Goal: Task Accomplishment & Management: Manage account settings

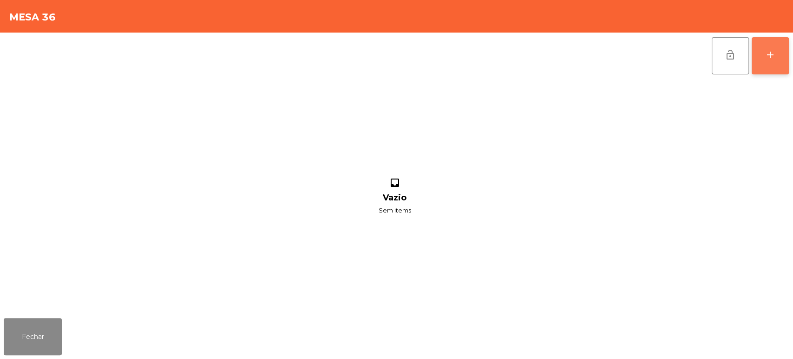
click at [769, 61] on button "add" at bounding box center [769, 55] width 37 height 37
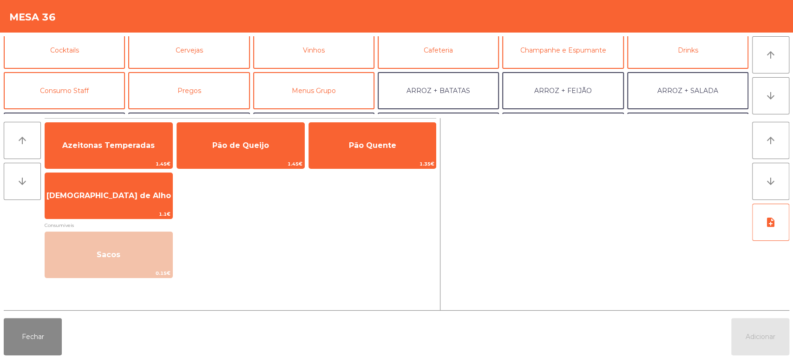
scroll to position [46, 0]
click at [86, 98] on button "Consumo Staff" at bounding box center [64, 89] width 121 height 37
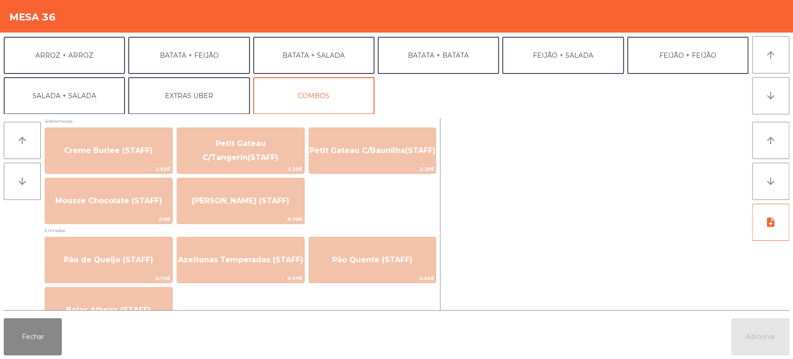
scroll to position [647, 0]
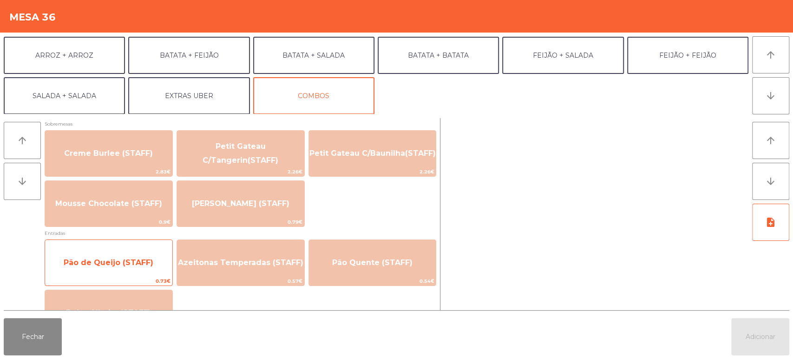
click at [141, 262] on span "Pão de Queijo (STAFF)" at bounding box center [109, 262] width 90 height 9
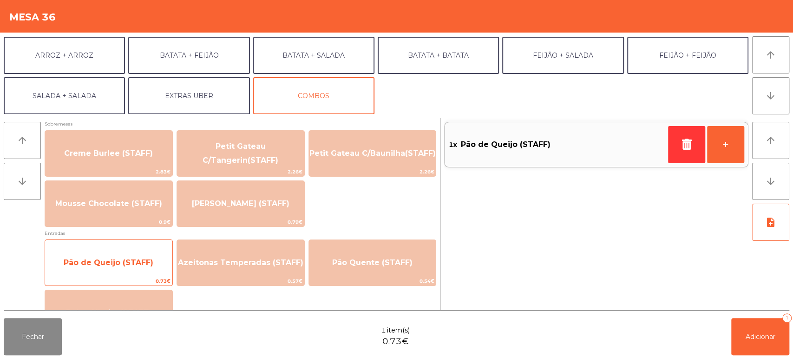
click at [141, 259] on span "Pão de Queijo (STAFF)" at bounding box center [109, 262] width 90 height 9
click at [139, 261] on span "Pão de Queijo (STAFF)" at bounding box center [109, 262] width 90 height 9
click at [140, 268] on span "Pão de Queijo (STAFF)" at bounding box center [108, 262] width 127 height 25
click at [133, 265] on span "Pão de Queijo (STAFF)" at bounding box center [109, 262] width 90 height 9
click at [130, 259] on span "Pão de Queijo (STAFF)" at bounding box center [109, 262] width 90 height 9
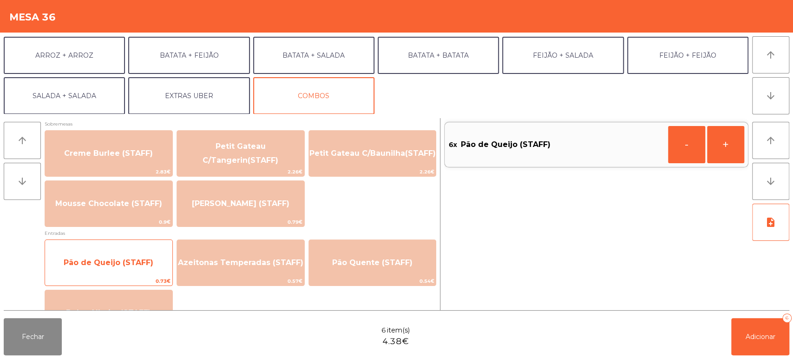
click at [126, 258] on span "Pão de Queijo (STAFF)" at bounding box center [109, 262] width 90 height 9
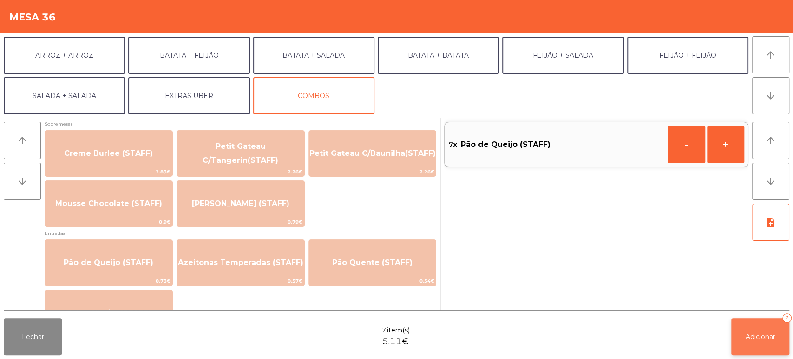
click at [766, 335] on span "Adicionar" at bounding box center [760, 336] width 30 height 8
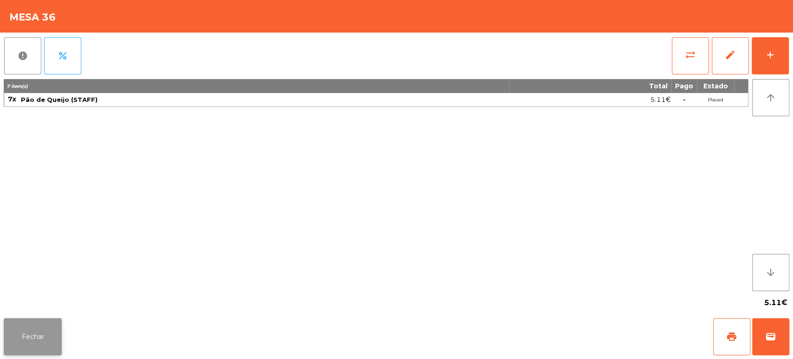
click at [30, 337] on button "Fechar" at bounding box center [33, 336] width 58 height 37
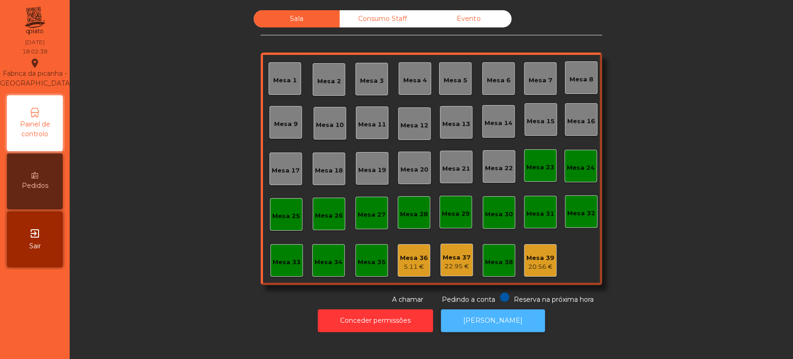
click at [492, 323] on button "[PERSON_NAME]" at bounding box center [493, 320] width 104 height 23
click at [383, 22] on div "Consumo Staff" at bounding box center [382, 18] width 86 height 17
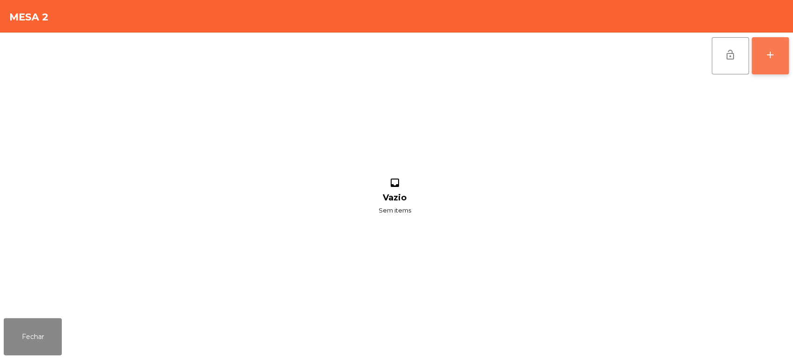
click at [764, 55] on button "add" at bounding box center [769, 55] width 37 height 37
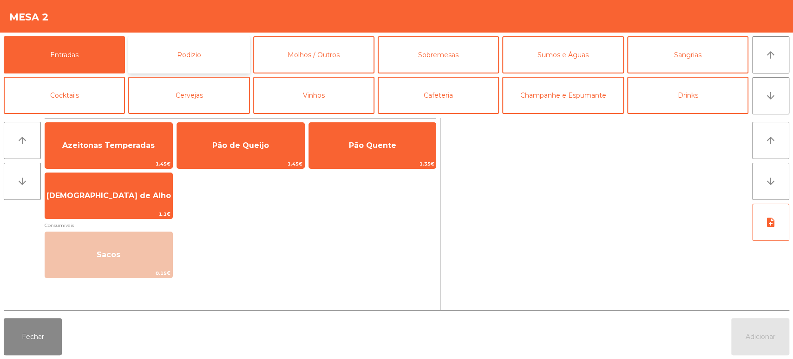
click at [237, 52] on button "Rodizio" at bounding box center [188, 54] width 121 height 37
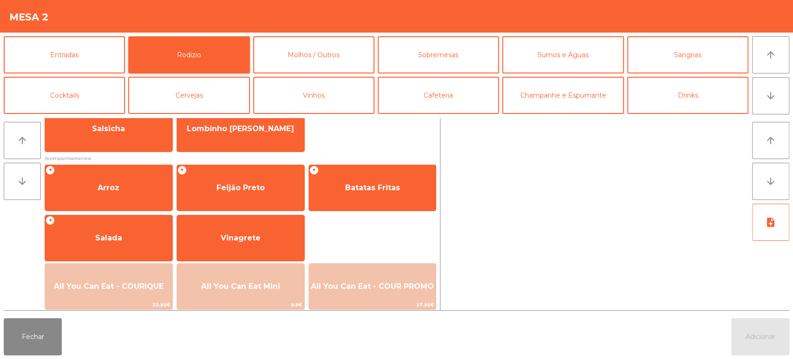
scroll to position [98, 0]
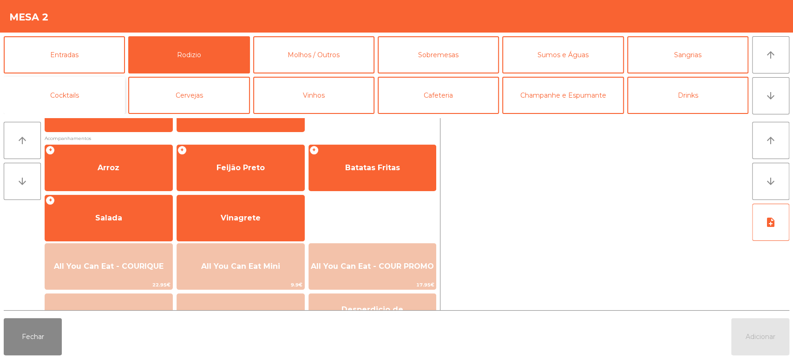
click at [100, 91] on button "Cocktails" at bounding box center [64, 95] width 121 height 37
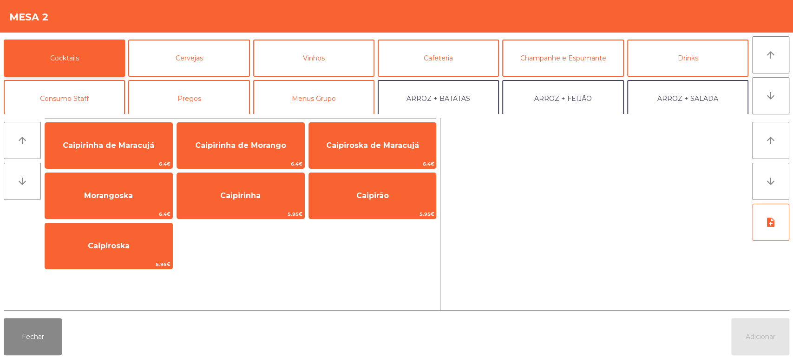
scroll to position [37, 0]
click at [96, 101] on button "Consumo Staff" at bounding box center [64, 98] width 121 height 37
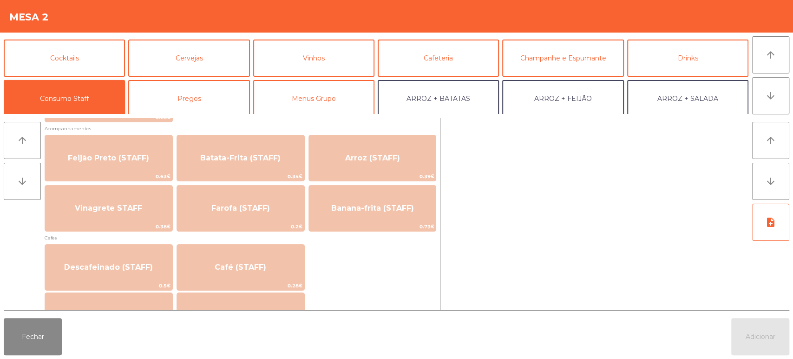
scroll to position [423, 0]
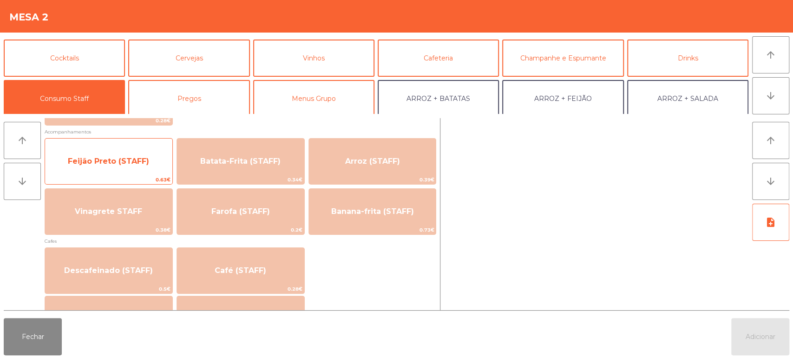
click at [126, 163] on span "Feijão Preto (STAFF)" at bounding box center [108, 161] width 81 height 9
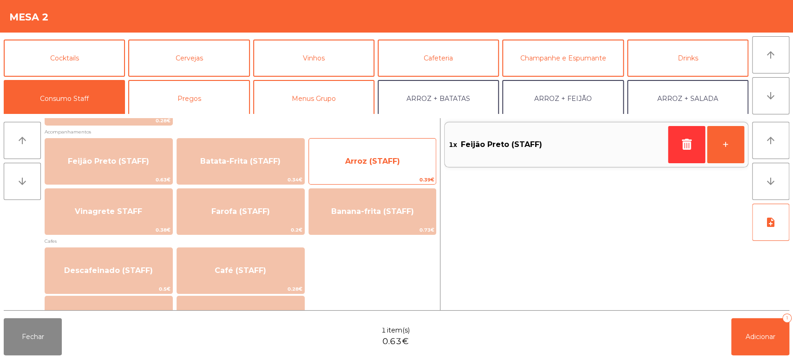
click at [382, 161] on span "Arroz (STAFF)" at bounding box center [372, 161] width 55 height 9
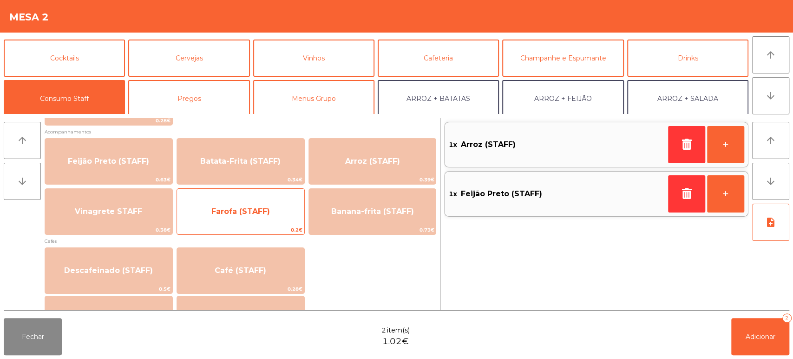
click at [264, 201] on span "Farofa (STAFF)" at bounding box center [240, 211] width 127 height 25
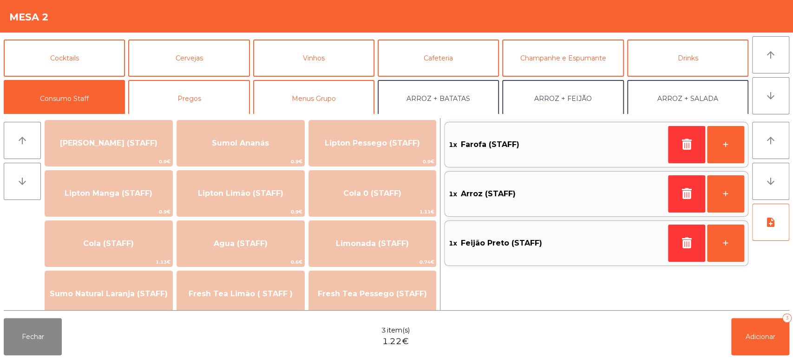
scroll to position [131, 0]
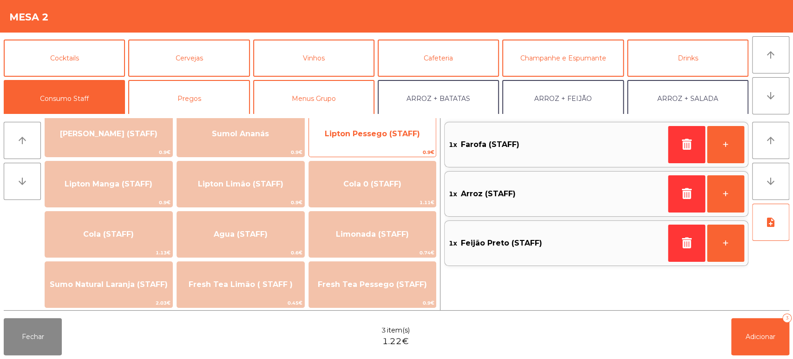
click at [383, 146] on div "Lipton Pessego (STAFF) 0.9€" at bounding box center [372, 134] width 128 height 46
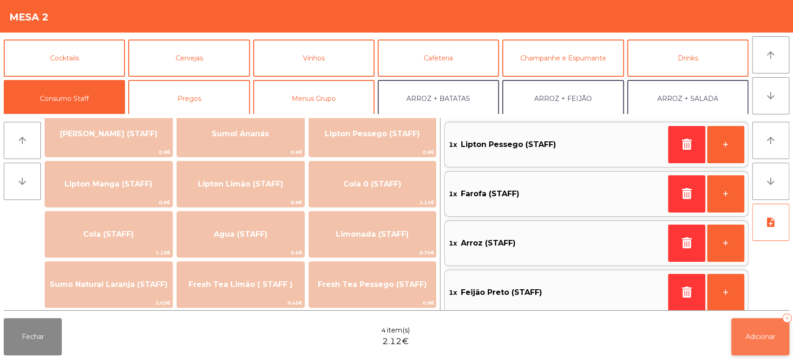
click at [751, 323] on button "Adicionar 4" at bounding box center [760, 336] width 58 height 37
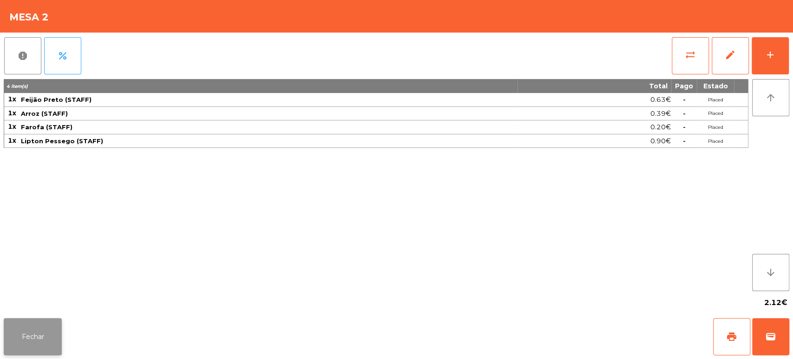
click at [4, 345] on button "Fechar" at bounding box center [33, 336] width 58 height 37
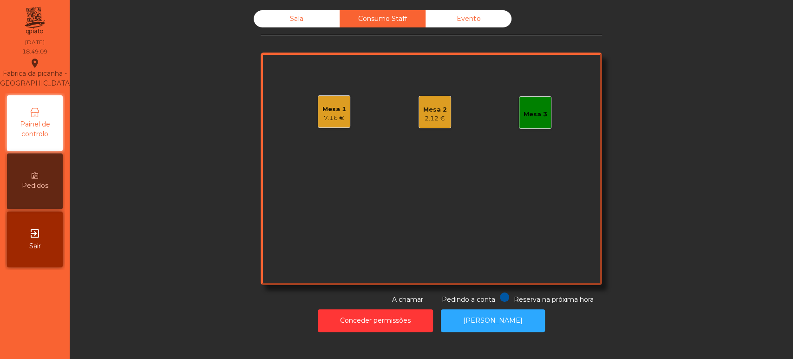
click at [163, 125] on div "Sala Consumo Staff Evento Mesa 1 7.16 € Mesa 2 2.12 € Mesa 3 Reserva na próxima…" at bounding box center [431, 157] width 698 height 294
click at [383, 309] on button "Conceder permissões" at bounding box center [375, 320] width 115 height 23
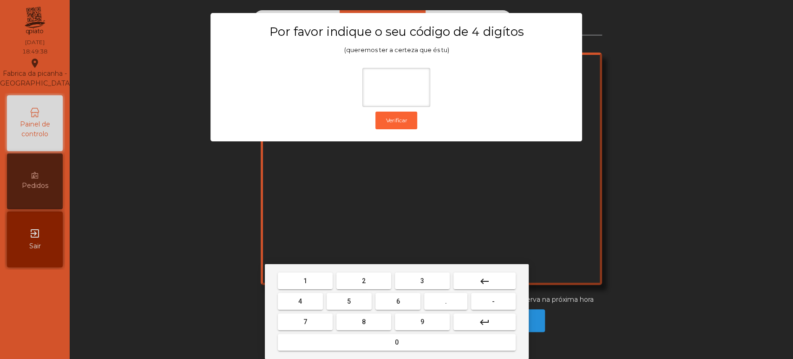
click at [305, 280] on span "1" at bounding box center [305, 280] width 4 height 7
click at [430, 275] on button "3" at bounding box center [422, 280] width 55 height 17
click at [492, 281] on button "keyboard_backspace" at bounding box center [484, 280] width 62 height 17
type input "*"
click at [493, 275] on button "keyboard_backspace" at bounding box center [484, 280] width 62 height 17
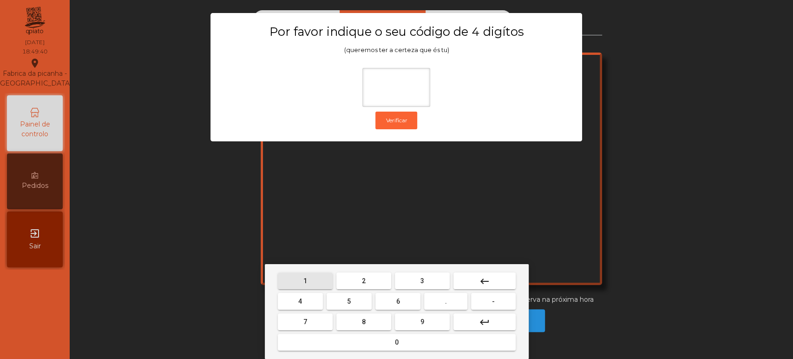
click at [303, 278] on span "1" at bounding box center [305, 280] width 4 height 7
click at [356, 307] on button "5" at bounding box center [348, 301] width 45 height 17
click at [401, 278] on button "3" at bounding box center [422, 280] width 55 height 17
click at [375, 349] on button "0" at bounding box center [397, 341] width 238 height 17
type input "****"
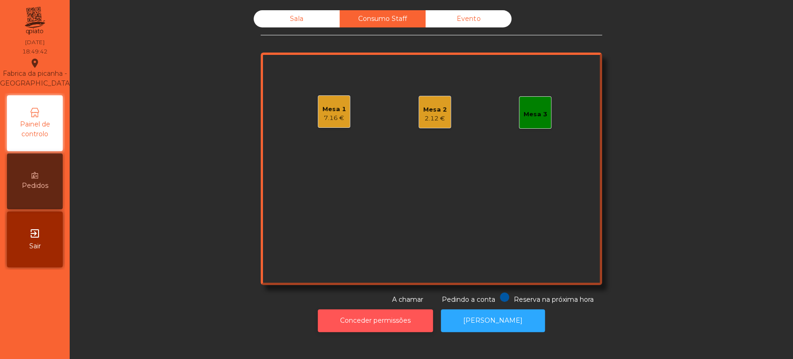
click at [383, 323] on button "Conceder permissões" at bounding box center [375, 320] width 115 height 23
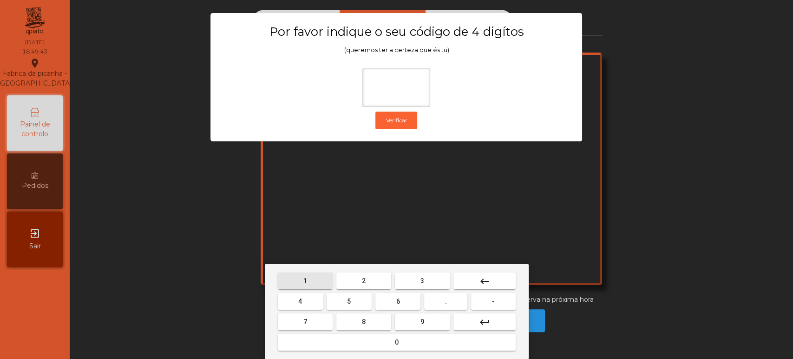
click at [311, 282] on button "1" at bounding box center [305, 280] width 55 height 17
click at [405, 277] on button "3" at bounding box center [422, 280] width 55 height 17
click at [358, 300] on button "5" at bounding box center [348, 301] width 45 height 17
click at [396, 341] on span "0" at bounding box center [397, 341] width 4 height 7
type input "****"
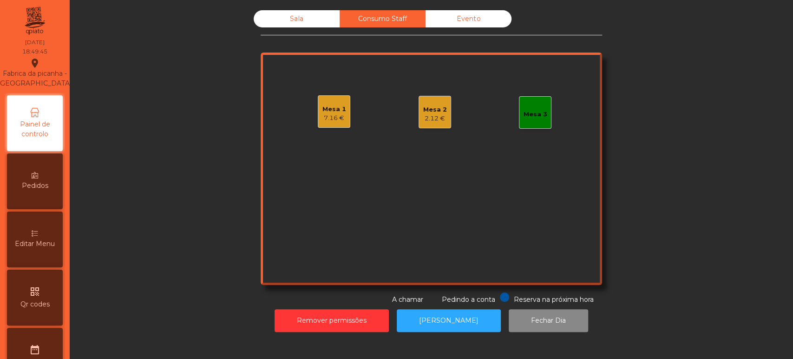
click at [33, 248] on span "Editar Menu" at bounding box center [35, 244] width 40 height 10
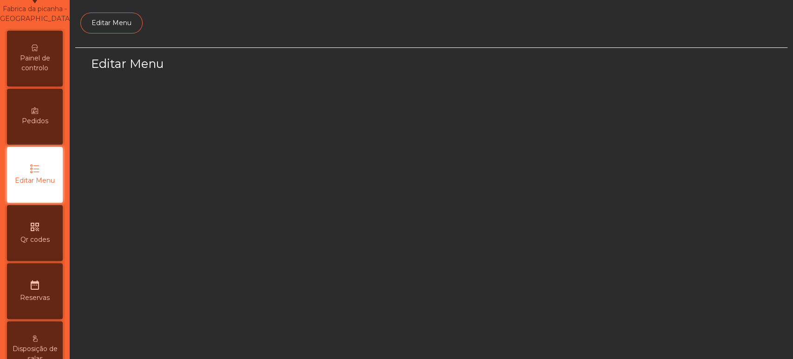
select select "*"
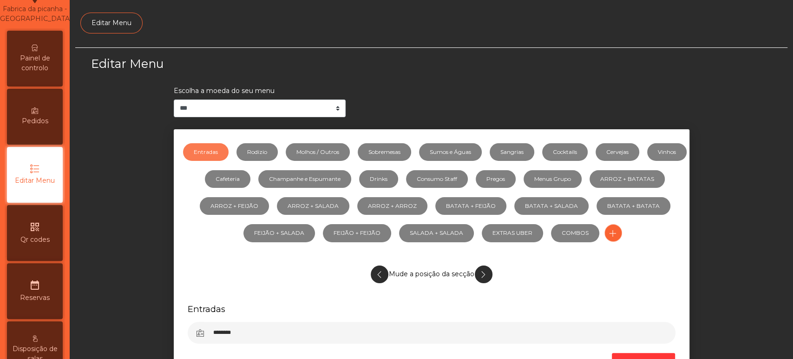
scroll to position [70, 0]
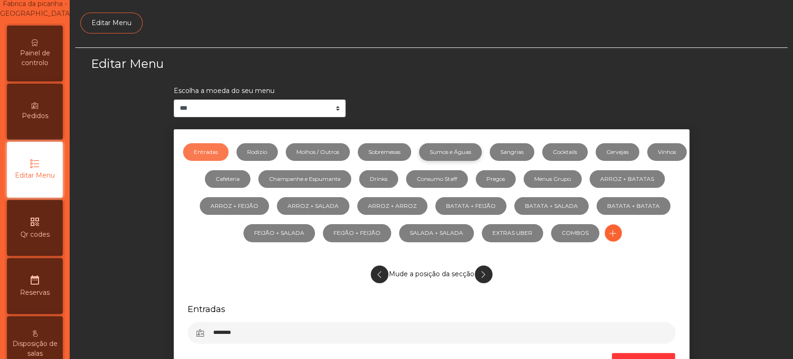
click at [482, 158] on link "Sumos e Águas" at bounding box center [450, 152] width 63 height 18
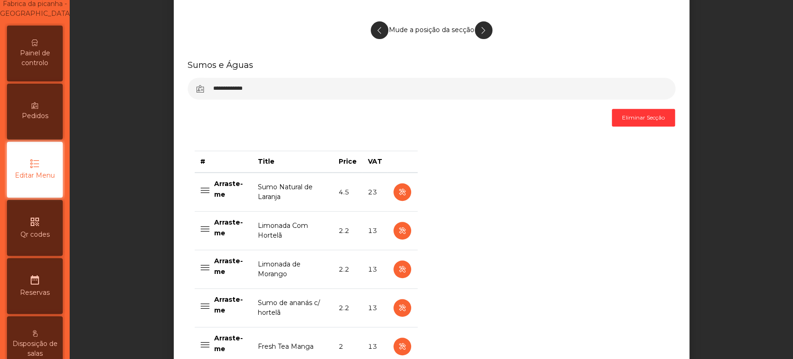
scroll to position [0, 0]
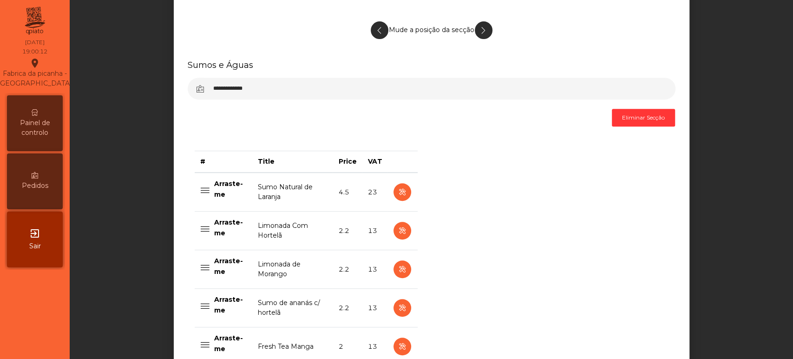
click at [33, 130] on span "Painel de controlo" at bounding box center [34, 128] width 51 height 20
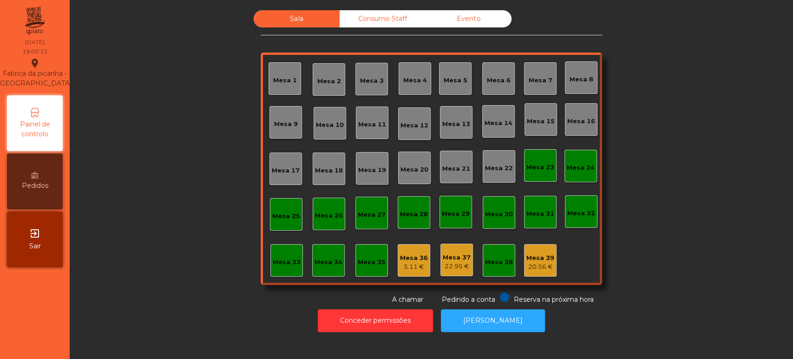
click at [45, 133] on span "Painel de controlo" at bounding box center [34, 129] width 51 height 20
click at [701, 222] on div "Sala Consumo Staff Evento Mesa 1 [GEOGRAPHIC_DATA] 3 Mesa 4 [GEOGRAPHIC_DATA] 6…" at bounding box center [431, 157] width 698 height 294
click at [279, 168] on div "Mesa 17" at bounding box center [286, 170] width 28 height 9
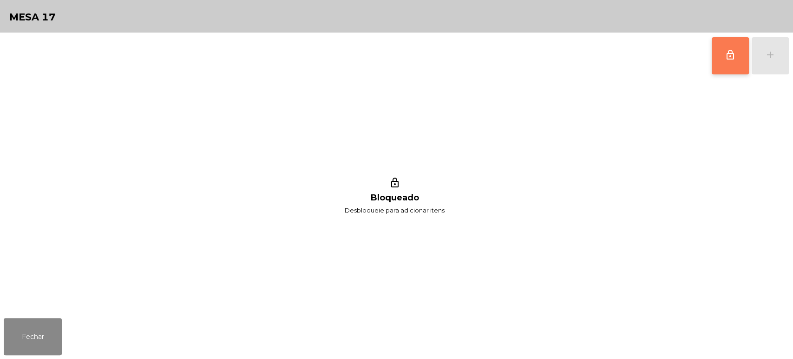
click at [723, 44] on button "lock_outline" at bounding box center [730, 55] width 37 height 37
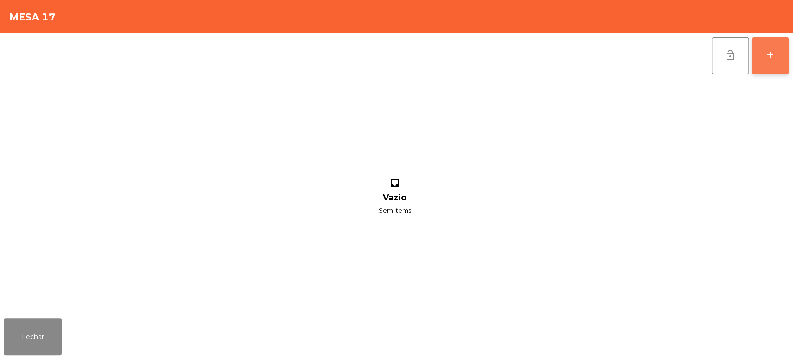
click at [787, 53] on button "add" at bounding box center [769, 55] width 37 height 37
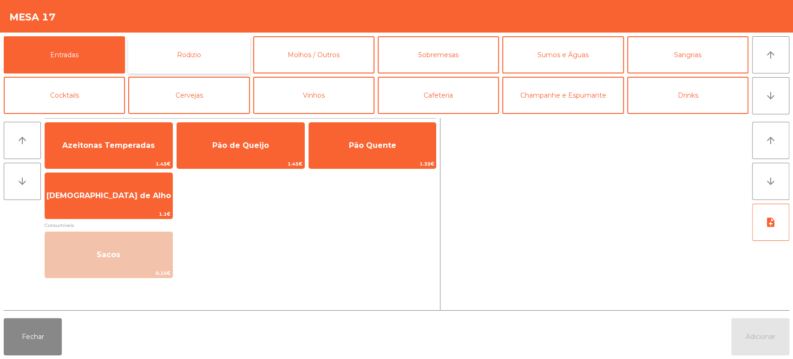
click at [200, 62] on button "Rodizio" at bounding box center [188, 54] width 121 height 37
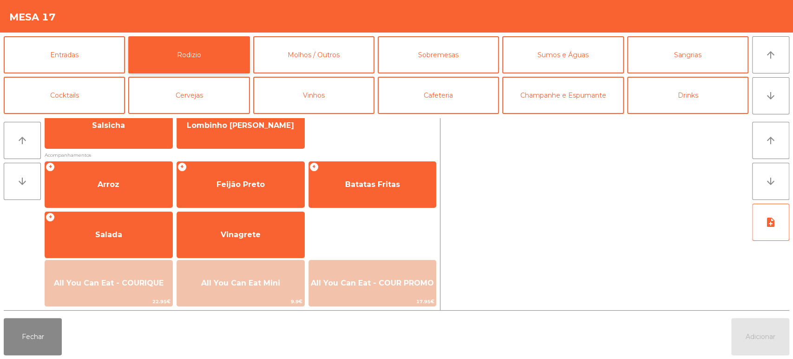
scroll to position [131, 0]
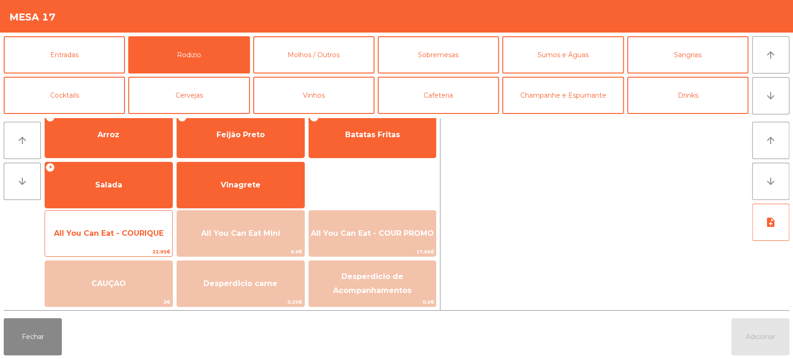
click at [146, 230] on span "All You Can Eat - COURIQUE" at bounding box center [109, 232] width 110 height 9
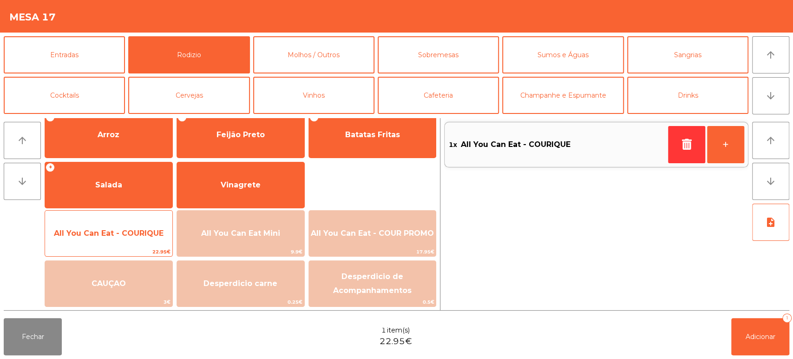
click at [144, 226] on span "All You Can Eat - COURIQUE" at bounding box center [108, 233] width 127 height 25
click at [145, 238] on span "All You Can Eat - COURIQUE" at bounding box center [108, 233] width 127 height 25
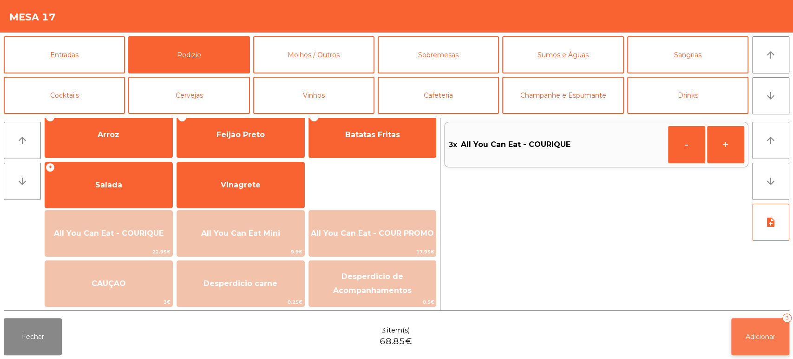
click at [764, 339] on span "Adicionar" at bounding box center [760, 336] width 30 height 8
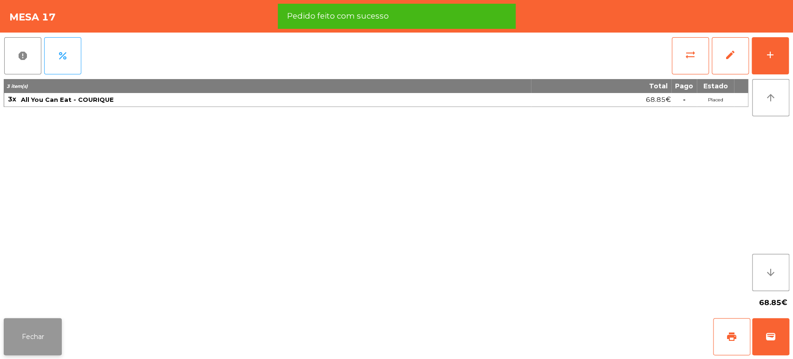
click at [44, 320] on button "Fechar" at bounding box center [33, 336] width 58 height 37
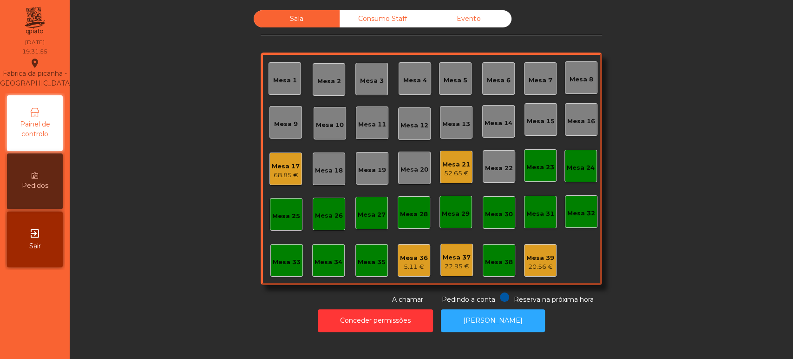
click at [288, 175] on div "68.85 €" at bounding box center [286, 174] width 28 height 9
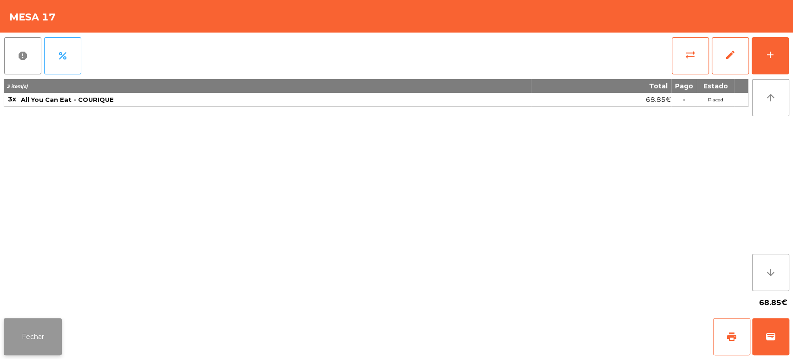
click at [31, 346] on button "Fechar" at bounding box center [33, 336] width 58 height 37
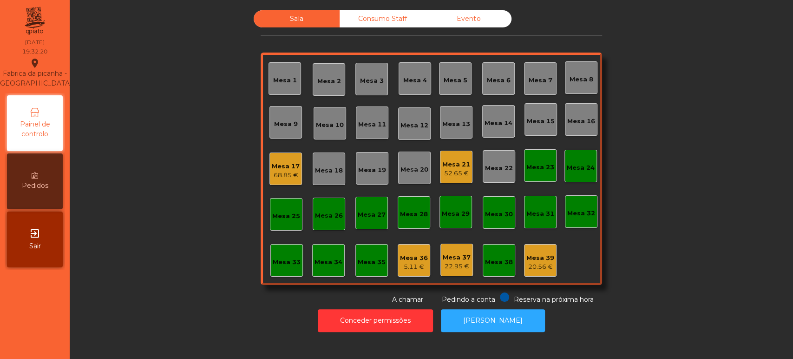
click at [674, 156] on div "Sala Consumo Staff Evento Mesa 1 [GEOGRAPHIC_DATA] 3 Mesa 4 [GEOGRAPHIC_DATA] 6…" at bounding box center [431, 157] width 698 height 294
click at [703, 178] on div "Sala Consumo Staff Evento Mesa 1 [GEOGRAPHIC_DATA] 3 Mesa 4 [GEOGRAPHIC_DATA] 6…" at bounding box center [431, 157] width 698 height 294
click at [457, 152] on div "Mesa 21 53.8 €" at bounding box center [456, 166] width 33 height 33
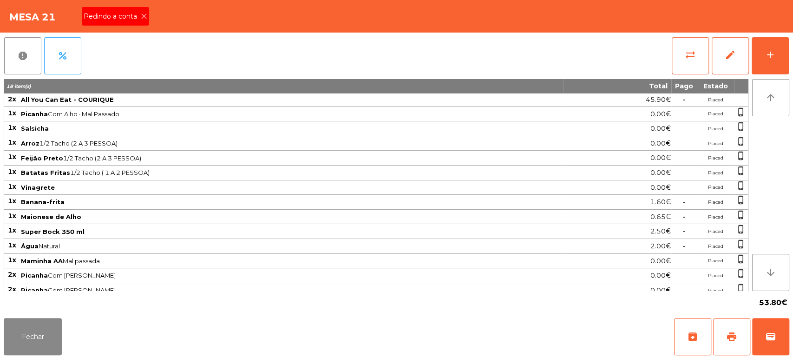
click at [141, 19] on icon at bounding box center [144, 16] width 7 height 7
click at [730, 339] on span "print" at bounding box center [731, 336] width 11 height 11
click at [771, 337] on span "wallet" at bounding box center [770, 336] width 11 height 11
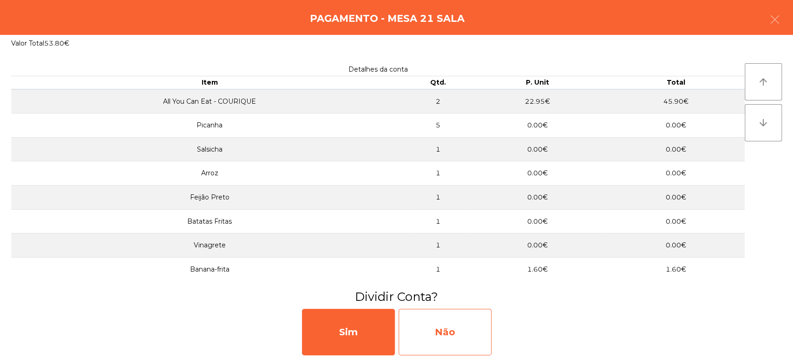
click at [471, 321] on div "Não" at bounding box center [444, 331] width 93 height 46
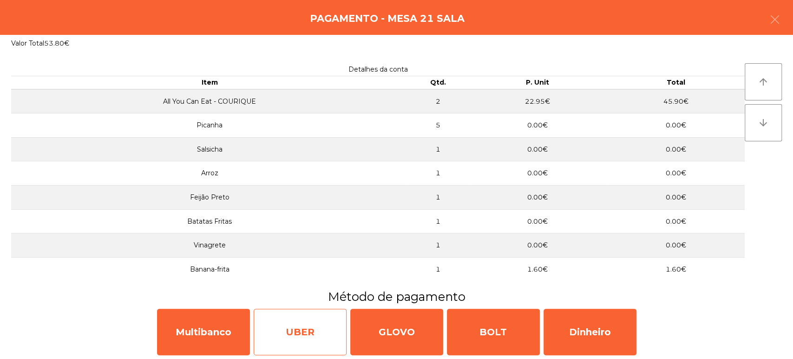
click at [316, 334] on div "UBER" at bounding box center [300, 331] width 93 height 46
select select "**"
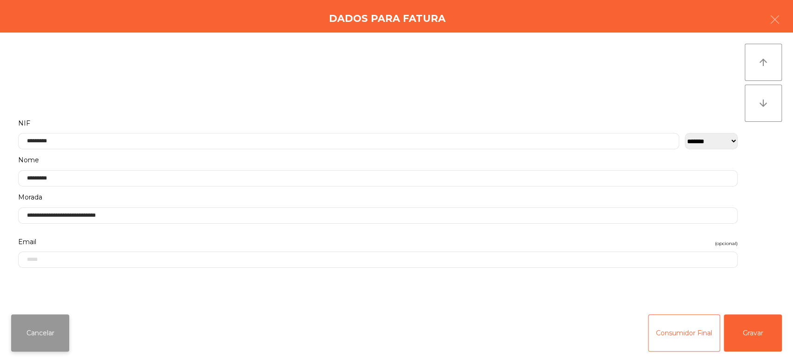
click at [58, 346] on button "Cancelar" at bounding box center [40, 332] width 58 height 37
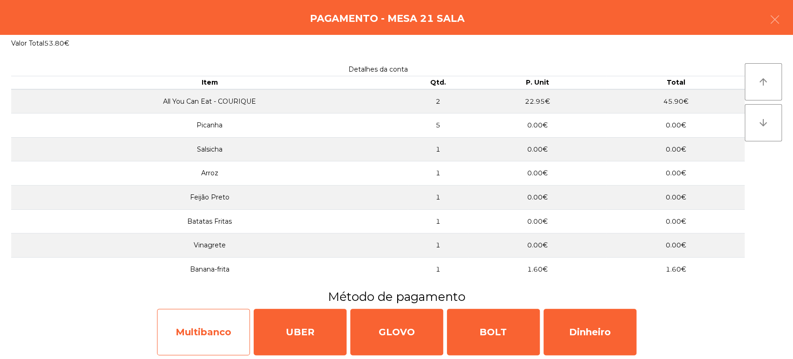
click at [223, 327] on div "Multibanco" at bounding box center [203, 331] width 93 height 46
select select "**"
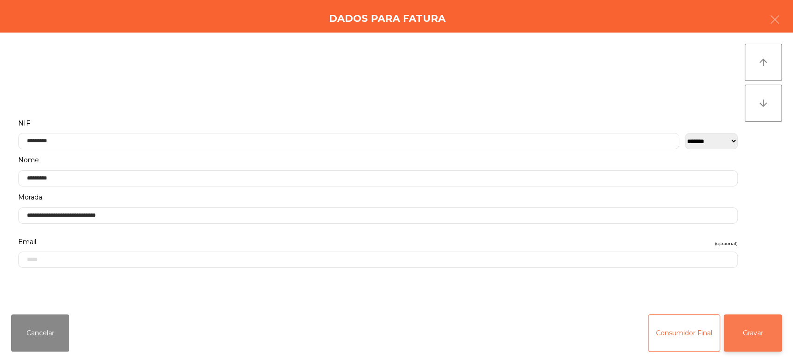
click at [746, 331] on button "Gravar" at bounding box center [753, 332] width 58 height 37
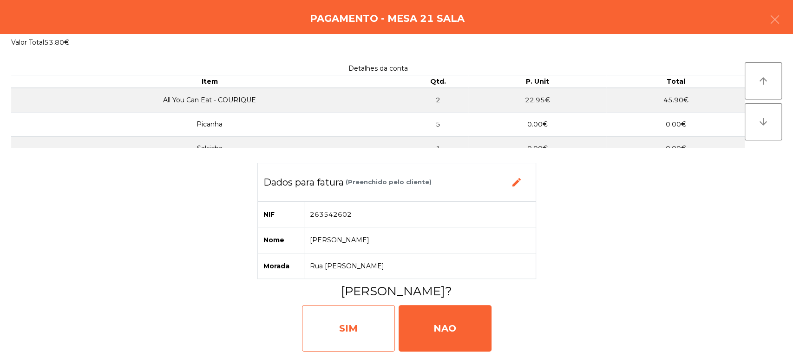
click at [381, 342] on div "SIM" at bounding box center [348, 328] width 93 height 46
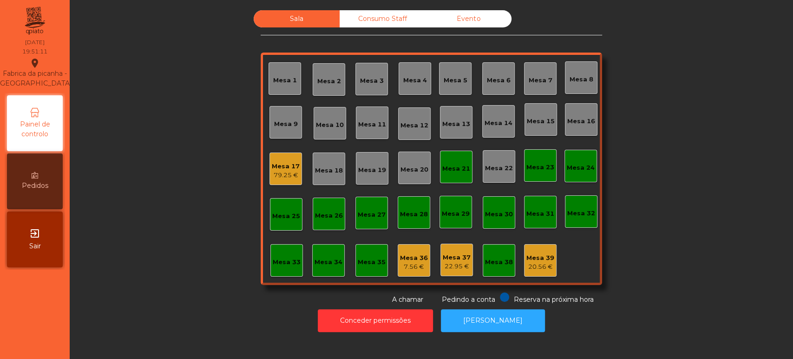
click at [458, 176] on div "Mesa 21" at bounding box center [456, 166] width 33 height 33
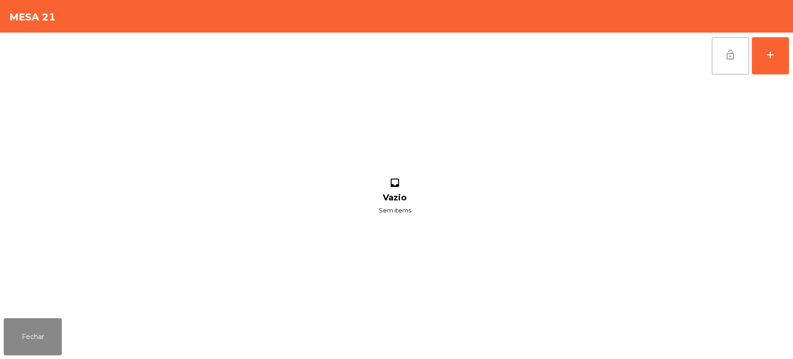
click at [721, 59] on button "lock_open" at bounding box center [730, 55] width 37 height 37
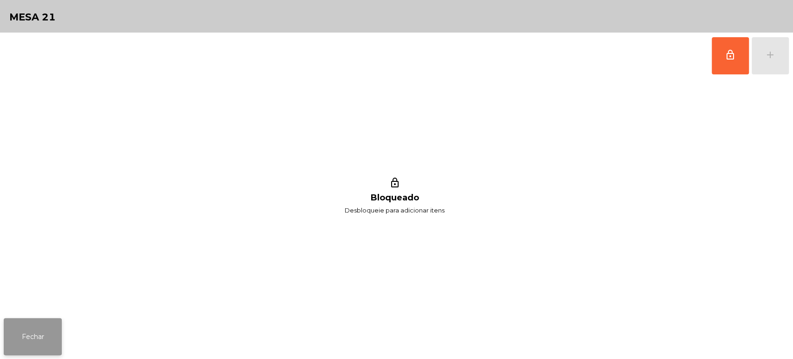
click at [57, 335] on button "Fechar" at bounding box center [33, 336] width 58 height 37
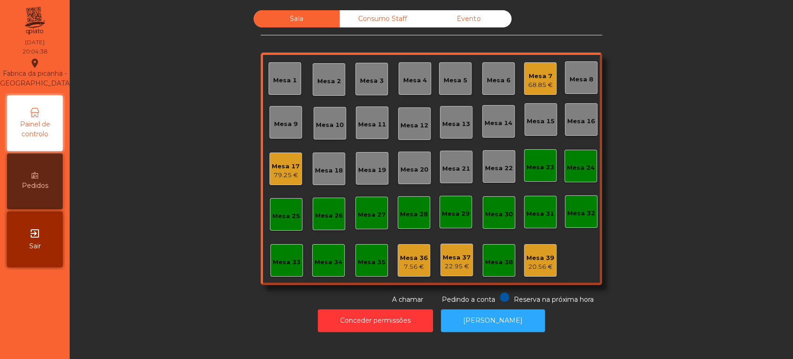
click at [440, 112] on div "Mesa 13" at bounding box center [456, 122] width 33 height 33
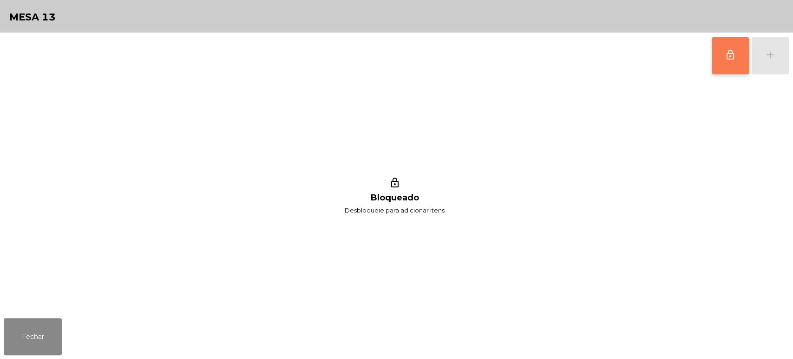
click at [729, 49] on span "lock_outline" at bounding box center [730, 54] width 11 height 11
click at [773, 43] on button "add" at bounding box center [769, 55] width 37 height 37
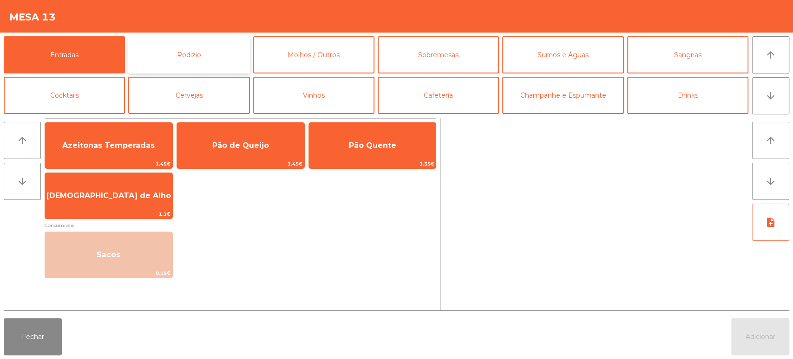
click at [189, 50] on button "Rodizio" at bounding box center [188, 54] width 121 height 37
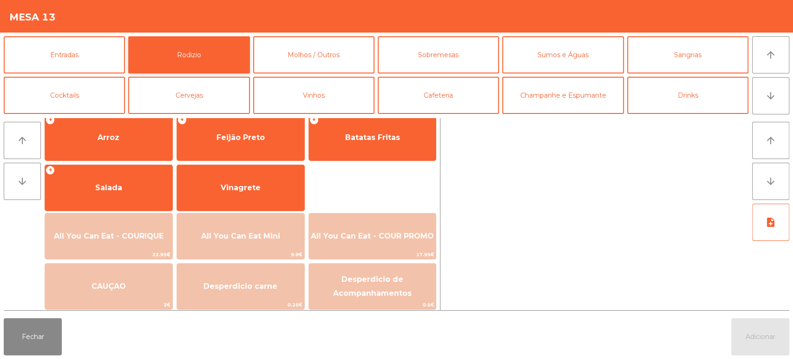
scroll to position [129, 0]
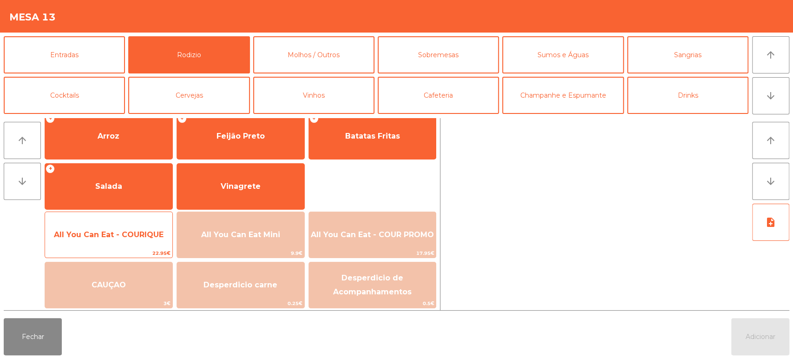
click at [130, 238] on span "All You Can Eat - COURIQUE" at bounding box center [109, 234] width 110 height 9
click at [130, 239] on span "All You Can Eat - COURIQUE" at bounding box center [108, 234] width 127 height 25
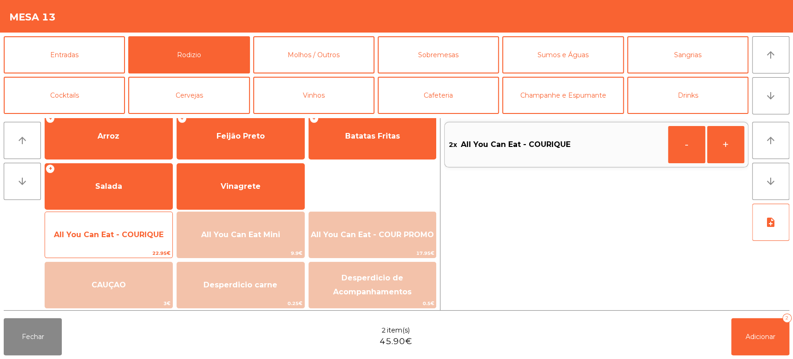
click at [120, 238] on span "All You Can Eat - COURIQUE" at bounding box center [109, 234] width 110 height 9
click at [122, 242] on span "All You Can Eat - COURIQUE" at bounding box center [108, 234] width 127 height 25
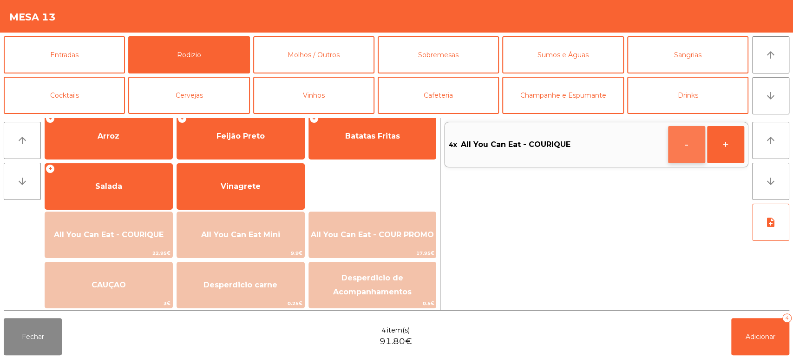
click at [684, 142] on button "-" at bounding box center [686, 144] width 37 height 37
click at [767, 333] on span "Adicionar" at bounding box center [760, 336] width 30 height 8
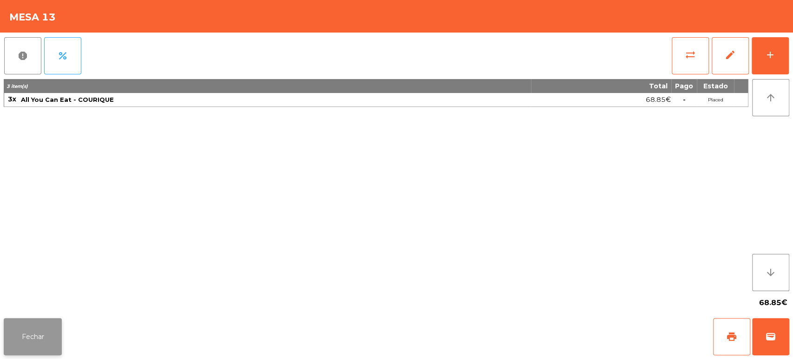
click at [48, 337] on button "Fechar" at bounding box center [33, 336] width 58 height 37
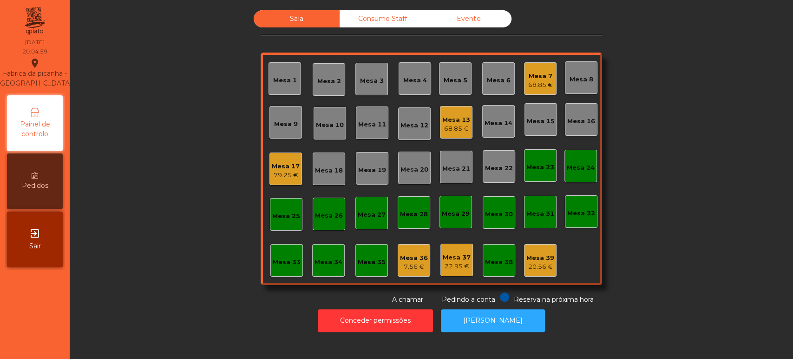
click at [728, 241] on div "Sala Consumo Staff Evento Mesa 1 [GEOGRAPHIC_DATA] 3 Mesa 4 [GEOGRAPHIC_DATA] 6…" at bounding box center [431, 157] width 698 height 294
click at [534, 126] on div "Mesa 15" at bounding box center [540, 119] width 33 height 33
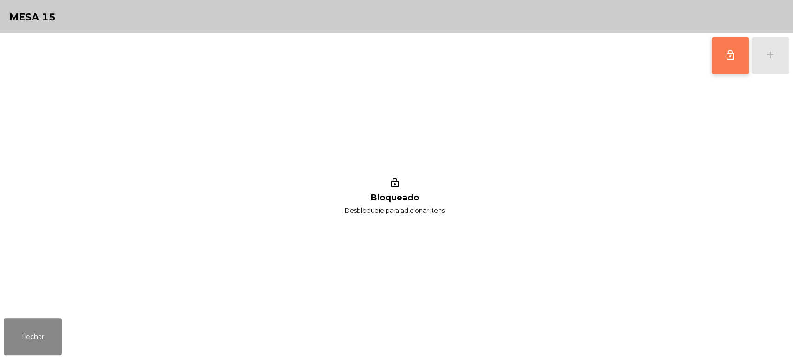
click at [727, 58] on span "lock_outline" at bounding box center [730, 54] width 11 height 11
click at [775, 59] on div "lock_outline add" at bounding box center [750, 56] width 78 height 46
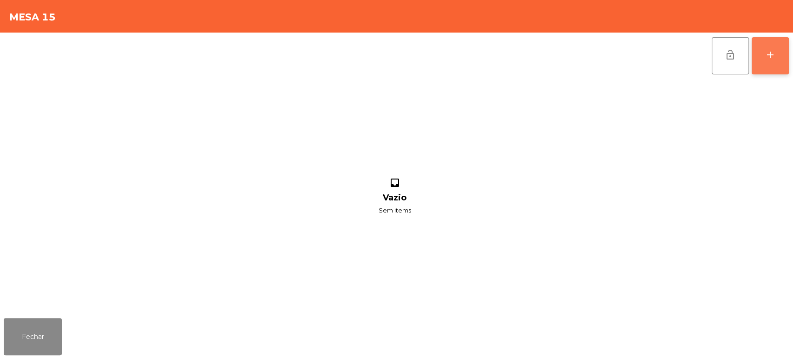
click at [784, 61] on button "add" at bounding box center [769, 55] width 37 height 37
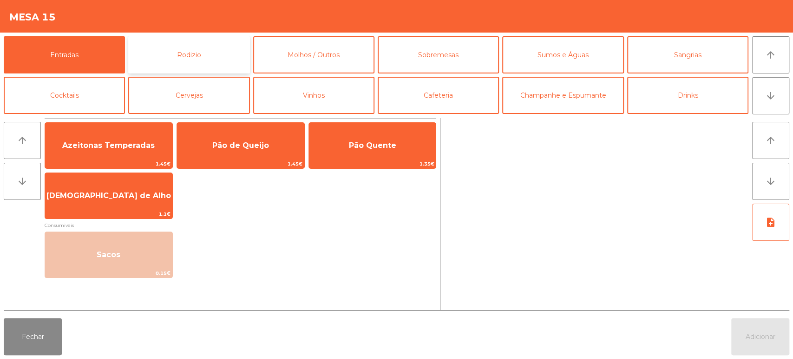
click at [214, 46] on button "Rodizio" at bounding box center [188, 54] width 121 height 37
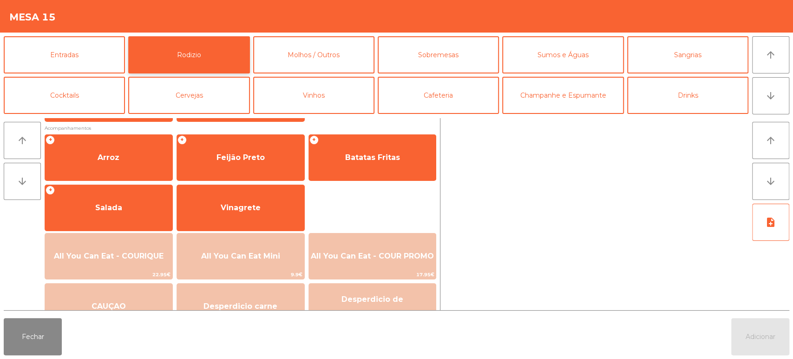
scroll to position [106, 0]
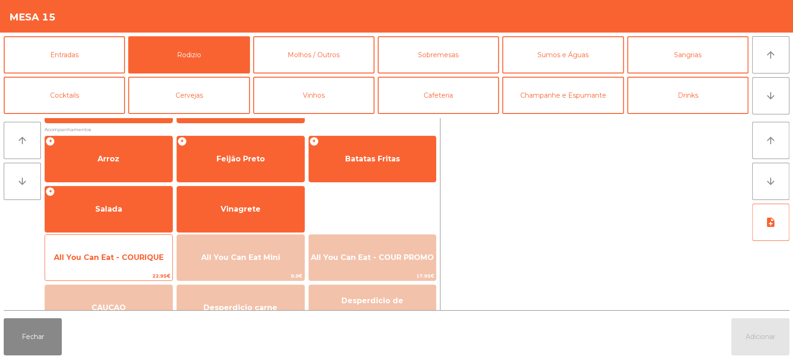
click at [127, 260] on span "All You Can Eat - COURIQUE" at bounding box center [109, 257] width 110 height 9
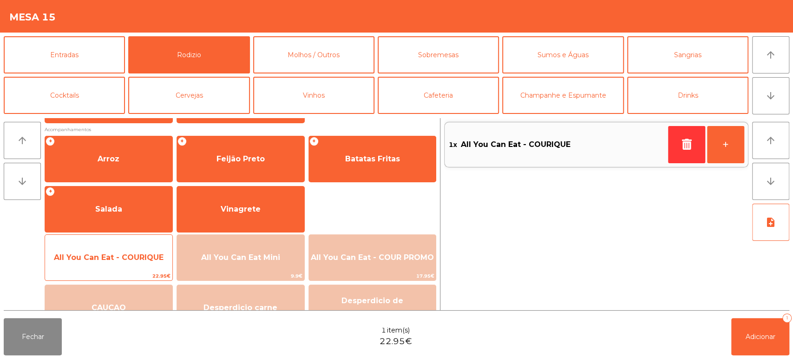
click at [135, 257] on span "All You Can Eat - COURIQUE" at bounding box center [109, 257] width 110 height 9
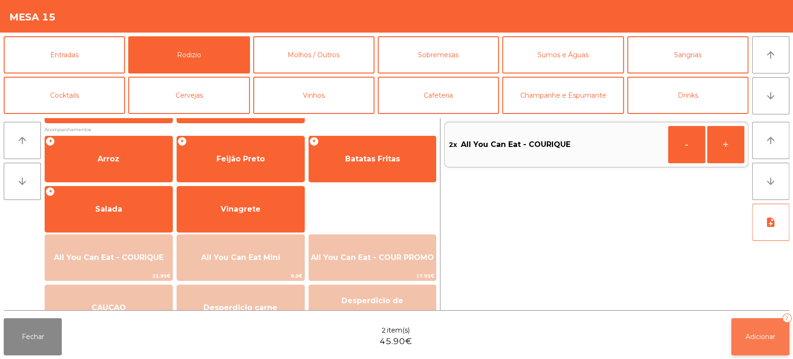
click at [784, 351] on button "Adicionar 2" at bounding box center [760, 336] width 58 height 37
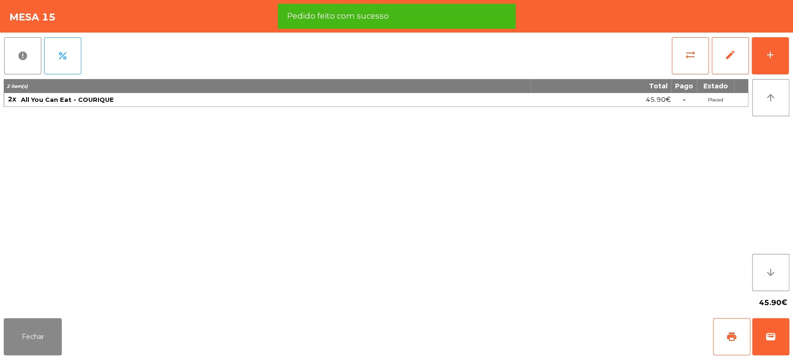
click at [29, 303] on div "45.90€" at bounding box center [396, 302] width 785 height 23
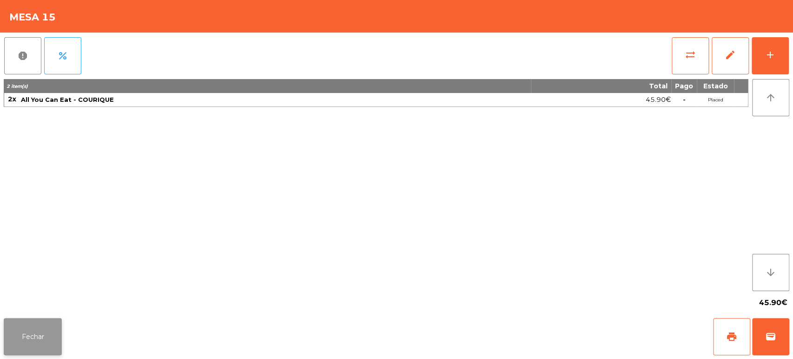
click at [30, 323] on button "Fechar" at bounding box center [33, 336] width 58 height 37
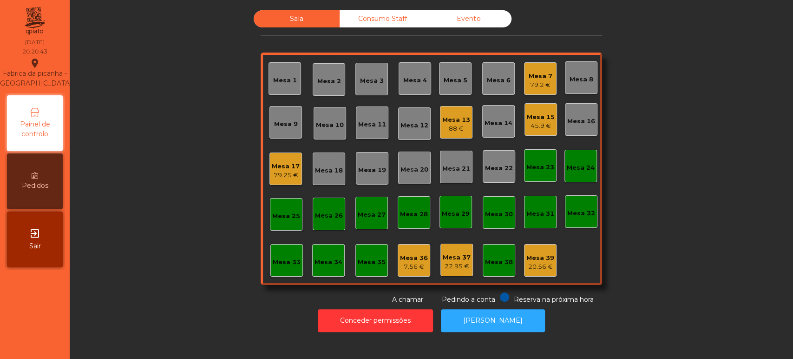
click at [201, 176] on div "Sala Consumo Staff Evento Mesa 1 Mesa 2 Mesa 3 Mesa 4 Mesa 5 Mesa 6 Mesa 7 79.2…" at bounding box center [431, 157] width 698 height 294
click at [339, 83] on div "Mesa 2" at bounding box center [329, 79] width 33 height 33
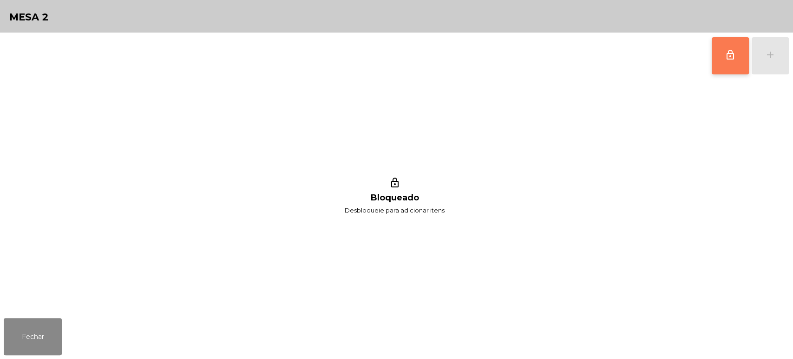
click at [712, 49] on button "lock_outline" at bounding box center [730, 55] width 37 height 37
click at [770, 65] on button "add" at bounding box center [769, 55] width 37 height 37
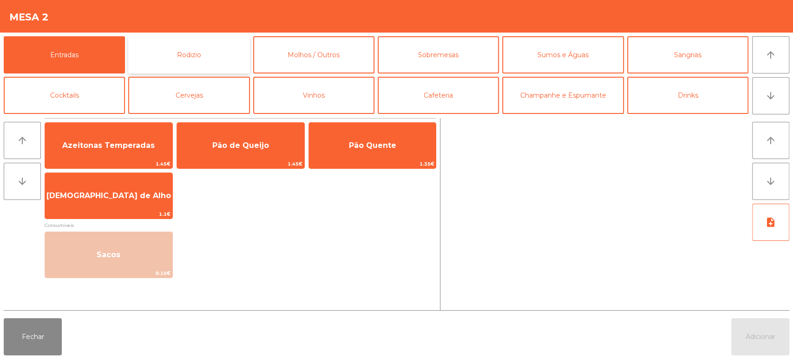
click at [184, 43] on button "Rodizio" at bounding box center [188, 54] width 121 height 37
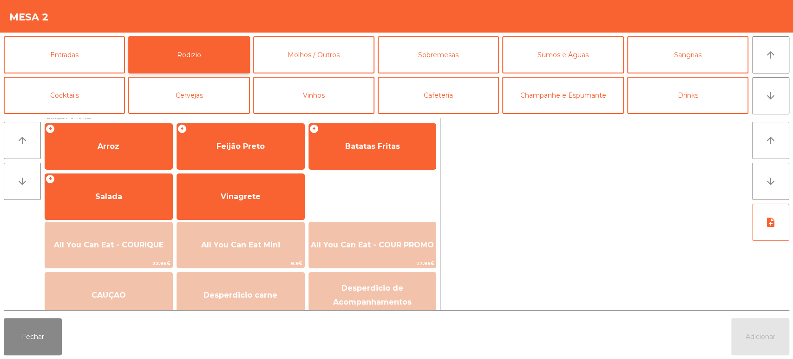
scroll to position [131, 0]
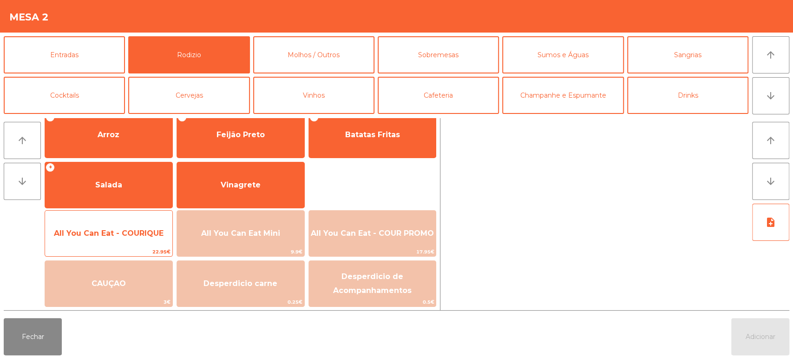
click at [124, 233] on span "All You Can Eat - COURIQUE" at bounding box center [109, 232] width 110 height 9
click at [129, 229] on span "All You Can Eat - COURIQUE" at bounding box center [109, 232] width 110 height 9
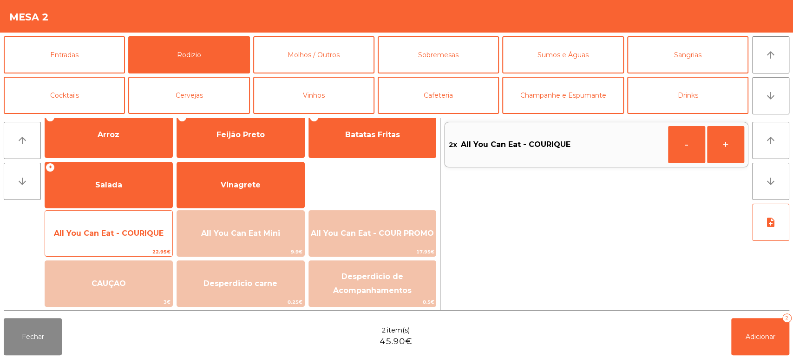
click at [136, 231] on span "All You Can Eat - COURIQUE" at bounding box center [109, 232] width 110 height 9
click at [139, 225] on span "All You Can Eat - COURIQUE" at bounding box center [108, 233] width 127 height 25
click at [139, 230] on span "All You Can Eat - COURIQUE" at bounding box center [109, 232] width 110 height 9
click at [142, 230] on span "All You Can Eat - COURIQUE" at bounding box center [109, 232] width 110 height 9
click at [145, 223] on span "All You Can Eat - COURIQUE" at bounding box center [108, 233] width 127 height 25
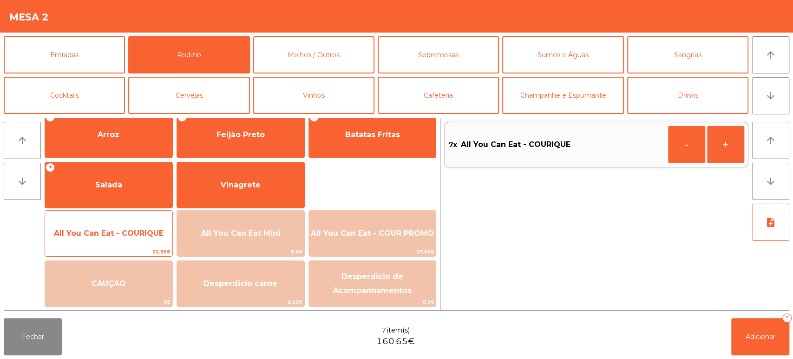
click at [147, 219] on div "All You Can Eat - COURIQUE 22.95€" at bounding box center [109, 233] width 128 height 46
click at [152, 221] on span "All You Can Eat - COURIQUE" at bounding box center [108, 233] width 127 height 25
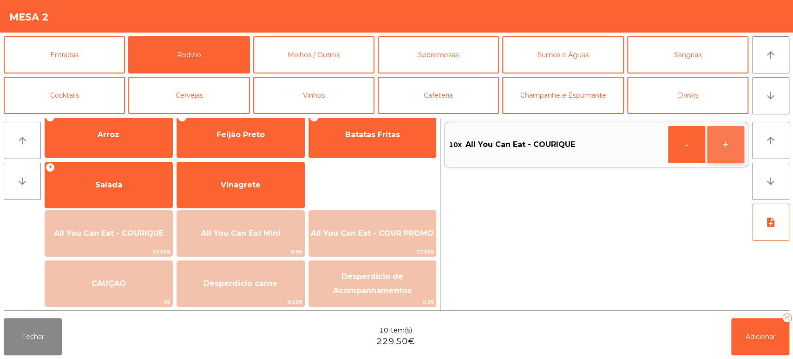
click at [721, 141] on button "+" at bounding box center [725, 144] width 37 height 37
click at [713, 147] on button "+" at bounding box center [725, 144] width 37 height 37
click at [769, 341] on button "Adicionar 12" at bounding box center [760, 336] width 58 height 37
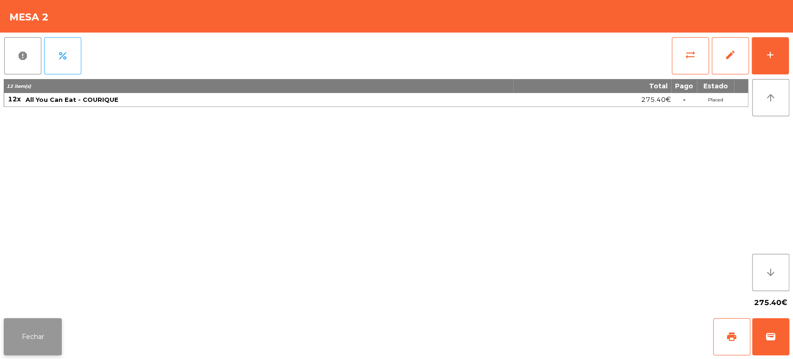
click at [20, 334] on button "Fechar" at bounding box center [33, 336] width 58 height 37
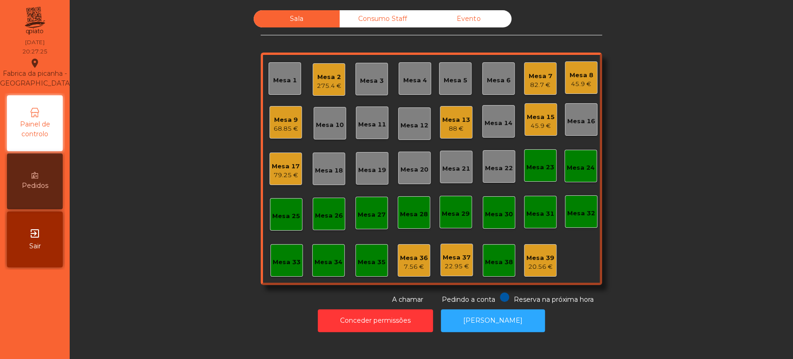
click at [736, 183] on div "Sala Consumo Staff Evento Mesa 1 Mesa 2 275.4 € Mesa 3 Mesa 4 Mesa 5 Mesa 6 Mes…" at bounding box center [431, 157] width 698 height 294
click at [281, 175] on div "79.25 €" at bounding box center [286, 174] width 28 height 9
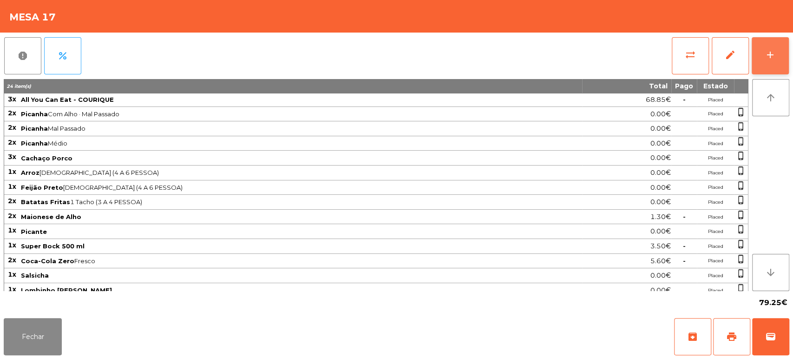
click at [773, 63] on button "add" at bounding box center [769, 55] width 37 height 37
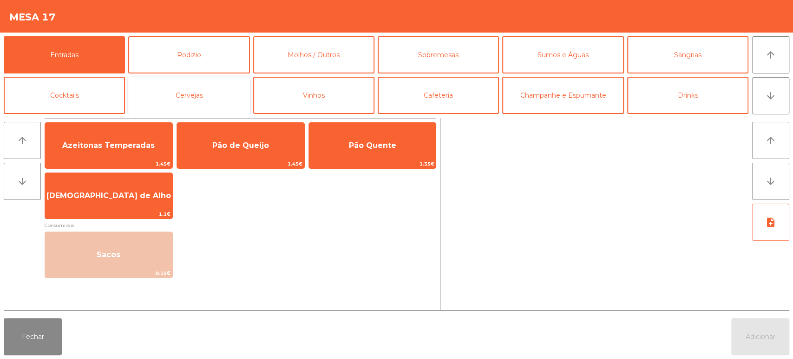
click at [201, 106] on button "Cervejas" at bounding box center [188, 95] width 121 height 37
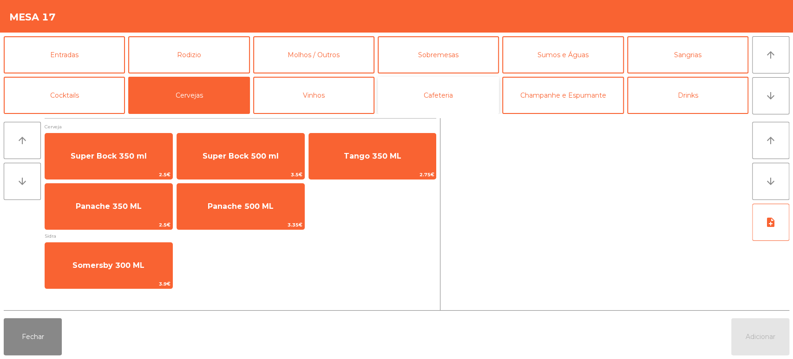
click at [449, 88] on button "Cafeteria" at bounding box center [438, 95] width 121 height 37
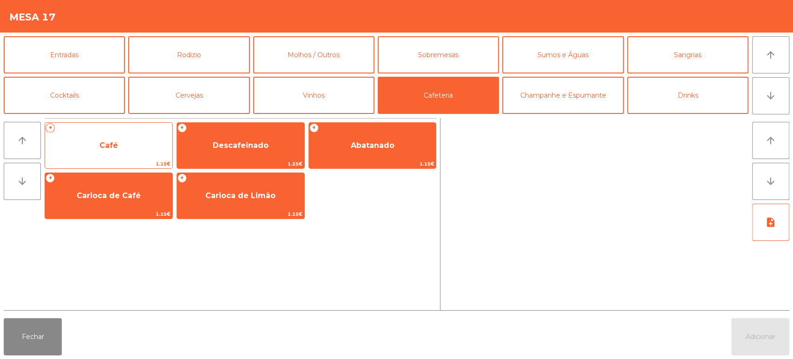
click at [134, 138] on span "Café" at bounding box center [108, 145] width 127 height 25
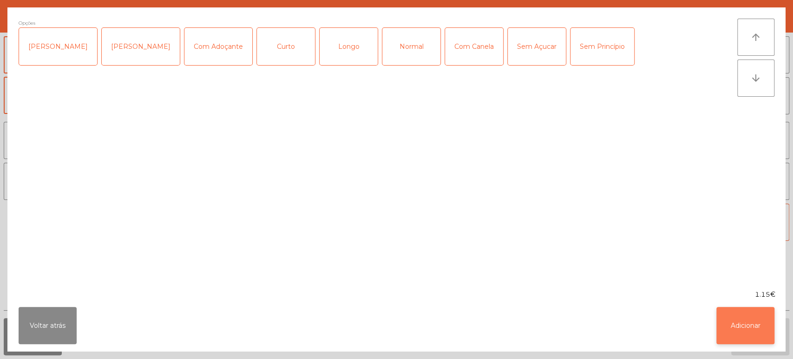
click at [760, 320] on button "Adicionar" at bounding box center [745, 325] width 58 height 37
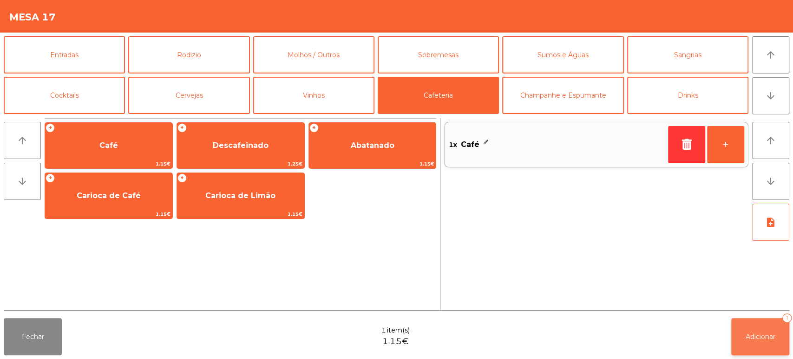
click at [772, 333] on span "Adicionar" at bounding box center [760, 336] width 30 height 8
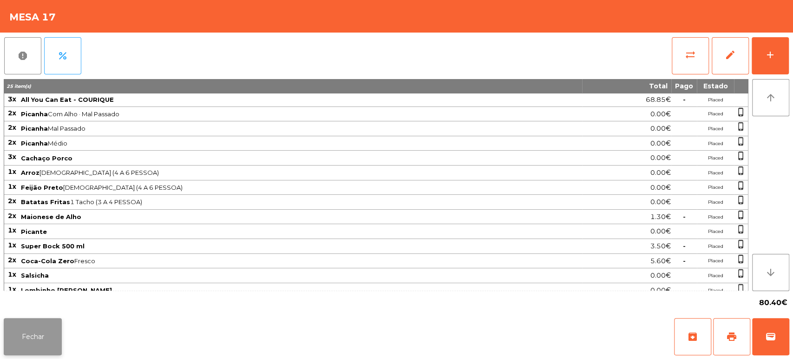
click at [41, 332] on button "Fechar" at bounding box center [33, 336] width 58 height 37
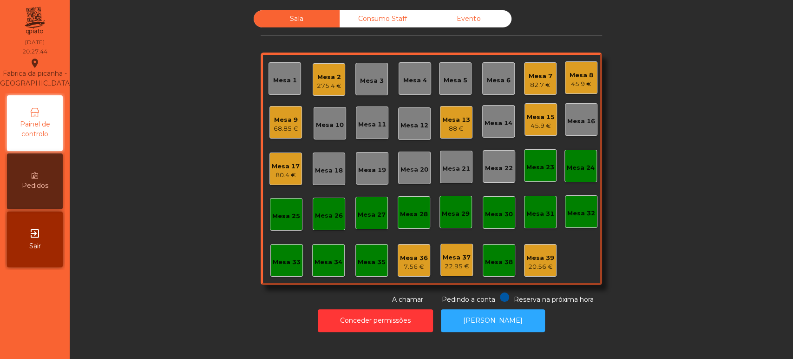
click at [175, 204] on div "Sala Consumo Staff Evento Mesa 1 Mesa 2 275.4 € Mesa 3 Mesa 4 Mesa 5 Mesa 6 Mes…" at bounding box center [431, 157] width 698 height 294
click at [183, 220] on div "Sala Consumo Staff Evento Mesa 1 Mesa 2 275.4 € Mesa 3 Mesa 4 Mesa 5 Mesa 6 Mes…" at bounding box center [431, 157] width 698 height 294
click at [180, 156] on div "Sala Consumo Staff Evento Mesa 1 Mesa 2 329.7 € Mesa 3 Mesa 4 Mesa 5 Mesa 6 Mes…" at bounding box center [431, 157] width 698 height 294
click at [402, 119] on div "Mesa 12" at bounding box center [414, 123] width 28 height 13
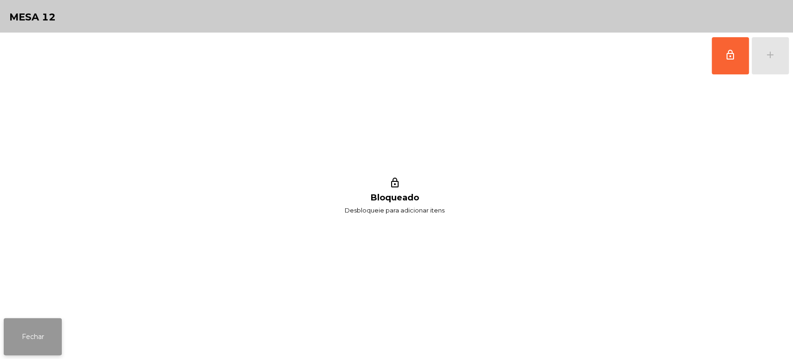
click at [45, 334] on button "Fechar" at bounding box center [33, 336] width 58 height 37
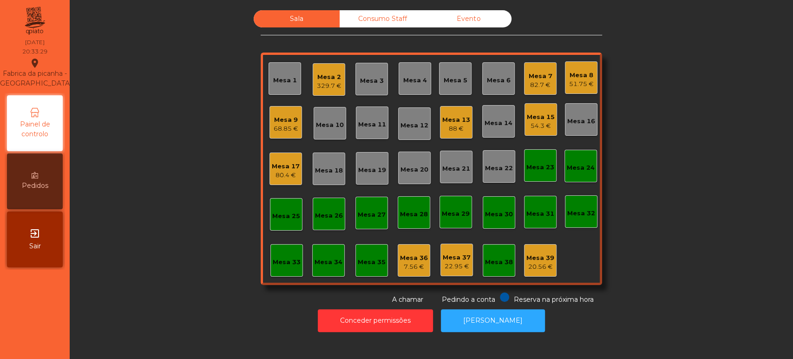
click at [211, 266] on div "Sala Consumo Staff Evento Mesa 1 Mesa 2 329.7 € Mesa 3 Mesa 4 Mesa 5 Mesa 6 Mes…" at bounding box center [431, 157] width 698 height 294
click at [411, 117] on div "Mesa 12" at bounding box center [414, 123] width 28 height 13
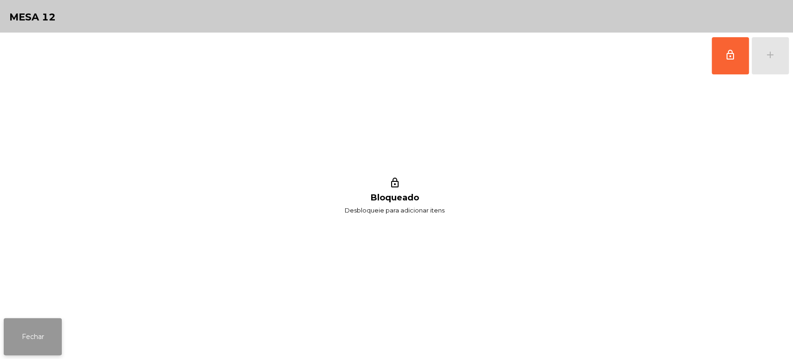
click at [42, 329] on button "Fechar" at bounding box center [33, 336] width 58 height 37
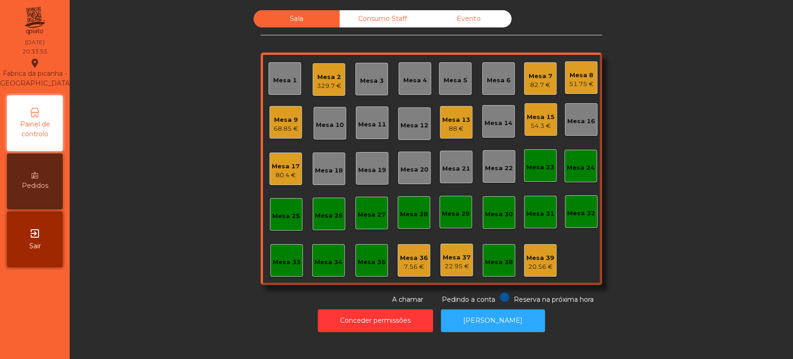
click at [412, 124] on div "Mesa 12" at bounding box center [414, 125] width 28 height 9
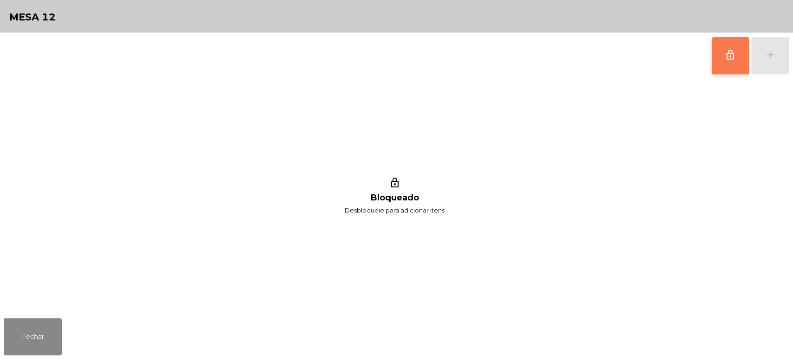
click at [725, 57] on span "lock_outline" at bounding box center [730, 54] width 11 height 11
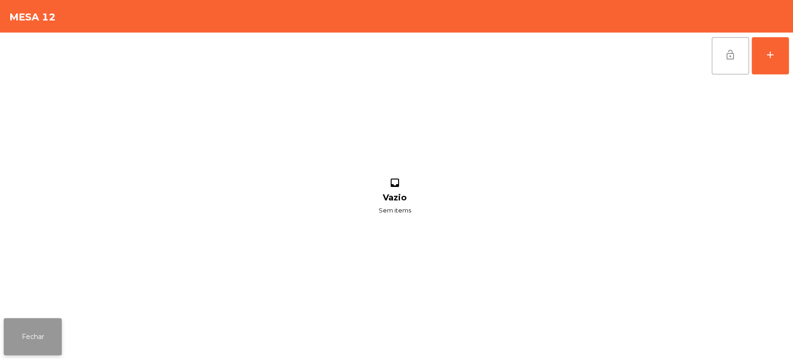
click at [52, 349] on button "Fechar" at bounding box center [33, 336] width 58 height 37
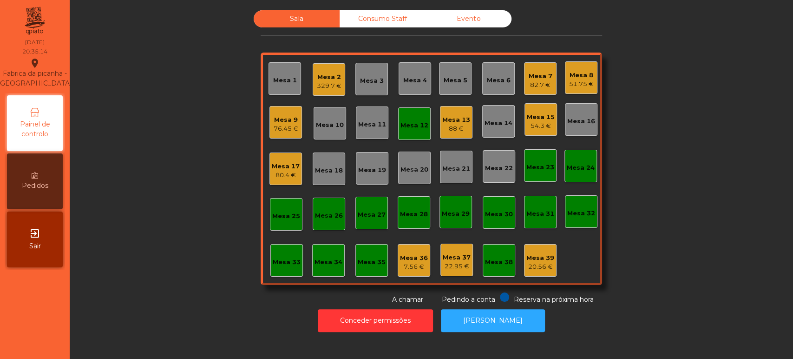
click at [174, 240] on div "Sala Consumo Staff Evento Mesa 1 Mesa 2 329.7 € Mesa 3 Mesa 4 Mesa 5 Mesa 6 Mes…" at bounding box center [431, 157] width 698 height 294
click at [270, 260] on div "Mesa 33" at bounding box center [286, 260] width 33 height 33
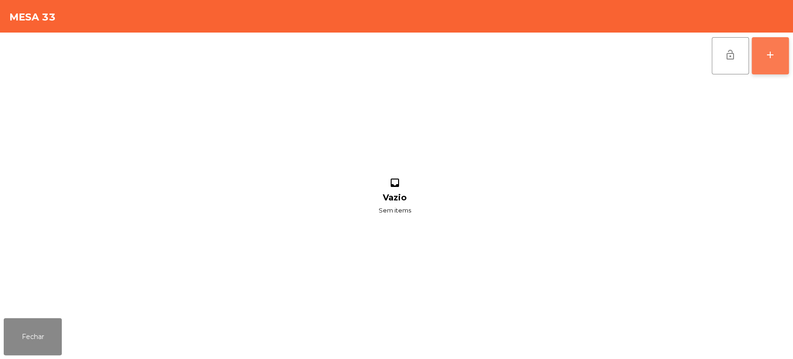
click at [780, 70] on button "add" at bounding box center [769, 55] width 37 height 37
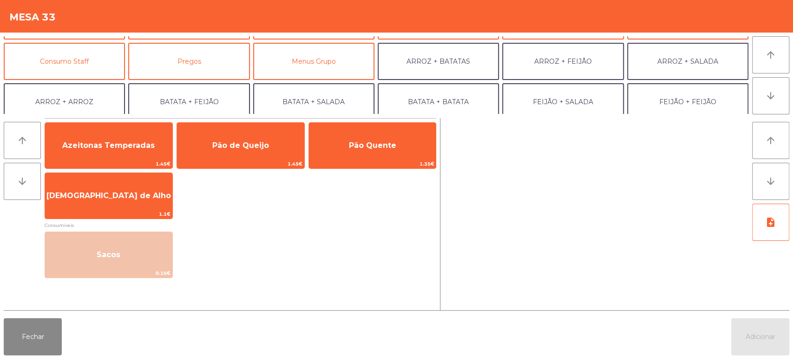
scroll to position [81, 0]
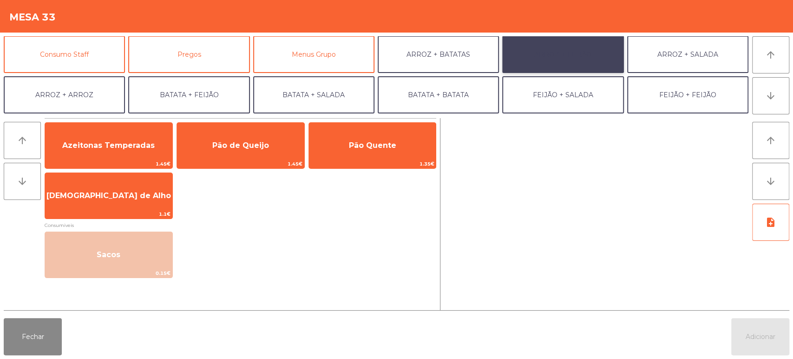
click at [580, 50] on button "ARROZ + FEIJÃO" at bounding box center [562, 54] width 121 height 37
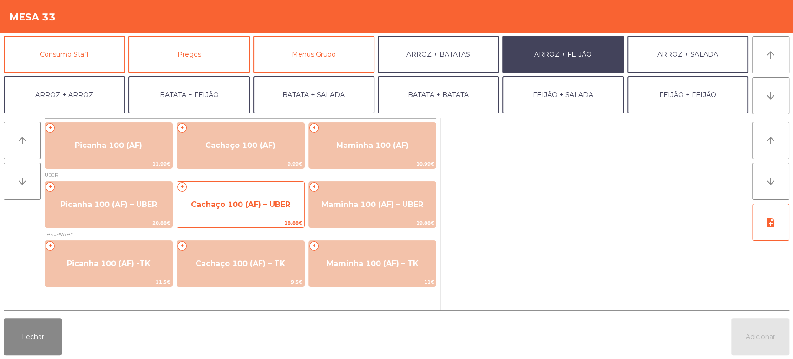
click at [257, 212] on span "Cachaço 100 (AF) – UBER" at bounding box center [240, 204] width 127 height 25
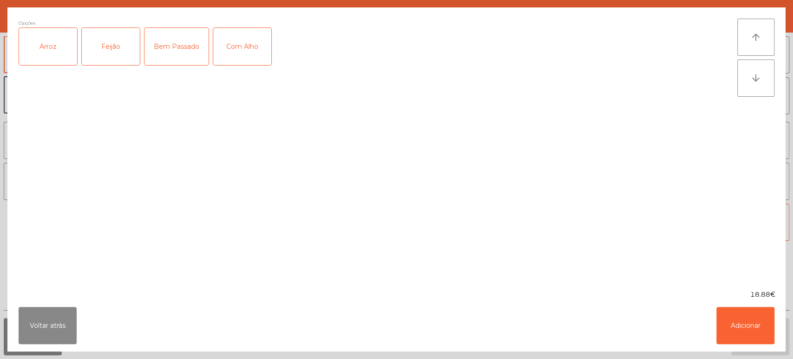
click at [59, 40] on div "Arroz" at bounding box center [48, 46] width 58 height 37
click at [111, 28] on div "Feijão" at bounding box center [111, 46] width 58 height 37
click at [176, 46] on div "Bem Passado" at bounding box center [176, 46] width 64 height 37
click at [227, 51] on div "Com Alho" at bounding box center [242, 46] width 58 height 37
click at [241, 56] on div "Com Alho" at bounding box center [242, 46] width 58 height 37
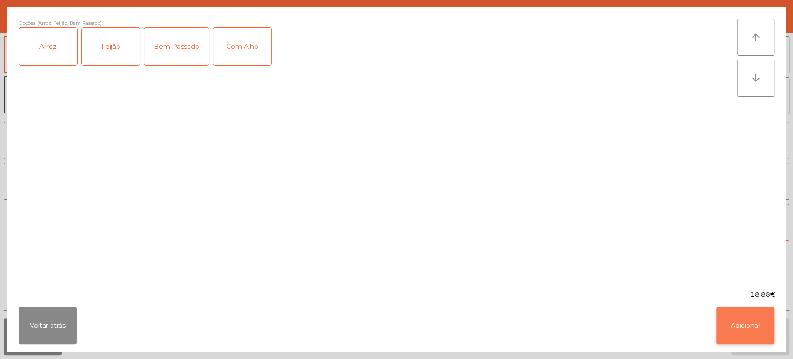
click at [751, 320] on button "Adicionar" at bounding box center [745, 325] width 58 height 37
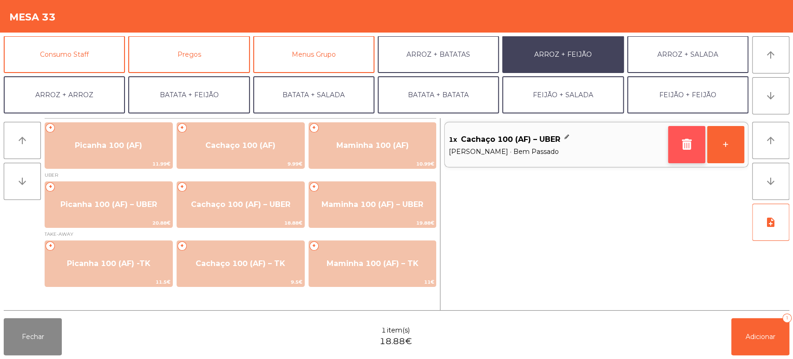
click at [686, 137] on button "button" at bounding box center [686, 144] width 37 height 37
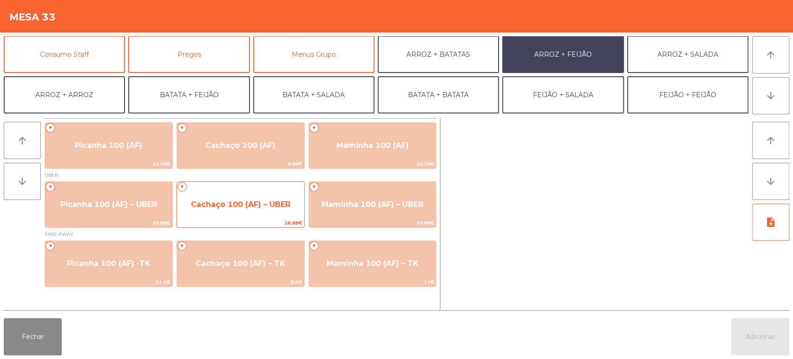
click at [245, 204] on span "Cachaço 100 (AF) – UBER" at bounding box center [240, 204] width 99 height 9
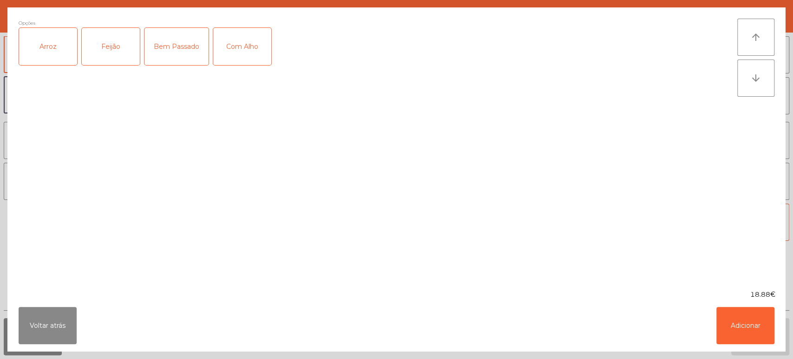
click at [56, 40] on div "Arroz" at bounding box center [48, 46] width 58 height 37
click at [109, 28] on div "Feijão" at bounding box center [111, 46] width 58 height 37
click at [193, 39] on div "Bem Passado" at bounding box center [176, 46] width 64 height 37
click at [266, 39] on div "Com Alho" at bounding box center [242, 46] width 58 height 37
click at [750, 313] on button "Adicionar" at bounding box center [745, 325] width 58 height 37
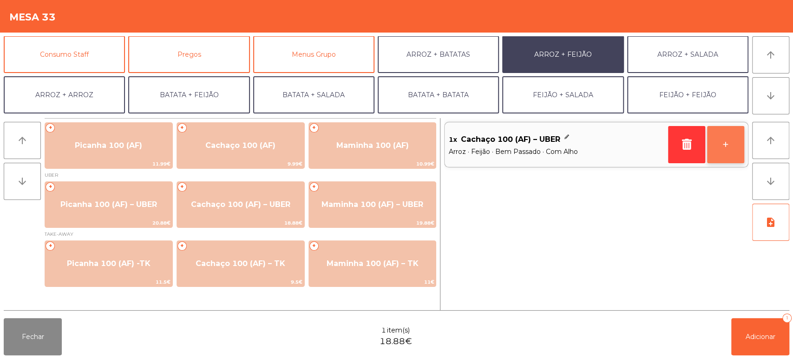
click at [725, 143] on button "+" at bounding box center [725, 144] width 37 height 37
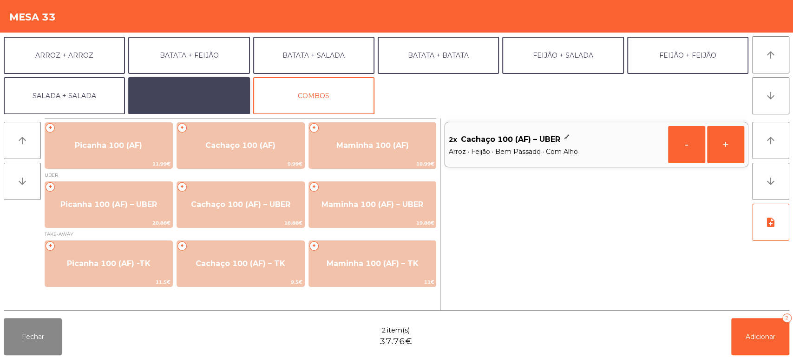
click at [204, 93] on button "EXTRAS UBER" at bounding box center [188, 95] width 121 height 37
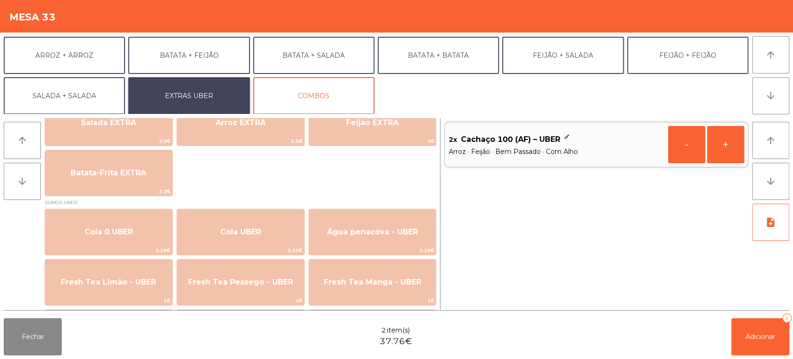
scroll to position [152, 0]
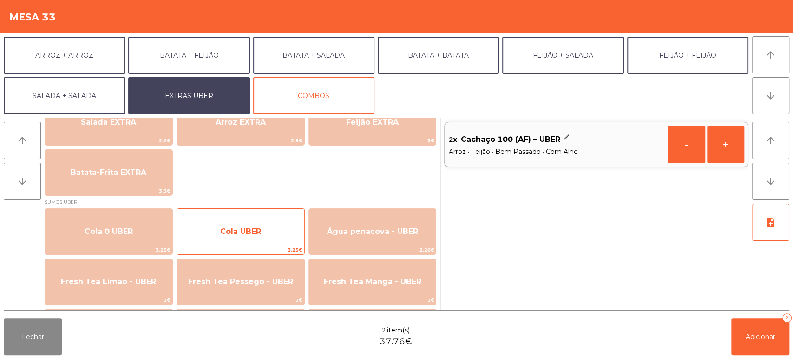
click at [241, 238] on span "Cola UBER" at bounding box center [240, 231] width 127 height 25
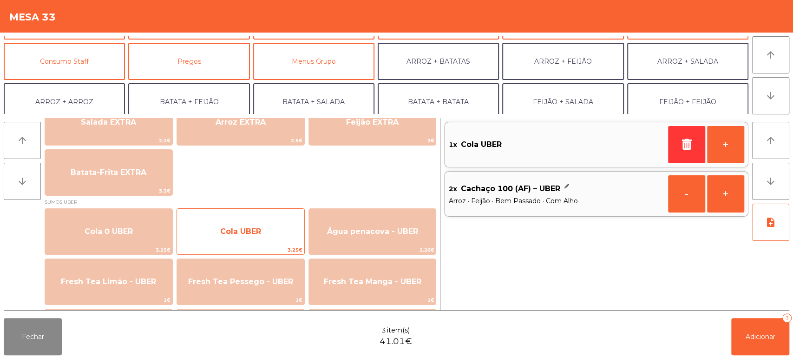
scroll to position [69, 0]
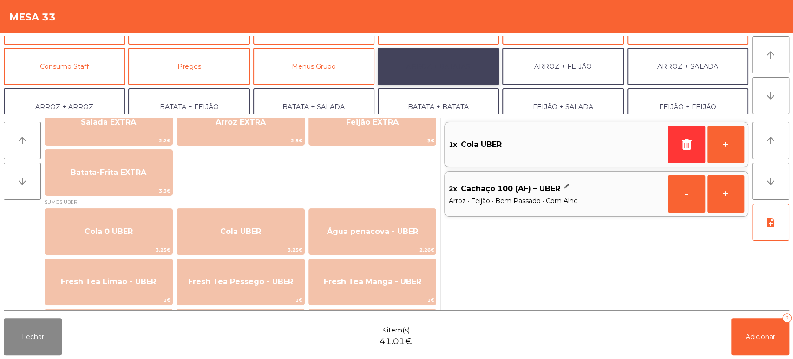
click at [455, 68] on button "ARROZ + BATATAS" at bounding box center [438, 66] width 121 height 37
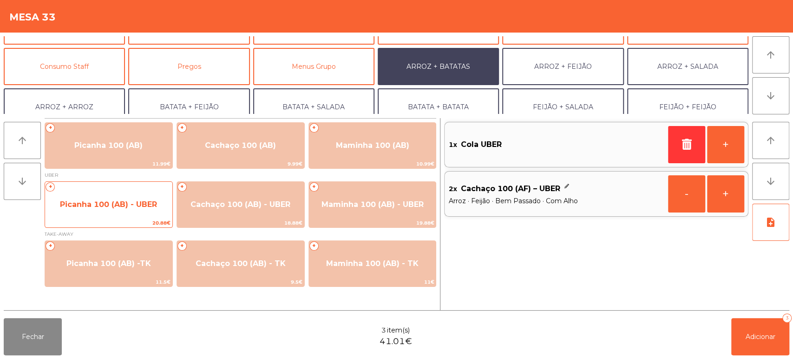
click at [138, 204] on span "Picanha 100 (AB) - UBER" at bounding box center [108, 204] width 97 height 9
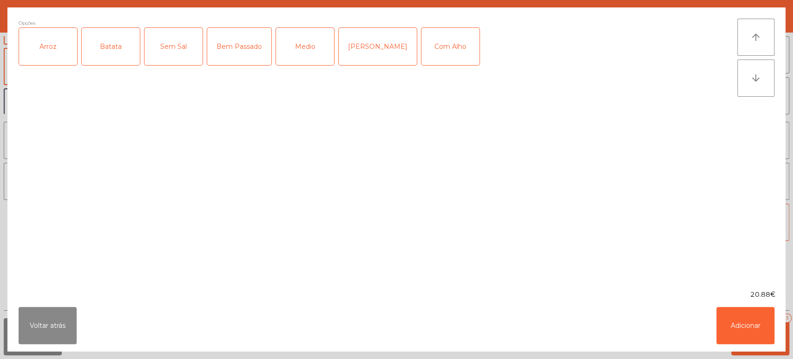
click at [58, 55] on div "Arroz" at bounding box center [48, 46] width 58 height 37
click at [108, 45] on div "Batata" at bounding box center [111, 46] width 58 height 37
click at [313, 49] on div "Medio" at bounding box center [305, 46] width 58 height 37
click at [737, 335] on button "Adicionar" at bounding box center [745, 325] width 58 height 37
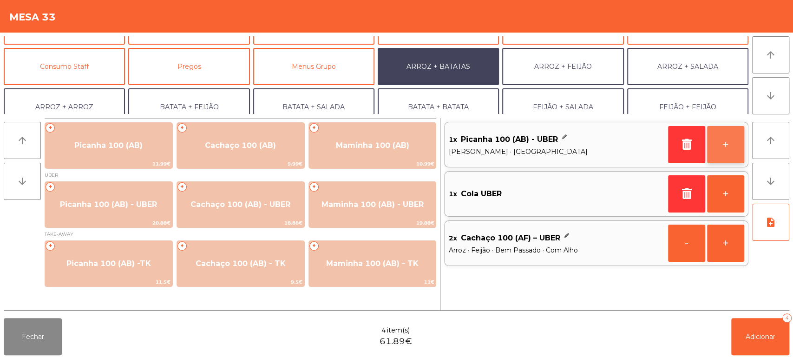
click at [716, 147] on button "+" at bounding box center [725, 144] width 37 height 37
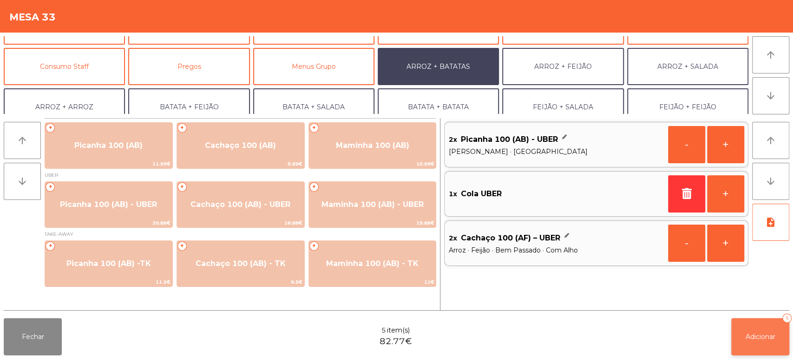
click at [751, 322] on button "Adicionar 5" at bounding box center [760, 336] width 58 height 37
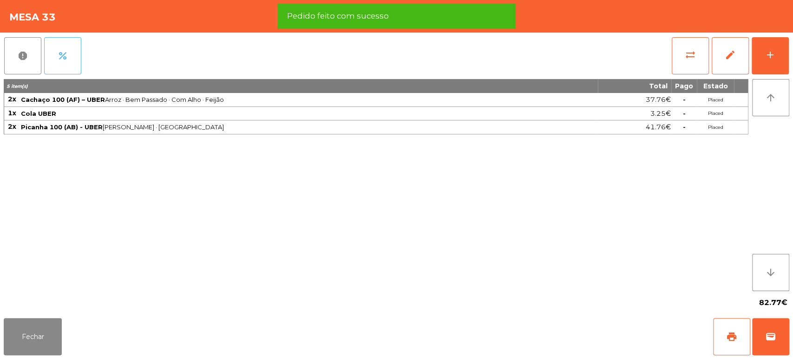
click at [62, 45] on button "percent" at bounding box center [62, 55] width 37 height 37
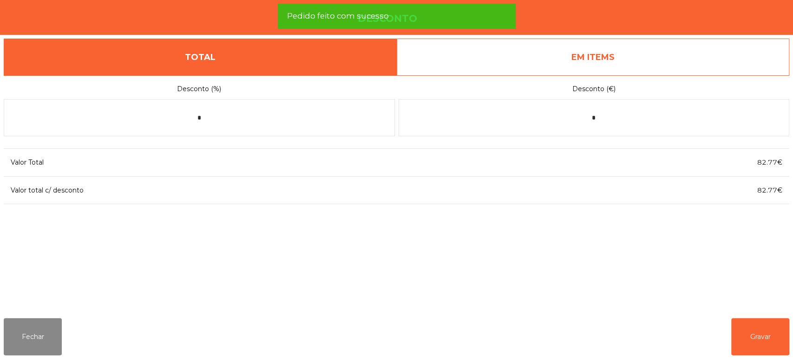
click at [630, 47] on link "EM ITEMS" at bounding box center [593, 57] width 393 height 37
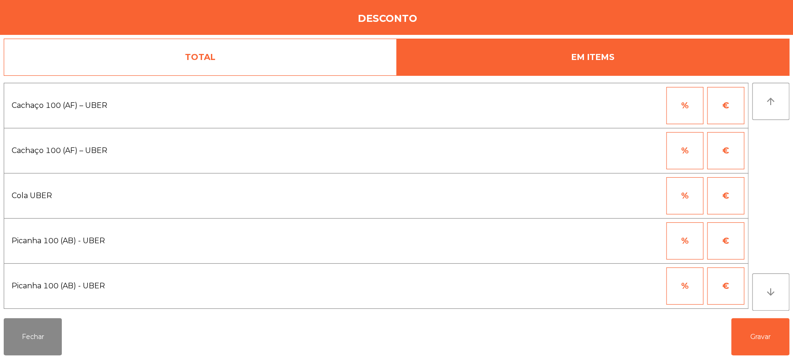
click at [682, 107] on button "%" at bounding box center [684, 105] width 37 height 37
click at [725, 98] on button "€" at bounding box center [725, 105] width 37 height 37
click at [668, 98] on button "%" at bounding box center [684, 105] width 37 height 37
click at [644, 105] on input "*" at bounding box center [639, 105] width 46 height 37
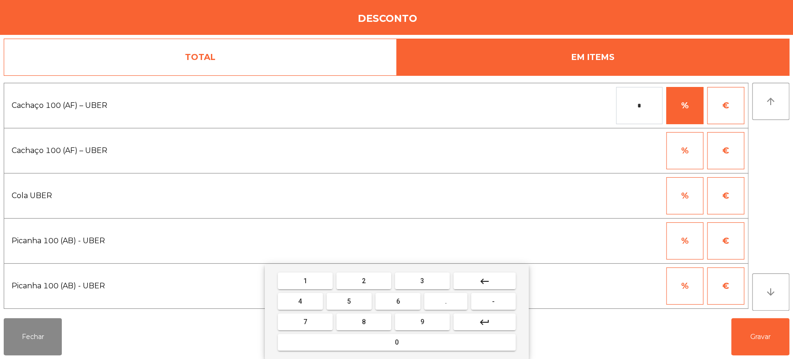
click at [315, 293] on button "4" at bounding box center [300, 301] width 45 height 17
click at [500, 281] on button "keyboard_backspace" at bounding box center [484, 280] width 62 height 17
click at [303, 277] on span "1" at bounding box center [305, 280] width 4 height 7
click at [374, 352] on mat-keyboard-key "0" at bounding box center [397, 342] width 242 height 20
click at [406, 341] on button "0" at bounding box center [397, 341] width 238 height 17
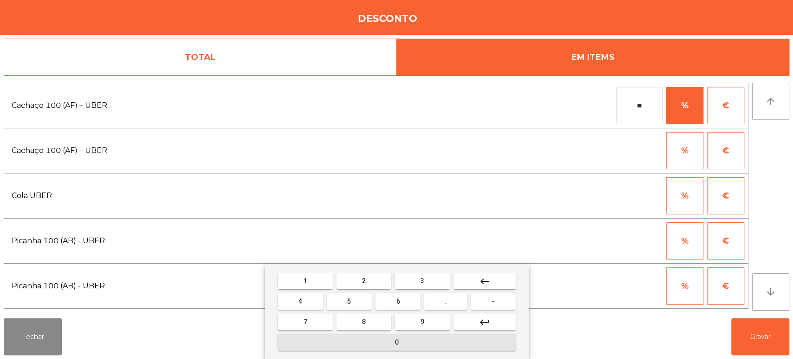
type input "***"
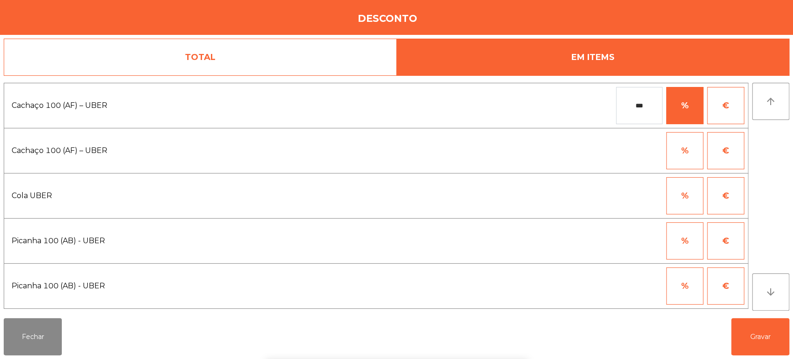
click at [695, 244] on button "%" at bounding box center [684, 240] width 37 height 37
click at [634, 241] on input "*" at bounding box center [639, 240] width 46 height 37
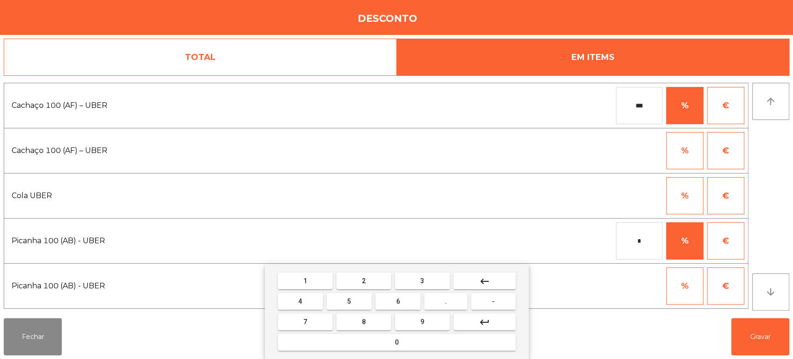
click at [305, 280] on span "1" at bounding box center [305, 280] width 4 height 7
click at [353, 346] on button "0" at bounding box center [397, 341] width 238 height 17
type input "***"
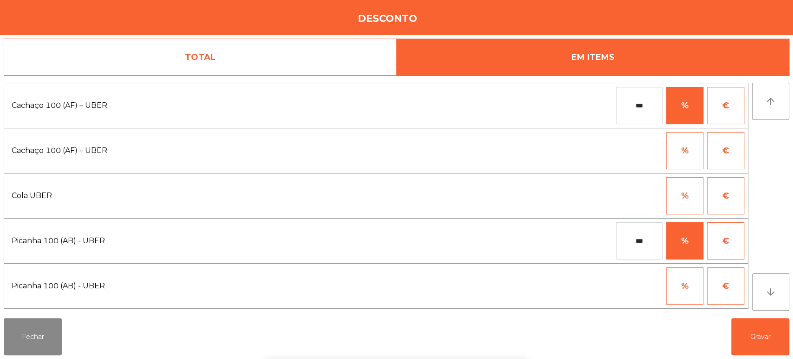
click at [769, 339] on div "1 2 3 keyboard_backspace 4 5 6 . - 7 8 9 keyboard_return 0" at bounding box center [396, 311] width 793 height 95
click at [759, 337] on button "Gravar" at bounding box center [760, 336] width 58 height 37
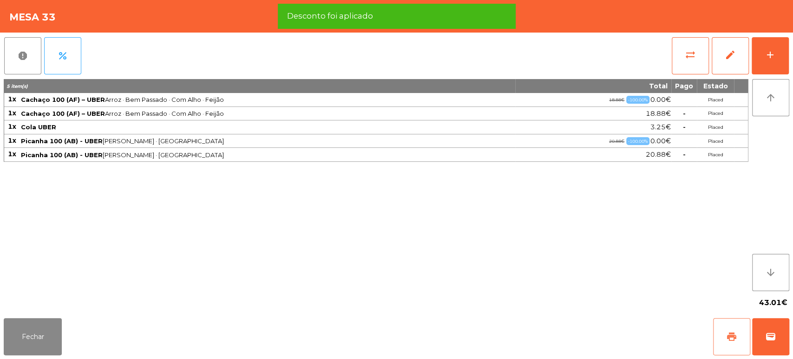
click at [733, 335] on span "print" at bounding box center [731, 336] width 11 height 11
click at [787, 338] on button "wallet" at bounding box center [770, 336] width 37 height 37
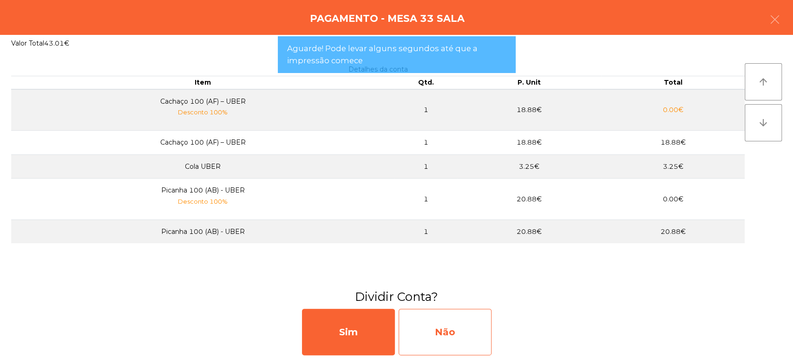
click at [455, 320] on div "Não" at bounding box center [444, 331] width 93 height 46
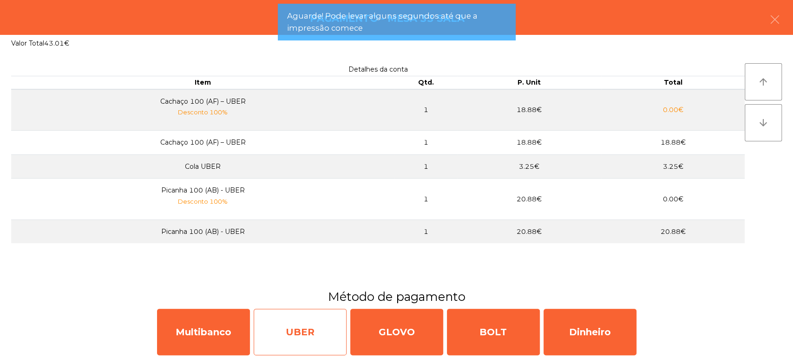
click at [318, 340] on div "UBER" at bounding box center [300, 331] width 93 height 46
select select "**"
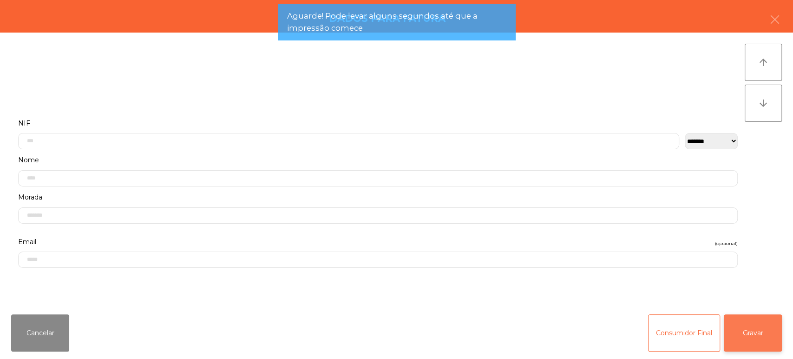
click at [750, 343] on button "Gravar" at bounding box center [753, 332] width 58 height 37
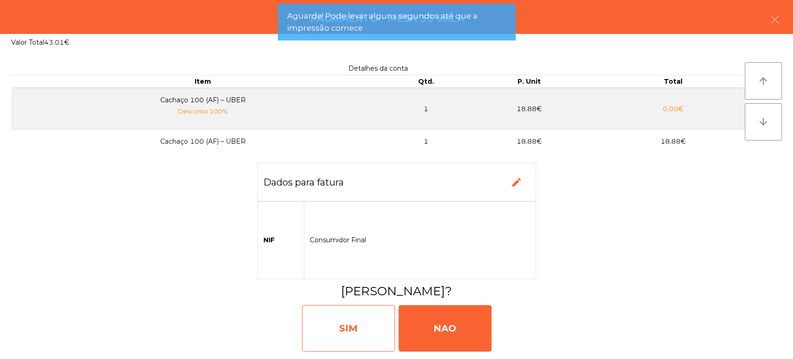
click at [354, 338] on div "SIM" at bounding box center [348, 328] width 93 height 46
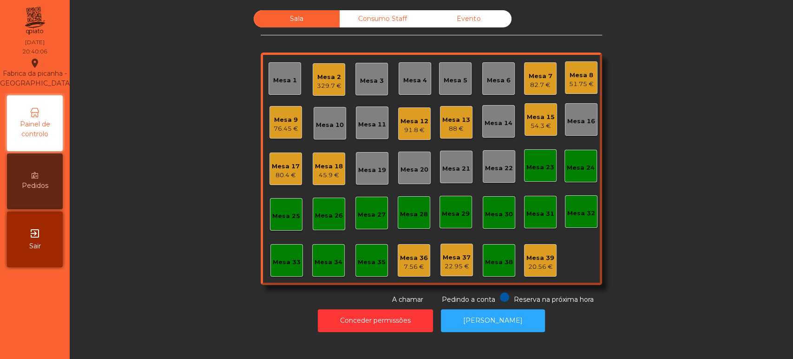
click at [721, 215] on div "Sala Consumo Staff Evento Mesa 1 Mesa 2 329.7 € Mesa 3 Mesa 4 Mesa 5 Mesa 6 Mes…" at bounding box center [431, 157] width 698 height 294
click at [320, 76] on div "Mesa 2" at bounding box center [329, 76] width 25 height 9
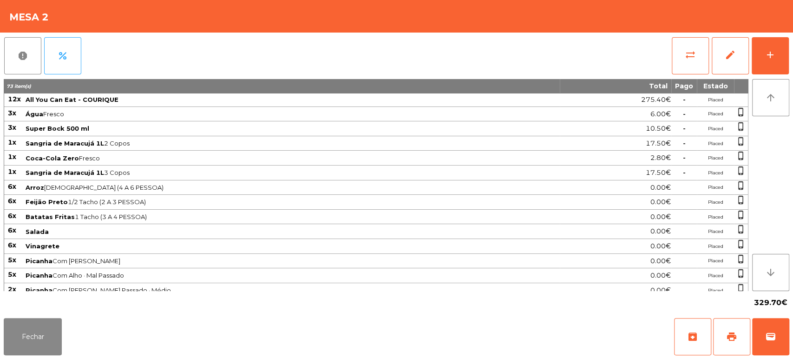
click at [792, 62] on div "report percent sync_alt edit add 73 item(s) Total Pago Estado 12x All You Can E…" at bounding box center [396, 173] width 793 height 281
click at [775, 57] on div "add" at bounding box center [769, 54] width 11 height 11
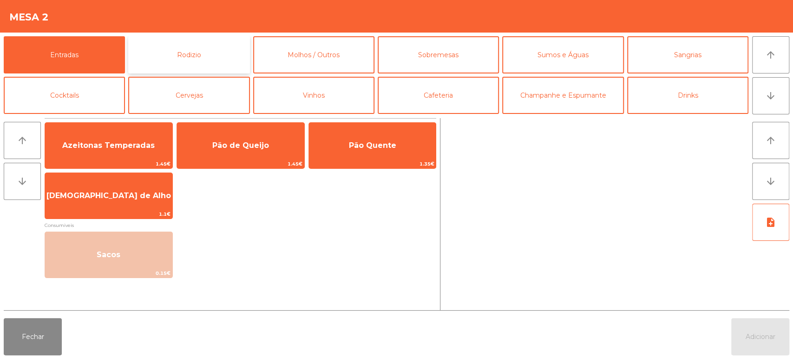
click at [218, 52] on button "Rodizio" at bounding box center [188, 54] width 121 height 37
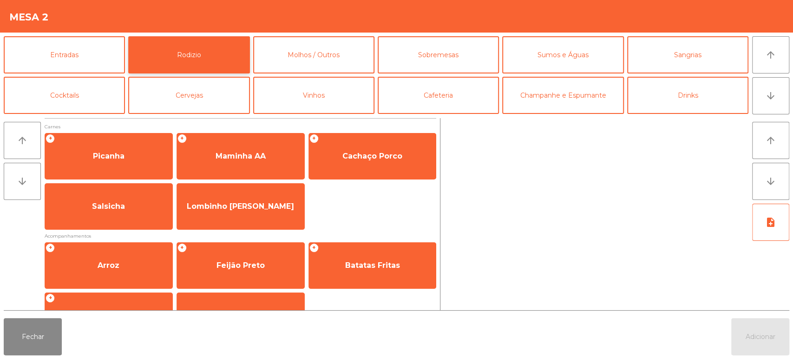
scroll to position [2, 0]
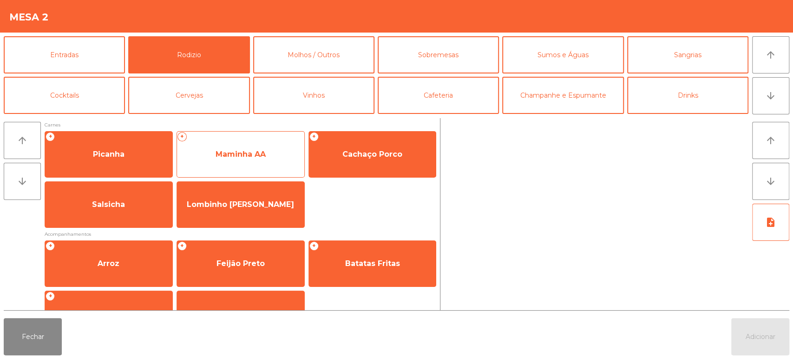
click at [259, 161] on span "Maminha AA" at bounding box center [240, 154] width 127 height 25
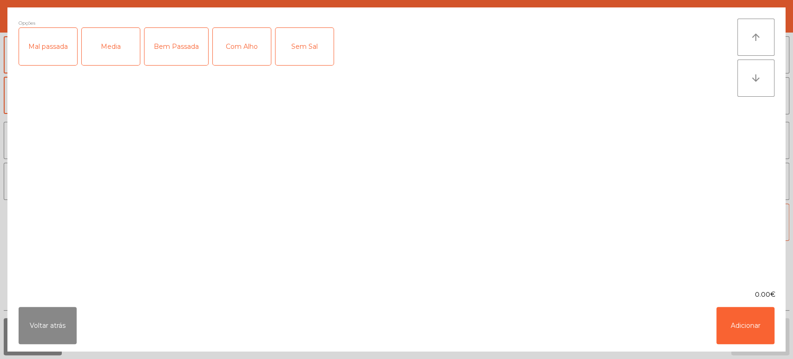
click at [117, 51] on div "Media" at bounding box center [111, 46] width 58 height 37
click at [249, 52] on div "Com Alho" at bounding box center [242, 46] width 58 height 37
click at [739, 326] on button "Adicionar" at bounding box center [745, 325] width 58 height 37
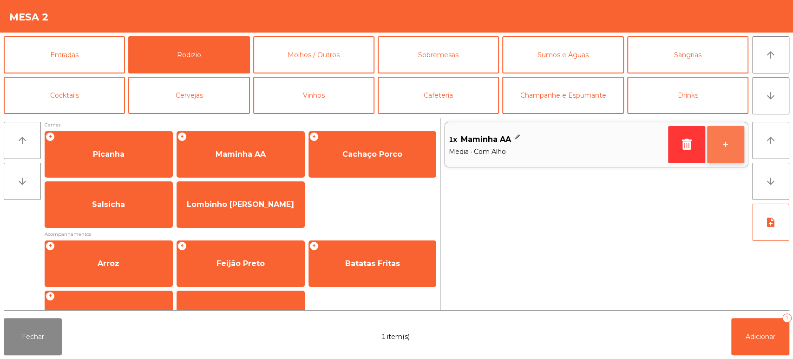
click at [723, 155] on button "+" at bounding box center [725, 144] width 37 height 37
click at [713, 156] on button "+" at bounding box center [725, 144] width 37 height 37
click at [722, 160] on button "+" at bounding box center [725, 144] width 37 height 37
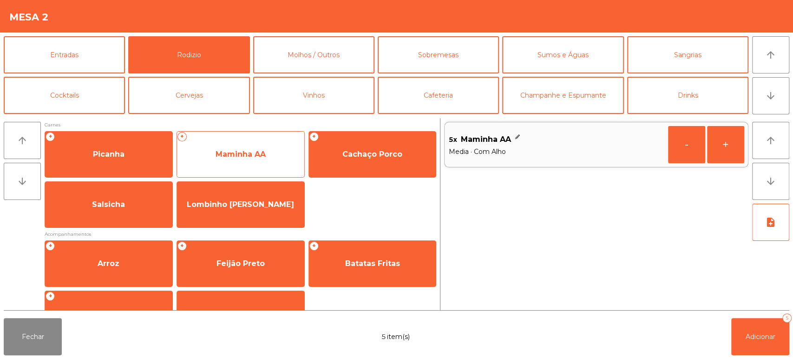
click at [266, 155] on span "Maminha AA" at bounding box center [240, 154] width 127 height 25
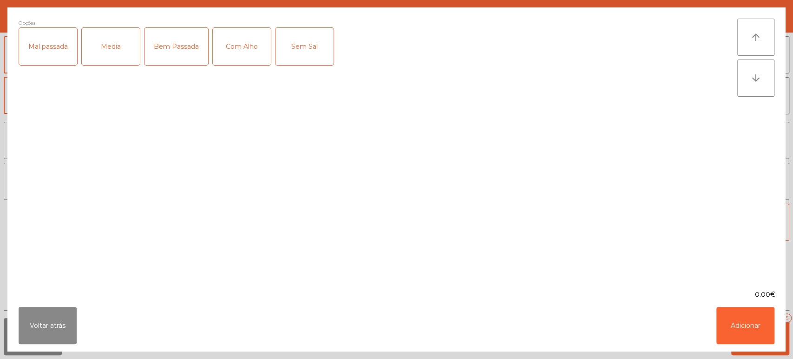
click at [39, 54] on div "Mal passada" at bounding box center [48, 46] width 58 height 37
click at [248, 58] on div "Com Alho" at bounding box center [242, 46] width 58 height 37
click at [742, 319] on button "Adicionar" at bounding box center [745, 325] width 58 height 37
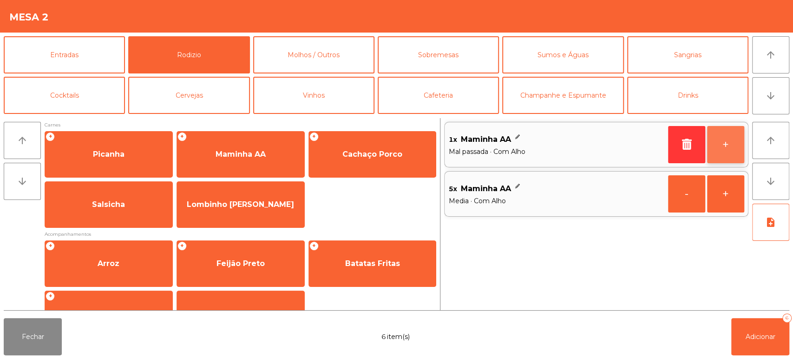
click at [739, 139] on button "+" at bounding box center [725, 144] width 37 height 37
click at [728, 138] on button "+" at bounding box center [725, 144] width 37 height 37
click at [729, 147] on button "+" at bounding box center [725, 144] width 37 height 37
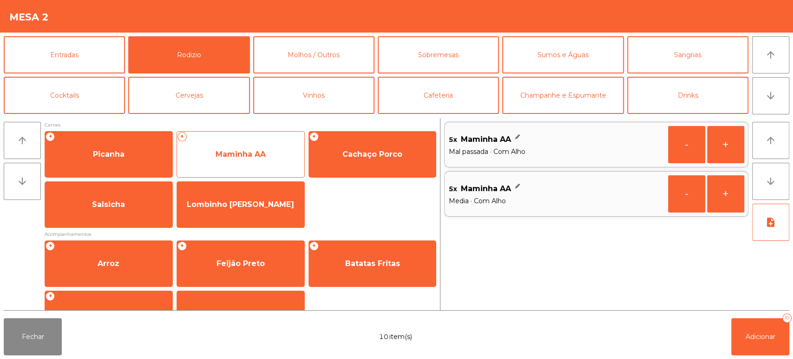
click at [267, 149] on span "Maminha AA" at bounding box center [240, 154] width 127 height 25
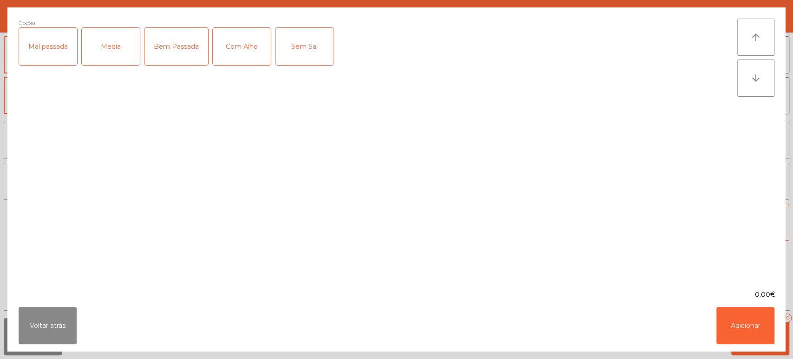
click at [117, 58] on div "Media" at bounding box center [111, 46] width 58 height 37
click at [45, 52] on div "Mal passada" at bounding box center [48, 46] width 58 height 37
click at [250, 43] on div "Com Alho" at bounding box center [242, 46] width 58 height 37
click at [737, 333] on button "Adicionar" at bounding box center [745, 325] width 58 height 37
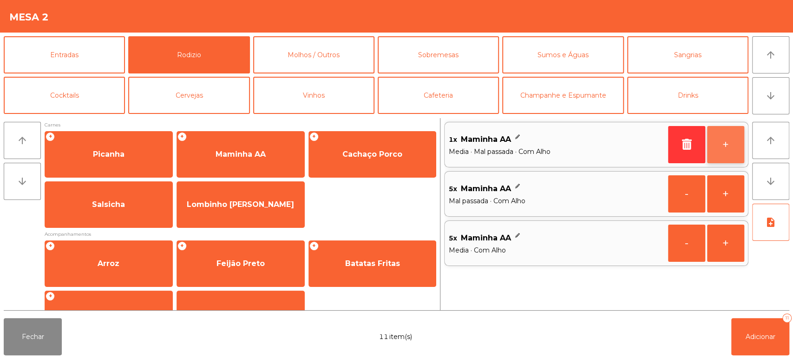
click at [727, 145] on button "+" at bounding box center [725, 144] width 37 height 37
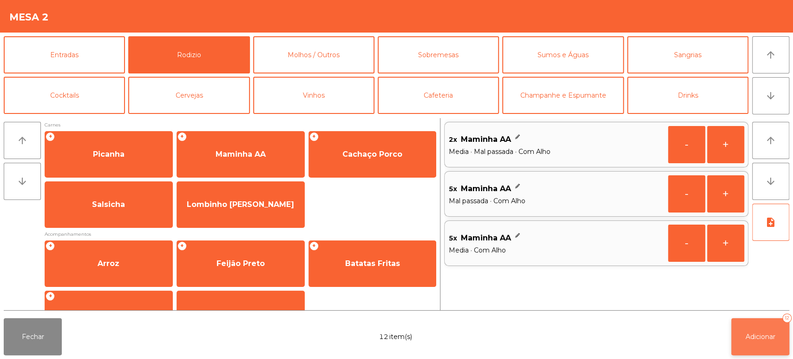
click at [775, 327] on button "Adicionar 12" at bounding box center [760, 336] width 58 height 37
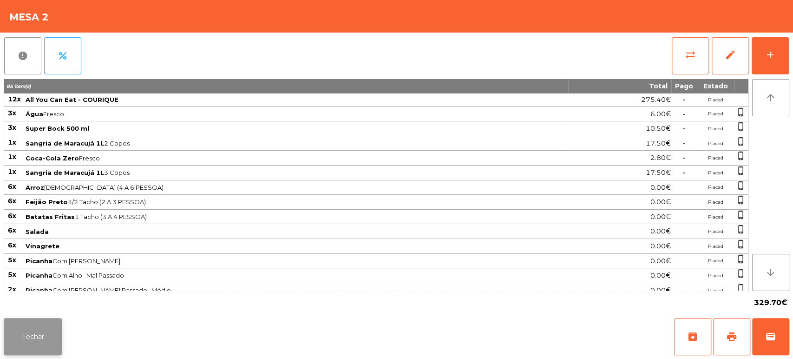
click at [26, 338] on button "Fechar" at bounding box center [33, 336] width 58 height 37
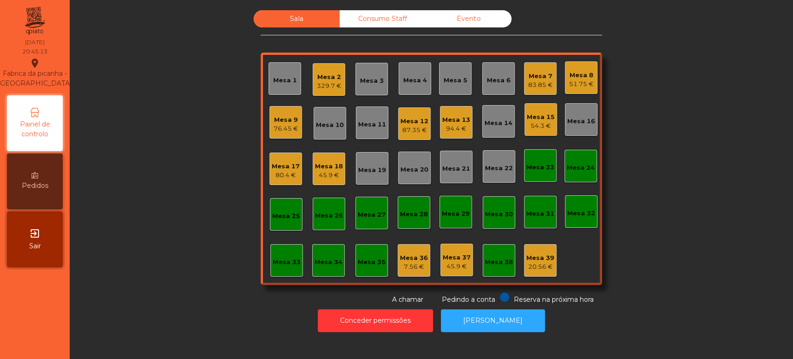
click at [286, 168] on div "Mesa 17" at bounding box center [286, 166] width 28 height 9
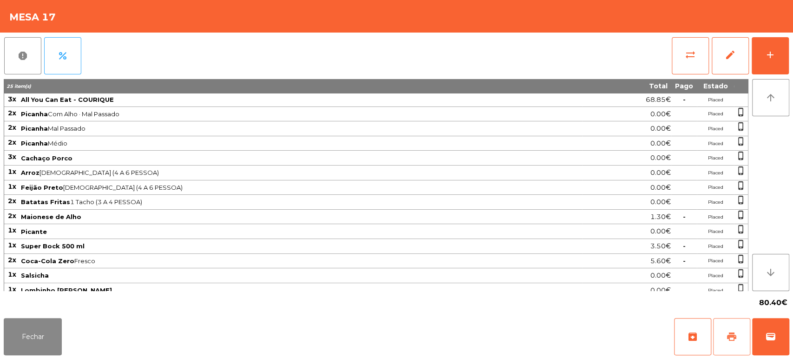
click at [722, 351] on button "print" at bounding box center [731, 336] width 37 height 37
click at [42, 347] on button "Fechar" at bounding box center [33, 336] width 58 height 37
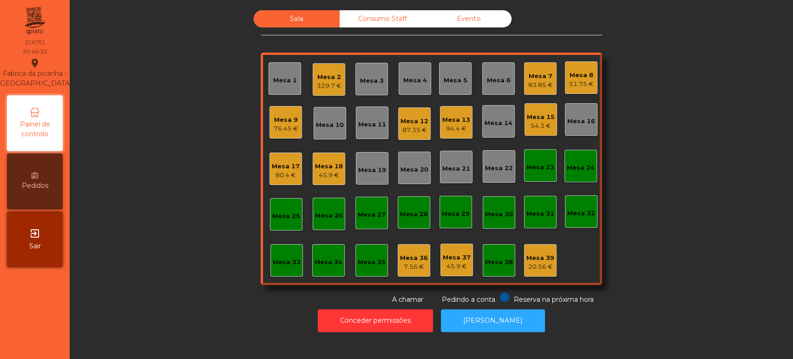
click at [318, 160] on div "Mesa 18 45.9 €" at bounding box center [329, 169] width 28 height 22
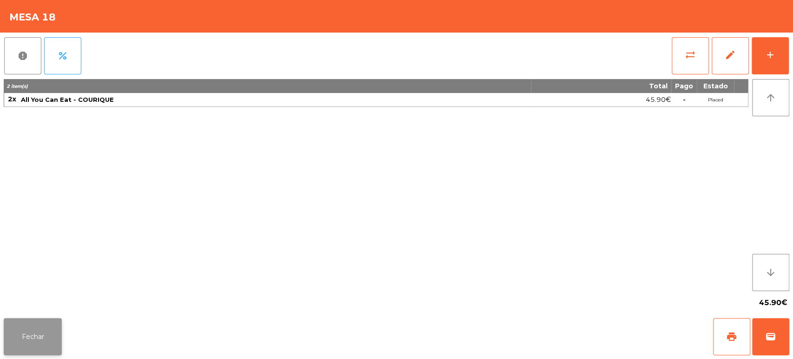
click at [41, 338] on button "Fechar" at bounding box center [33, 336] width 58 height 37
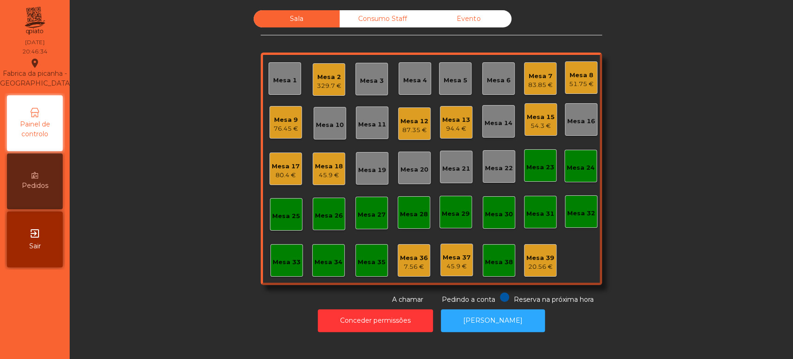
click at [705, 207] on div "Sala Consumo Staff Evento Mesa 1 Mesa 2 329.7 € Mesa 3 Mesa 4 Mesa 5 Mesa 6 Mes…" at bounding box center [431, 157] width 698 height 294
click at [320, 75] on div "Mesa 2" at bounding box center [329, 76] width 25 height 9
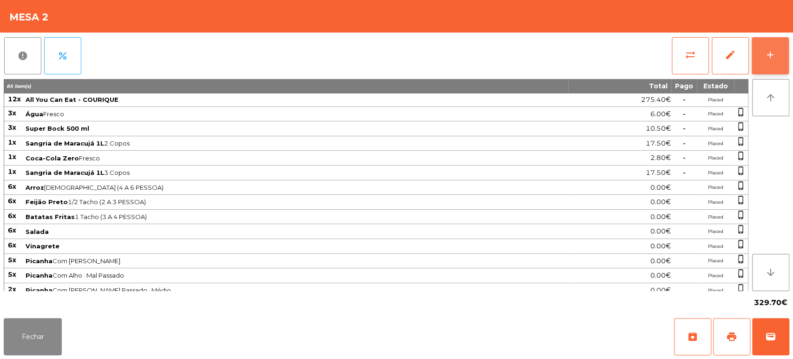
click at [776, 61] on button "add" at bounding box center [769, 55] width 37 height 37
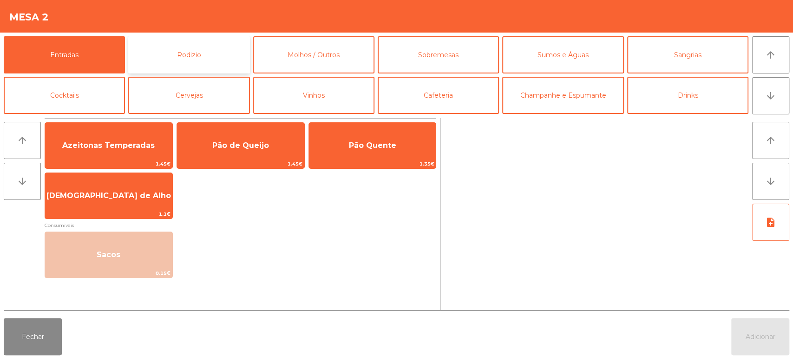
click at [215, 56] on button "Rodizio" at bounding box center [188, 54] width 121 height 37
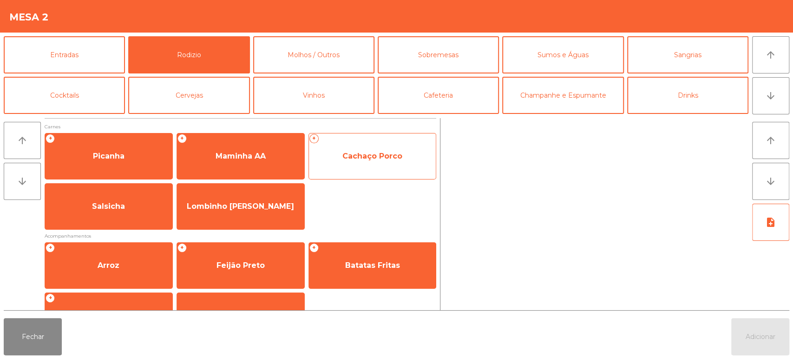
click at [396, 160] on span "Cachaço Porco" at bounding box center [372, 155] width 60 height 9
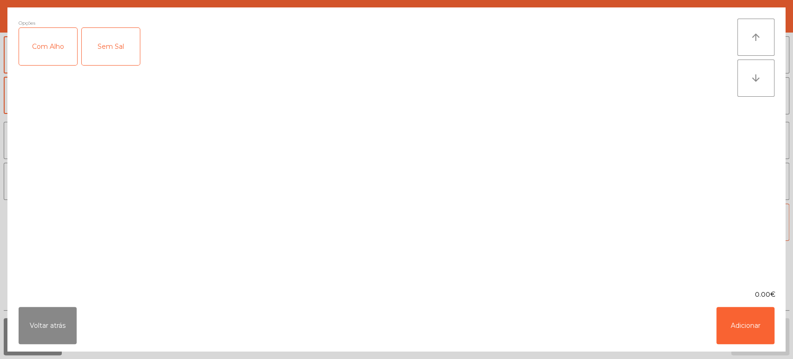
click at [68, 28] on div "Com Alho" at bounding box center [48, 46] width 58 height 37
click at [758, 331] on button "Adicionar" at bounding box center [745, 325] width 58 height 37
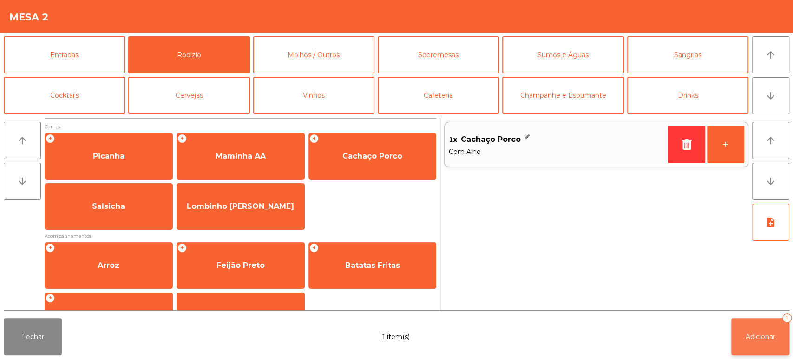
click at [748, 339] on span "Adicionar" at bounding box center [760, 336] width 30 height 8
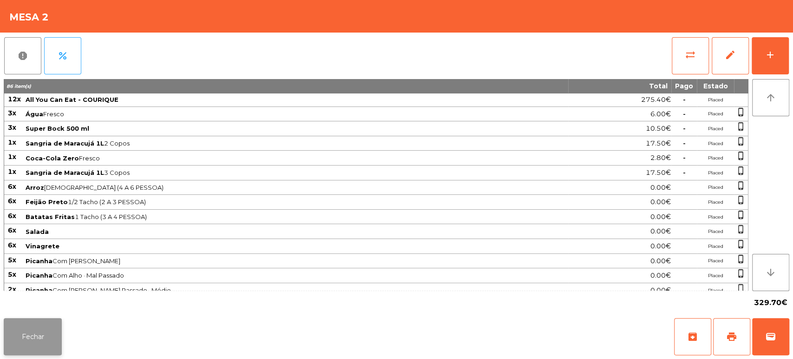
click at [50, 349] on button "Fechar" at bounding box center [33, 336] width 58 height 37
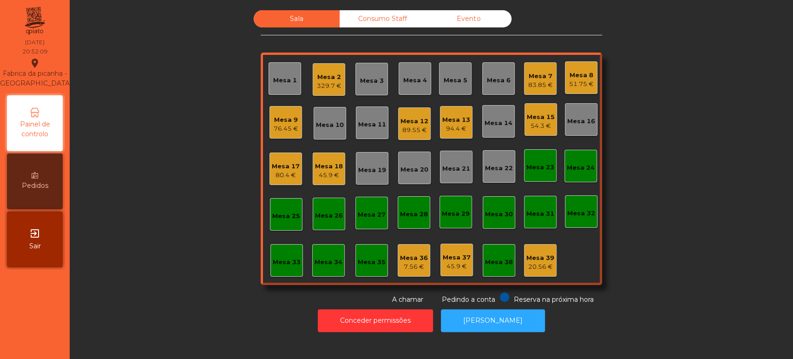
click at [269, 154] on div "Mesa 17 80.4 €" at bounding box center [285, 168] width 33 height 33
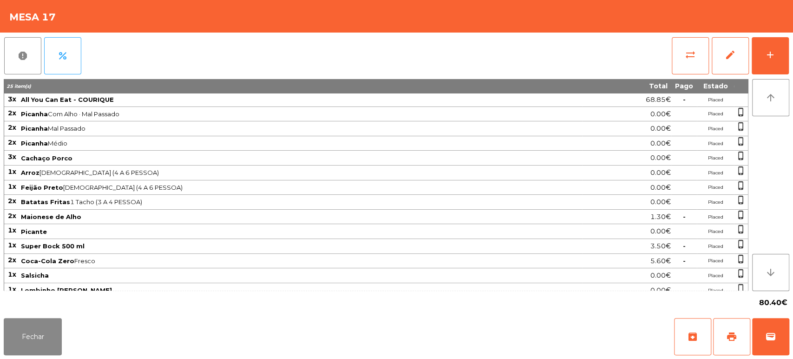
click at [784, 308] on span "80.40€" at bounding box center [773, 302] width 28 height 14
click at [792, 340] on div "Fechar archive print wallet" at bounding box center [396, 336] width 793 height 45
click at [759, 347] on button "wallet" at bounding box center [770, 336] width 37 height 37
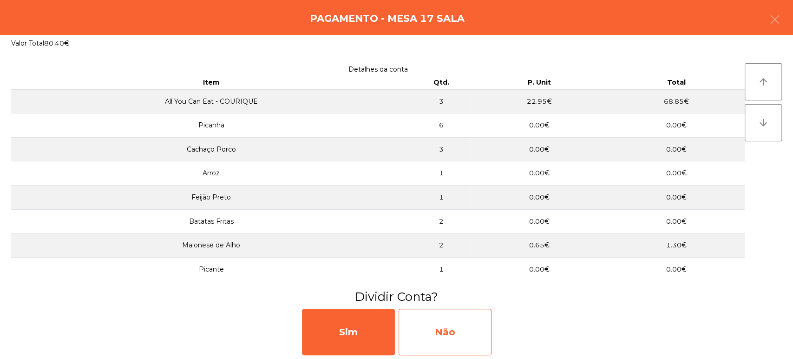
click at [461, 346] on div "Não" at bounding box center [444, 331] width 93 height 46
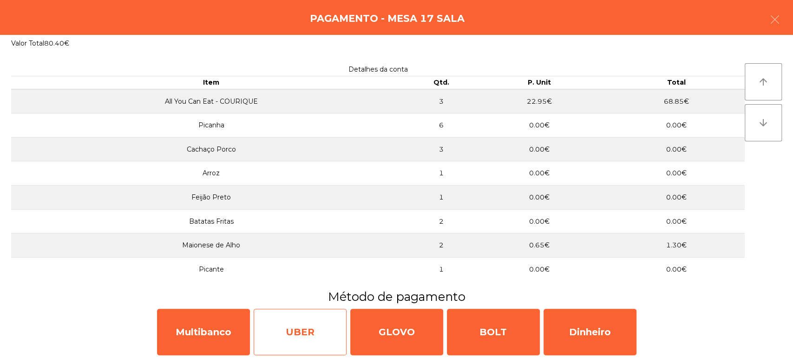
click at [259, 329] on div "UBER" at bounding box center [300, 331] width 93 height 46
select select "**"
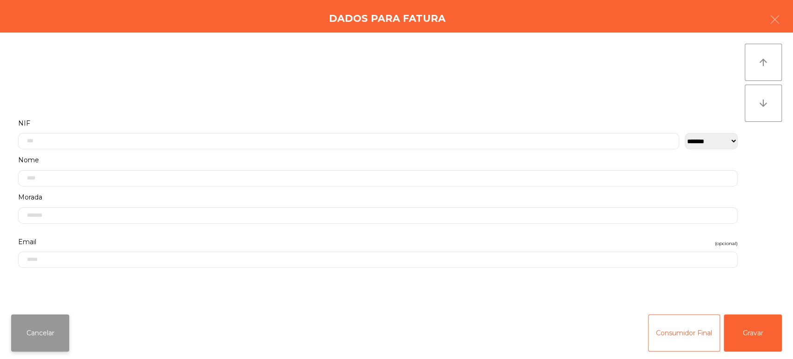
click at [52, 344] on button "Cancelar" at bounding box center [40, 332] width 58 height 37
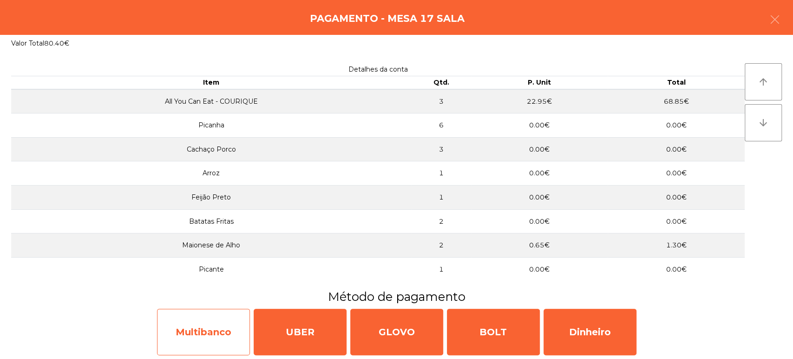
click at [215, 339] on div "Multibanco" at bounding box center [203, 331] width 93 height 46
select select "**"
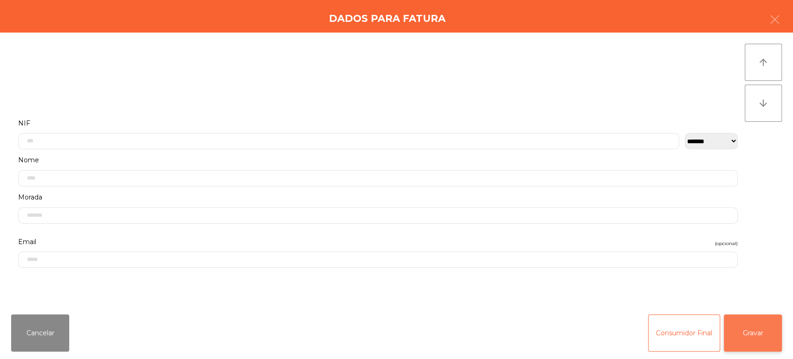
click at [745, 328] on button "Gravar" at bounding box center [753, 332] width 58 height 37
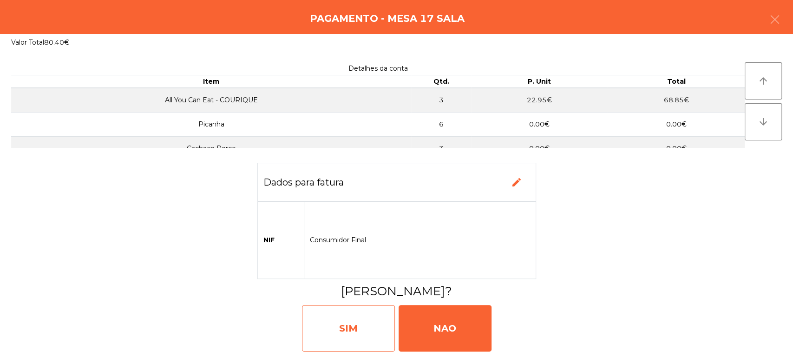
click at [356, 339] on div "SIM" at bounding box center [348, 328] width 93 height 46
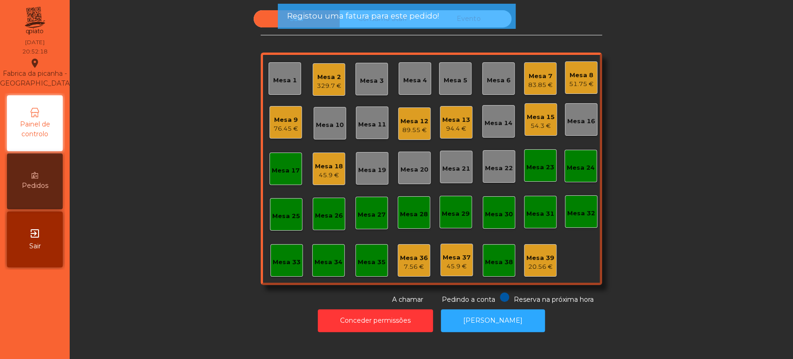
click at [291, 179] on div "Mesa 17" at bounding box center [285, 168] width 33 height 33
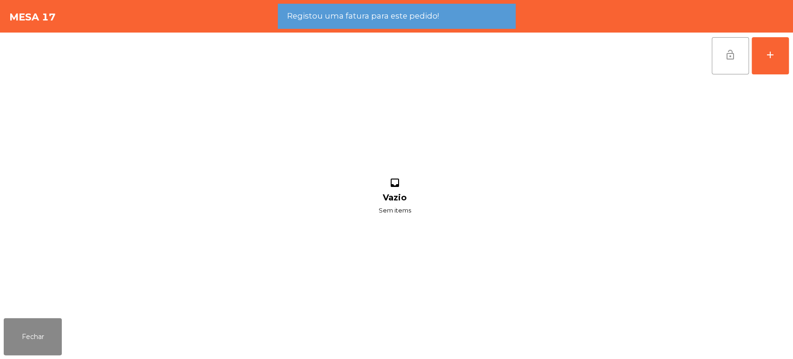
click at [732, 59] on span "lock_open" at bounding box center [730, 54] width 11 height 11
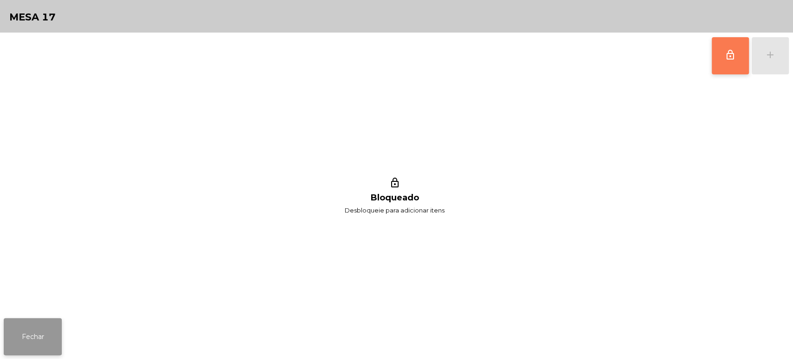
click at [37, 331] on button "Fechar" at bounding box center [33, 336] width 58 height 37
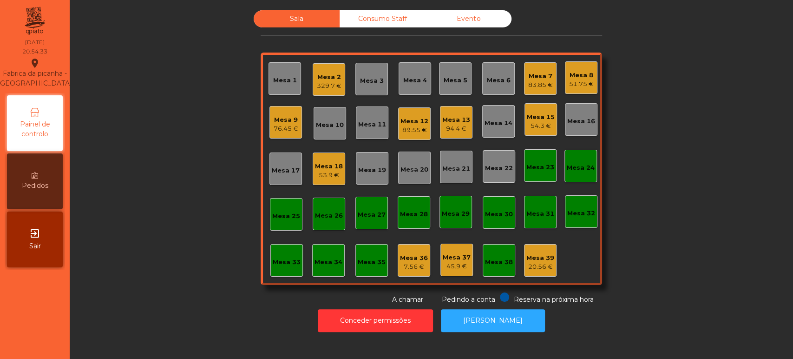
click at [701, 176] on div "Sala Consumo Staff Evento Mesa 1 Mesa 2 329.7 € Mesa 3 Mesa 4 Mesa 5 Mesa 6 Mes…" at bounding box center [431, 157] width 698 height 294
click at [144, 176] on div "Sala Consumo Staff Evento Mesa 1 Mesa 2 329.7 € Mesa 3 Mesa 4 Mesa 5 Mesa 6 Mes…" at bounding box center [431, 157] width 698 height 294
click at [684, 220] on div "Sala Consumo Staff Evento Mesa 1 Mesa 2 329.7 € Mesa 3 Mesa 4 Mesa 5 Mesa 6 Mes…" at bounding box center [431, 157] width 698 height 294
click at [276, 163] on div "Mesa 17" at bounding box center [286, 168] width 28 height 13
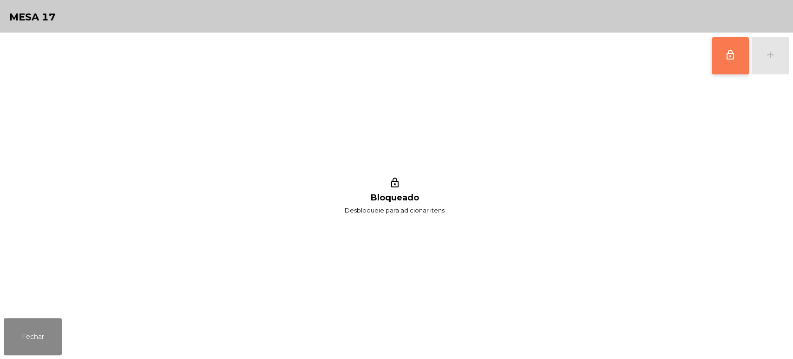
click at [728, 48] on button "lock_outline" at bounding box center [730, 55] width 37 height 37
click at [776, 51] on button "add" at bounding box center [769, 55] width 37 height 37
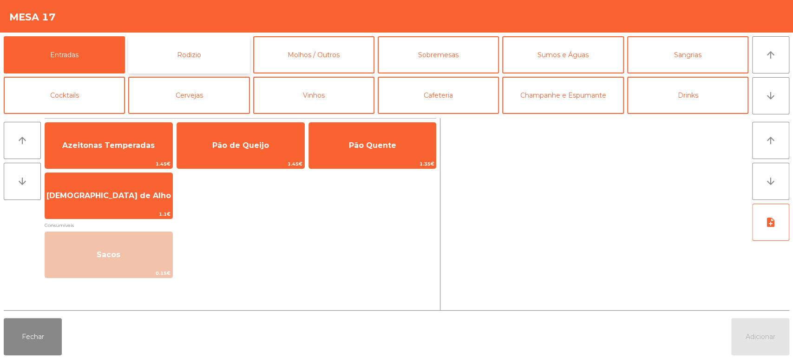
click at [194, 42] on button "Rodizio" at bounding box center [188, 54] width 121 height 37
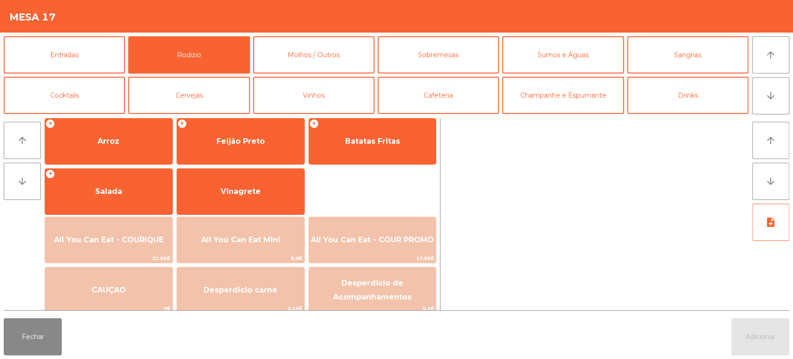
scroll to position [127, 0]
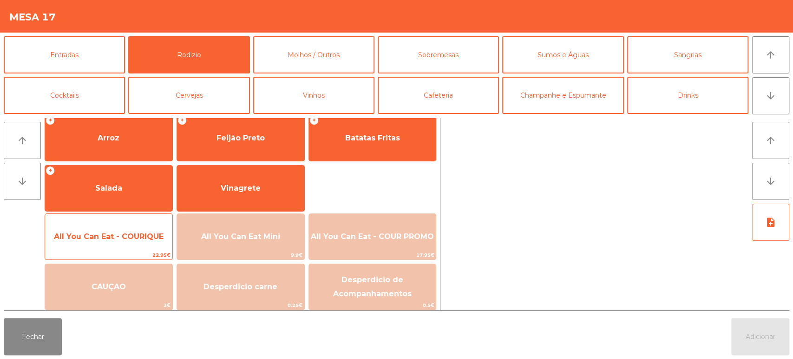
click at [125, 234] on span "All You Can Eat - COURIQUE" at bounding box center [109, 236] width 110 height 9
click at [117, 235] on span "All You Can Eat - COURIQUE" at bounding box center [109, 236] width 110 height 9
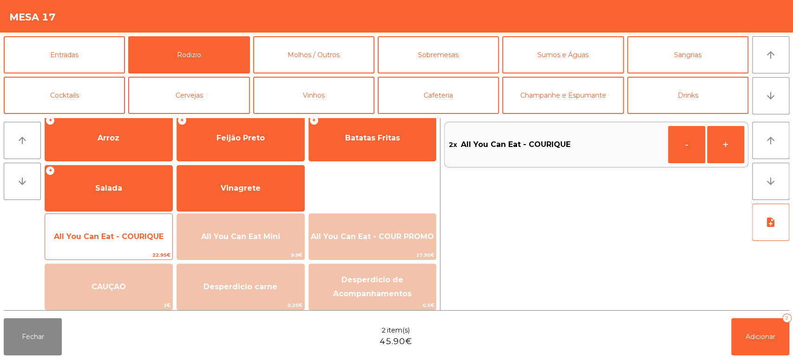
click at [119, 227] on span "All You Can Eat - COURIQUE" at bounding box center [108, 236] width 127 height 25
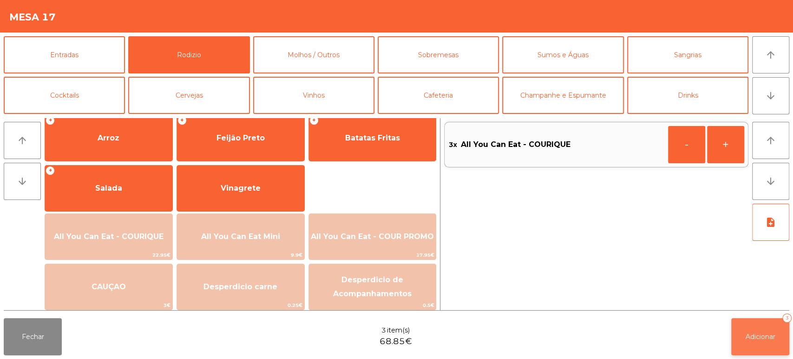
click at [772, 330] on button "Adicionar 3" at bounding box center [760, 336] width 58 height 37
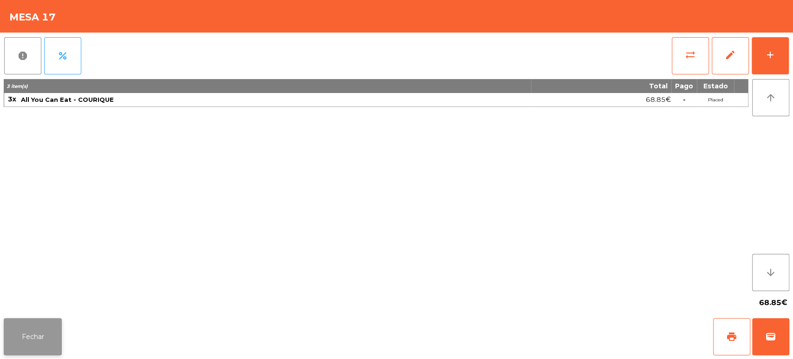
click at [47, 320] on button "Fechar" at bounding box center [33, 336] width 58 height 37
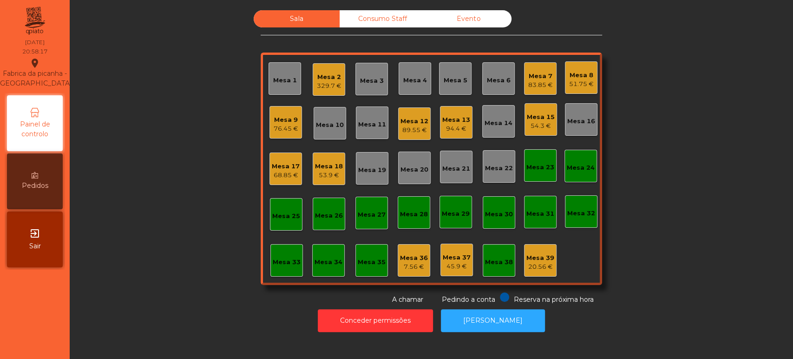
click at [322, 76] on div "Mesa 2" at bounding box center [329, 76] width 25 height 9
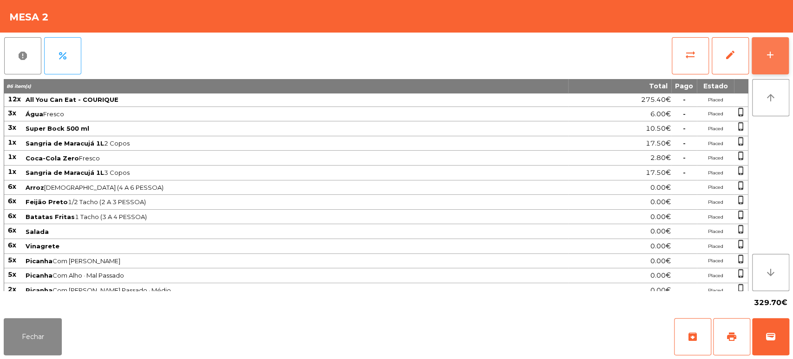
click at [783, 51] on button "add" at bounding box center [769, 55] width 37 height 37
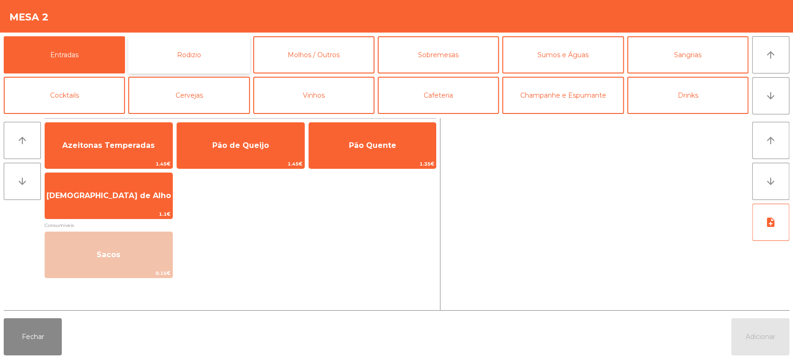
click at [168, 57] on button "Rodizio" at bounding box center [188, 54] width 121 height 37
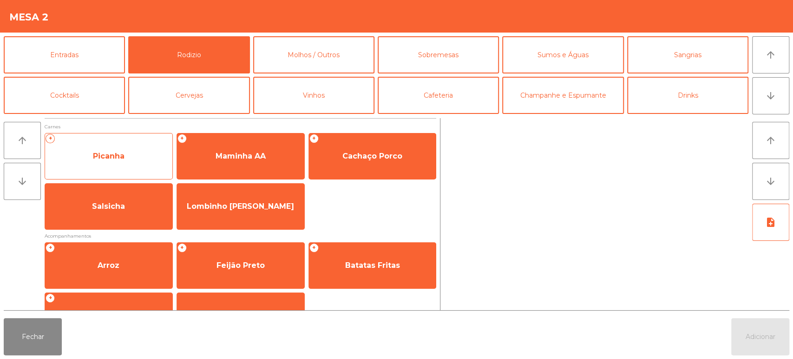
click at [118, 155] on span "Picanha" at bounding box center [109, 155] width 32 height 9
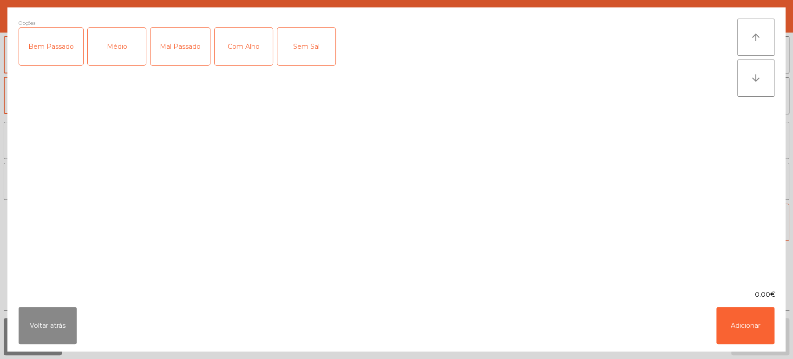
click at [178, 45] on div "Mal Passado" at bounding box center [179, 46] width 59 height 37
click at [242, 49] on div "Com Alho" at bounding box center [244, 46] width 58 height 37
click at [760, 317] on button "Adicionar" at bounding box center [745, 325] width 58 height 37
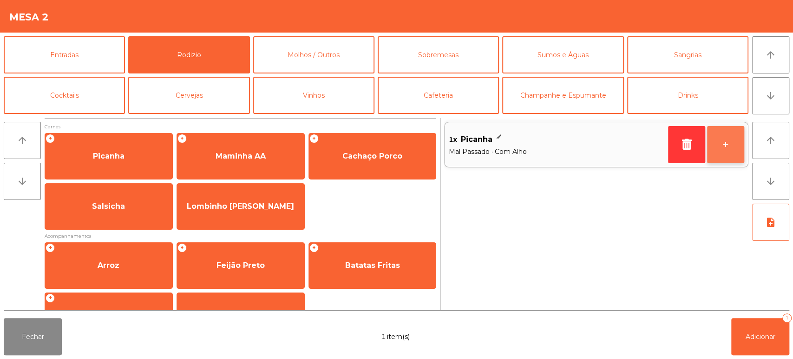
click at [728, 147] on button "+" at bounding box center [725, 144] width 37 height 37
click at [730, 151] on button "+" at bounding box center [725, 144] width 37 height 37
click at [731, 146] on button "+" at bounding box center [725, 144] width 37 height 37
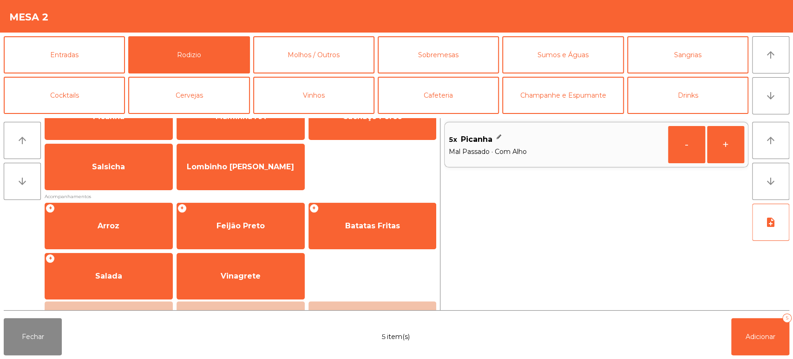
scroll to position [46, 0]
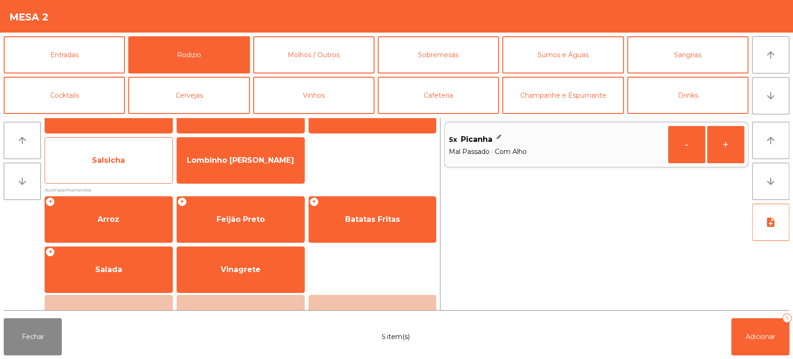
click at [131, 160] on span "Salsicha" at bounding box center [108, 160] width 127 height 25
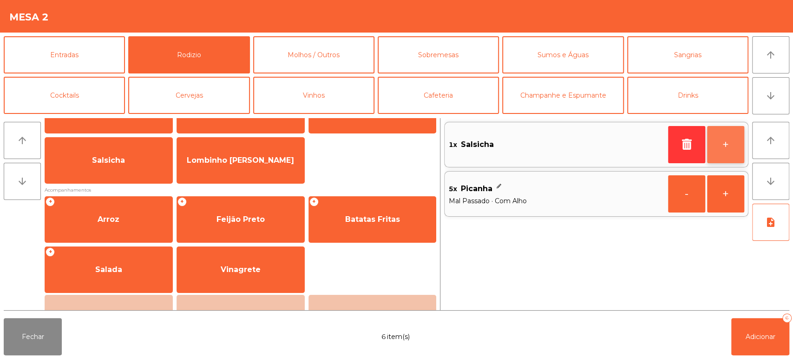
click at [733, 148] on button "+" at bounding box center [725, 144] width 37 height 37
click at [729, 152] on button "+" at bounding box center [725, 144] width 37 height 37
click at [725, 145] on button "+" at bounding box center [725, 144] width 37 height 37
click at [727, 145] on button "+" at bounding box center [725, 144] width 37 height 37
click at [677, 135] on button "-" at bounding box center [686, 144] width 37 height 37
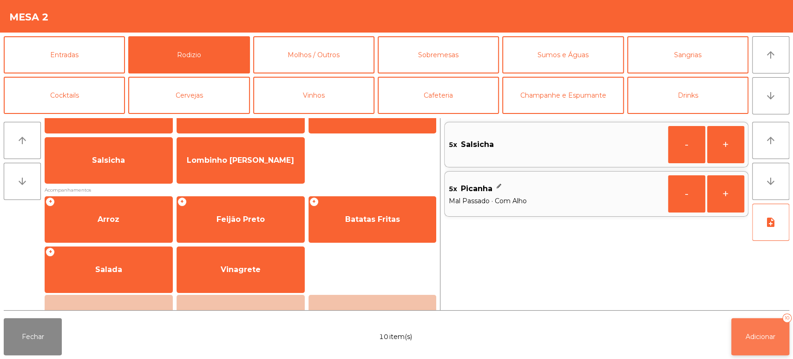
click at [757, 339] on span "Adicionar" at bounding box center [760, 336] width 30 height 8
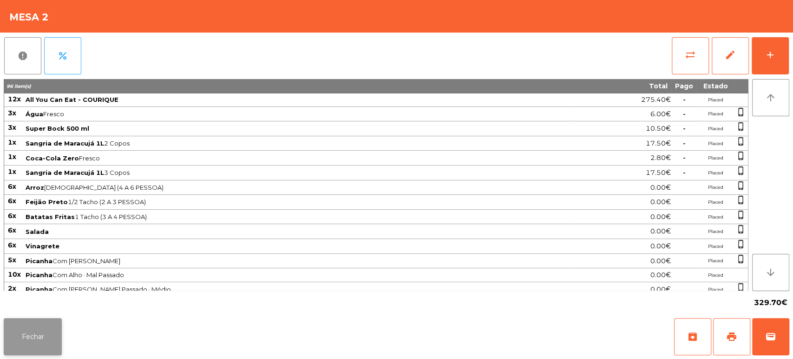
click at [49, 327] on button "Fechar" at bounding box center [33, 336] width 58 height 37
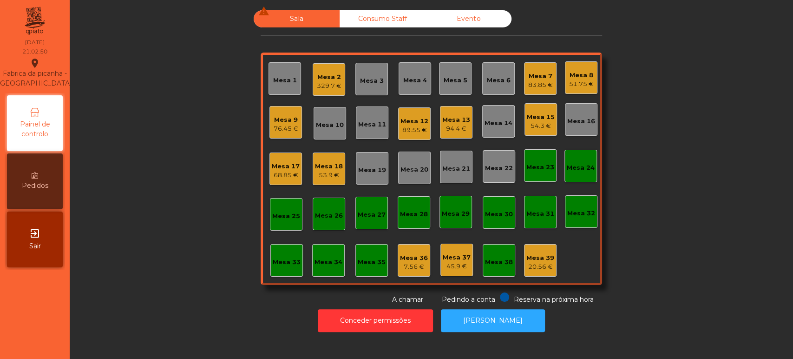
click at [547, 80] on div "83.85 €" at bounding box center [540, 84] width 25 height 9
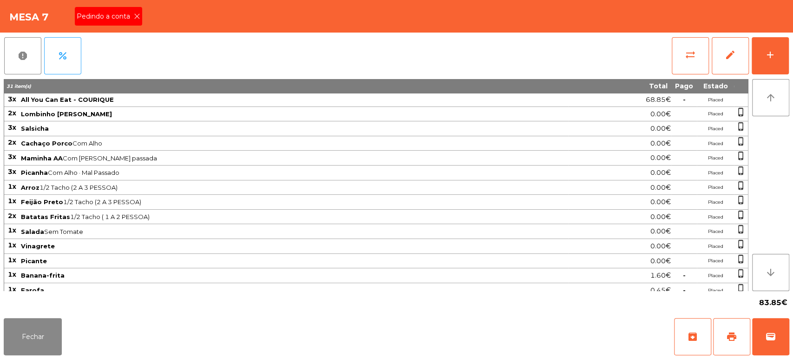
click at [120, 15] on span "Pedindo a conta" at bounding box center [105, 17] width 57 height 10
click at [722, 325] on button "print" at bounding box center [731, 336] width 37 height 37
click at [23, 346] on button "Fechar" at bounding box center [33, 336] width 58 height 37
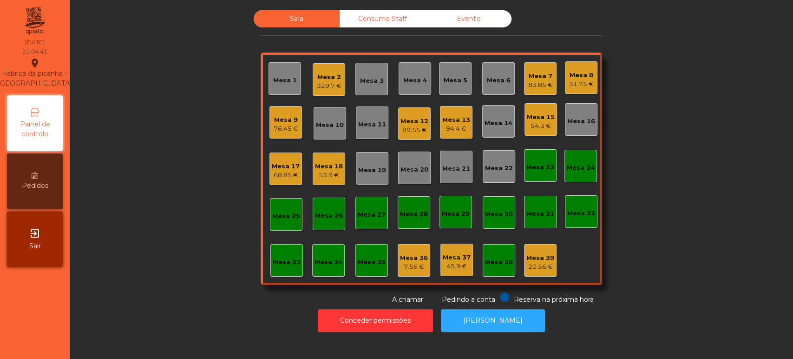
click at [534, 220] on div "Mesa 31" at bounding box center [540, 212] width 33 height 33
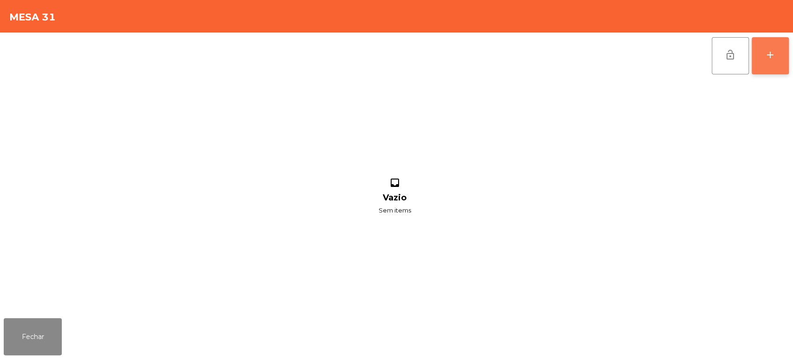
click at [773, 65] on button "add" at bounding box center [769, 55] width 37 height 37
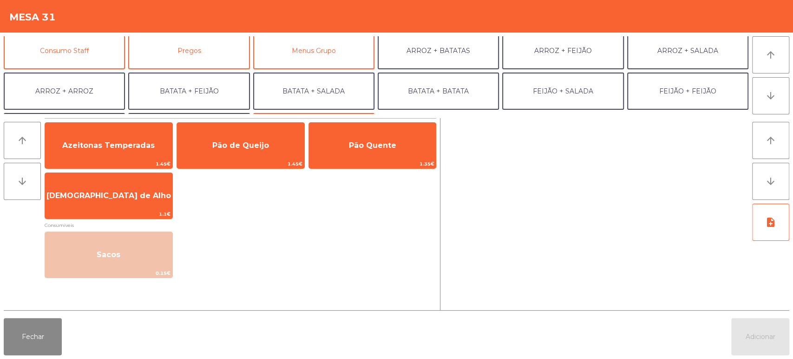
scroll to position [85, 0]
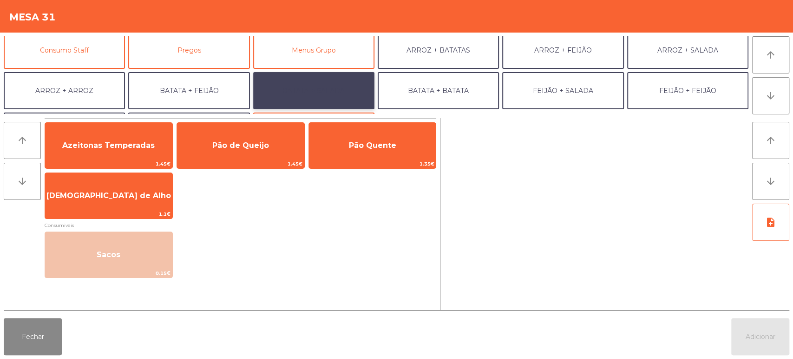
click at [350, 85] on button "BATATA + SALADA" at bounding box center [313, 90] width 121 height 37
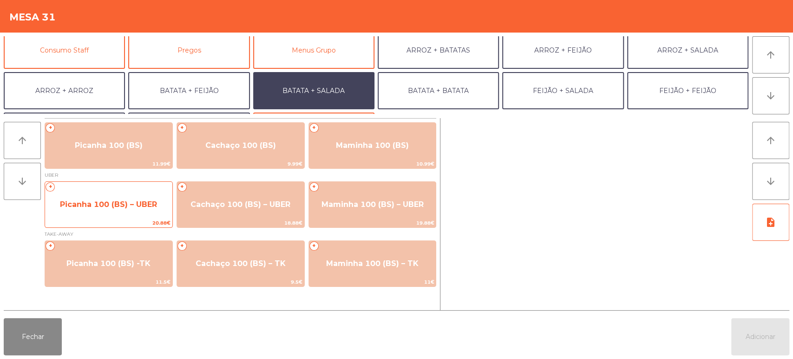
click at [107, 217] on div "+ Picanha 100 (BS) – UBER 20.88€" at bounding box center [109, 204] width 128 height 46
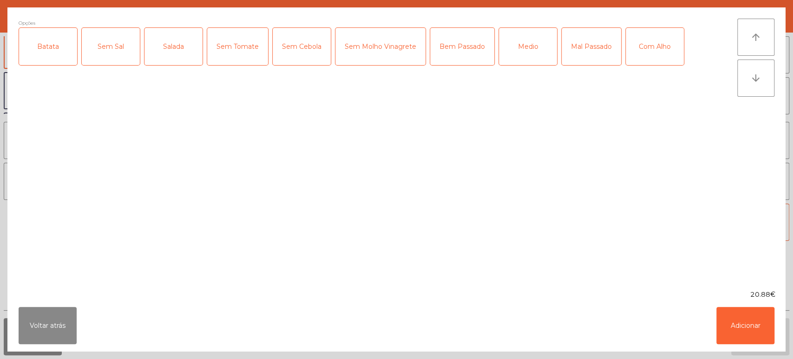
click at [64, 48] on div "Batata" at bounding box center [48, 46] width 58 height 37
click at [181, 47] on div "Salada" at bounding box center [173, 46] width 58 height 37
click at [530, 37] on div "Medio" at bounding box center [528, 46] width 58 height 37
click at [648, 43] on div "Com Alho" at bounding box center [655, 46] width 58 height 37
click at [765, 339] on button "Adicionar" at bounding box center [745, 325] width 58 height 37
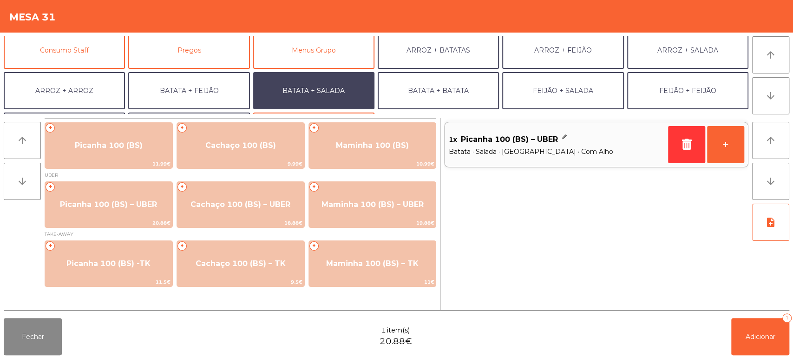
scroll to position [121, 0]
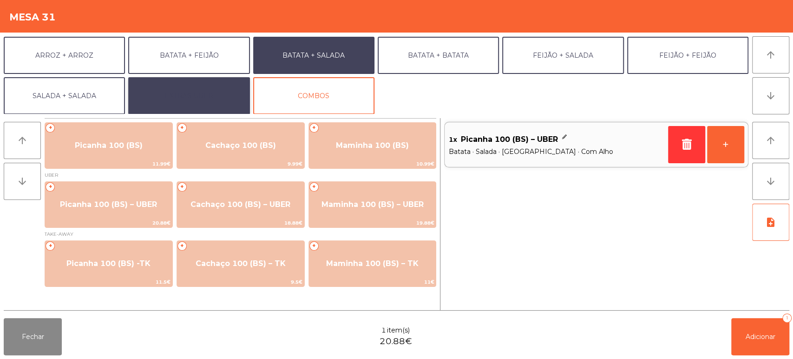
click at [170, 103] on button "EXTRAS UBER" at bounding box center [188, 95] width 121 height 37
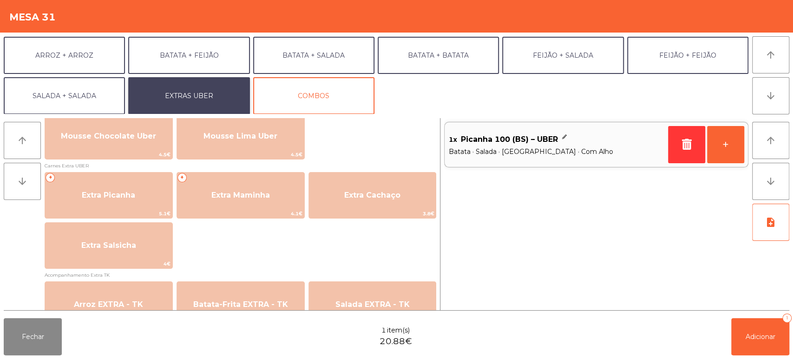
scroll to position [463, 0]
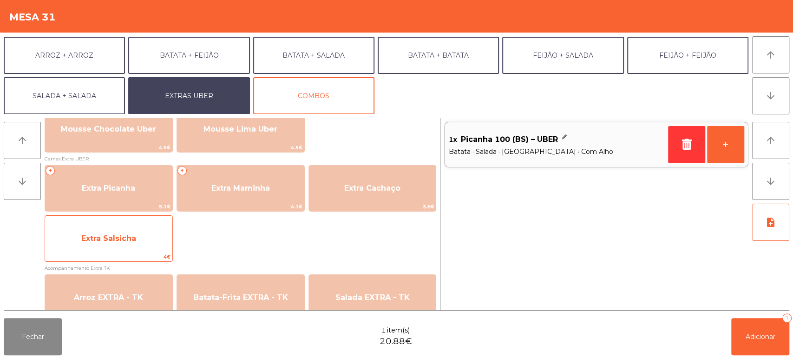
click at [142, 249] on span "Extra Salsicha" at bounding box center [108, 238] width 127 height 25
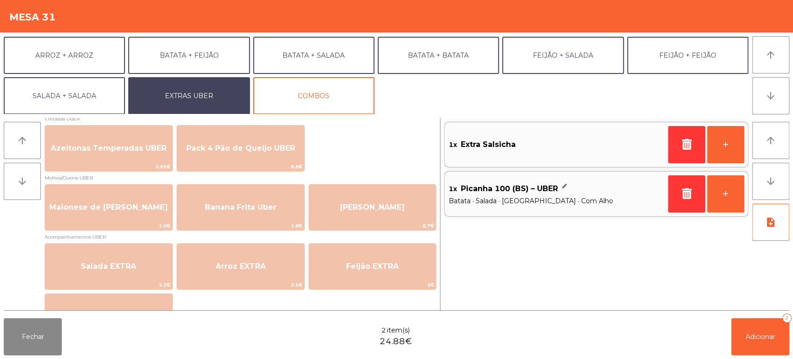
scroll to position [0, 0]
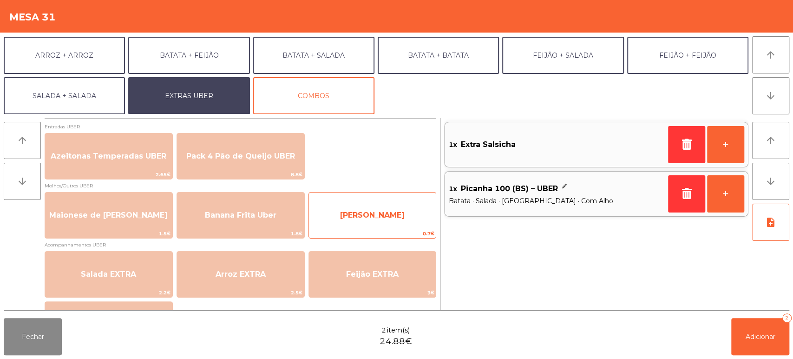
click at [374, 221] on span "[PERSON_NAME]" at bounding box center [372, 214] width 127 height 25
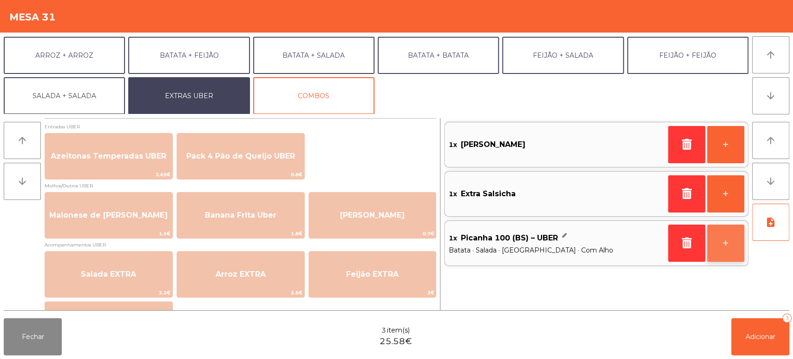
click at [721, 246] on button "+" at bounding box center [725, 242] width 37 height 37
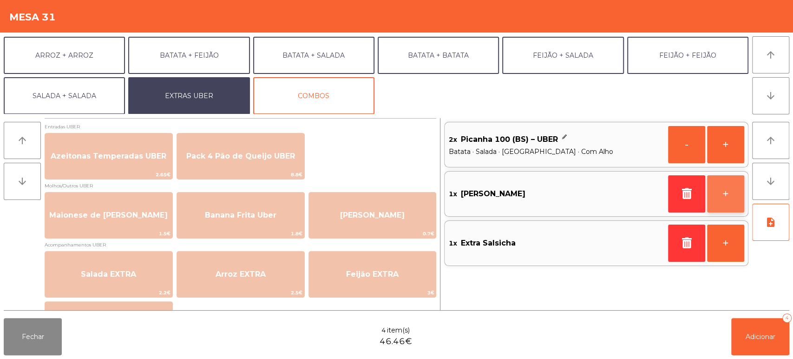
click at [726, 200] on button "+" at bounding box center [725, 193] width 37 height 37
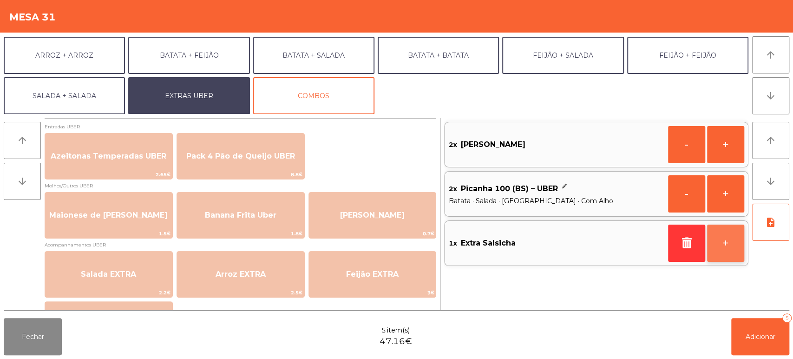
click at [722, 250] on button "+" at bounding box center [725, 242] width 37 height 37
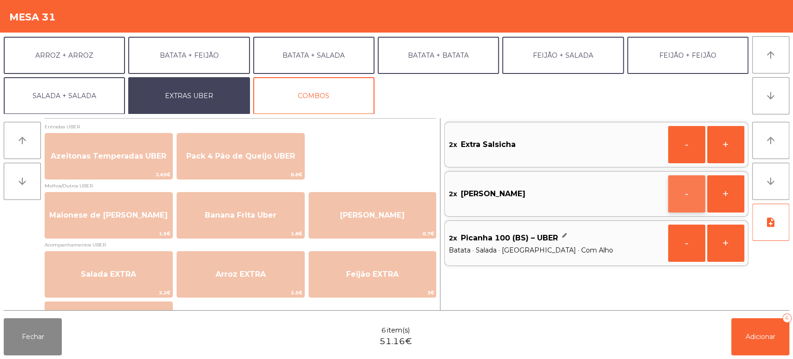
click at [688, 195] on button "-" at bounding box center [686, 193] width 37 height 37
click at [684, 145] on icon "button" at bounding box center [686, 143] width 14 height 11
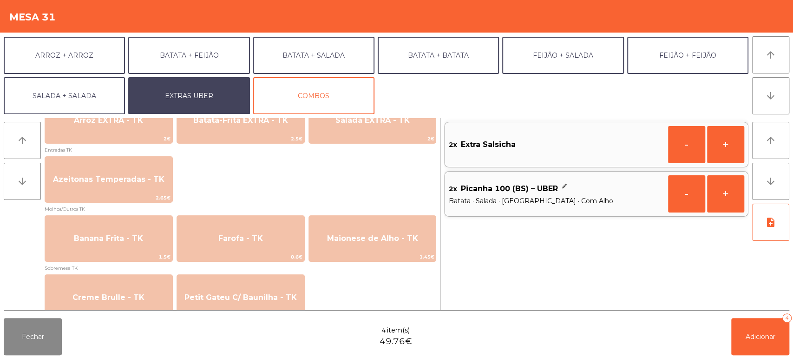
scroll to position [639, 0]
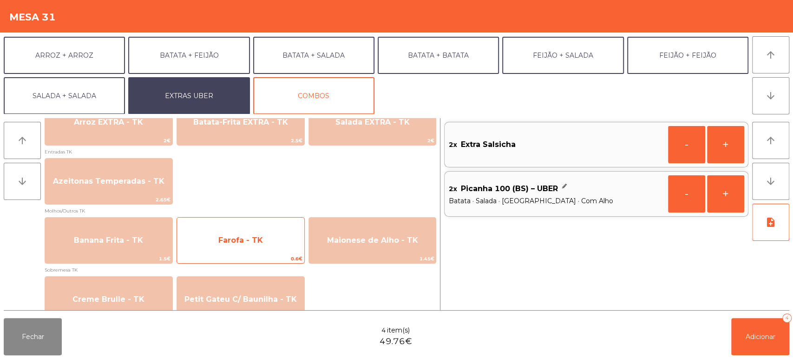
click at [279, 242] on span "Farofa - TK" at bounding box center [240, 240] width 127 height 25
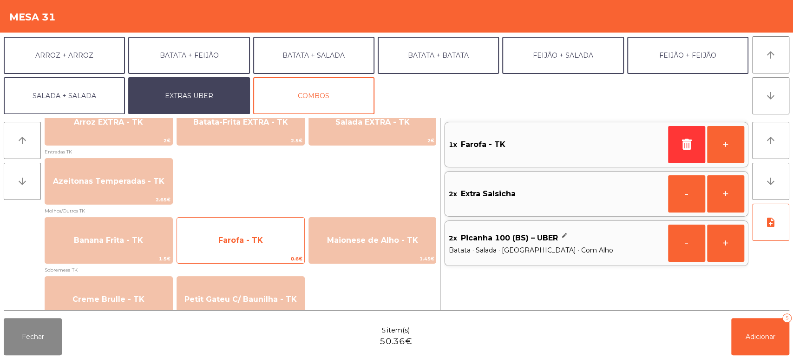
click at [270, 240] on span "Farofa - TK" at bounding box center [240, 240] width 127 height 25
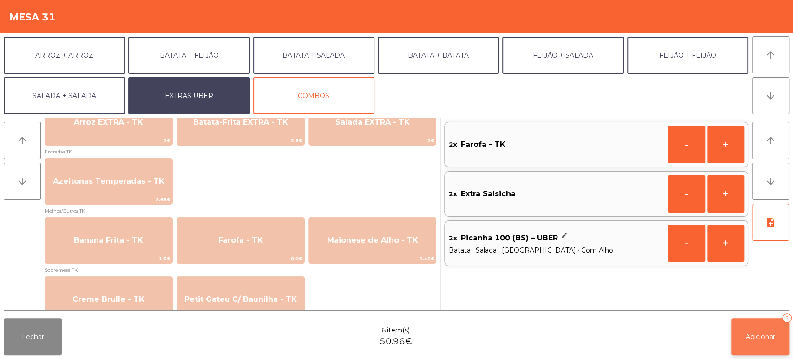
click at [746, 335] on span "Adicionar" at bounding box center [760, 336] width 30 height 8
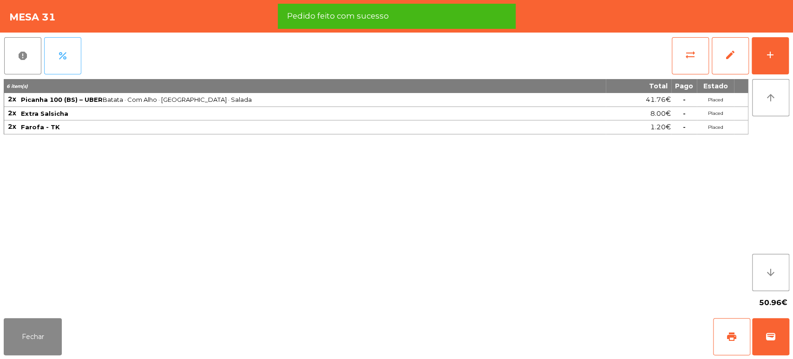
click at [74, 64] on button "percent" at bounding box center [62, 55] width 37 height 37
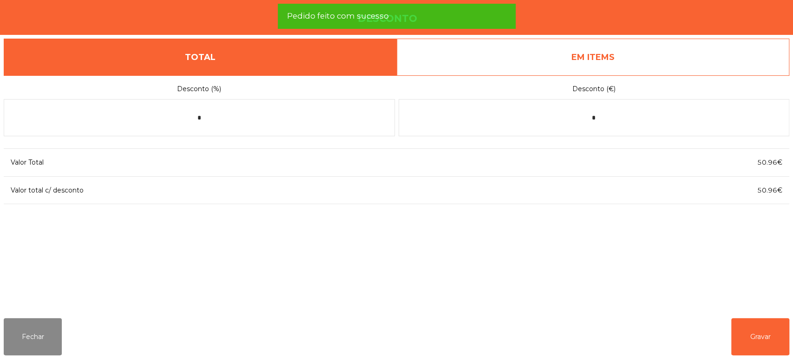
click at [630, 70] on link "EM ITEMS" at bounding box center [593, 57] width 393 height 37
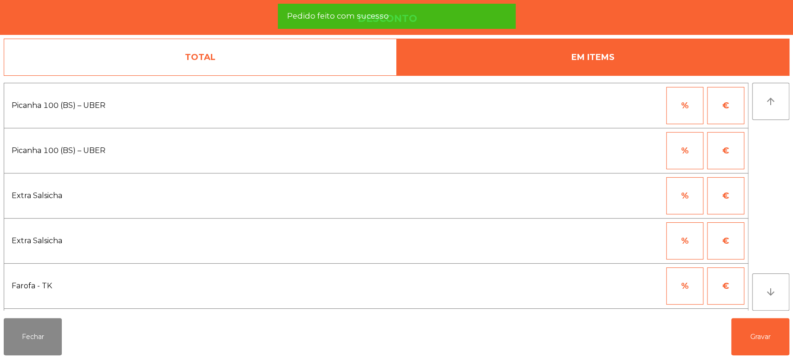
click at [683, 104] on button "%" at bounding box center [684, 105] width 37 height 37
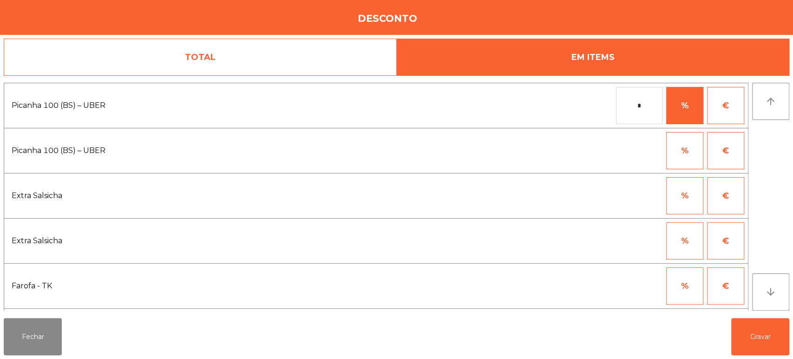
click at [629, 106] on input "*" at bounding box center [639, 105] width 46 height 37
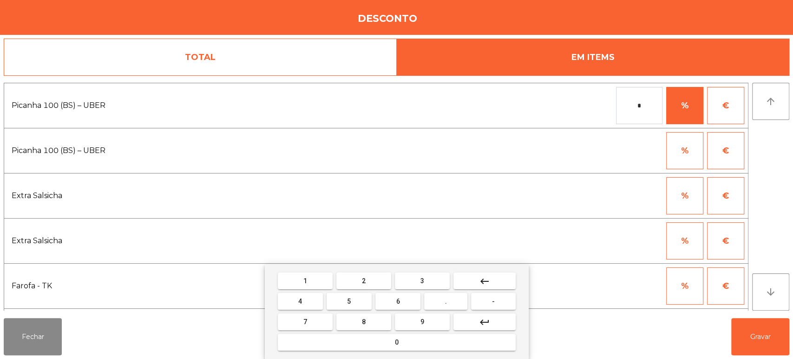
click at [317, 286] on button "1" at bounding box center [305, 280] width 55 height 17
click at [364, 340] on button "0" at bounding box center [397, 341] width 238 height 17
type input "***"
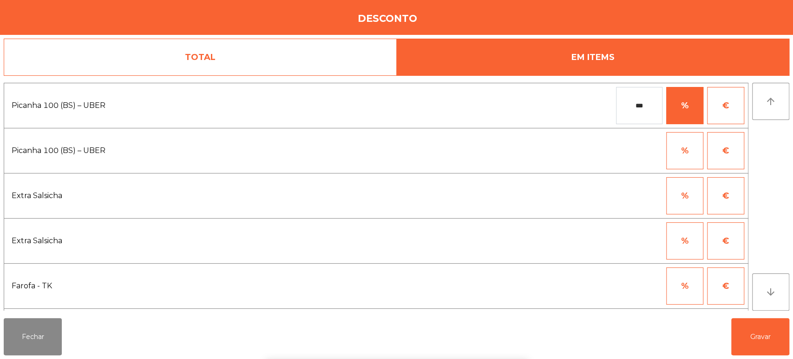
click at [660, 325] on div "1 2 3 keyboard_backspace 4 5 6 . - 7 8 9 keyboard_return 0" at bounding box center [396, 311] width 793 height 95
click at [747, 338] on button "Gravar" at bounding box center [760, 336] width 58 height 37
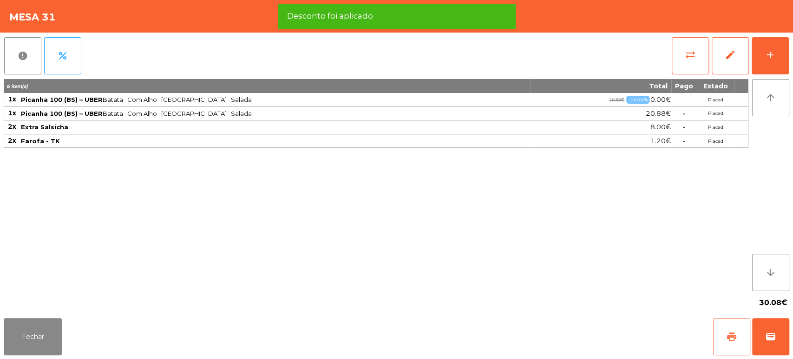
click at [726, 346] on button "print" at bounding box center [731, 336] width 37 height 37
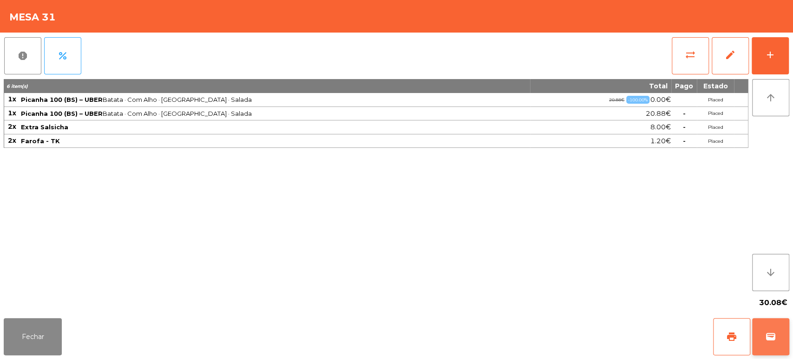
click at [774, 334] on span "wallet" at bounding box center [770, 336] width 11 height 11
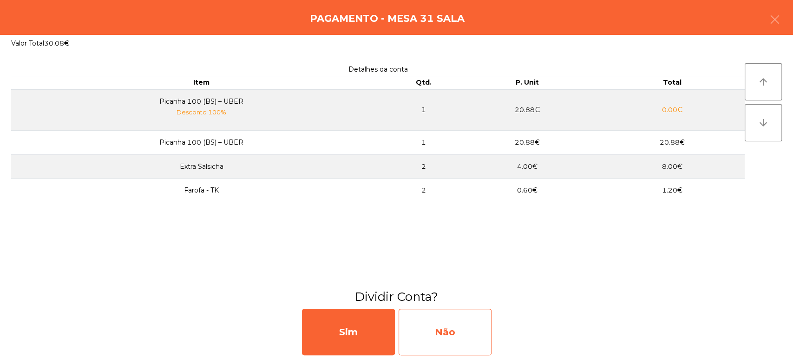
click at [461, 331] on div "Não" at bounding box center [444, 331] width 93 height 46
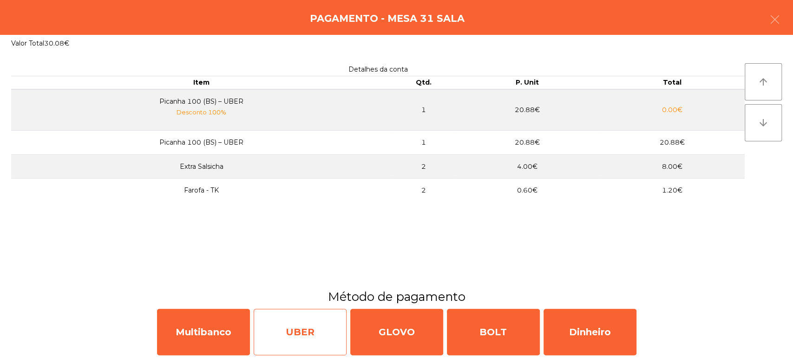
click at [301, 329] on div "UBER" at bounding box center [300, 331] width 93 height 46
select select "**"
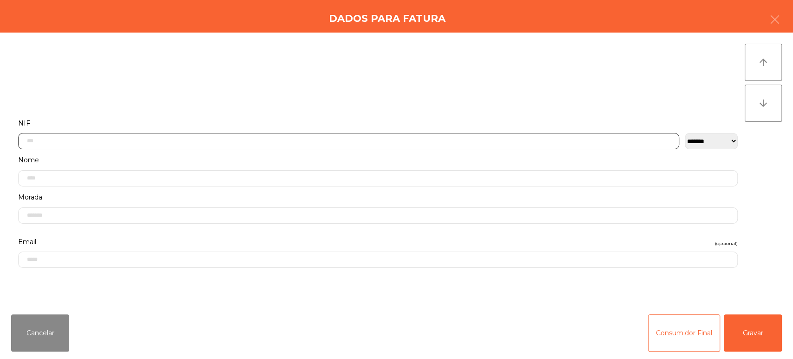
click at [220, 144] on input "text" at bounding box center [348, 141] width 661 height 16
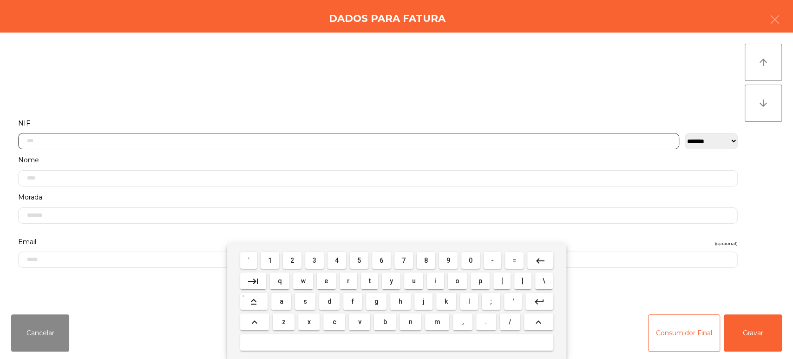
scroll to position [72, 0]
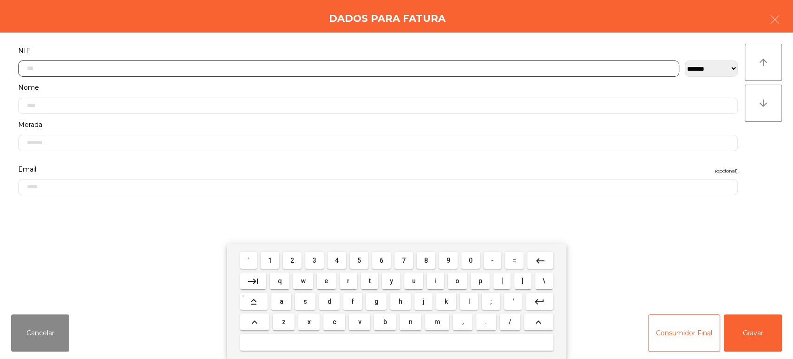
click at [285, 260] on button "2" at bounding box center [292, 260] width 19 height 17
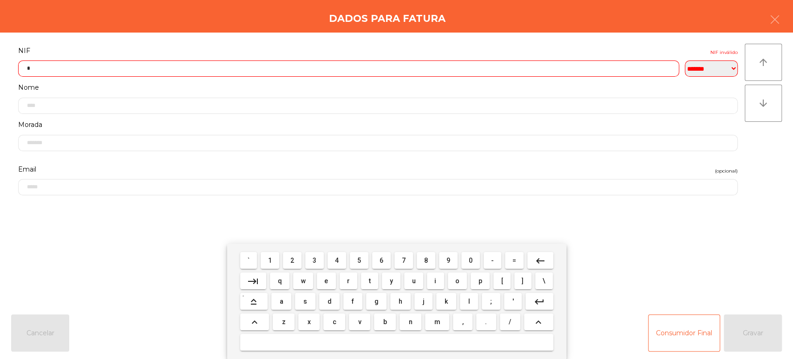
click at [381, 259] on span "6" at bounding box center [381, 259] width 4 height 7
click at [426, 260] on span "8" at bounding box center [426, 259] width 4 height 7
click at [535, 257] on mat-icon "keyboard_backspace" at bounding box center [540, 260] width 11 height 11
click at [440, 256] on button "9" at bounding box center [448, 260] width 19 height 17
click at [425, 260] on span "8" at bounding box center [426, 259] width 4 height 7
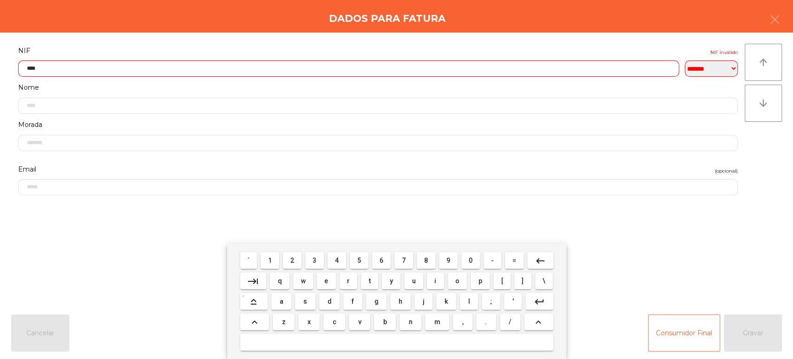
click at [383, 257] on span "6" at bounding box center [381, 259] width 4 height 7
click at [535, 259] on mat-icon "keyboard_backspace" at bounding box center [540, 260] width 11 height 11
click at [448, 260] on span "9" at bounding box center [448, 259] width 4 height 7
click at [381, 260] on span "6" at bounding box center [381, 259] width 4 height 7
click at [315, 264] on span "3" at bounding box center [315, 259] width 4 height 7
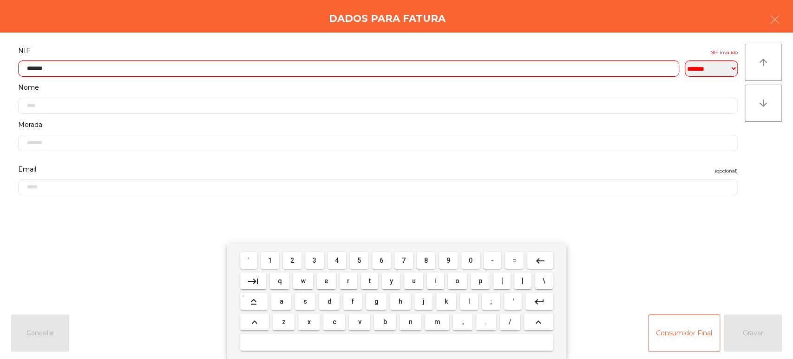
click at [463, 257] on button "0" at bounding box center [470, 260] width 19 height 17
click at [448, 260] on span "9" at bounding box center [448, 259] width 4 height 7
type input "*********"
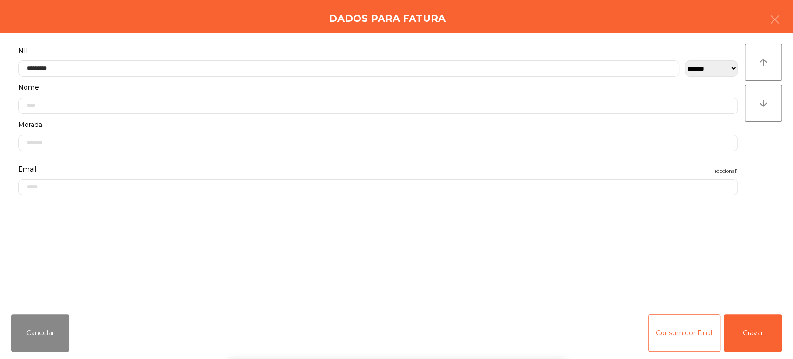
click at [588, 242] on form "**********" at bounding box center [377, 171] width 733 height 252
click at [766, 334] on button "Gravar" at bounding box center [753, 332] width 58 height 37
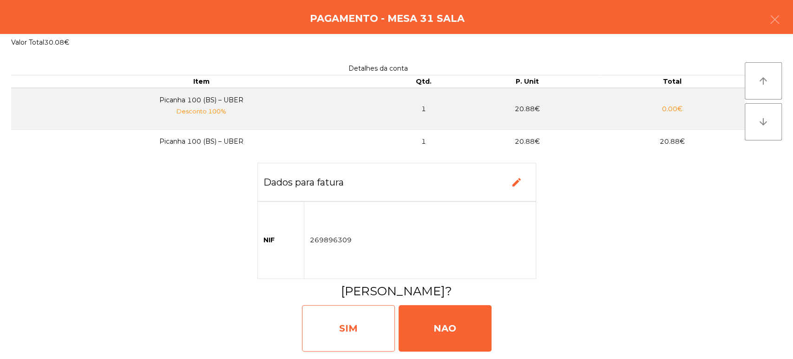
click at [338, 341] on div "SIM" at bounding box center [348, 328] width 93 height 46
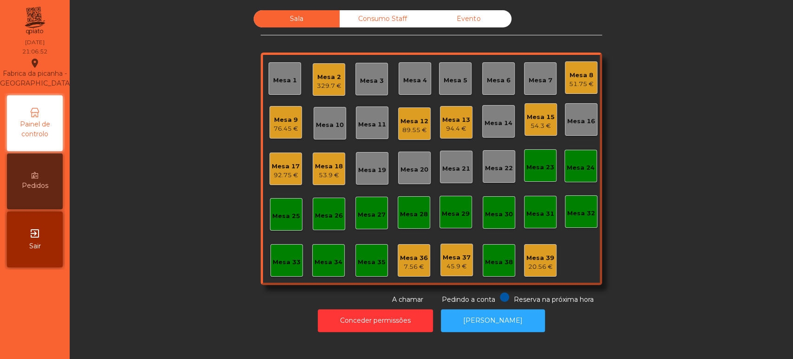
click at [328, 85] on div "329.7 €" at bounding box center [329, 85] width 25 height 9
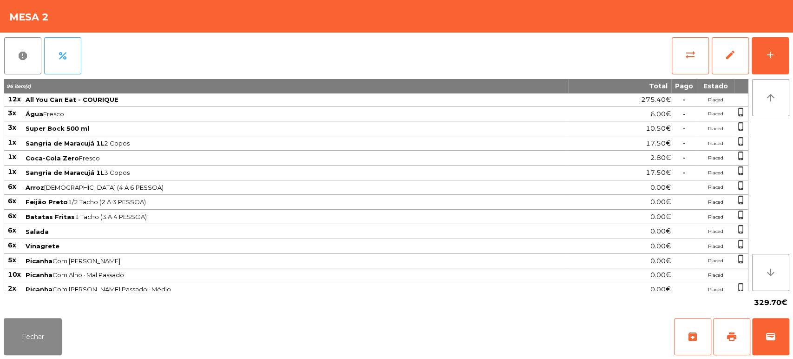
click at [792, 58] on div "report percent sync_alt edit add 96 item(s) Total Pago Estado 12x All You Can E…" at bounding box center [396, 173] width 793 height 281
click at [768, 52] on div "add" at bounding box center [769, 54] width 11 height 11
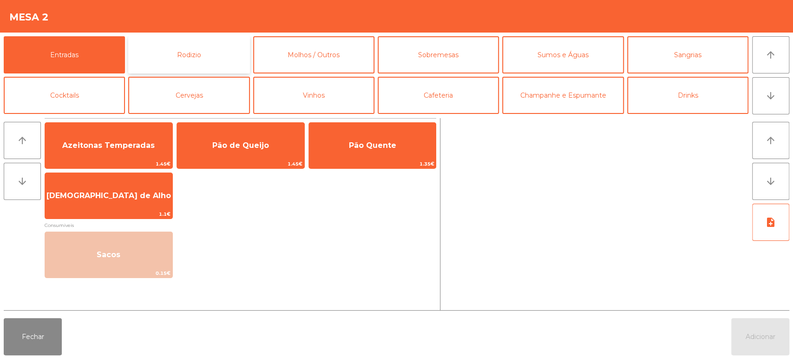
click at [186, 46] on button "Rodizio" at bounding box center [188, 54] width 121 height 37
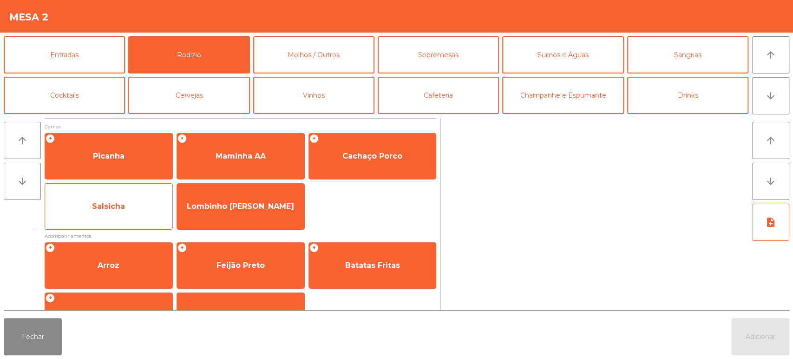
click at [108, 211] on span "Salsicha" at bounding box center [108, 206] width 127 height 25
click at [108, 209] on span "Salsicha" at bounding box center [108, 206] width 33 height 9
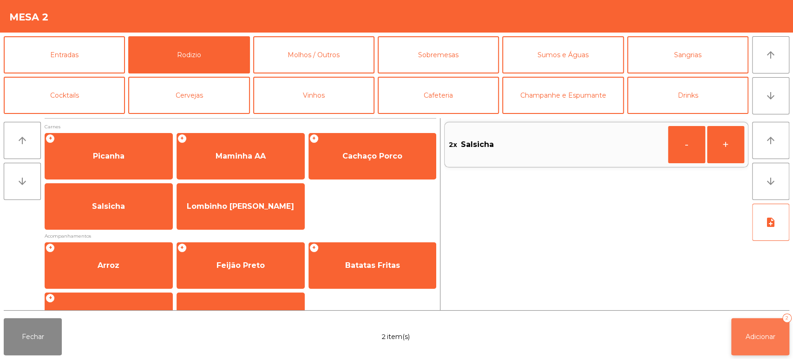
click at [760, 325] on button "Adicionar 2" at bounding box center [760, 336] width 58 height 37
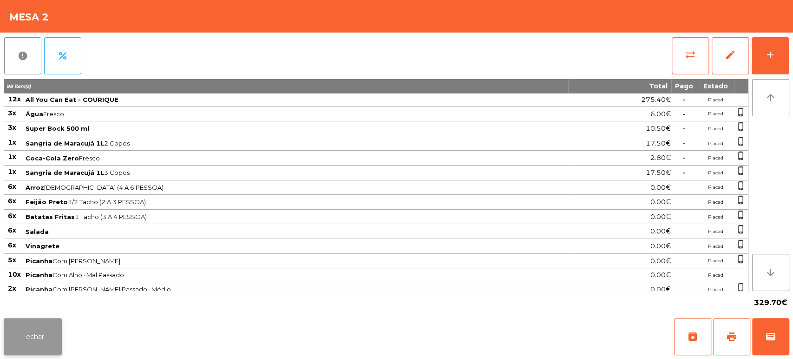
click at [46, 339] on button "Fechar" at bounding box center [33, 336] width 58 height 37
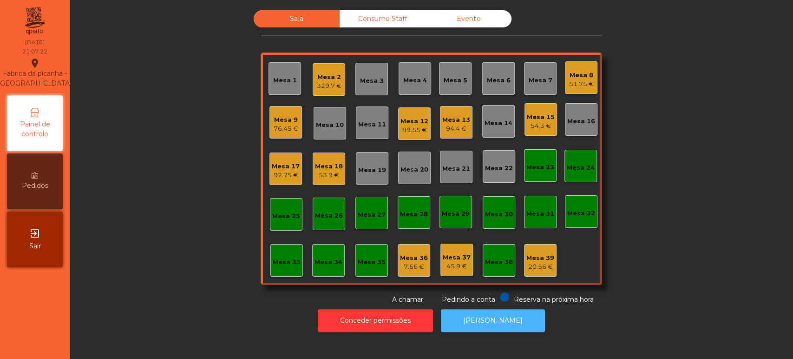
click at [498, 327] on button "[PERSON_NAME]" at bounding box center [493, 320] width 104 height 23
click at [324, 78] on div "Mesa 2" at bounding box center [329, 76] width 25 height 9
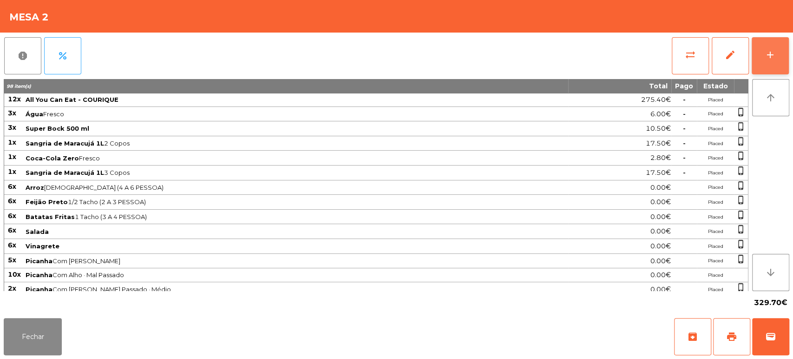
click at [765, 63] on button "add" at bounding box center [769, 55] width 37 height 37
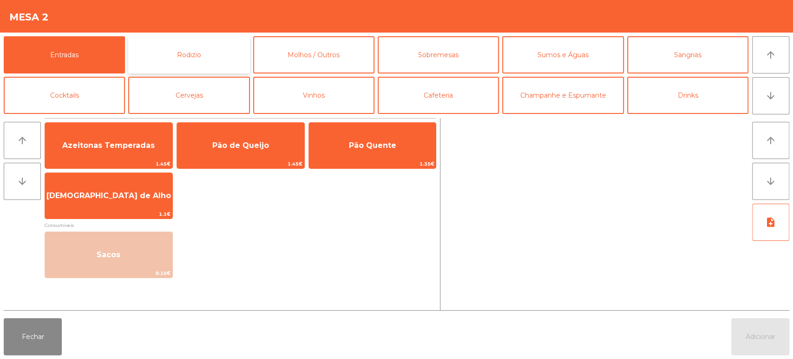
click at [209, 57] on button "Rodizio" at bounding box center [188, 54] width 121 height 37
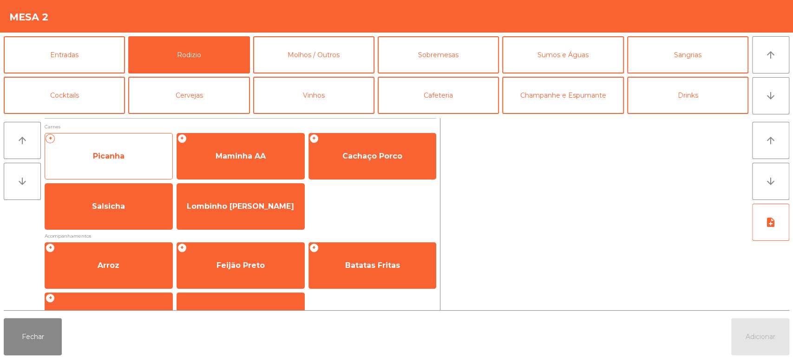
click at [119, 144] on span "Picanha" at bounding box center [108, 156] width 127 height 25
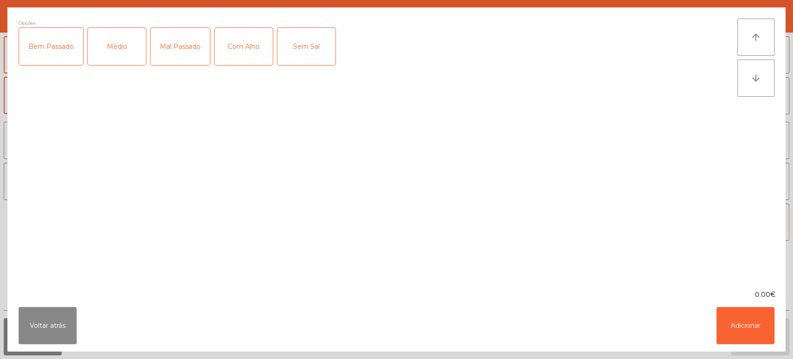
click at [183, 58] on div "Mal Passado" at bounding box center [179, 46] width 59 height 37
click at [255, 43] on div "Com Alho" at bounding box center [244, 46] width 58 height 37
click at [757, 314] on button "Adicionar" at bounding box center [745, 325] width 58 height 37
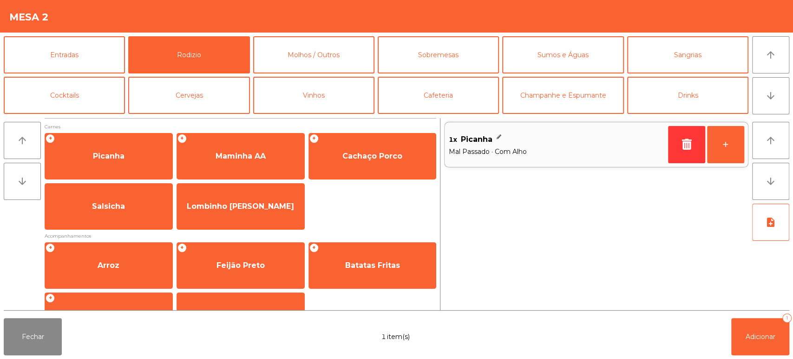
click at [792, 336] on div "Fechar 1 item(s) Adicionar 1" at bounding box center [396, 336] width 793 height 45
click at [725, 144] on button "+" at bounding box center [725, 144] width 37 height 37
click at [726, 146] on button "+" at bounding box center [725, 144] width 37 height 37
click at [726, 148] on button "+" at bounding box center [725, 144] width 37 height 37
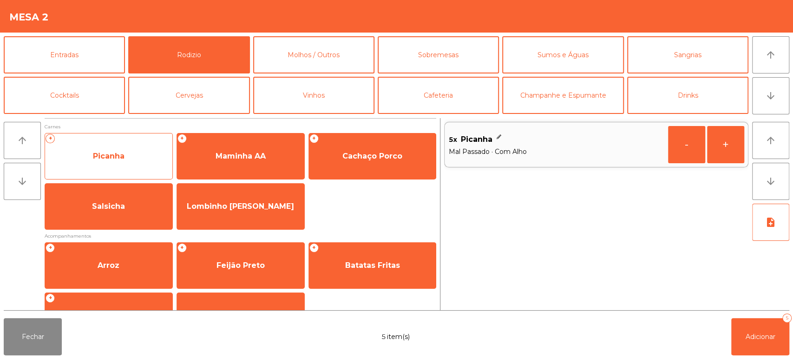
click at [128, 163] on span "Picanha" at bounding box center [108, 156] width 127 height 25
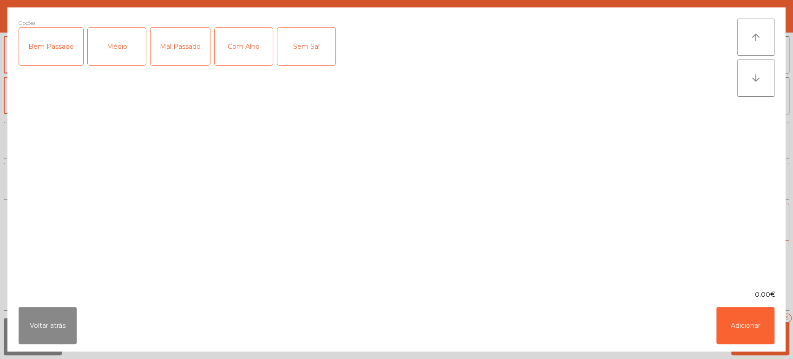
click at [126, 48] on div "Médio" at bounding box center [117, 46] width 58 height 37
click at [260, 52] on div "Com Alho" at bounding box center [244, 46] width 58 height 37
click at [740, 340] on button "Adicionar" at bounding box center [745, 325] width 58 height 37
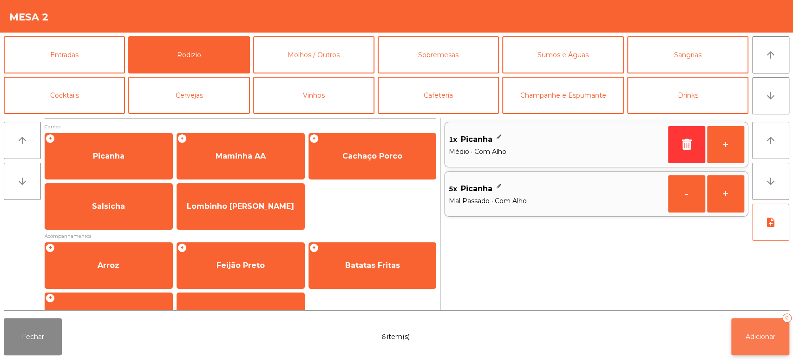
click at [753, 339] on span "Adicionar" at bounding box center [760, 336] width 30 height 8
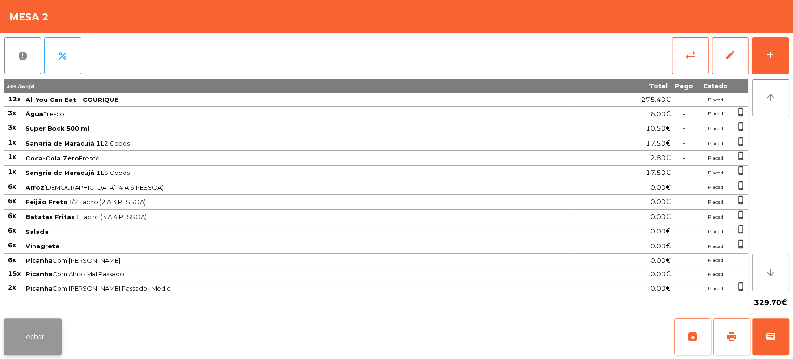
click at [46, 323] on button "Fechar" at bounding box center [33, 336] width 58 height 37
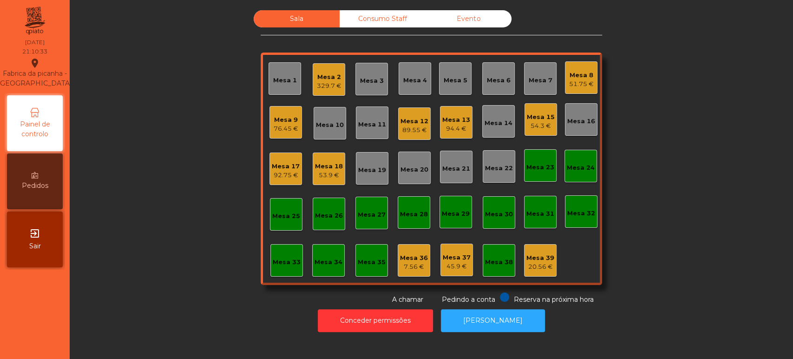
click at [230, 221] on div "Sala Consumo Staff Evento Mesa 1 Mesa 2 329.7 € Mesa 3 Mesa 4 Mesa 5 Mesa 6 Mes…" at bounding box center [431, 157] width 698 height 294
click at [335, 87] on div "329.7 €" at bounding box center [329, 85] width 25 height 9
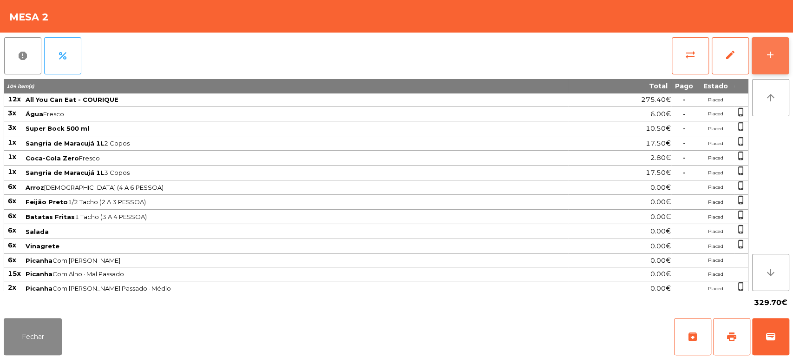
click at [782, 63] on button "add" at bounding box center [769, 55] width 37 height 37
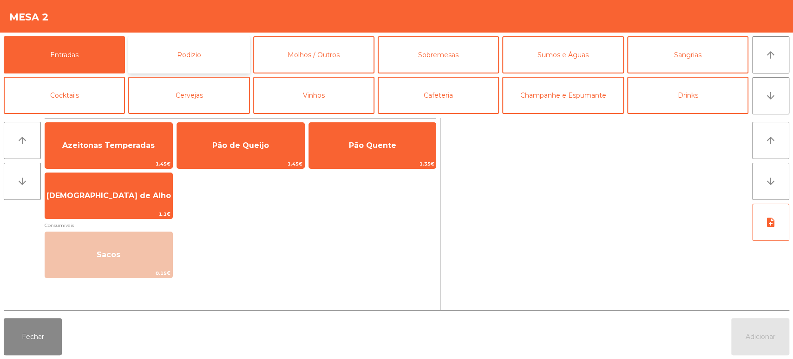
click at [190, 58] on button "Rodizio" at bounding box center [188, 54] width 121 height 37
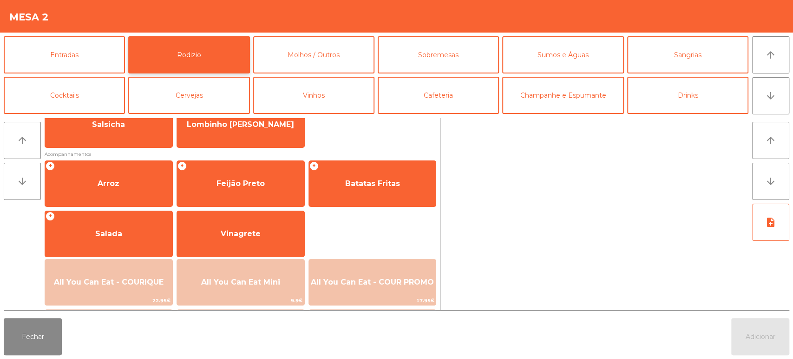
scroll to position [97, 0]
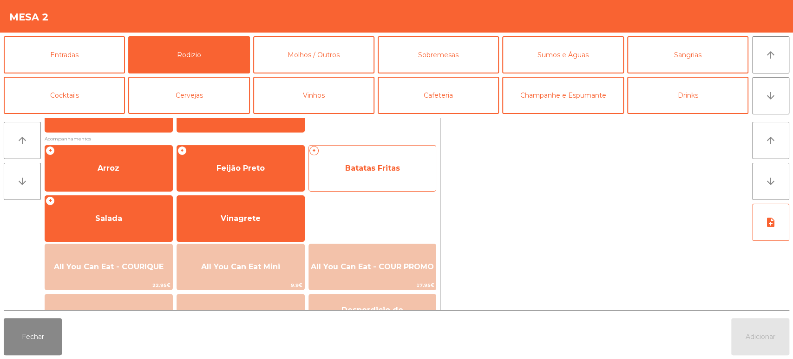
click at [387, 161] on span "Batatas Fritas" at bounding box center [372, 168] width 127 height 25
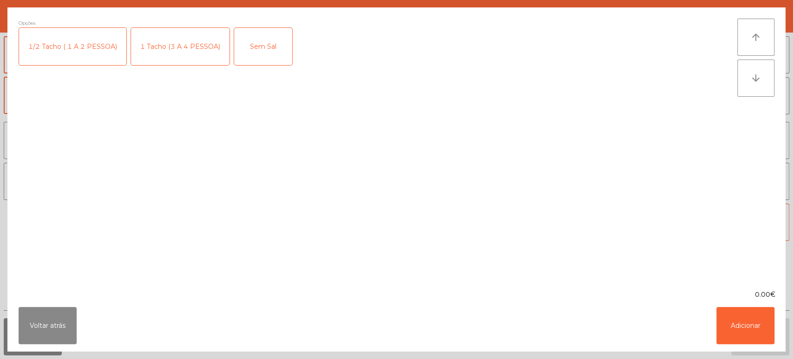
click at [176, 39] on div "1 Tacho (3 A 4 PESSOA)" at bounding box center [180, 46] width 98 height 37
click at [753, 331] on button "Adicionar" at bounding box center [745, 325] width 58 height 37
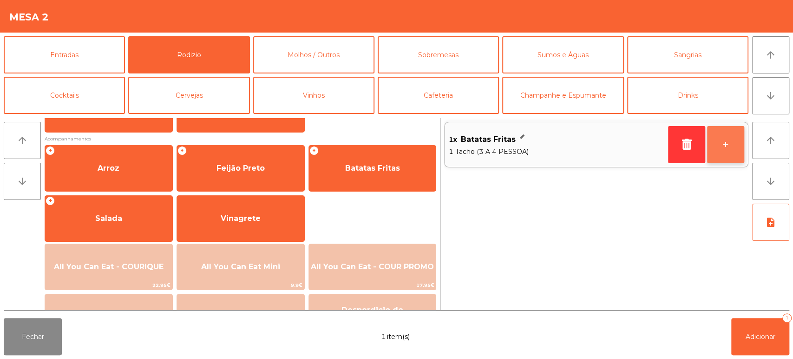
click at [730, 159] on button "+" at bounding box center [725, 144] width 37 height 37
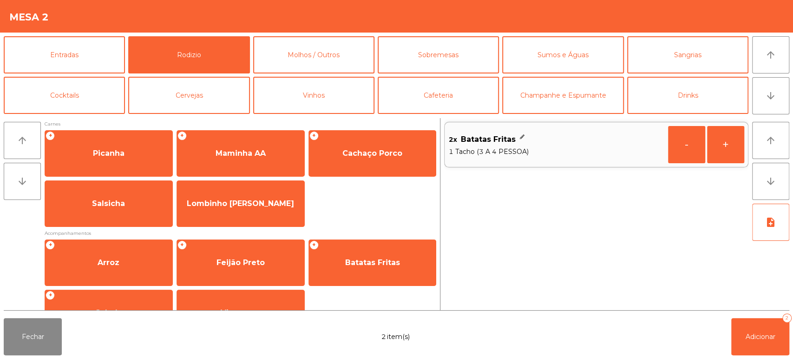
scroll to position [0, 0]
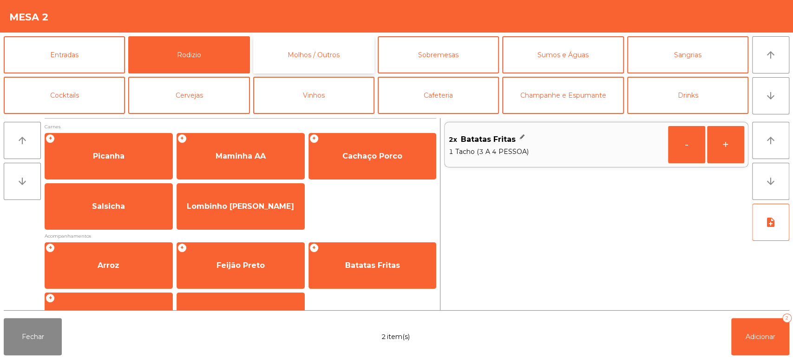
click at [341, 50] on button "Molhos / Outros" at bounding box center [313, 54] width 121 height 37
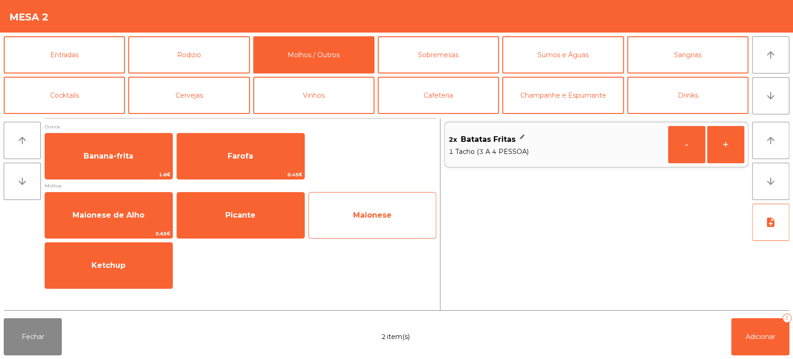
click at [390, 211] on span "Maionese" at bounding box center [372, 214] width 39 height 9
click at [395, 211] on span "Maionese" at bounding box center [372, 214] width 127 height 25
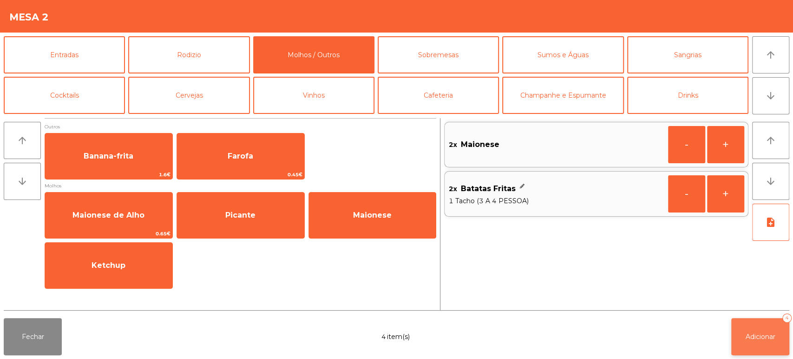
click at [735, 339] on button "Adicionar 4" at bounding box center [760, 336] width 58 height 37
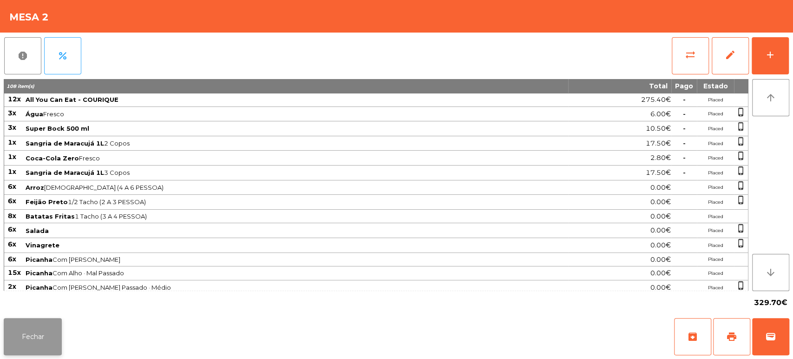
click at [36, 342] on button "Fechar" at bounding box center [33, 336] width 58 height 37
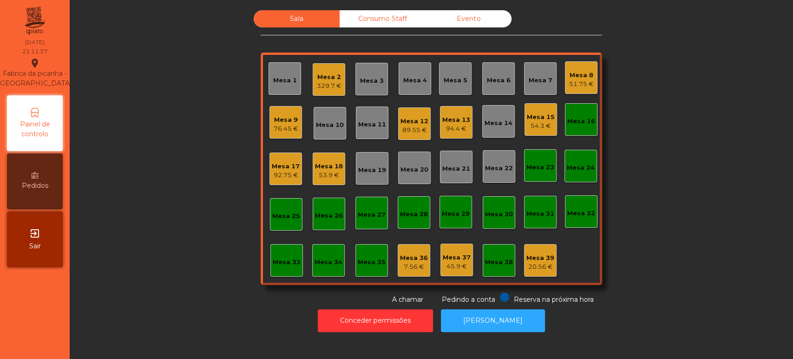
click at [576, 135] on div "Mesa 16" at bounding box center [581, 119] width 33 height 33
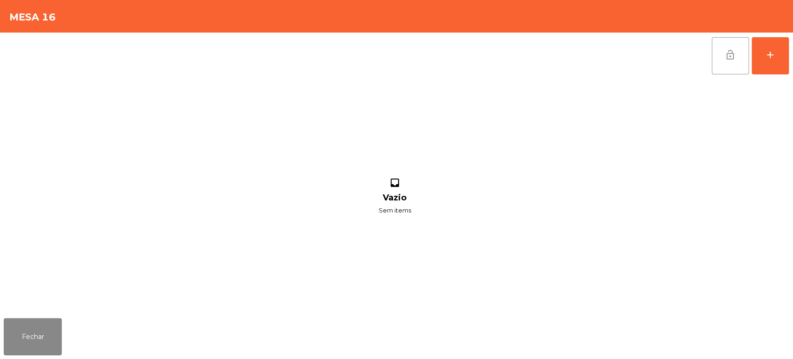
click at [713, 64] on button "lock_open" at bounding box center [730, 55] width 37 height 37
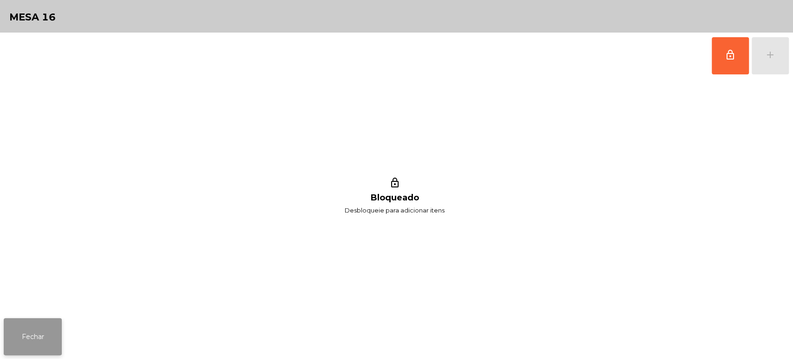
click at [31, 338] on button "Fechar" at bounding box center [33, 336] width 58 height 37
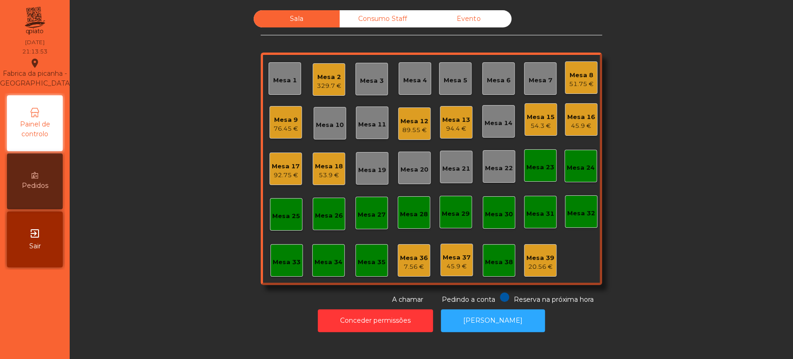
click at [490, 125] on div "Mesa 14" at bounding box center [498, 122] width 28 height 9
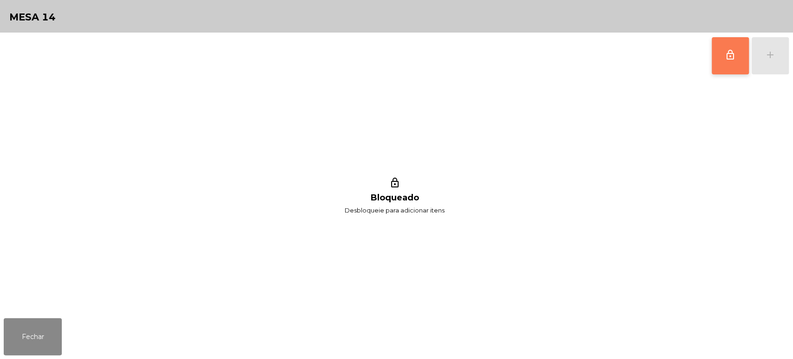
click at [732, 62] on button "lock_outline" at bounding box center [730, 55] width 37 height 37
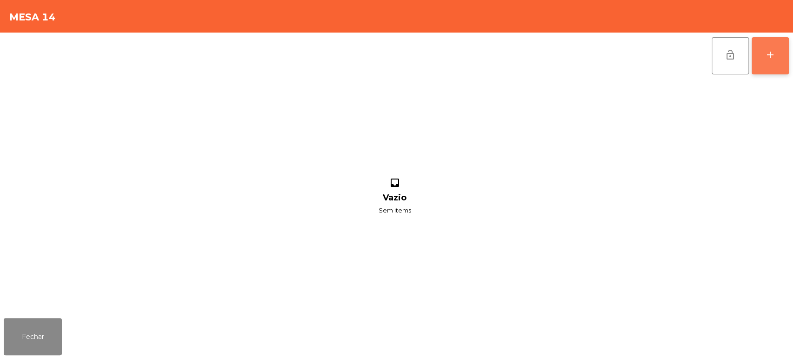
click at [779, 66] on button "add" at bounding box center [769, 55] width 37 height 37
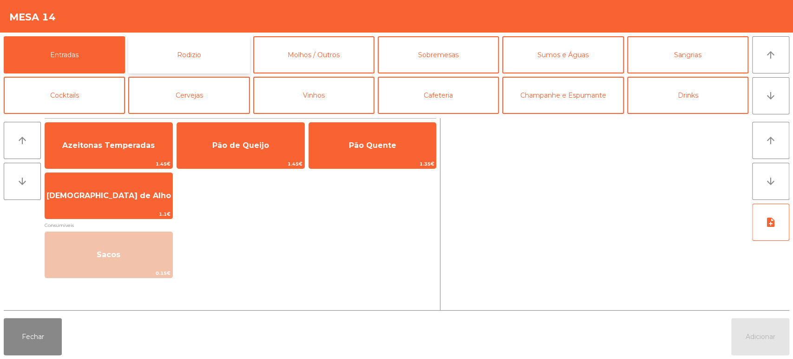
click at [200, 59] on button "Rodizio" at bounding box center [188, 54] width 121 height 37
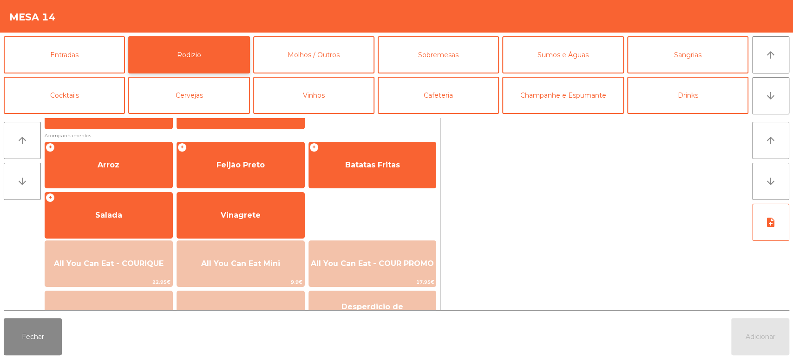
scroll to position [102, 0]
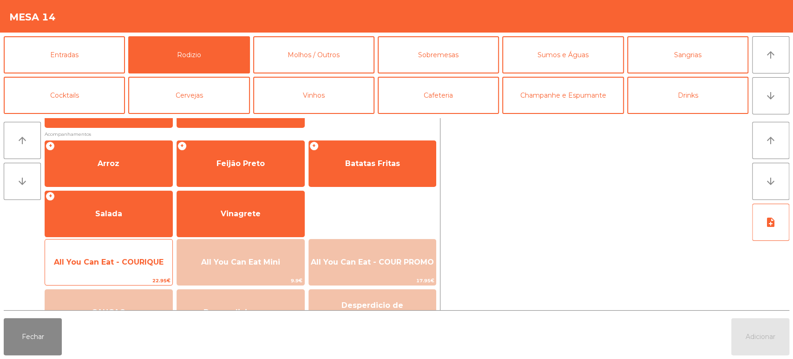
click at [112, 267] on span "All You Can Eat - COURIQUE" at bounding box center [108, 261] width 127 height 25
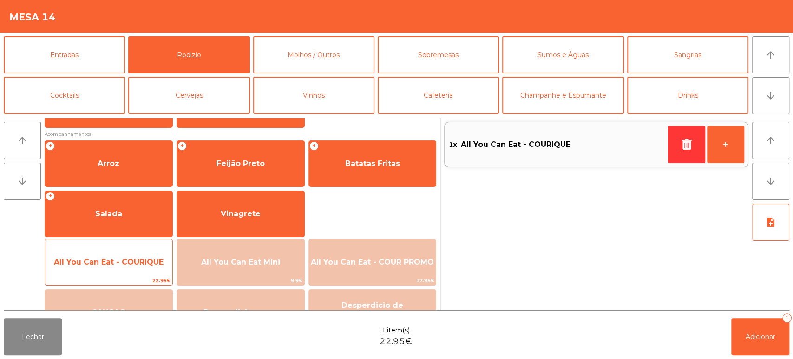
click at [119, 263] on span "All You Can Eat - COURIQUE" at bounding box center [109, 261] width 110 height 9
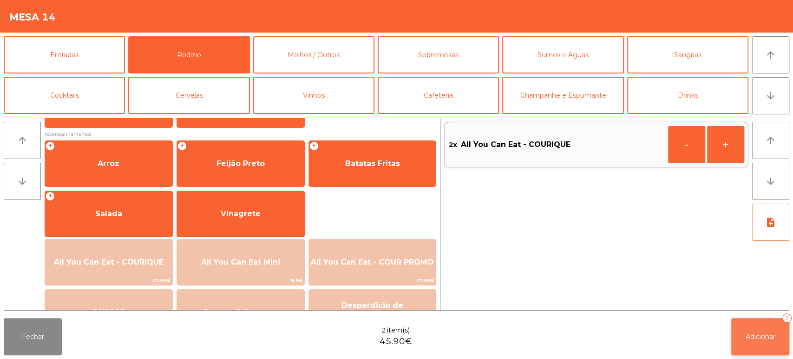
click at [759, 327] on button "Adicionar 2" at bounding box center [760, 336] width 58 height 37
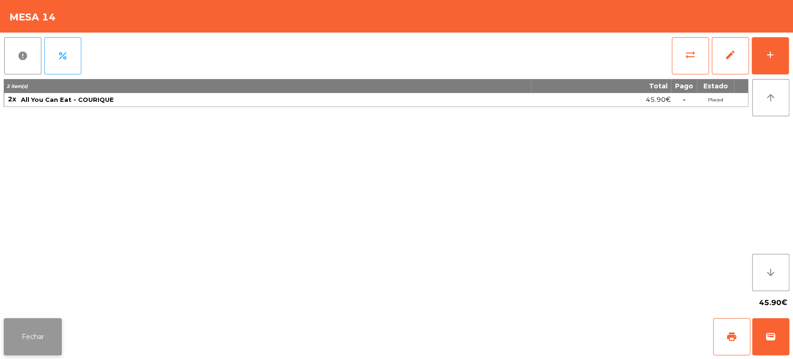
click at [8, 324] on button "Fechar" at bounding box center [33, 336] width 58 height 37
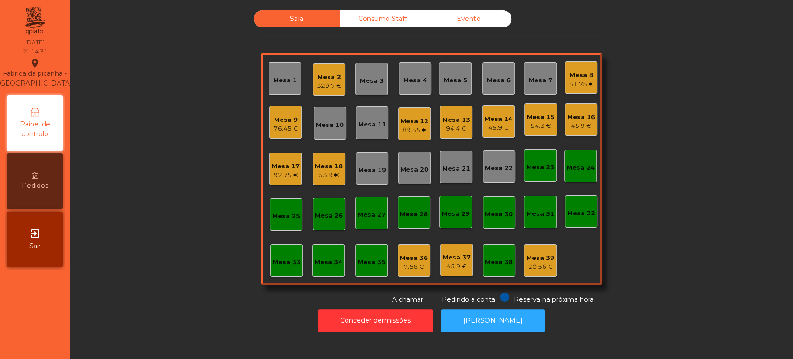
click at [291, 158] on div "Mesa 17 92.75 €" at bounding box center [286, 169] width 28 height 22
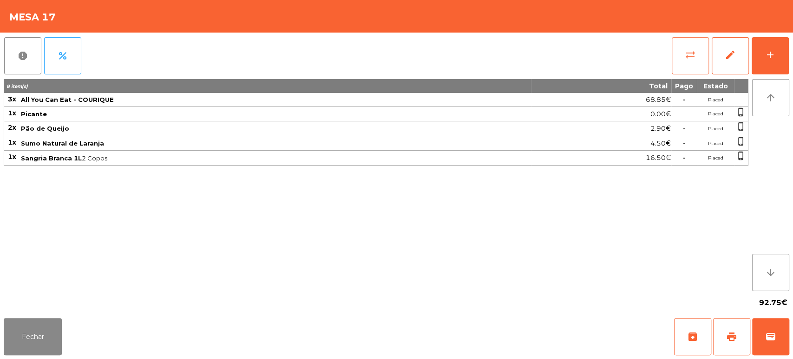
click at [676, 60] on button "sync_alt" at bounding box center [690, 55] width 37 height 37
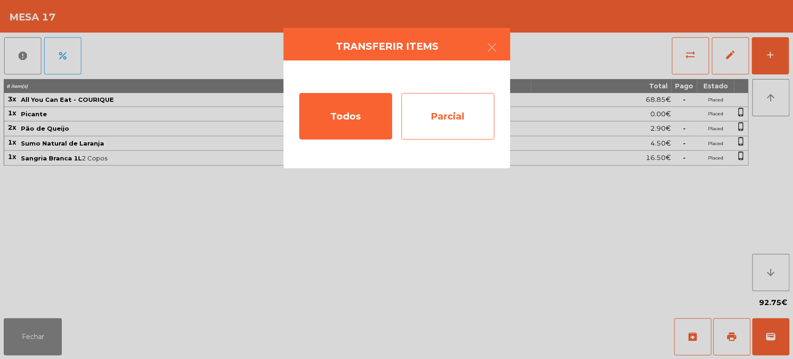
click at [454, 114] on div "Parcial" at bounding box center [447, 116] width 93 height 46
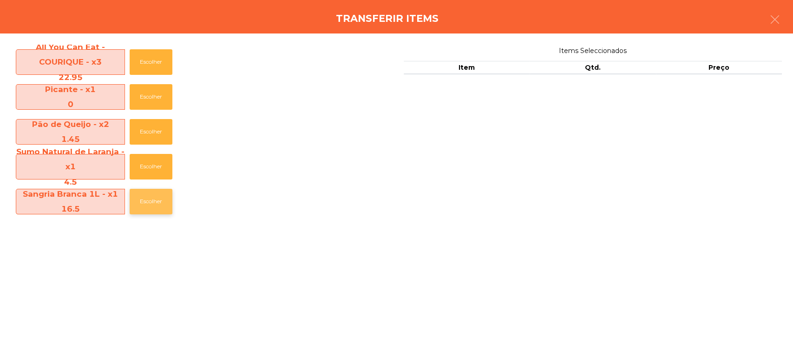
click at [139, 202] on button "Escolher" at bounding box center [151, 202] width 43 height 26
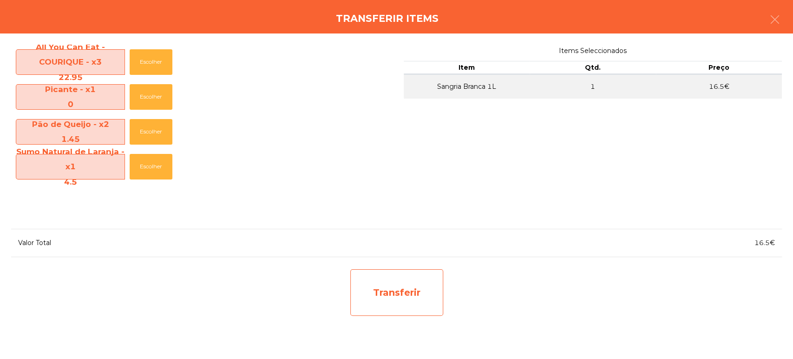
click at [379, 282] on div "Transferir" at bounding box center [396, 292] width 93 height 46
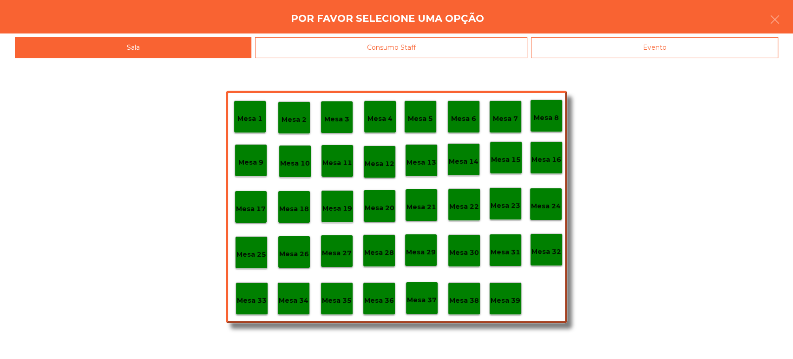
click at [465, 302] on p "Mesa 38" at bounding box center [464, 300] width 30 height 11
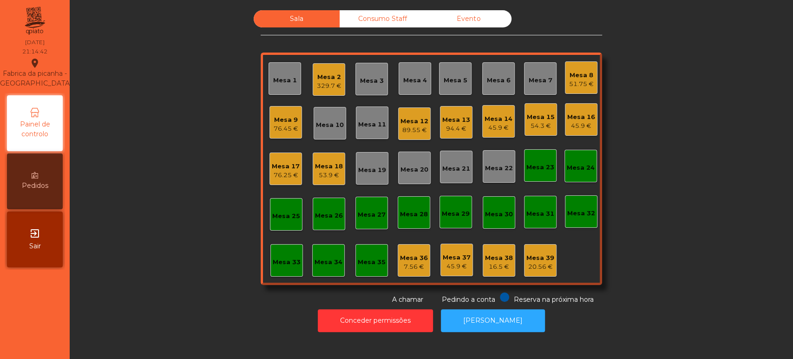
click at [274, 175] on div "76.25 €" at bounding box center [286, 174] width 28 height 9
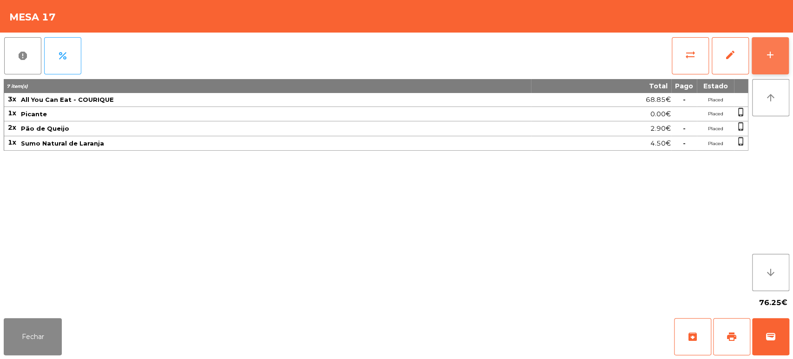
click at [767, 56] on div "add" at bounding box center [769, 54] width 11 height 11
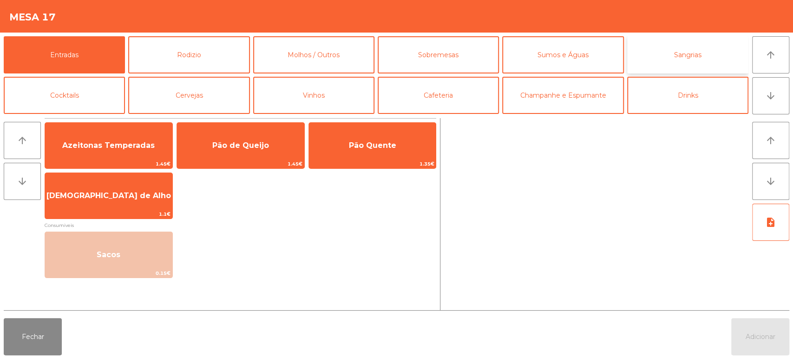
click at [706, 59] on button "Sangrias" at bounding box center [687, 54] width 121 height 37
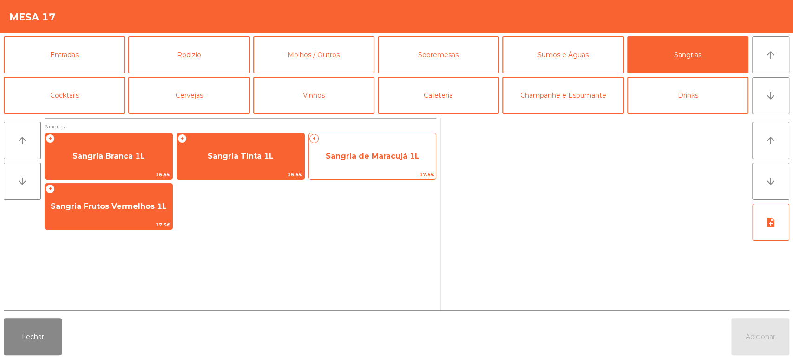
click at [379, 163] on span "Sangria de Maracujá 1L" at bounding box center [372, 156] width 127 height 25
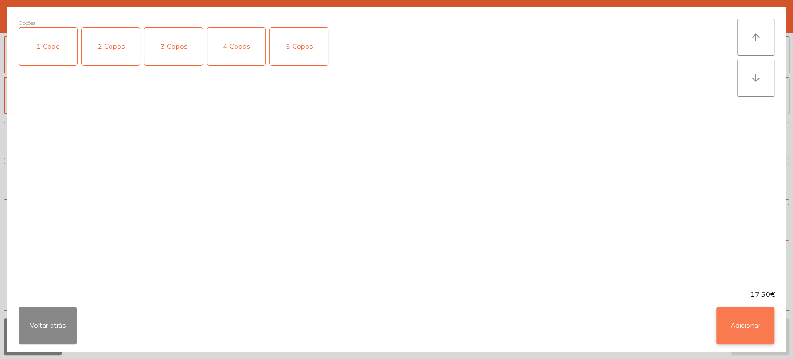
click at [728, 318] on button "Adicionar" at bounding box center [745, 325] width 58 height 37
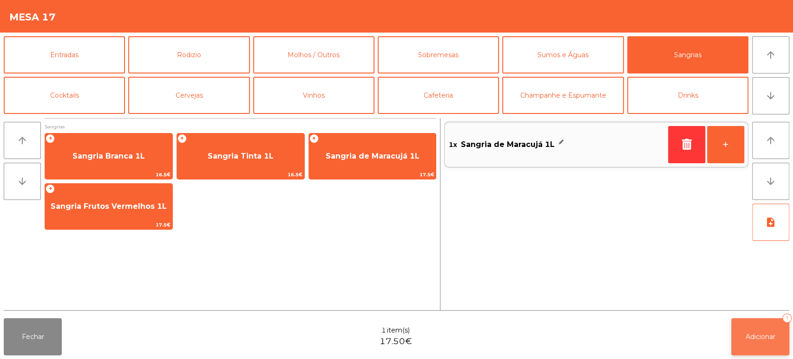
click at [754, 336] on span "Adicionar" at bounding box center [760, 336] width 30 height 8
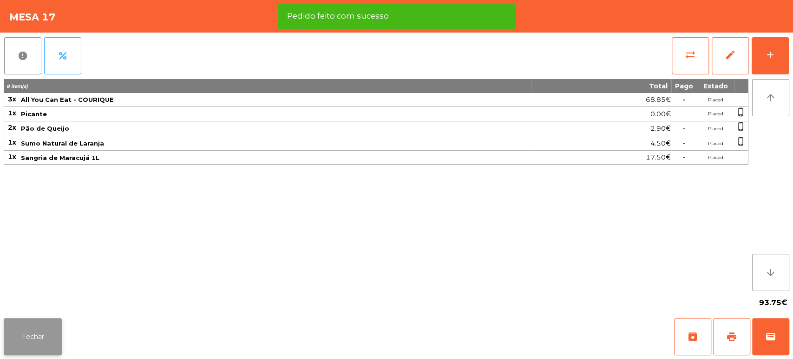
click at [27, 333] on button "Fechar" at bounding box center [33, 336] width 58 height 37
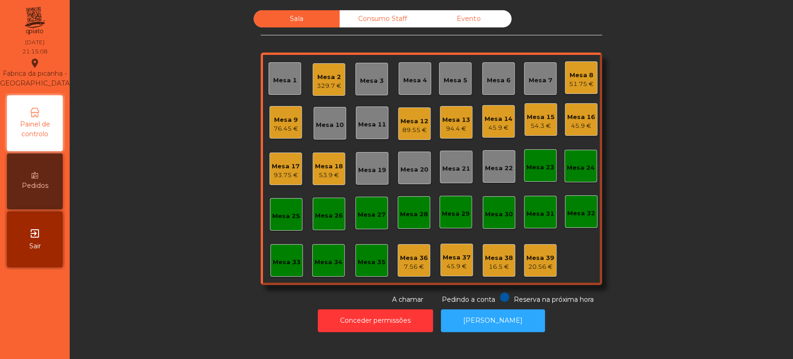
click at [542, 256] on div "Mesa 39" at bounding box center [540, 257] width 28 height 9
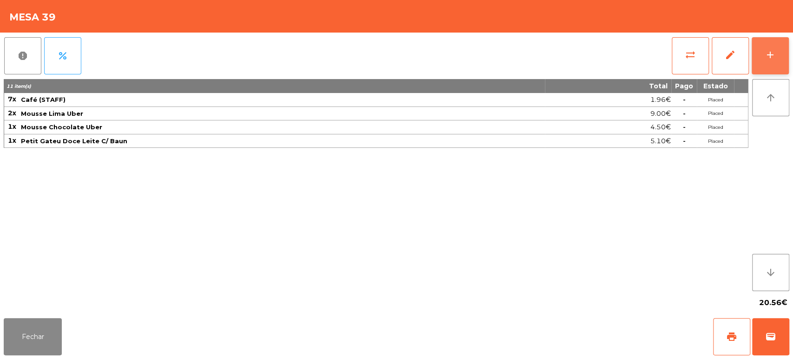
click at [771, 39] on button "add" at bounding box center [769, 55] width 37 height 37
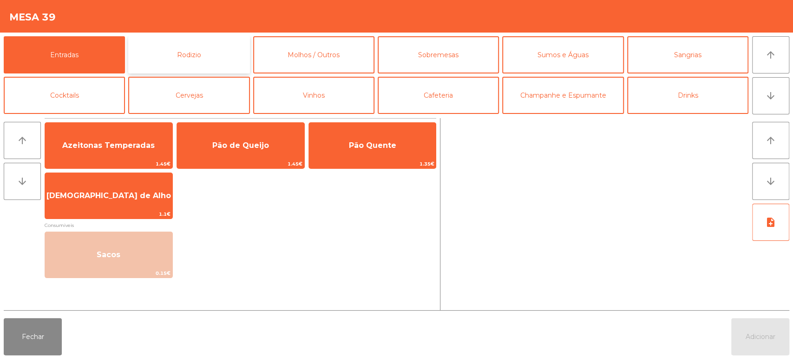
click at [205, 44] on button "Rodizio" at bounding box center [188, 54] width 121 height 37
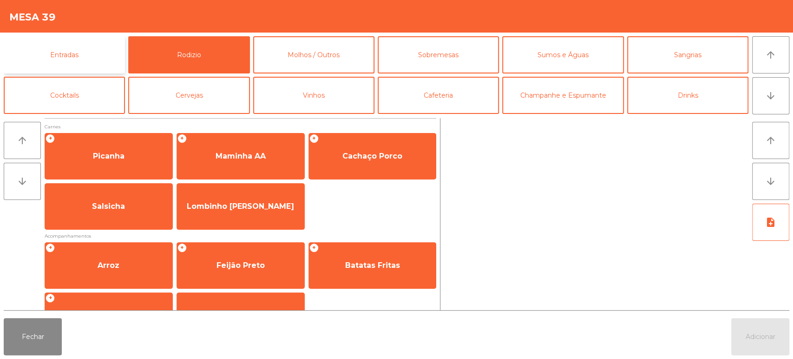
click at [82, 59] on button "Entradas" at bounding box center [64, 54] width 121 height 37
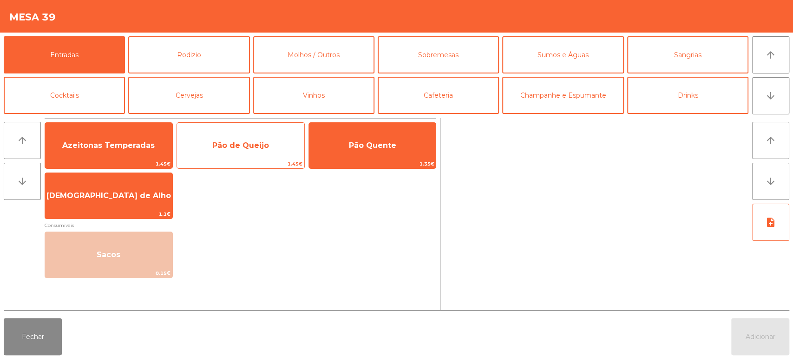
click at [285, 140] on span "Pão de Queijo" at bounding box center [240, 145] width 127 height 25
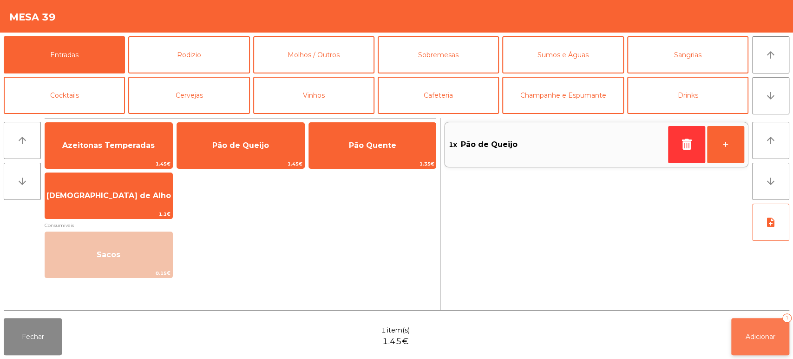
click at [734, 329] on button "Adicionar 1" at bounding box center [760, 336] width 58 height 37
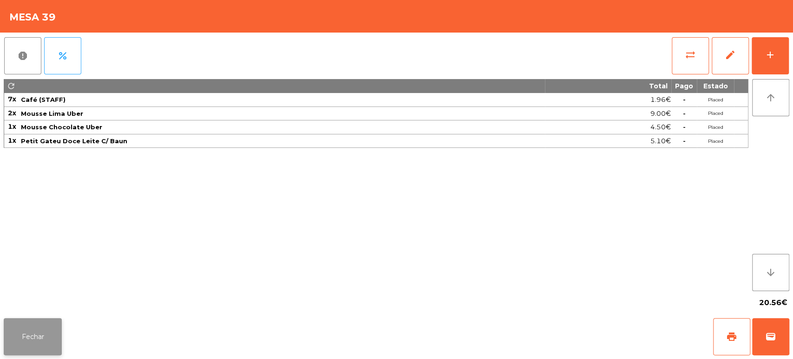
click at [37, 334] on button "Fechar" at bounding box center [33, 336] width 58 height 37
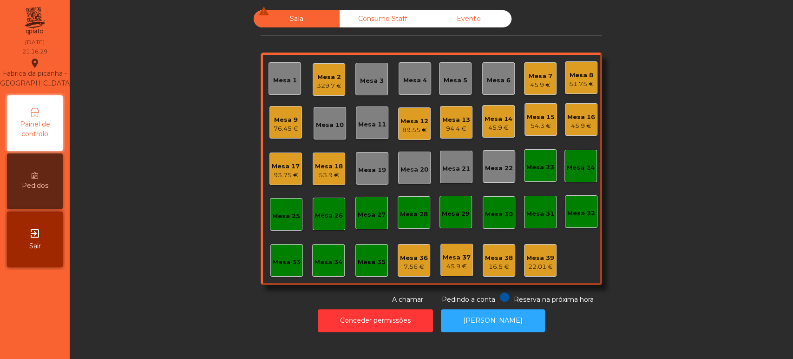
click at [461, 119] on div "Mesa 13" at bounding box center [456, 119] width 28 height 9
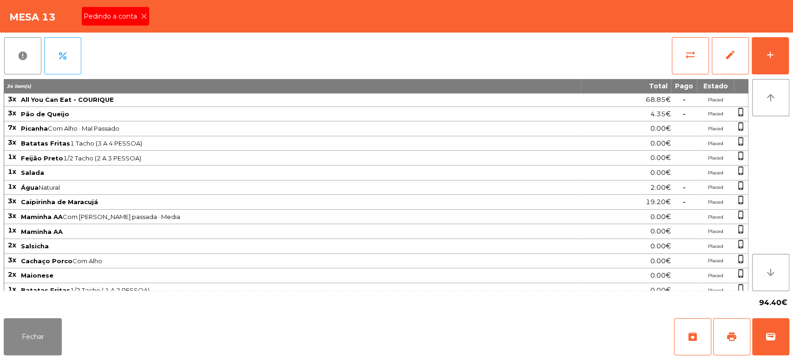
click at [134, 19] on span "Pedindo a conta" at bounding box center [112, 17] width 57 height 10
click at [725, 344] on button "print" at bounding box center [731, 336] width 37 height 37
click at [48, 339] on button "Fechar" at bounding box center [33, 336] width 58 height 37
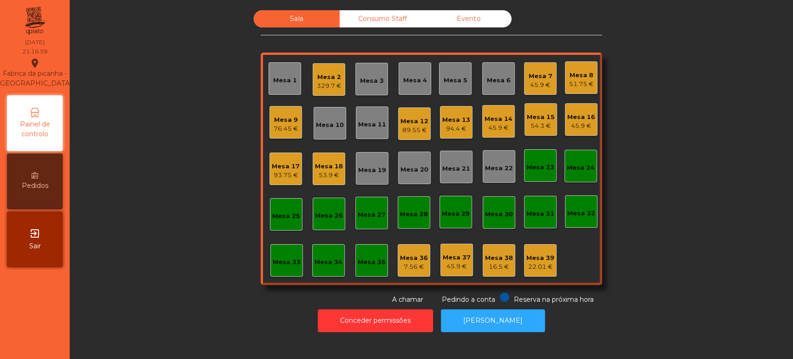
click at [538, 117] on div "Mesa 15" at bounding box center [541, 116] width 28 height 9
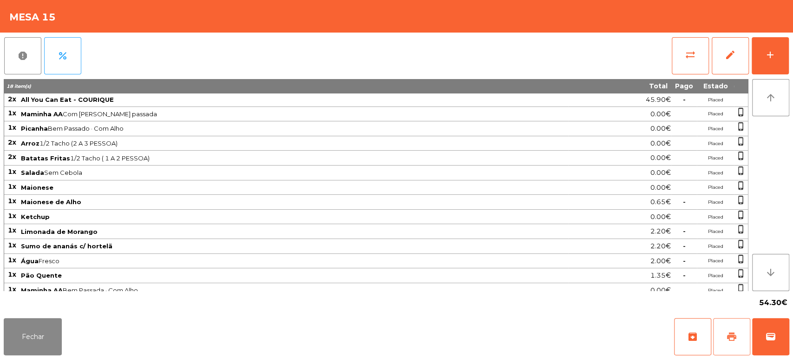
click at [726, 338] on span "print" at bounding box center [731, 336] width 11 height 11
click at [20, 328] on button "Fechar" at bounding box center [33, 336] width 58 height 37
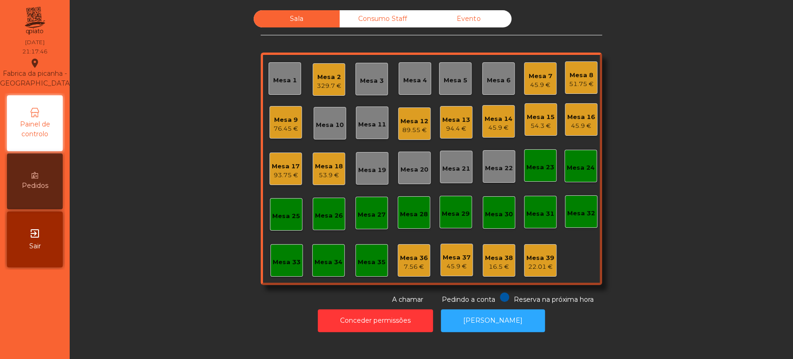
click at [549, 258] on div "Mesa 39 22.01 €" at bounding box center [540, 260] width 33 height 33
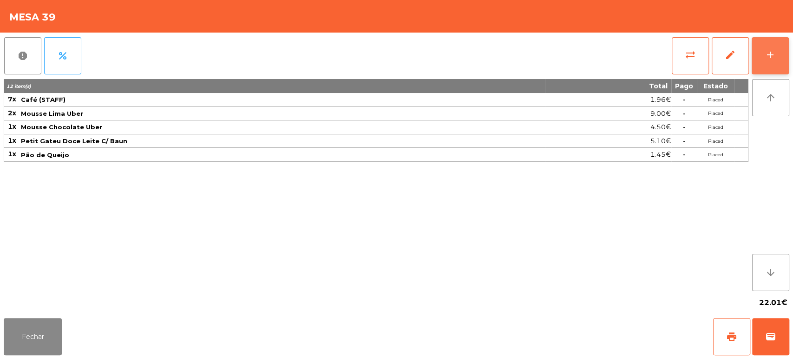
click at [776, 63] on button "add" at bounding box center [769, 55] width 37 height 37
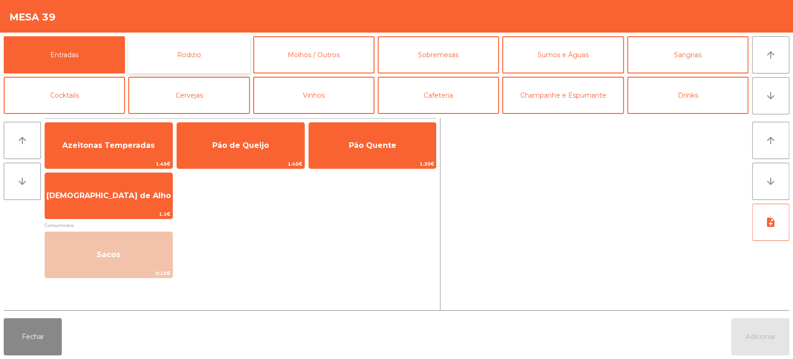
click at [208, 65] on button "Rodizio" at bounding box center [188, 54] width 121 height 37
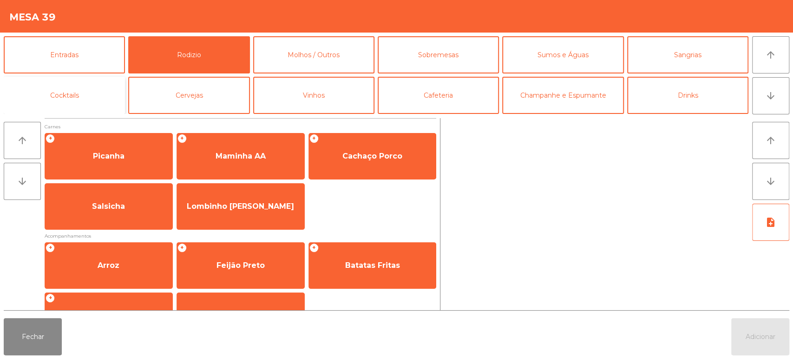
click at [80, 82] on button "Cocktails" at bounding box center [64, 95] width 121 height 37
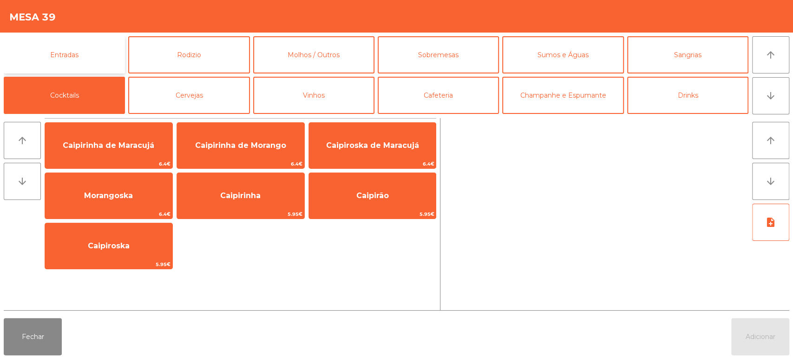
click at [96, 58] on button "Entradas" at bounding box center [64, 54] width 121 height 37
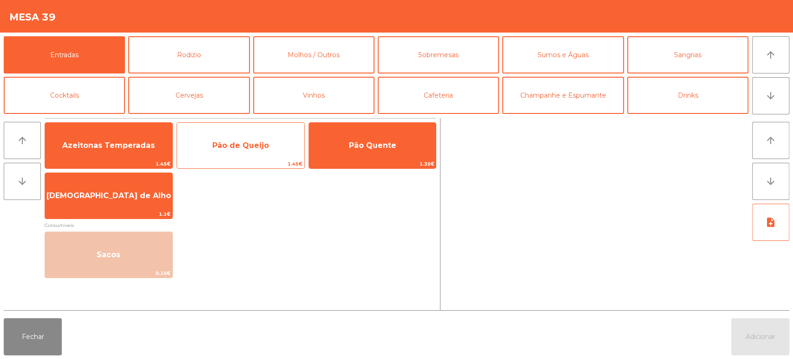
click at [264, 138] on span "Pão de Queijo" at bounding box center [240, 145] width 127 height 25
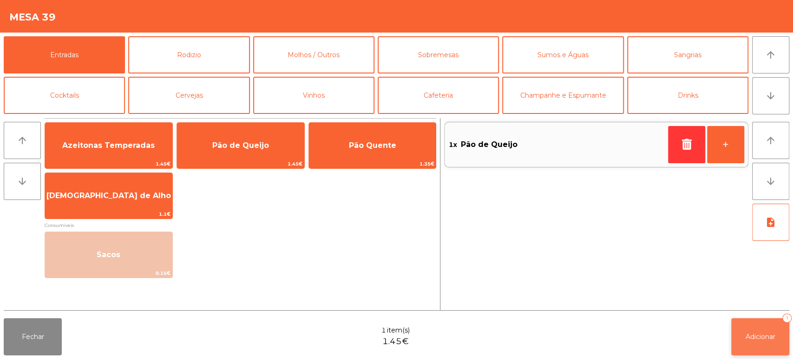
click at [773, 335] on span "Adicionar" at bounding box center [760, 336] width 30 height 8
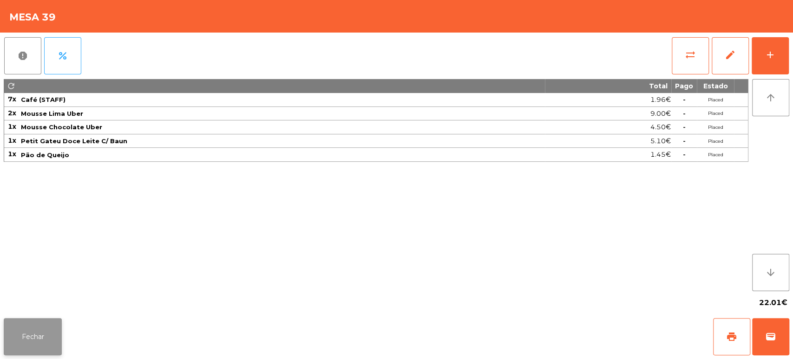
click at [40, 333] on button "Fechar" at bounding box center [33, 336] width 58 height 37
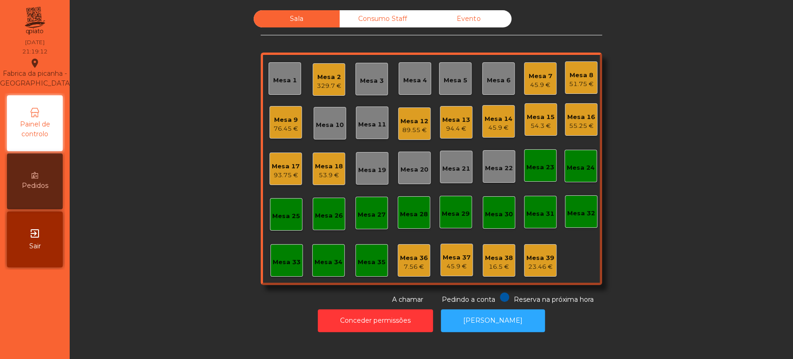
click at [454, 77] on div "Mesa 5" at bounding box center [456, 80] width 24 height 9
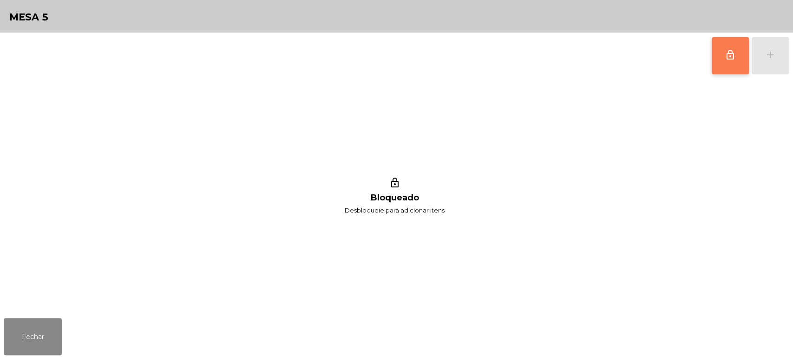
click at [723, 62] on button "lock_outline" at bounding box center [730, 55] width 37 height 37
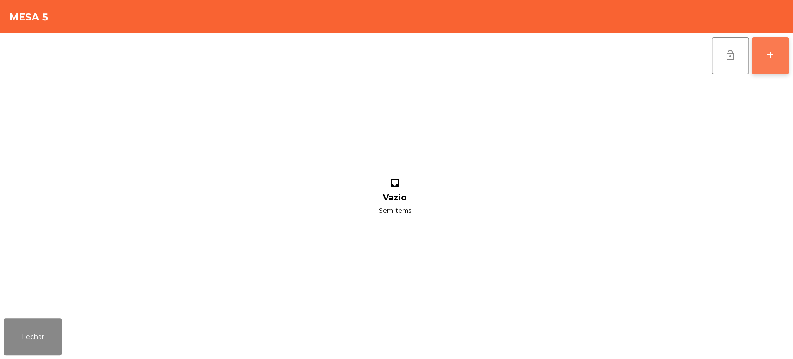
click at [765, 59] on div "add" at bounding box center [769, 54] width 11 height 11
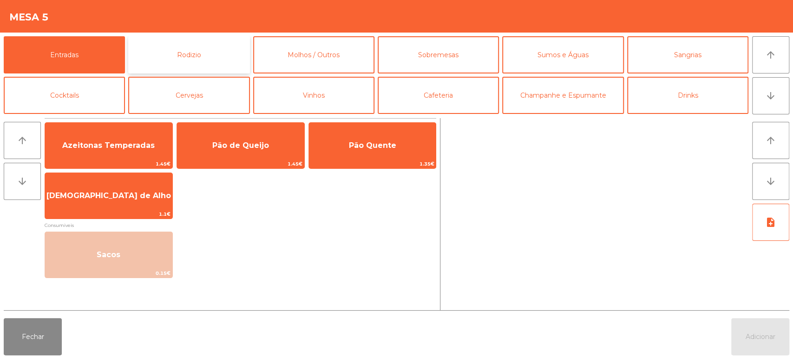
click at [219, 46] on button "Rodizio" at bounding box center [188, 54] width 121 height 37
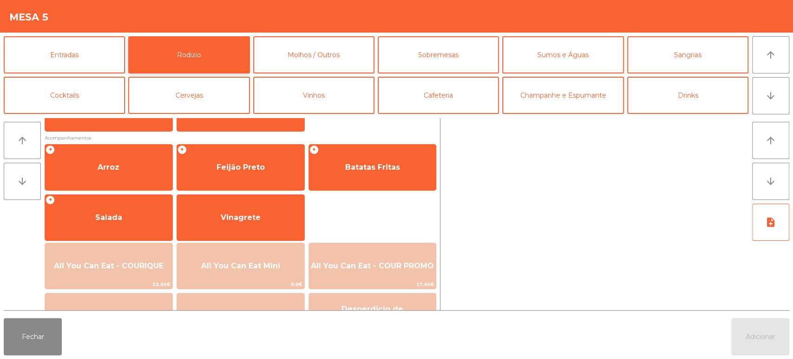
scroll to position [115, 0]
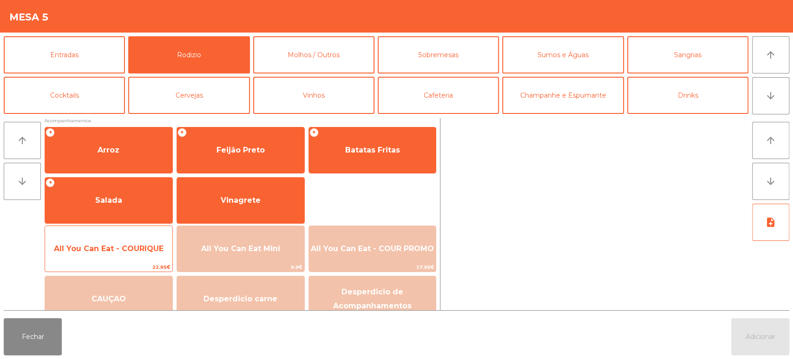
click at [123, 242] on span "All You Can Eat - COURIQUE" at bounding box center [108, 248] width 127 height 25
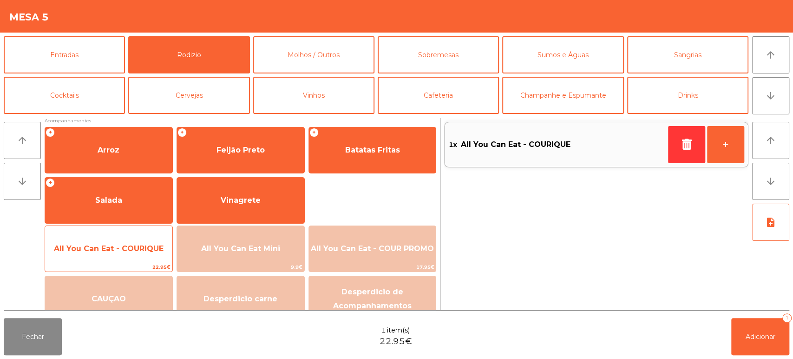
click at [127, 255] on span "All You Can Eat - COURIQUE" at bounding box center [108, 248] width 127 height 25
click at [131, 263] on span "22.95€" at bounding box center [108, 266] width 127 height 9
click at [139, 267] on span "22.95€" at bounding box center [108, 266] width 127 height 9
click at [133, 262] on span "22.95€" at bounding box center [108, 266] width 127 height 9
click at [126, 258] on span "All You Can Eat - COURIQUE" at bounding box center [108, 248] width 127 height 25
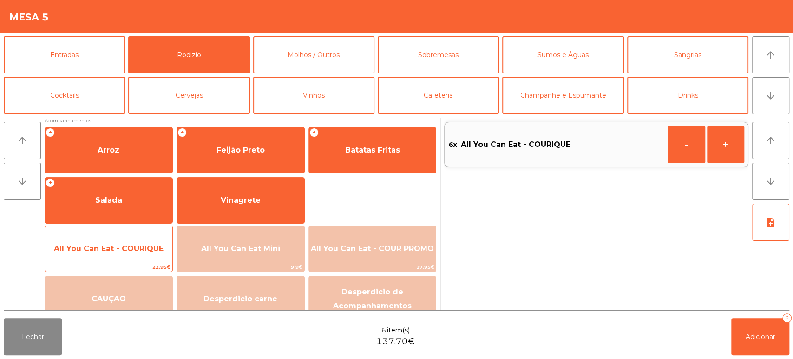
click at [114, 254] on span "All You Can Eat - COURIQUE" at bounding box center [108, 248] width 127 height 25
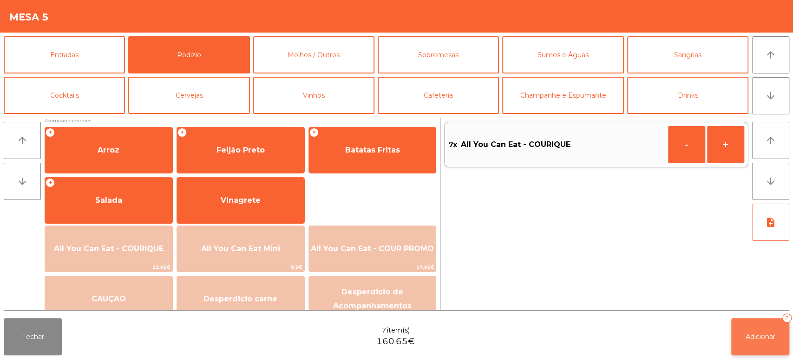
click at [752, 337] on span "Adicionar" at bounding box center [760, 336] width 30 height 8
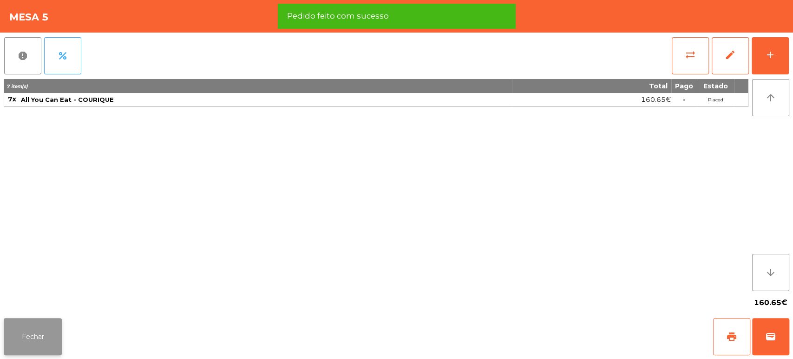
click at [61, 339] on button "Fechar" at bounding box center [33, 336] width 58 height 37
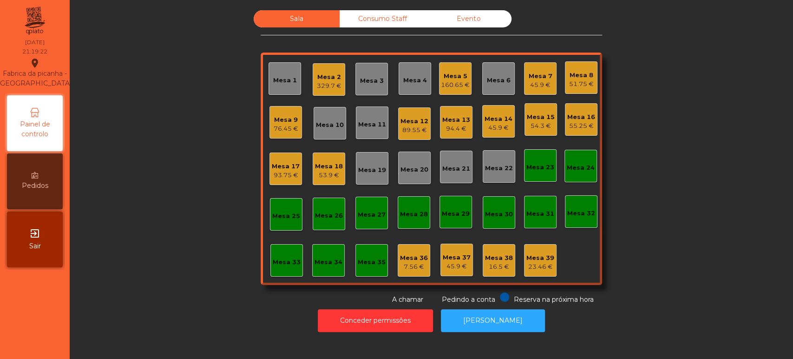
click at [529, 124] on div "54.3 €" at bounding box center [541, 125] width 28 height 9
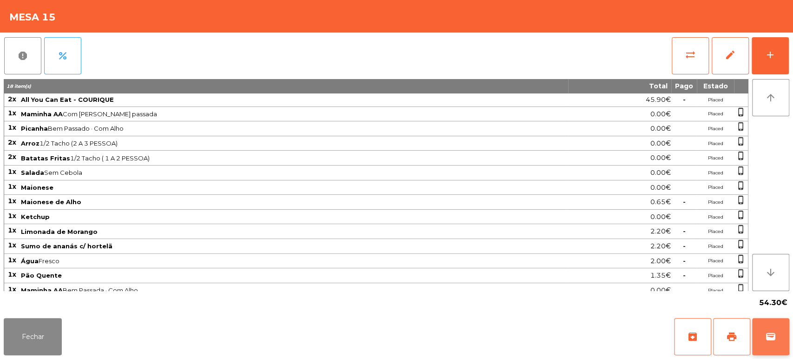
click at [787, 326] on button "wallet" at bounding box center [770, 336] width 37 height 37
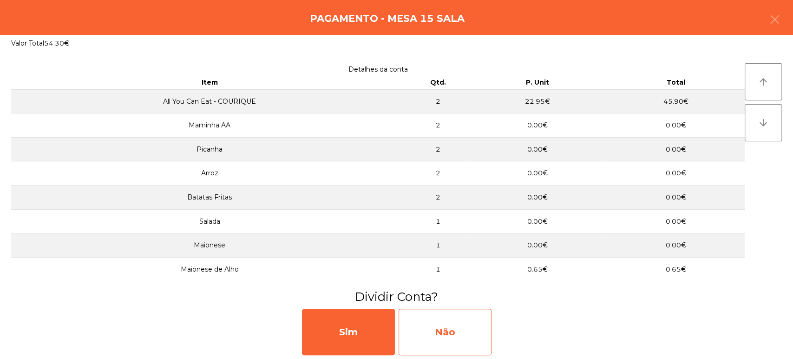
click at [474, 332] on div "Não" at bounding box center [444, 331] width 93 height 46
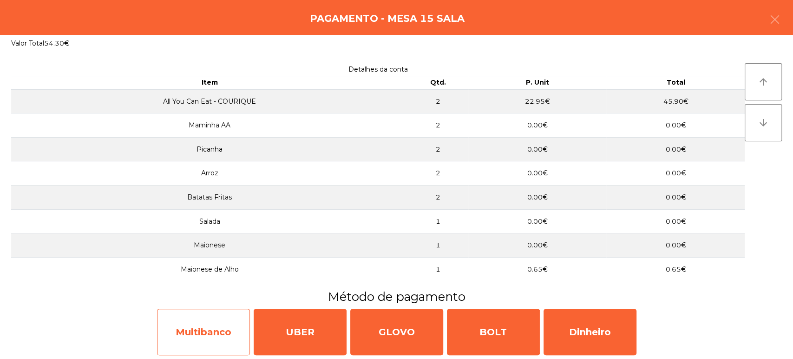
click at [218, 325] on div "Multibanco" at bounding box center [203, 331] width 93 height 46
select select "**"
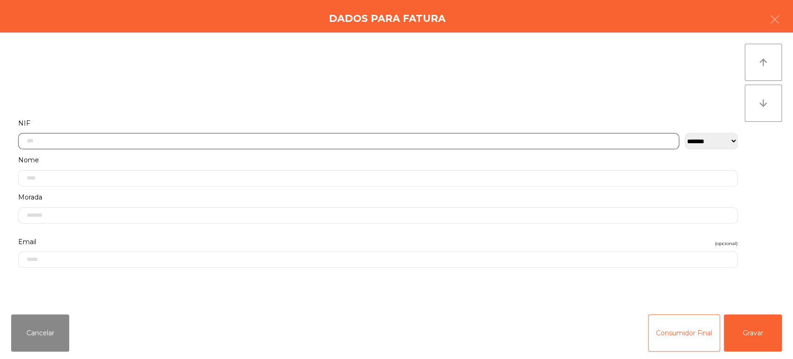
click at [104, 141] on input "text" at bounding box center [348, 141] width 661 height 16
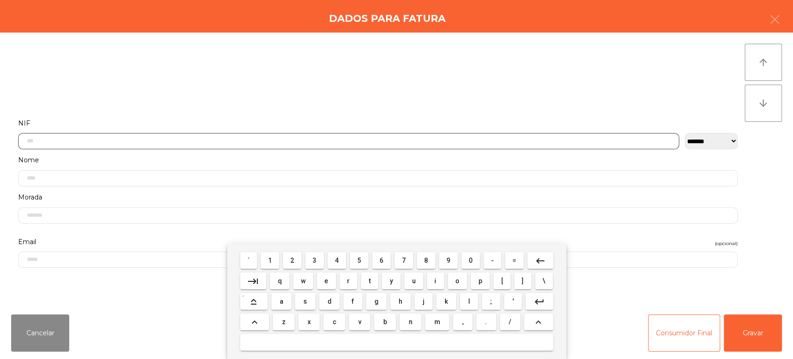
scroll to position [72, 0]
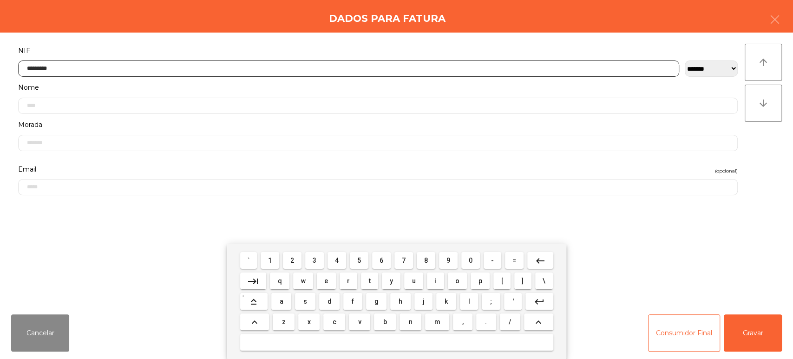
type input "*********"
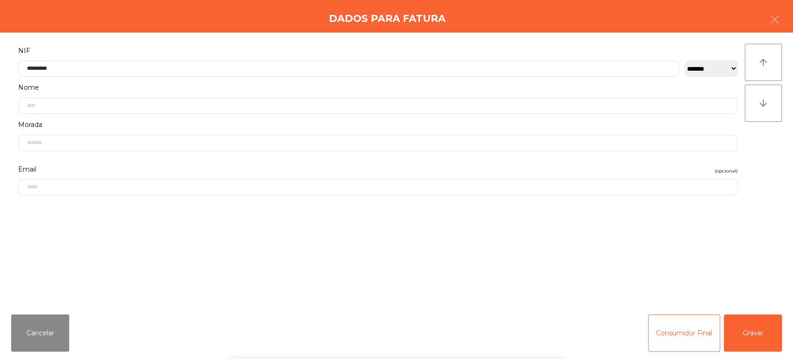
click at [764, 150] on div "arrow_upward arrow_downward" at bounding box center [762, 170] width 37 height 252
click at [749, 334] on button "Gravar" at bounding box center [753, 332] width 58 height 37
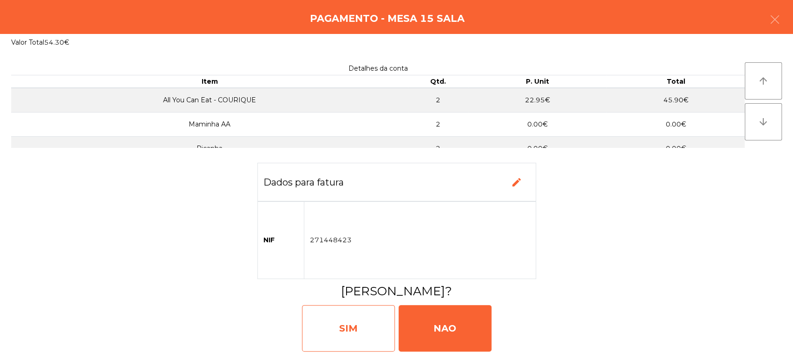
click at [343, 336] on div "SIM" at bounding box center [348, 328] width 93 height 46
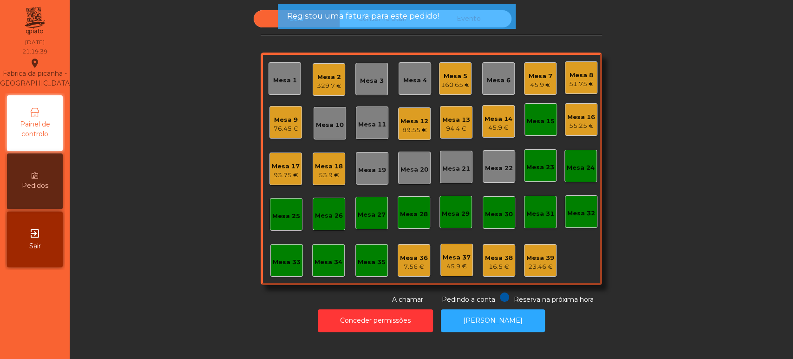
click at [544, 119] on div "Mesa 15" at bounding box center [541, 121] width 28 height 9
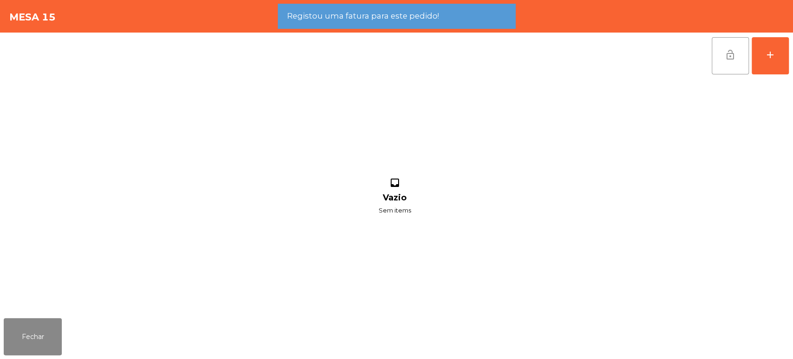
click at [720, 48] on button "lock_open" at bounding box center [730, 55] width 37 height 37
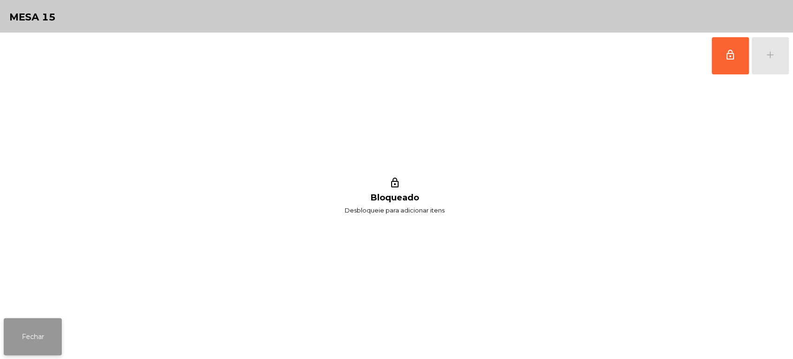
click at [32, 330] on button "Fechar" at bounding box center [33, 336] width 58 height 37
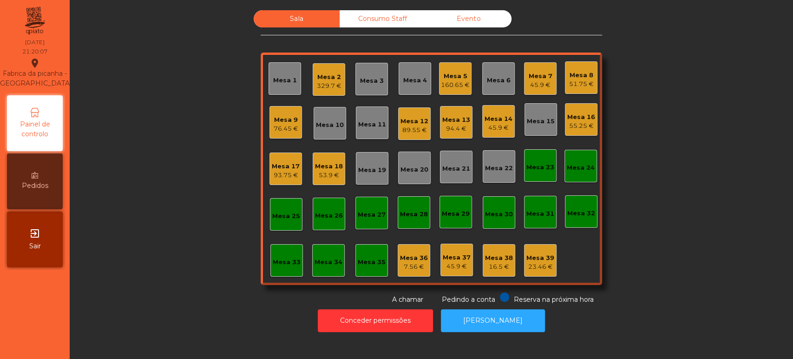
click at [450, 72] on div "Mesa 5" at bounding box center [455, 76] width 29 height 9
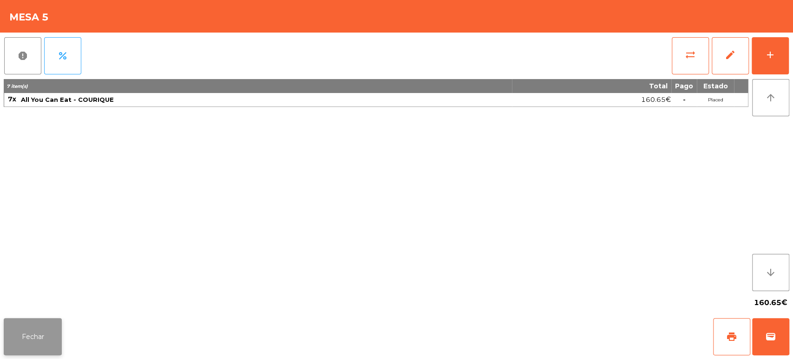
click at [49, 334] on button "Fechar" at bounding box center [33, 336] width 58 height 37
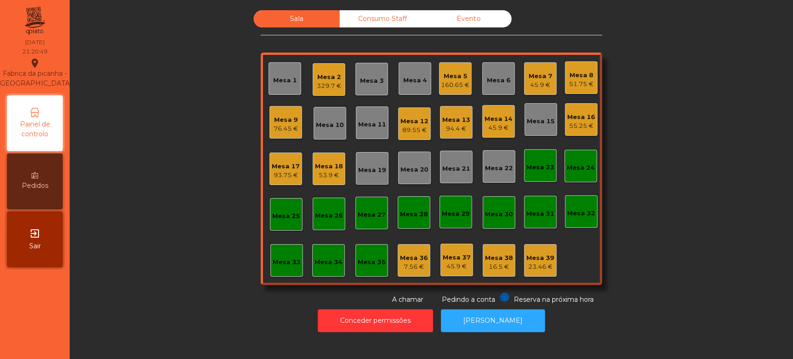
click at [452, 116] on div "Mesa 13" at bounding box center [456, 119] width 28 height 9
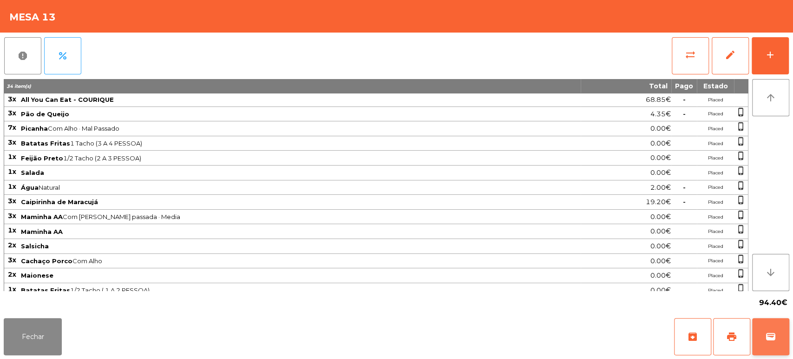
click at [761, 337] on button "wallet" at bounding box center [770, 336] width 37 height 37
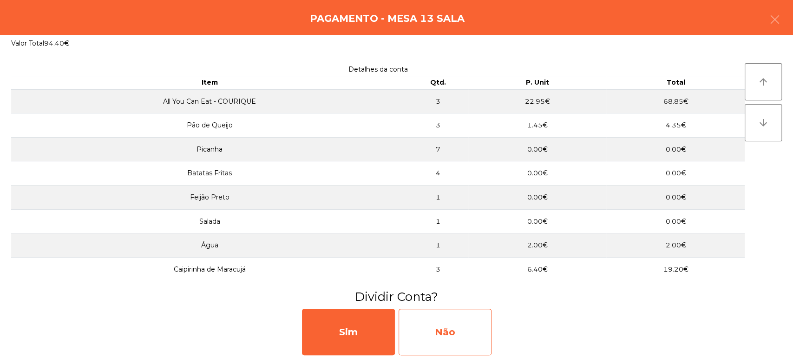
click at [460, 333] on div "Não" at bounding box center [444, 331] width 93 height 46
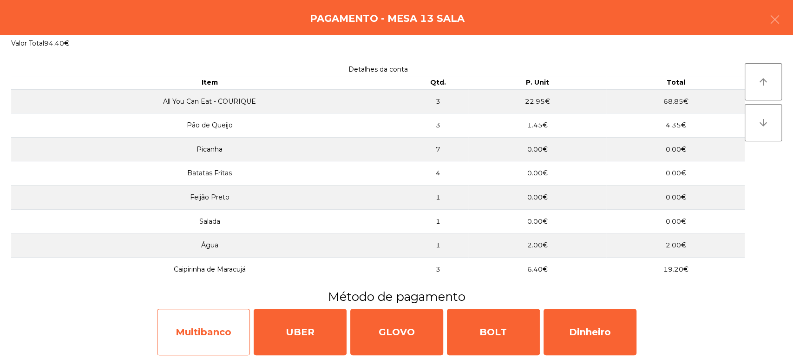
click at [198, 351] on div "Multibanco" at bounding box center [203, 331] width 93 height 46
select select "**"
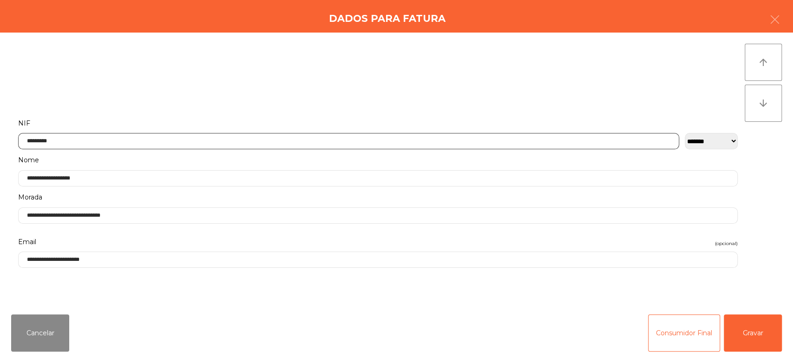
click at [181, 141] on input "*********" at bounding box center [348, 141] width 661 height 16
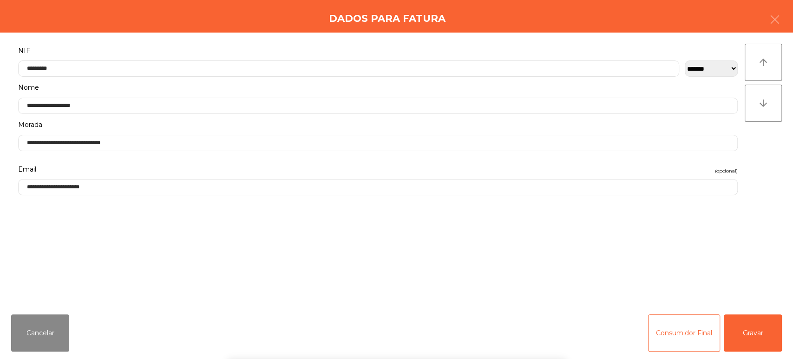
click at [746, 338] on div "` 1 2 3 4 5 6 7 8 9 0 - = keyboard_backspace keyboard_tab q w e r t y u i o p […" at bounding box center [396, 300] width 793 height 115
click at [755, 336] on button "Gravar" at bounding box center [753, 332] width 58 height 37
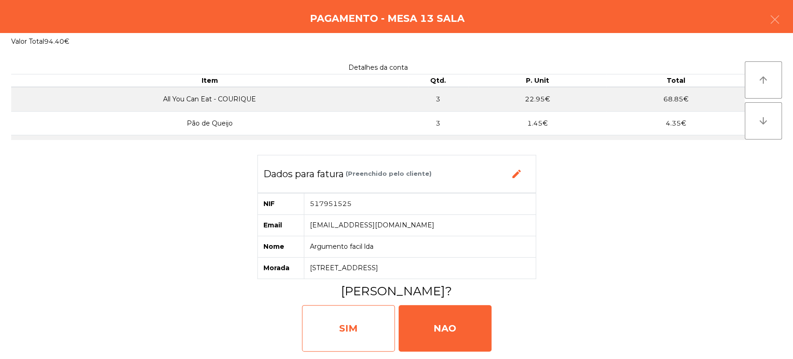
click at [345, 336] on div "SIM" at bounding box center [348, 328] width 93 height 46
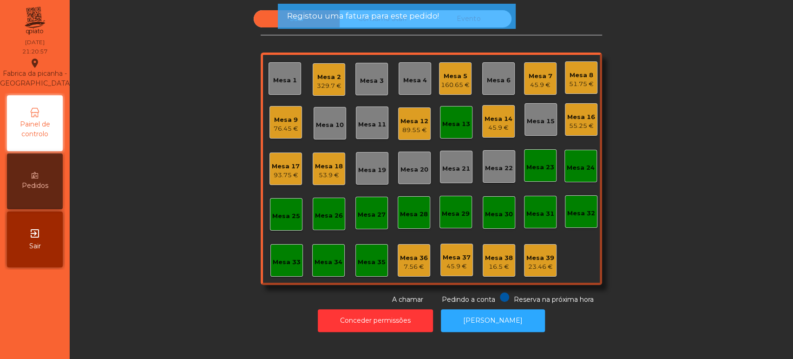
click at [462, 126] on div "Mesa 13" at bounding box center [456, 123] width 28 height 9
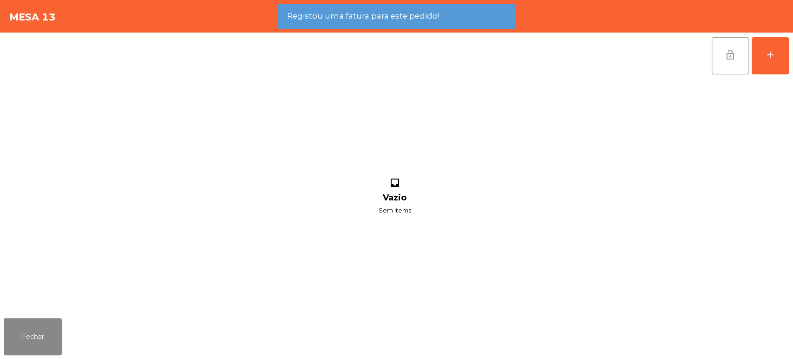
click at [725, 58] on span "lock_open" at bounding box center [730, 54] width 11 height 11
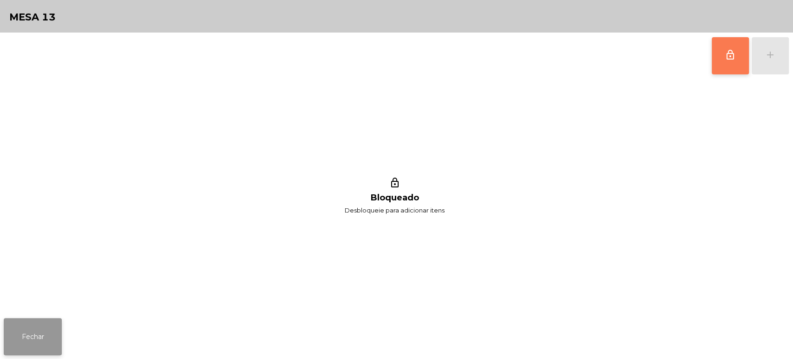
click at [22, 321] on button "Fechar" at bounding box center [33, 336] width 58 height 37
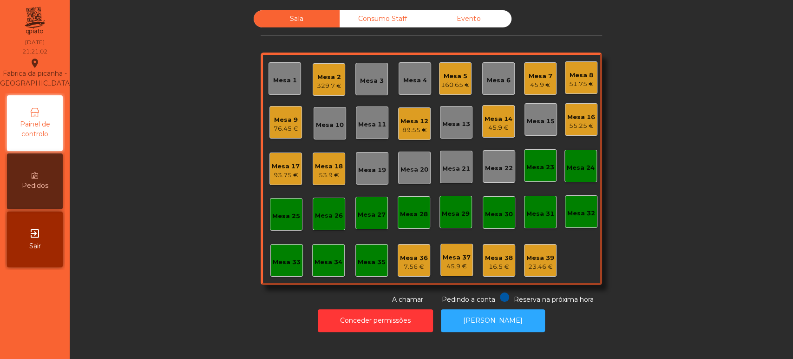
click at [274, 129] on div "76.45 €" at bounding box center [286, 128] width 25 height 9
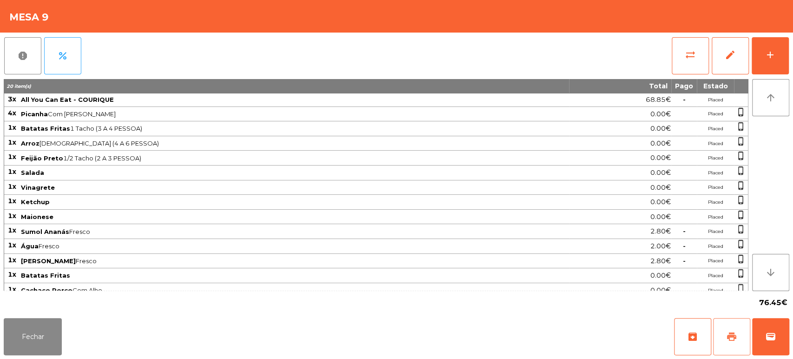
click at [736, 335] on span "print" at bounding box center [731, 336] width 11 height 11
click at [50, 334] on button "Fechar" at bounding box center [33, 336] width 58 height 37
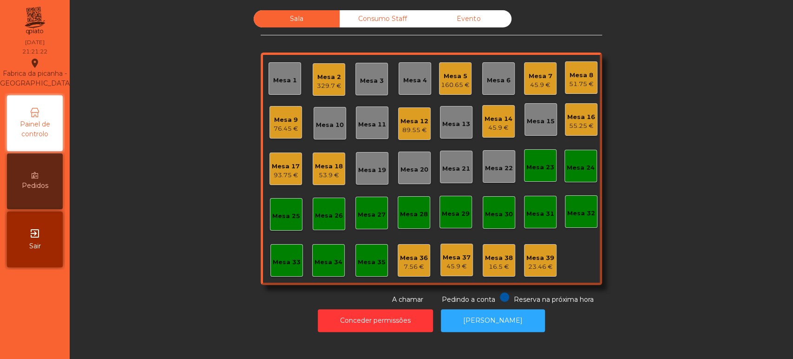
click at [317, 89] on div "329.7 €" at bounding box center [329, 85] width 25 height 9
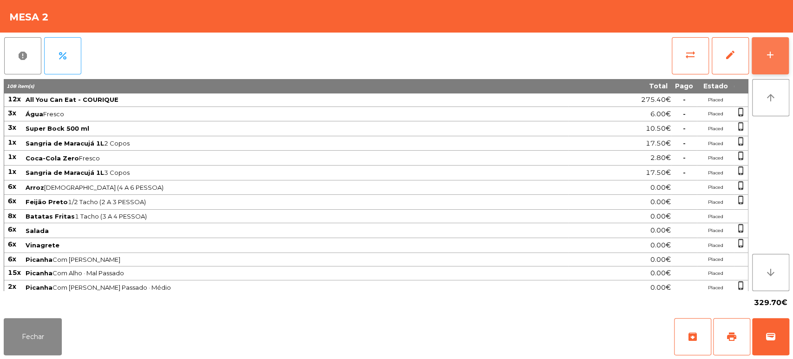
click at [765, 53] on div "add" at bounding box center [769, 54] width 11 height 11
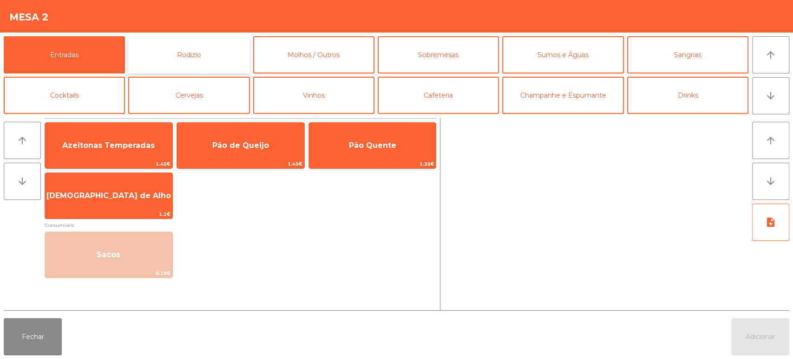
click at [201, 45] on button "Rodizio" at bounding box center [188, 54] width 121 height 37
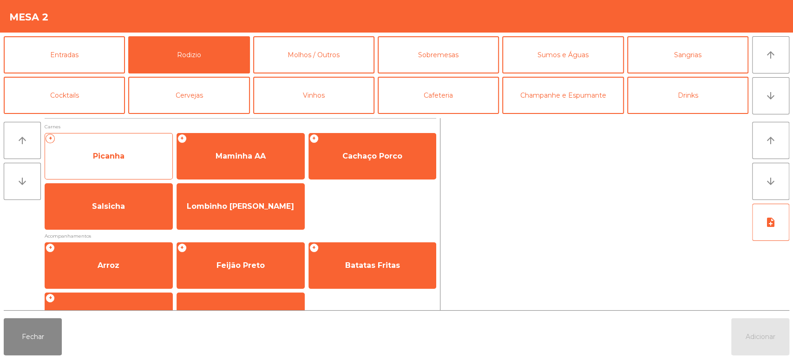
click at [145, 151] on span "Picanha" at bounding box center [108, 156] width 127 height 25
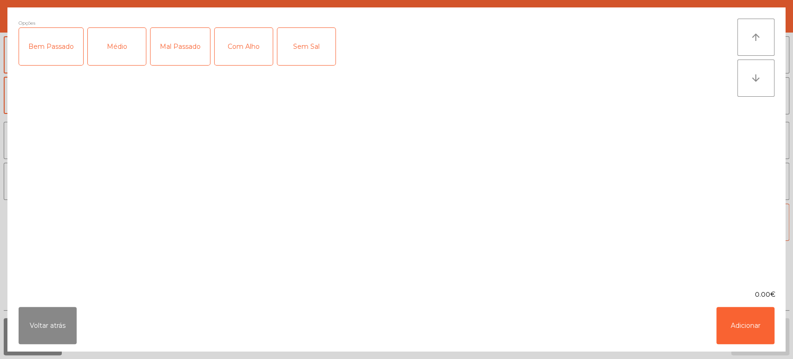
click at [198, 50] on div "Mal Passado" at bounding box center [179, 46] width 59 height 37
click at [261, 42] on div "Com Alho" at bounding box center [244, 46] width 58 height 37
click at [745, 328] on button "Adicionar" at bounding box center [745, 325] width 58 height 37
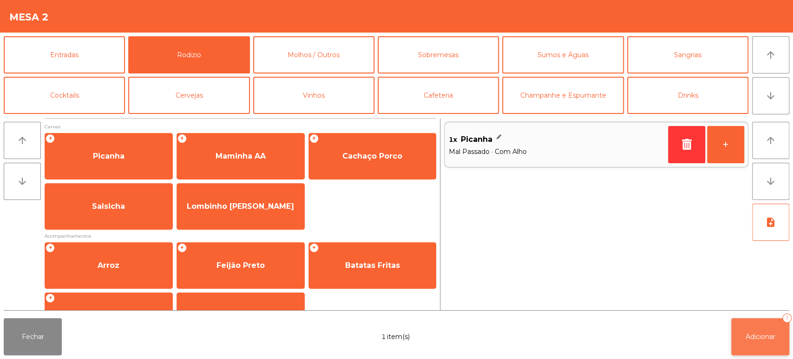
click at [766, 337] on span "Adicionar" at bounding box center [760, 336] width 30 height 8
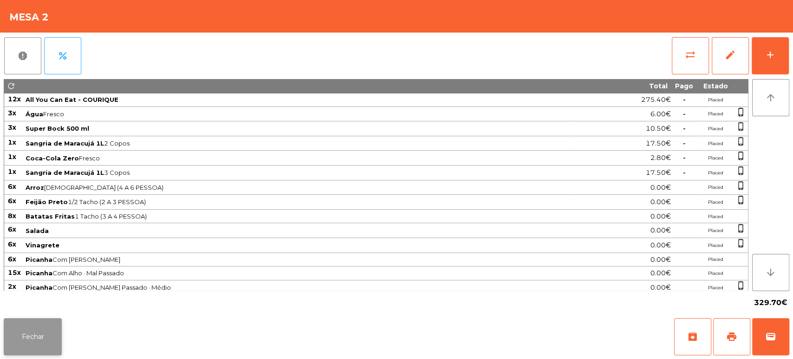
click at [9, 340] on button "Fechar" at bounding box center [33, 336] width 58 height 37
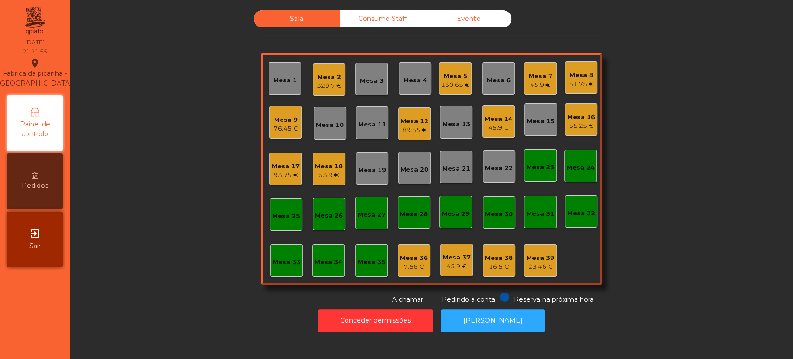
click at [317, 120] on div "Mesa 10" at bounding box center [330, 124] width 28 height 9
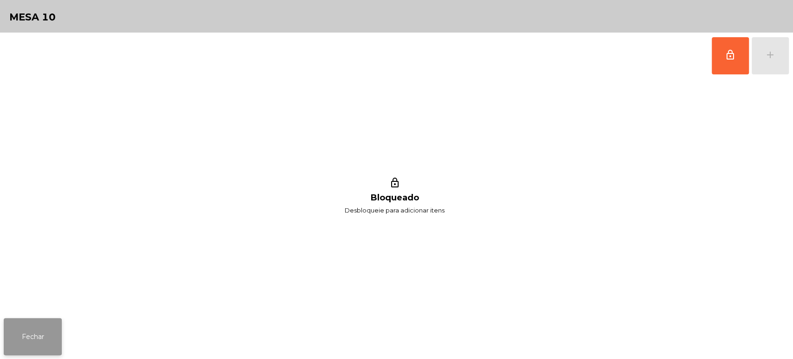
click at [49, 337] on button "Fechar" at bounding box center [33, 336] width 58 height 37
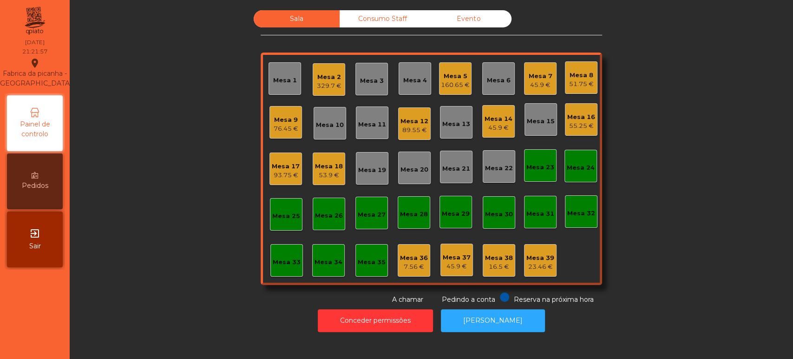
click at [326, 93] on div "Mesa 2 329.7 €" at bounding box center [329, 79] width 33 height 33
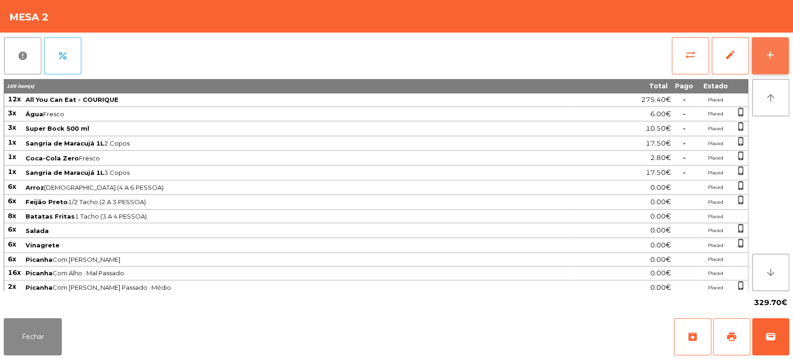
click at [774, 49] on div "add" at bounding box center [769, 54] width 11 height 11
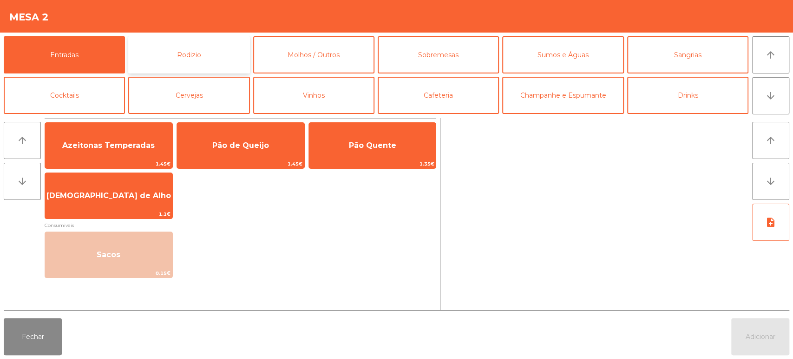
click at [225, 41] on button "Rodizio" at bounding box center [188, 54] width 121 height 37
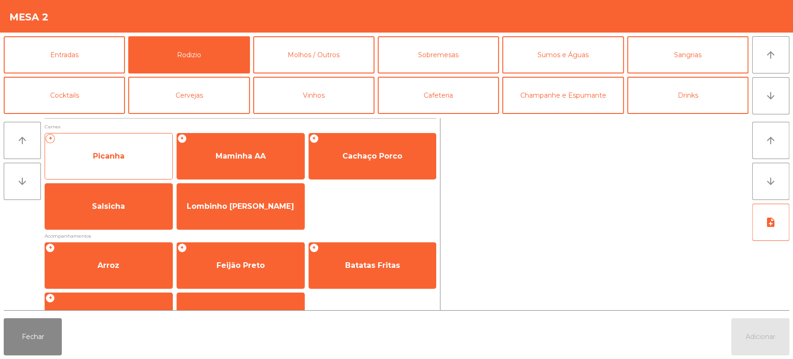
click at [154, 142] on div "+ Picanha" at bounding box center [109, 156] width 128 height 46
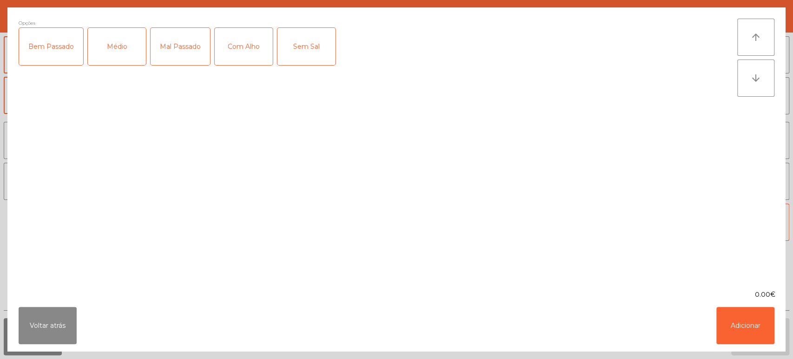
click at [137, 34] on div "Médio" at bounding box center [117, 46] width 58 height 37
click at [279, 60] on div "Sem Sal" at bounding box center [306, 46] width 58 height 37
click at [323, 44] on div "Sem Sal" at bounding box center [306, 46] width 58 height 37
click at [98, 37] on div "Médio" at bounding box center [117, 46] width 58 height 37
click at [49, 327] on button "Voltar atrás" at bounding box center [48, 325] width 58 height 37
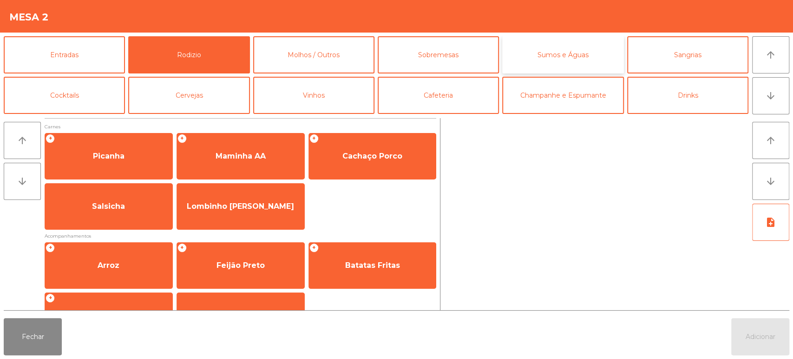
click at [575, 57] on button "Sumos e Águas" at bounding box center [562, 54] width 121 height 37
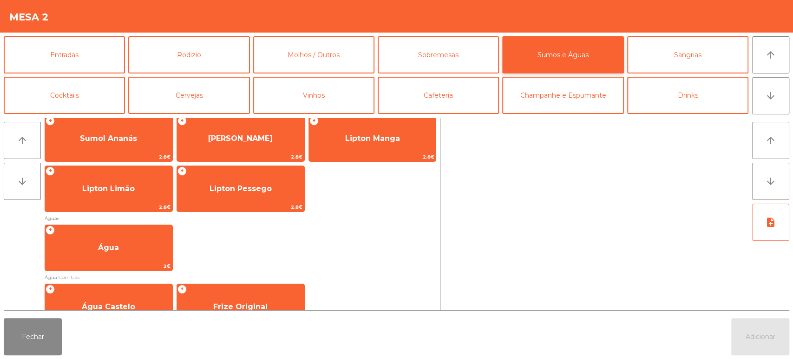
scroll to position [299, 0]
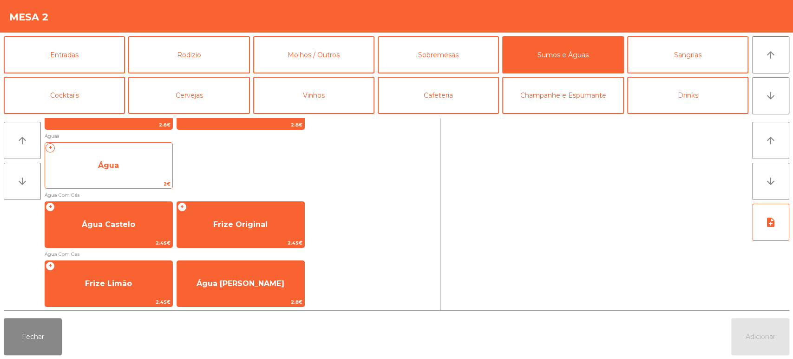
click at [127, 163] on span "Água" at bounding box center [108, 165] width 127 height 25
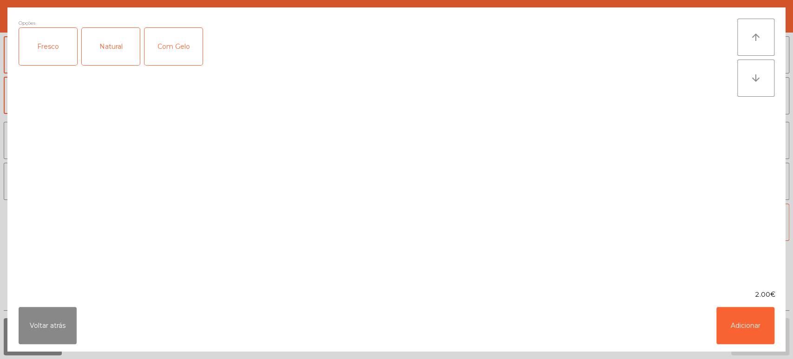
click at [53, 46] on div "Fresco" at bounding box center [48, 46] width 58 height 37
click at [744, 341] on button "Adicionar" at bounding box center [745, 325] width 58 height 37
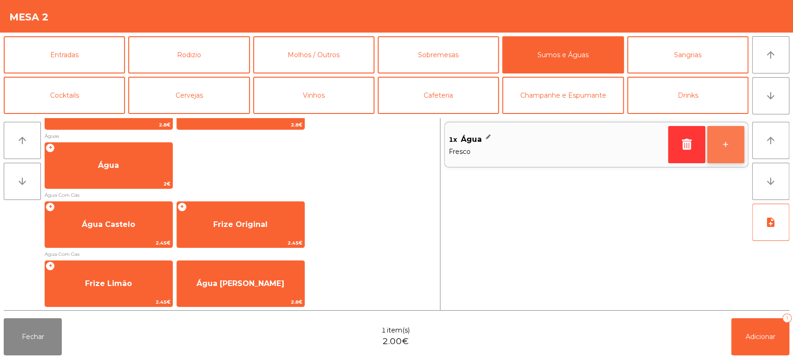
click at [728, 143] on button "+" at bounding box center [725, 144] width 37 height 37
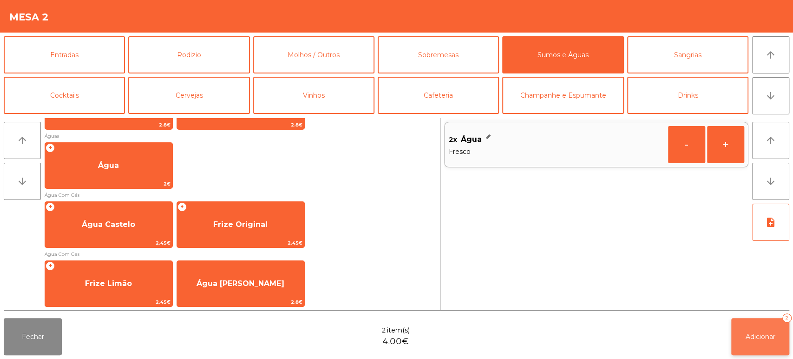
click at [752, 341] on button "Adicionar 2" at bounding box center [760, 336] width 58 height 37
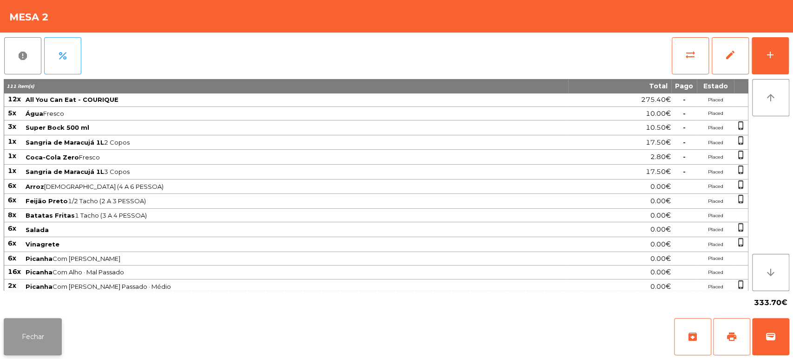
click at [46, 332] on button "Fechar" at bounding box center [33, 336] width 58 height 37
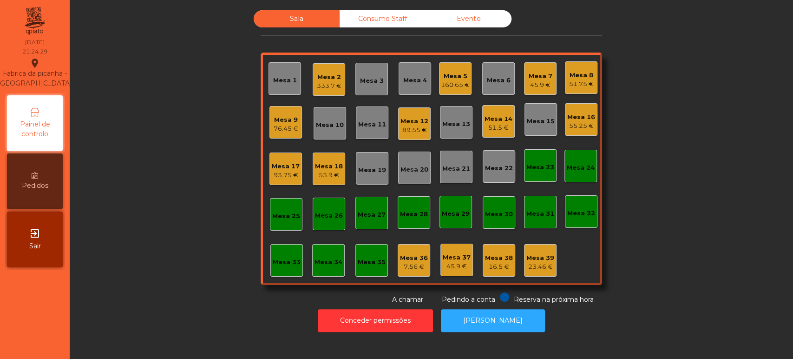
click at [705, 201] on div "Sala Consumo Staff Evento Mesa 1 Mesa 2 333.7 € Mesa 3 Mesa 4 Mesa 5 160.65 € M…" at bounding box center [431, 157] width 698 height 294
click at [704, 227] on div "Sala Consumo Staff Evento Mesa 1 Mesa 2 333.7 € Mesa 3 Mesa 4 Mesa 5 160.65 € M…" at bounding box center [431, 157] width 698 height 294
click at [286, 127] on div "76.45 €" at bounding box center [286, 128] width 25 height 9
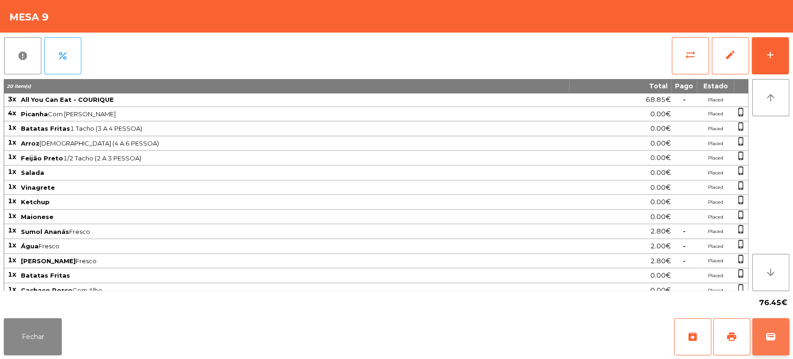
click at [777, 343] on button "wallet" at bounding box center [770, 336] width 37 height 37
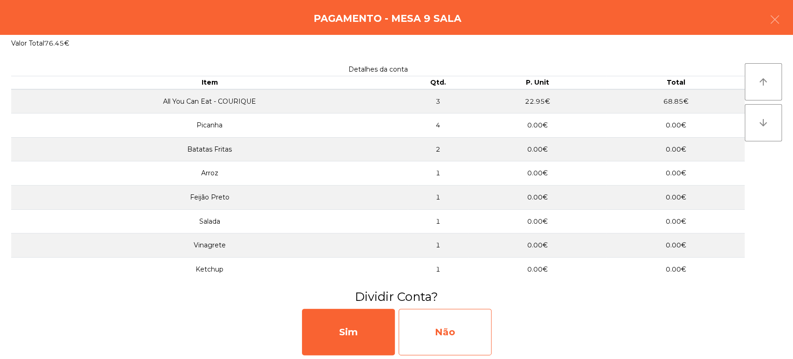
click at [446, 326] on div "Não" at bounding box center [444, 331] width 93 height 46
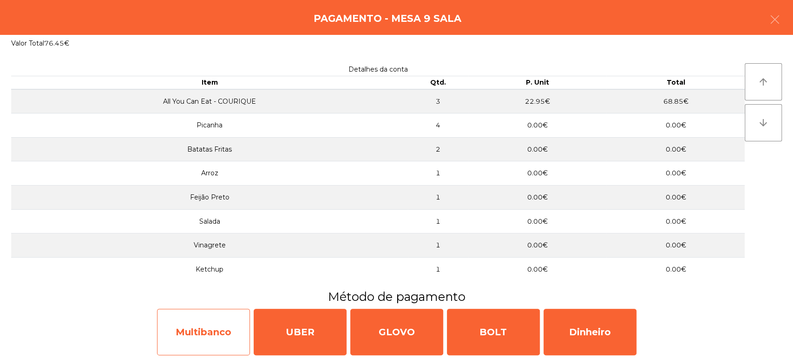
click at [206, 319] on div "Multibanco" at bounding box center [203, 331] width 93 height 46
select select "**"
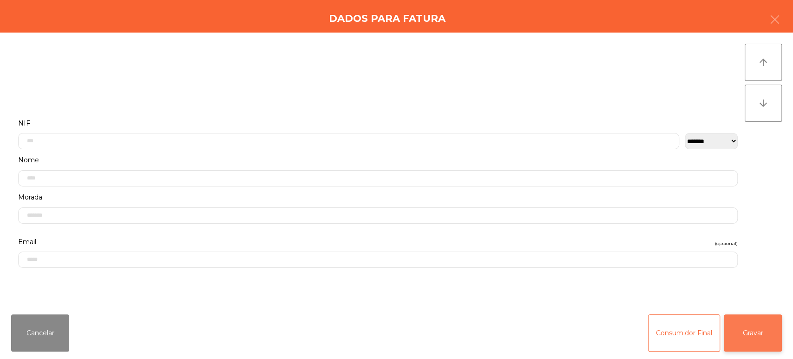
click at [749, 337] on button "Gravar" at bounding box center [753, 332] width 58 height 37
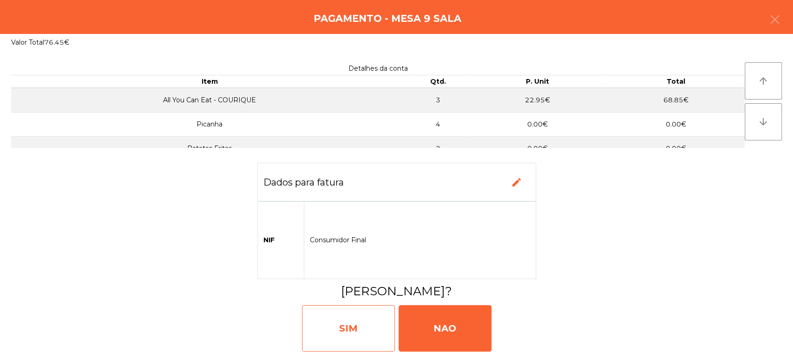
click at [356, 326] on div "SIM" at bounding box center [348, 328] width 93 height 46
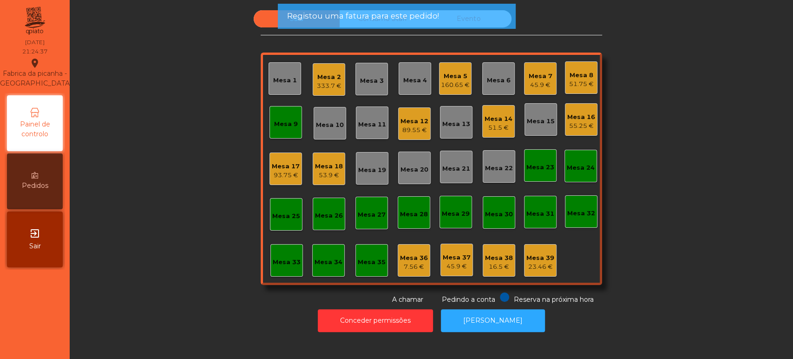
click at [293, 125] on div "Mesa 9" at bounding box center [285, 122] width 33 height 33
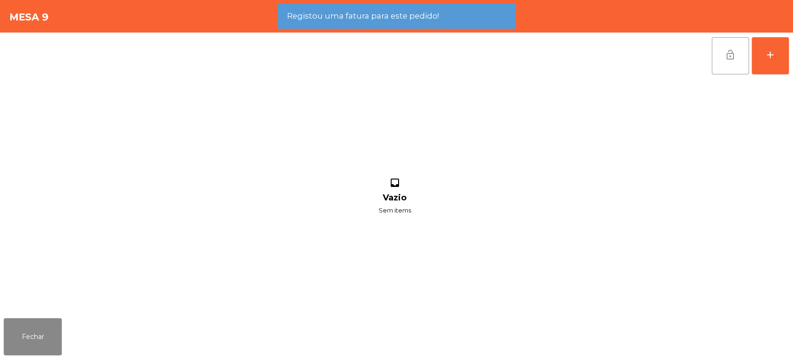
click at [722, 64] on button "lock_open" at bounding box center [730, 55] width 37 height 37
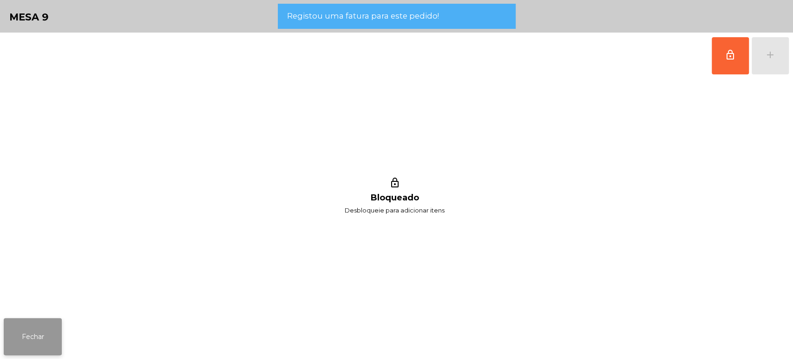
click at [46, 334] on button "Fechar" at bounding box center [33, 336] width 58 height 37
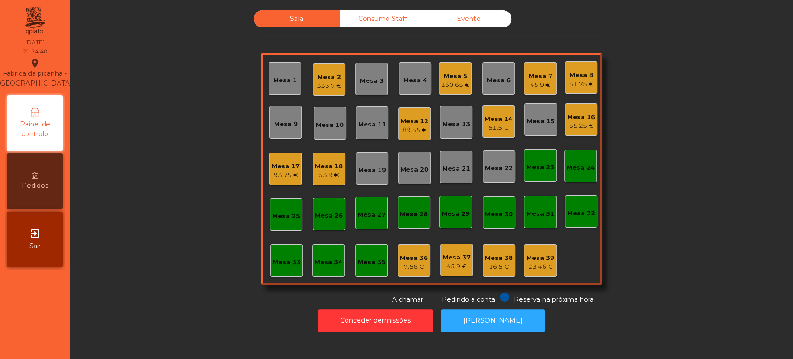
click at [530, 78] on div "Mesa 7" at bounding box center [541, 76] width 24 height 9
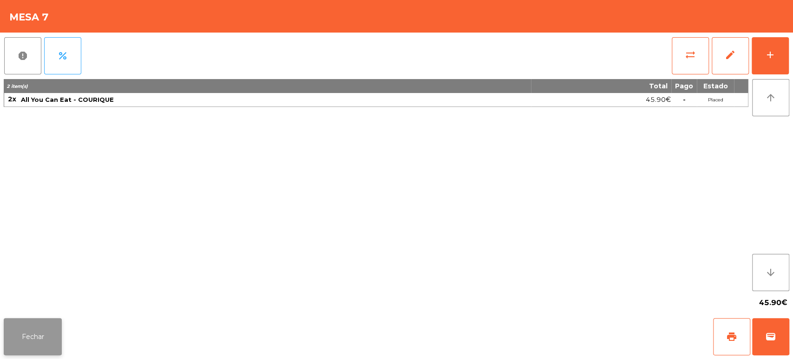
click at [23, 344] on button "Fechar" at bounding box center [33, 336] width 58 height 37
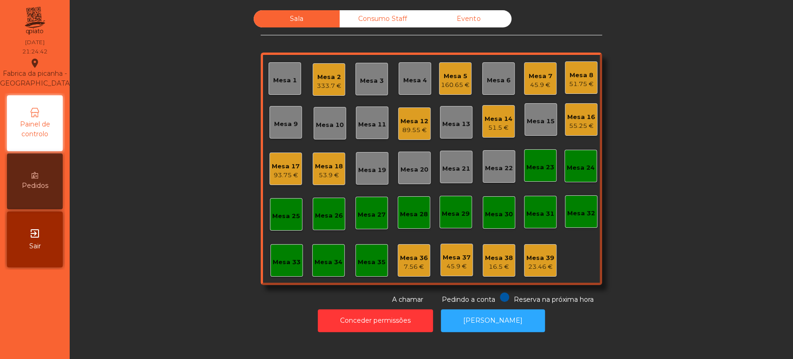
click at [572, 83] on div "51.75 €" at bounding box center [581, 83] width 25 height 9
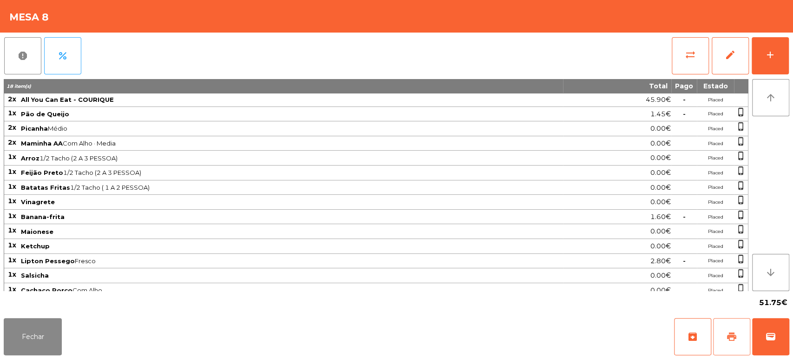
click at [734, 330] on button "print" at bounding box center [731, 336] width 37 height 37
click at [33, 339] on button "Fechar" at bounding box center [33, 336] width 58 height 37
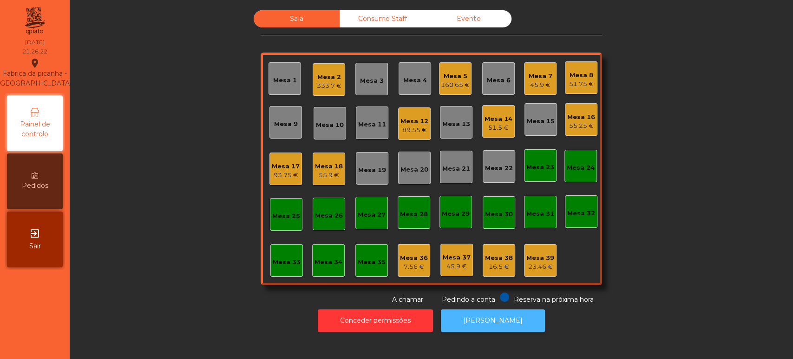
click at [509, 313] on button "[PERSON_NAME]" at bounding box center [493, 320] width 104 height 23
click at [572, 82] on div "51.75 €" at bounding box center [581, 83] width 25 height 9
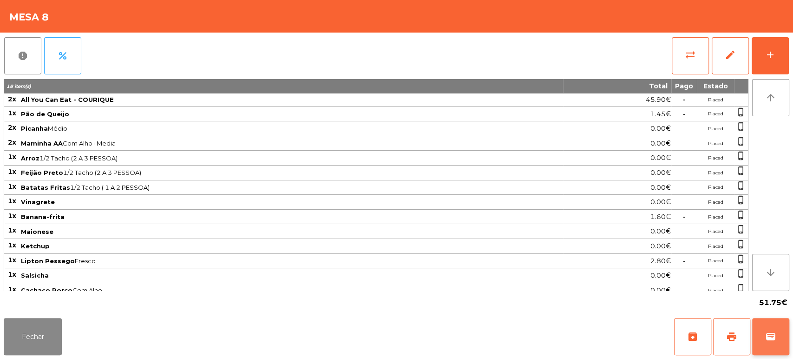
click at [769, 334] on span "wallet" at bounding box center [770, 336] width 11 height 11
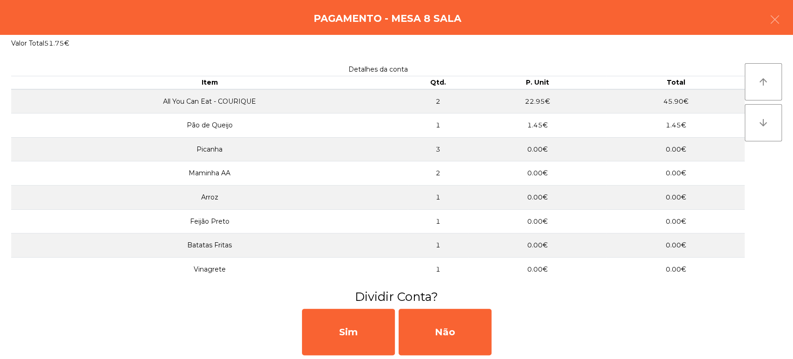
click at [471, 296] on h3 "Dividir Conta?" at bounding box center [396, 296] width 779 height 17
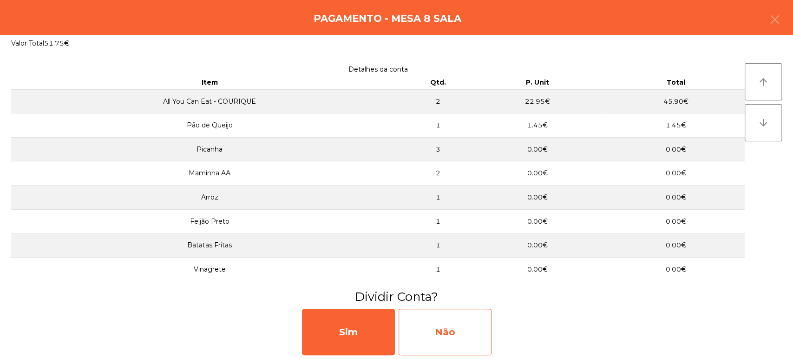
click at [437, 325] on div "Não" at bounding box center [444, 331] width 93 height 46
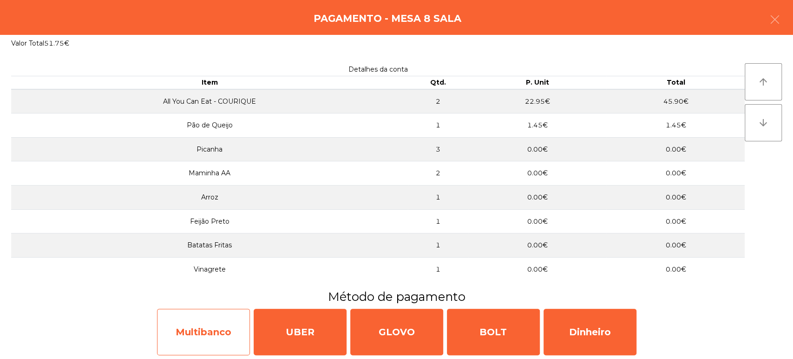
click at [194, 325] on div "Multibanco" at bounding box center [203, 331] width 93 height 46
select select "**"
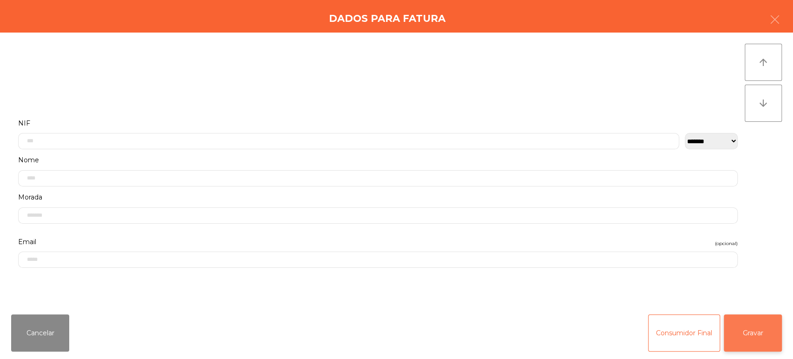
click at [758, 334] on button "Gravar" at bounding box center [753, 332] width 58 height 37
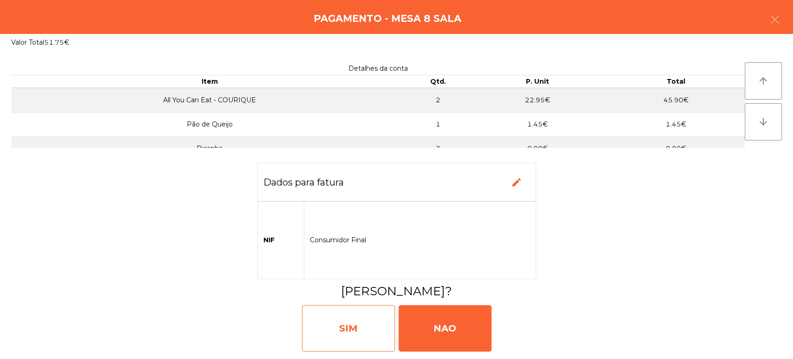
click at [339, 342] on div "SIM" at bounding box center [348, 328] width 93 height 46
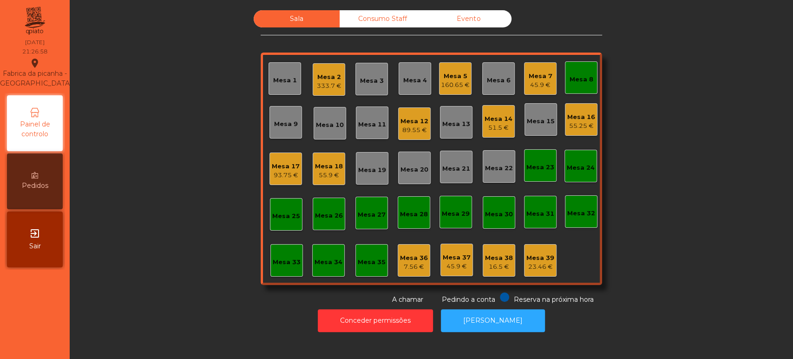
click at [581, 75] on div "Mesa 8" at bounding box center [581, 79] width 24 height 9
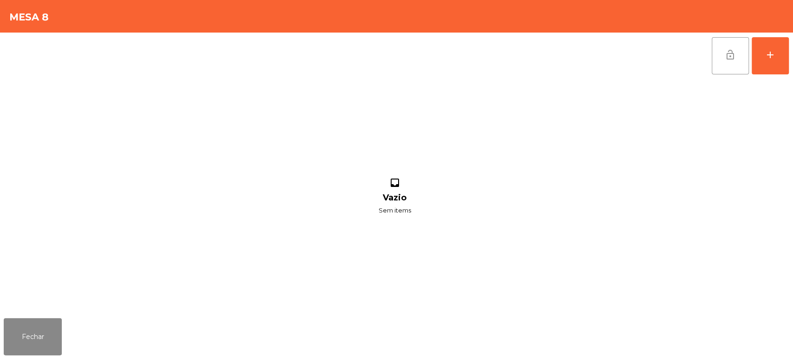
click at [735, 48] on button "lock_open" at bounding box center [730, 55] width 37 height 37
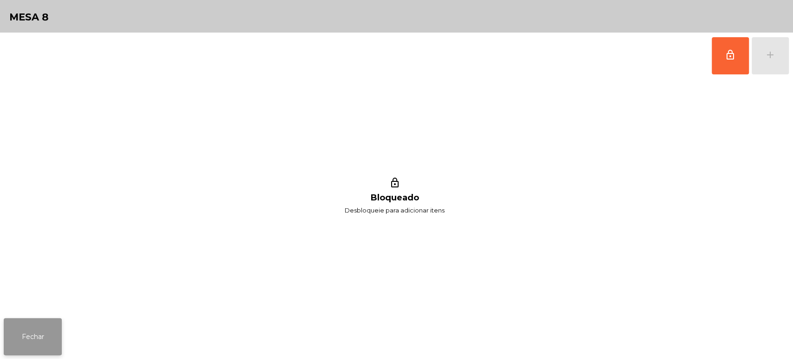
click at [51, 337] on button "Fechar" at bounding box center [33, 336] width 58 height 37
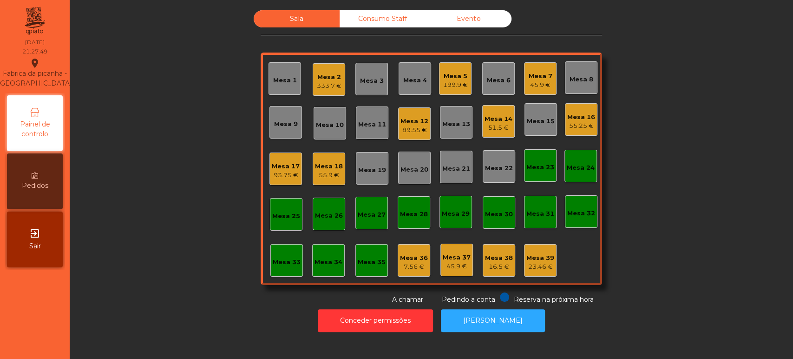
click at [451, 129] on div "Mesa 13" at bounding box center [456, 122] width 33 height 33
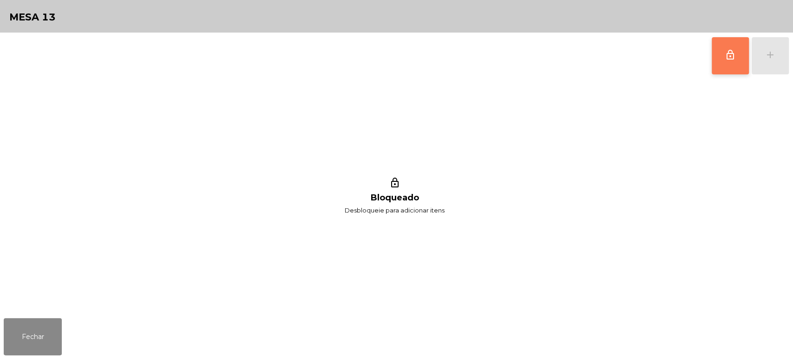
click at [716, 48] on button "lock_outline" at bounding box center [730, 55] width 37 height 37
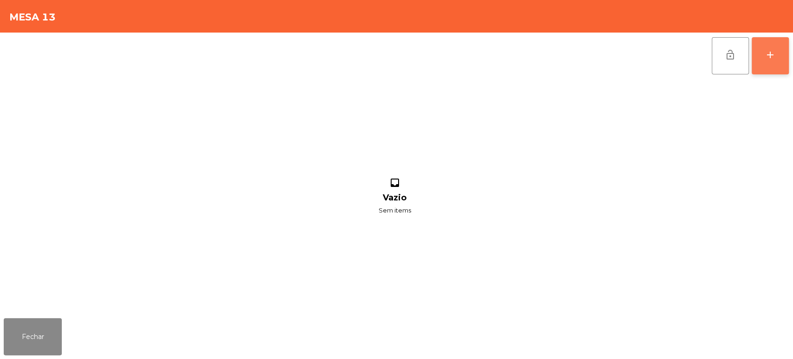
click at [773, 54] on div "add" at bounding box center [769, 54] width 11 height 11
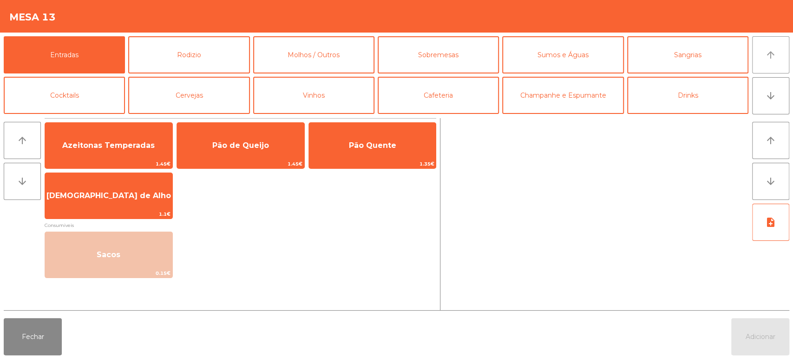
click at [777, 59] on button "arrow_upward" at bounding box center [770, 54] width 37 height 37
click at [204, 52] on button "Rodizio" at bounding box center [188, 54] width 121 height 37
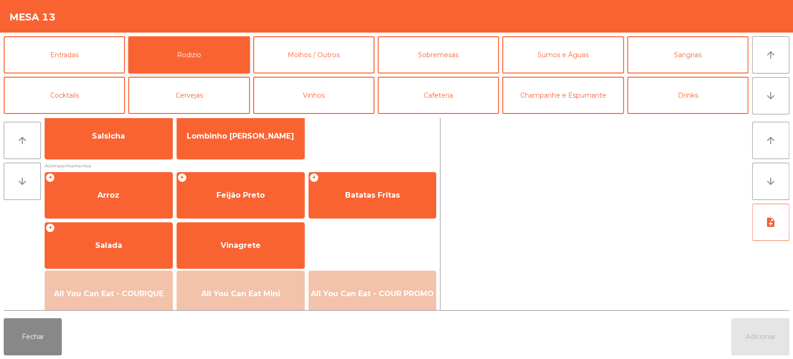
scroll to position [116, 0]
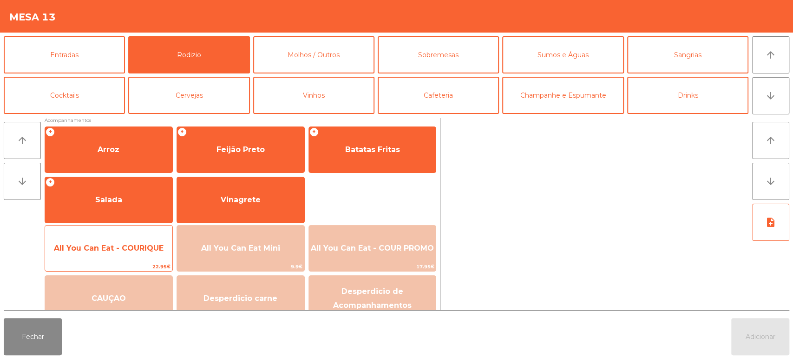
click at [137, 245] on span "All You Can Eat - COURIQUE" at bounding box center [109, 247] width 110 height 9
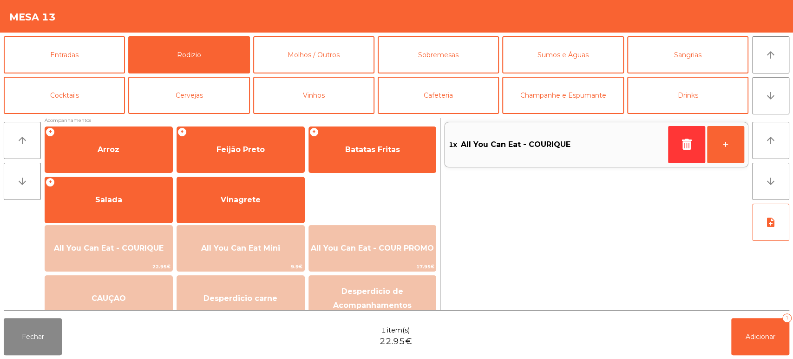
click at [141, 242] on span "All You Can Eat - COURIQUE" at bounding box center [108, 247] width 127 height 25
click at [139, 322] on div "Fechar 1 item(s) 22.95€ Adicionar 1" at bounding box center [396, 336] width 793 height 45
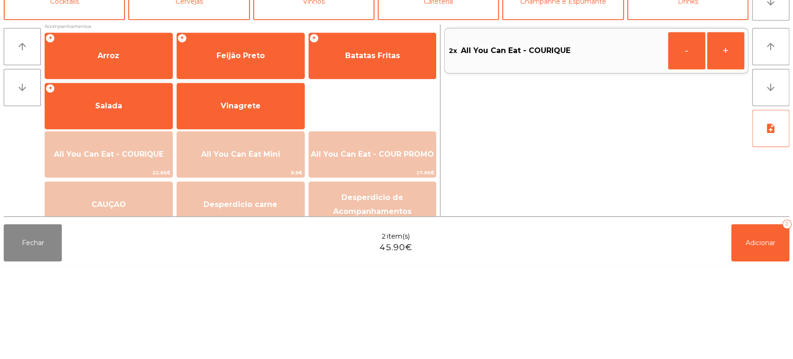
click at [138, 349] on div "Fechar 2 item(s) 45.90€ Adicionar 2" at bounding box center [396, 336] width 793 height 45
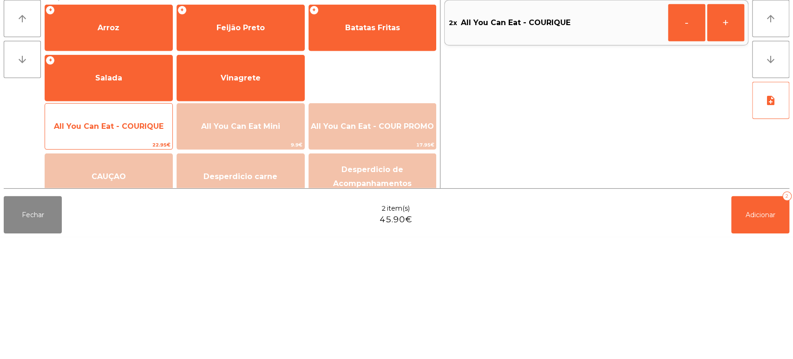
click at [119, 239] on span "All You Can Eat - COURIQUE" at bounding box center [108, 247] width 127 height 25
click at [123, 241] on span "All You Can Eat - COURIQUE" at bounding box center [108, 247] width 127 height 25
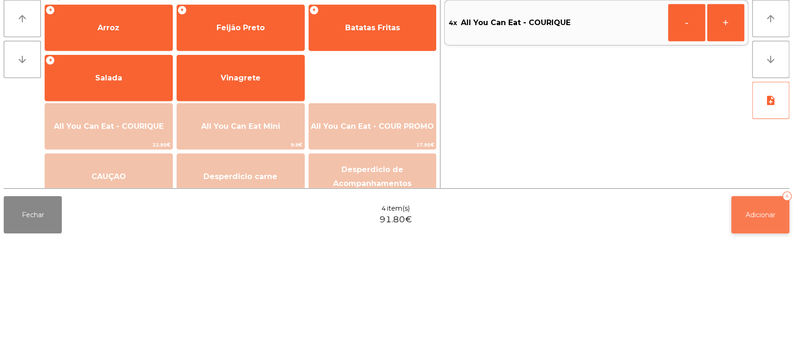
click at [765, 338] on span "Adicionar" at bounding box center [760, 336] width 30 height 8
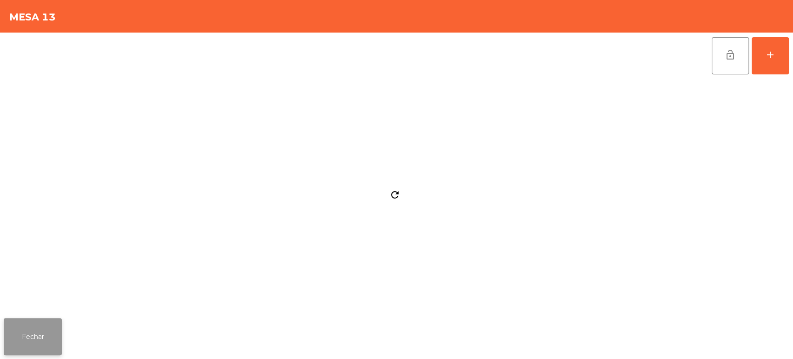
click at [30, 335] on button "Fechar" at bounding box center [33, 336] width 58 height 37
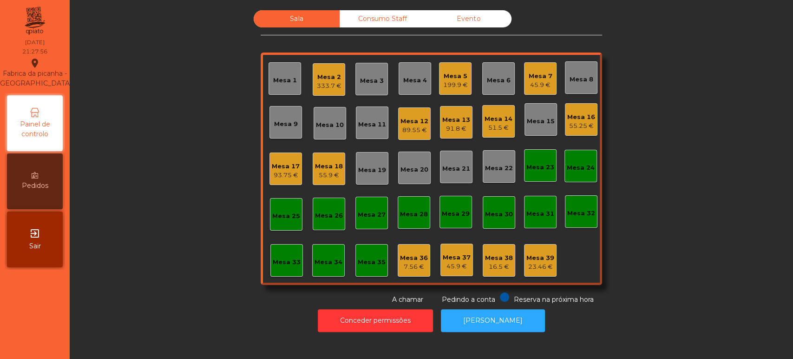
click at [715, 196] on div "Sala Consumo Staff Evento Mesa 1 Mesa 2 333.7 € Mesa 3 Mesa 4 Mesa 5 199.9 € Me…" at bounding box center [431, 157] width 698 height 294
click at [729, 199] on div "Sala Consumo Staff Evento Mesa 1 Mesa 2 333.7 € Mesa 3 Mesa 4 Mesa 5 199.9 € Me…" at bounding box center [431, 157] width 698 height 294
click at [700, 176] on div "Sala Consumo Staff Evento Mesa 1 Mesa 2 333.7 € Mesa 3 Mesa 4 Mesa 5 199.9 € Me…" at bounding box center [431, 157] width 698 height 294
click at [675, 206] on div "Sala Consumo Staff Evento Mesa 1 Mesa 2 333.7 € Mesa 3 Mesa 4 Mesa 5 199.9 € Me…" at bounding box center [431, 157] width 698 height 294
click at [411, 113] on div "Mesa 12 89.55 €" at bounding box center [414, 124] width 28 height 22
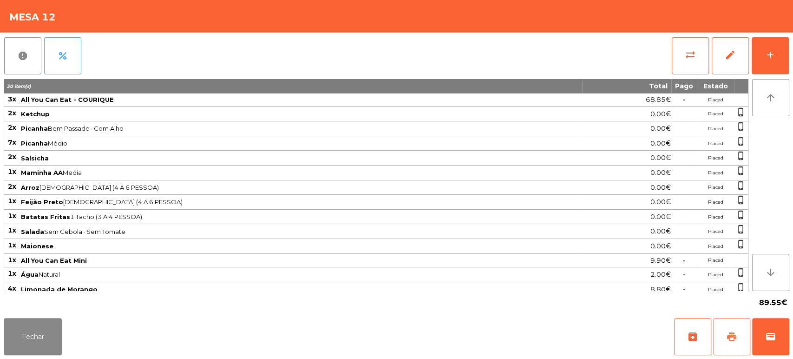
click at [734, 342] on span "print" at bounding box center [731, 336] width 11 height 11
click at [48, 322] on button "Fechar" at bounding box center [33, 336] width 58 height 37
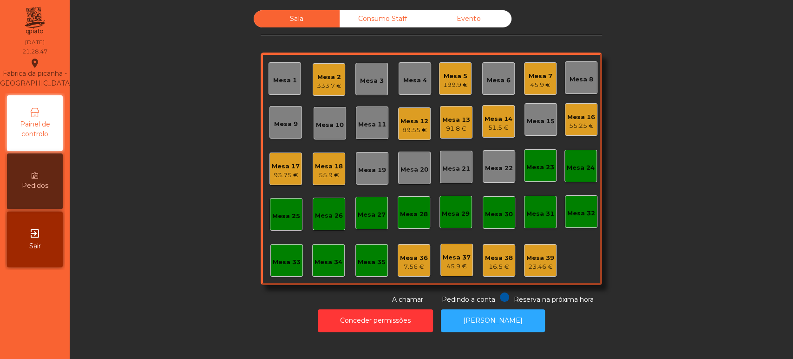
click at [317, 70] on div "Mesa 2 333.7 €" at bounding box center [329, 80] width 25 height 22
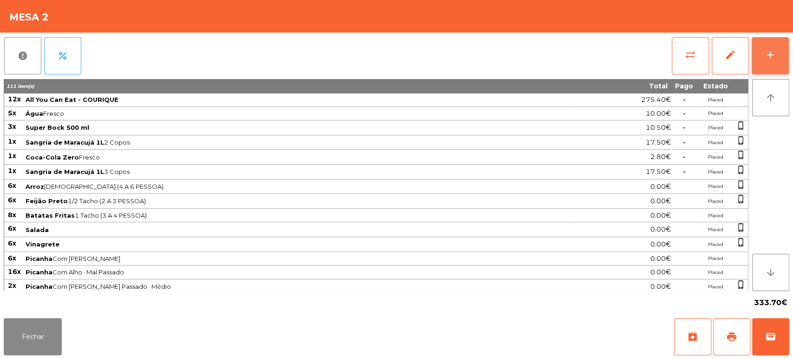
click at [786, 58] on button "add" at bounding box center [769, 55] width 37 height 37
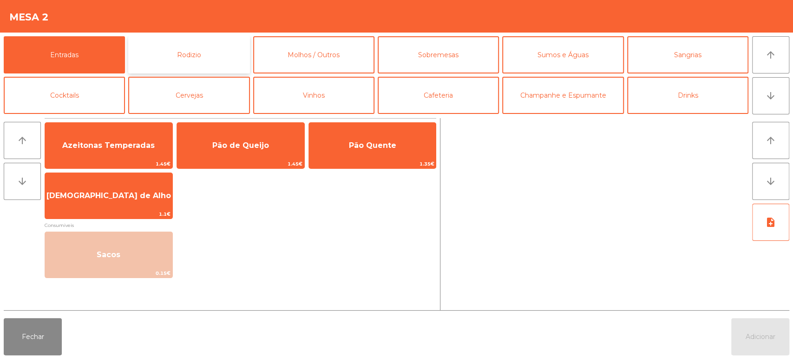
click at [167, 48] on button "Rodizio" at bounding box center [188, 54] width 121 height 37
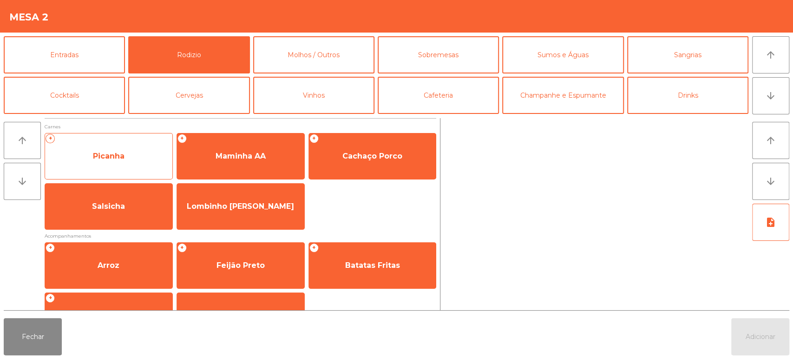
click at [146, 141] on div "+ Picanha" at bounding box center [109, 156] width 128 height 46
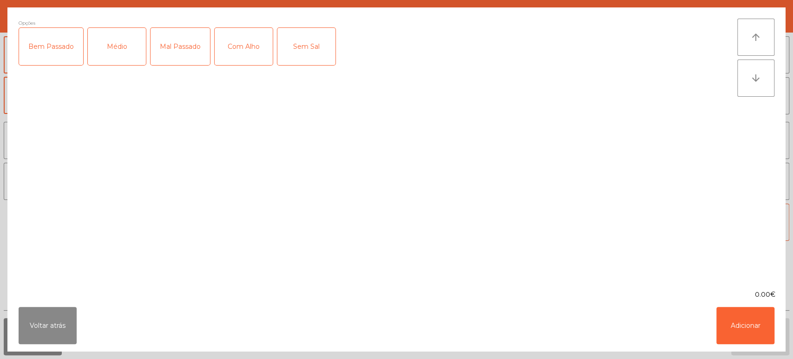
click at [183, 37] on div "Mal Passado" at bounding box center [179, 46] width 59 height 37
click at [233, 39] on div "Com Alho" at bounding box center [244, 46] width 58 height 37
click at [752, 321] on button "Adicionar" at bounding box center [745, 325] width 58 height 37
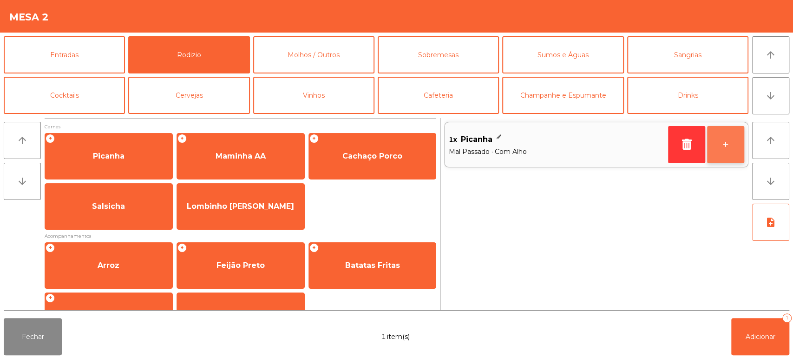
click at [735, 151] on button "+" at bounding box center [725, 144] width 37 height 37
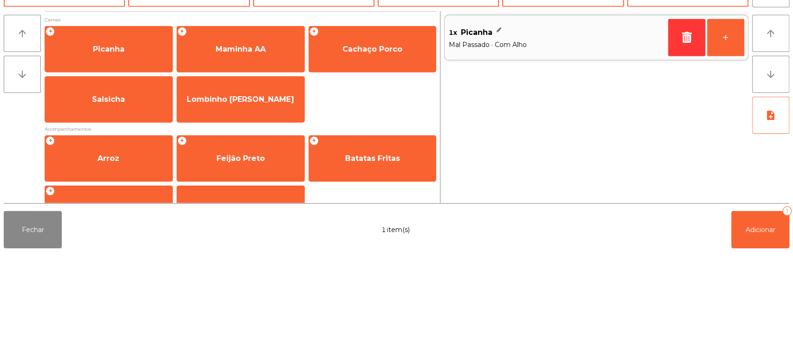
click at [732, 265] on div "1x Picanha Mal Passado · Com Alho +" at bounding box center [596, 214] width 304 height 192
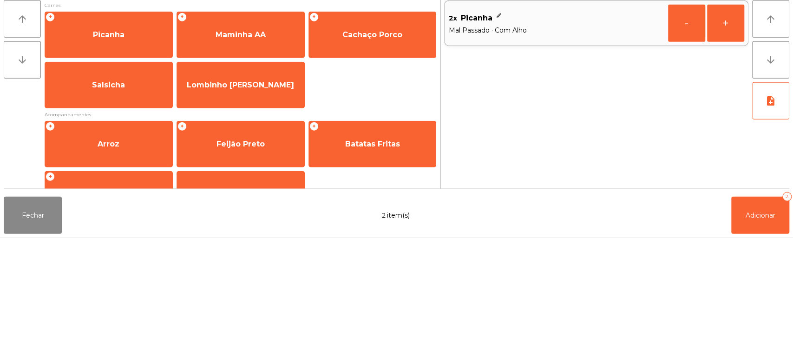
click at [725, 269] on div "2x Picanha Mal Passado · Com Alho - +" at bounding box center [596, 214] width 304 height 192
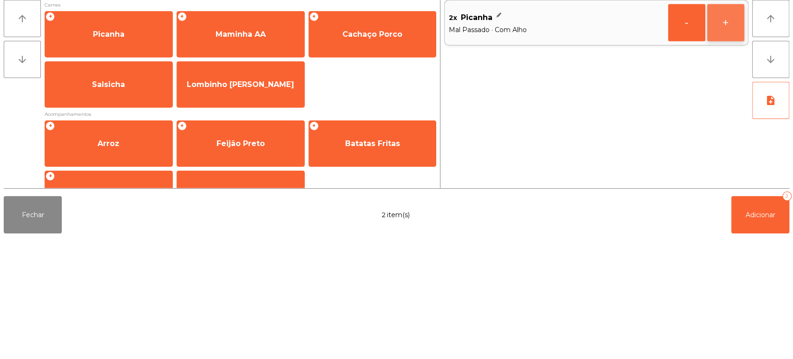
click at [721, 155] on button "+" at bounding box center [725, 144] width 37 height 37
click at [724, 151] on button "+" at bounding box center [725, 144] width 37 height 37
click at [718, 161] on button "+" at bounding box center [725, 144] width 37 height 37
click at [688, 152] on button "-" at bounding box center [686, 144] width 37 height 37
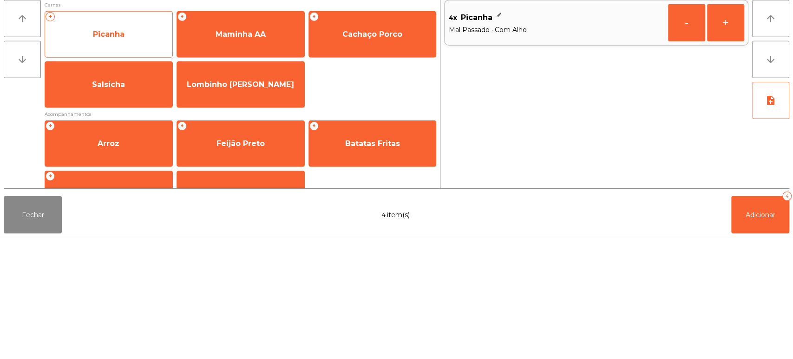
click at [132, 152] on span "Picanha" at bounding box center [108, 156] width 127 height 25
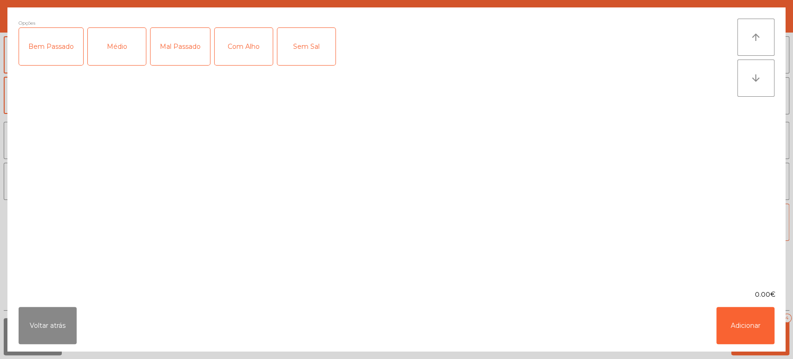
click at [122, 50] on div "Médio" at bounding box center [117, 46] width 58 height 37
click at [178, 42] on div "Mal Passado" at bounding box center [179, 46] width 59 height 37
click at [242, 57] on div "Com Alho" at bounding box center [244, 46] width 58 height 37
click at [739, 338] on button "Adicionar" at bounding box center [745, 325] width 58 height 37
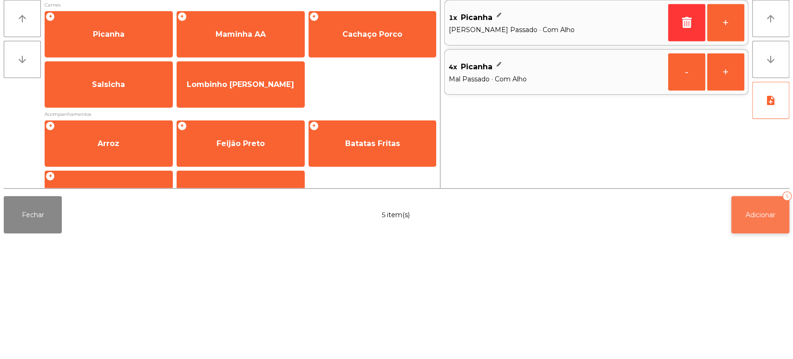
click at [771, 343] on button "Adicionar 5" at bounding box center [760, 336] width 58 height 37
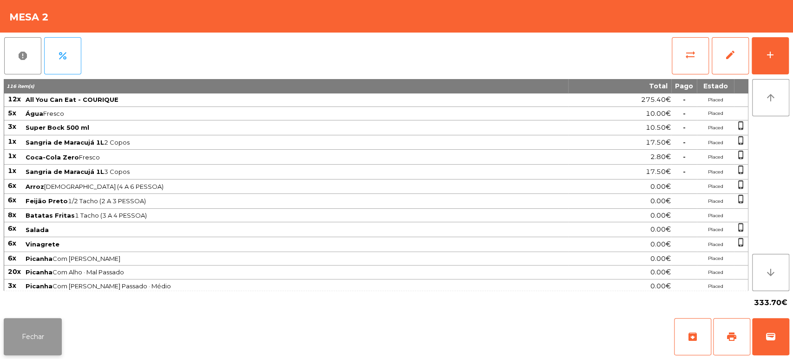
click at [45, 320] on button "Fechar" at bounding box center [33, 336] width 58 height 37
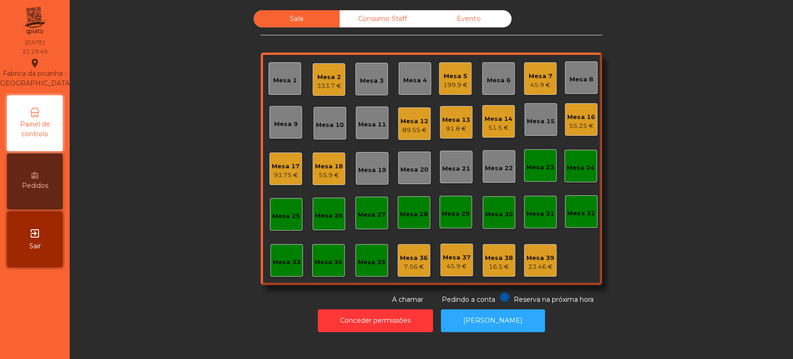
click at [415, 120] on div "Mesa 12" at bounding box center [414, 121] width 28 height 9
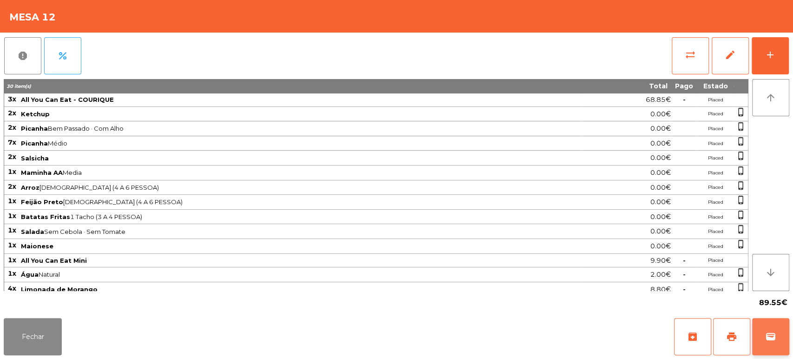
click at [770, 331] on span "wallet" at bounding box center [770, 336] width 11 height 11
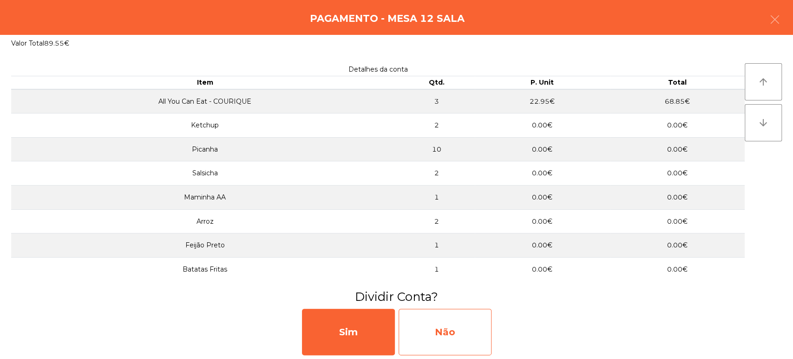
click at [453, 323] on div "Não" at bounding box center [444, 331] width 93 height 46
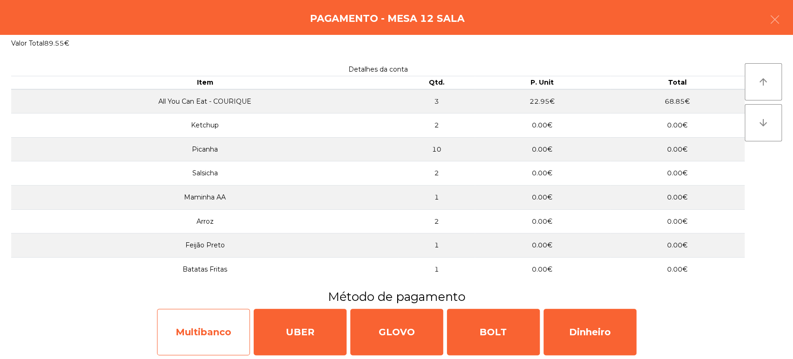
click at [198, 329] on div "Multibanco" at bounding box center [203, 331] width 93 height 46
select select "**"
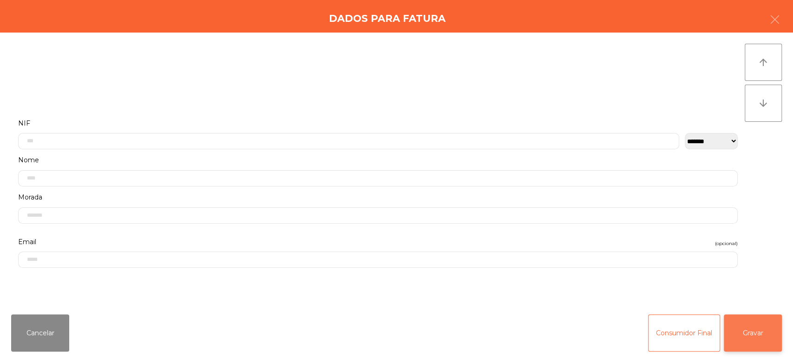
click at [764, 328] on button "Gravar" at bounding box center [753, 332] width 58 height 37
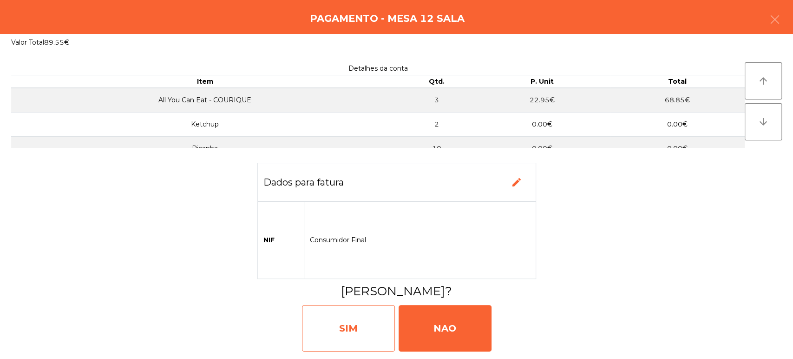
click at [319, 323] on div "SIM" at bounding box center [348, 328] width 93 height 46
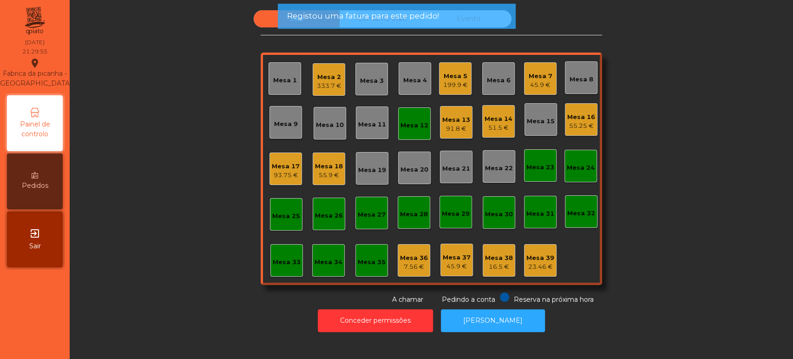
click at [418, 124] on div "Mesa 12" at bounding box center [414, 125] width 28 height 9
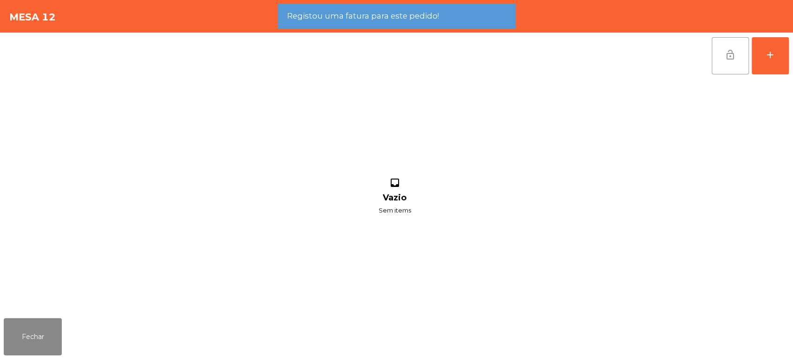
click at [743, 51] on button "lock_open" at bounding box center [730, 55] width 37 height 37
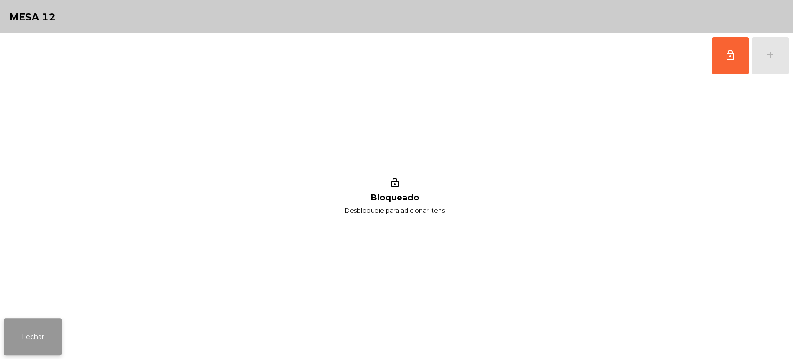
click at [38, 322] on button "Fechar" at bounding box center [33, 336] width 58 height 37
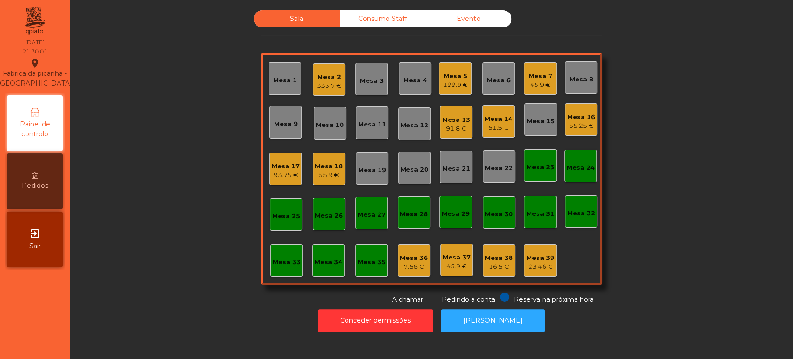
click at [701, 236] on div "Sala Consumo Staff Evento Mesa 1 Mesa 2 333.7 € Mesa 3 Mesa 4 Mesa 5 199.9 € Me…" at bounding box center [431, 157] width 698 height 294
click at [685, 264] on div "Sala Consumo Staff Evento Mesa 1 Mesa 2 333.7 € Mesa 3 Mesa 4 Mesa 5 199.9 € Me…" at bounding box center [431, 157] width 698 height 294
click at [694, 221] on div "Sala Consumo Staff Evento Mesa 1 Mesa 2 333.7 € Mesa 3 Mesa 4 Mesa 5 199.9 € Me…" at bounding box center [431, 157] width 698 height 294
click at [665, 245] on div "Sala Consumo Staff Evento Mesa 1 Mesa 2 333.7 € Mesa 3 Mesa 4 Mesa 5 199.9 € Me…" at bounding box center [431, 157] width 698 height 294
click at [668, 251] on div "Sala Consumo Staff Evento Mesa 1 Mesa 2 333.7 € Mesa 3 Mesa 4 Mesa 5 199.9 € Me…" at bounding box center [431, 157] width 698 height 294
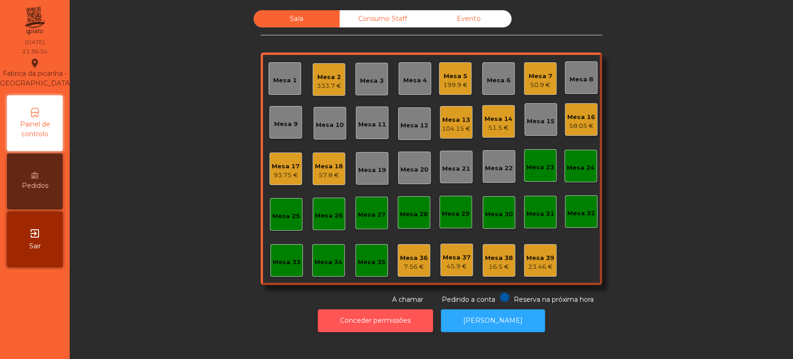
click at [360, 310] on button "Conceder permissões" at bounding box center [375, 320] width 115 height 23
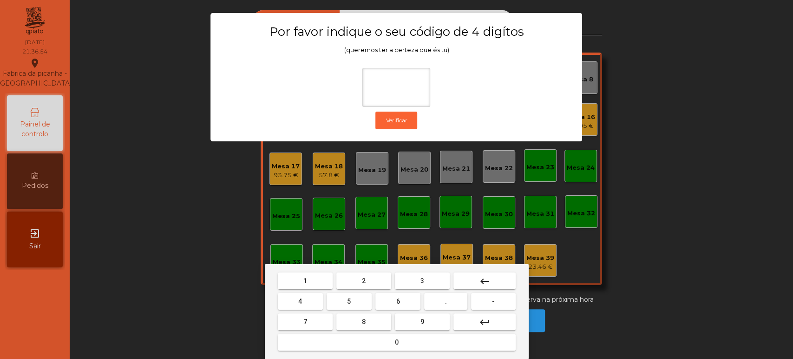
click at [316, 266] on div "1 2 3 keyboard_backspace 4 5 6 . - 7 8 9 keyboard_return 0" at bounding box center [397, 311] width 264 height 95
click at [305, 280] on span "1" at bounding box center [305, 280] width 4 height 7
click at [412, 273] on button "3" at bounding box center [422, 280] width 55 height 17
click at [352, 293] on button "5" at bounding box center [348, 301] width 45 height 17
click at [396, 334] on button "0" at bounding box center [397, 341] width 238 height 17
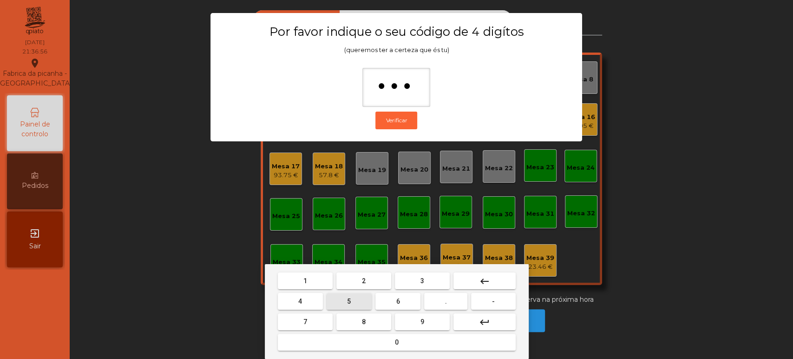
type input "****"
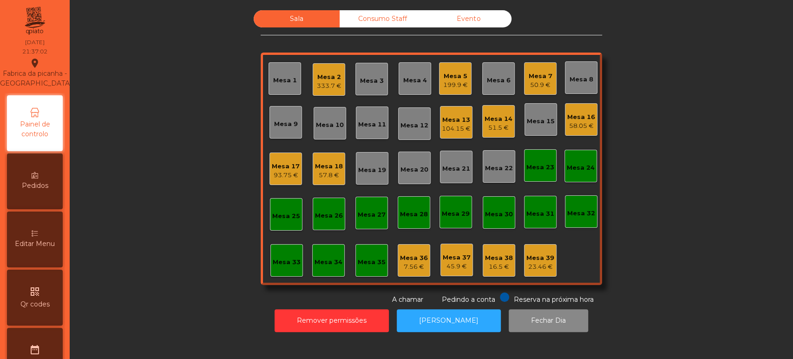
click at [59, 250] on div "Editar Menu" at bounding box center [35, 239] width 56 height 56
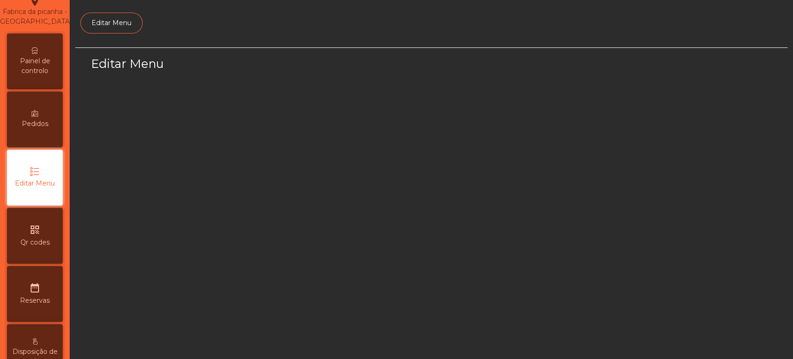
scroll to position [70, 0]
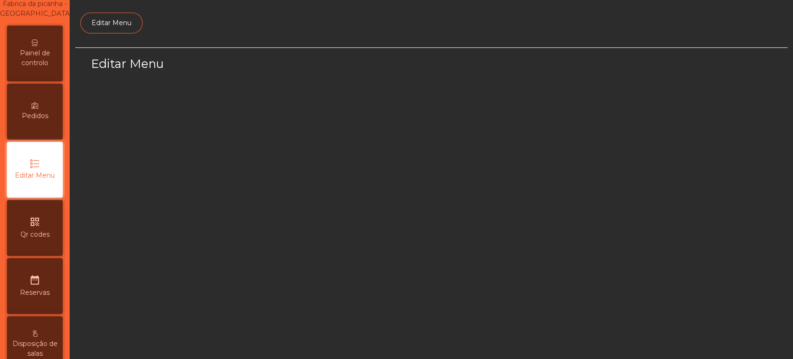
select select "*"
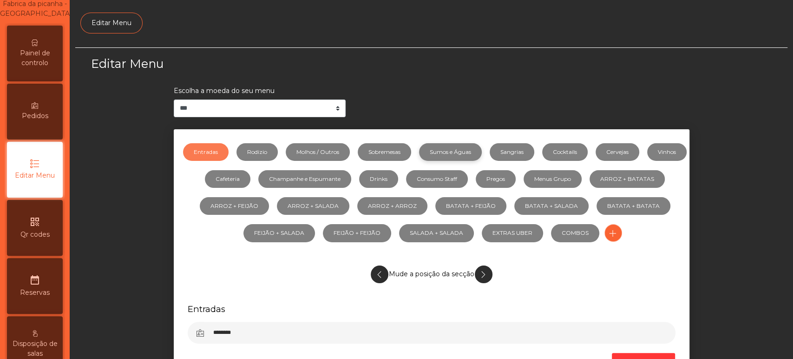
click at [482, 151] on link "Sumos e Águas" at bounding box center [450, 152] width 63 height 18
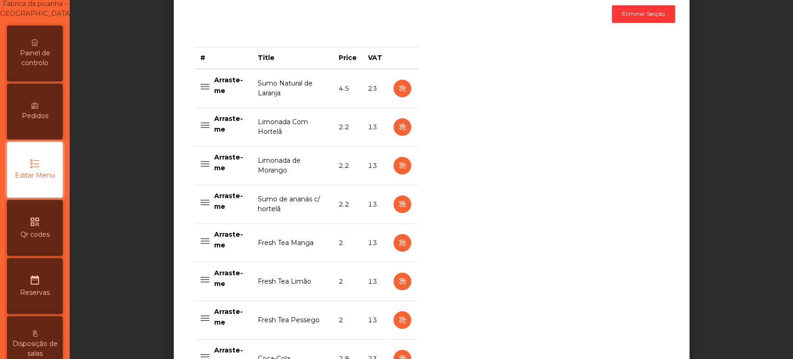
scroll to position [351, 0]
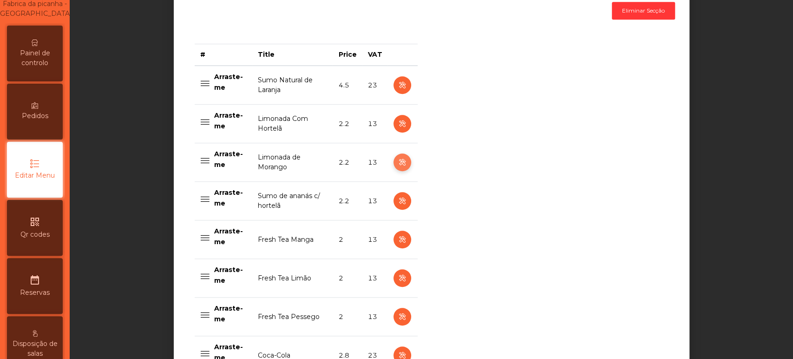
click at [400, 161] on icon "button" at bounding box center [402, 163] width 11 height 12
select select "***"
select select "**"
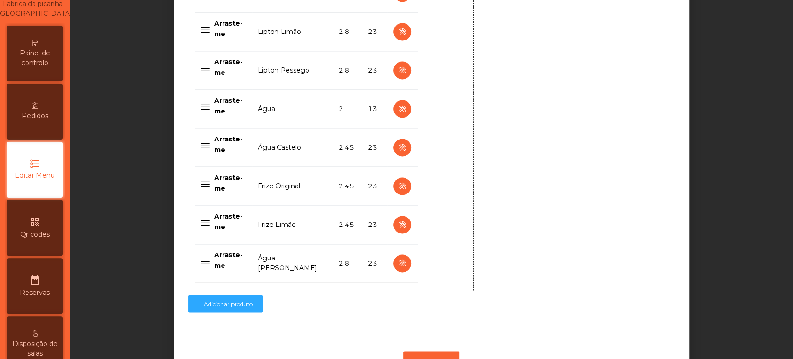
scroll to position [944, 0]
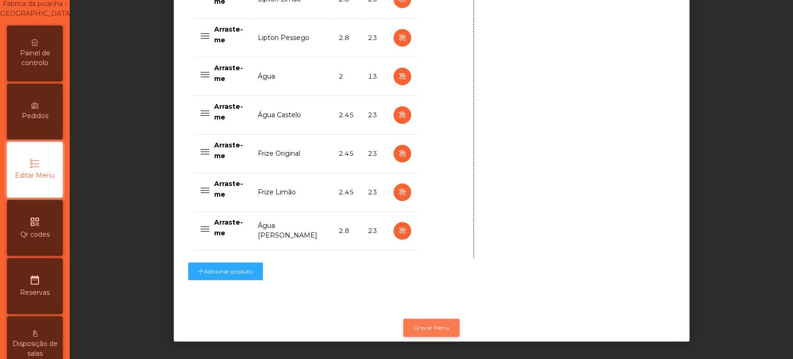
click at [436, 320] on button "Gravar Menu" at bounding box center [431, 327] width 56 height 18
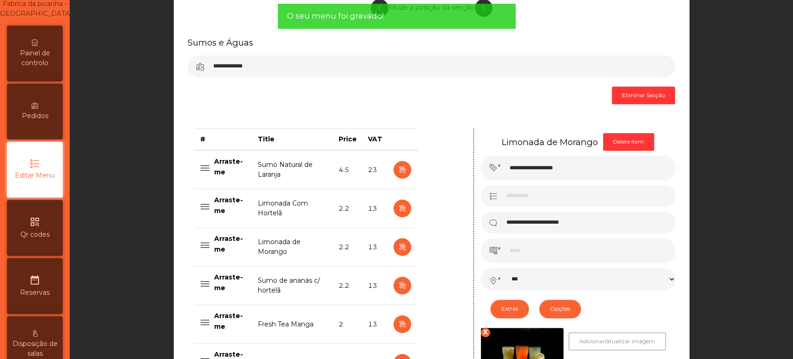
scroll to position [261, 0]
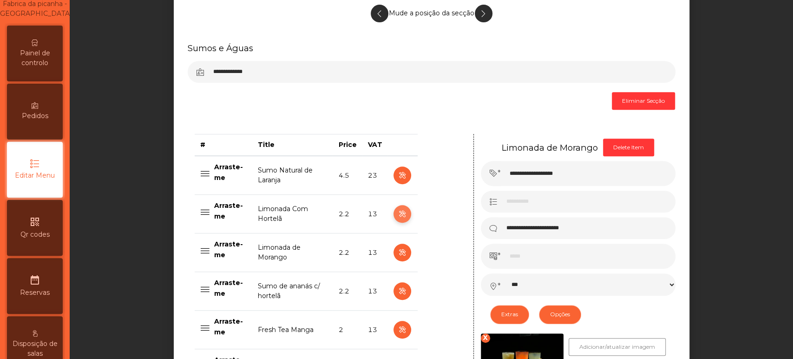
click at [397, 213] on icon "button" at bounding box center [402, 214] width 11 height 12
type input "**********"
select select "***"
select select "**"
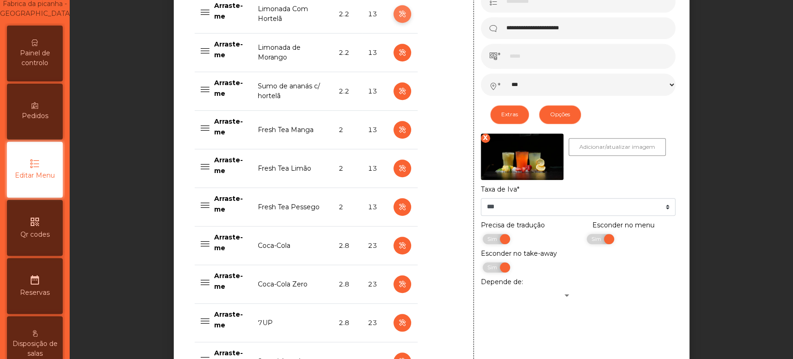
scroll to position [459, 0]
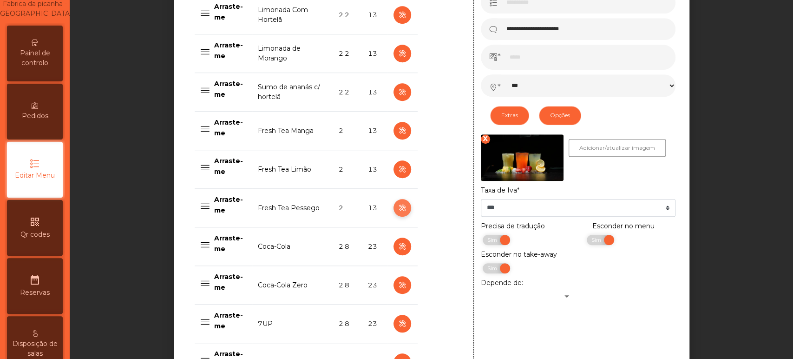
click at [398, 207] on icon "button" at bounding box center [402, 208] width 11 height 12
type input "**********"
type input "*"
select select "***"
select select "**"
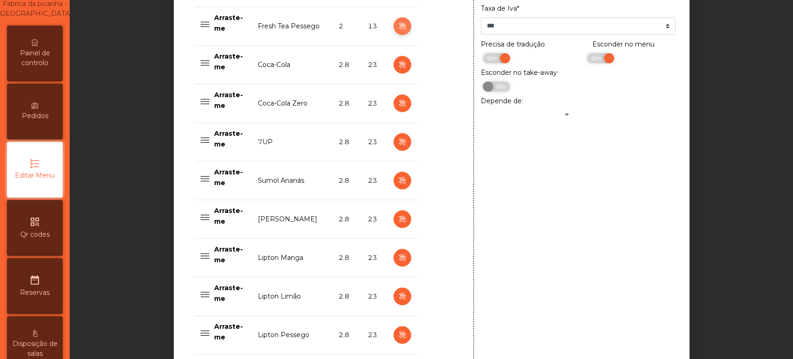
scroll to position [944, 0]
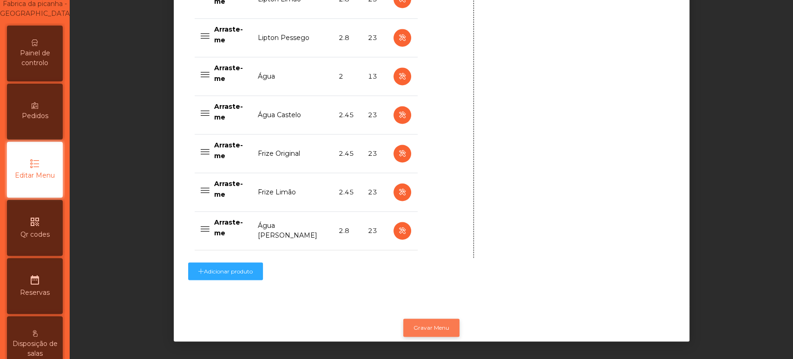
click at [431, 320] on button "Gravar Menu" at bounding box center [431, 327] width 56 height 18
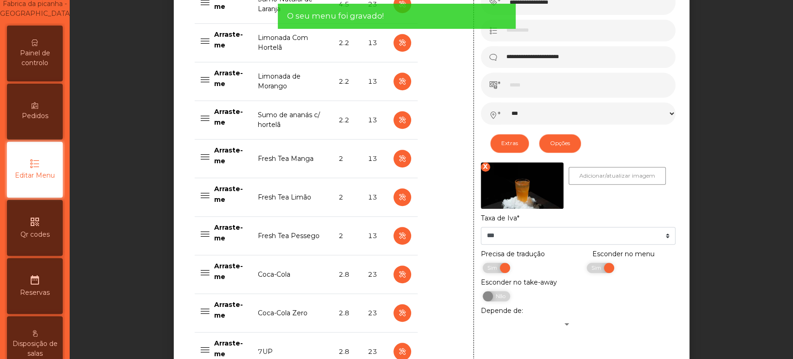
scroll to position [434, 0]
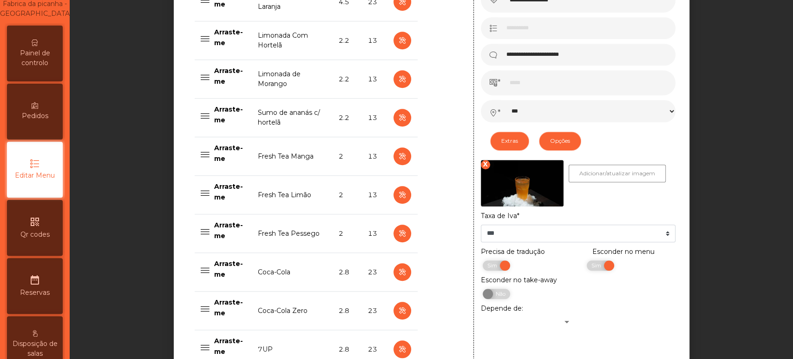
click at [50, 59] on span "Painel de controlo" at bounding box center [34, 58] width 51 height 20
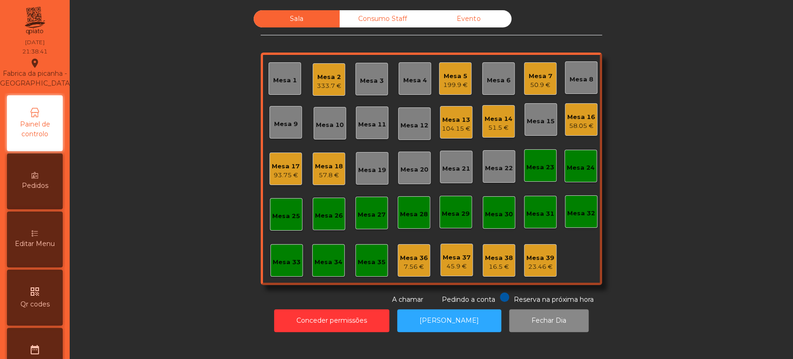
click at [529, 75] on div "Mesa 7" at bounding box center [541, 76] width 24 height 9
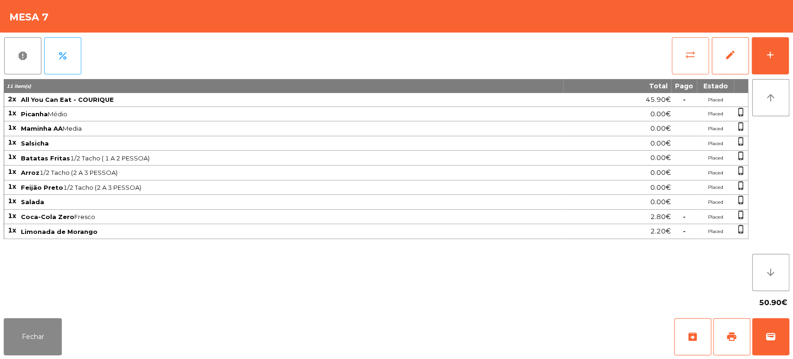
click at [687, 55] on span "sync_alt" at bounding box center [690, 54] width 11 height 11
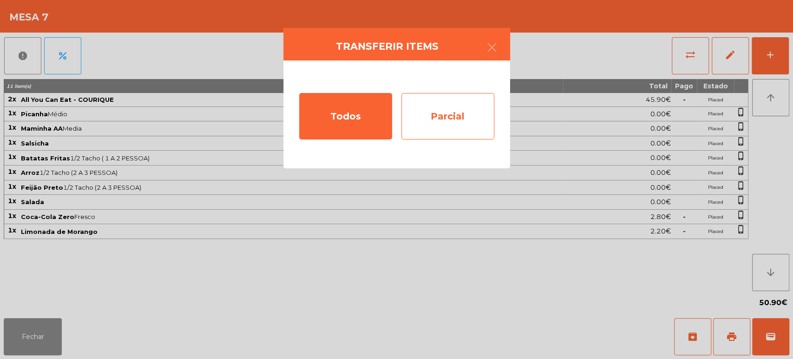
click at [438, 120] on div "Parcial" at bounding box center [447, 116] width 93 height 46
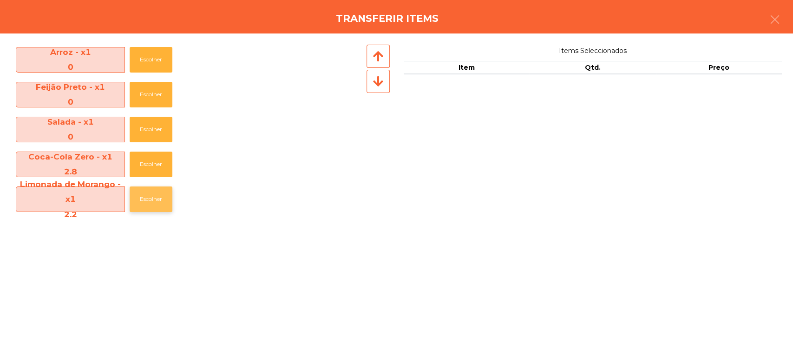
click at [148, 196] on button "Escolher" at bounding box center [151, 199] width 43 height 26
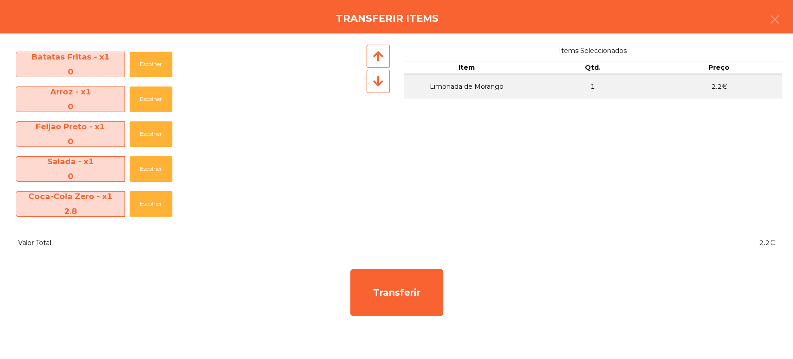
scroll to position [137, 0]
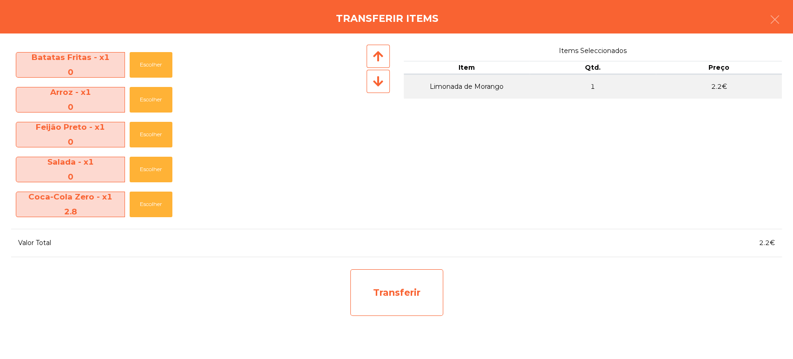
click at [396, 286] on div "Transferir" at bounding box center [396, 292] width 93 height 46
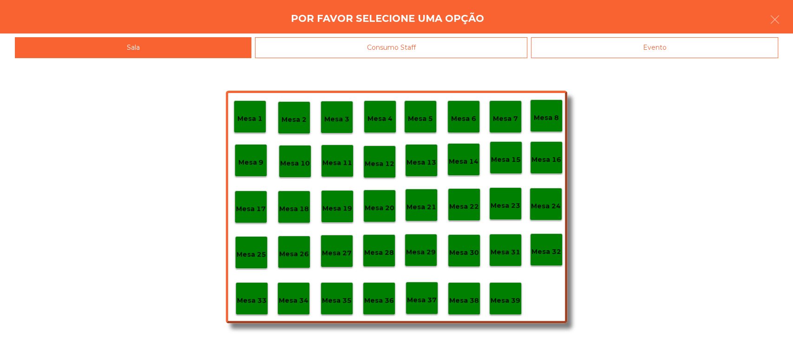
click at [427, 294] on p "Mesa 37" at bounding box center [422, 299] width 30 height 11
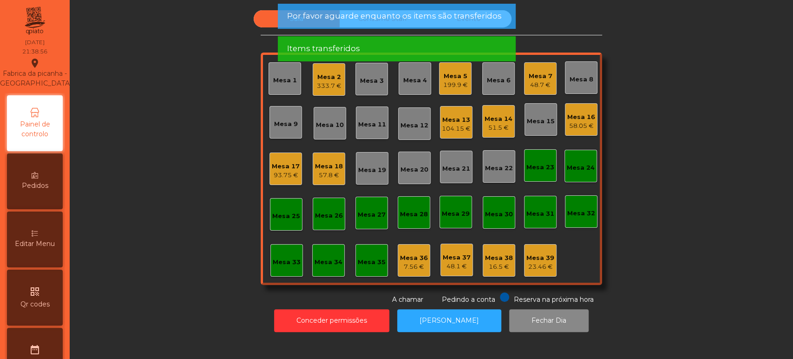
click at [652, 197] on div "Sala Consumo Staff Evento Mesa 1 Mesa 2 333.7 € Mesa 3 Mesa 4 Mesa 5 199.9 € Me…" at bounding box center [431, 157] width 698 height 294
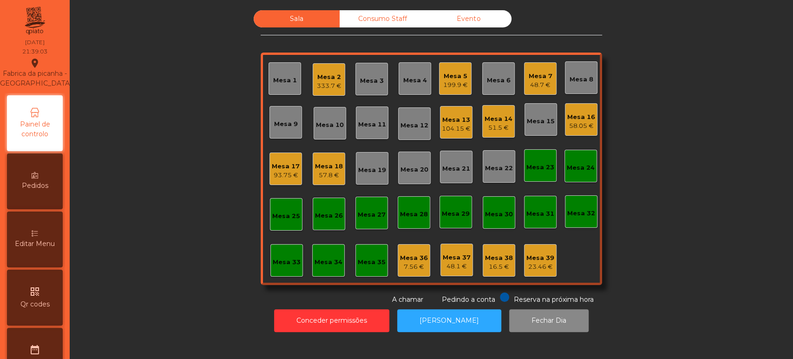
click at [661, 158] on div "Sala Consumo Staff Evento Mesa 1 Mesa 2 333.7 € Mesa 3 Mesa 4 Mesa 5 199.9 € Me…" at bounding box center [431, 157] width 698 height 294
click at [539, 82] on div "48.7 €" at bounding box center [541, 84] width 24 height 9
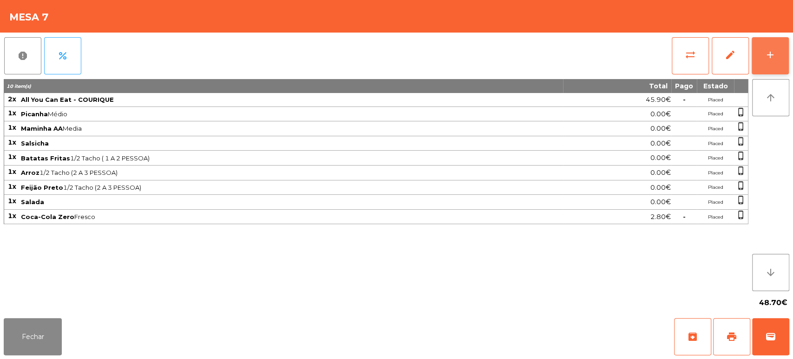
click at [766, 51] on div "add" at bounding box center [769, 54] width 11 height 11
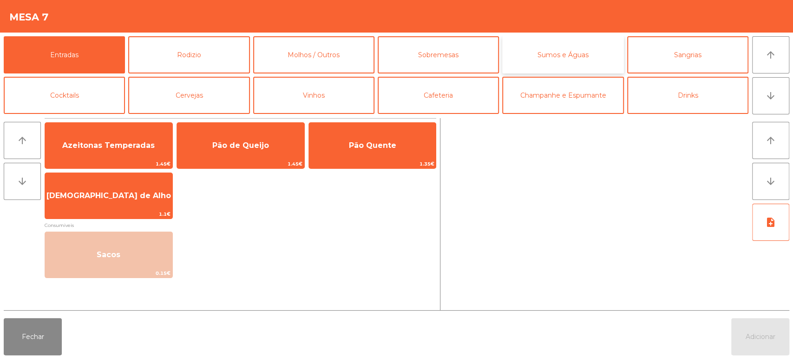
click at [584, 51] on button "Sumos e Águas" at bounding box center [562, 54] width 121 height 37
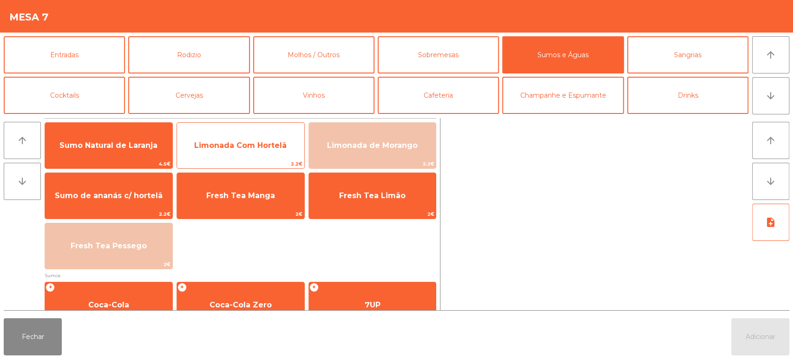
click at [268, 143] on span "Limonada Com Hortelã" at bounding box center [240, 145] width 92 height 9
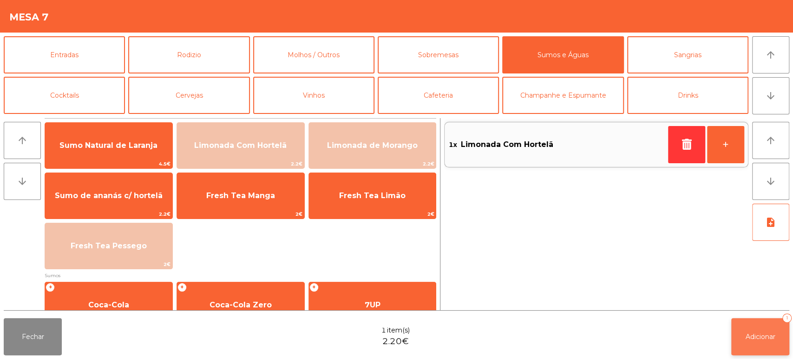
click at [754, 323] on button "Adicionar 1" at bounding box center [760, 336] width 58 height 37
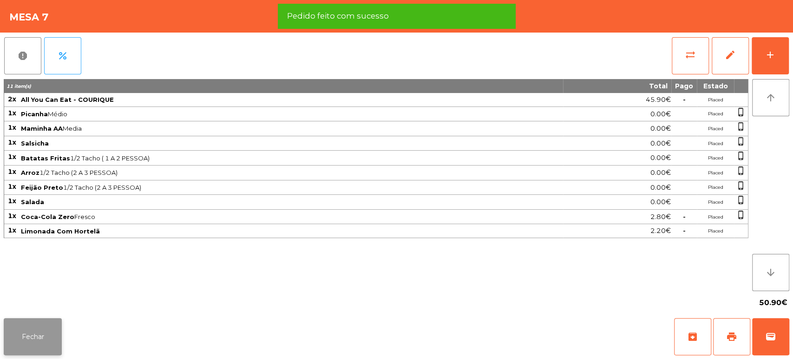
click at [27, 334] on button "Fechar" at bounding box center [33, 336] width 58 height 37
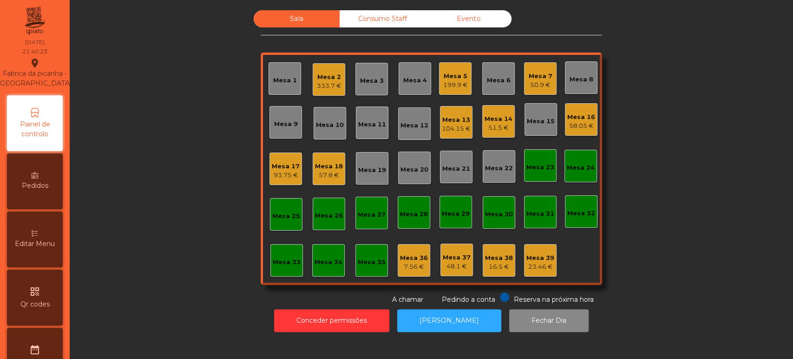
click at [537, 86] on div "50.9 €" at bounding box center [541, 84] width 24 height 9
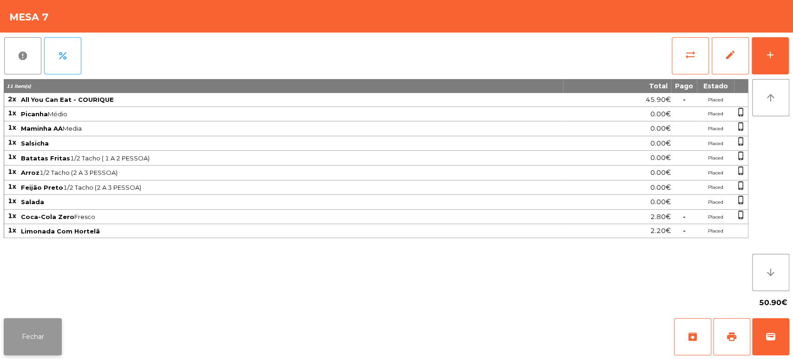
click at [45, 321] on button "Fechar" at bounding box center [33, 336] width 58 height 37
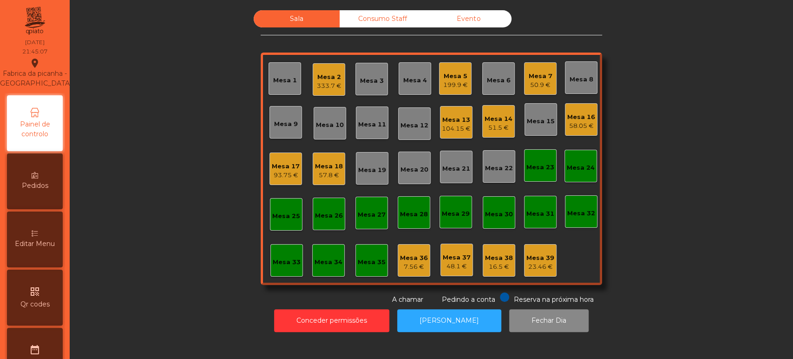
click at [340, 89] on div "Mesa 2 333.7 €" at bounding box center [329, 79] width 33 height 33
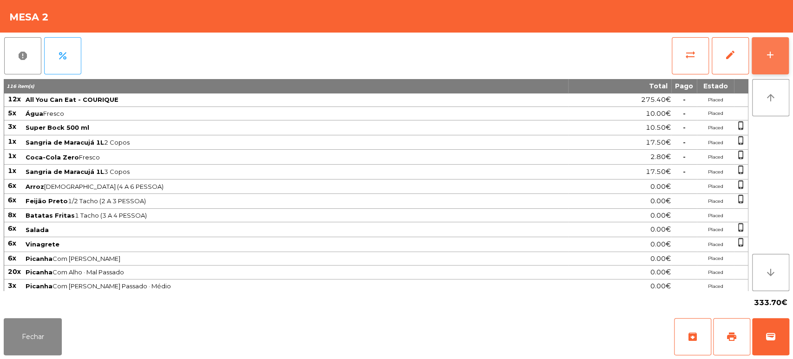
click at [785, 70] on button "add" at bounding box center [769, 55] width 37 height 37
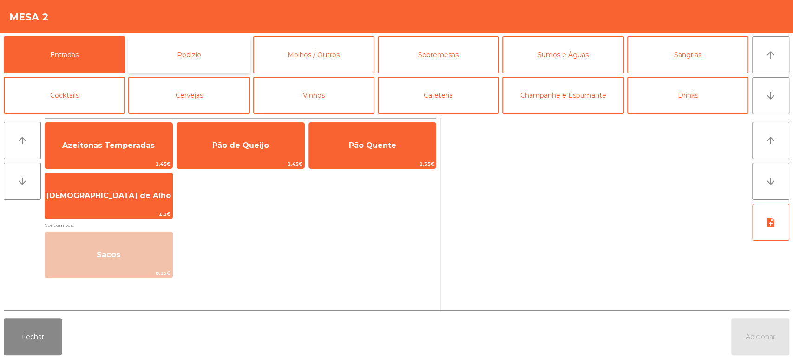
click at [217, 50] on button "Rodizio" at bounding box center [188, 54] width 121 height 37
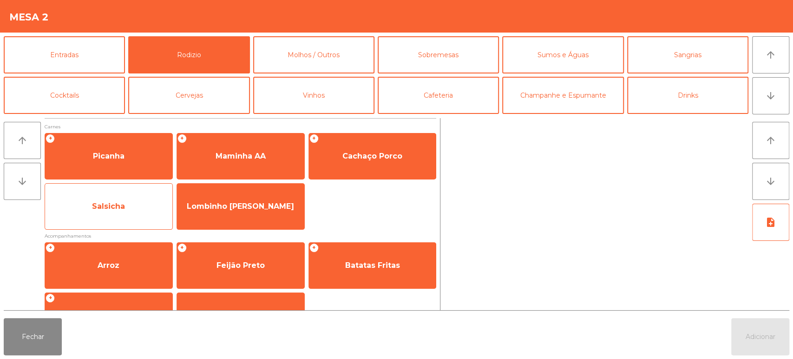
click at [140, 202] on span "Salsicha" at bounding box center [108, 206] width 127 height 25
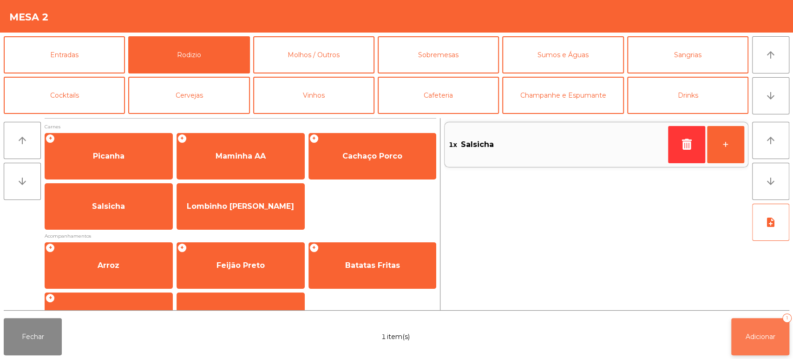
click at [740, 334] on button "Adicionar 1" at bounding box center [760, 336] width 58 height 37
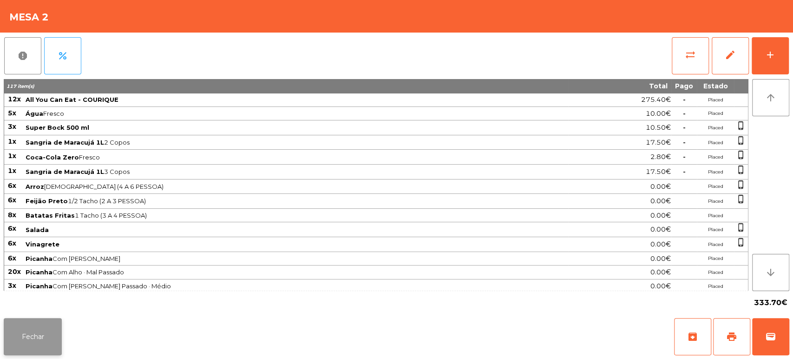
click at [33, 332] on button "Fechar" at bounding box center [33, 336] width 58 height 37
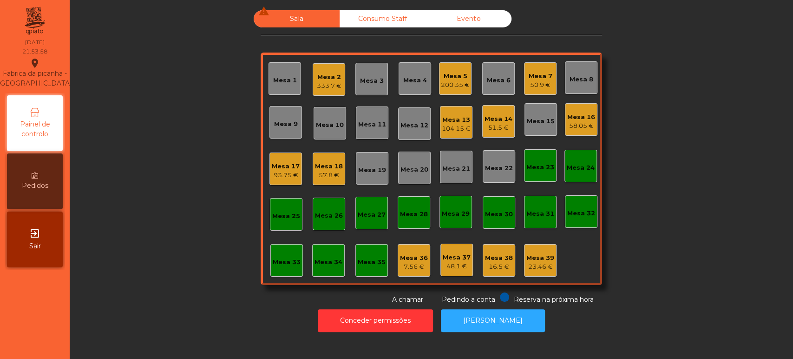
click at [316, 168] on div "Mesa 18" at bounding box center [329, 166] width 28 height 9
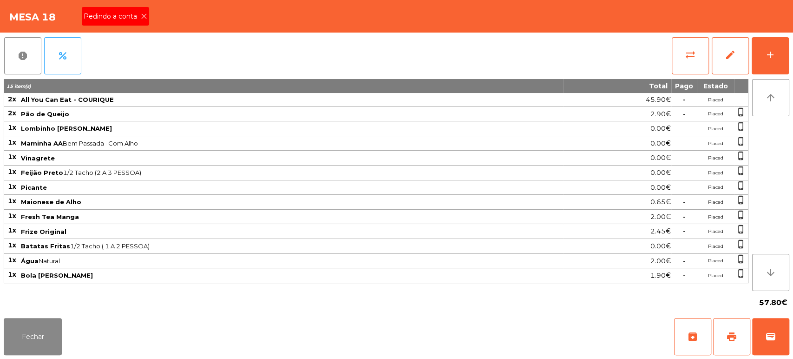
click at [123, 14] on span "Pedindo a conta" at bounding box center [112, 17] width 57 height 10
click at [738, 335] on button "print" at bounding box center [731, 336] width 37 height 37
click at [741, 333] on button "print" at bounding box center [731, 336] width 37 height 37
click at [31, 338] on button "Fechar" at bounding box center [33, 336] width 58 height 37
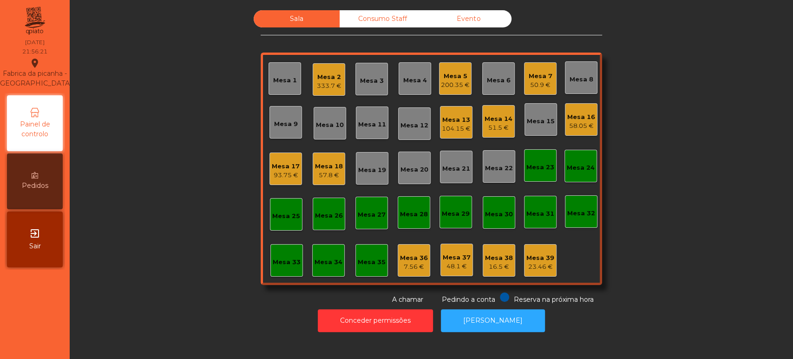
click at [323, 166] on div "Mesa 18" at bounding box center [329, 166] width 28 height 9
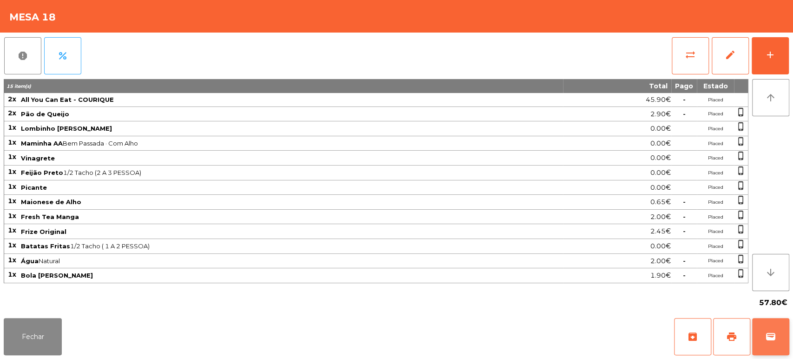
click at [768, 341] on span "wallet" at bounding box center [770, 336] width 11 height 11
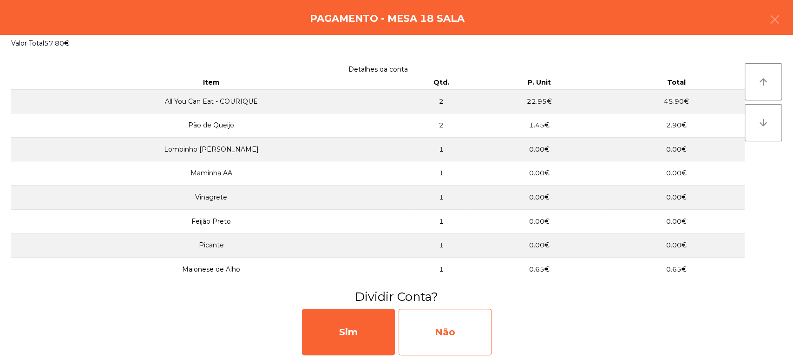
click at [439, 321] on div "Não" at bounding box center [444, 331] width 93 height 46
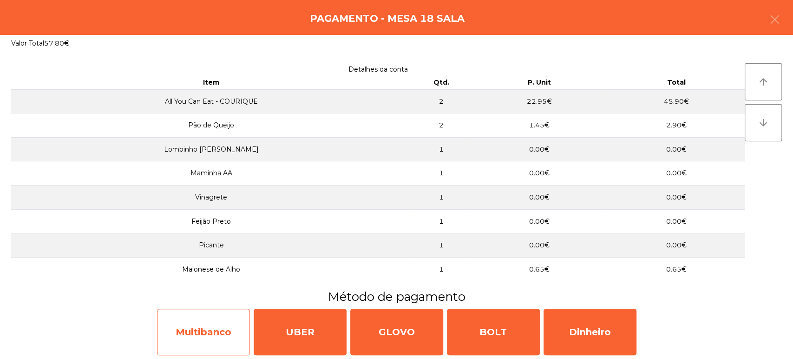
click at [207, 328] on div "Multibanco" at bounding box center [203, 331] width 93 height 46
select select "**"
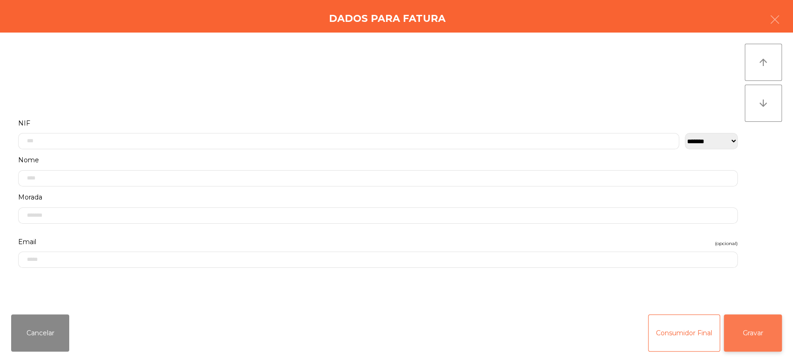
click at [755, 329] on button "Gravar" at bounding box center [753, 332] width 58 height 37
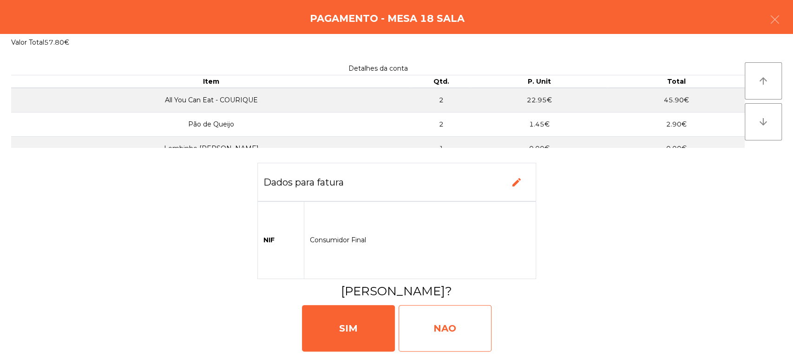
click at [442, 324] on div "NAO" at bounding box center [444, 328] width 93 height 46
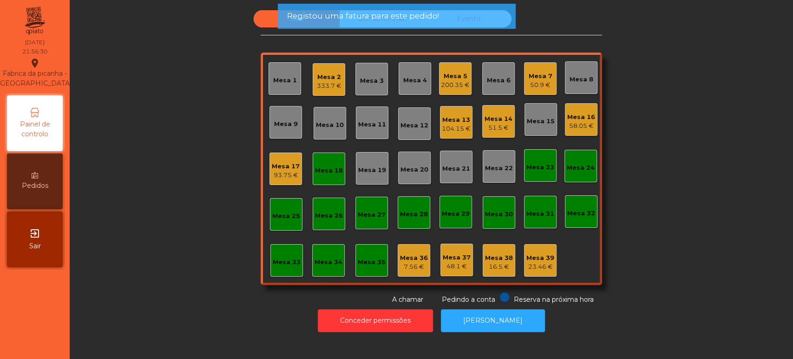
click at [316, 164] on div "Mesa 18" at bounding box center [329, 168] width 28 height 13
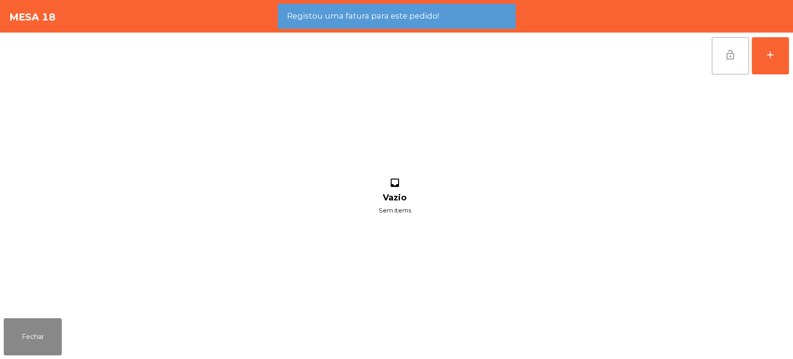
click at [713, 59] on button "lock_open" at bounding box center [730, 55] width 37 height 37
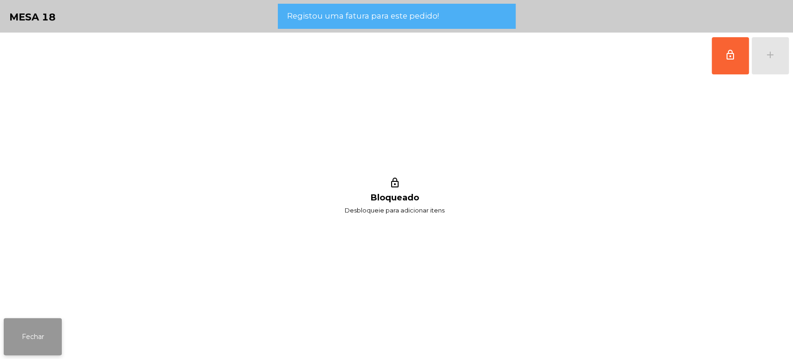
click at [33, 323] on button "Fechar" at bounding box center [33, 336] width 58 height 37
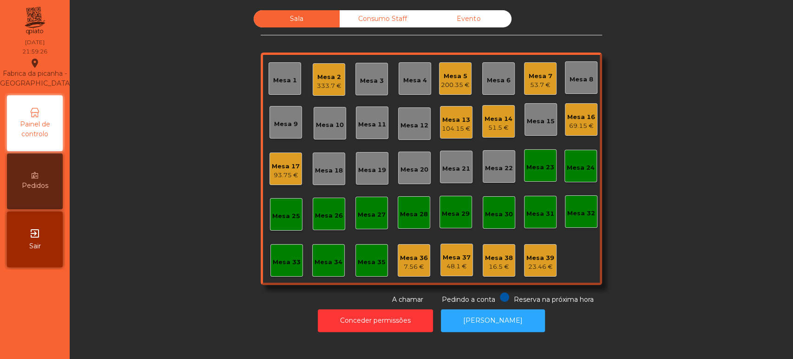
click at [317, 78] on div "Mesa 2" at bounding box center [329, 76] width 25 height 9
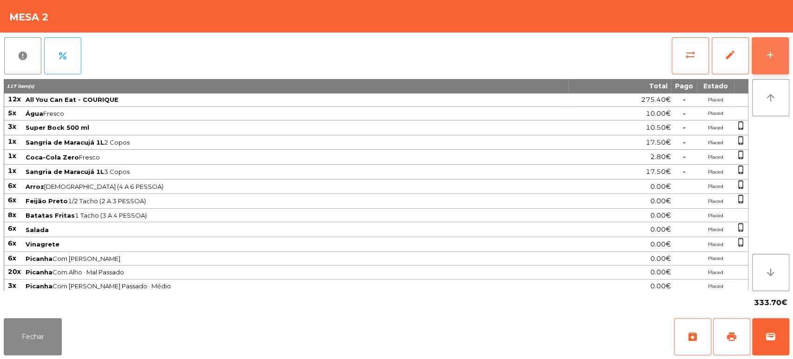
click at [773, 67] on button "add" at bounding box center [769, 55] width 37 height 37
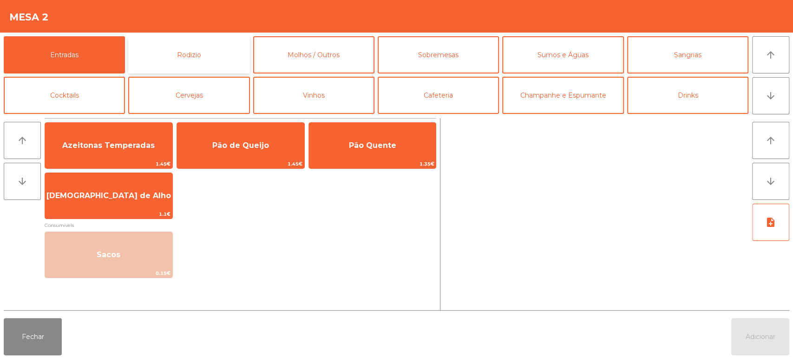
click at [179, 44] on button "Rodizio" at bounding box center [188, 54] width 121 height 37
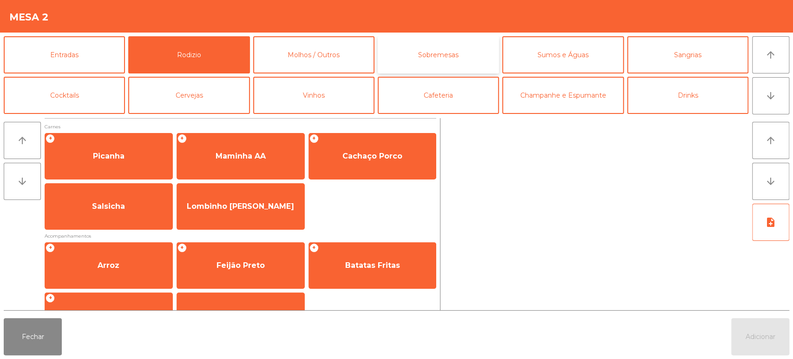
click at [467, 45] on button "Sobremesas" at bounding box center [438, 54] width 121 height 37
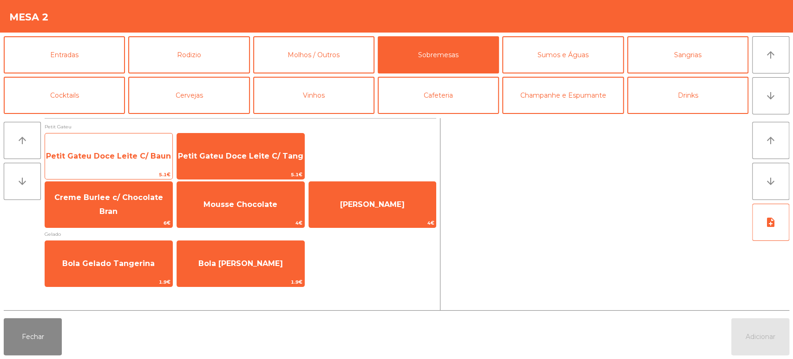
click at [102, 153] on span "Petit Gateu Doce Leite C/ Baun" at bounding box center [108, 155] width 125 height 9
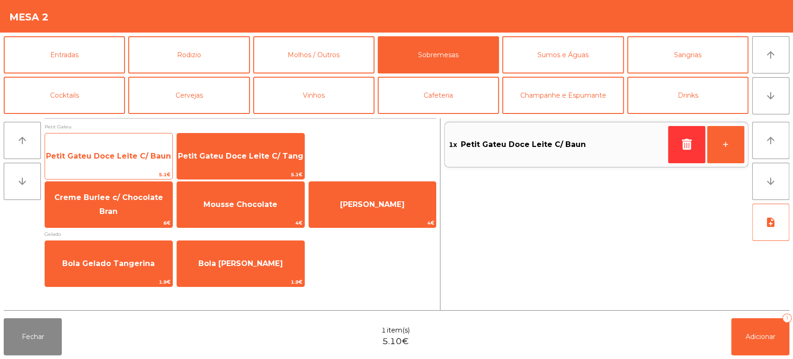
click at [99, 156] on span "Petit Gateu Doce Leite C/ Baun" at bounding box center [108, 155] width 125 height 9
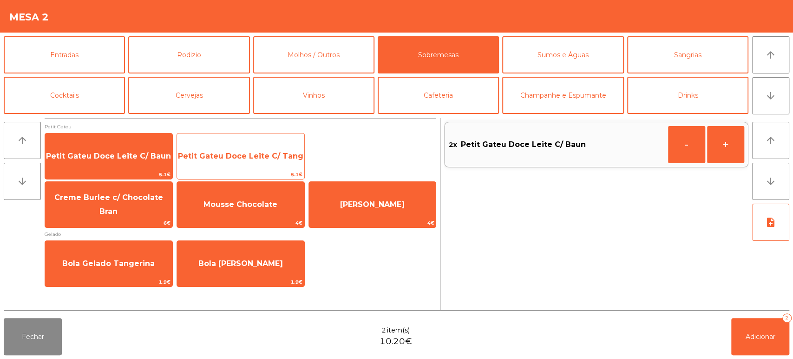
click at [230, 156] on span "Petit Gateu Doce Leite C/ Tang" at bounding box center [240, 155] width 125 height 9
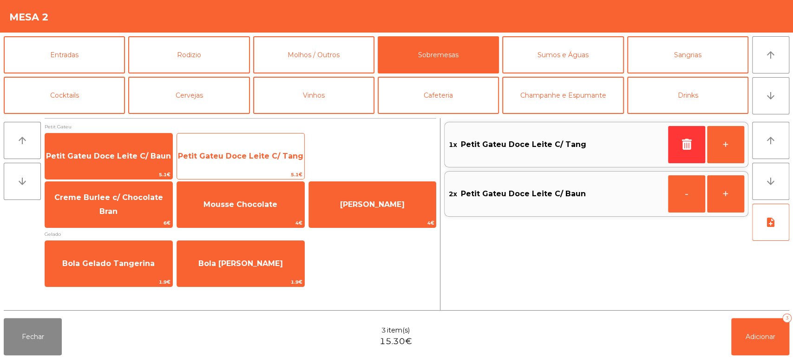
click at [236, 148] on span "Petit Gateu Doce Leite C/ Tang" at bounding box center [240, 156] width 127 height 25
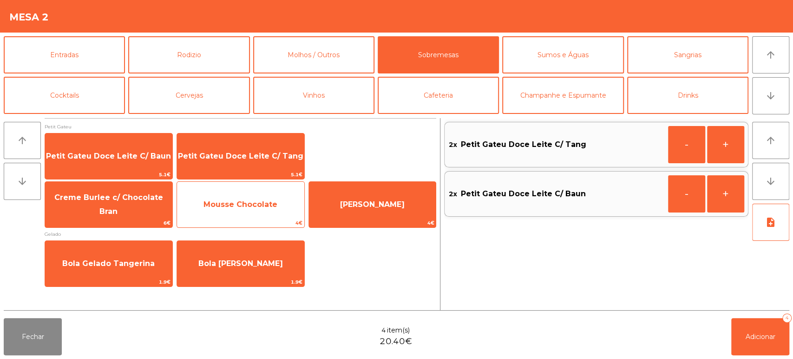
click at [223, 212] on span "Mousse Chocolate" at bounding box center [240, 204] width 127 height 25
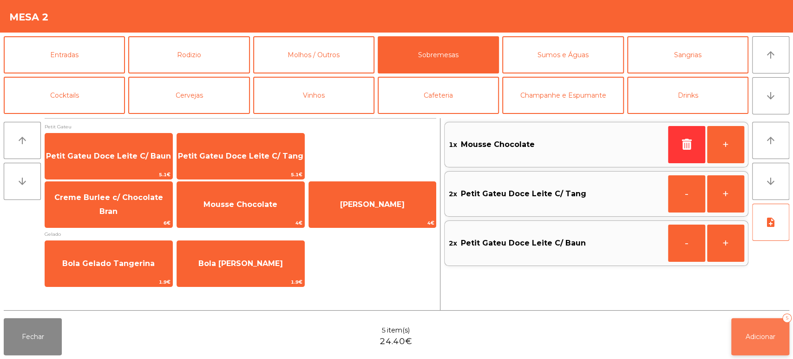
click at [761, 334] on span "Adicionar" at bounding box center [760, 336] width 30 height 8
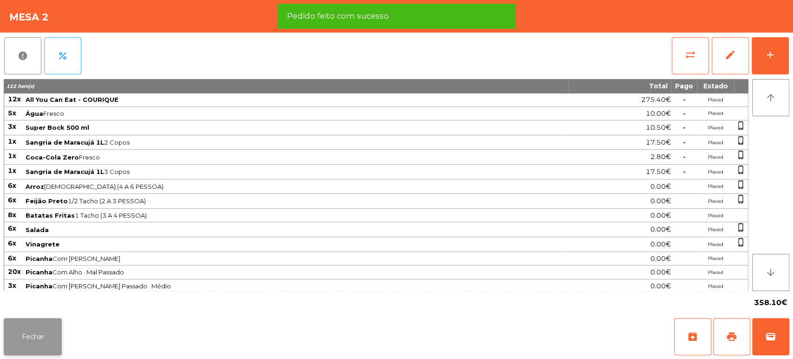
click at [16, 327] on button "Fechar" at bounding box center [33, 336] width 58 height 37
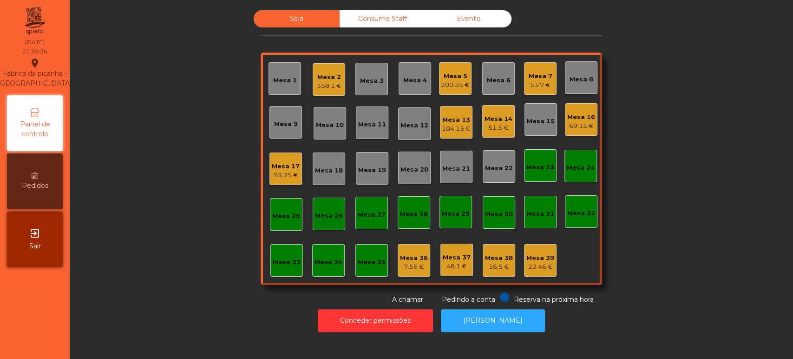
click at [313, 67] on div "Mesa 2 358.1 €" at bounding box center [329, 79] width 33 height 33
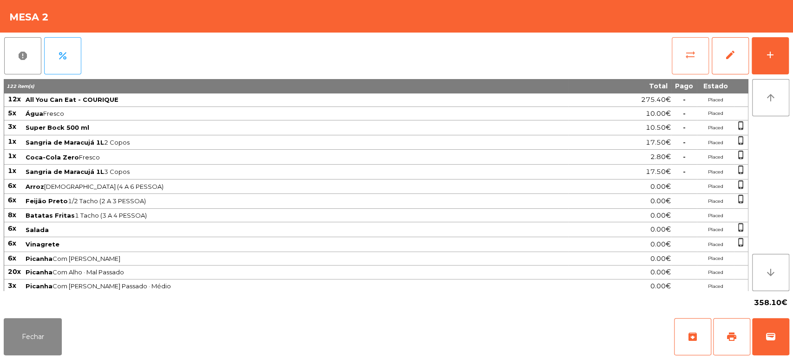
click at [688, 49] on span "sync_alt" at bounding box center [690, 54] width 11 height 11
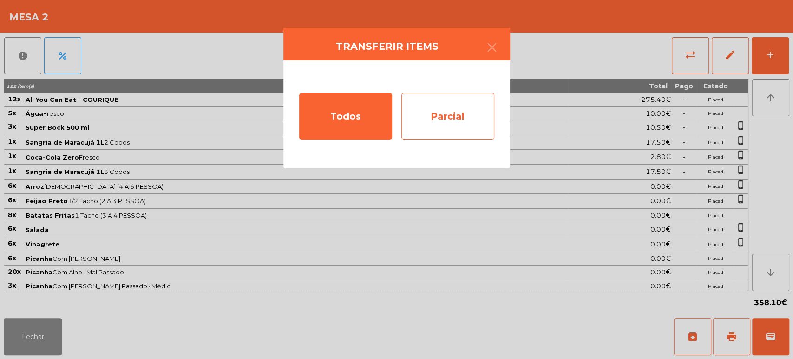
click at [464, 107] on div "Parcial" at bounding box center [447, 116] width 93 height 46
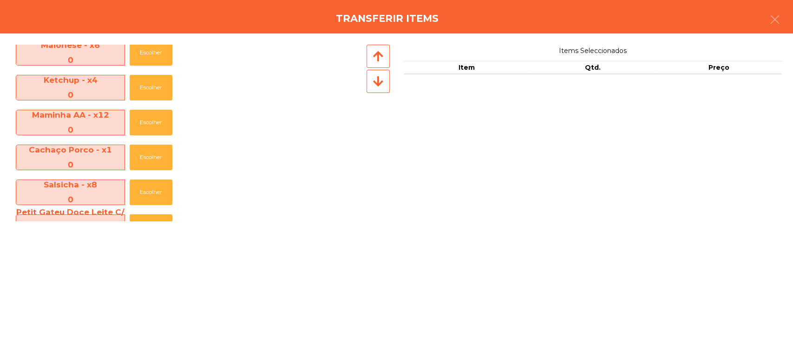
scroll to position [520, 0]
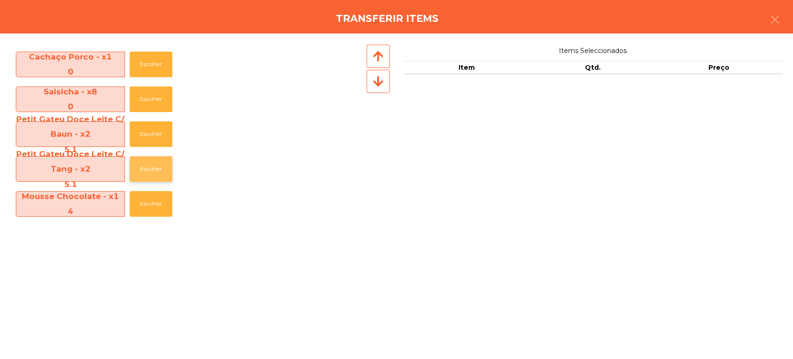
click at [160, 177] on button "Escolher" at bounding box center [151, 169] width 43 height 26
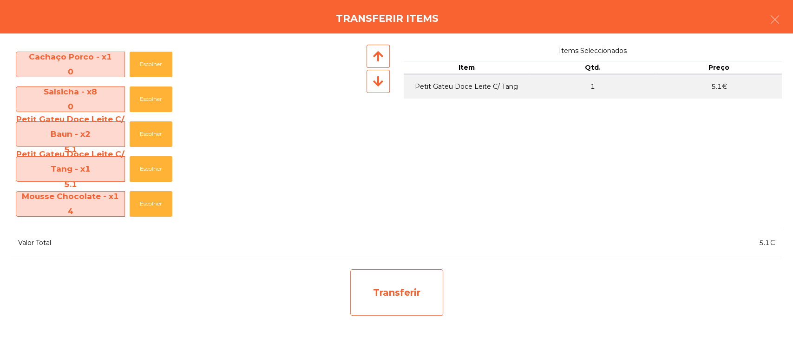
click at [405, 279] on div "Transferir" at bounding box center [396, 292] width 93 height 46
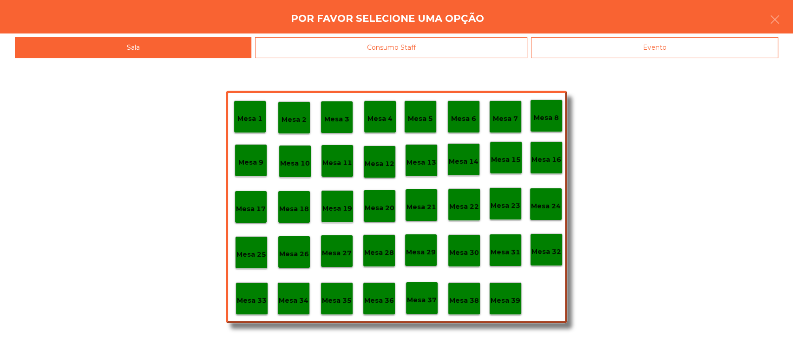
click at [516, 297] on p "Mesa 39" at bounding box center [505, 300] width 30 height 11
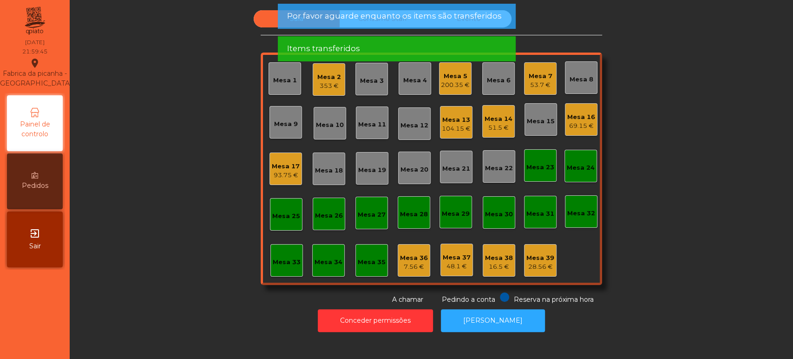
click at [681, 271] on div "Sala Consumo Staff Evento Mesa 1 Mesa 2 353 € Mesa 3 Mesa 4 Mesa 5 200.35 € Mes…" at bounding box center [431, 157] width 698 height 294
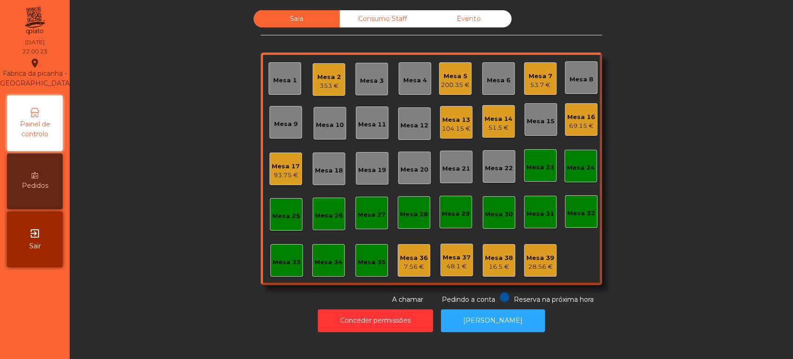
click at [402, 257] on div "Mesa 36" at bounding box center [414, 257] width 28 height 9
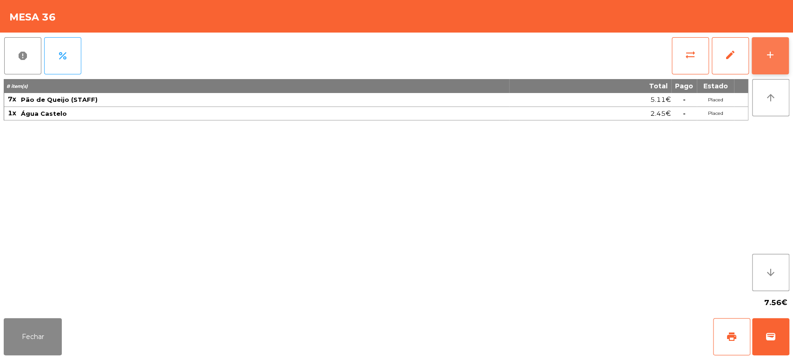
click at [767, 52] on div "add" at bounding box center [769, 54] width 11 height 11
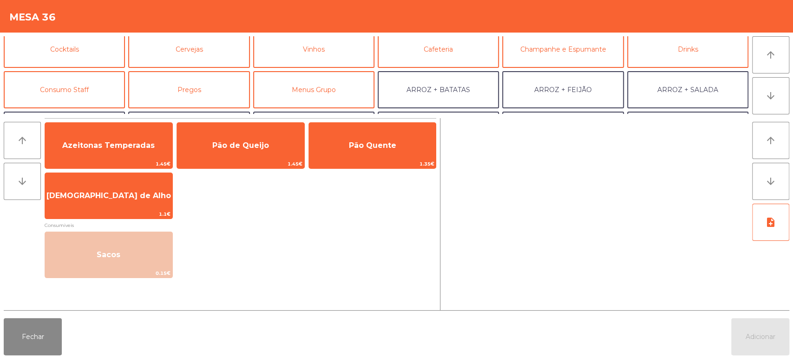
scroll to position [50, 0]
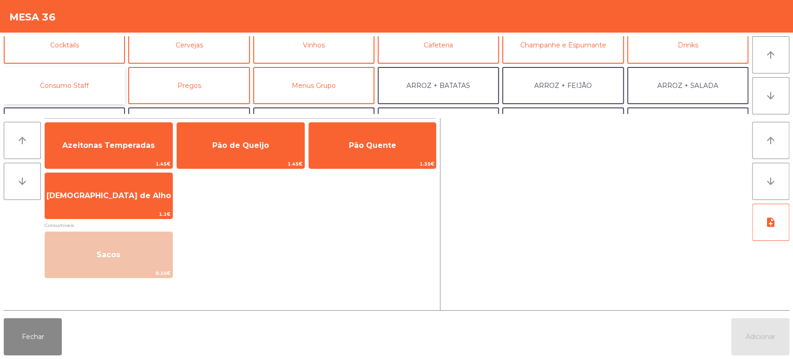
click at [107, 82] on button "Consumo Staff" at bounding box center [64, 85] width 121 height 37
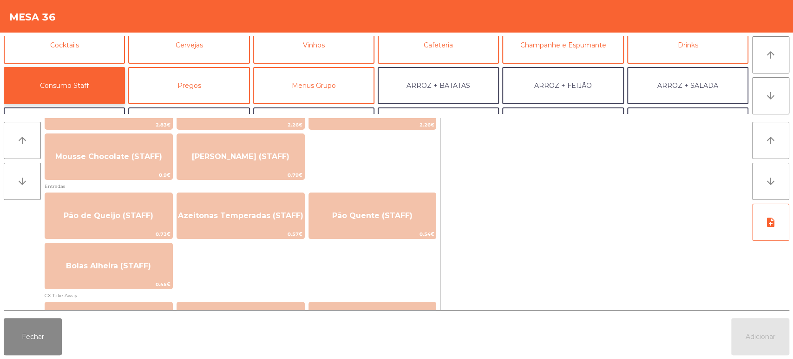
scroll to position [691, 0]
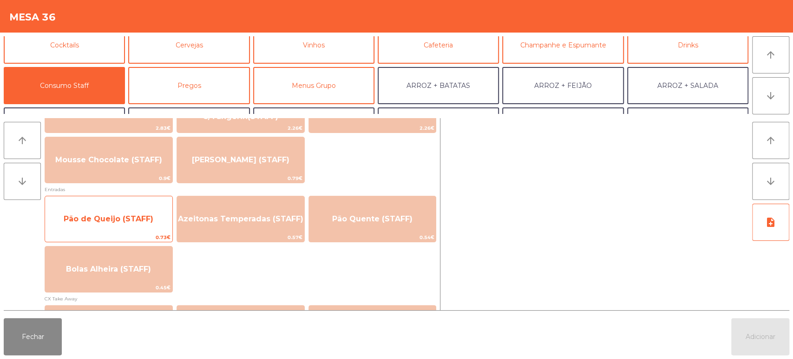
click at [120, 222] on span "Pão de Queijo (STAFF)" at bounding box center [109, 218] width 90 height 9
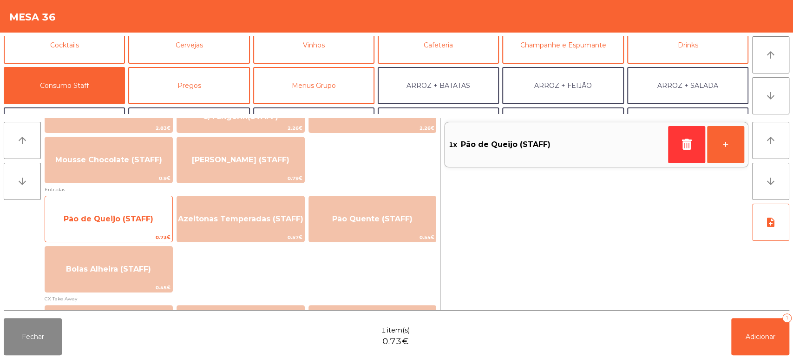
click at [124, 221] on span "Pão de Queijo (STAFF)" at bounding box center [109, 218] width 90 height 9
click at [138, 219] on span "Pão de Queijo (STAFF)" at bounding box center [109, 218] width 90 height 9
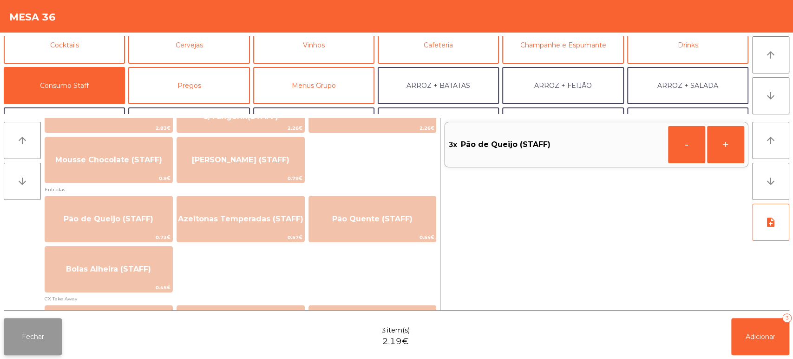
click at [44, 339] on button "Fechar" at bounding box center [33, 336] width 58 height 37
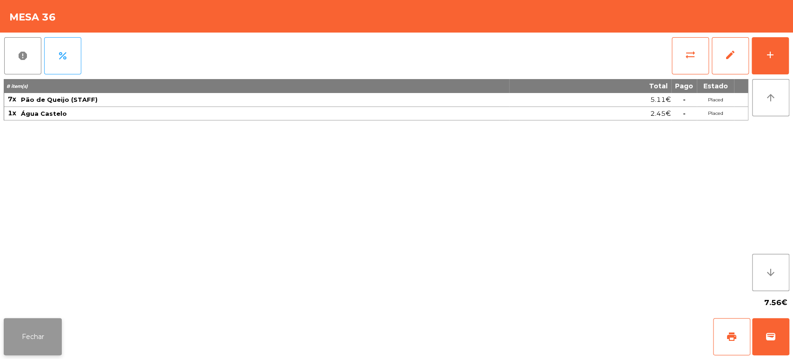
click at [60, 334] on button "Fechar" at bounding box center [33, 336] width 58 height 37
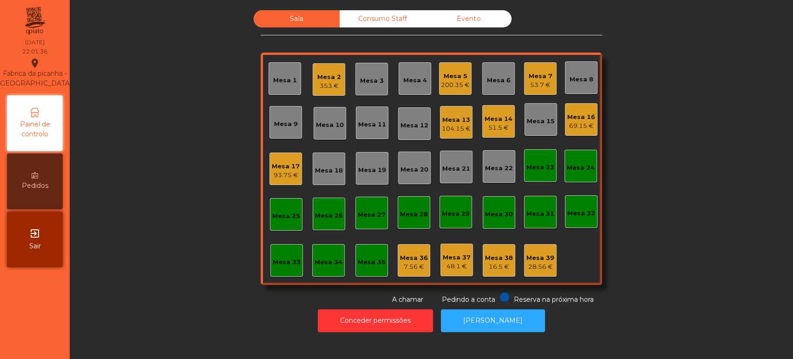
click at [707, 204] on div "Sala Consumo Staff Evento Mesa 1 Mesa 2 353 € Mesa 3 Mesa 4 Mesa 5 200.35 € Mes…" at bounding box center [431, 157] width 698 height 294
click at [489, 123] on div "51.5 €" at bounding box center [498, 127] width 28 height 9
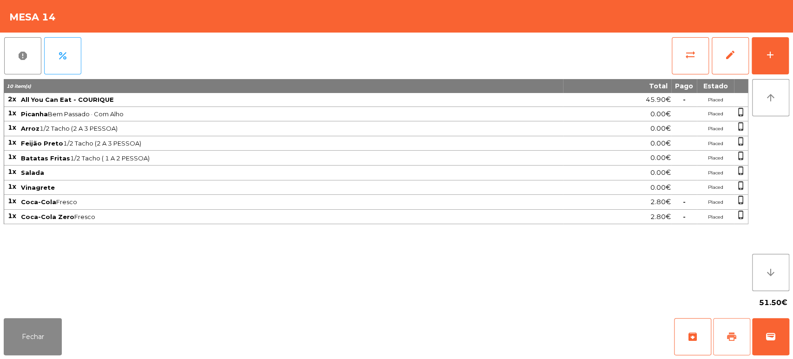
click at [742, 345] on button "print" at bounding box center [731, 336] width 37 height 37
click at [131, 17] on span "Pedindo a conta" at bounding box center [112, 17] width 57 height 10
click at [141, 25] on div "Mesa 14 Pedindo a conta" at bounding box center [396, 16] width 793 height 33
click at [143, 26] on div "Mesa 14 Pedindo a conta" at bounding box center [396, 16] width 793 height 33
click at [34, 323] on button "Fechar" at bounding box center [33, 336] width 58 height 37
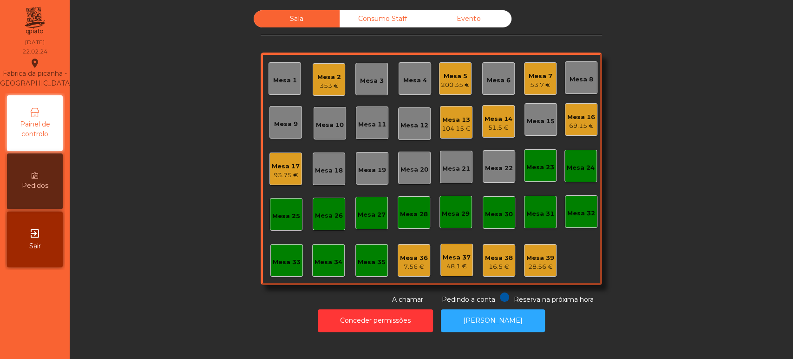
click at [22, 342] on nav "Fabrica da picanha - Lisboa location_on 11/10/2025 22:02:24 Painel de controlo …" at bounding box center [35, 179] width 70 height 359
click at [408, 267] on div "7.56 €" at bounding box center [414, 266] width 28 height 9
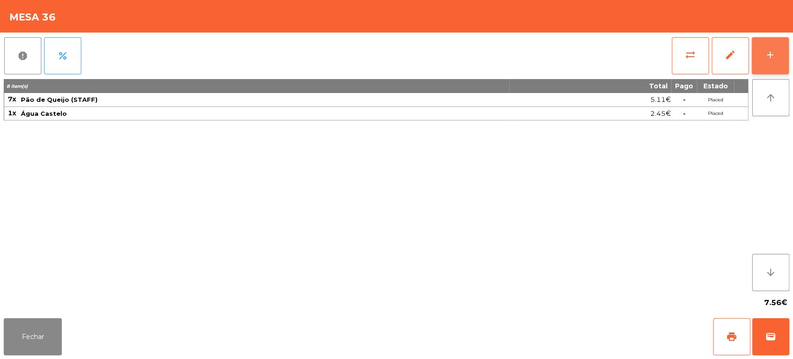
click at [765, 50] on div "add" at bounding box center [769, 54] width 11 height 11
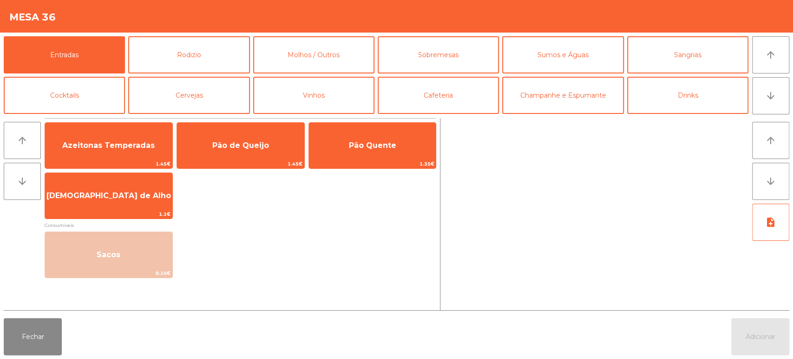
scroll to position [52, 0]
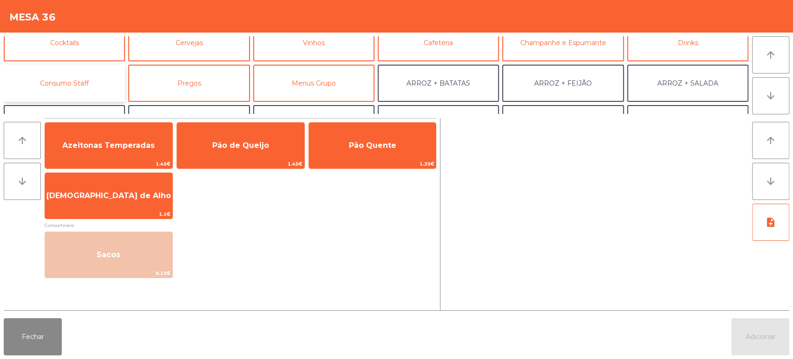
click at [95, 91] on button "Consumo Staff" at bounding box center [64, 83] width 121 height 37
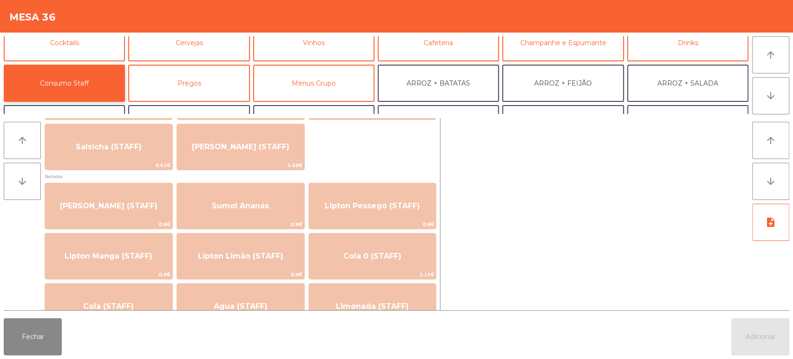
scroll to position [0, 0]
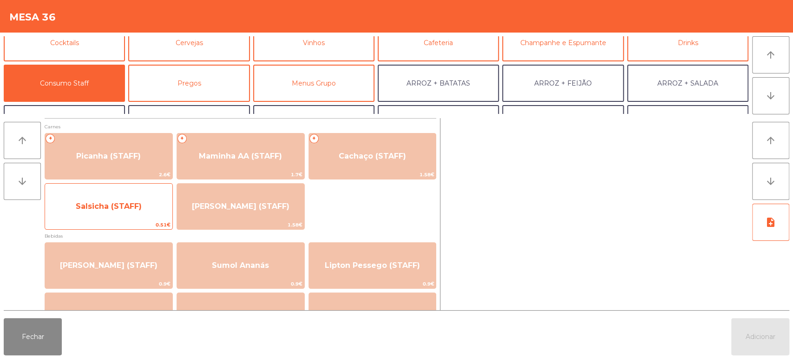
click at [124, 199] on span "Salsicha (STAFF)" at bounding box center [108, 206] width 127 height 25
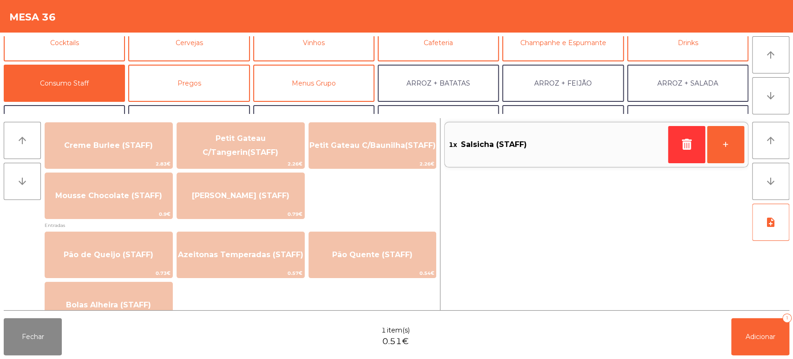
scroll to position [680, 0]
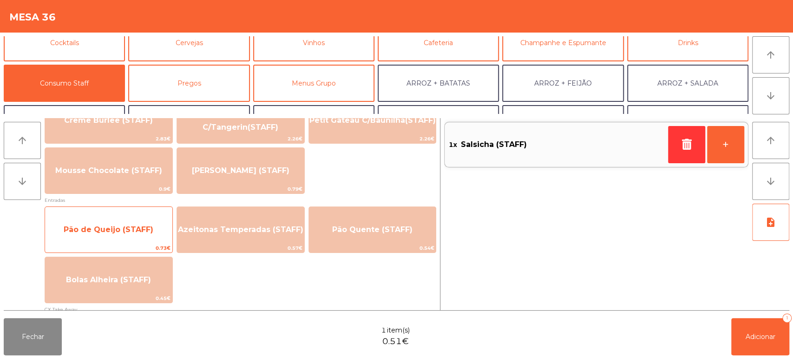
click at [119, 230] on span "Pão de Queijo (STAFF)" at bounding box center [109, 229] width 90 height 9
click at [121, 228] on span "Pão de Queijo (STAFF)" at bounding box center [109, 229] width 90 height 9
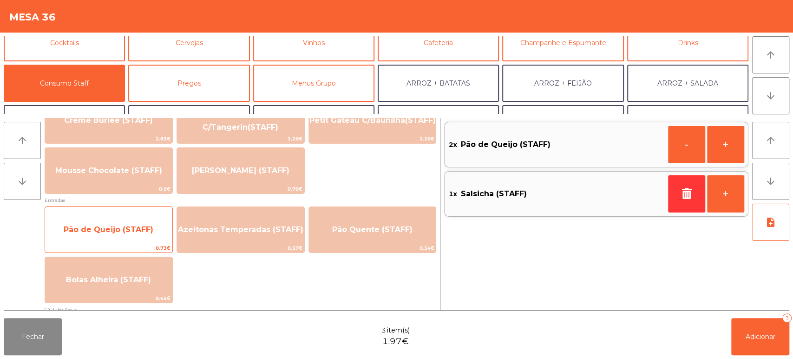
click at [121, 226] on span "Pão de Queijo (STAFF)" at bounding box center [109, 229] width 90 height 9
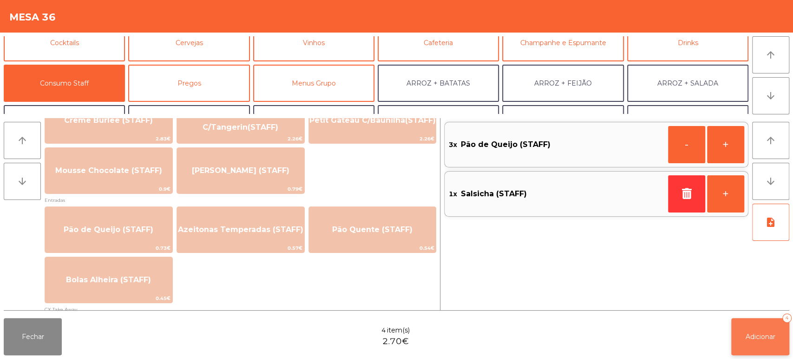
click at [751, 334] on span "Adicionar" at bounding box center [760, 336] width 30 height 8
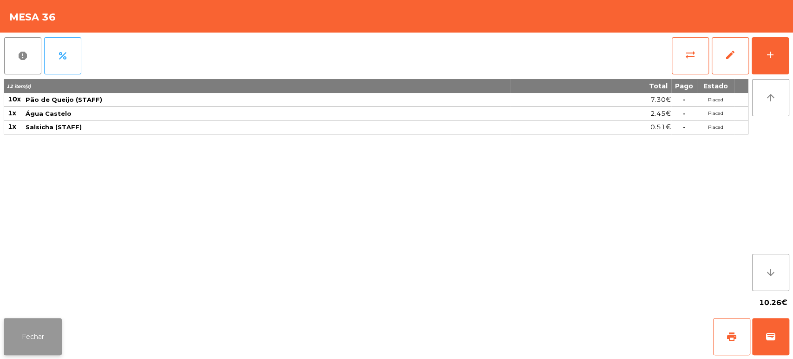
click at [37, 323] on button "Fechar" at bounding box center [33, 336] width 58 height 37
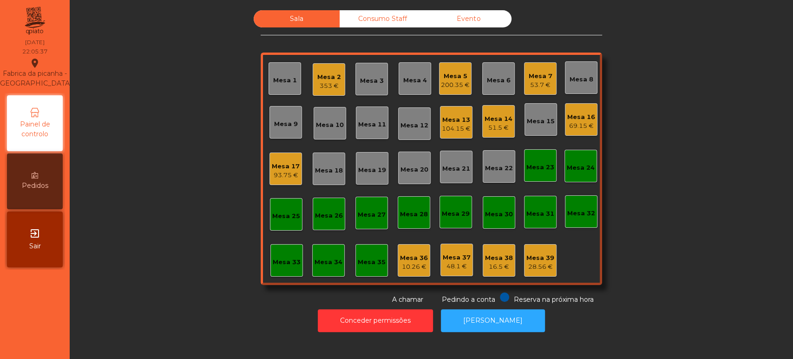
click at [373, 26] on div "Consumo Staff" at bounding box center [382, 18] width 86 height 17
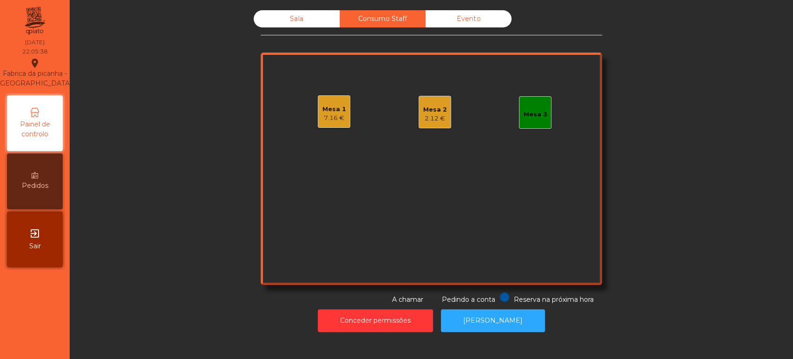
click at [343, 116] on div "Mesa 1 7.16 €" at bounding box center [334, 111] width 33 height 33
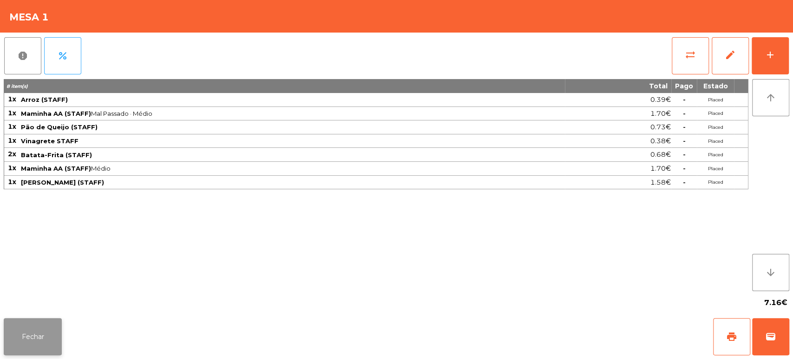
click at [55, 320] on button "Fechar" at bounding box center [33, 336] width 58 height 37
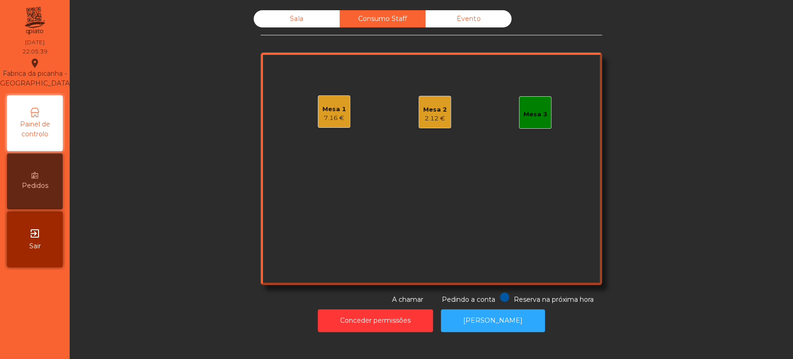
click at [437, 120] on div "2.12 €" at bounding box center [435, 118] width 24 height 9
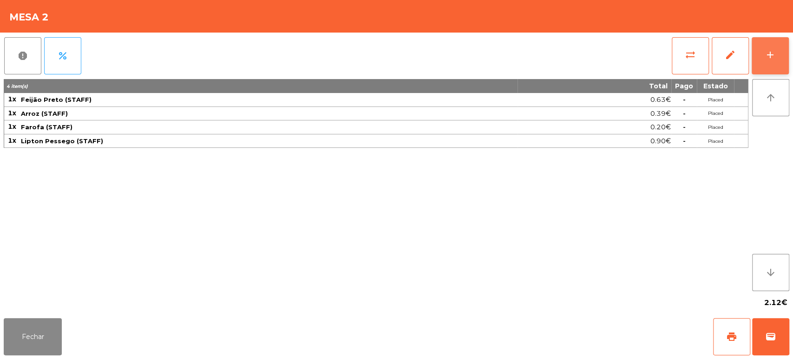
click at [770, 62] on button "add" at bounding box center [769, 55] width 37 height 37
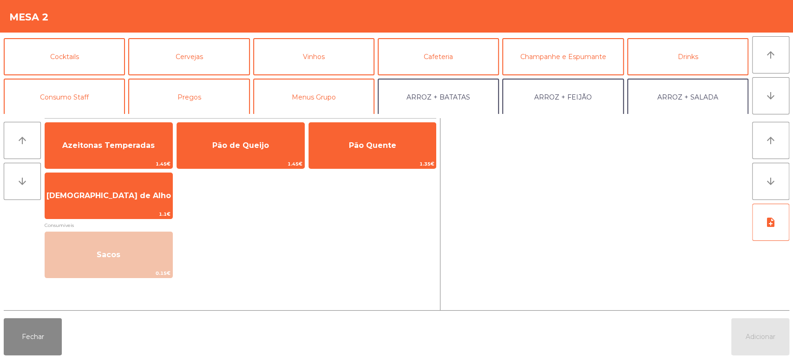
scroll to position [48, 0]
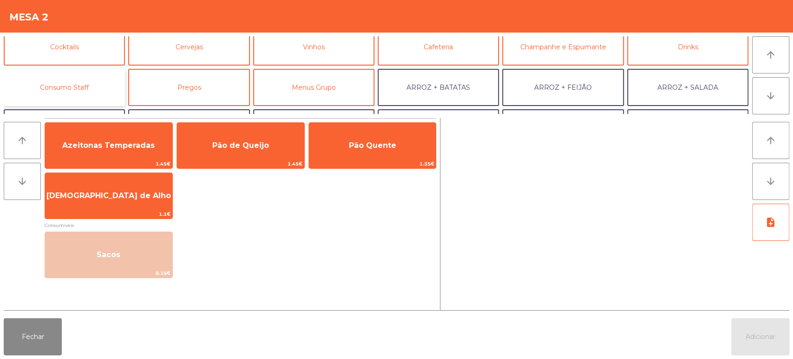
click at [92, 89] on button "Consumo Staff" at bounding box center [64, 87] width 121 height 37
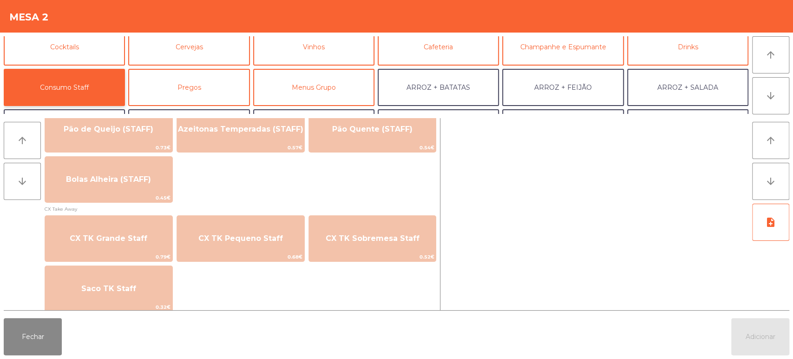
scroll to position [785, 0]
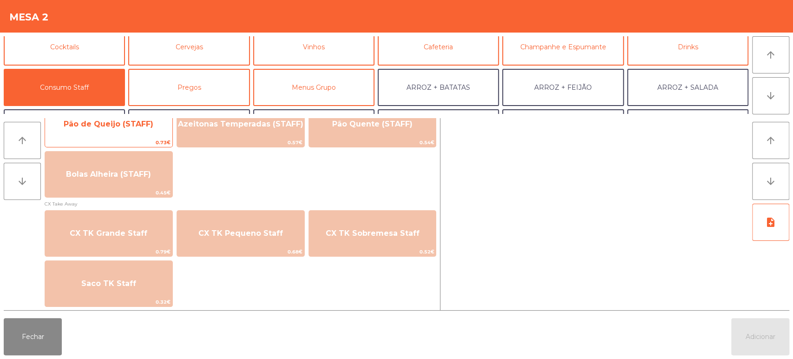
click at [141, 130] on span "Pão de Queijo (STAFF)" at bounding box center [108, 123] width 127 height 25
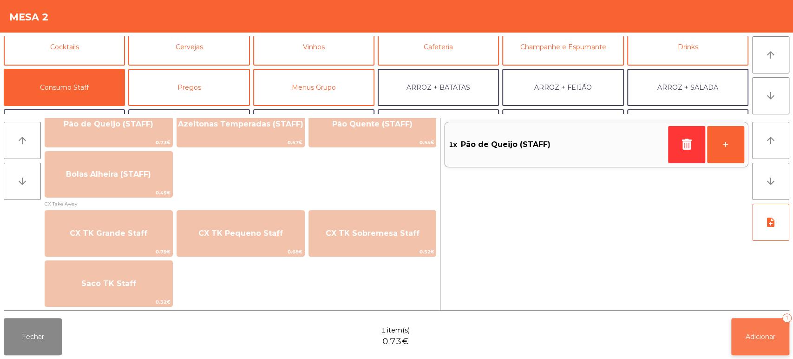
click at [750, 328] on button "Adicionar 1" at bounding box center [760, 336] width 58 height 37
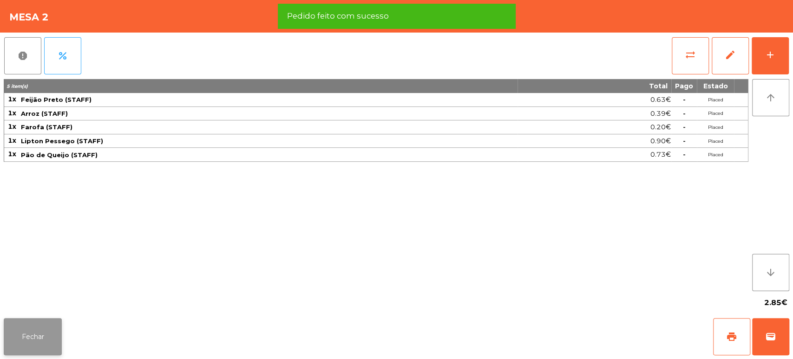
click at [26, 320] on button "Fechar" at bounding box center [33, 336] width 58 height 37
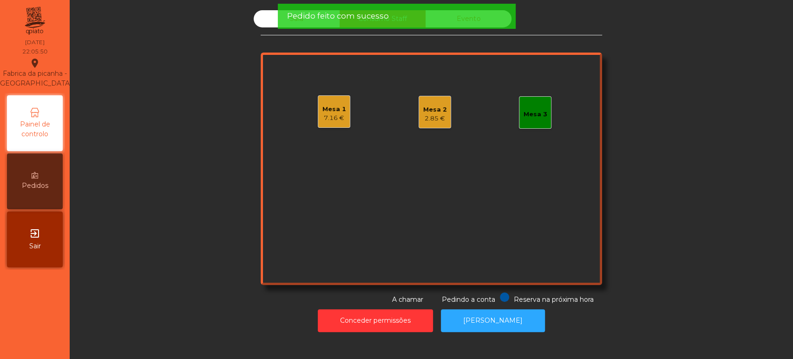
click at [245, 132] on div "Sala Consumo Staff Evento Mesa 1 7.16 € Mesa 2 2.85 € Mesa 3 Reserva na próxima…" at bounding box center [431, 157] width 698 height 294
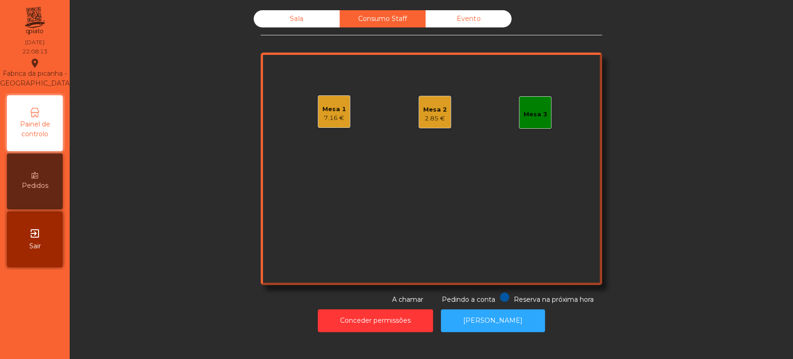
click at [286, 13] on div "Sala" at bounding box center [297, 18] width 86 height 17
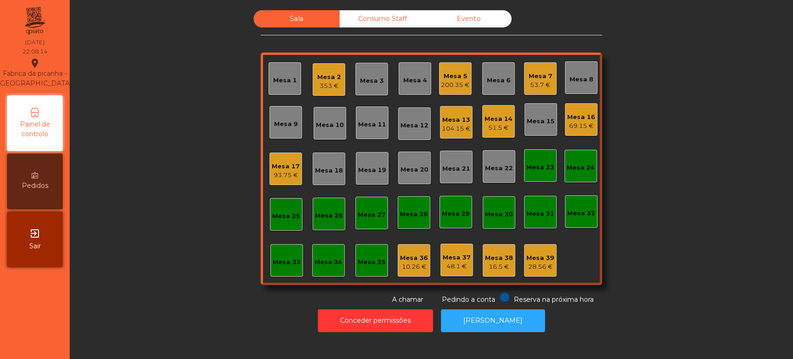
click at [205, 229] on div "Sala Consumo Staff Evento Mesa 1 Mesa 2 353 € Mesa 3 Mesa 4 Mesa 5 200.35 € Mes…" at bounding box center [431, 157] width 698 height 294
click at [327, 71] on div "Mesa 2 353 €" at bounding box center [329, 80] width 24 height 22
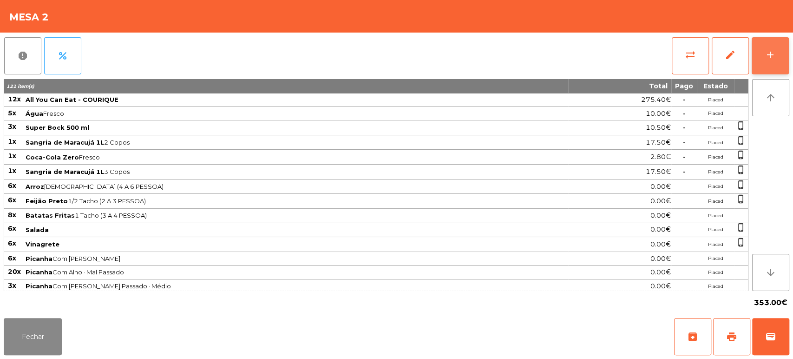
click at [764, 55] on div "add" at bounding box center [769, 54] width 11 height 11
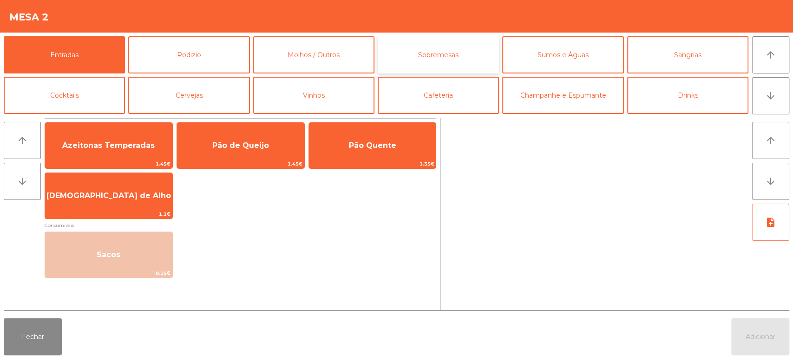
click at [426, 59] on button "Sobremesas" at bounding box center [438, 54] width 121 height 37
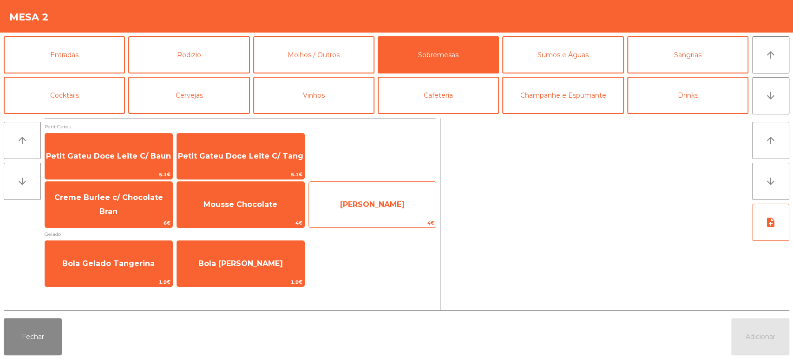
click at [390, 200] on span "Mousse Lima" at bounding box center [372, 204] width 65 height 9
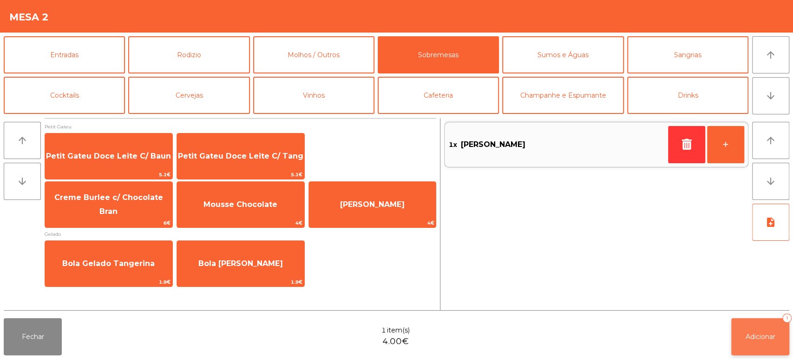
click at [748, 333] on span "Adicionar" at bounding box center [760, 336] width 30 height 8
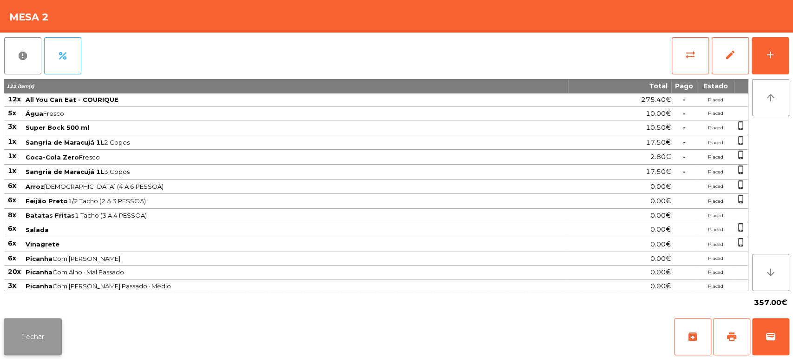
click at [59, 331] on button "Fechar" at bounding box center [33, 336] width 58 height 37
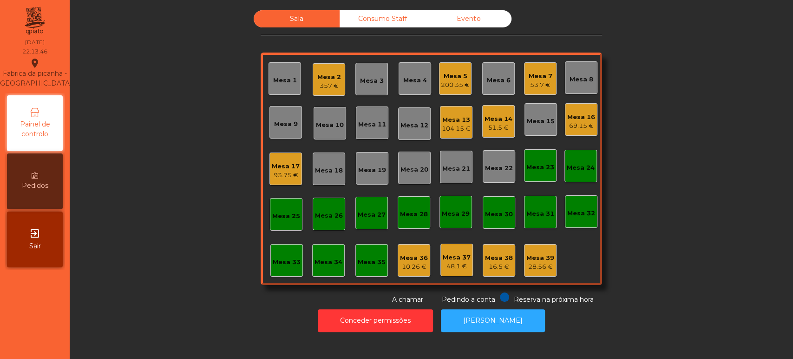
click at [43, 343] on nav "Fabrica da picanha - Lisboa location_on 11/10/2025 22:13:46 Painel de controlo …" at bounding box center [35, 179] width 70 height 359
click at [183, 237] on div "Sala Consumo Staff Evento Mesa 1 Mesa 2 357 € Mesa 3 Mesa 4 Mesa 5 200.35 € Mes…" at bounding box center [431, 157] width 698 height 294
click at [338, 90] on div "Mesa 2 357 €" at bounding box center [329, 79] width 33 height 33
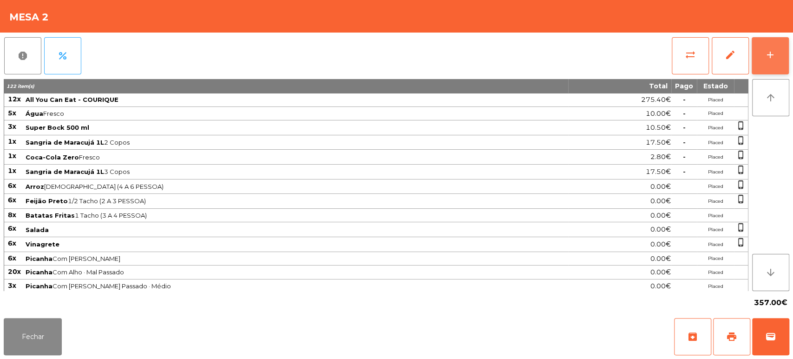
click at [774, 46] on button "add" at bounding box center [769, 55] width 37 height 37
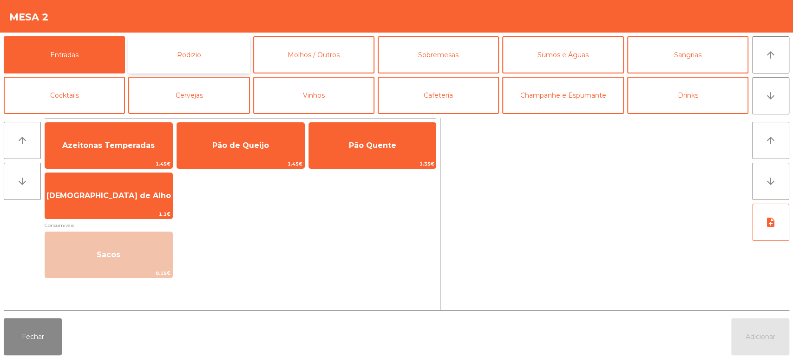
click at [170, 57] on button "Rodizio" at bounding box center [188, 54] width 121 height 37
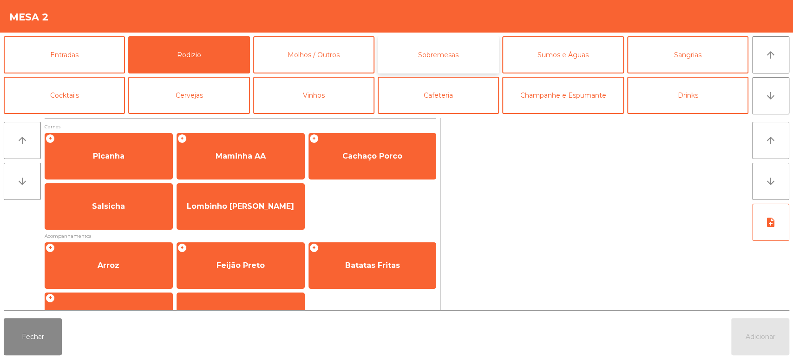
click at [449, 63] on button "Sobremesas" at bounding box center [438, 54] width 121 height 37
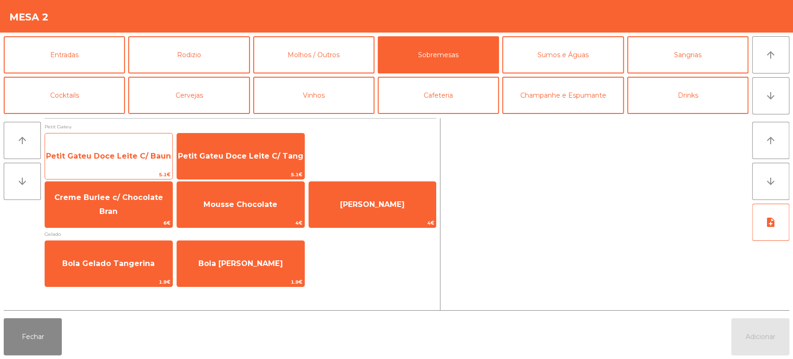
click at [122, 155] on span "Petit Gateu Doce Leite C/ Baun" at bounding box center [108, 155] width 125 height 9
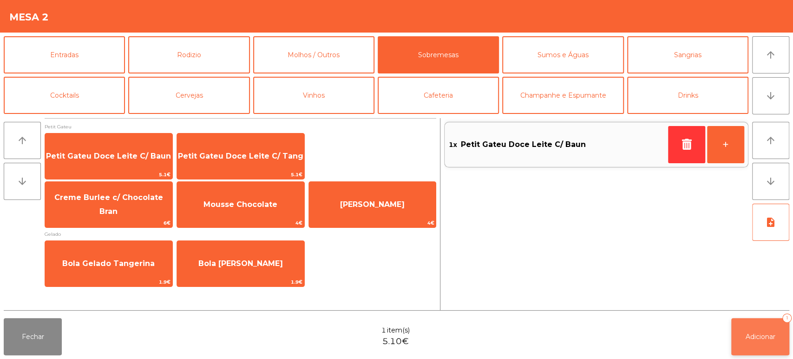
click at [754, 338] on span "Adicionar" at bounding box center [760, 336] width 30 height 8
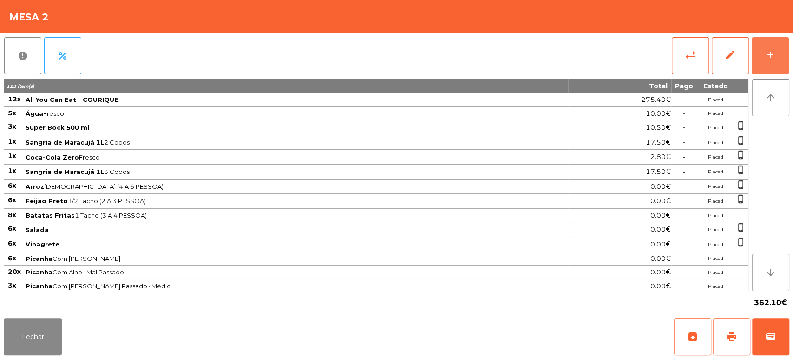
scroll to position [166, 0]
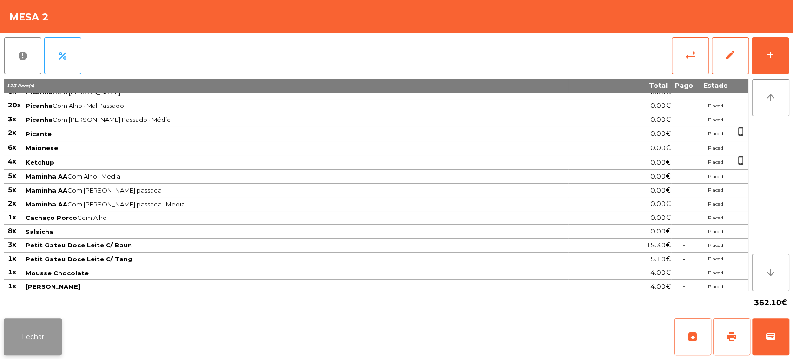
click at [40, 320] on button "Fechar" at bounding box center [33, 336] width 58 height 37
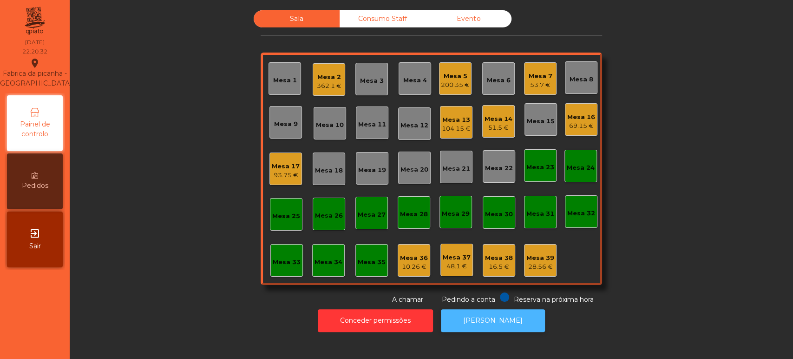
click at [498, 330] on button "[PERSON_NAME]" at bounding box center [493, 320] width 104 height 23
click at [681, 271] on div "Sala Consumo Staff Evento Mesa 1 Mesa 2 362.1 € Mesa 3 Mesa 4 Mesa 5 200.35 € M…" at bounding box center [431, 157] width 698 height 294
click at [574, 125] on div "69.15 €" at bounding box center [581, 125] width 28 height 9
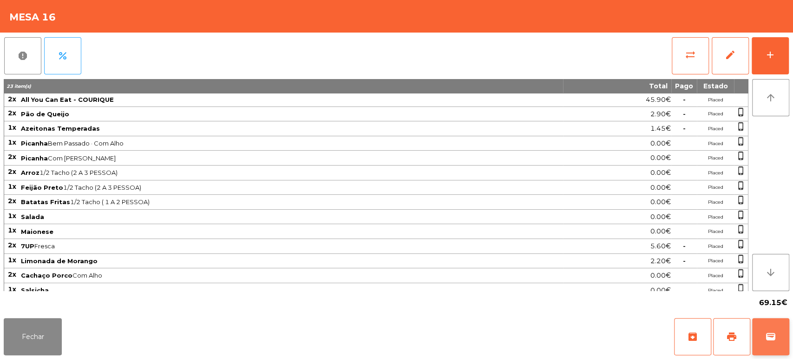
click at [773, 335] on span "wallet" at bounding box center [770, 336] width 11 height 11
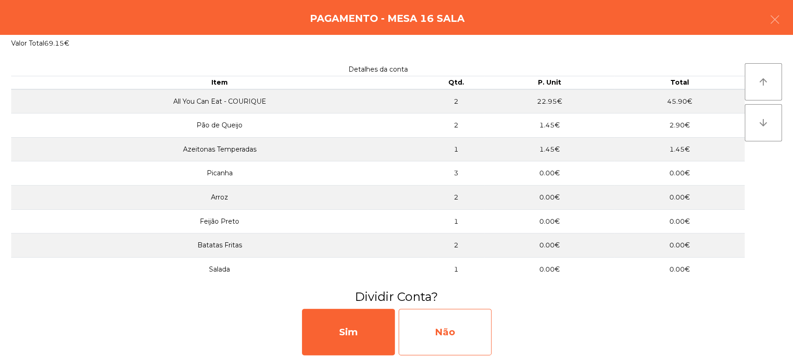
click at [450, 322] on div "Não" at bounding box center [444, 331] width 93 height 46
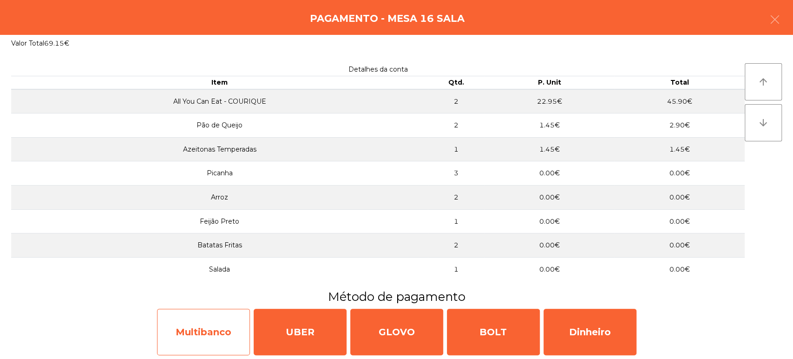
click at [201, 336] on div "Multibanco" at bounding box center [203, 331] width 93 height 46
select select "**"
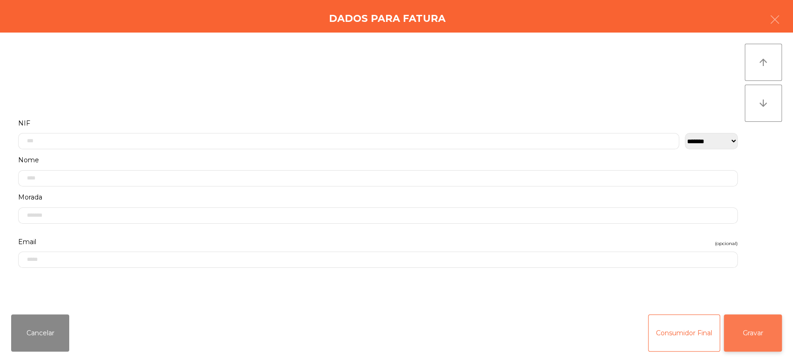
click at [749, 327] on button "Gravar" at bounding box center [753, 332] width 58 height 37
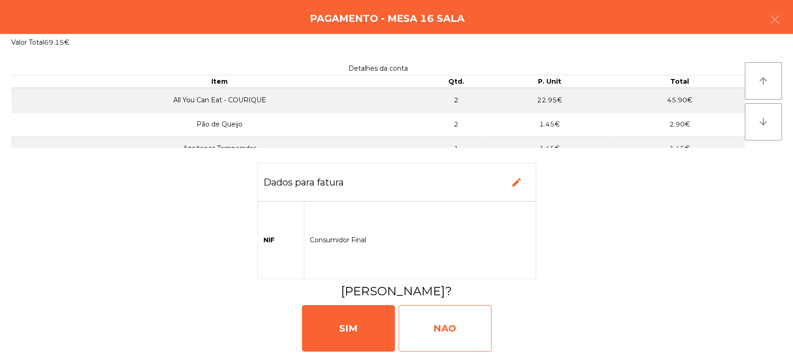
click at [420, 334] on div "NAO" at bounding box center [444, 328] width 93 height 46
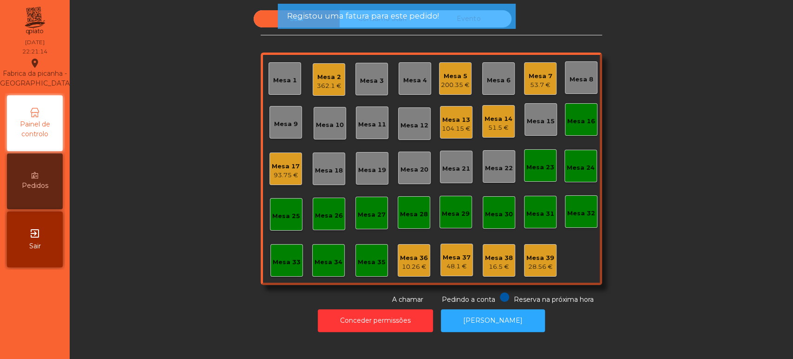
click at [572, 105] on div "Mesa 16" at bounding box center [581, 119] width 33 height 33
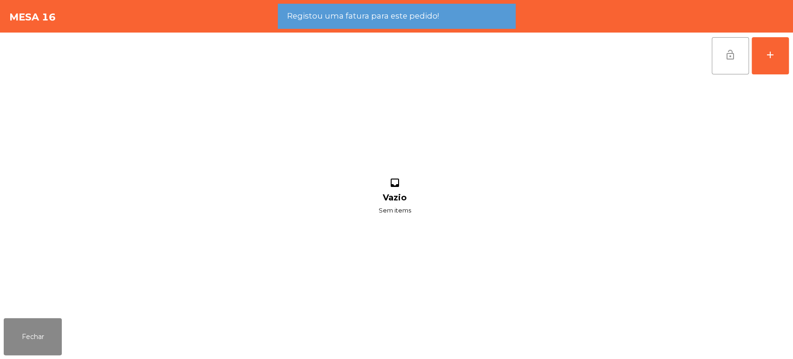
click at [724, 45] on button "lock_open" at bounding box center [730, 55] width 37 height 37
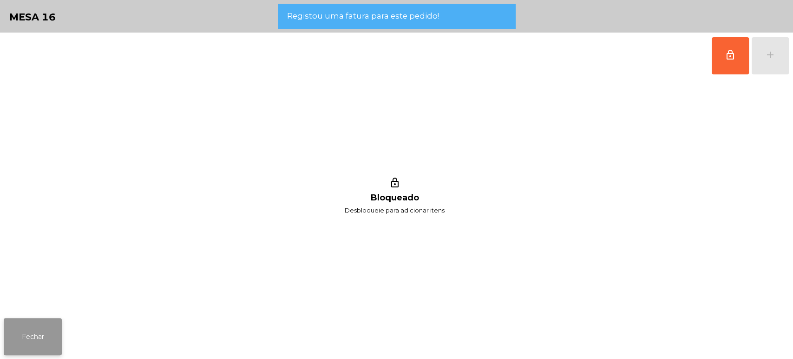
click at [49, 325] on button "Fechar" at bounding box center [33, 336] width 58 height 37
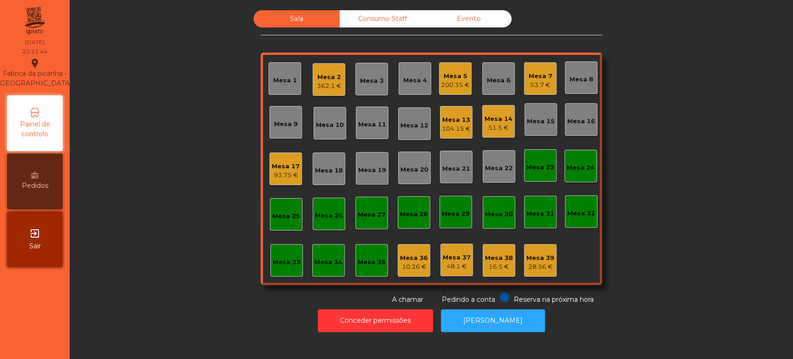
click at [487, 124] on div "51.5 €" at bounding box center [498, 127] width 28 height 9
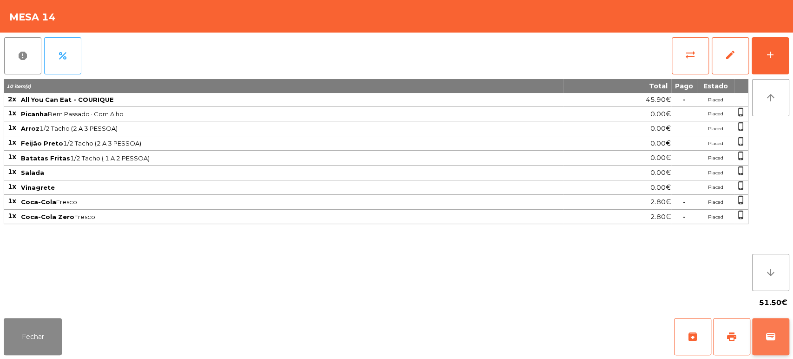
click at [767, 333] on span "wallet" at bounding box center [770, 336] width 11 height 11
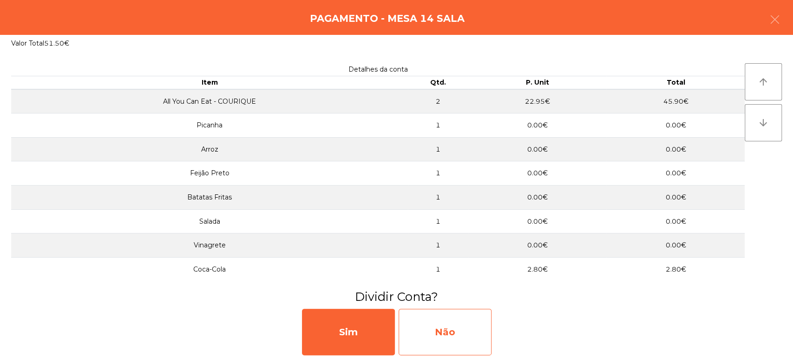
click at [444, 351] on div "Não" at bounding box center [444, 331] width 93 height 46
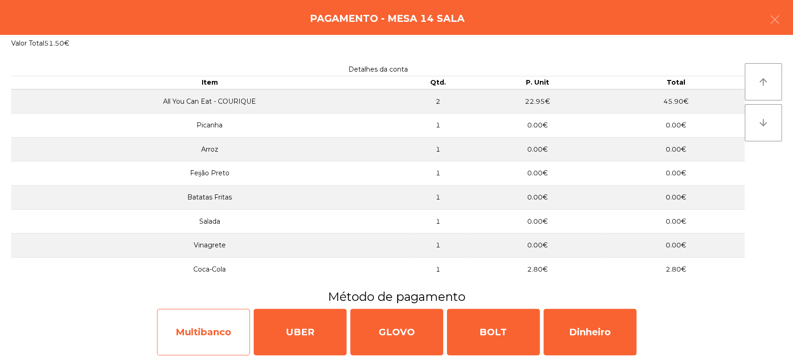
click at [202, 339] on div "Multibanco" at bounding box center [203, 331] width 93 height 46
select select "**"
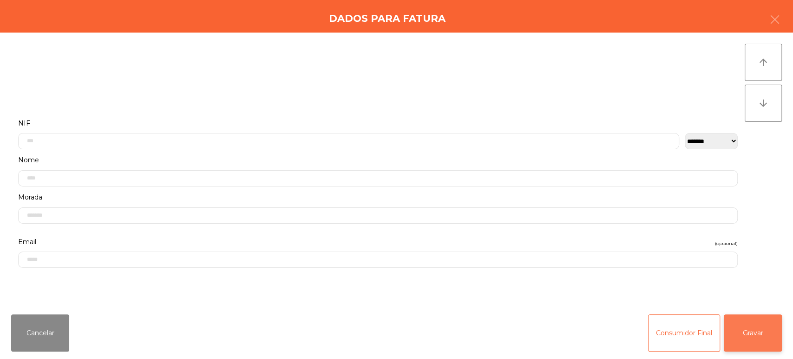
click at [763, 330] on button "Gravar" at bounding box center [753, 332] width 58 height 37
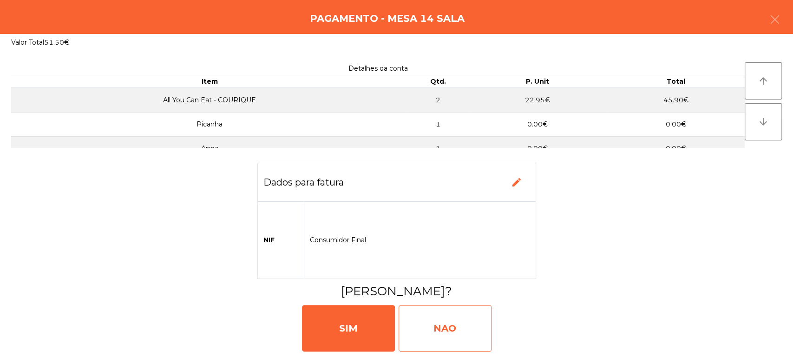
click at [444, 322] on div "NAO" at bounding box center [444, 328] width 93 height 46
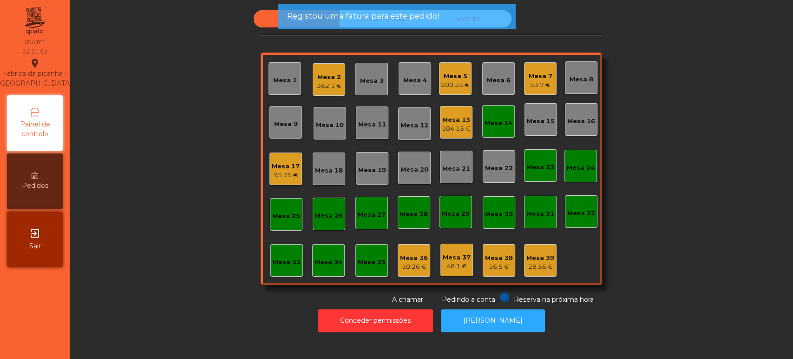
click at [490, 122] on div "Mesa 14" at bounding box center [498, 122] width 28 height 9
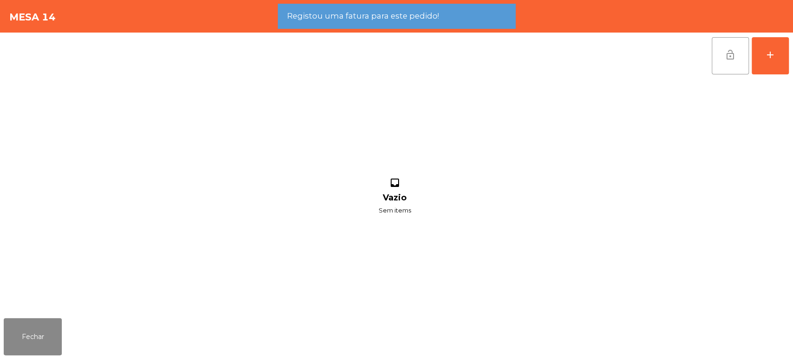
click at [728, 64] on button "lock_open" at bounding box center [730, 55] width 37 height 37
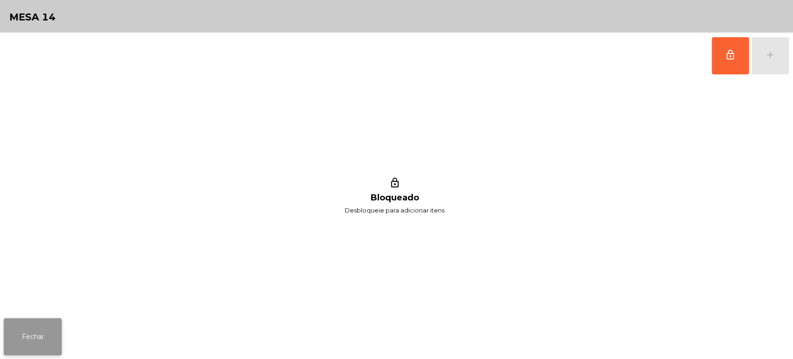
click at [33, 342] on button "Fechar" at bounding box center [33, 336] width 58 height 37
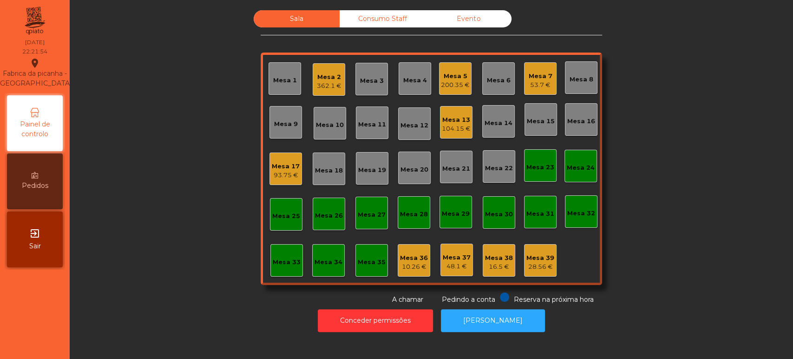
click at [687, 183] on div "Sala Consumo Staff Evento Mesa 1 Mesa 2 362.1 € Mesa 3 Mesa 4 Mesa 5 200.35 € M…" at bounding box center [431, 157] width 698 height 294
click at [666, 218] on div "Sala Consumo Staff Evento Mesa 1 Mesa 2 362.1 € Mesa 3 Mesa 4 Mesa 5 200.35 € M…" at bounding box center [431, 157] width 698 height 294
click at [667, 102] on div "Sala Consumo Staff Evento Mesa 1 Mesa 2 362.1 € Mesa 3 Mesa 4 Mesa 5 200.35 € M…" at bounding box center [431, 157] width 698 height 294
click at [673, 165] on div "Sala Consumo Staff Evento Mesa 1 Mesa 2 362.1 € Mesa 3 Mesa 4 Mesa 5 200.35 € M…" at bounding box center [431, 157] width 698 height 294
click at [198, 300] on div "Sala Consumo Staff Evento Mesa 1 Mesa 2 362.1 € Mesa 3 Mesa 4 Mesa 5 200.35 € M…" at bounding box center [431, 157] width 698 height 294
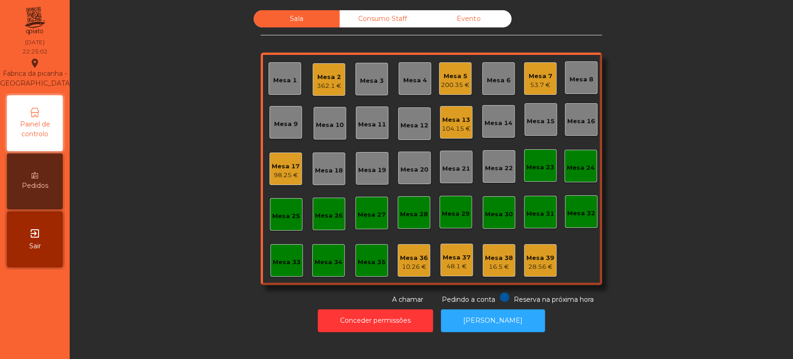
click at [317, 78] on div "Mesa 2" at bounding box center [329, 76] width 25 height 9
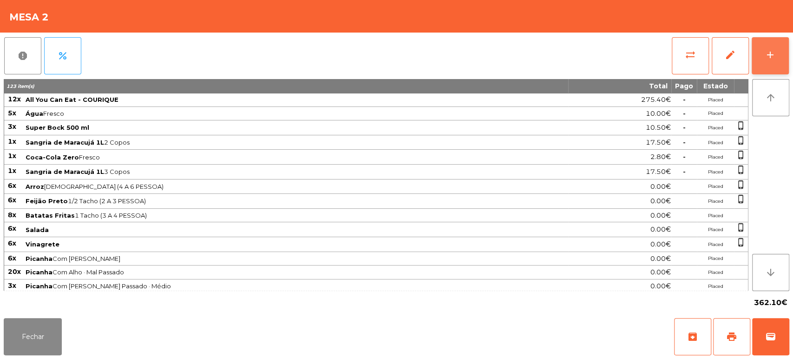
click at [768, 63] on button "add" at bounding box center [769, 55] width 37 height 37
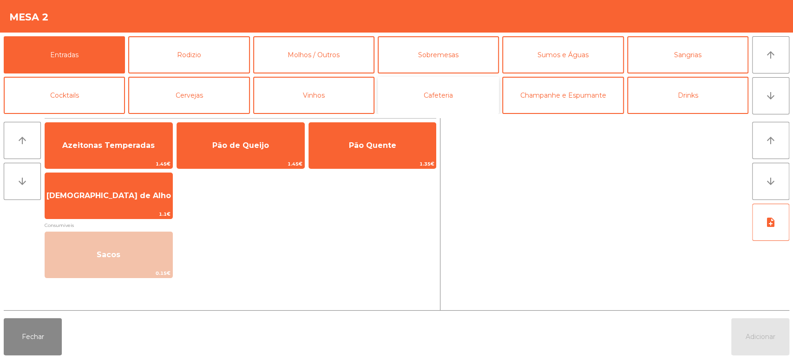
click at [436, 97] on button "Cafeteria" at bounding box center [438, 95] width 121 height 37
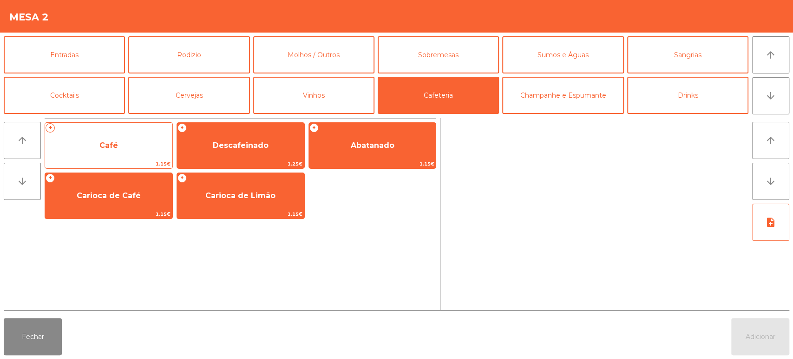
click at [122, 141] on span "Café" at bounding box center [108, 145] width 127 height 25
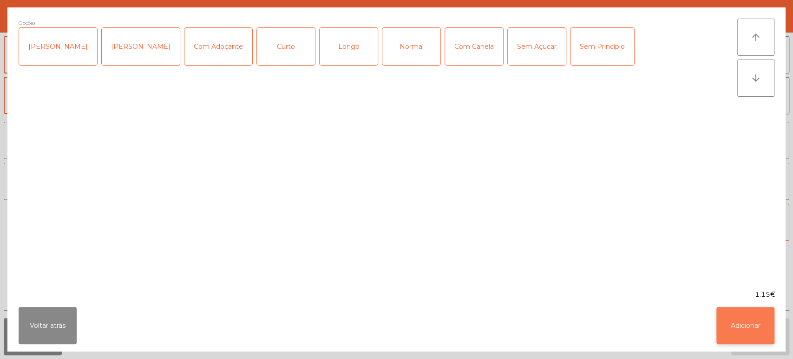
click at [746, 310] on button "Adicionar" at bounding box center [745, 325] width 58 height 37
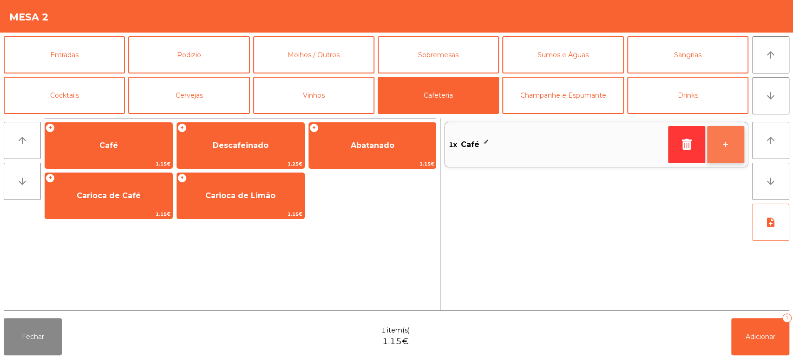
click at [733, 141] on button "+" at bounding box center [725, 144] width 37 height 37
click at [729, 150] on button "+" at bounding box center [725, 144] width 37 height 37
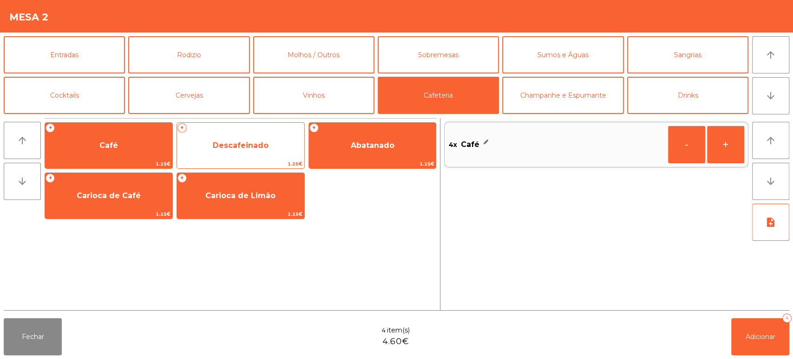
click at [267, 145] on span "Descafeinado" at bounding box center [241, 145] width 56 height 9
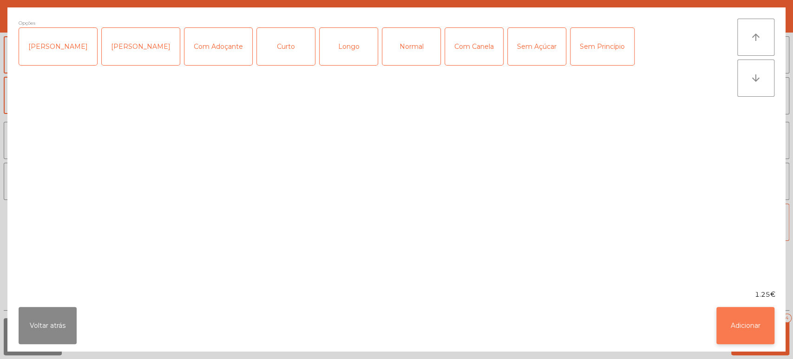
click at [747, 319] on button "Adicionar" at bounding box center [745, 325] width 58 height 37
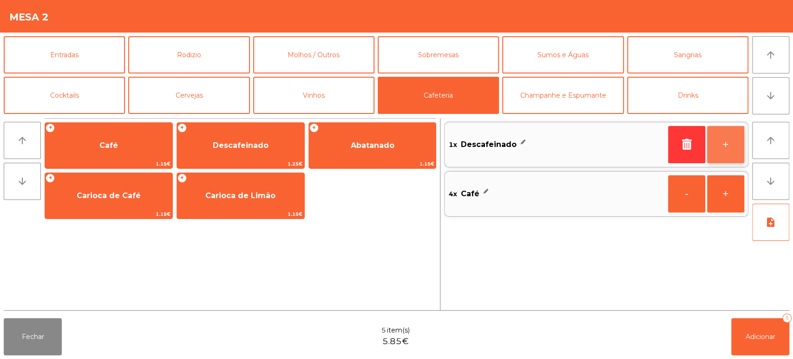
click at [720, 144] on button "+" at bounding box center [725, 144] width 37 height 37
click at [725, 143] on button "+" at bounding box center [725, 144] width 37 height 37
click at [726, 144] on button "+" at bounding box center [725, 144] width 37 height 37
click at [687, 133] on button "-" at bounding box center [686, 144] width 37 height 37
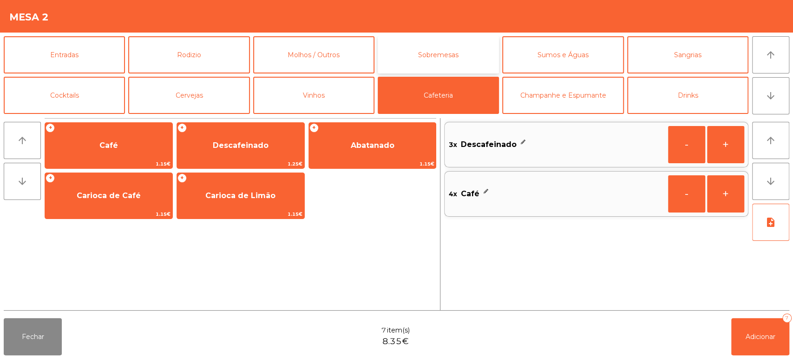
click at [437, 48] on button "Sobremesas" at bounding box center [438, 54] width 121 height 37
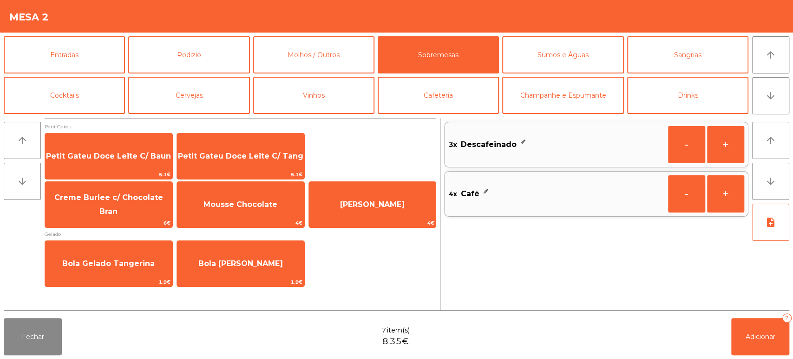
click at [371, 260] on div "Bola Gelado Tangerina 1.9€ Bola Gelado Baunilha 1.9€" at bounding box center [241, 263] width 392 height 46
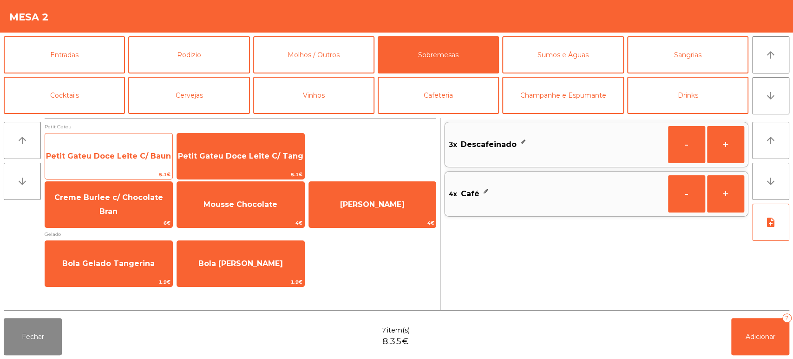
click at [137, 163] on span "Petit Gateu Doce Leite C/ Baun" at bounding box center [108, 156] width 127 height 25
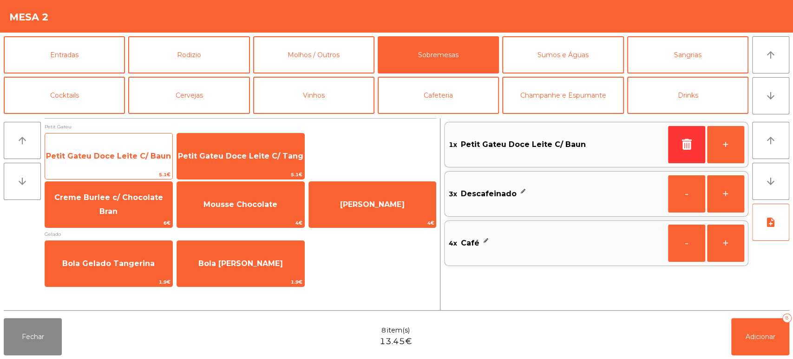
click at [139, 149] on span "Petit Gateu Doce Leite C/ Baun" at bounding box center [108, 156] width 127 height 25
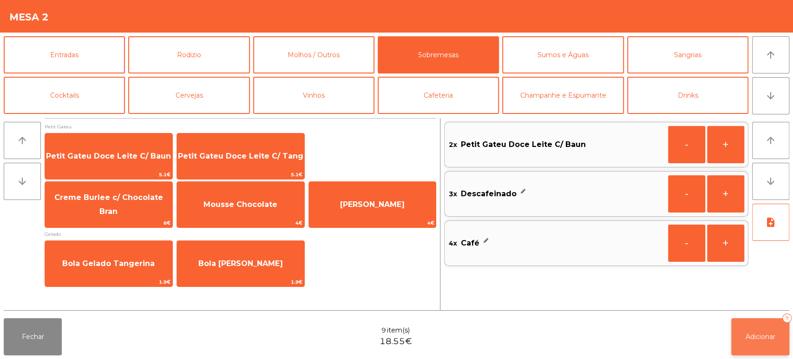
click at [757, 335] on span "Adicionar" at bounding box center [760, 336] width 30 height 8
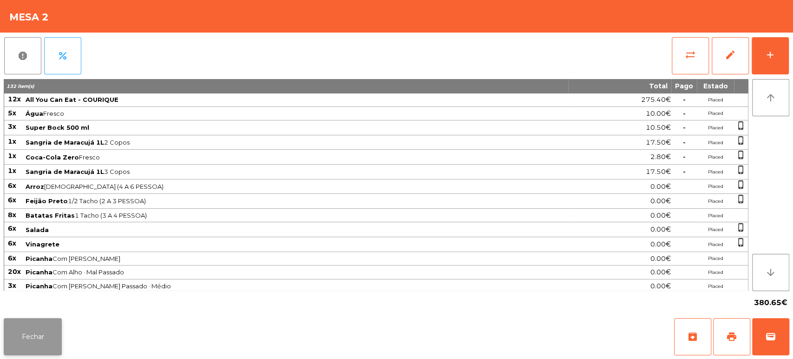
click at [38, 326] on button "Fechar" at bounding box center [33, 336] width 58 height 37
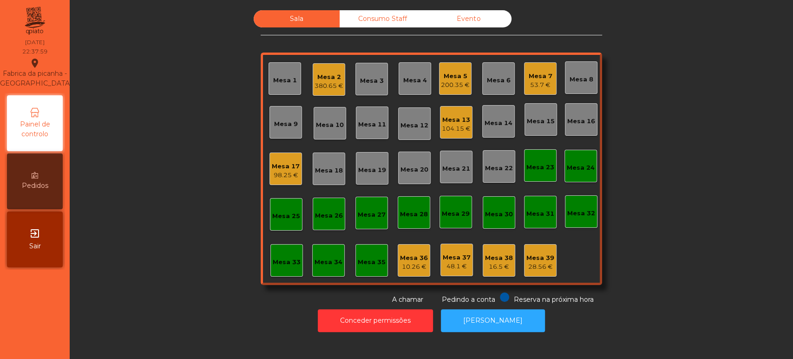
click at [180, 254] on div "Sala Consumo Staff Evento Mesa 1 Mesa 2 380.65 € Mesa 3 Mesa 4 Mesa 5 200.35 € …" at bounding box center [431, 157] width 698 height 294
click at [533, 78] on div "Mesa 7" at bounding box center [541, 76] width 24 height 9
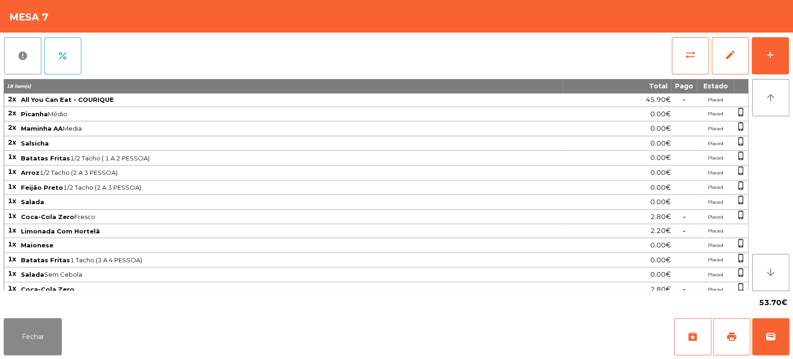
scroll to position [4, 0]
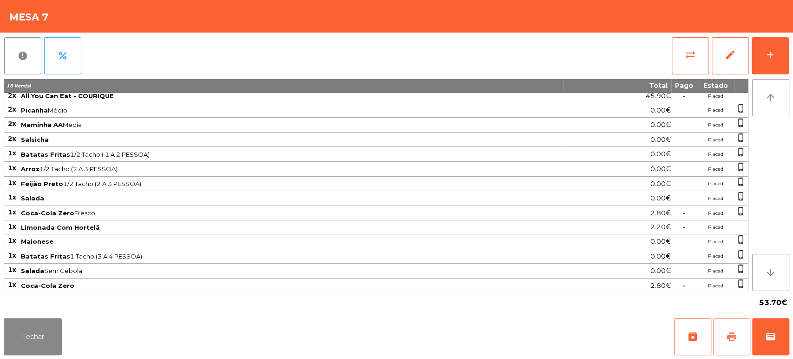
click at [748, 342] on button "print" at bounding box center [731, 336] width 37 height 37
click at [769, 339] on span "wallet" at bounding box center [770, 336] width 11 height 11
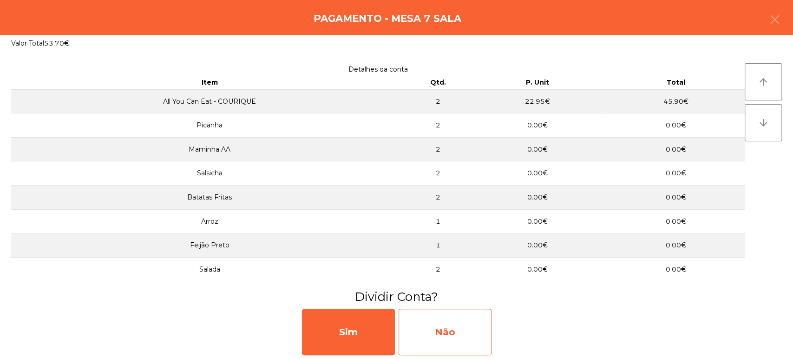
click at [463, 320] on div "Não" at bounding box center [444, 331] width 93 height 46
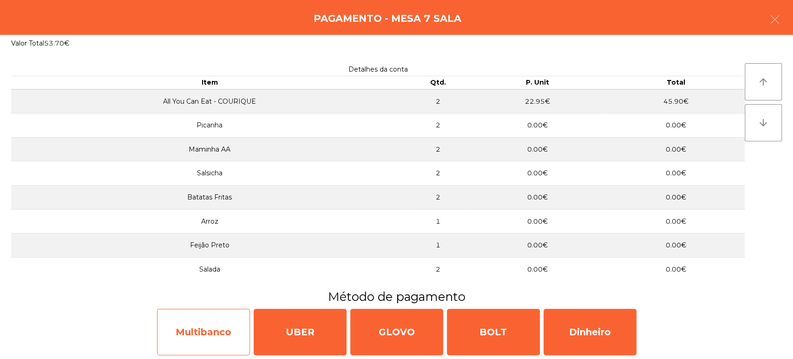
click at [209, 334] on div "Multibanco" at bounding box center [203, 331] width 93 height 46
select select "**"
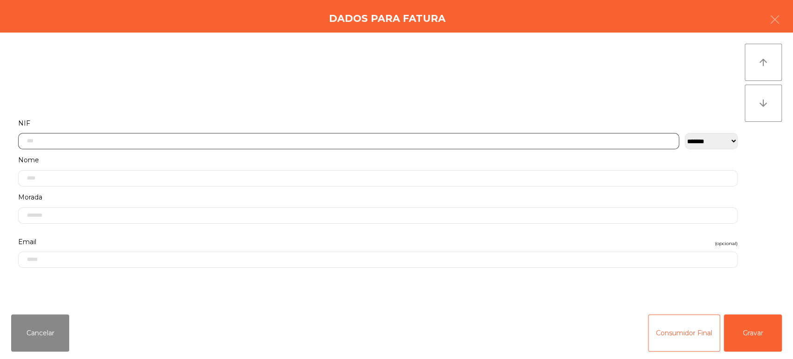
click at [157, 139] on input "text" at bounding box center [348, 141] width 661 height 16
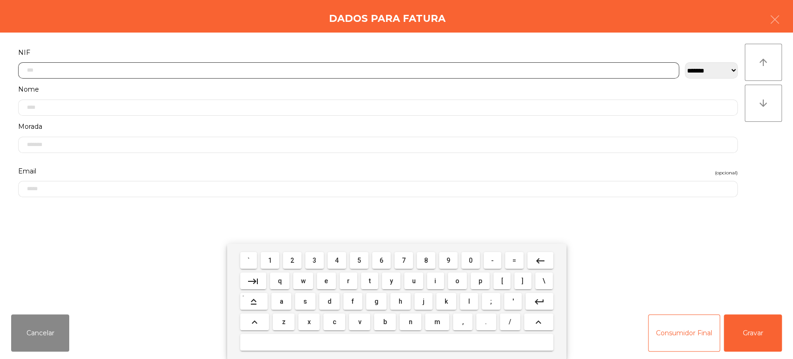
scroll to position [72, 0]
click at [292, 260] on span "2" at bounding box center [292, 259] width 4 height 7
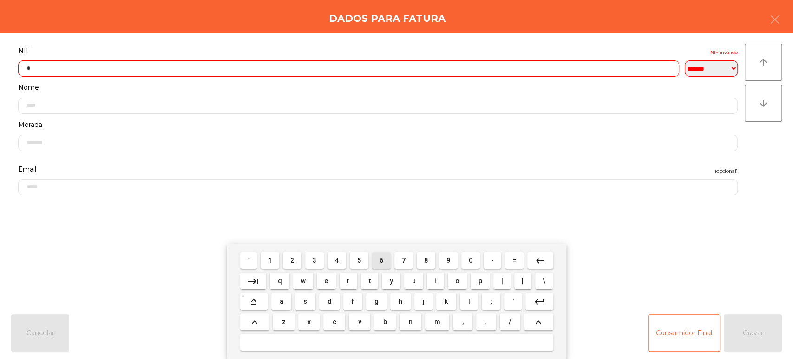
click at [381, 260] on span "6" at bounding box center [381, 259] width 4 height 7
click at [268, 261] on span "1" at bounding box center [270, 259] width 4 height 7
click at [314, 260] on span "3" at bounding box center [315, 259] width 4 height 7
click at [448, 260] on span "9" at bounding box center [448, 259] width 4 height 7
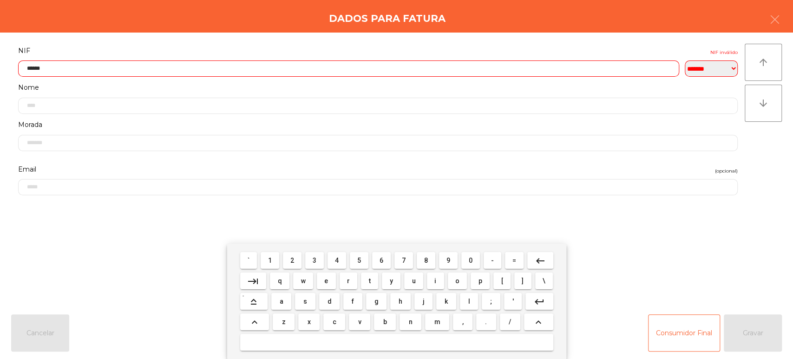
click at [314, 260] on span "3" at bounding box center [315, 259] width 4 height 7
click at [470, 260] on span "0" at bounding box center [471, 259] width 4 height 7
click at [294, 259] on span "2" at bounding box center [292, 259] width 4 height 7
type input "*********"
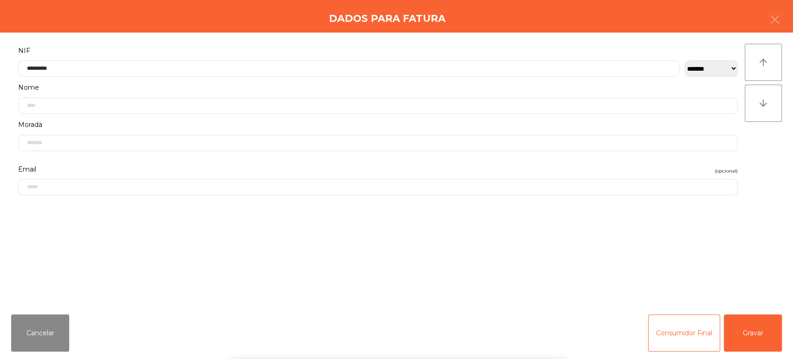
click at [225, 26] on div "Dados para Fatura" at bounding box center [396, 16] width 793 height 33
click at [761, 326] on button "Gravar" at bounding box center [753, 332] width 58 height 37
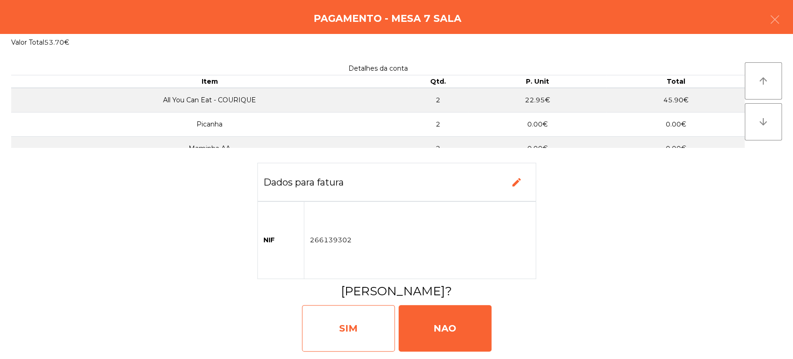
click at [333, 327] on div "SIM" at bounding box center [348, 328] width 93 height 46
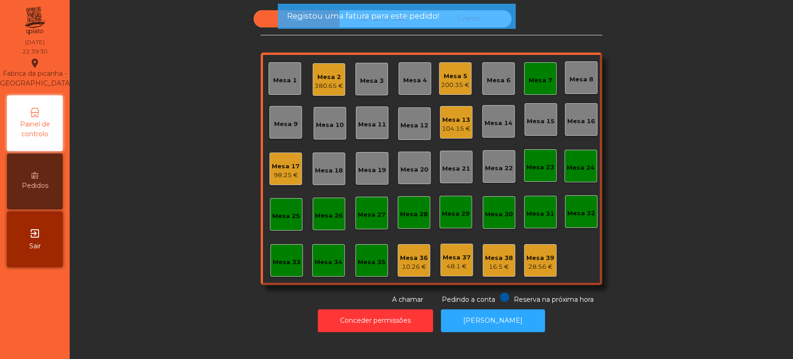
click at [534, 92] on div "Mesa 7" at bounding box center [540, 78] width 33 height 33
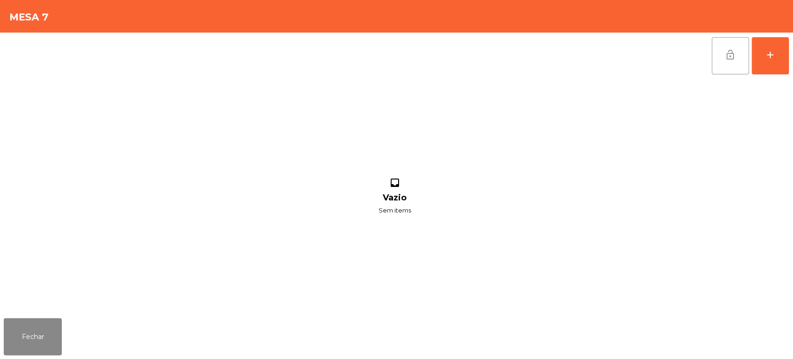
click at [712, 56] on button "lock_open" at bounding box center [730, 55] width 37 height 37
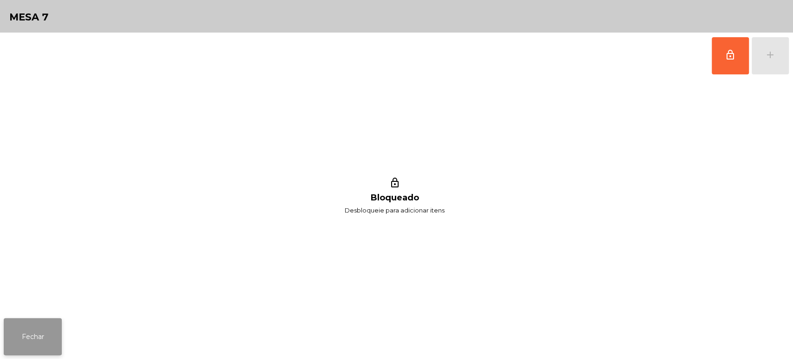
click at [25, 346] on button "Fechar" at bounding box center [33, 336] width 58 height 37
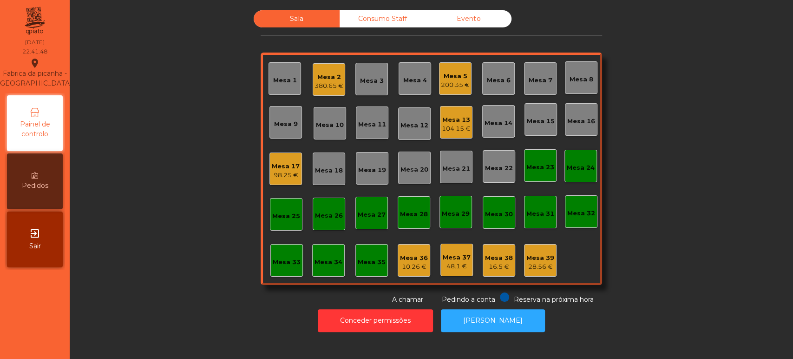
click at [709, 219] on div "Sala Consumo Staff Evento Mesa 1 Mesa 2 380.65 € Mesa 3 Mesa 4 Mesa 5 200.35 € …" at bounding box center [431, 157] width 698 height 294
click at [689, 181] on div "Sala Consumo Staff Evento Mesa 1 Mesa 2 380.65 € Mesa 3 Mesa 4 Mesa 5 200.35 € …" at bounding box center [431, 157] width 698 height 294
click at [454, 115] on div "Mesa 13" at bounding box center [456, 119] width 29 height 9
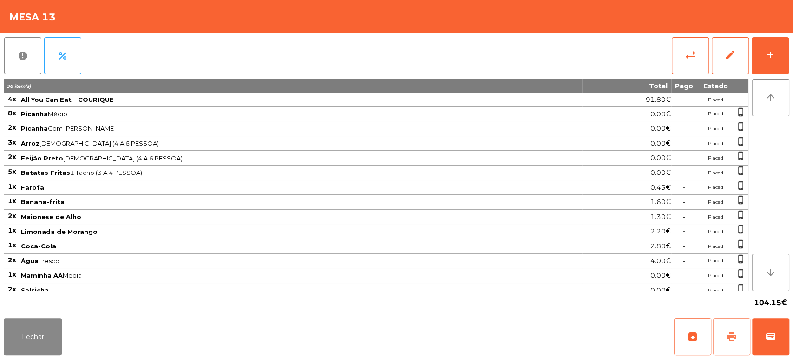
click at [727, 342] on span "print" at bounding box center [731, 336] width 11 height 11
click at [786, 348] on button "wallet" at bounding box center [770, 336] width 37 height 37
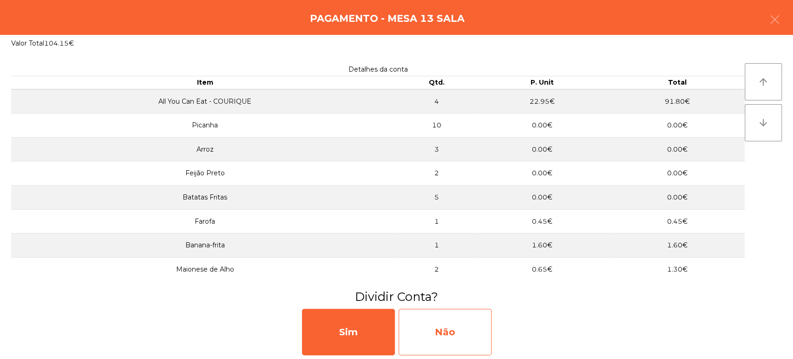
click at [467, 326] on div "Não" at bounding box center [444, 331] width 93 height 46
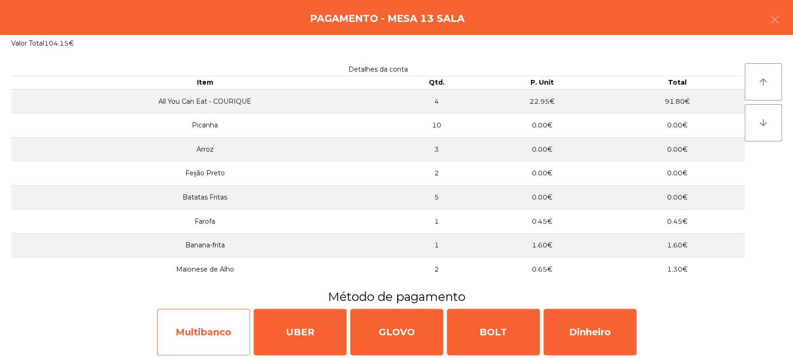
click at [206, 338] on div "Multibanco" at bounding box center [203, 331] width 93 height 46
select select "**"
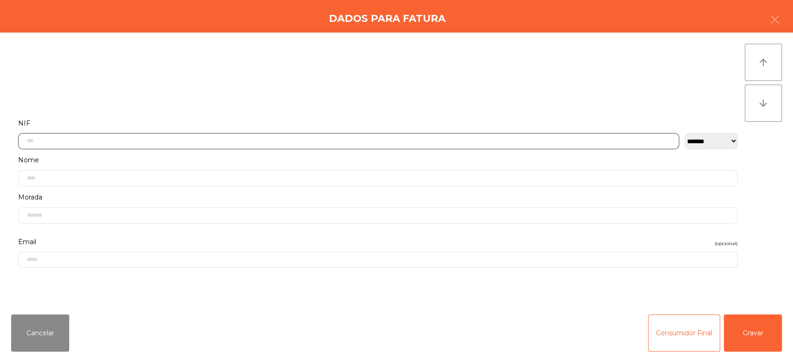
click at [175, 144] on input "text" at bounding box center [348, 141] width 661 height 16
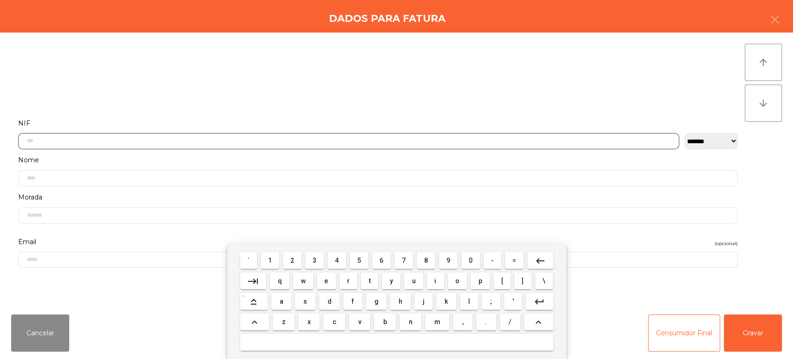
scroll to position [72, 0]
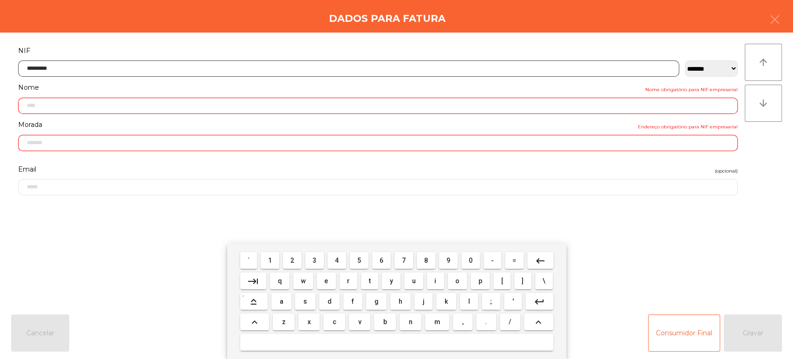
type input "*********"
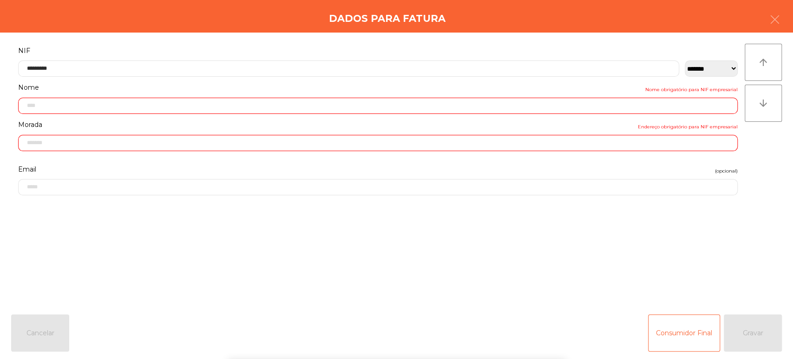
click at [765, 153] on div "arrow_upward arrow_downward" at bounding box center [762, 170] width 37 height 252
type input "**********"
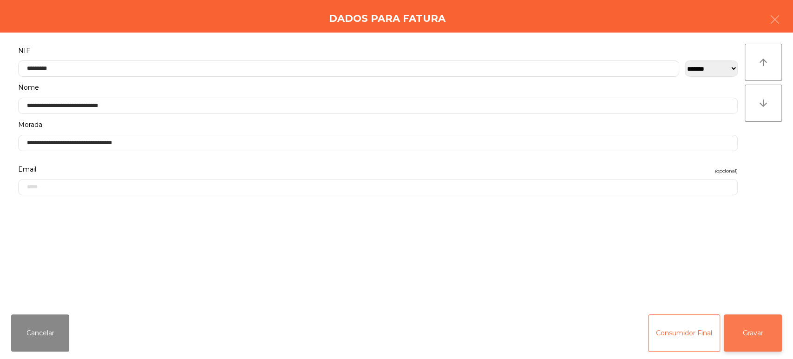
click at [741, 328] on button "Gravar" at bounding box center [753, 332] width 58 height 37
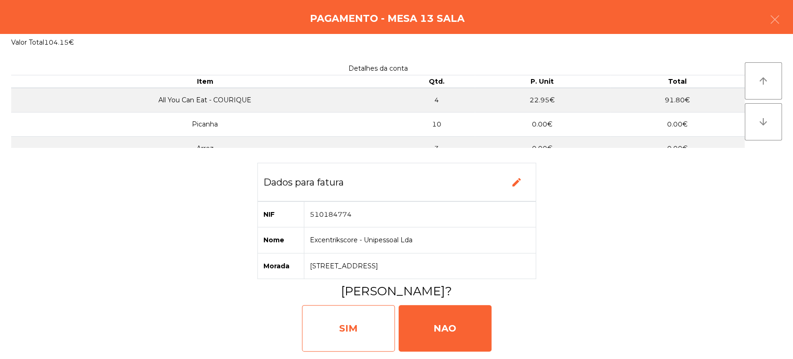
click at [334, 320] on div "SIM" at bounding box center [348, 328] width 93 height 46
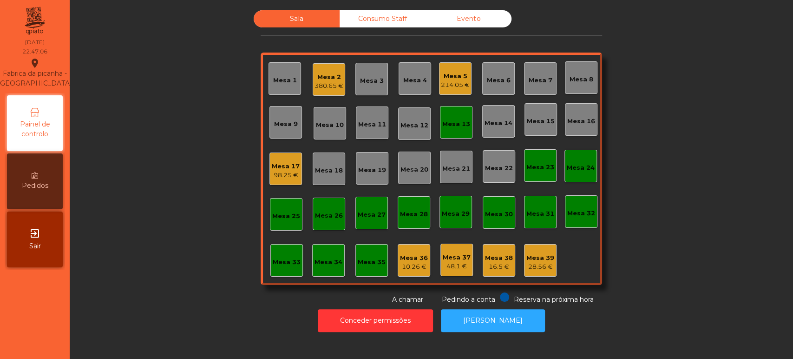
click at [444, 153] on div "Mesa 21" at bounding box center [456, 166] width 33 height 33
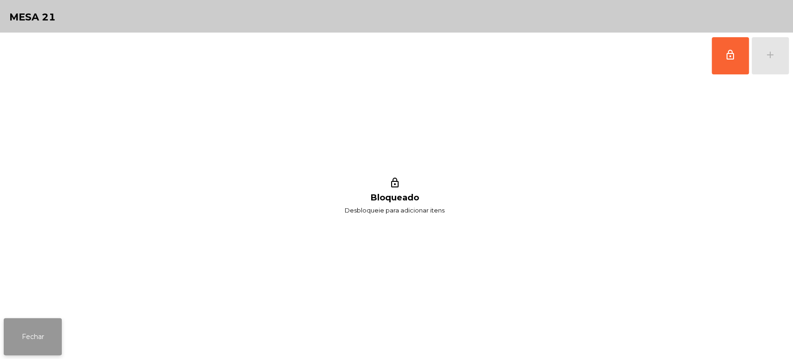
click at [49, 346] on button "Fechar" at bounding box center [33, 336] width 58 height 37
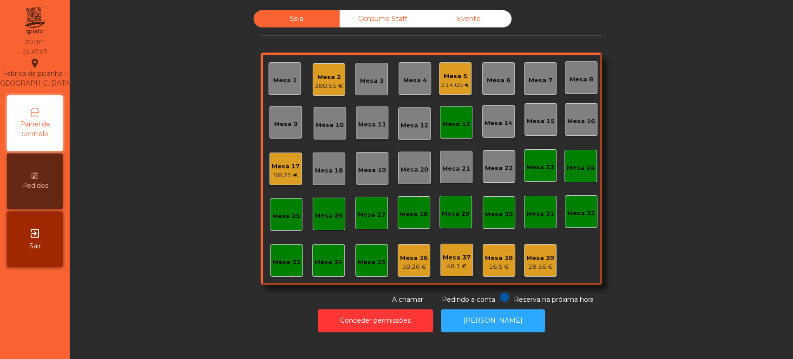
click at [442, 118] on div "Mesa 13" at bounding box center [456, 122] width 28 height 13
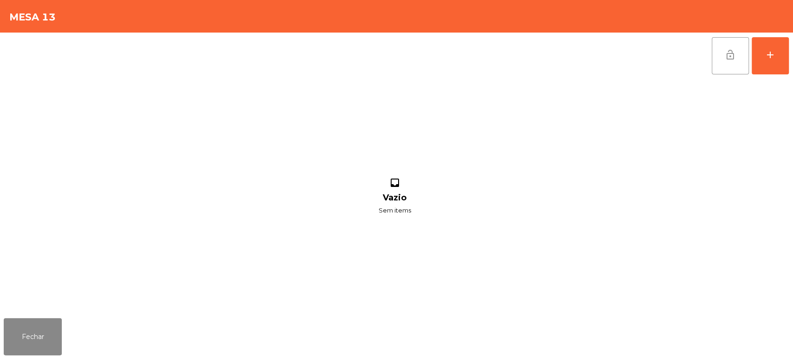
click at [715, 47] on button "lock_open" at bounding box center [730, 55] width 37 height 37
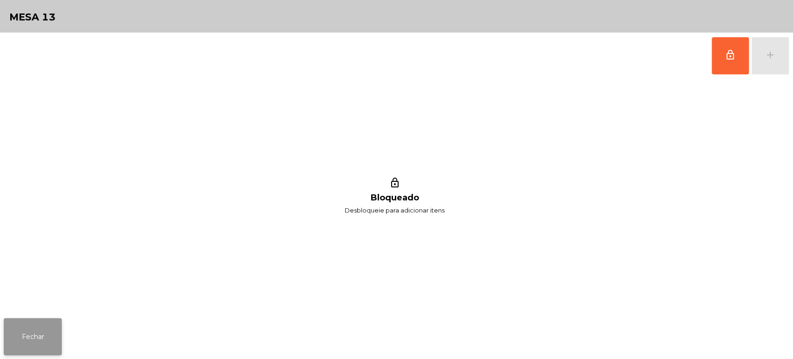
click at [44, 323] on button "Fechar" at bounding box center [33, 336] width 58 height 37
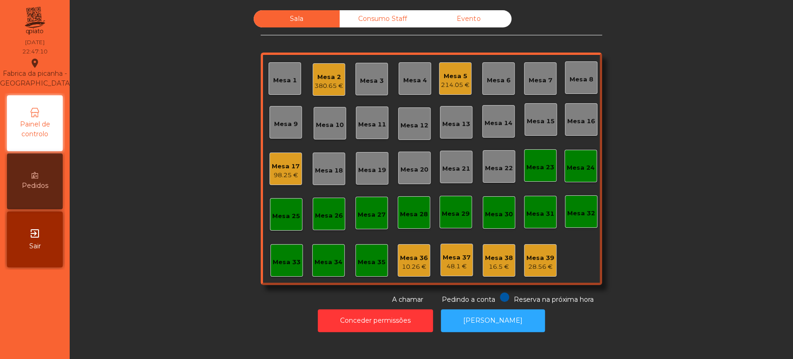
click at [182, 207] on div "Sala Consumo Staff Evento Mesa 1 Mesa 2 380.65 € Mesa 3 Mesa 4 Mesa 5 214.05 € …" at bounding box center [431, 157] width 698 height 294
click at [338, 63] on div "Mesa 2 380.65 €" at bounding box center [329, 79] width 33 height 33
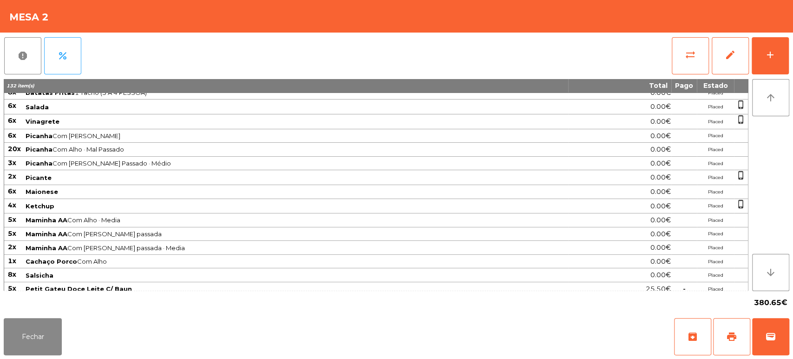
scroll to position [194, 0]
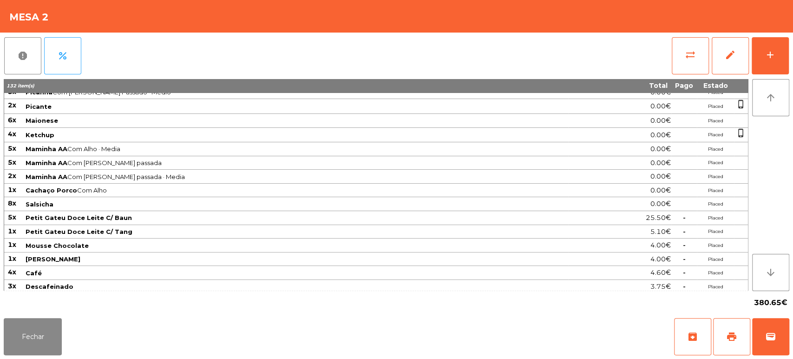
click at [100, 259] on span "Mousse Lima" at bounding box center [297, 258] width 542 height 7
click at [53, 337] on button "Fechar" at bounding box center [33, 336] width 58 height 37
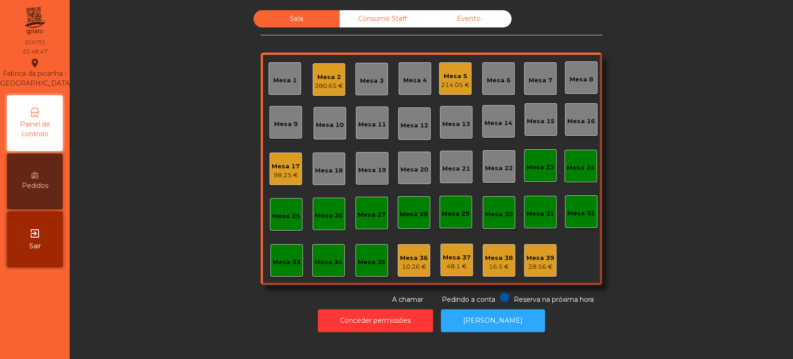
click at [542, 271] on div "Mesa 39 28.56 €" at bounding box center [540, 260] width 33 height 33
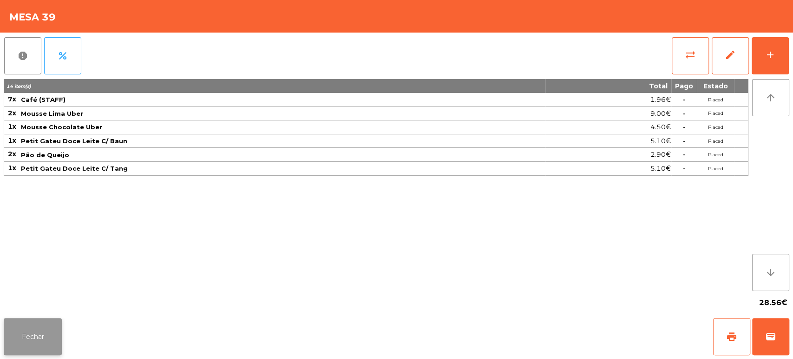
click at [48, 334] on button "Fechar" at bounding box center [33, 336] width 58 height 37
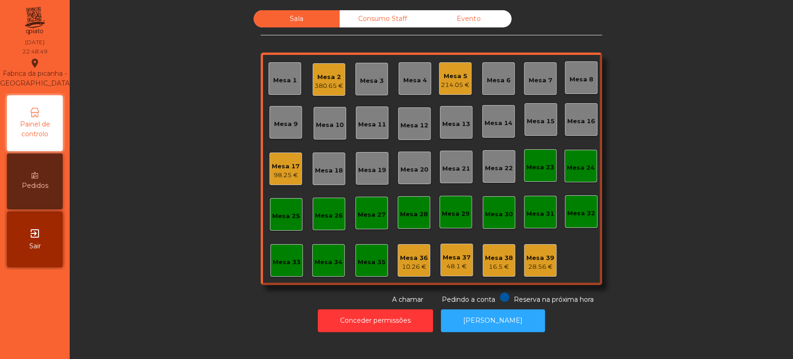
click at [218, 259] on div "Sala Consumo Staff Evento Mesa 1 Mesa 2 380.65 € Mesa 3 Mesa 4 Mesa 5 214.05 € …" at bounding box center [431, 157] width 698 height 294
click at [542, 255] on div "Mesa 39" at bounding box center [540, 257] width 28 height 9
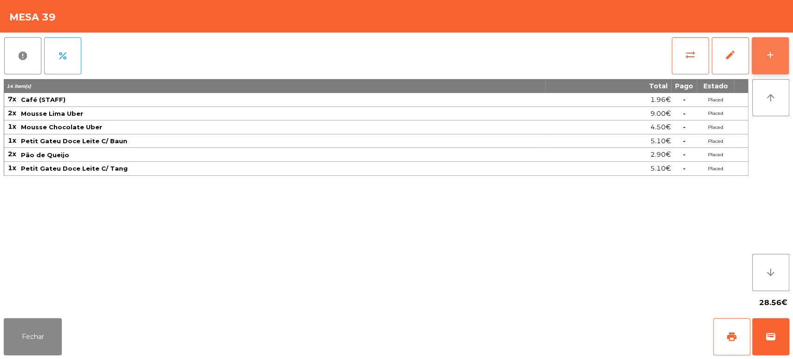
click at [771, 65] on button "add" at bounding box center [769, 55] width 37 height 37
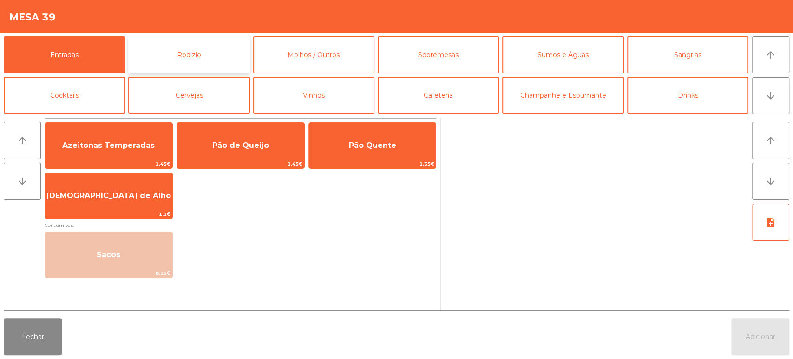
click at [199, 65] on button "Rodizio" at bounding box center [188, 54] width 121 height 37
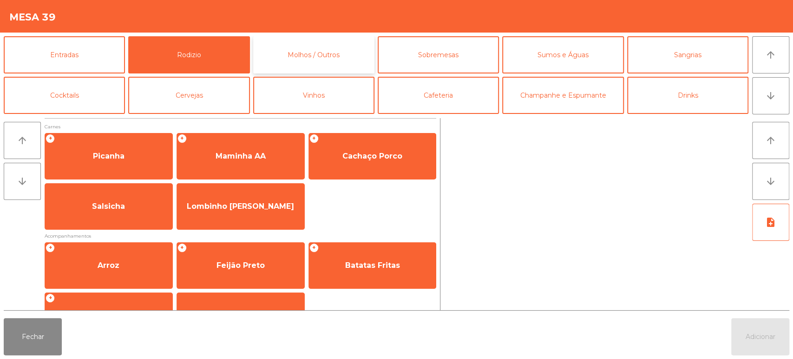
click at [318, 55] on button "Molhos / Outros" at bounding box center [313, 54] width 121 height 37
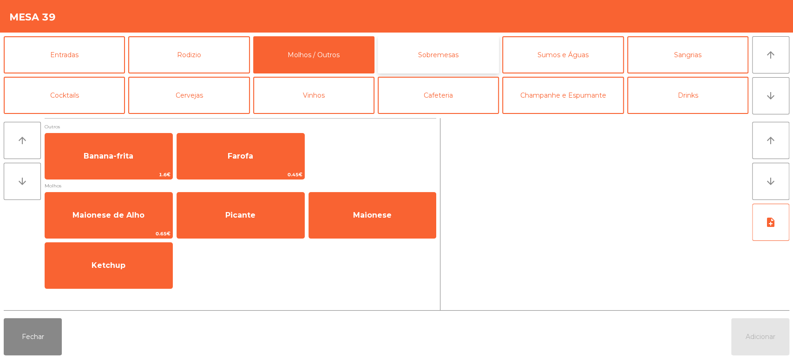
click at [450, 70] on button "Sobremesas" at bounding box center [438, 54] width 121 height 37
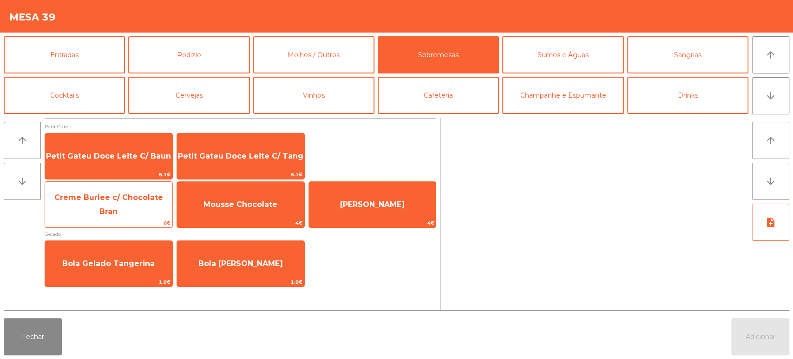
click at [142, 215] on span "Creme Burlee c/ Chocolate Bran" at bounding box center [108, 204] width 127 height 39
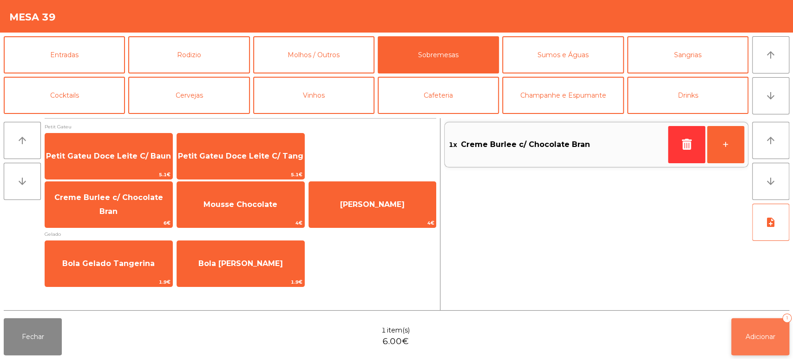
click at [734, 345] on button "Adicionar 1" at bounding box center [760, 336] width 58 height 37
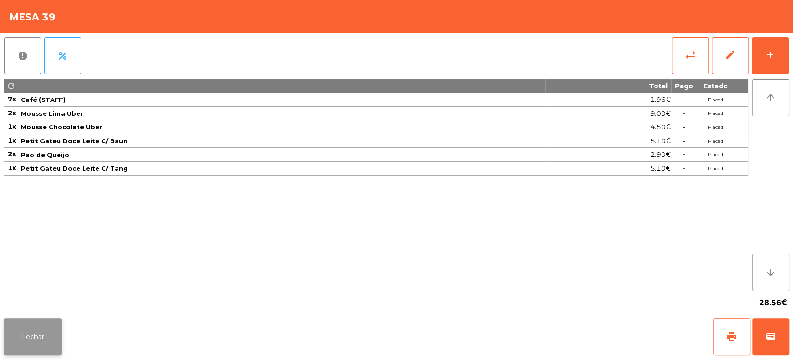
click at [45, 334] on button "Fechar" at bounding box center [33, 336] width 58 height 37
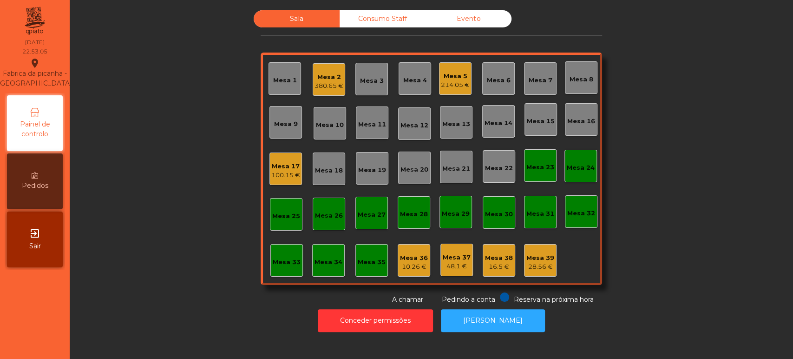
click at [374, 18] on div "Consumo Staff" at bounding box center [382, 18] width 86 height 17
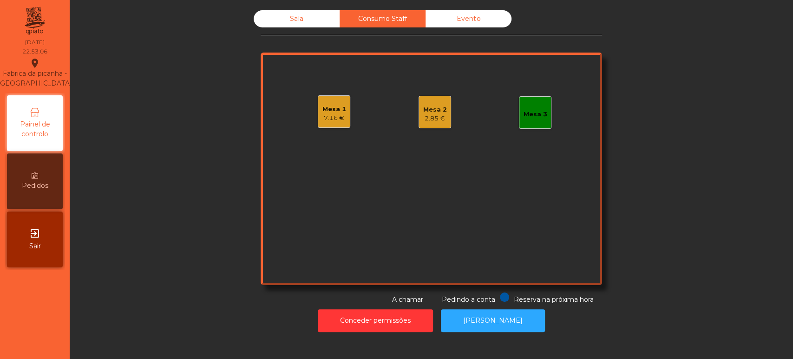
click at [334, 116] on div "7.16 €" at bounding box center [334, 117] width 24 height 9
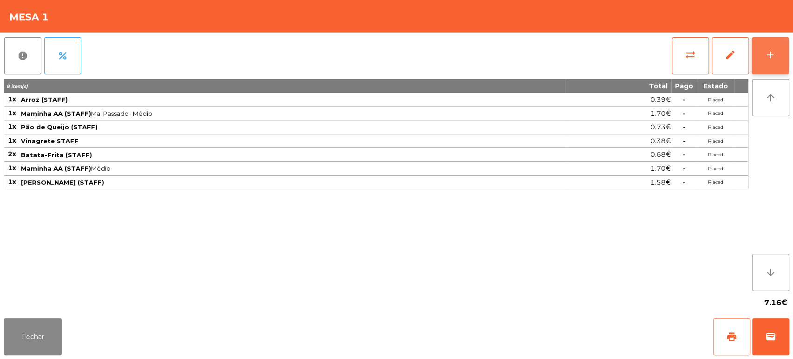
click at [773, 65] on button "add" at bounding box center [769, 55] width 37 height 37
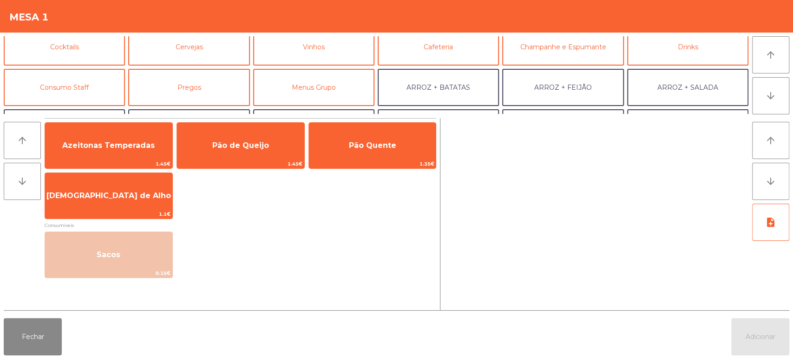
scroll to position [57, 0]
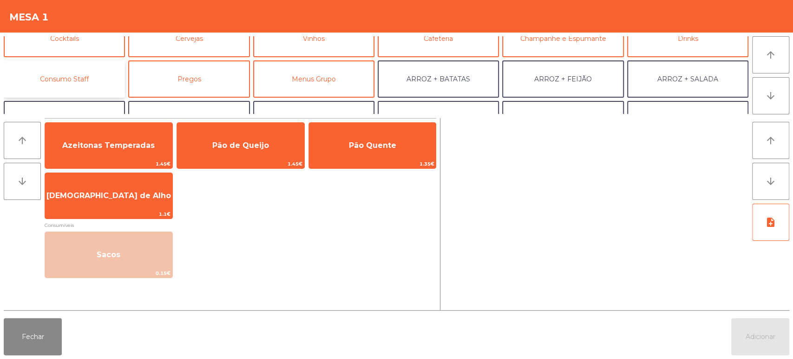
click at [71, 95] on button "Consumo Staff" at bounding box center [64, 78] width 121 height 37
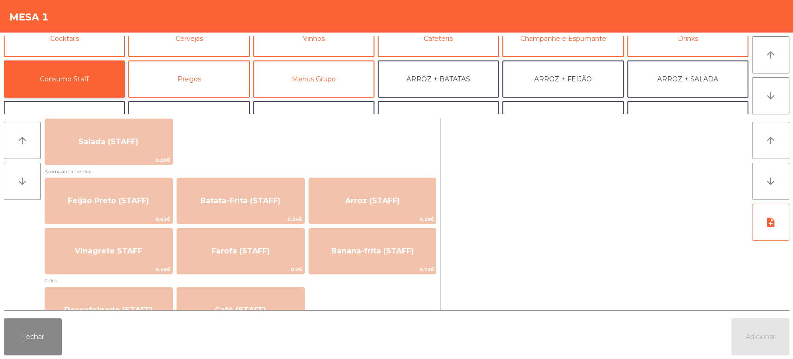
scroll to position [389, 0]
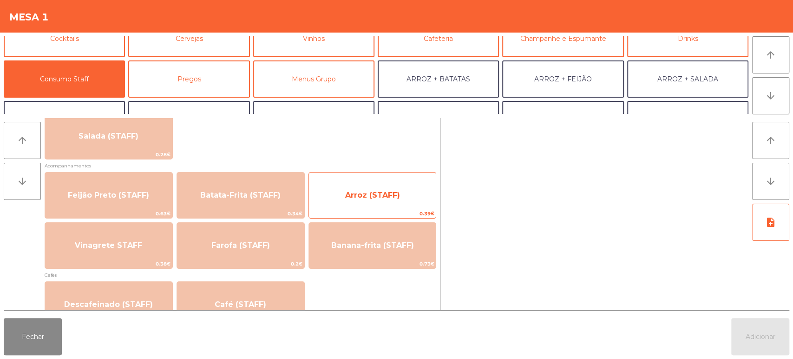
click at [373, 197] on span "Arroz (STAFF)" at bounding box center [372, 194] width 55 height 9
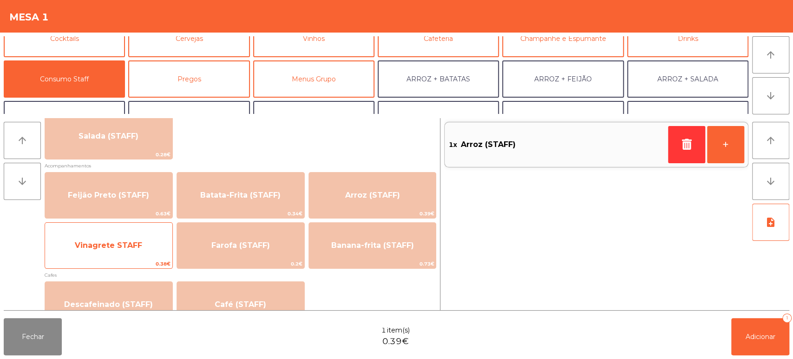
click at [129, 242] on span "Vinagrete STAFF" at bounding box center [108, 245] width 67 height 9
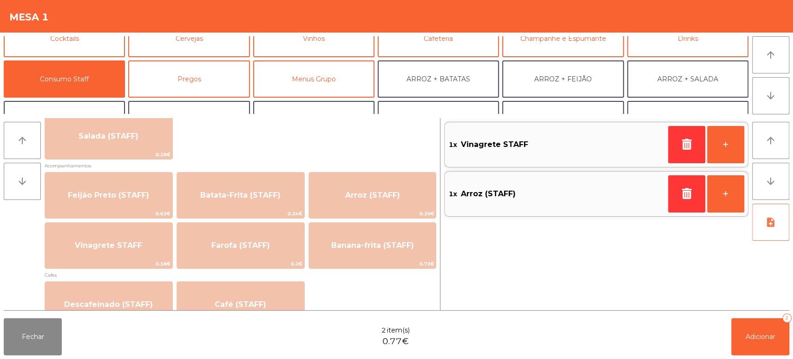
click at [765, 227] on icon "note_add" at bounding box center [770, 221] width 11 height 11
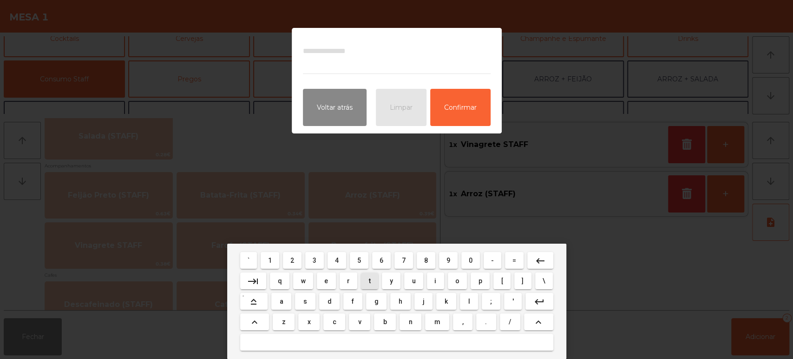
click at [369, 280] on span "t" at bounding box center [370, 280] width 2 height 7
click at [280, 301] on span "a" at bounding box center [282, 300] width 4 height 7
click at [445, 301] on span "k" at bounding box center [445, 300] width 3 height 7
click at [325, 279] on span "e" at bounding box center [326, 280] width 4 height 7
click at [281, 299] on span "a" at bounding box center [282, 300] width 4 height 7
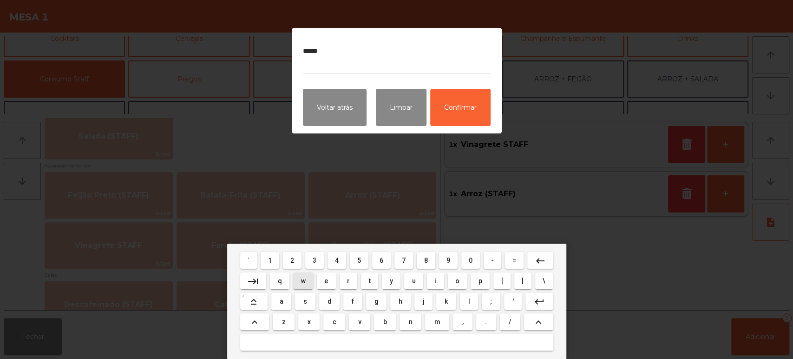
click at [310, 282] on button "w" at bounding box center [303, 280] width 20 height 17
click at [281, 301] on span "a" at bounding box center [282, 300] width 4 height 7
click at [391, 279] on span "y" at bounding box center [391, 280] width 3 height 7
type textarea "********"
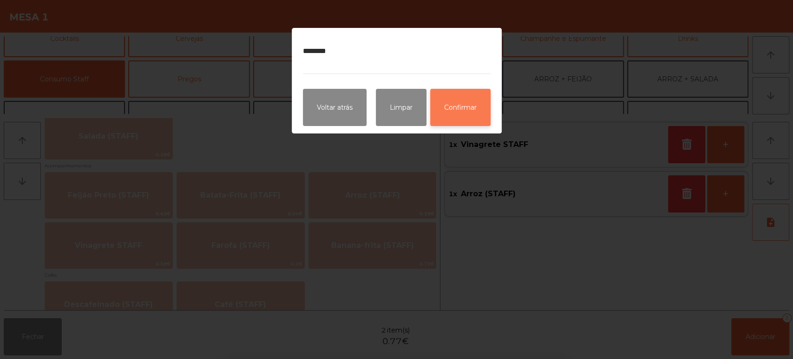
click at [476, 91] on button "Confirmar" at bounding box center [460, 107] width 60 height 37
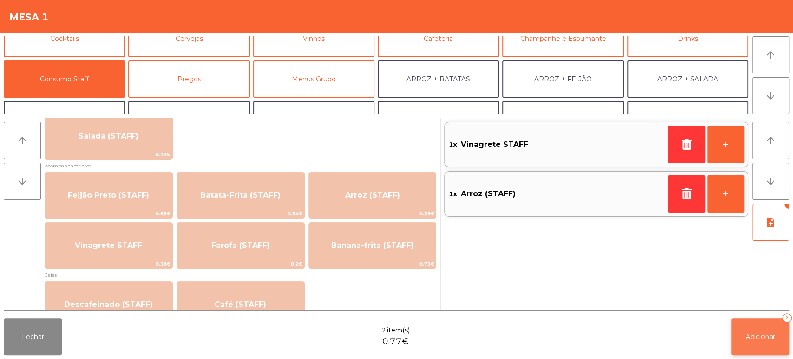
click at [768, 334] on span "Adicionar" at bounding box center [760, 336] width 30 height 8
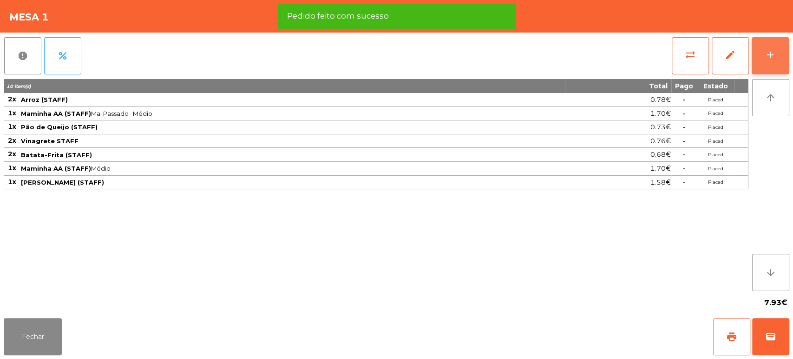
click at [766, 64] on button "add" at bounding box center [769, 55] width 37 height 37
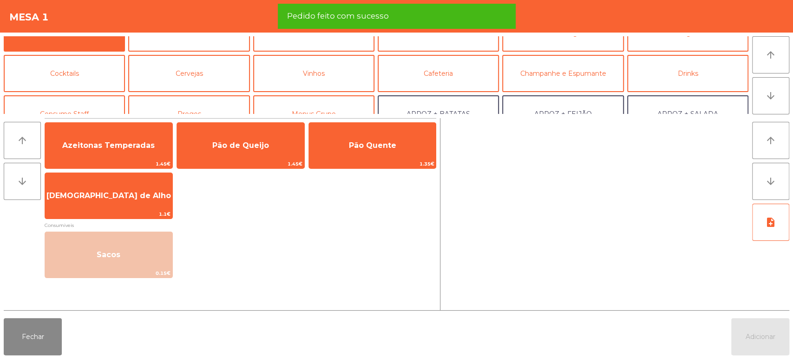
scroll to position [24, 0]
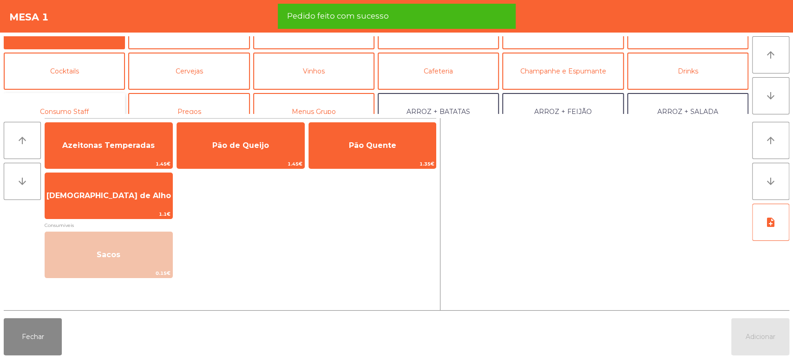
click at [90, 96] on button "Consumo Staff" at bounding box center [64, 111] width 121 height 37
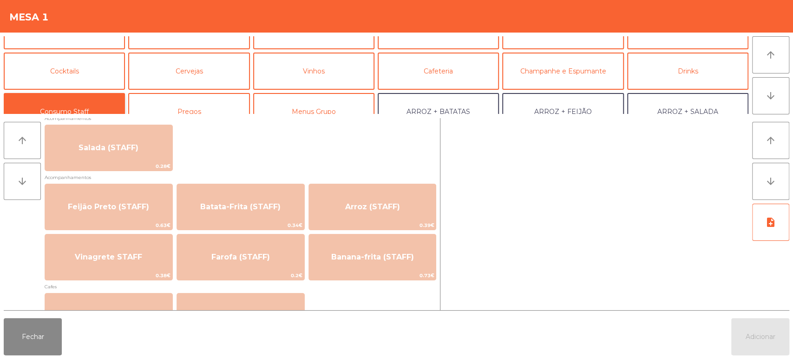
scroll to position [440, 0]
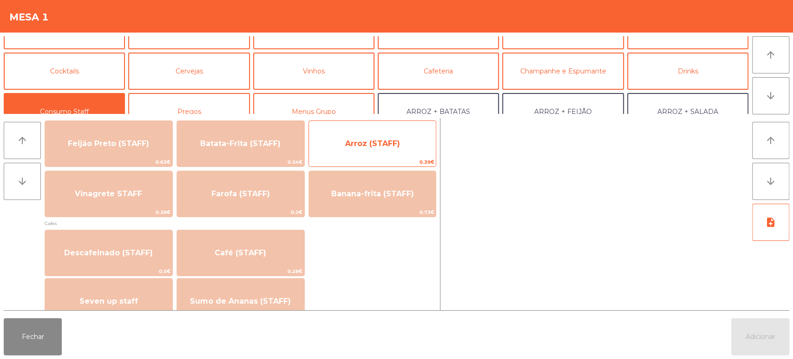
click at [382, 162] on span "0.39€" at bounding box center [372, 161] width 127 height 9
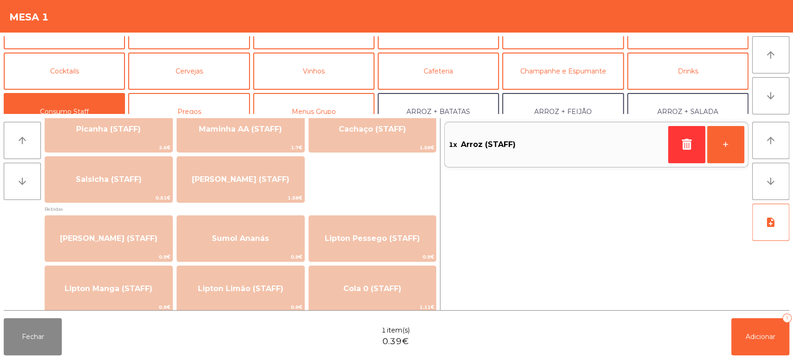
scroll to position [0, 0]
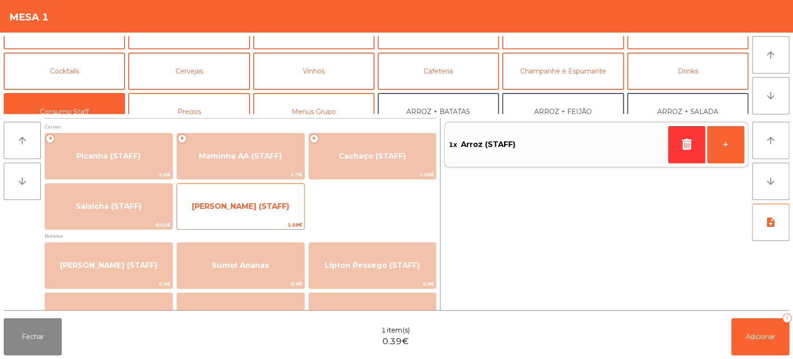
click at [255, 216] on span "[PERSON_NAME] (STAFF)" at bounding box center [240, 206] width 127 height 25
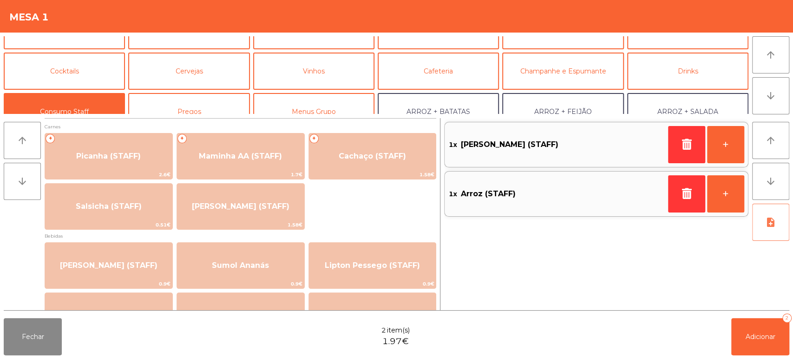
click at [775, 223] on icon "note_add" at bounding box center [770, 221] width 11 height 11
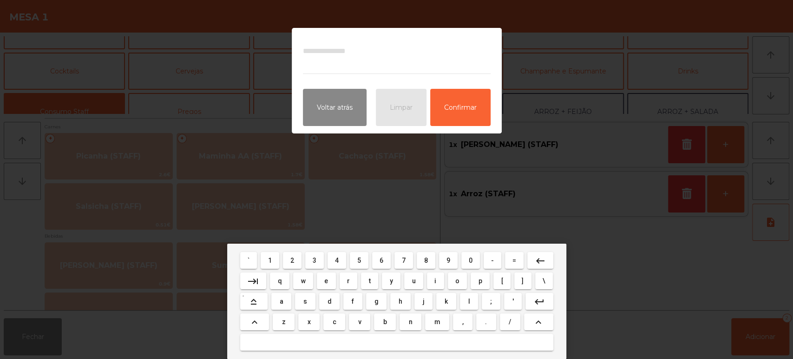
click at [364, 280] on button "t" at bounding box center [369, 280] width 17 height 17
click at [280, 305] on span "a" at bounding box center [282, 300] width 4 height 7
click at [445, 301] on span "k" at bounding box center [445, 300] width 3 height 7
click at [326, 280] on span "e" at bounding box center [326, 280] width 4 height 7
click at [281, 301] on span "a" at bounding box center [282, 300] width 4 height 7
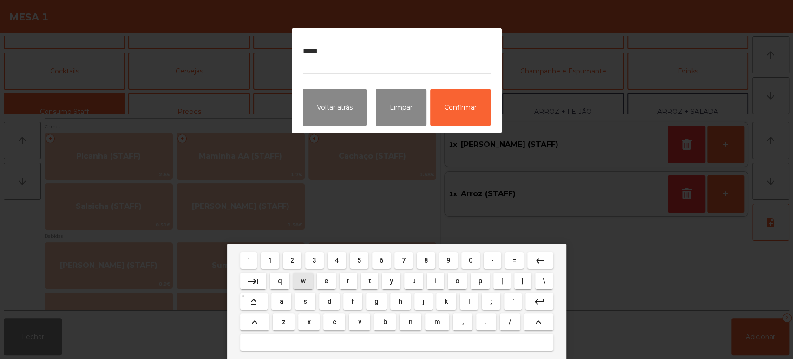
click at [303, 279] on span "w" at bounding box center [302, 280] width 5 height 7
click at [281, 288] on button "q" at bounding box center [280, 280] width 20 height 17
click at [385, 276] on button "y" at bounding box center [391, 280] width 19 height 17
click at [540, 252] on button "keyboard_backspace" at bounding box center [540, 260] width 26 height 17
click at [538, 251] on mat-keyboard-key "keyboard_backspace" at bounding box center [540, 260] width 30 height 20
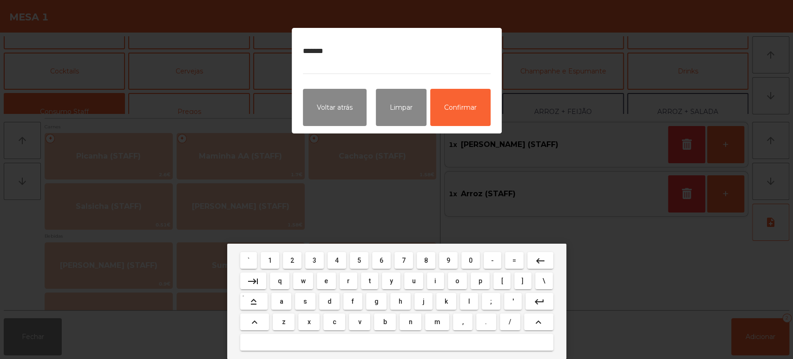
click at [546, 252] on button "keyboard_backspace" at bounding box center [540, 260] width 26 height 17
click at [281, 301] on span "a" at bounding box center [282, 300] width 4 height 7
click at [391, 279] on span "y" at bounding box center [391, 280] width 3 height 7
type textarea "********"
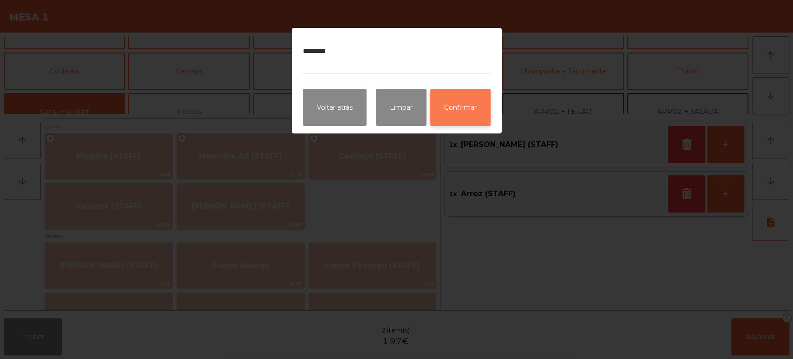
click at [463, 105] on button "Confirmar" at bounding box center [460, 107] width 60 height 37
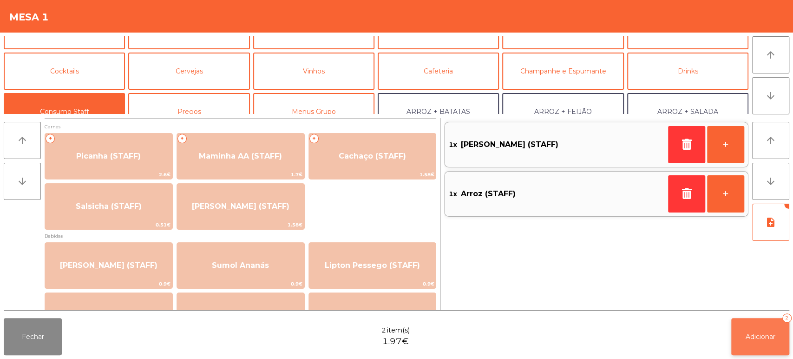
click at [753, 333] on span "Adicionar" at bounding box center [760, 336] width 30 height 8
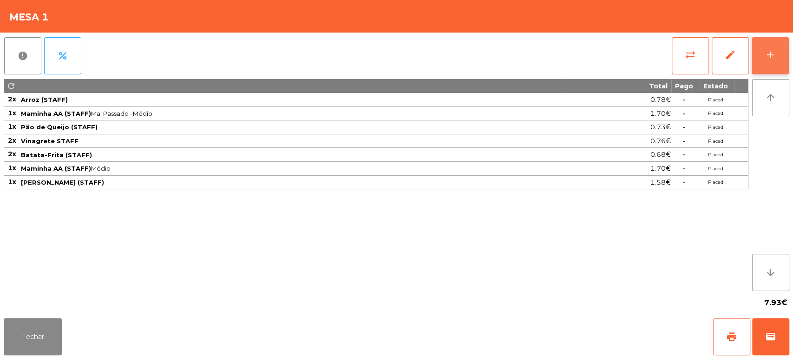
click at [776, 69] on button "add" at bounding box center [769, 55] width 37 height 37
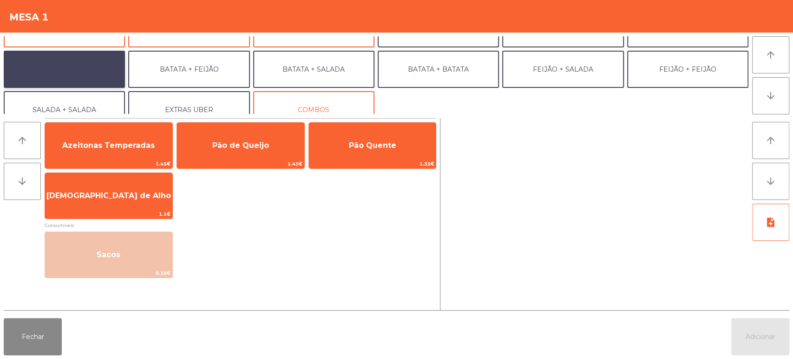
click at [91, 59] on button "ARROZ + ARROZ" at bounding box center [64, 69] width 121 height 37
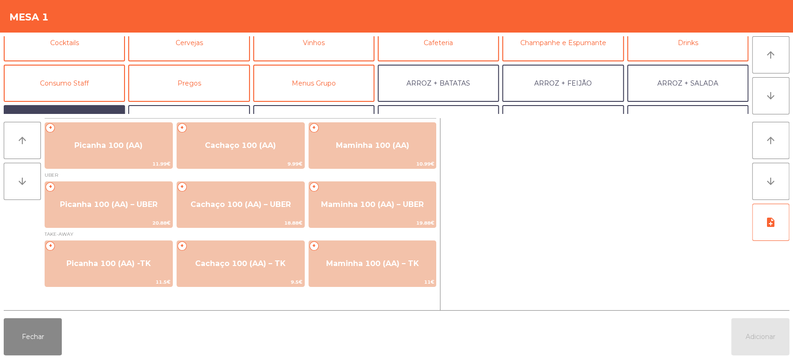
scroll to position [33, 0]
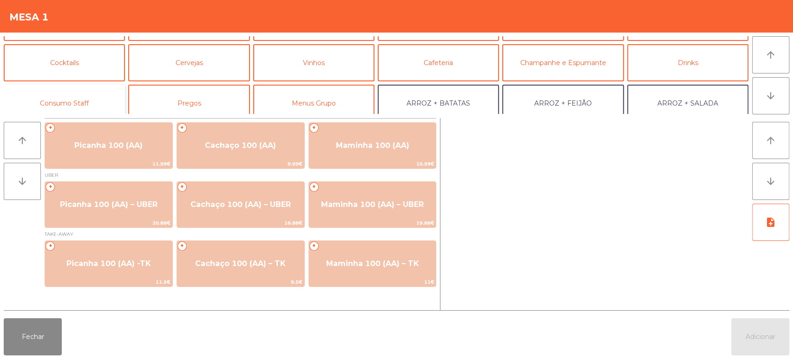
click at [73, 99] on button "Consumo Staff" at bounding box center [64, 103] width 121 height 37
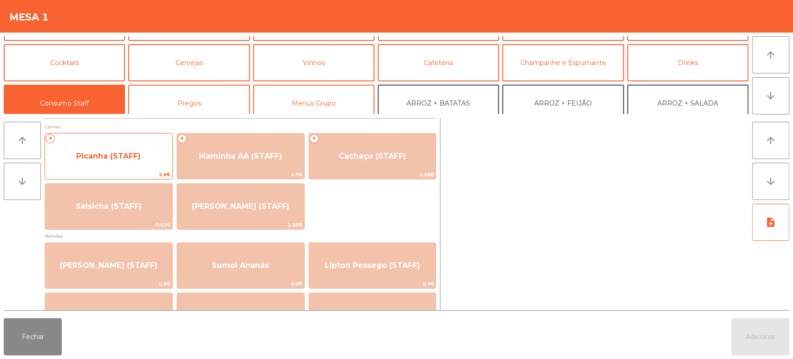
click at [163, 143] on div "+ Picanha (STAFF) 2.6€" at bounding box center [109, 156] width 128 height 46
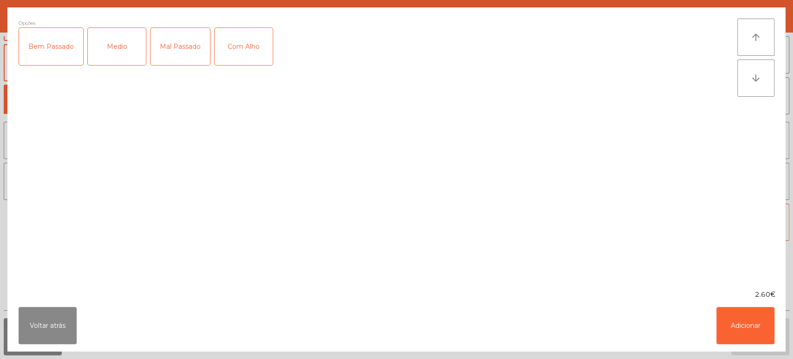
click at [127, 58] on div "Medio" at bounding box center [117, 46] width 58 height 37
click at [187, 43] on div "Mal Passado" at bounding box center [179, 46] width 59 height 37
click at [727, 308] on button "Adicionar" at bounding box center [745, 325] width 58 height 37
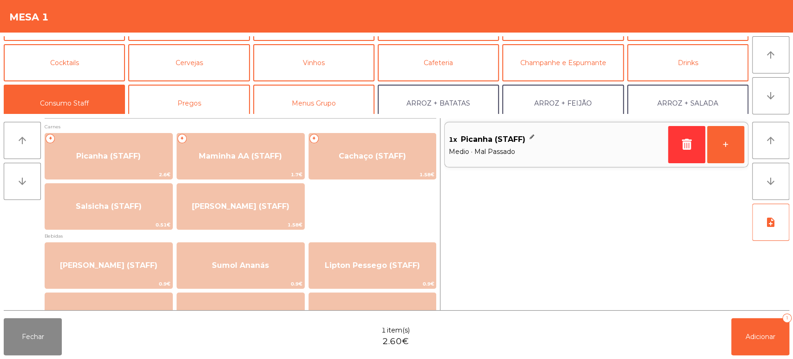
click at [791, 223] on div "arrow_upward arrow_downward Carnes + Picanha (STAFF) 2.6€ + Maminha AA (STAFF) …" at bounding box center [396, 214] width 793 height 200
click at [769, 348] on button "Adicionar 1" at bounding box center [760, 336] width 58 height 37
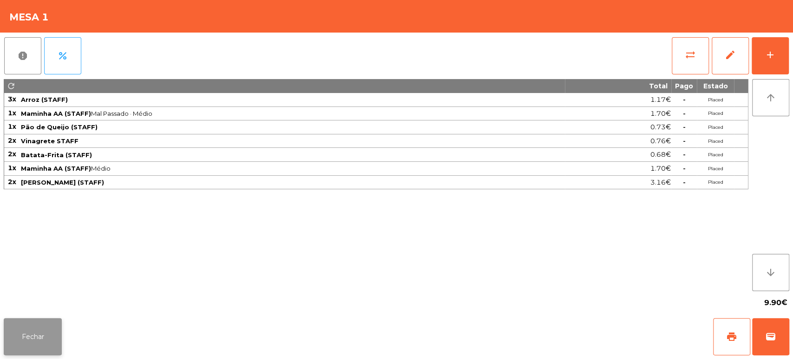
click at [59, 336] on button "Fechar" at bounding box center [33, 336] width 58 height 37
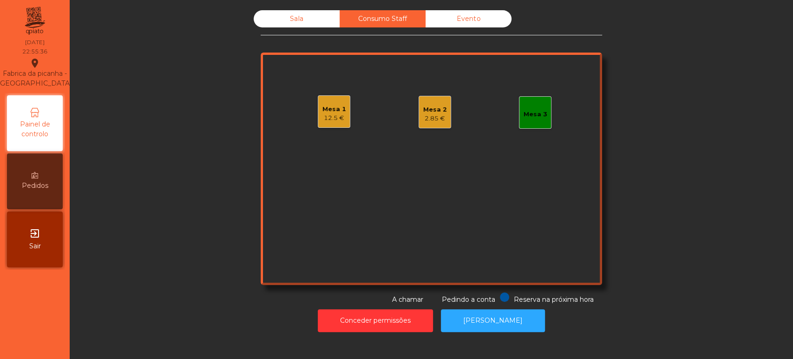
click at [337, 144] on div "Mesa 1 12.5 € Mesa 2 2.85 € Mesa 3" at bounding box center [431, 168] width 341 height 232
click at [334, 124] on div "Mesa 1 12.5 €" at bounding box center [334, 111] width 33 height 33
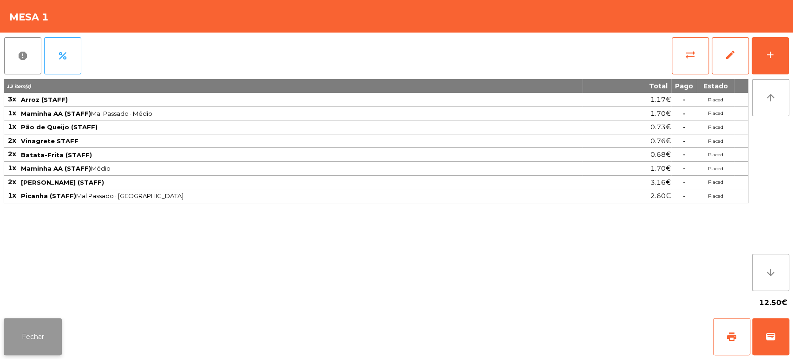
click at [38, 338] on button "Fechar" at bounding box center [33, 336] width 58 height 37
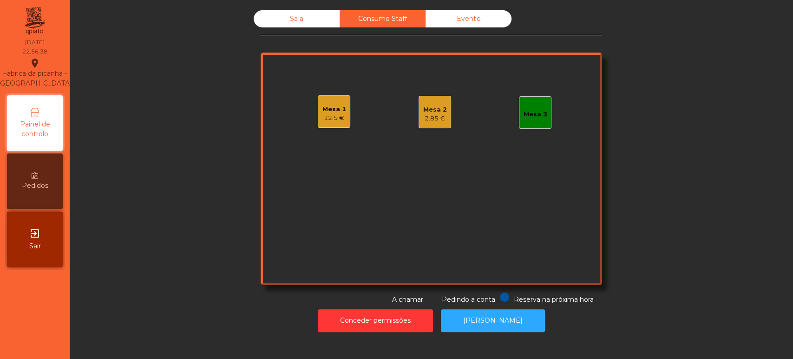
click at [434, 124] on div "Mesa 2 2.85 €" at bounding box center [434, 112] width 33 height 33
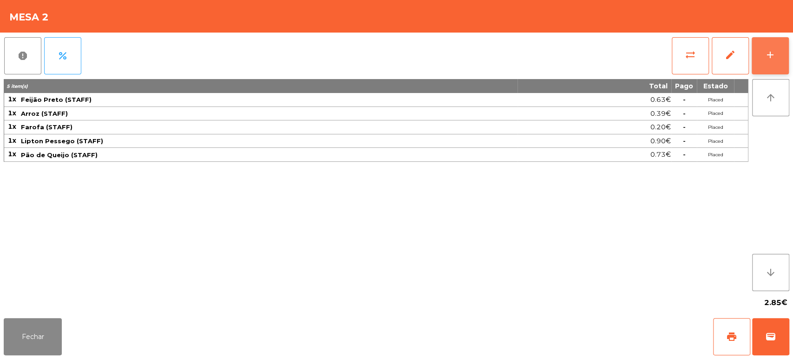
click at [774, 67] on button "add" at bounding box center [769, 55] width 37 height 37
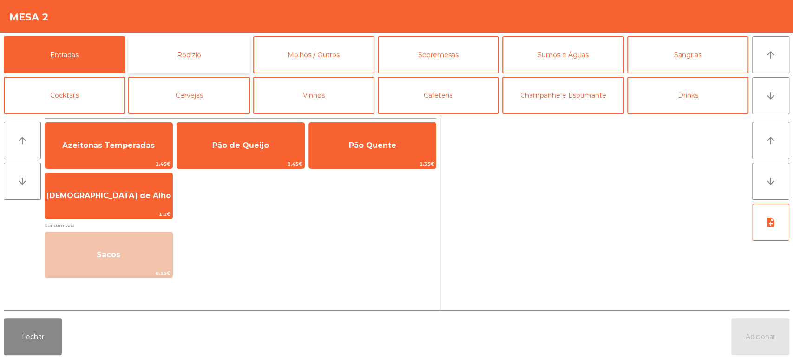
click at [221, 57] on button "Rodizio" at bounding box center [188, 54] width 121 height 37
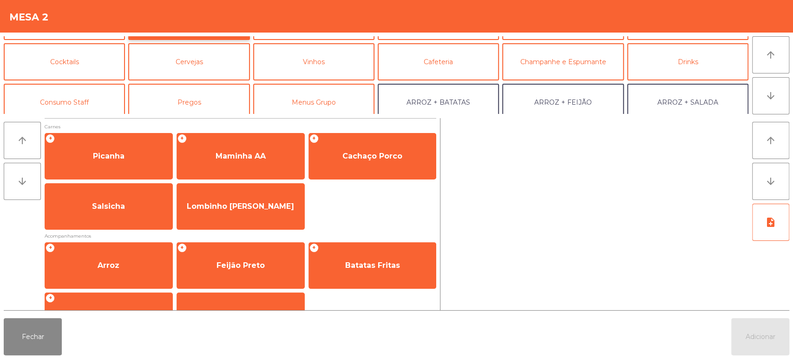
scroll to position [66, 0]
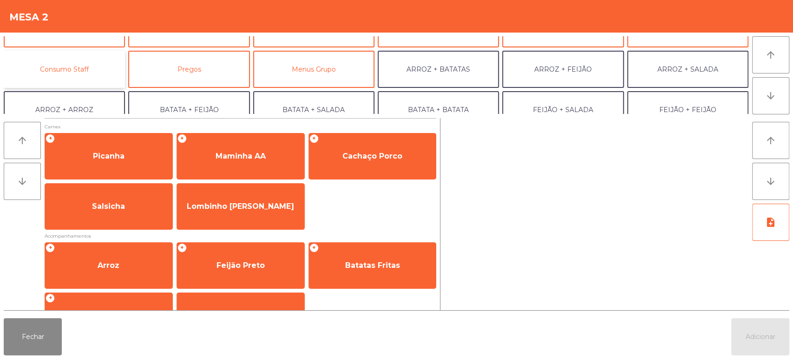
click at [104, 66] on button "Consumo Staff" at bounding box center [64, 69] width 121 height 37
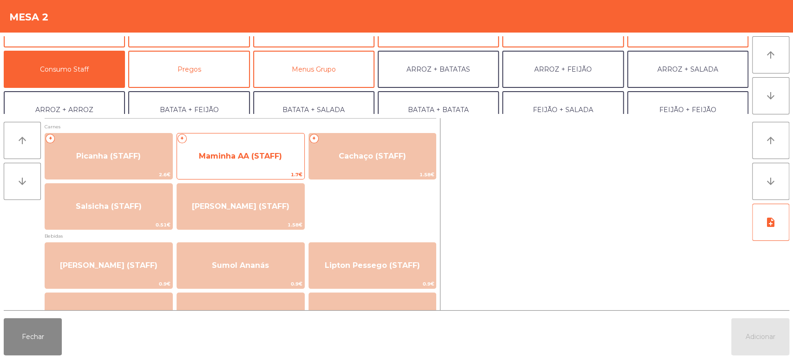
click at [263, 161] on span "Maminha AA (STAFF)" at bounding box center [240, 156] width 127 height 25
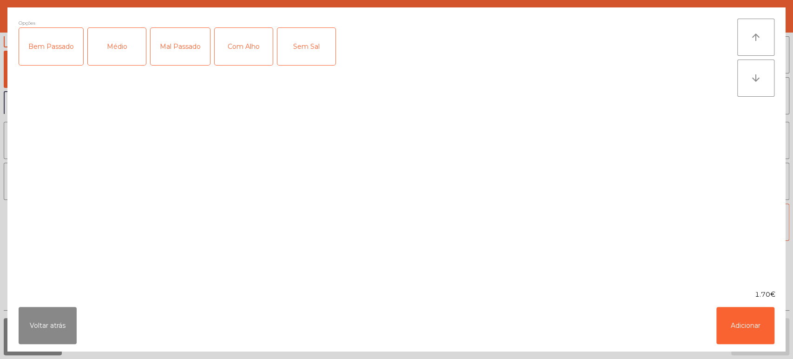
click at [119, 56] on div "Médio" at bounding box center [117, 46] width 58 height 37
click at [163, 50] on div "Mal Passado" at bounding box center [179, 46] width 59 height 37
click at [255, 55] on div "Com Alho" at bounding box center [244, 46] width 58 height 37
click at [757, 339] on button "Adicionar" at bounding box center [745, 325] width 58 height 37
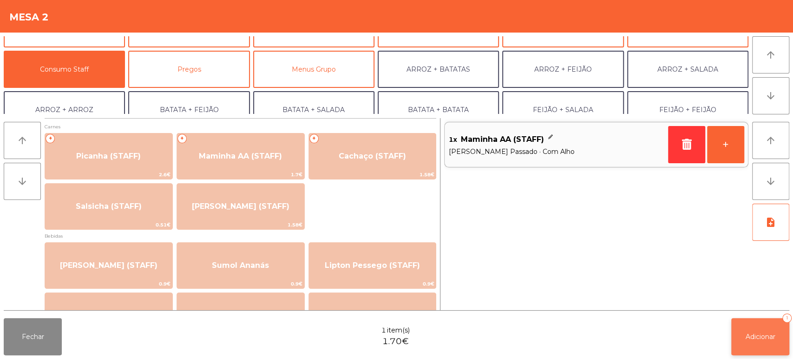
click at [773, 346] on button "Adicionar 1" at bounding box center [760, 336] width 58 height 37
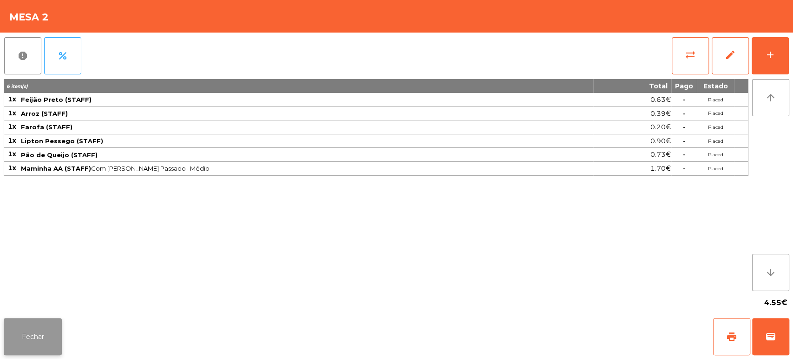
click at [36, 335] on button "Fechar" at bounding box center [33, 336] width 58 height 37
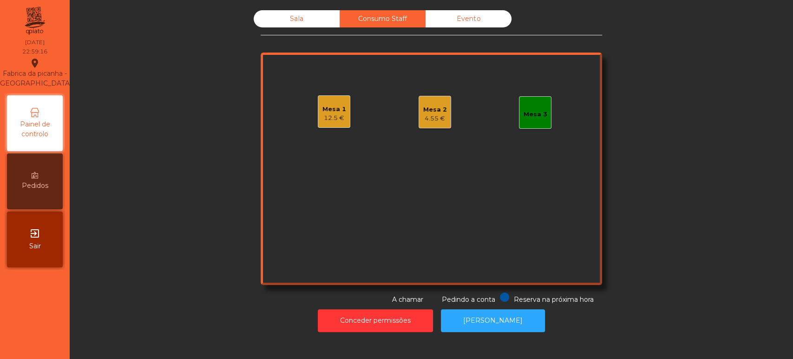
click at [418, 124] on div "Mesa 2 4.55 €" at bounding box center [434, 112] width 33 height 33
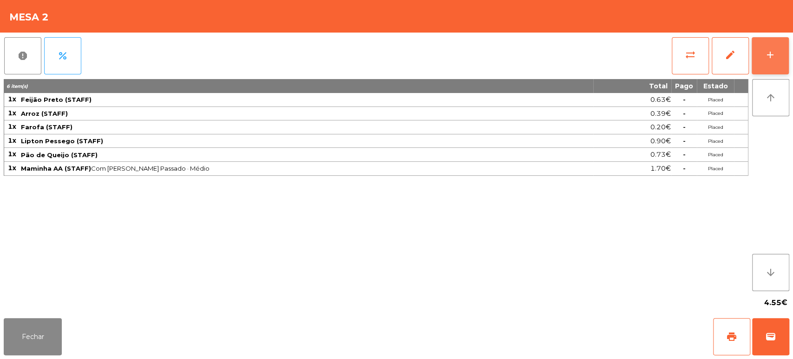
click at [756, 54] on button "add" at bounding box center [769, 55] width 37 height 37
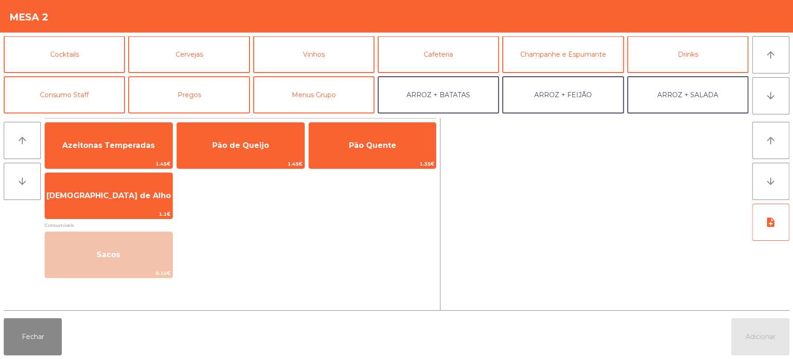
scroll to position [45, 0]
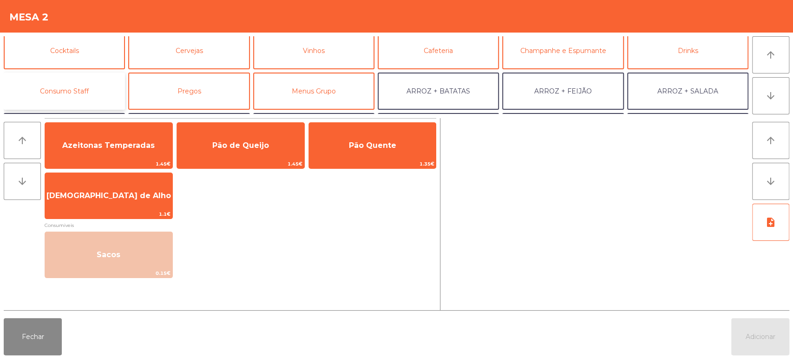
click at [60, 75] on button "Consumo Staff" at bounding box center [64, 90] width 121 height 37
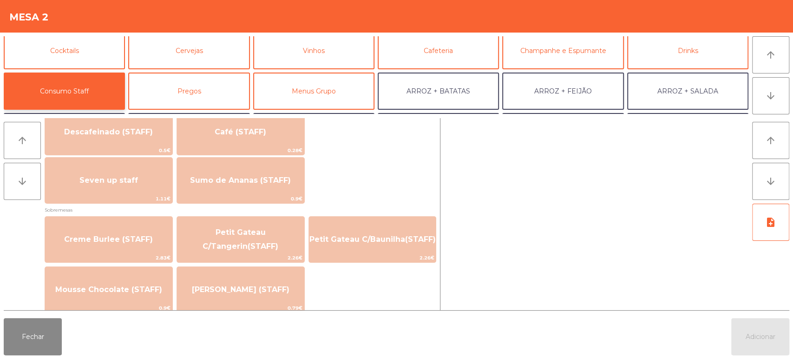
scroll to position [561, 0]
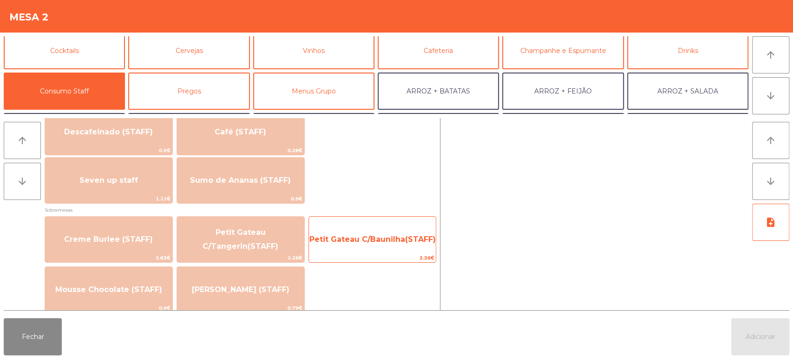
click at [376, 235] on span "Petit Gateau C/Baunilha(STAFF)" at bounding box center [372, 239] width 126 height 9
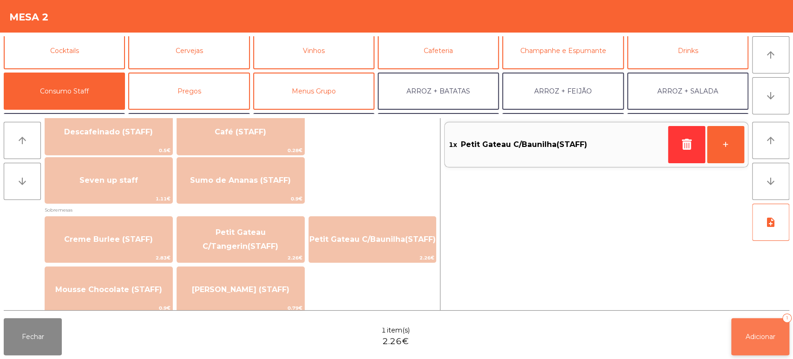
click at [780, 345] on button "Adicionar 1" at bounding box center [760, 336] width 58 height 37
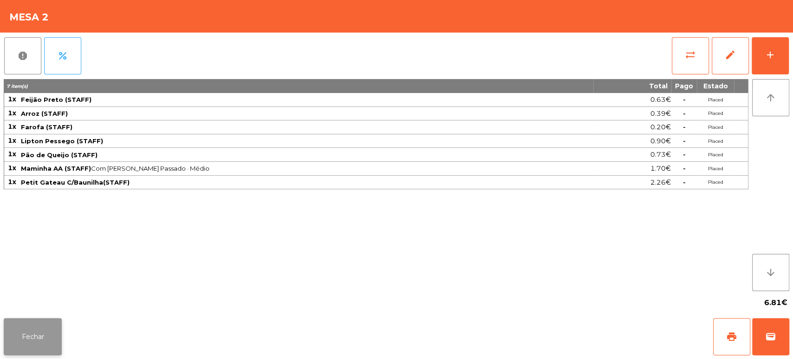
click at [48, 323] on button "Fechar" at bounding box center [33, 336] width 58 height 37
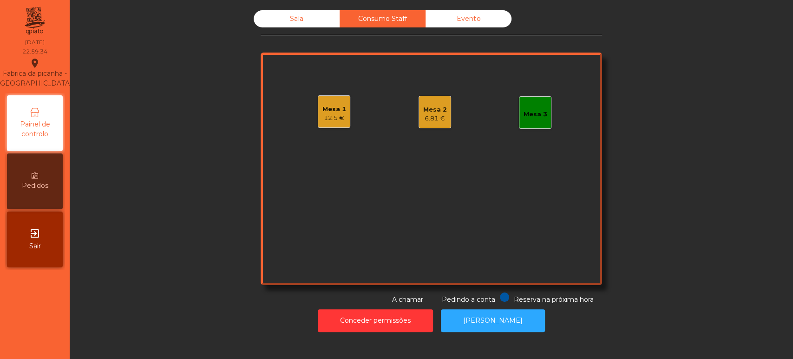
click at [294, 12] on div "Sala" at bounding box center [297, 18] width 86 height 17
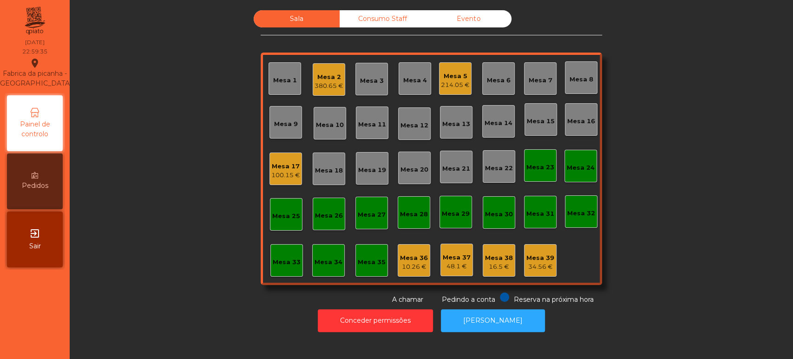
click at [327, 67] on div "Mesa 2 380.65 €" at bounding box center [329, 79] width 33 height 33
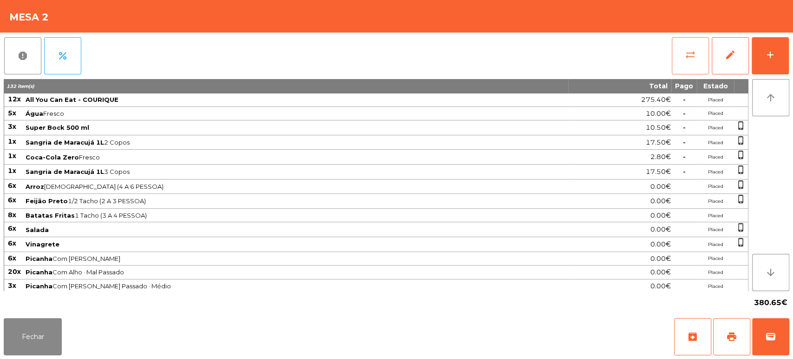
click at [684, 45] on button "sync_alt" at bounding box center [690, 55] width 37 height 37
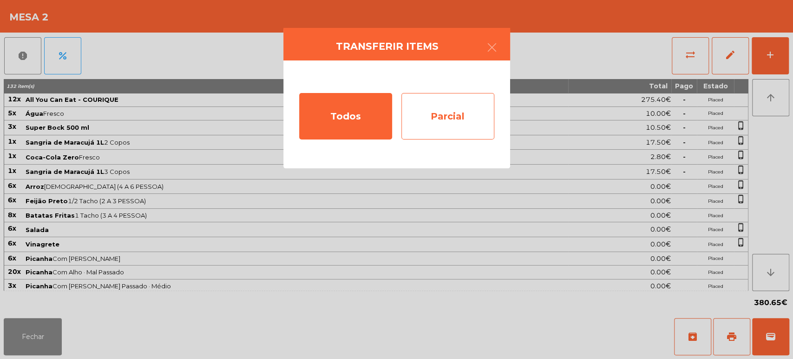
click at [450, 101] on div "Parcial" at bounding box center [447, 116] width 93 height 46
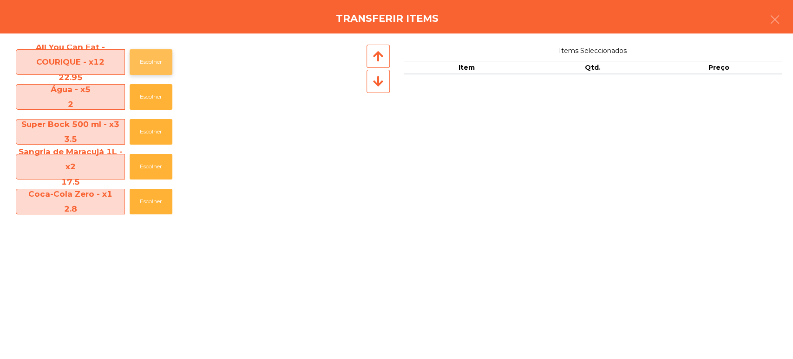
click at [158, 61] on button "Escolher" at bounding box center [151, 62] width 43 height 26
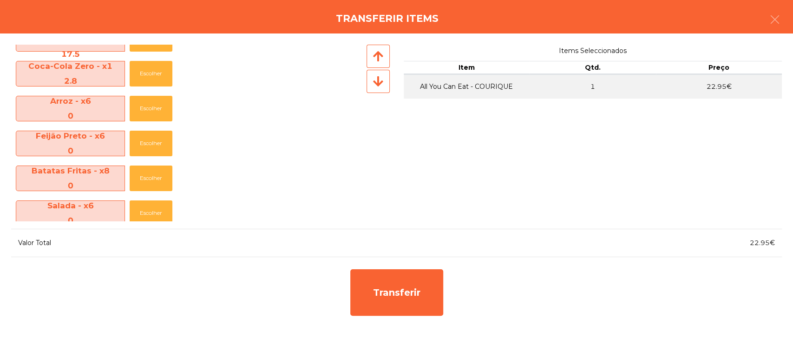
scroll to position [131, 0]
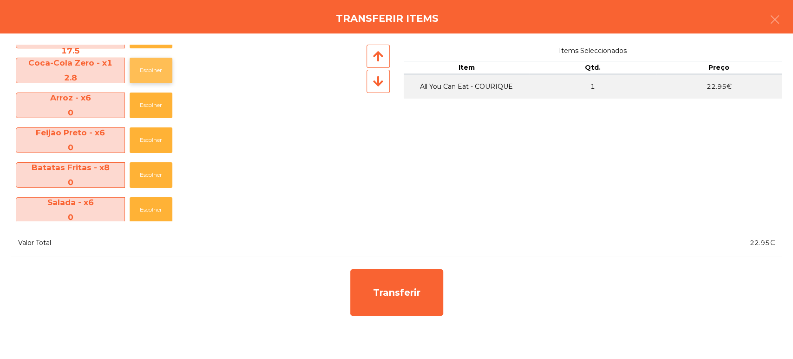
click at [146, 77] on button "Escolher" at bounding box center [151, 71] width 43 height 26
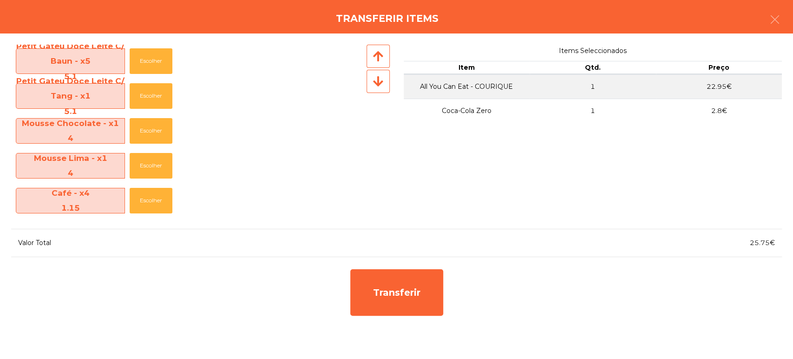
scroll to position [589, 0]
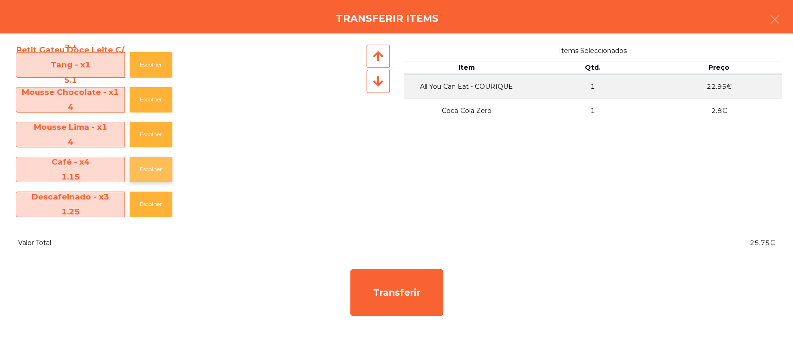
click at [143, 169] on button "Escolher" at bounding box center [151, 170] width 43 height 26
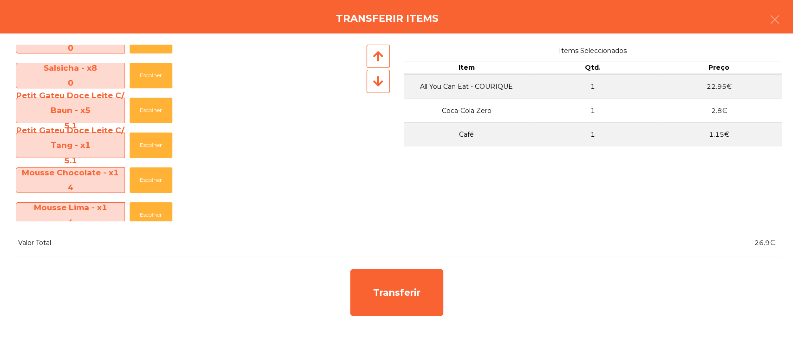
scroll to position [507, 0]
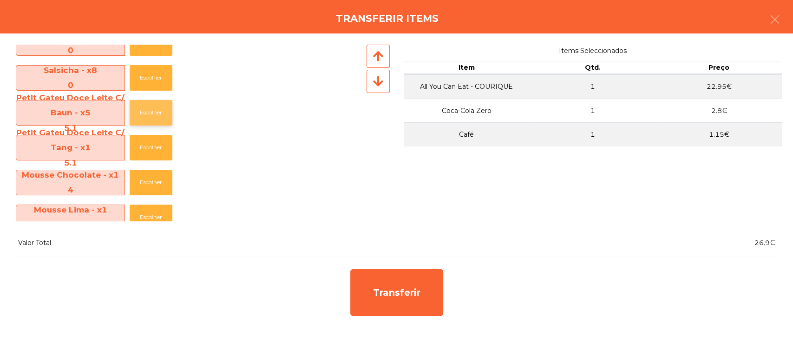
click at [145, 107] on button "Escolher" at bounding box center [151, 113] width 43 height 26
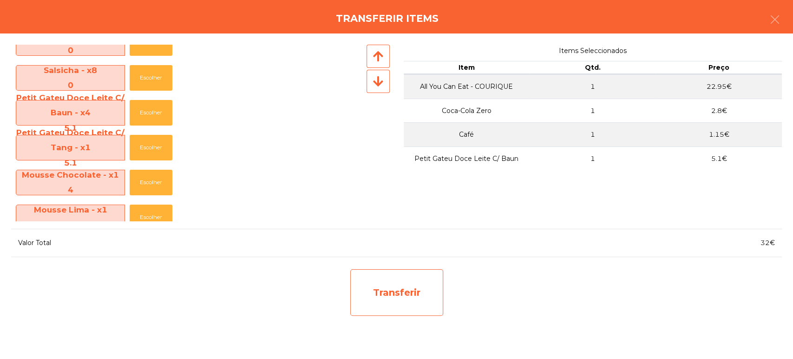
click at [407, 305] on div "Transferir" at bounding box center [396, 292] width 93 height 46
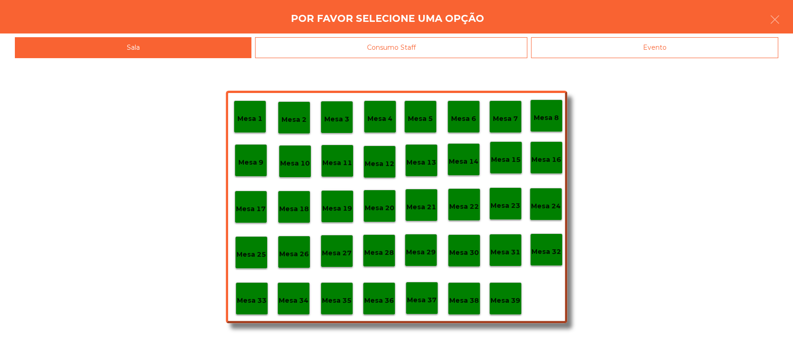
click at [255, 254] on p "Mesa 25" at bounding box center [251, 254] width 30 height 11
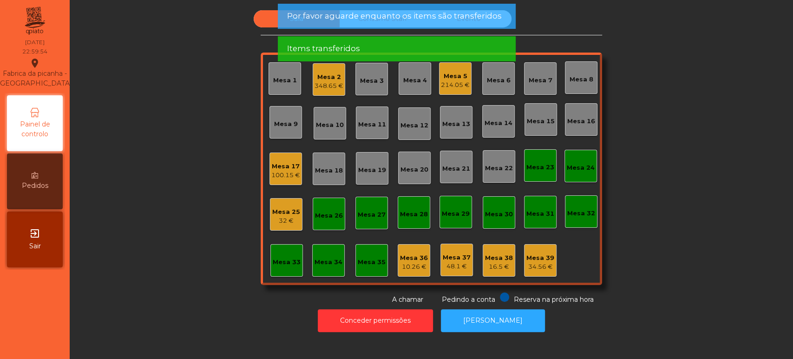
click at [277, 214] on div "Mesa 25" at bounding box center [286, 211] width 28 height 9
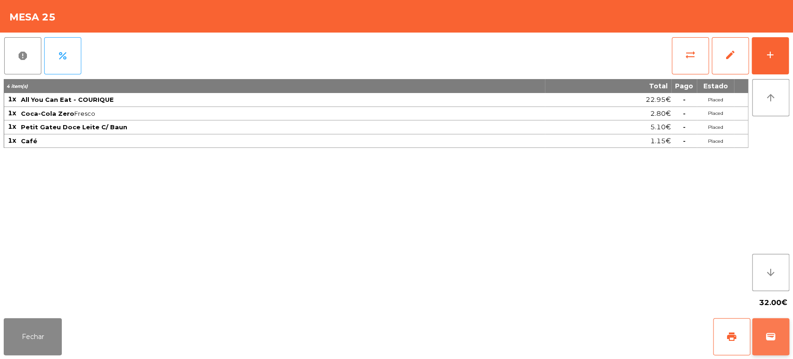
click at [768, 342] on span "wallet" at bounding box center [770, 336] width 11 height 11
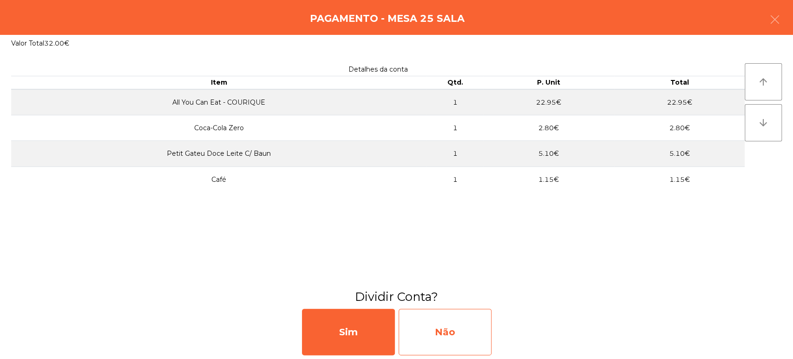
click at [474, 326] on div "Não" at bounding box center [444, 331] width 93 height 46
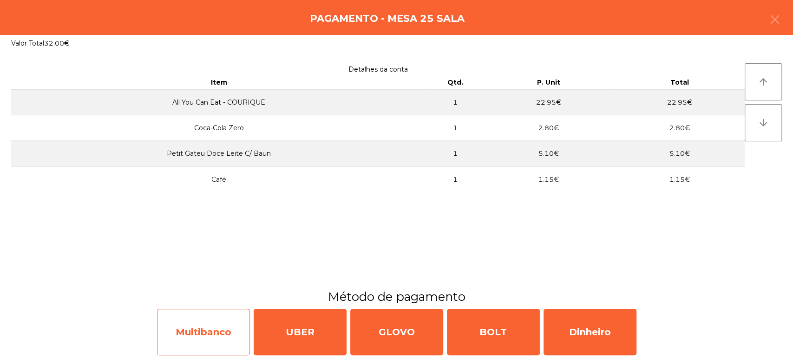
click at [218, 327] on div "Multibanco" at bounding box center [203, 331] width 93 height 46
select select "**"
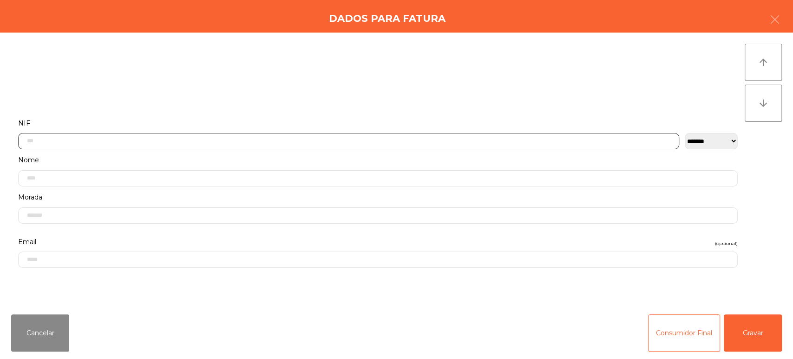
click at [142, 137] on input "text" at bounding box center [348, 141] width 661 height 16
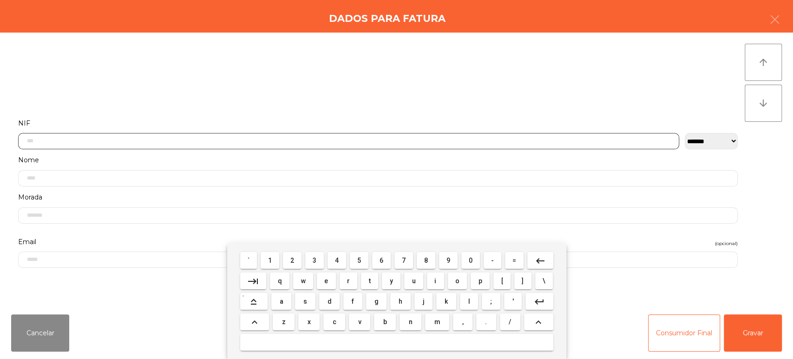
scroll to position [72, 0]
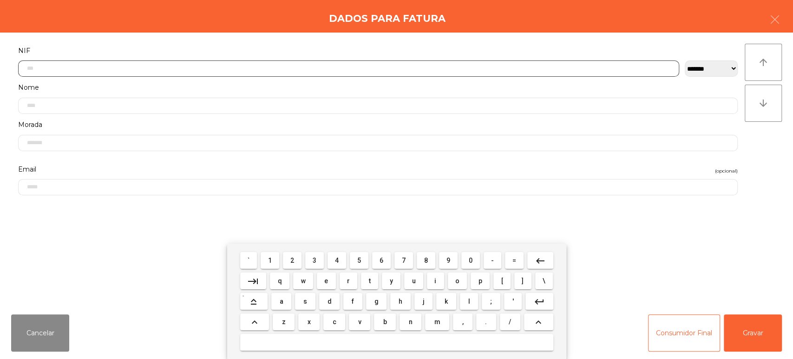
click at [292, 260] on span "2" at bounding box center [292, 259] width 4 height 7
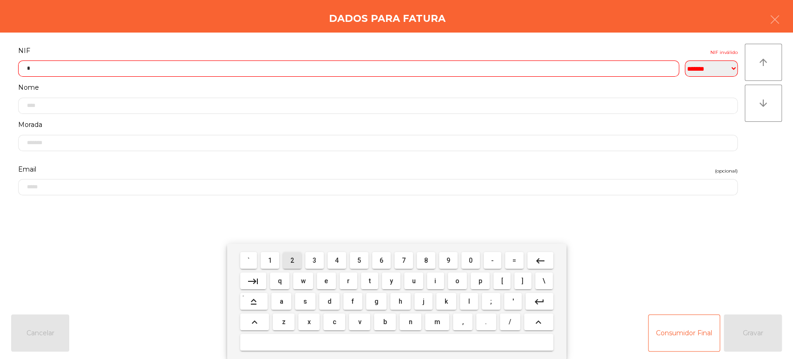
click at [337, 259] on span "4" at bounding box center [337, 259] width 4 height 7
click at [313, 259] on span "3" at bounding box center [315, 259] width 4 height 7
click at [448, 260] on span "9" at bounding box center [448, 259] width 4 height 7
click at [316, 258] on span "3" at bounding box center [315, 259] width 4 height 7
click at [292, 260] on span "2" at bounding box center [292, 259] width 4 height 7
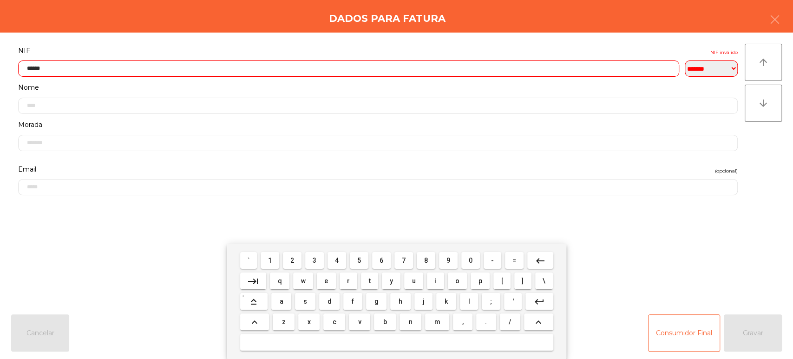
click at [427, 261] on span "8" at bounding box center [426, 259] width 4 height 7
click at [404, 260] on span "7" at bounding box center [404, 259] width 4 height 7
click at [270, 260] on span "1" at bounding box center [270, 259] width 4 height 7
type input "*********"
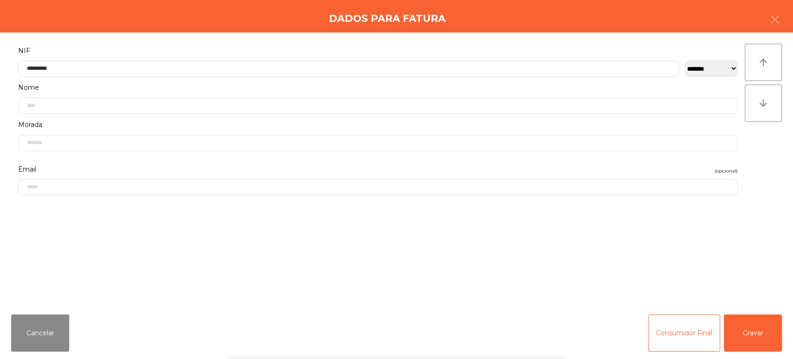
click at [219, 34] on div "**********" at bounding box center [396, 170] width 793 height 274
click at [769, 333] on button "Gravar" at bounding box center [753, 332] width 58 height 37
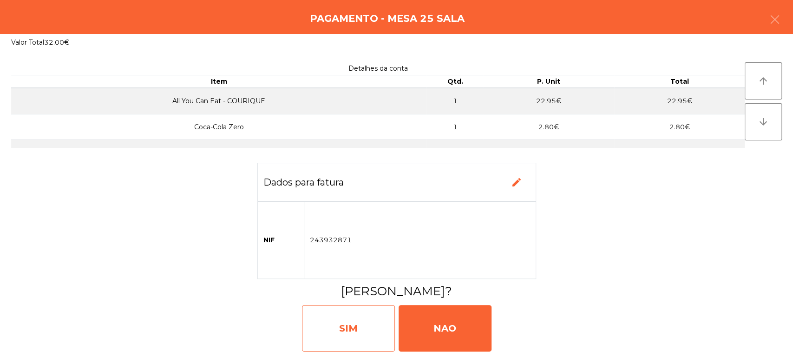
click at [329, 337] on div "SIM" at bounding box center [348, 328] width 93 height 46
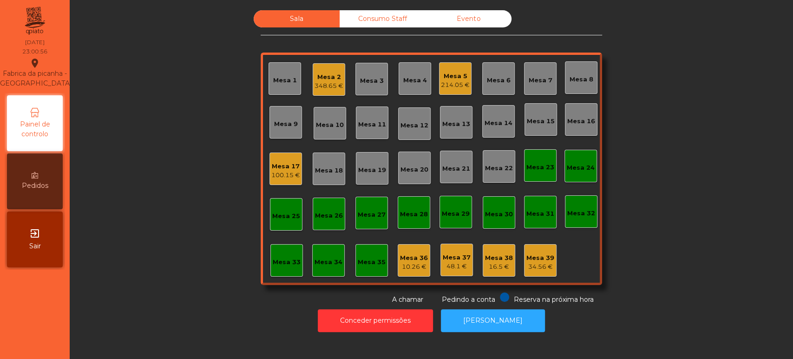
click at [320, 83] on div "348.65 €" at bounding box center [328, 85] width 29 height 9
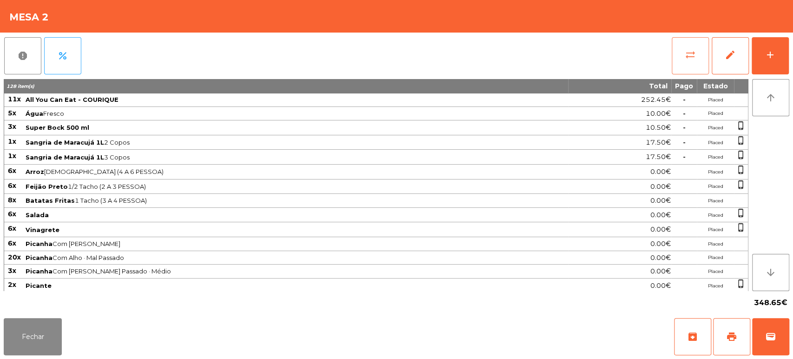
click at [685, 72] on button "sync_alt" at bounding box center [690, 55] width 37 height 37
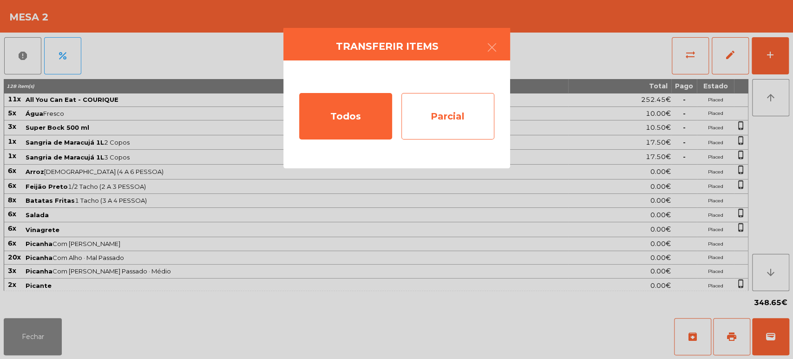
click at [473, 123] on div "Parcial" at bounding box center [447, 116] width 93 height 46
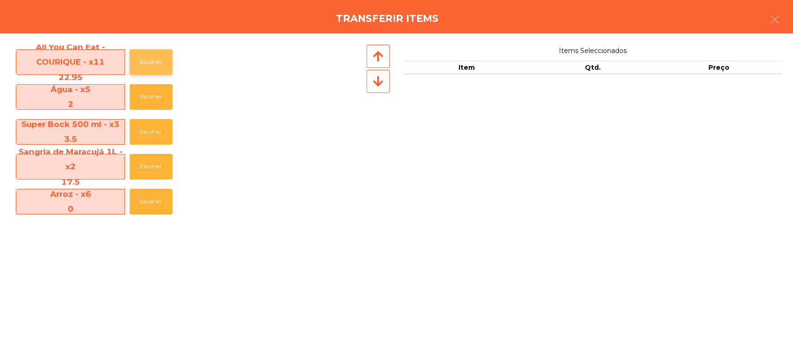
click at [146, 65] on button "Escolher" at bounding box center [151, 62] width 43 height 26
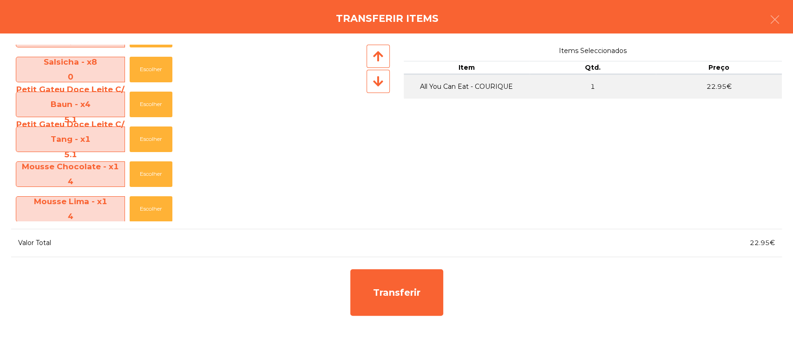
scroll to position [511, 0]
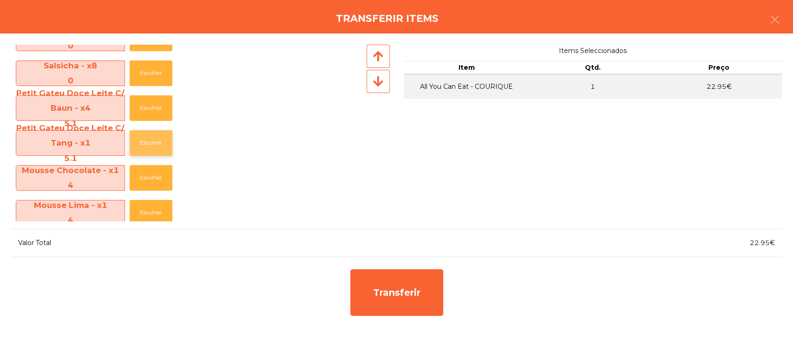
click at [150, 146] on button "Escolher" at bounding box center [151, 143] width 43 height 26
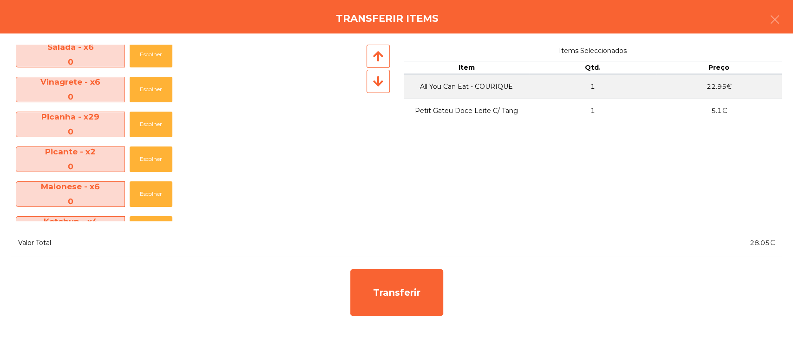
scroll to position [251, 0]
click at [769, 27] on button "button" at bounding box center [775, 21] width 26 height 28
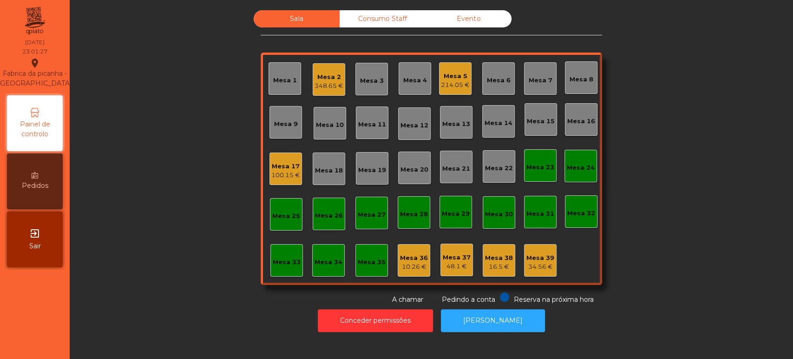
click at [320, 70] on div "Mesa 2 348.65 €" at bounding box center [328, 80] width 29 height 22
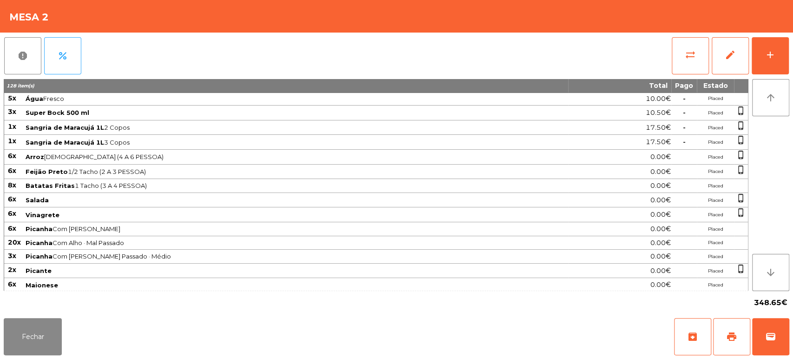
scroll to position [0, 0]
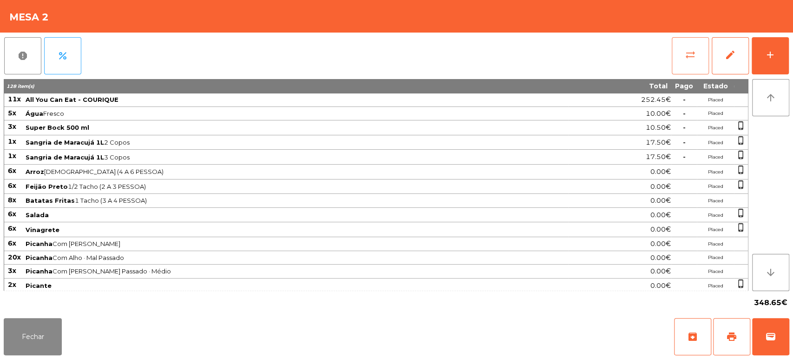
click at [682, 67] on button "sync_alt" at bounding box center [690, 55] width 37 height 37
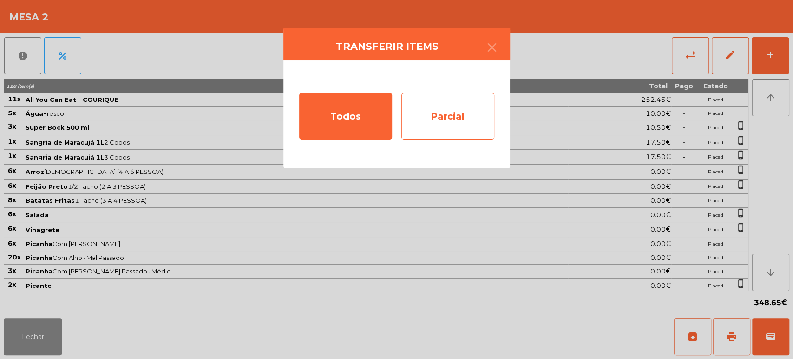
click at [467, 124] on div "Parcial" at bounding box center [447, 116] width 93 height 46
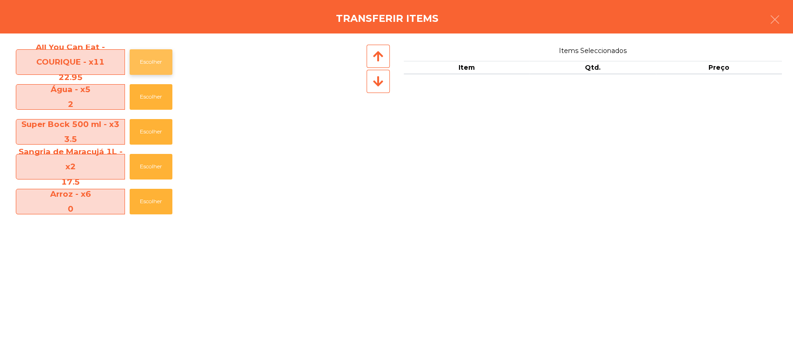
click at [154, 63] on button "Escolher" at bounding box center [151, 62] width 43 height 26
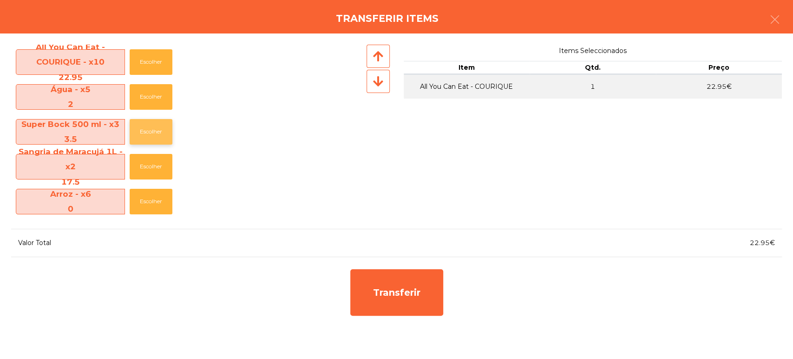
click at [149, 133] on button "Escolher" at bounding box center [151, 132] width 43 height 26
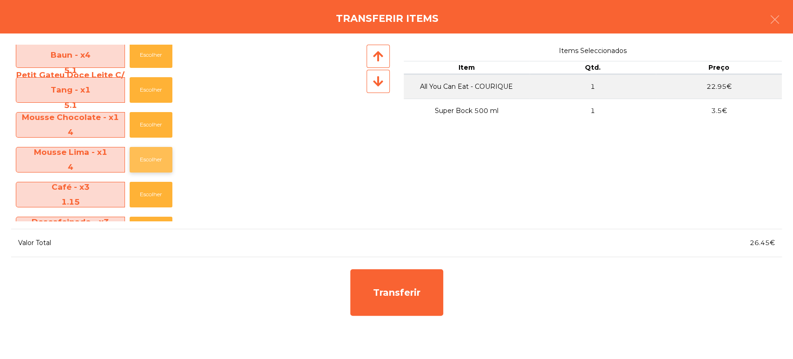
click at [146, 161] on button "Escolher" at bounding box center [151, 160] width 43 height 26
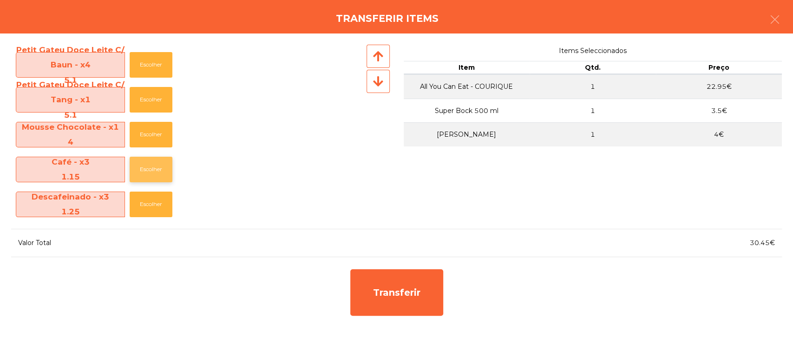
click at [142, 167] on button "Escolher" at bounding box center [151, 170] width 43 height 26
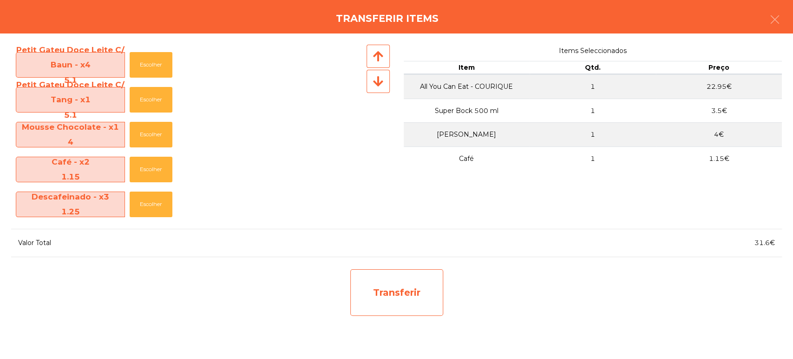
click at [412, 284] on div "Transferir" at bounding box center [396, 292] width 93 height 46
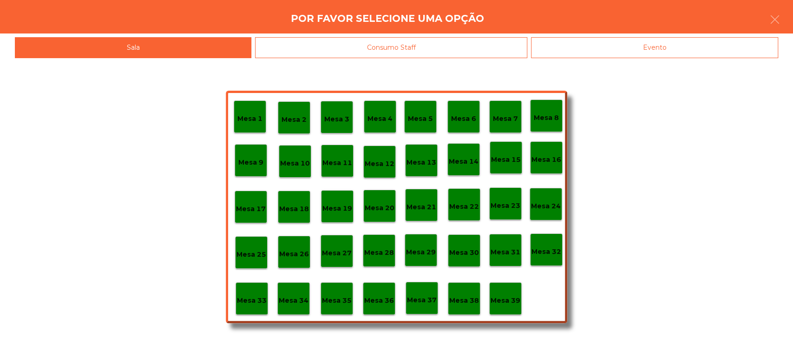
click at [258, 260] on div "Mesa 25" at bounding box center [251, 252] width 33 height 33
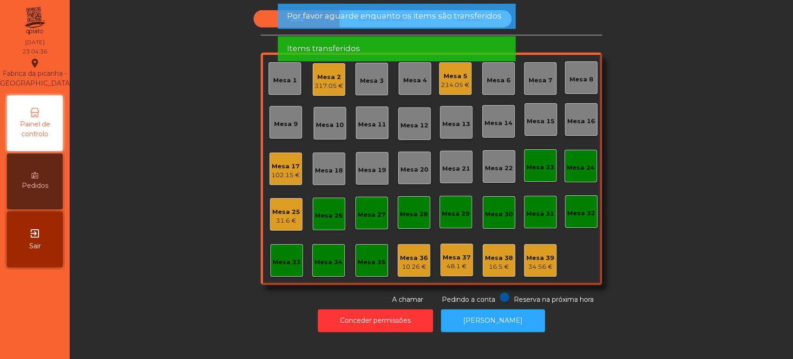
click at [279, 211] on div "Mesa 25" at bounding box center [286, 211] width 28 height 9
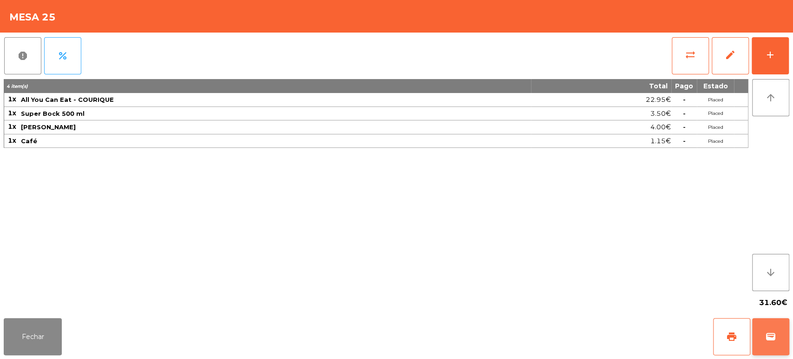
click at [777, 324] on button "wallet" at bounding box center [770, 336] width 37 height 37
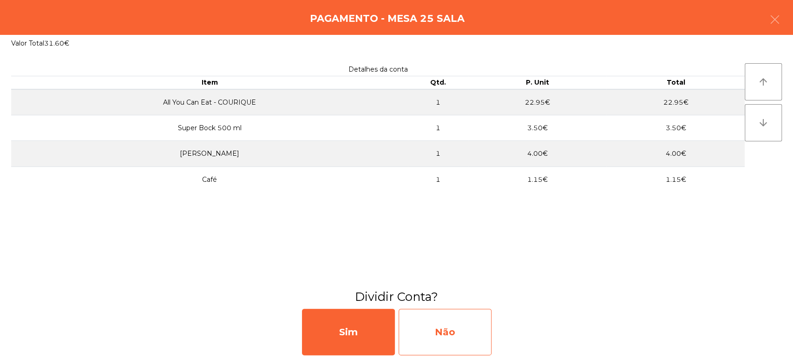
click at [477, 342] on div "Não" at bounding box center [444, 331] width 93 height 46
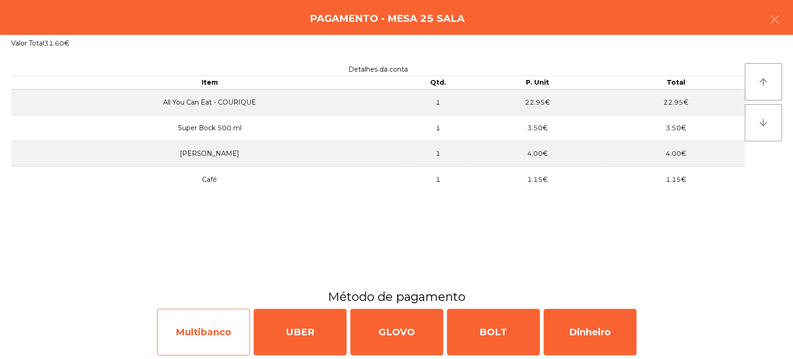
click at [222, 333] on div "Multibanco" at bounding box center [203, 331] width 93 height 46
select select "**"
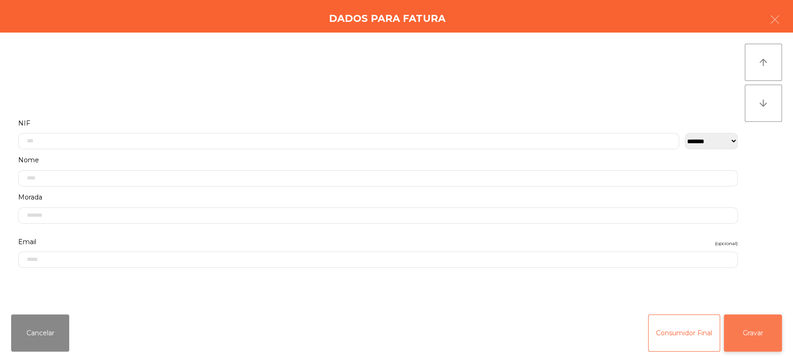
click at [765, 334] on button "Gravar" at bounding box center [753, 332] width 58 height 37
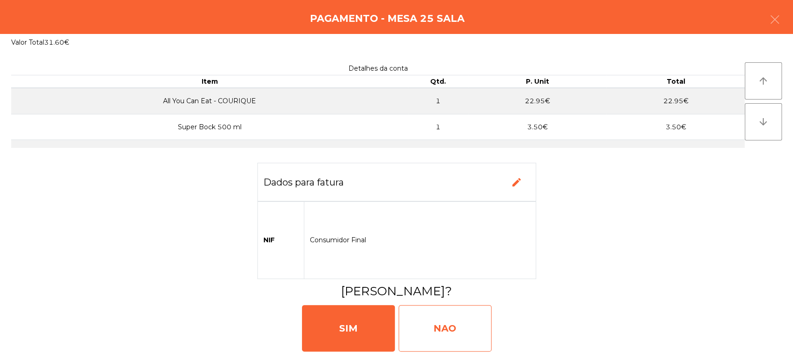
click at [462, 326] on div "NAO" at bounding box center [444, 328] width 93 height 46
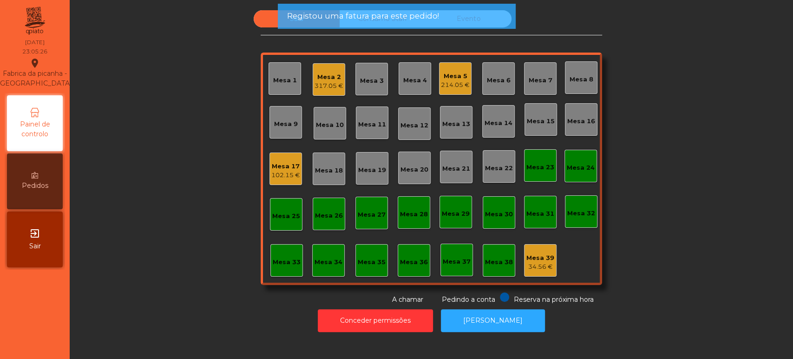
click at [325, 85] on div "317.05 €" at bounding box center [328, 85] width 29 height 9
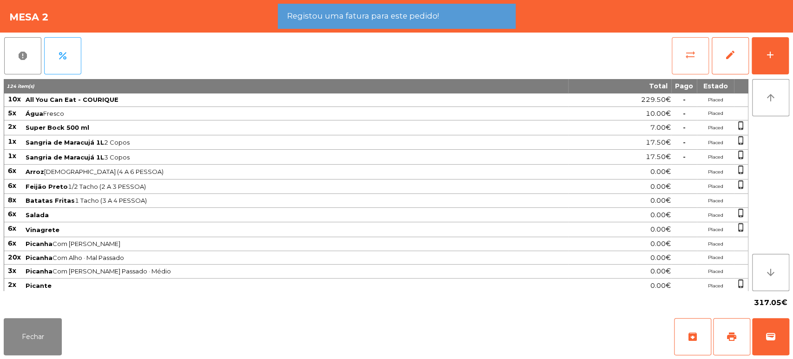
click at [684, 51] on button "sync_alt" at bounding box center [690, 55] width 37 height 37
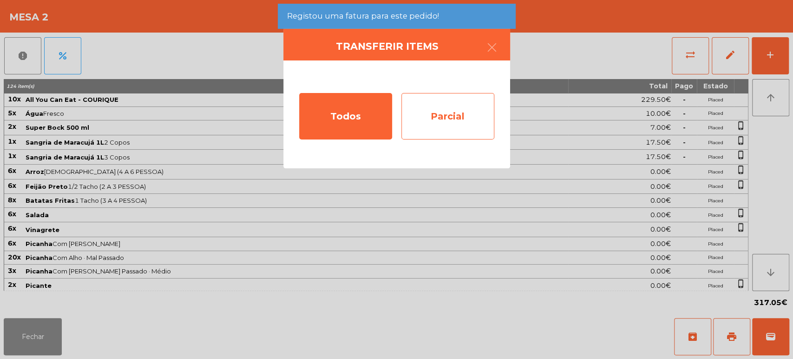
click at [446, 119] on div "Parcial" at bounding box center [447, 116] width 93 height 46
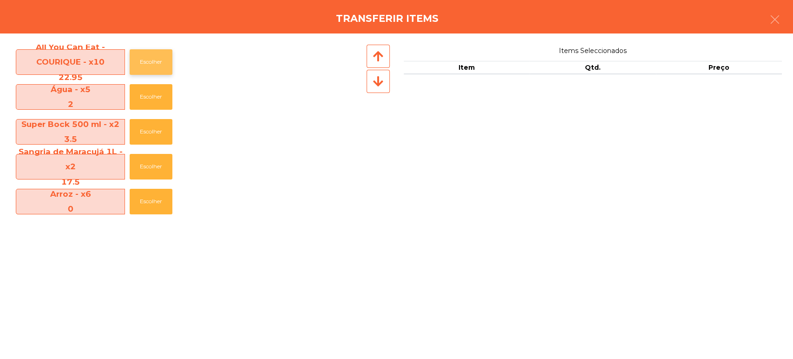
click at [165, 59] on button "Escolher" at bounding box center [151, 62] width 43 height 26
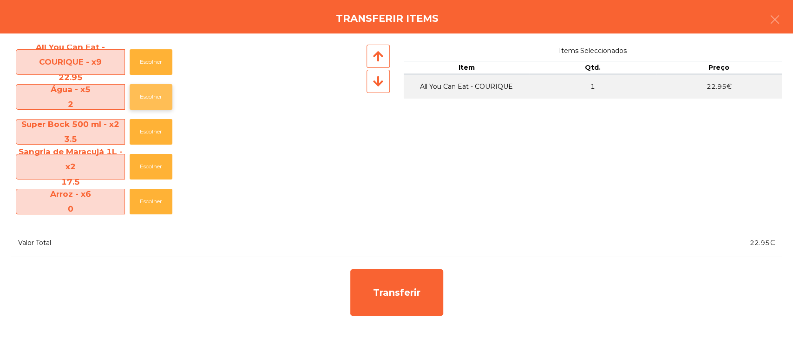
click at [166, 92] on button "Escolher" at bounding box center [151, 97] width 43 height 26
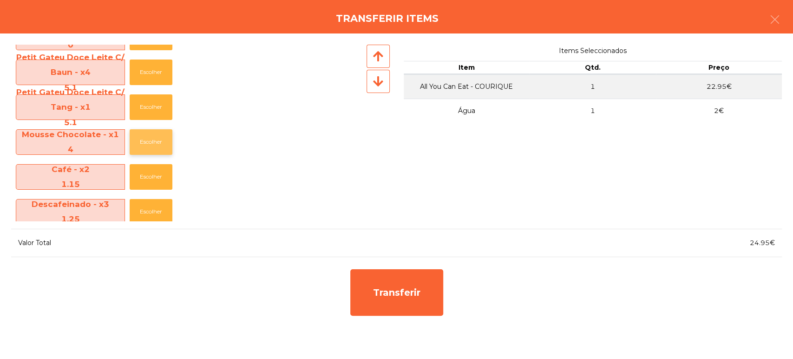
click at [159, 144] on button "Escolher" at bounding box center [151, 142] width 43 height 26
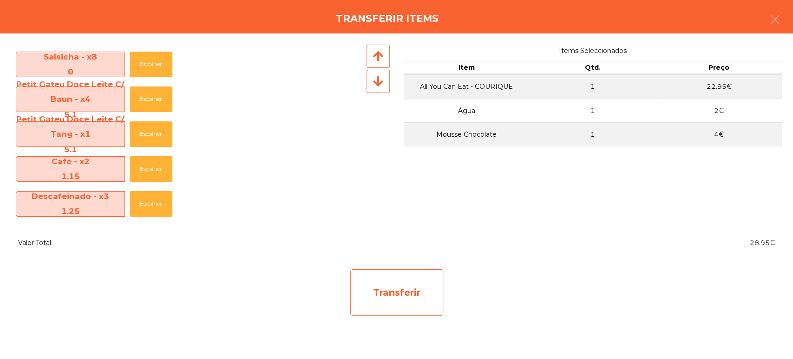
click at [416, 272] on div "Transferir" at bounding box center [396, 292] width 93 height 46
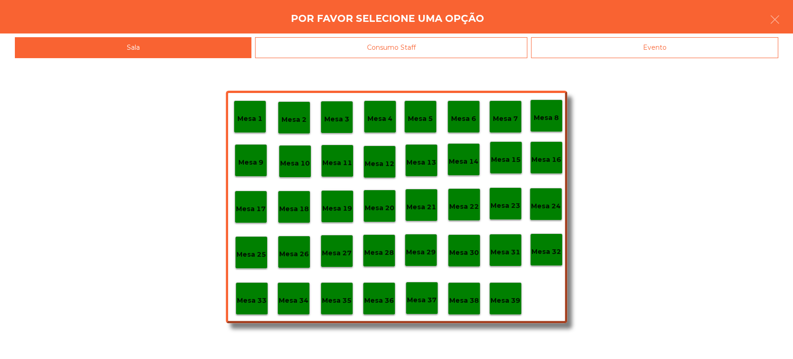
click at [296, 259] on div "Mesa 26" at bounding box center [294, 251] width 33 height 33
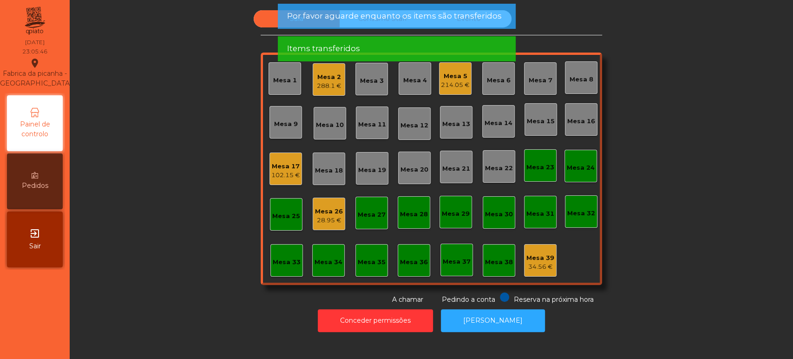
click at [333, 217] on div "28.95 €" at bounding box center [329, 219] width 28 height 9
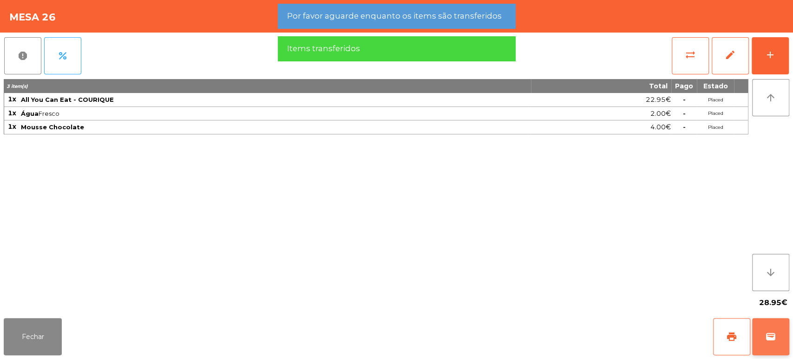
click at [780, 326] on button "wallet" at bounding box center [770, 336] width 37 height 37
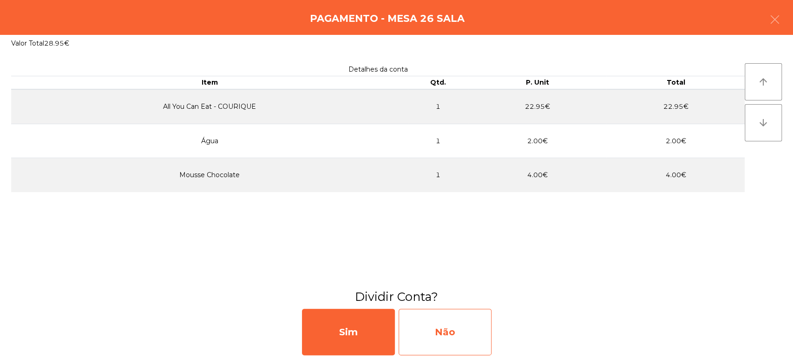
click at [456, 333] on div "Não" at bounding box center [444, 331] width 93 height 46
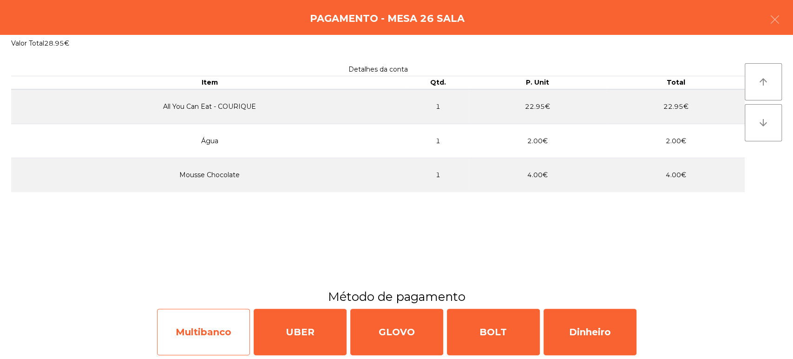
click at [221, 326] on div "Multibanco" at bounding box center [203, 331] width 93 height 46
select select "**"
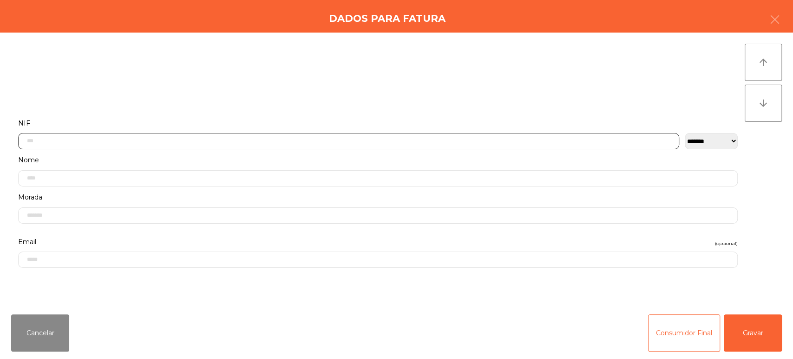
click at [106, 140] on input "text" at bounding box center [348, 141] width 661 height 16
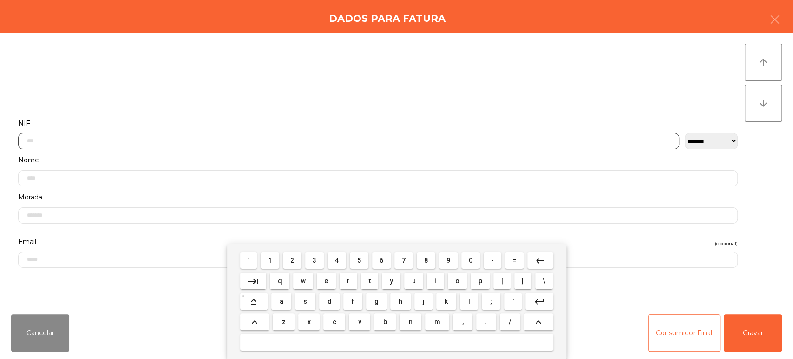
scroll to position [72, 0]
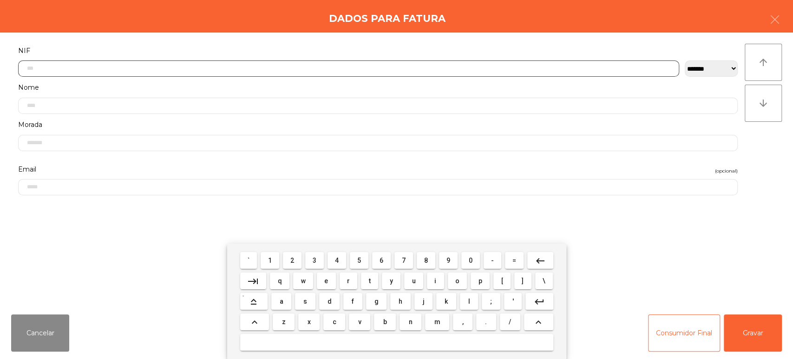
click at [359, 259] on span "5" at bounding box center [359, 259] width 4 height 7
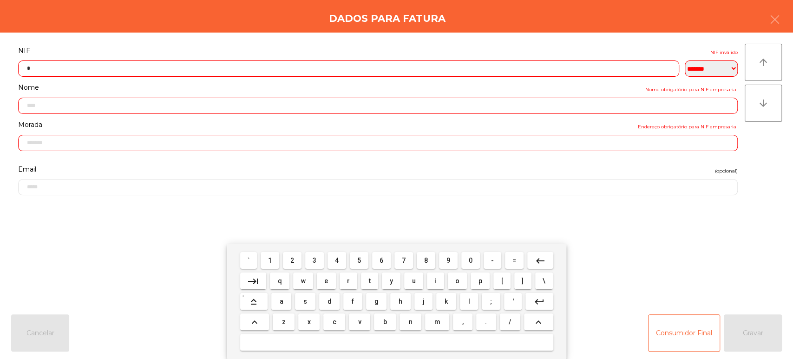
click at [469, 256] on span "0" at bounding box center [471, 259] width 4 height 7
click at [314, 259] on span "3" at bounding box center [315, 259] width 4 height 7
click at [381, 261] on span "6" at bounding box center [381, 259] width 4 height 7
click at [358, 258] on span "5" at bounding box center [359, 259] width 4 height 7
click at [409, 259] on button "7" at bounding box center [403, 260] width 19 height 17
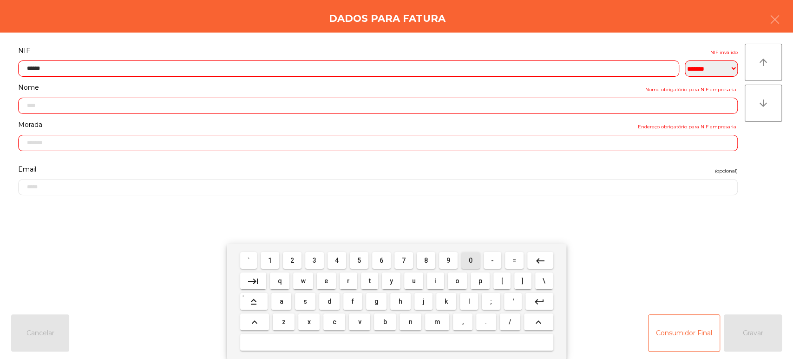
click at [470, 260] on span "0" at bounding box center [471, 259] width 4 height 7
click at [271, 263] on span "1" at bounding box center [270, 259] width 4 height 7
click at [426, 260] on span "8" at bounding box center [426, 259] width 4 height 7
type input "*********"
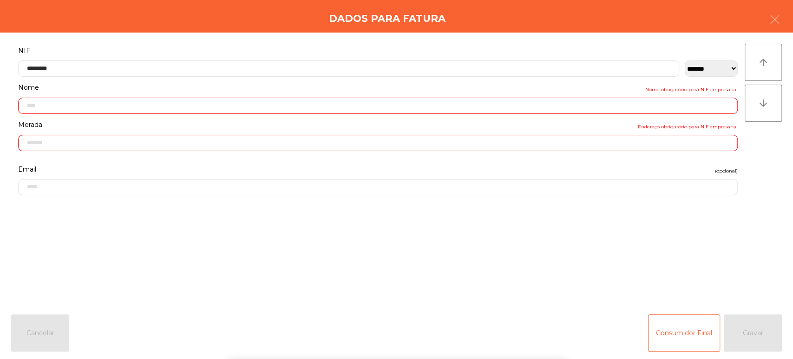
click at [216, 34] on div "**********" at bounding box center [396, 170] width 793 height 274
type input "**********"
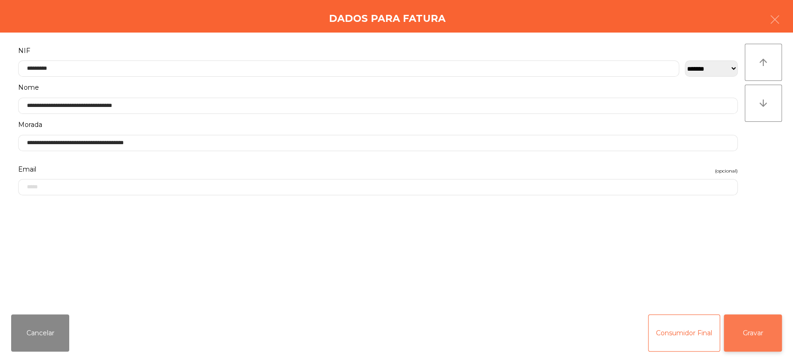
click at [750, 347] on button "Gravar" at bounding box center [753, 332] width 58 height 37
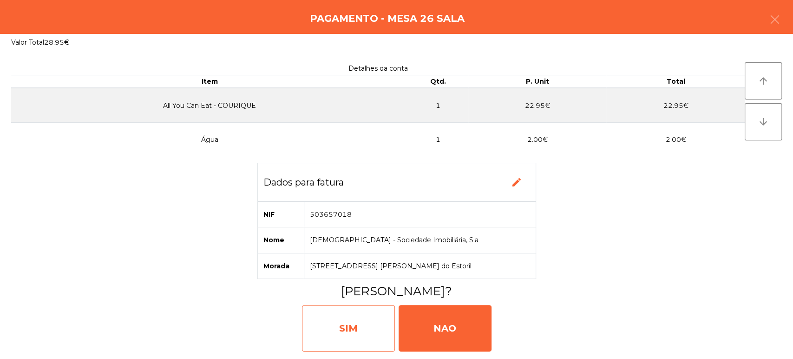
click at [340, 332] on div "SIM" at bounding box center [348, 328] width 93 height 46
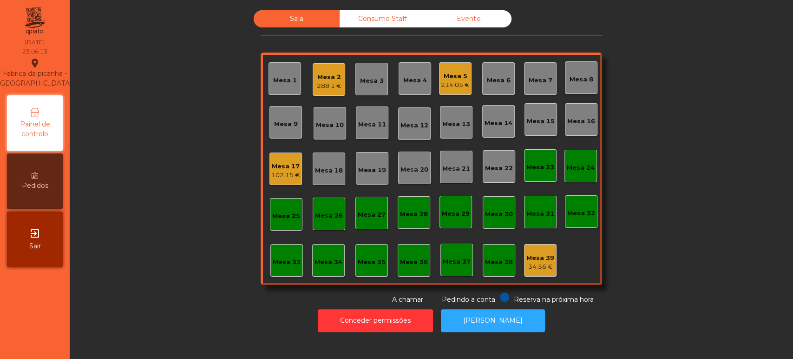
click at [320, 87] on div "288.1 €" at bounding box center [329, 85] width 25 height 9
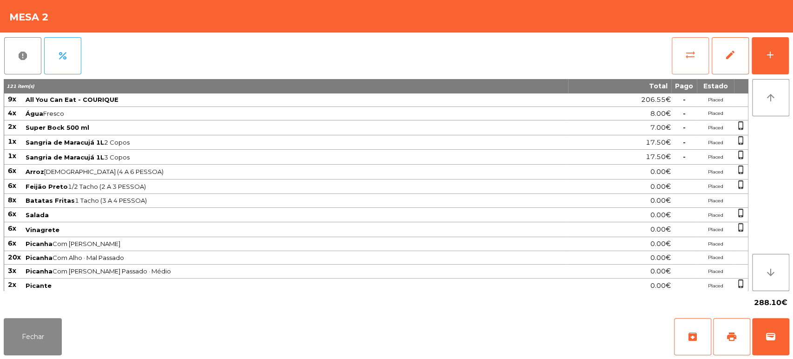
click at [691, 61] on button "sync_alt" at bounding box center [690, 55] width 37 height 37
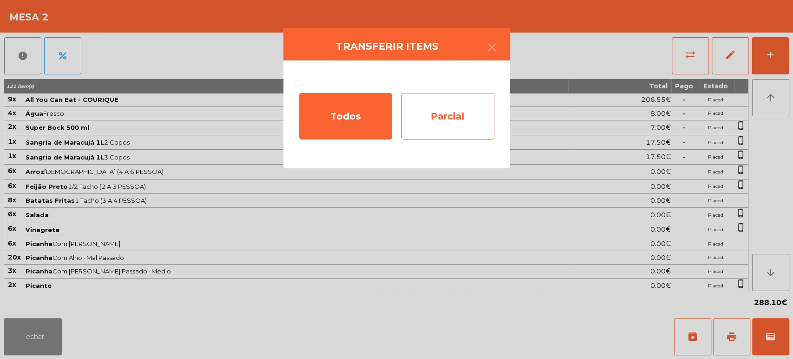
click at [474, 112] on div "Parcial" at bounding box center [447, 116] width 93 height 46
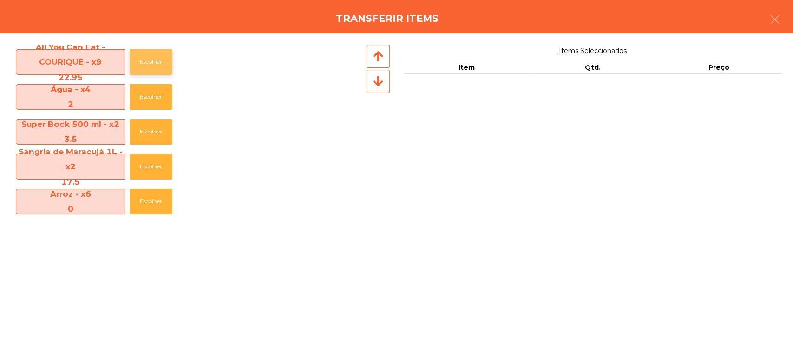
click at [164, 64] on button "Escolher" at bounding box center [151, 62] width 43 height 26
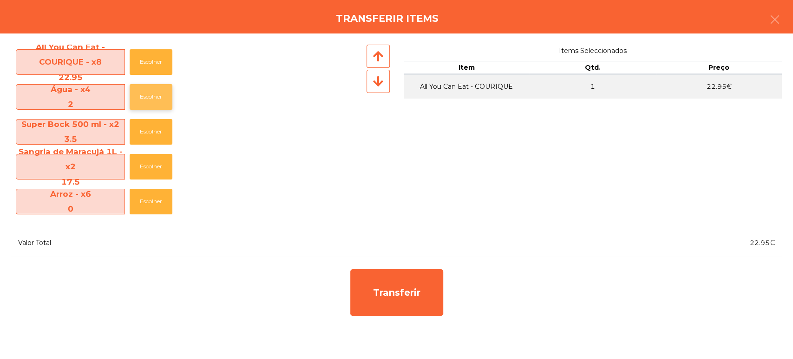
click at [161, 95] on button "Escolher" at bounding box center [151, 97] width 43 height 26
click at [160, 91] on button "Escolher" at bounding box center [151, 97] width 43 height 26
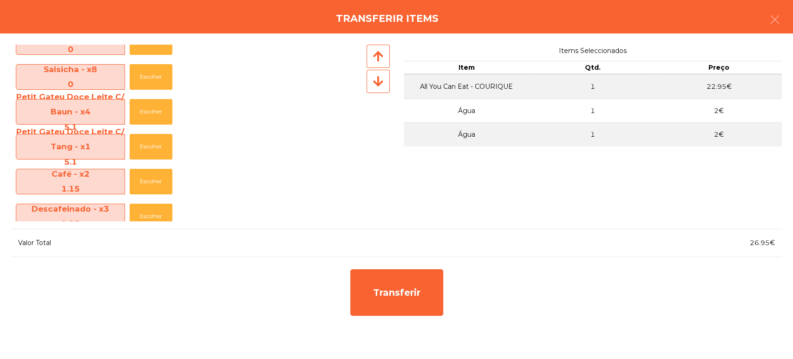
scroll to position [520, 0]
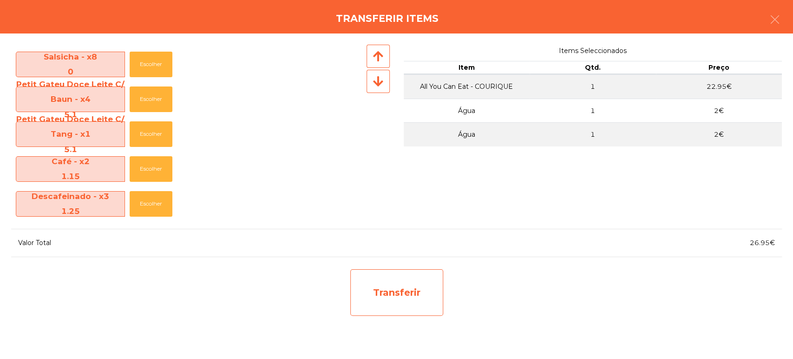
click at [431, 297] on div "Transferir" at bounding box center [396, 292] width 93 height 46
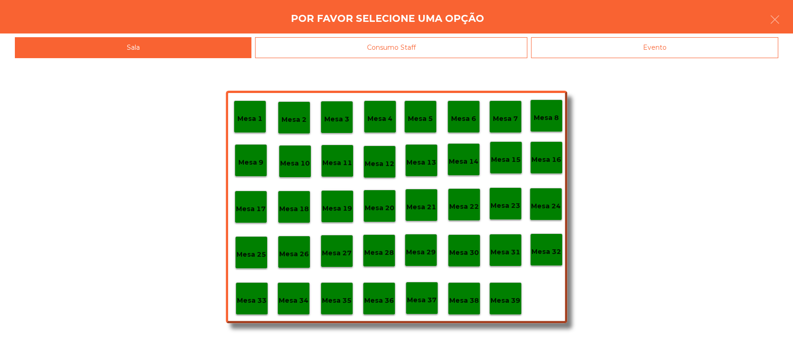
click at [257, 260] on div "Mesa 25" at bounding box center [251, 252] width 33 height 33
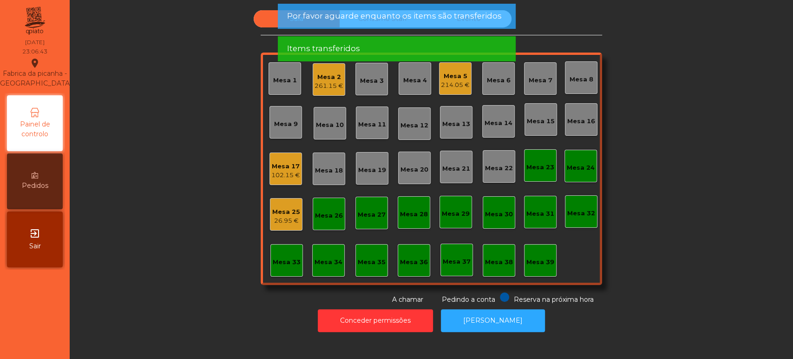
click at [279, 220] on div "26.95 €" at bounding box center [286, 220] width 28 height 9
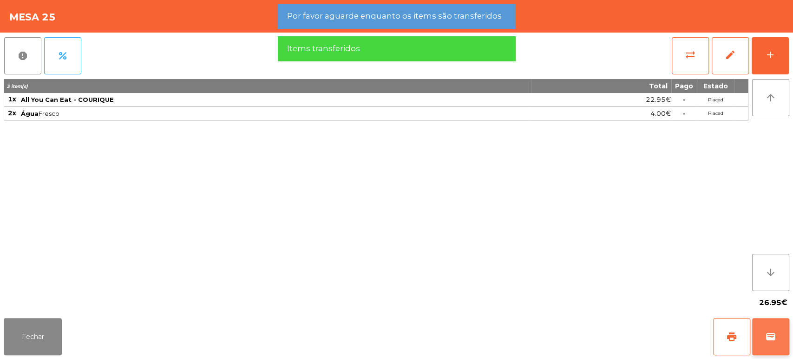
click at [776, 332] on button "wallet" at bounding box center [770, 336] width 37 height 37
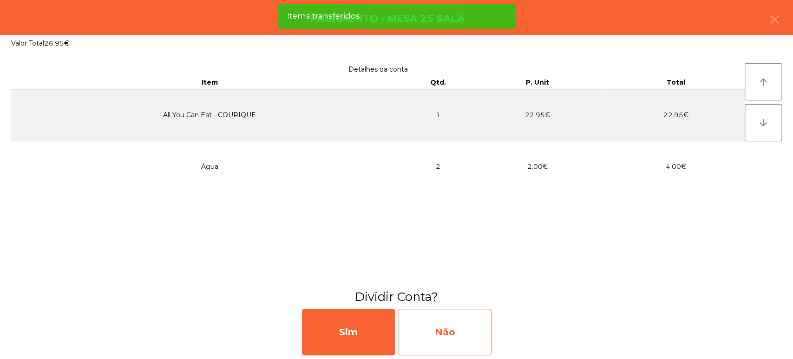
click at [451, 325] on div "Não" at bounding box center [444, 331] width 93 height 46
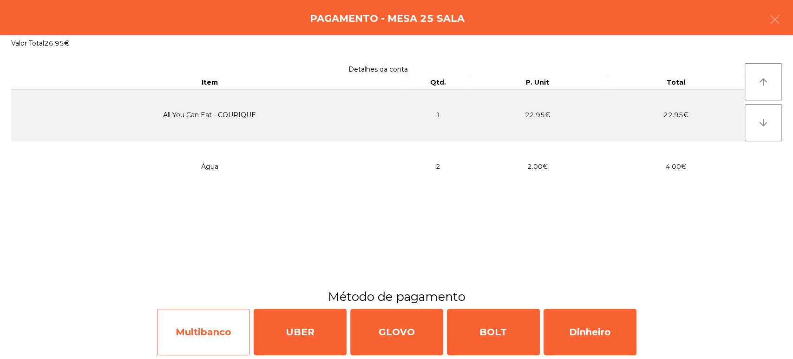
click at [212, 334] on div "Multibanco" at bounding box center [203, 331] width 93 height 46
select select "**"
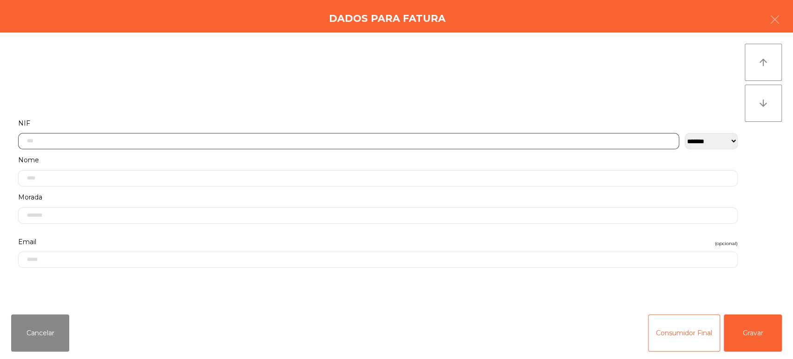
click at [108, 140] on input "text" at bounding box center [348, 141] width 661 height 16
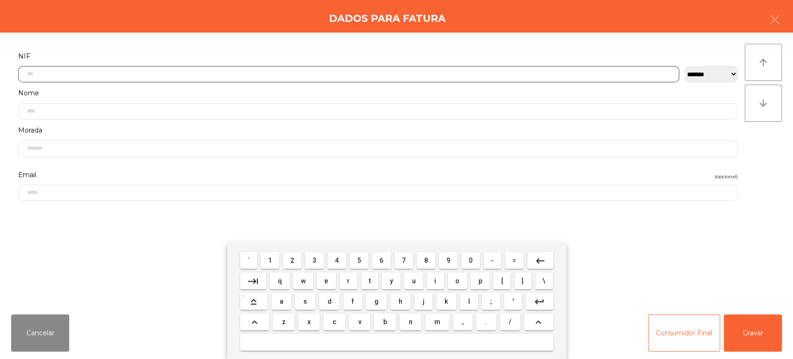
scroll to position [72, 0]
click at [292, 260] on span "2" at bounding box center [292, 259] width 4 height 7
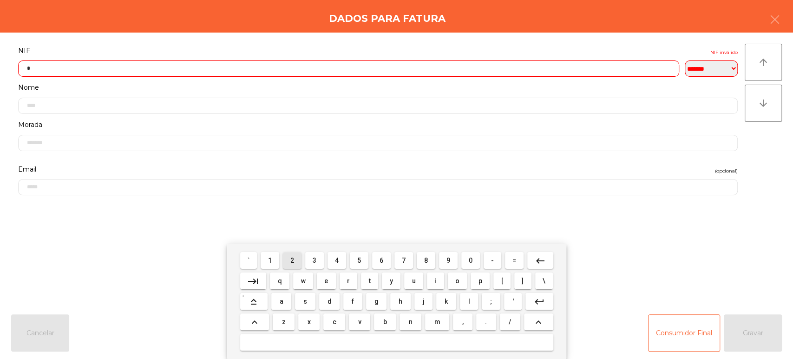
click at [314, 260] on span "3" at bounding box center [315, 259] width 4 height 7
click at [323, 253] on button "3" at bounding box center [314, 260] width 19 height 17
click at [426, 260] on span "8" at bounding box center [426, 259] width 4 height 7
click at [337, 260] on span "4" at bounding box center [337, 259] width 4 height 7
click at [301, 254] on button "2" at bounding box center [292, 260] width 19 height 17
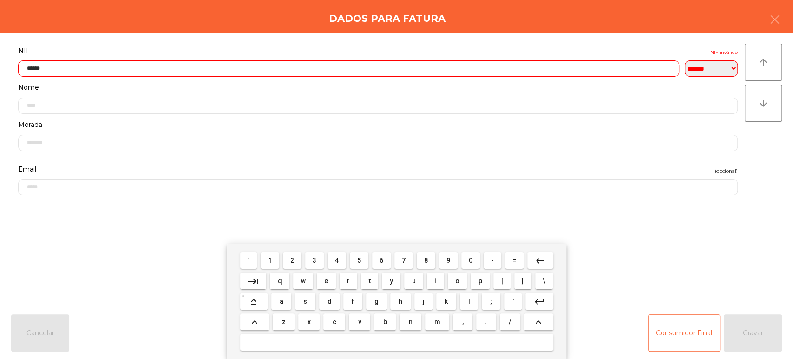
click at [337, 260] on span "4" at bounding box center [337, 259] width 4 height 7
click at [426, 258] on span "8" at bounding box center [426, 259] width 4 height 7
click at [448, 260] on span "9" at bounding box center [448, 259] width 4 height 7
type input "*********"
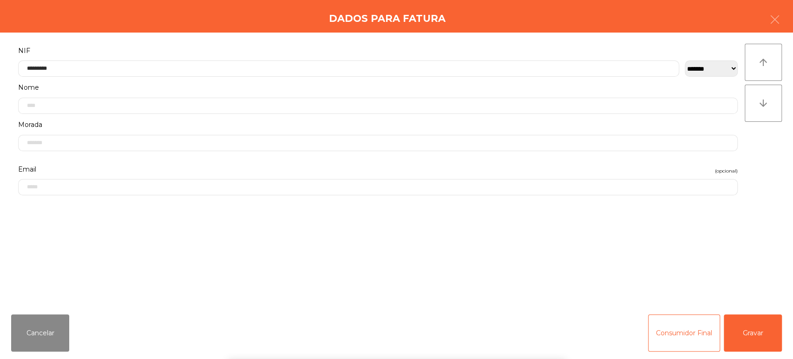
click at [577, 45] on label "NIF" at bounding box center [377, 51] width 719 height 13
click at [773, 341] on button "Gravar" at bounding box center [753, 332] width 58 height 37
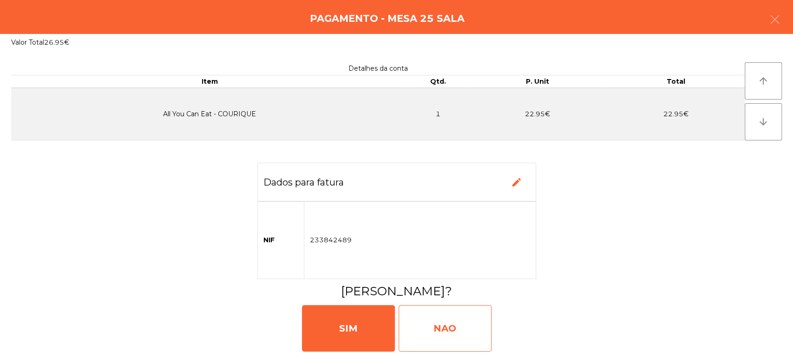
click at [467, 335] on div "NAO" at bounding box center [444, 328] width 93 height 46
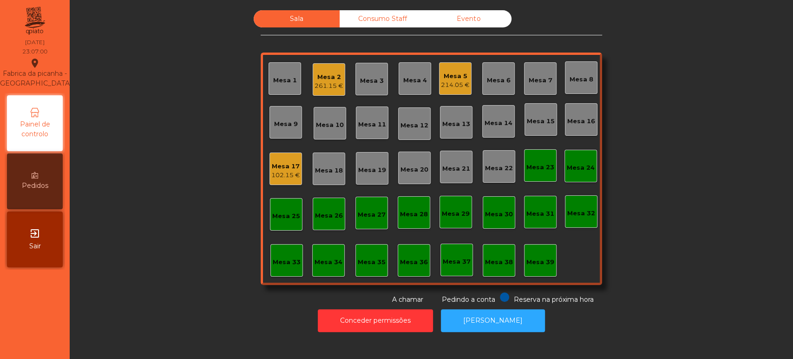
click at [314, 82] on div "261.15 €" at bounding box center [328, 85] width 29 height 9
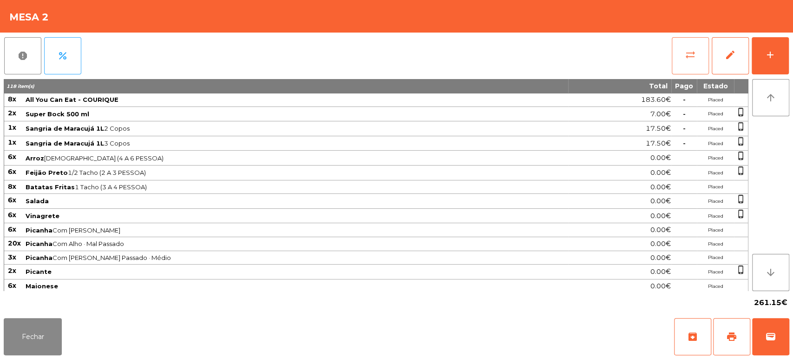
click at [688, 68] on button "sync_alt" at bounding box center [690, 55] width 37 height 37
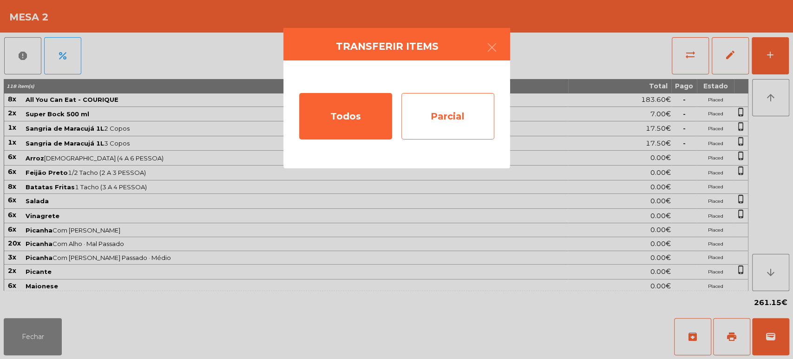
click at [452, 124] on div "Parcial" at bounding box center [447, 116] width 93 height 46
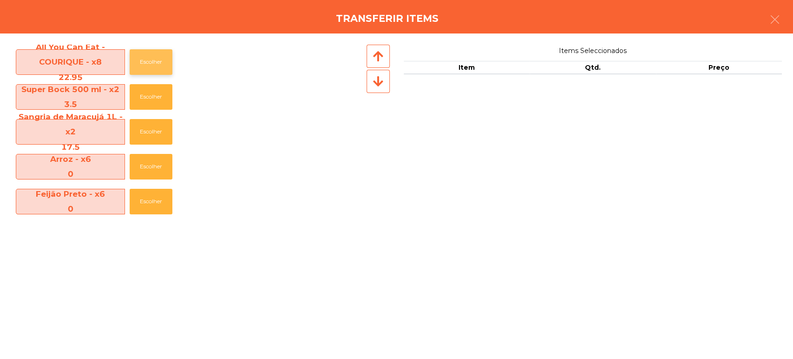
click at [156, 71] on button "Escolher" at bounding box center [151, 62] width 43 height 26
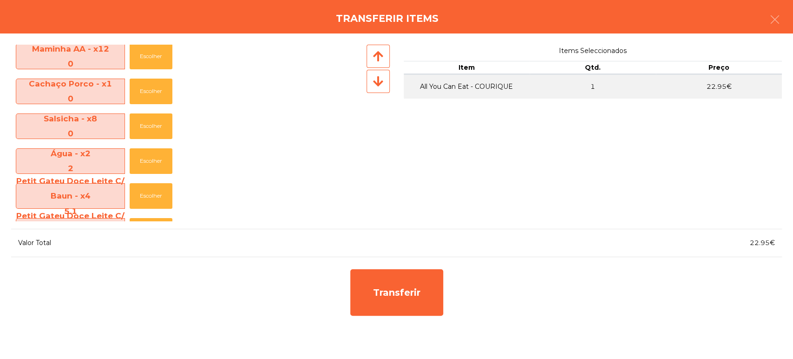
scroll to position [435, 0]
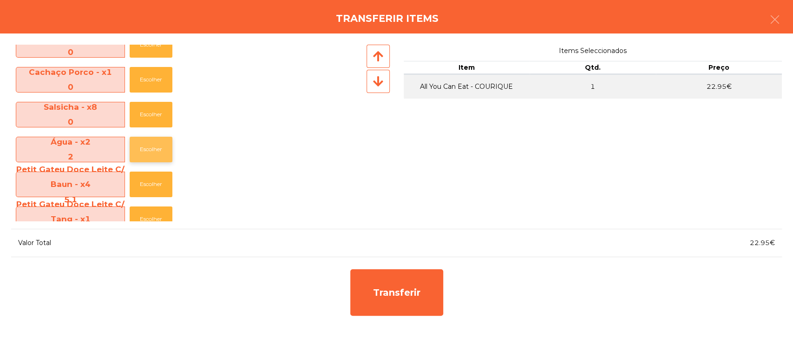
click at [148, 152] on button "Escolher" at bounding box center [151, 150] width 43 height 26
click at [145, 149] on button "Escolher" at bounding box center [151, 150] width 43 height 26
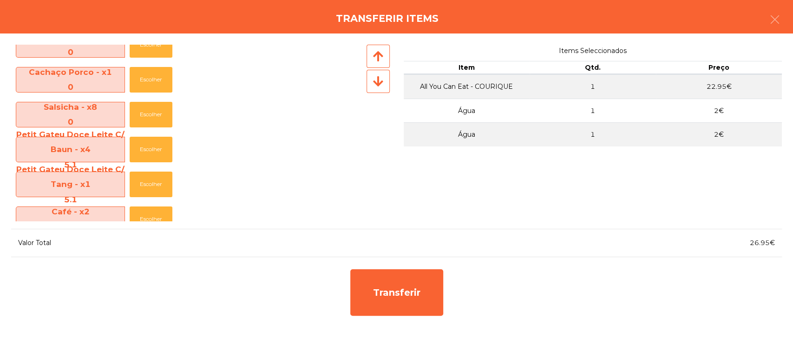
scroll to position [485, 0]
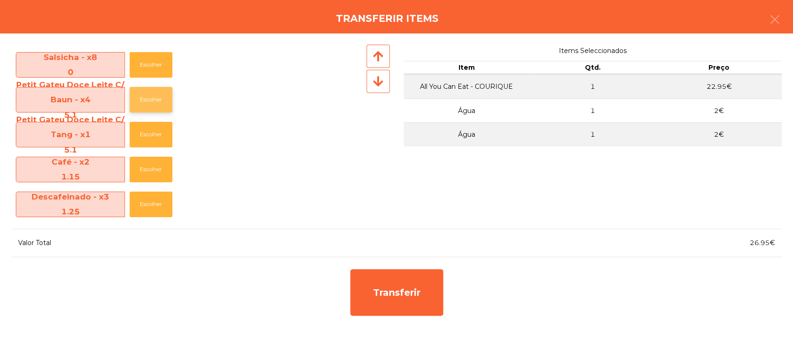
click at [157, 104] on button "Escolher" at bounding box center [151, 100] width 43 height 26
click at [150, 211] on button "Escolher" at bounding box center [151, 204] width 43 height 26
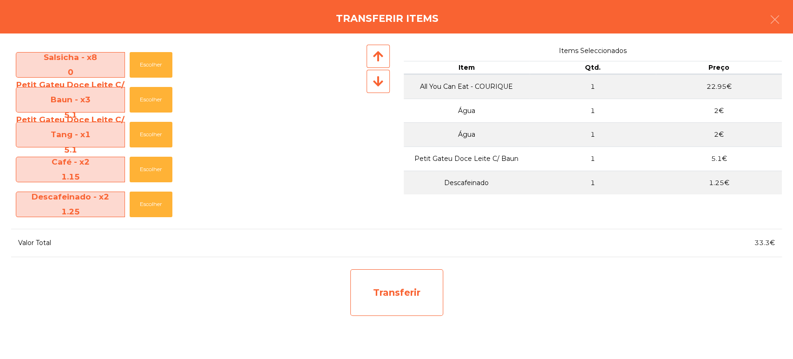
click at [405, 313] on div "Transferir" at bounding box center [396, 292] width 93 height 46
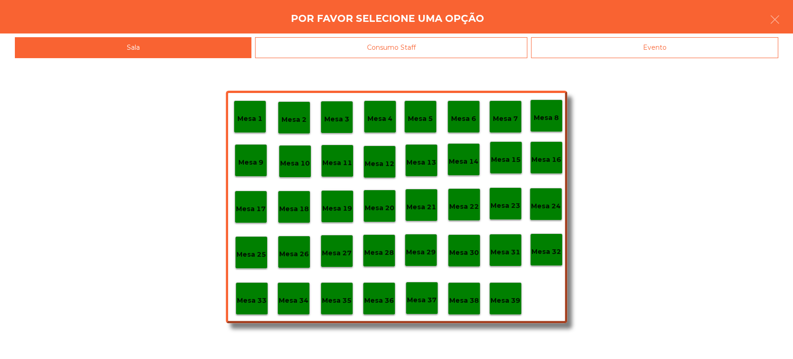
click at [290, 255] on p "Mesa 26" at bounding box center [294, 253] width 30 height 11
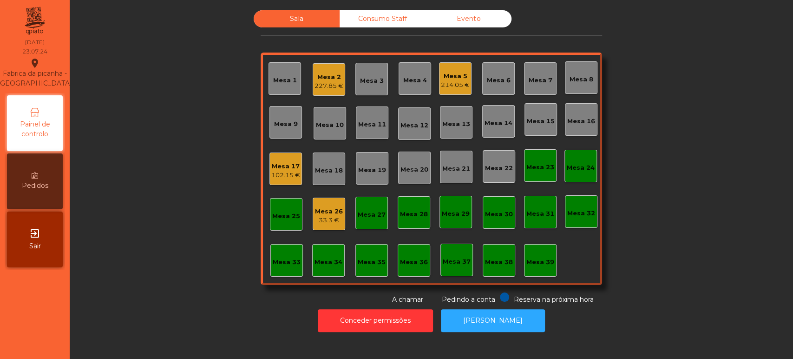
click at [333, 205] on div "Mesa 26 33.3 €" at bounding box center [329, 214] width 28 height 22
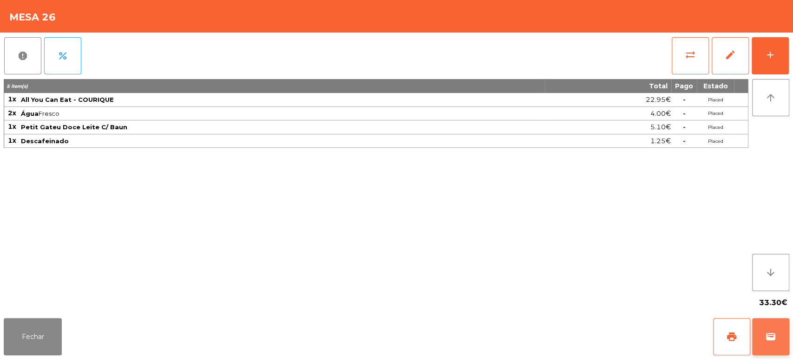
click at [765, 337] on span "wallet" at bounding box center [770, 336] width 11 height 11
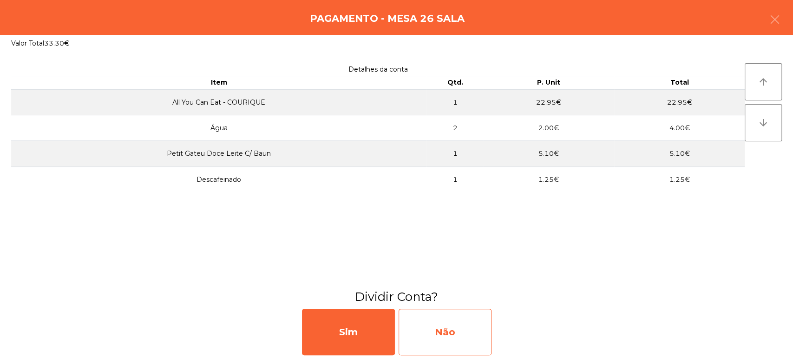
click at [464, 339] on div "Não" at bounding box center [444, 331] width 93 height 46
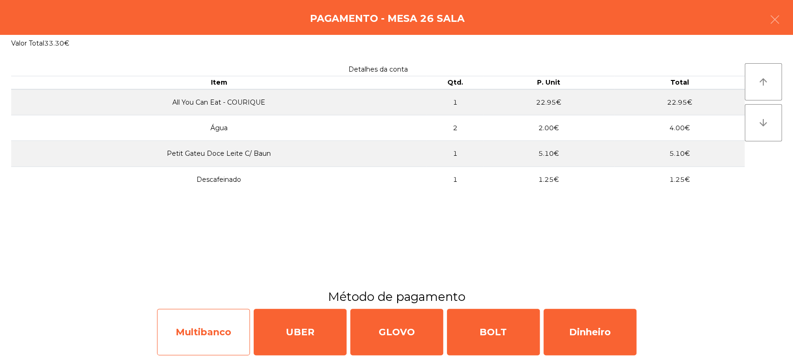
click at [206, 327] on div "Multibanco" at bounding box center [203, 331] width 93 height 46
select select "**"
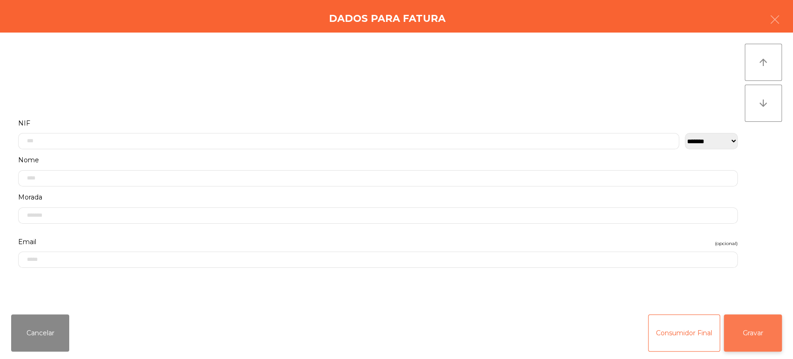
click at [761, 324] on button "Gravar" at bounding box center [753, 332] width 58 height 37
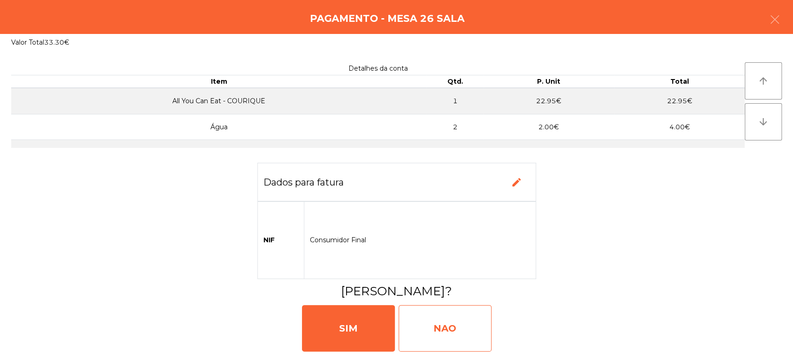
click at [471, 317] on div "NAO" at bounding box center [444, 328] width 93 height 46
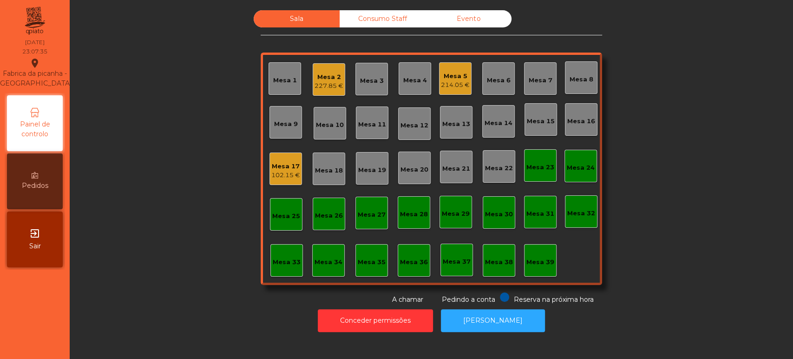
click at [314, 83] on div "227.85 €" at bounding box center [328, 85] width 29 height 9
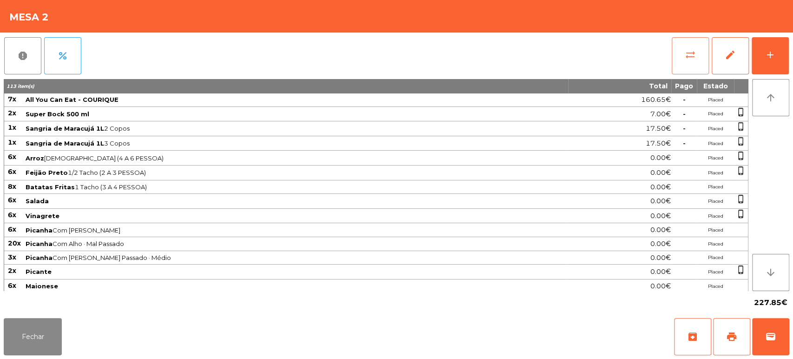
click at [673, 62] on button "sync_alt" at bounding box center [690, 55] width 37 height 37
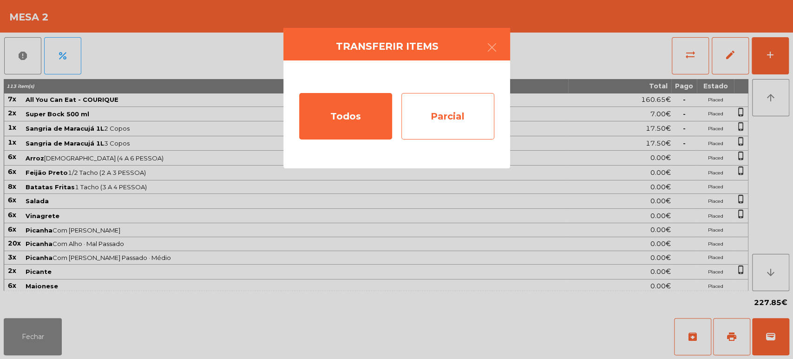
click at [474, 111] on div "Parcial" at bounding box center [447, 116] width 93 height 46
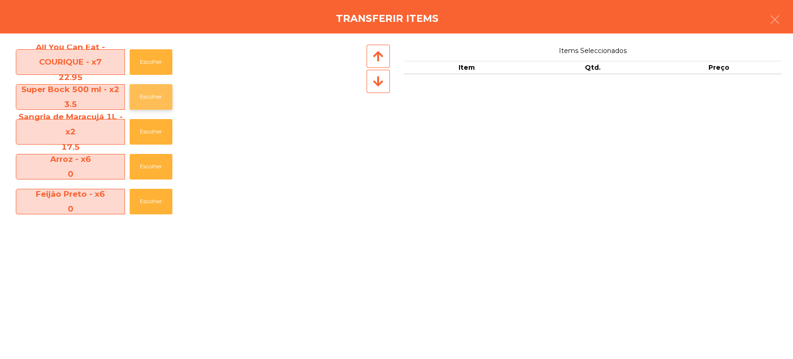
click at [158, 100] on button "Escolher" at bounding box center [151, 97] width 43 height 26
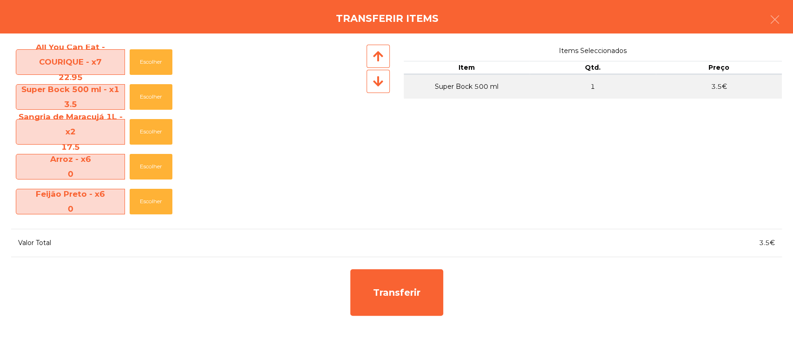
click at [280, 161] on div "Arroz - x6 0 Escolher" at bounding box center [187, 166] width 353 height 35
click at [163, 57] on button "Escolher" at bounding box center [151, 62] width 43 height 26
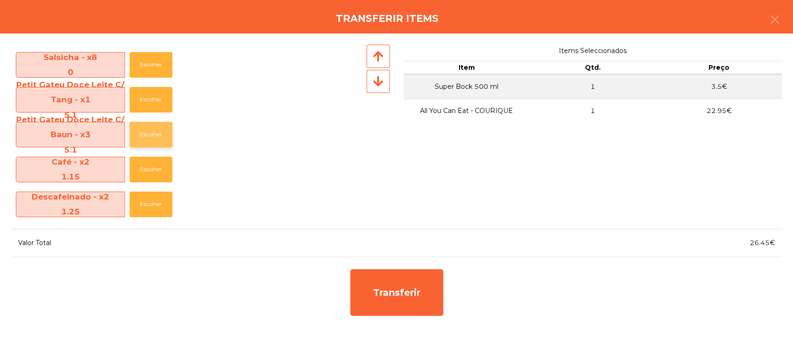
click at [159, 139] on button "Escolher" at bounding box center [151, 135] width 43 height 26
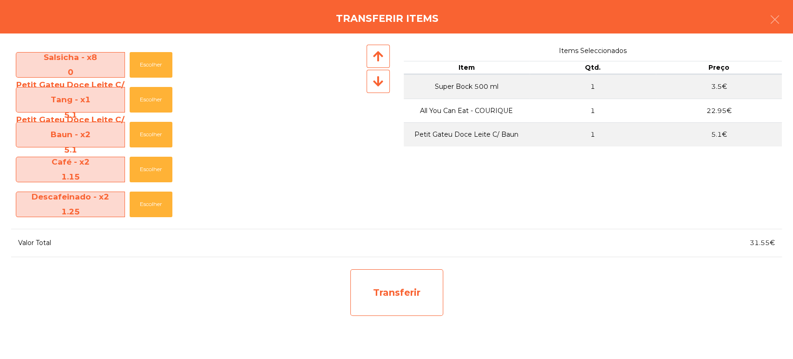
click at [421, 294] on div "Transferir" at bounding box center [396, 292] width 93 height 46
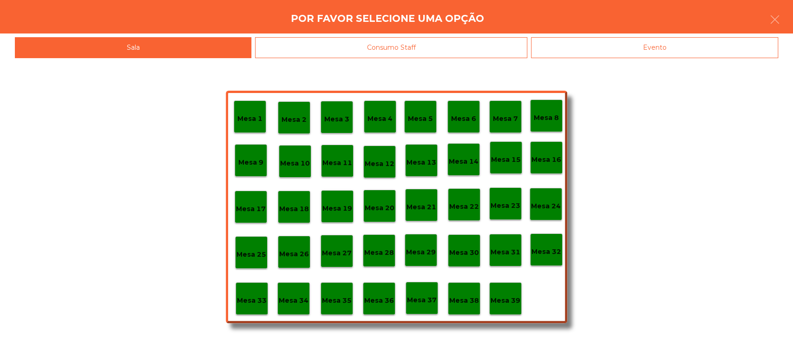
click at [298, 252] on p "Mesa 26" at bounding box center [294, 253] width 30 height 11
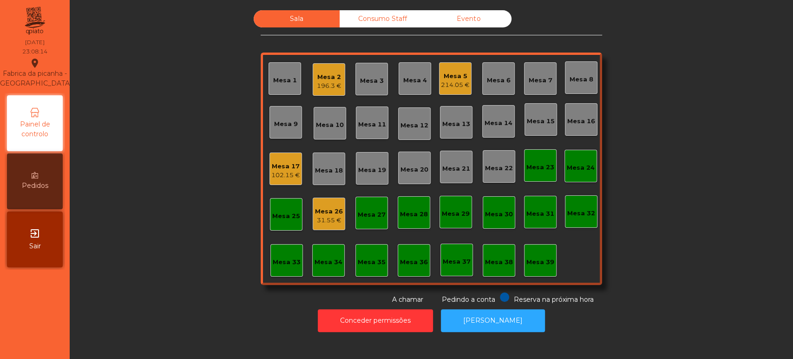
click at [318, 215] on div "Mesa 26" at bounding box center [329, 211] width 28 height 9
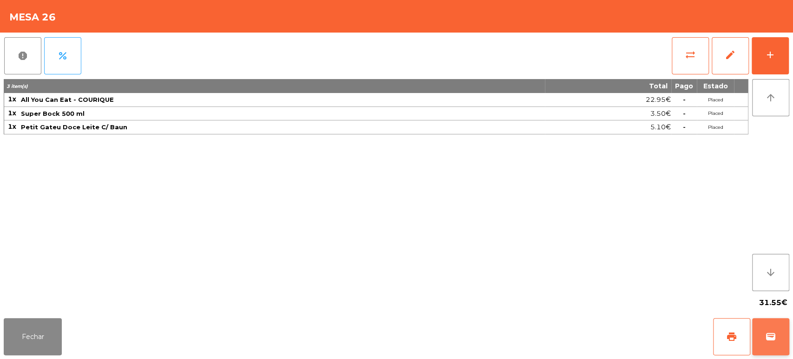
click at [764, 336] on button "wallet" at bounding box center [770, 336] width 37 height 37
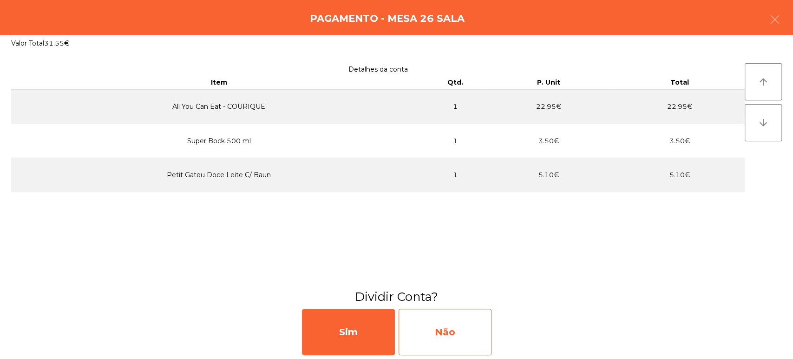
click at [459, 327] on div "Não" at bounding box center [444, 331] width 93 height 46
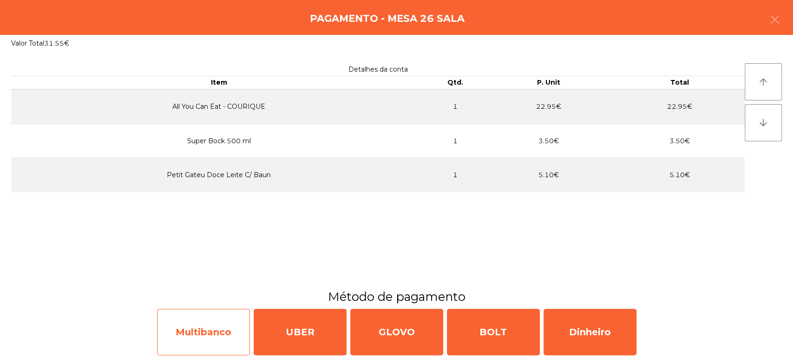
click at [210, 320] on div "Multibanco" at bounding box center [203, 331] width 93 height 46
select select "**"
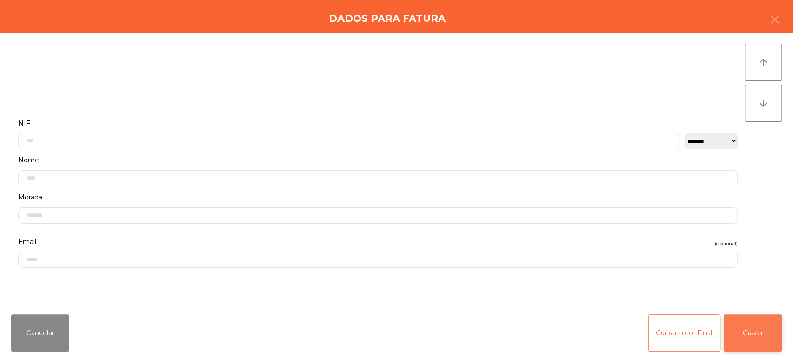
click at [769, 338] on button "Gravar" at bounding box center [753, 332] width 58 height 37
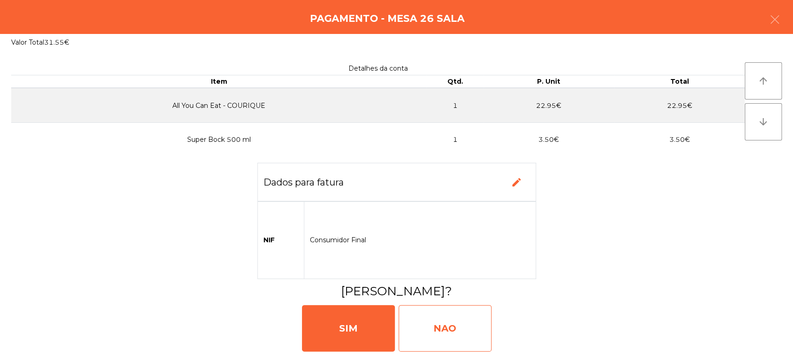
click at [451, 330] on div "NAO" at bounding box center [444, 328] width 93 height 46
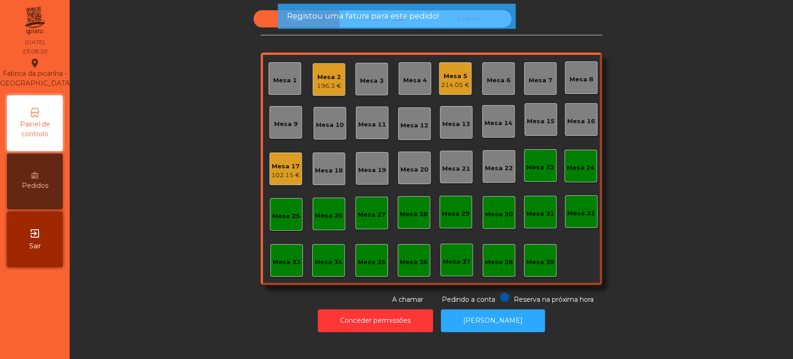
click at [317, 85] on div "196.3 €" at bounding box center [329, 85] width 25 height 9
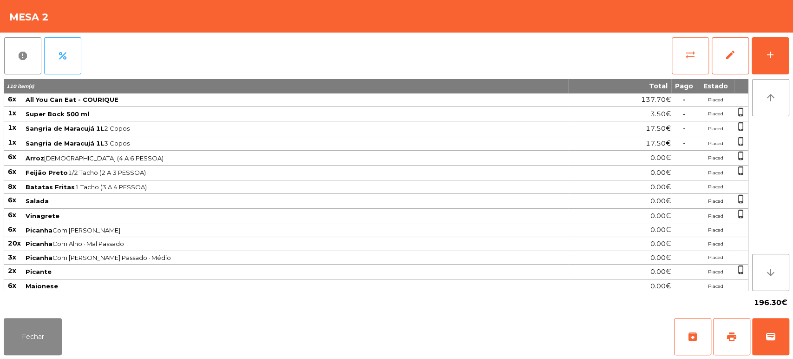
click at [690, 55] on span "sync_alt" at bounding box center [690, 54] width 11 height 11
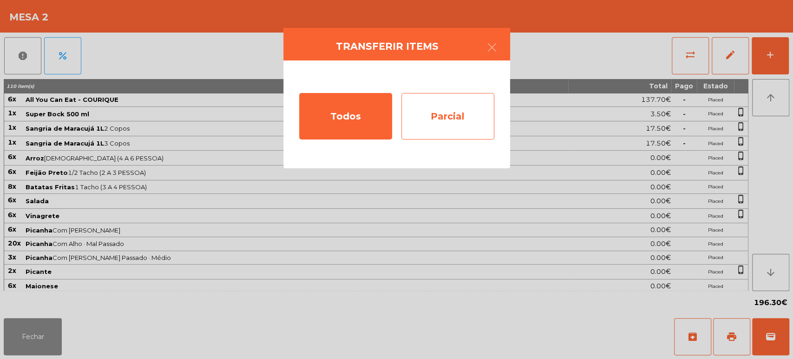
click at [459, 126] on div "Parcial" at bounding box center [447, 116] width 93 height 46
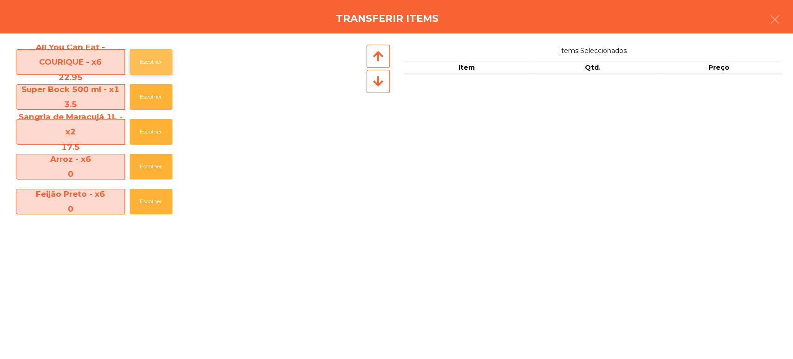
click at [160, 62] on button "Escolher" at bounding box center [151, 62] width 43 height 26
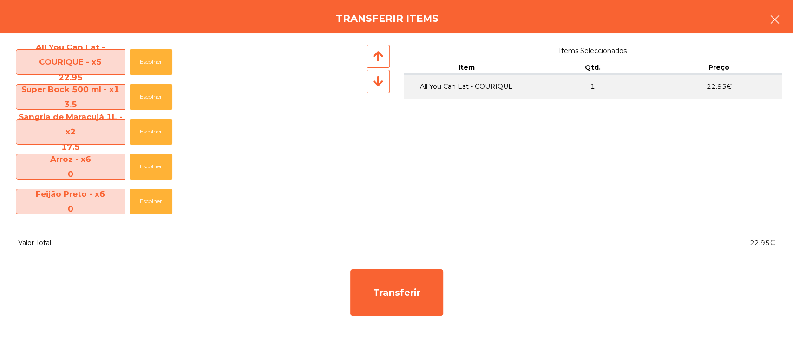
click at [777, 26] on button "button" at bounding box center [775, 21] width 26 height 28
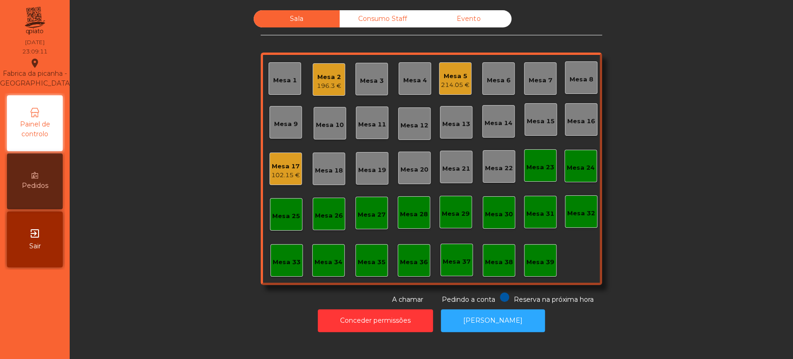
click at [331, 90] on div "Mesa 2 196.3 €" at bounding box center [329, 79] width 33 height 33
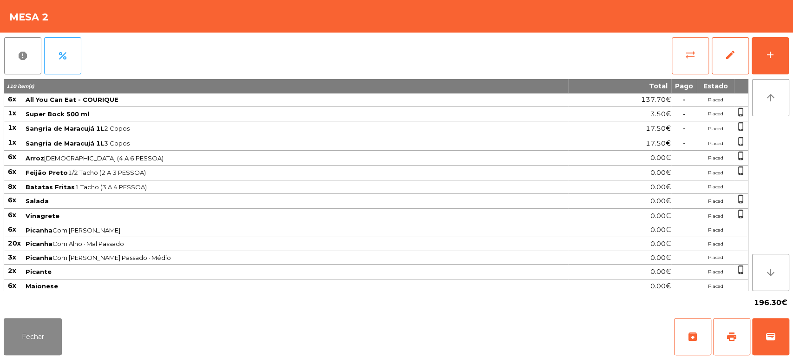
click at [690, 53] on span "sync_alt" at bounding box center [690, 54] width 11 height 11
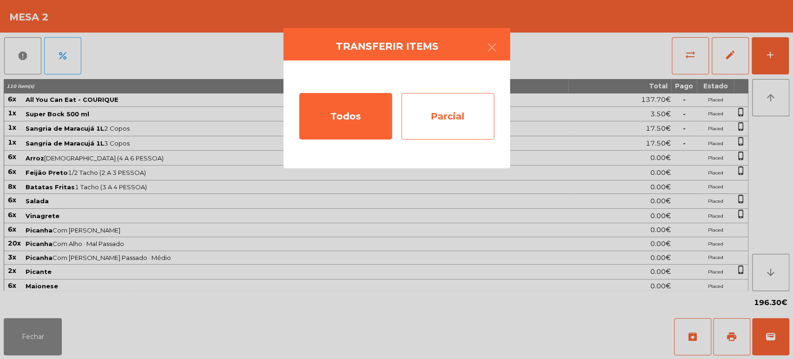
click at [456, 117] on div "Parcial" at bounding box center [447, 116] width 93 height 46
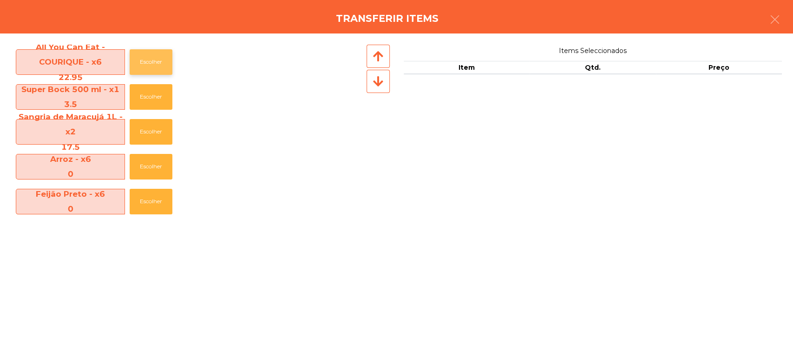
click at [153, 62] on button "Escolher" at bounding box center [151, 62] width 43 height 26
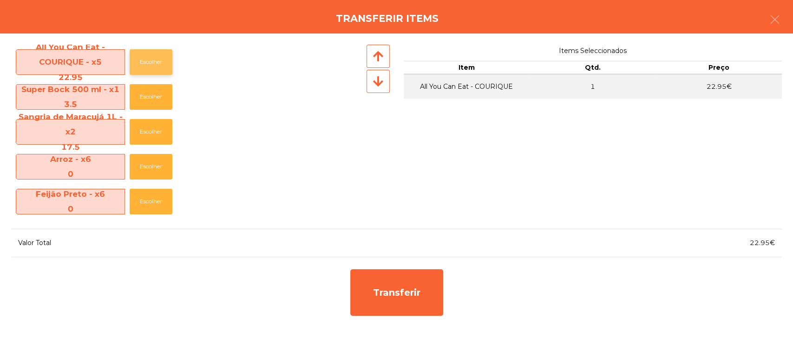
click at [147, 66] on button "Escolher" at bounding box center [151, 62] width 43 height 26
click at [145, 101] on button "Escolher" at bounding box center [151, 97] width 43 height 26
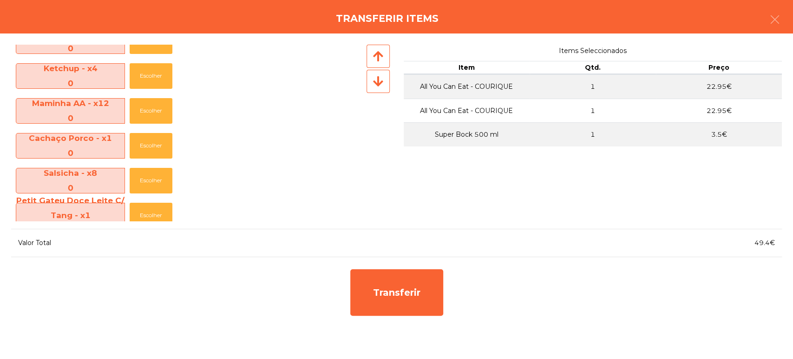
scroll to position [455, 0]
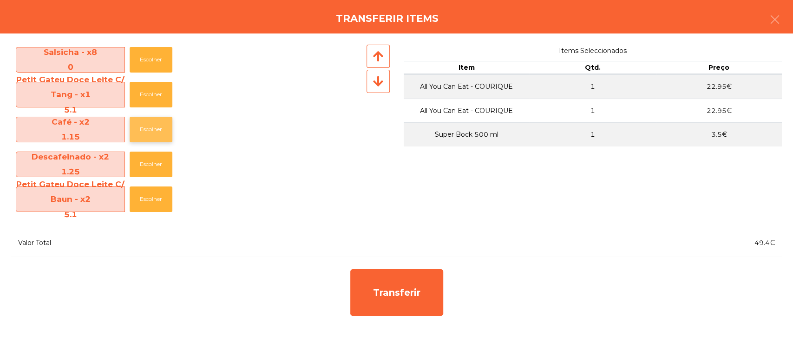
click at [149, 135] on button "Escolher" at bounding box center [151, 130] width 43 height 26
click at [148, 137] on button "Escolher" at bounding box center [151, 130] width 43 height 26
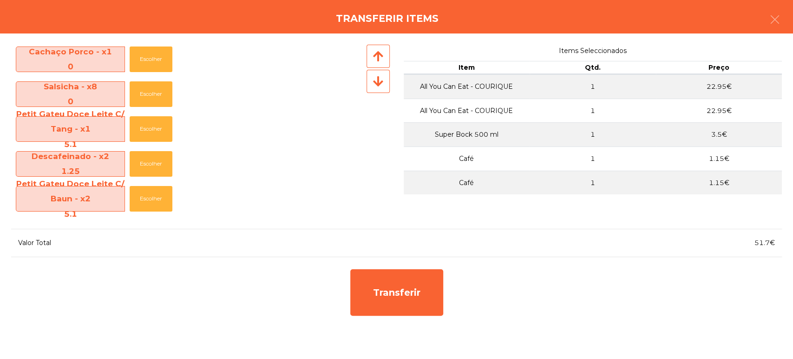
scroll to position [420, 0]
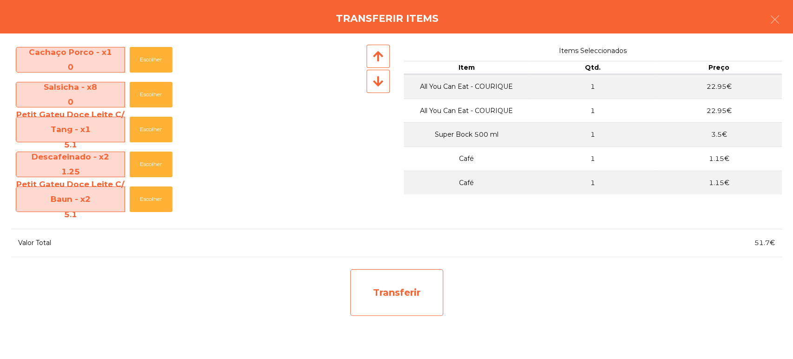
click at [392, 280] on div "Transferir" at bounding box center [396, 292] width 93 height 46
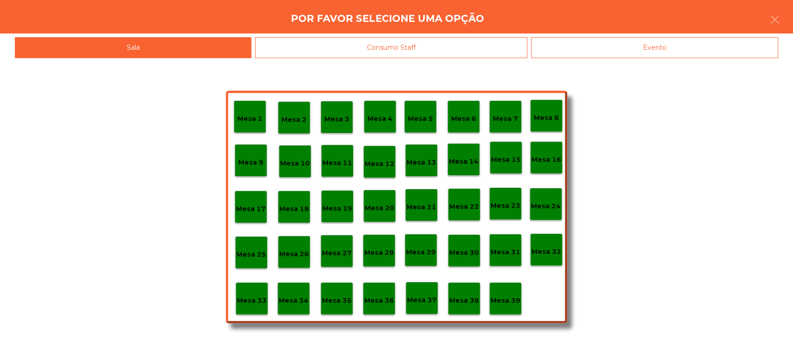
click at [255, 262] on div "Mesa 25" at bounding box center [251, 252] width 33 height 33
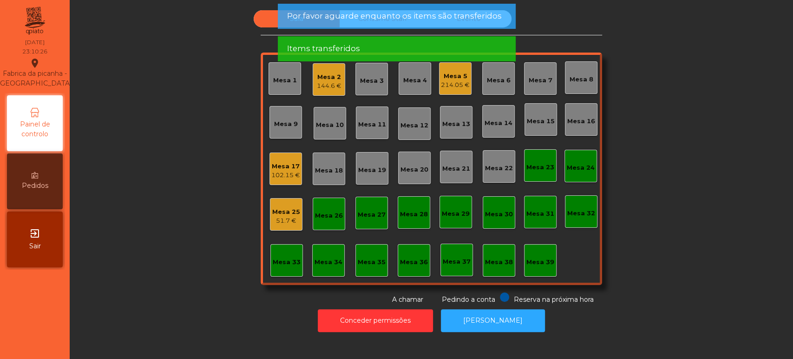
click at [292, 225] on div "Mesa 25 51.7 €" at bounding box center [286, 214] width 33 height 33
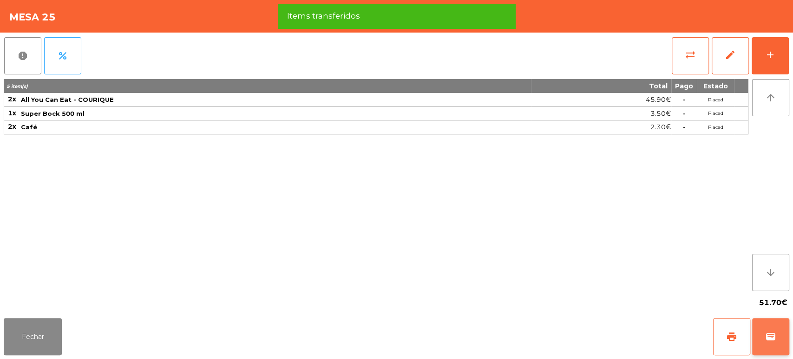
click at [780, 342] on button "wallet" at bounding box center [770, 336] width 37 height 37
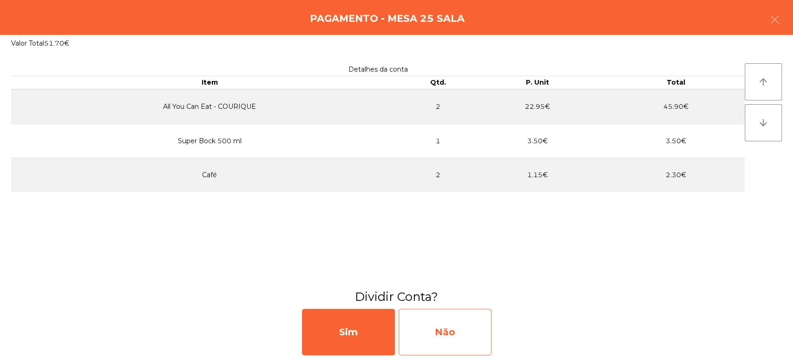
click at [456, 317] on div "Não" at bounding box center [444, 331] width 93 height 46
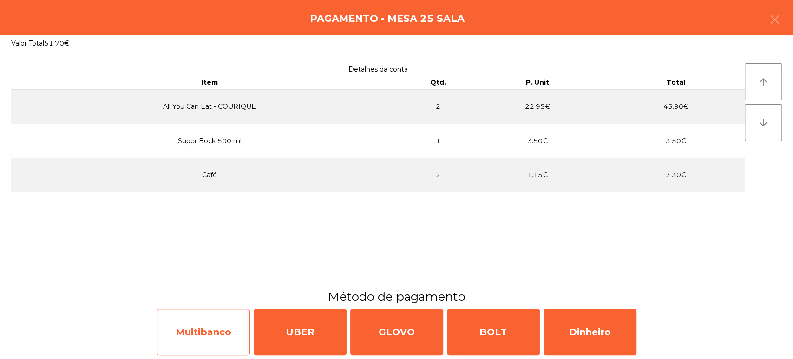
click at [217, 339] on div "Multibanco" at bounding box center [203, 331] width 93 height 46
select select "**"
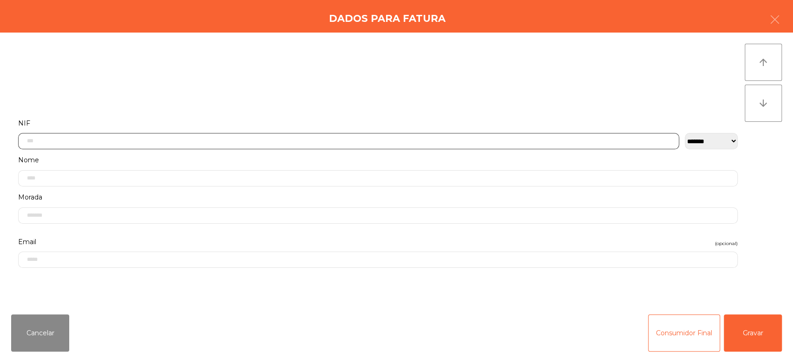
click at [137, 141] on input "text" at bounding box center [348, 141] width 661 height 16
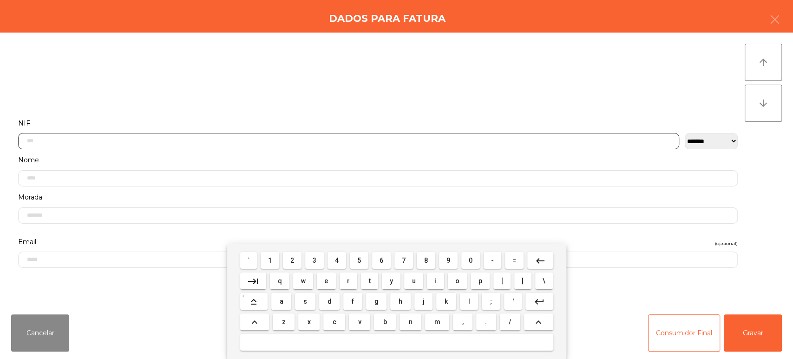
scroll to position [72, 0]
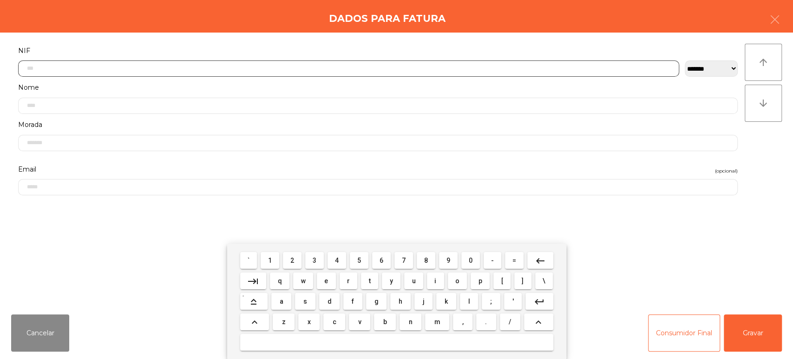
click at [292, 260] on span "2" at bounding box center [292, 259] width 4 height 7
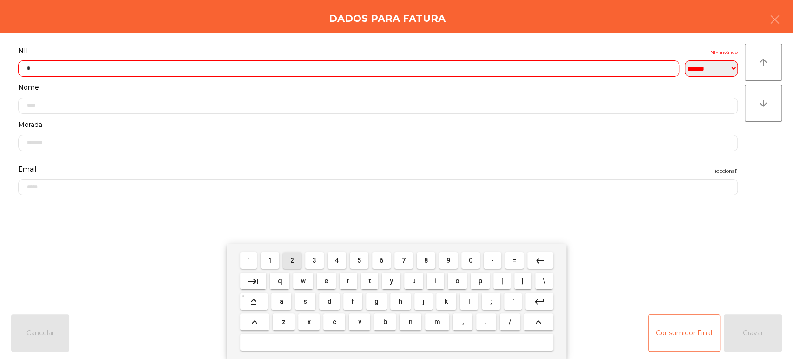
click at [336, 256] on span "4" at bounding box center [337, 259] width 4 height 7
click at [314, 260] on span "3" at bounding box center [315, 259] width 4 height 7
click at [379, 258] on span "6" at bounding box center [381, 259] width 4 height 7
click at [292, 260] on span "2" at bounding box center [292, 259] width 4 height 7
click at [470, 260] on span "0" at bounding box center [471, 259] width 4 height 7
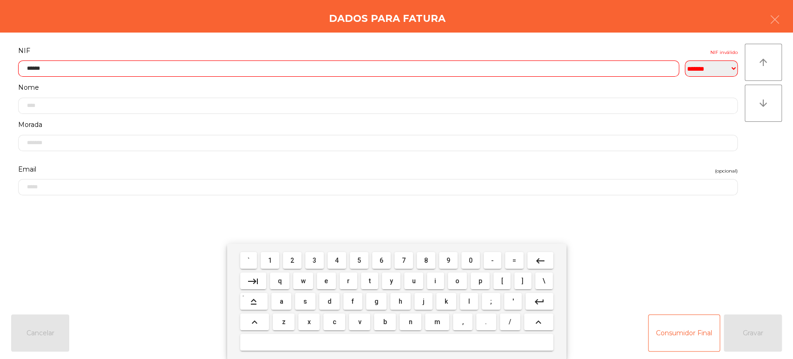
click at [359, 260] on span "5" at bounding box center [359, 259] width 4 height 7
click at [404, 260] on span "7" at bounding box center [404, 259] width 4 height 7
click at [426, 260] on span "8" at bounding box center [426, 259] width 4 height 7
type input "*********"
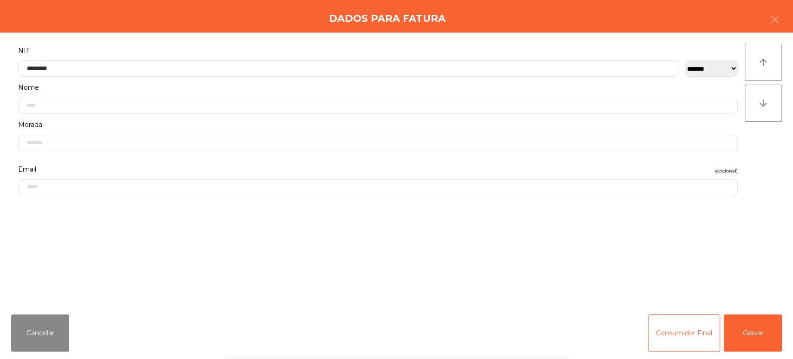
click at [291, 46] on label "NIF" at bounding box center [377, 51] width 719 height 13
click at [744, 339] on button "Gravar" at bounding box center [753, 332] width 58 height 37
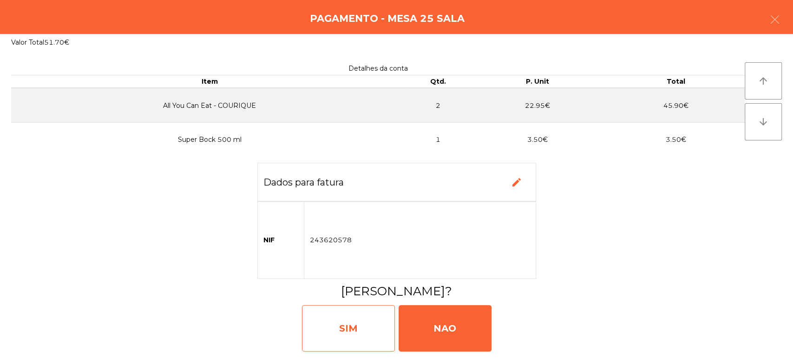
click at [350, 320] on div "SIM" at bounding box center [348, 328] width 93 height 46
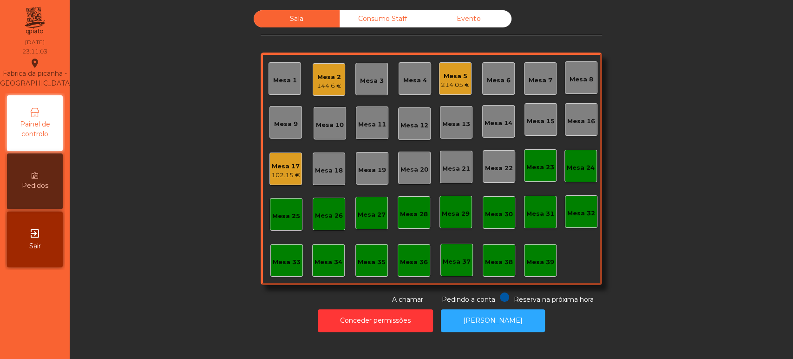
click at [443, 78] on div "Mesa 5" at bounding box center [455, 76] width 29 height 9
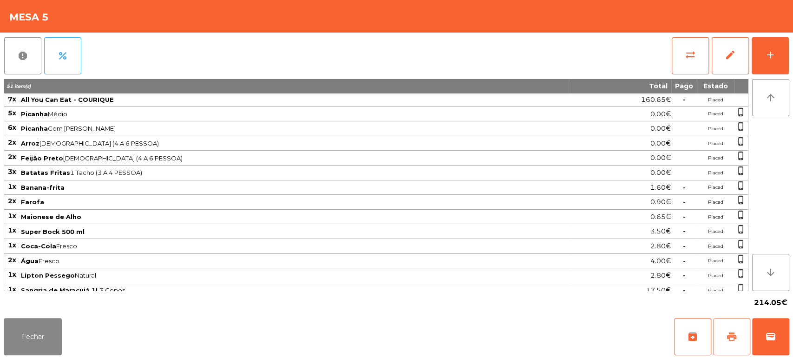
click at [730, 341] on span "print" at bounding box center [731, 336] width 11 height 11
click at [26, 350] on button "Fechar" at bounding box center [33, 336] width 58 height 37
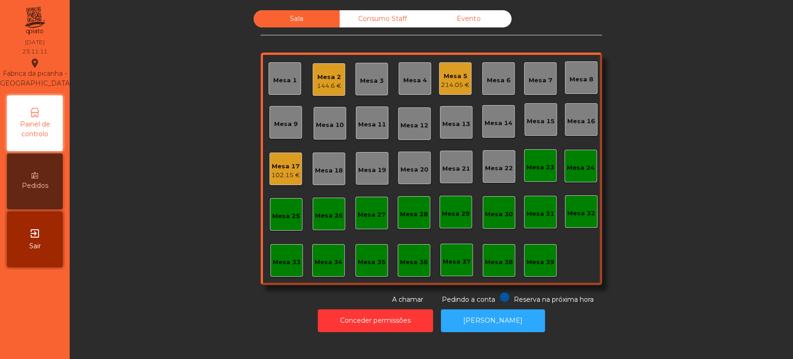
click at [277, 175] on div "102.15 €" at bounding box center [285, 174] width 29 height 9
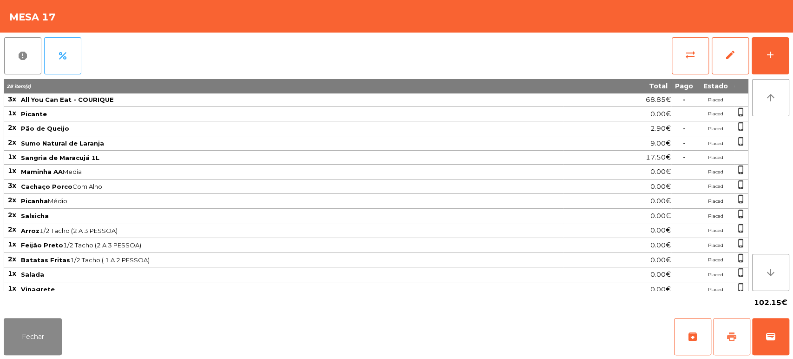
click at [724, 339] on button "print" at bounding box center [731, 336] width 37 height 37
click at [44, 324] on button "Fechar" at bounding box center [33, 336] width 58 height 37
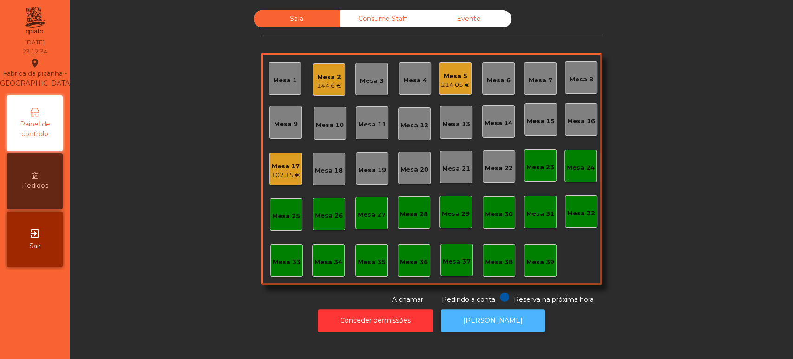
click at [517, 309] on button "[PERSON_NAME]" at bounding box center [493, 320] width 104 height 23
click at [333, 78] on div "Mesa 2" at bounding box center [329, 76] width 25 height 9
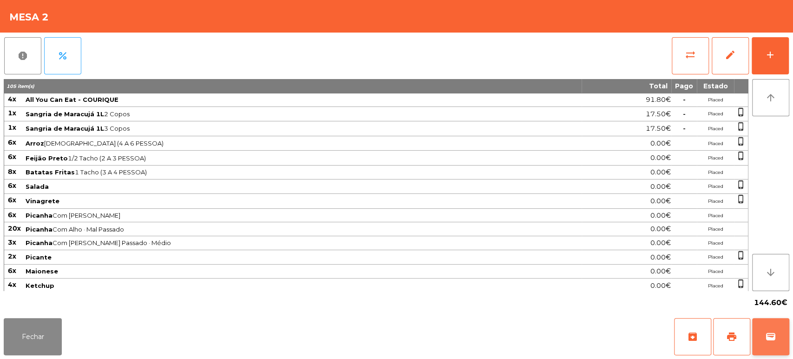
click at [781, 340] on button "wallet" at bounding box center [770, 336] width 37 height 37
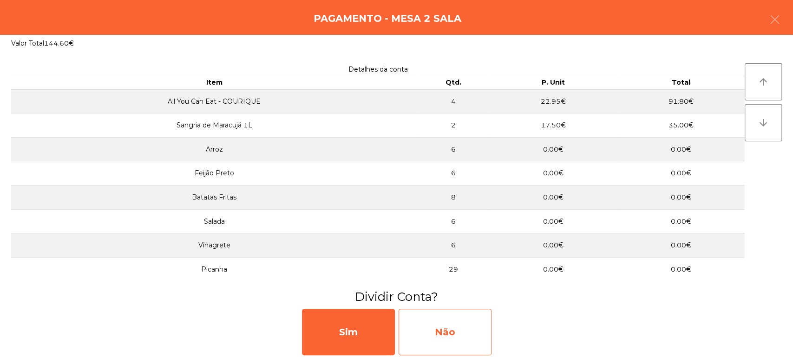
click at [457, 331] on div "Não" at bounding box center [444, 331] width 93 height 46
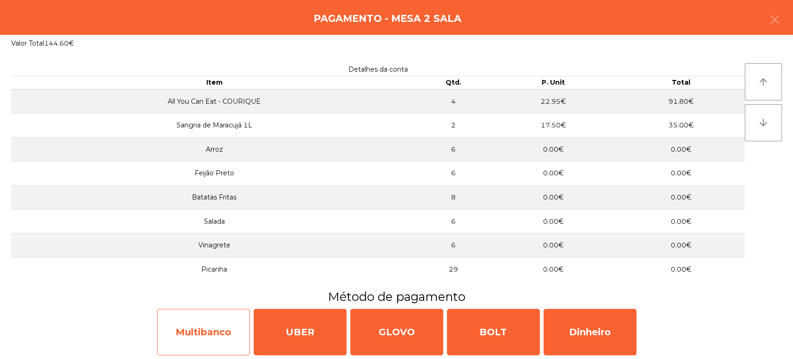
click at [194, 332] on div "Multibanco" at bounding box center [203, 331] width 93 height 46
select select "**"
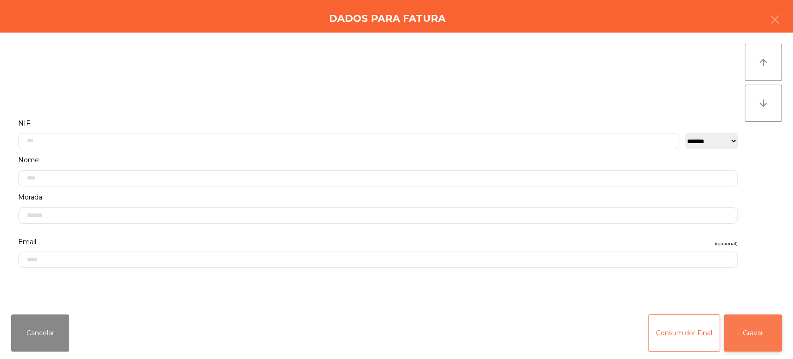
click at [774, 333] on button "Gravar" at bounding box center [753, 332] width 58 height 37
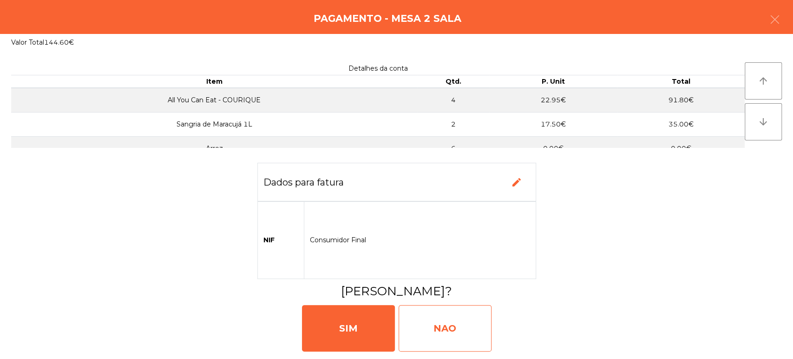
click at [454, 333] on div "NAO" at bounding box center [444, 328] width 93 height 46
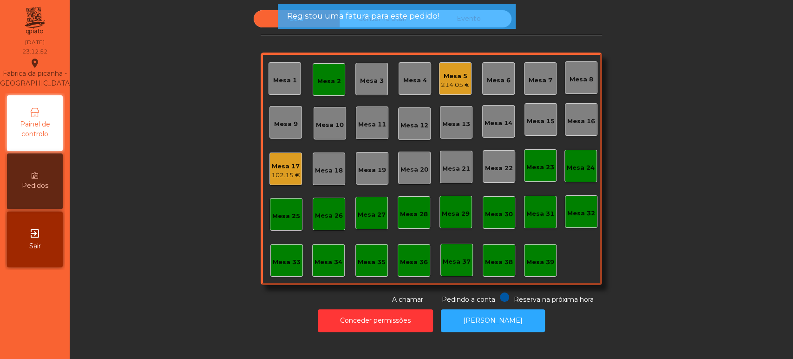
click at [320, 90] on div "Mesa 2" at bounding box center [329, 79] width 33 height 33
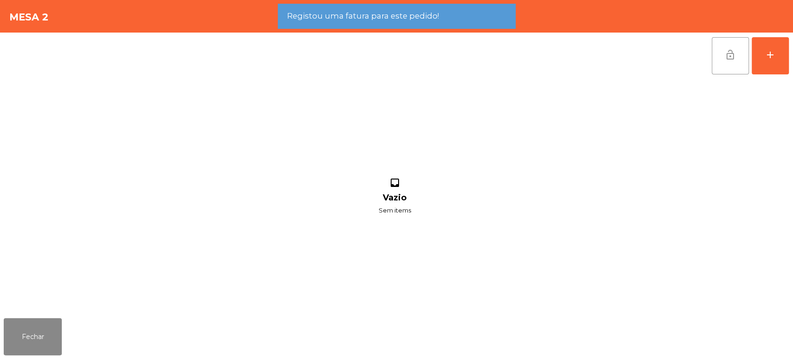
click at [721, 60] on button "lock_open" at bounding box center [730, 55] width 37 height 37
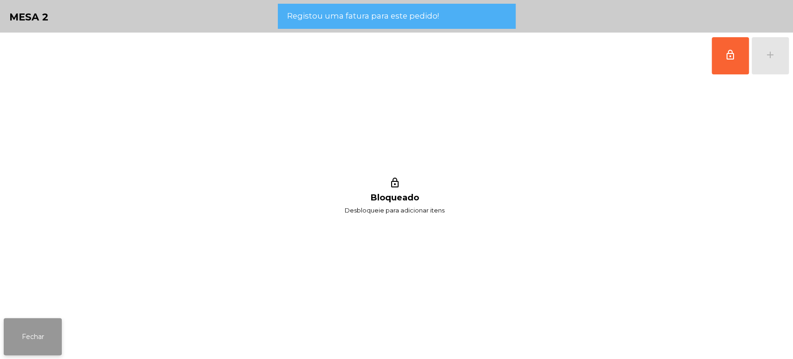
click at [35, 333] on button "Fechar" at bounding box center [33, 336] width 58 height 37
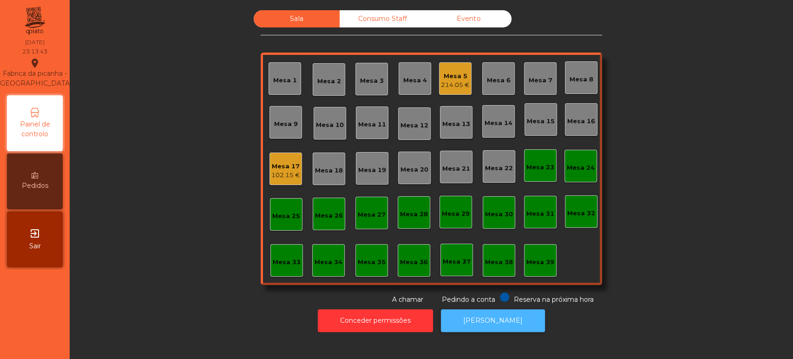
click at [497, 321] on button "[PERSON_NAME]" at bounding box center [493, 320] width 104 height 23
click at [455, 65] on div "Mesa 5 214.05 €" at bounding box center [455, 78] width 33 height 33
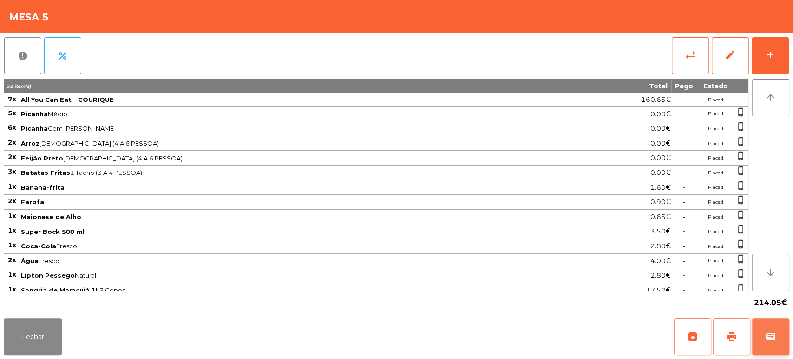
click at [756, 321] on button "wallet" at bounding box center [770, 336] width 37 height 37
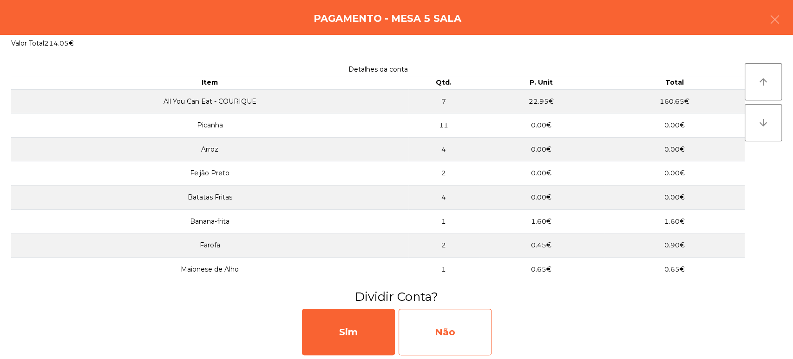
click at [455, 312] on div "Não" at bounding box center [444, 331] width 93 height 46
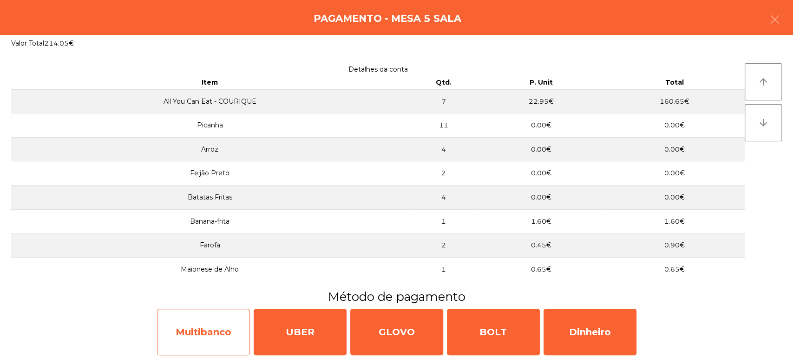
click at [185, 327] on div "Multibanco" at bounding box center [203, 331] width 93 height 46
select select "**"
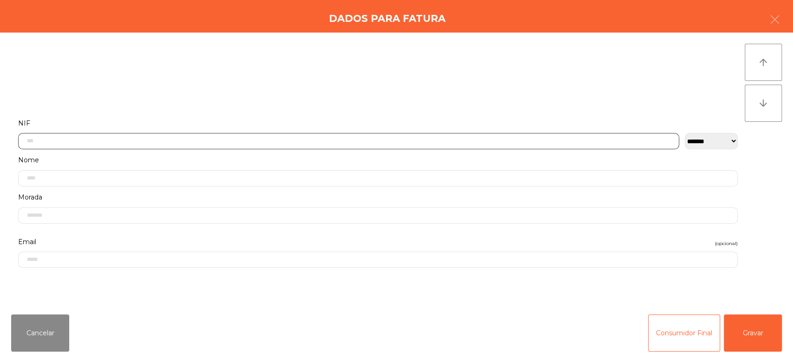
click at [254, 139] on input "text" at bounding box center [348, 141] width 661 height 16
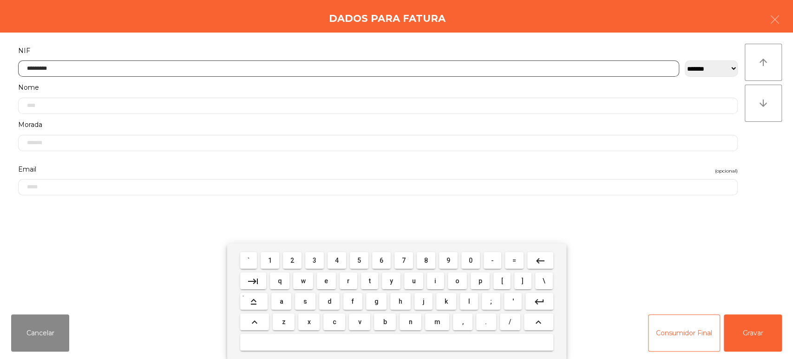
type input "*********"
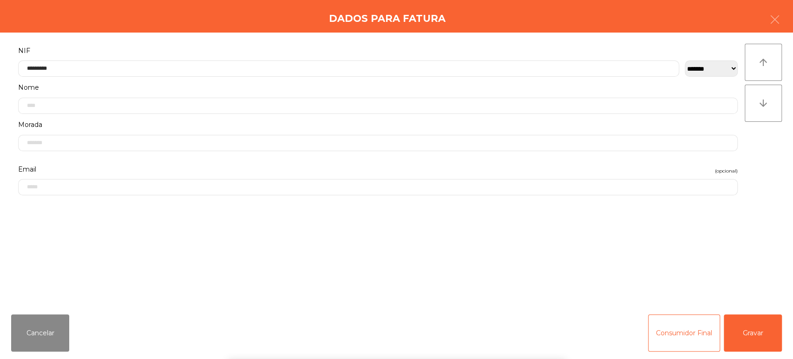
click at [764, 142] on div "arrow_upward arrow_downward" at bounding box center [762, 170] width 37 height 252
click at [754, 342] on div "` 1 2 3 4 5 6 7 8 9 0 - = keyboard_backspace keyboard_tab q w e r t y u i o p […" at bounding box center [396, 300] width 793 height 115
click at [764, 338] on button "Gravar" at bounding box center [753, 332] width 58 height 37
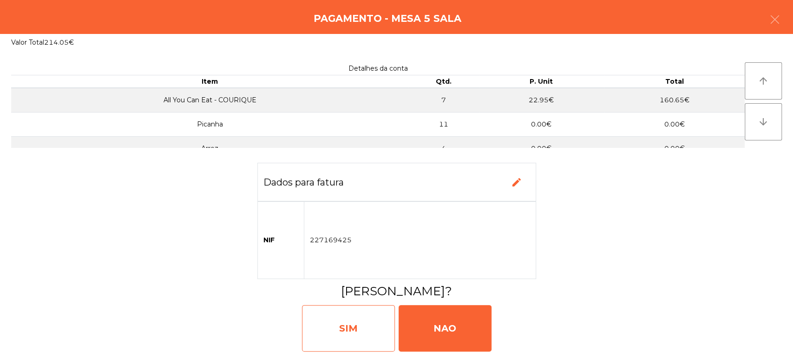
click at [342, 318] on div "SIM" at bounding box center [348, 328] width 93 height 46
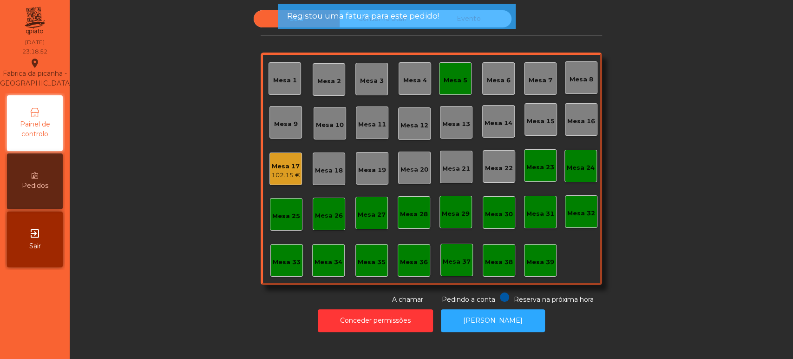
click at [451, 89] on div "Mesa 5" at bounding box center [455, 78] width 33 height 33
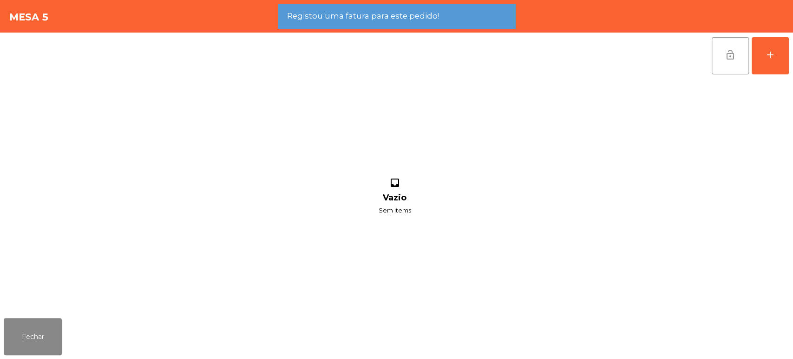
click at [736, 52] on button "lock_open" at bounding box center [730, 55] width 37 height 37
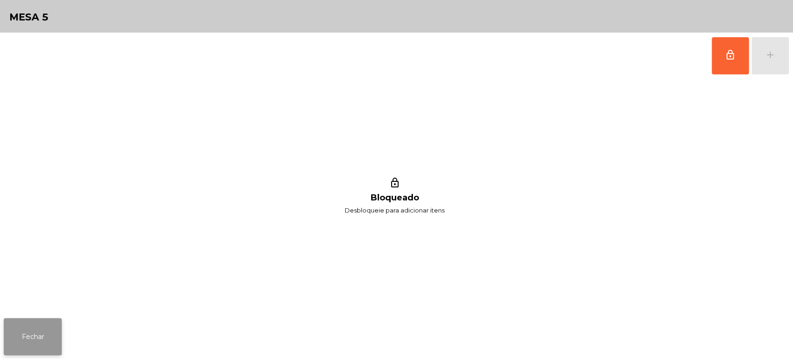
click at [19, 331] on button "Fechar" at bounding box center [33, 336] width 58 height 37
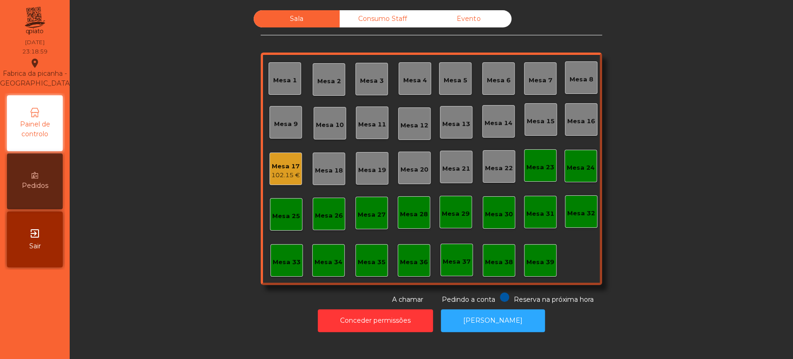
click at [287, 157] on div "Mesa 17 102.15 €" at bounding box center [285, 168] width 33 height 33
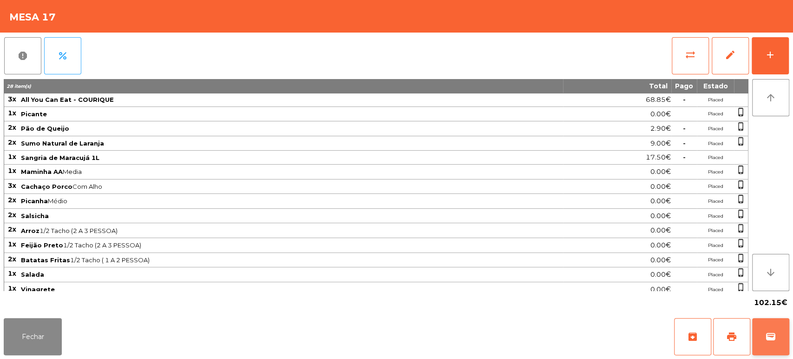
click at [784, 332] on button "wallet" at bounding box center [770, 336] width 37 height 37
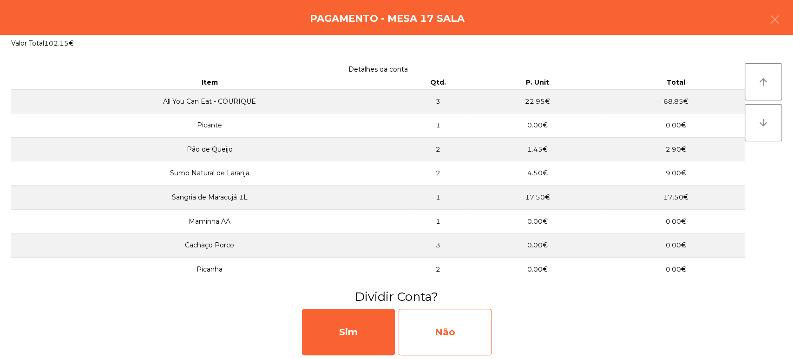
click at [456, 320] on div "Não" at bounding box center [444, 331] width 93 height 46
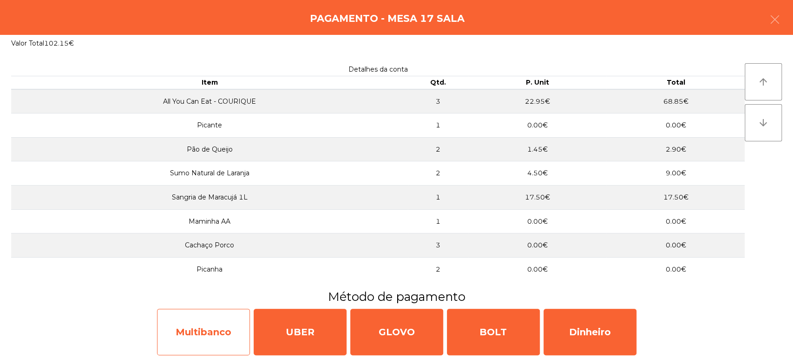
click at [197, 334] on div "Multibanco" at bounding box center [203, 331] width 93 height 46
select select "**"
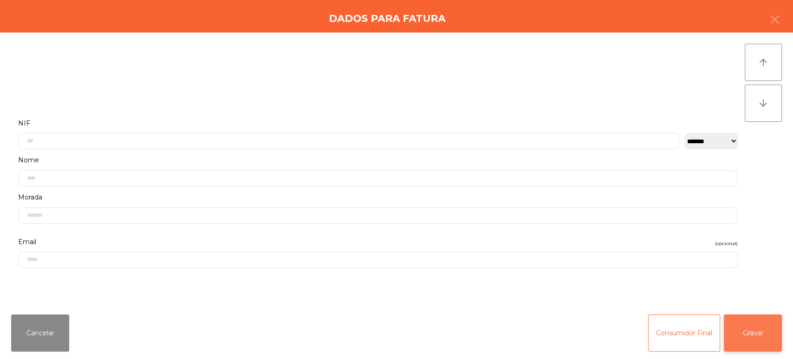
click at [767, 334] on button "Gravar" at bounding box center [753, 332] width 58 height 37
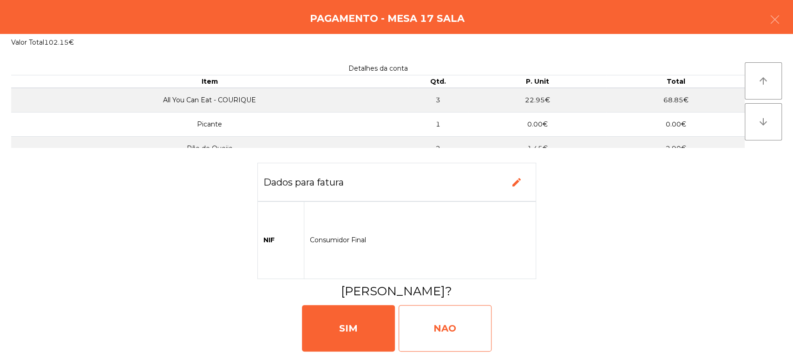
click at [457, 319] on div "NAO" at bounding box center [444, 328] width 93 height 46
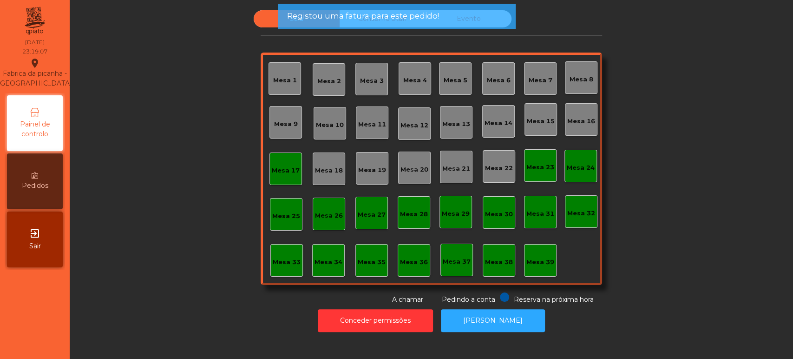
click at [290, 174] on div "Mesa 17" at bounding box center [286, 170] width 28 height 9
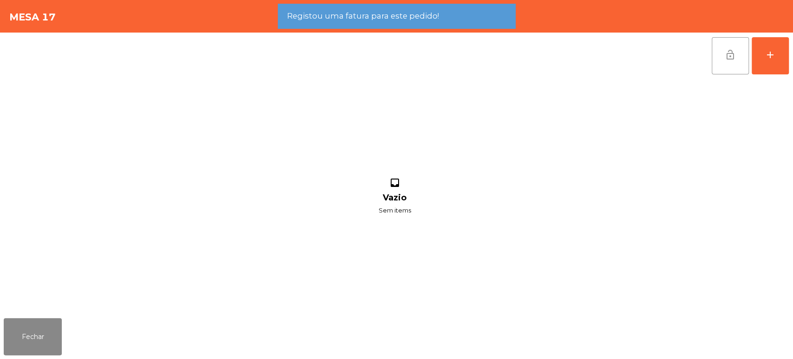
click at [726, 62] on button "lock_open" at bounding box center [730, 55] width 37 height 37
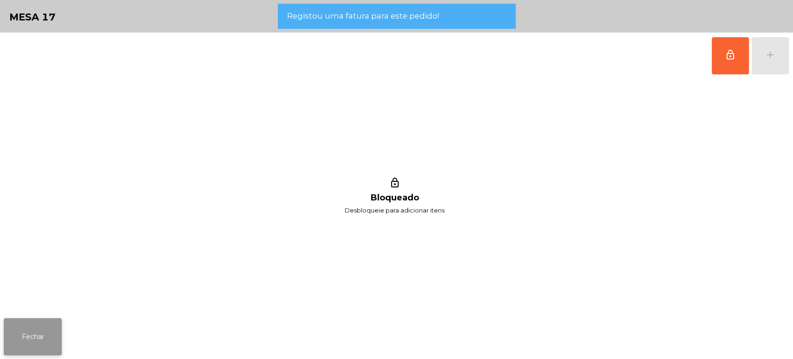
click at [26, 333] on button "Fechar" at bounding box center [33, 336] width 58 height 37
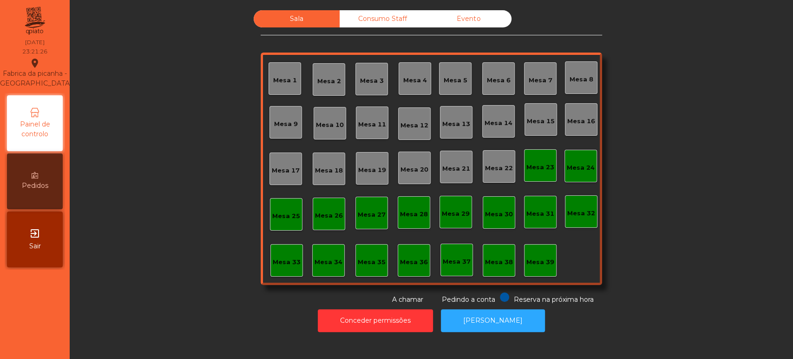
click at [382, 22] on div "Consumo Staff" at bounding box center [382, 18] width 86 height 17
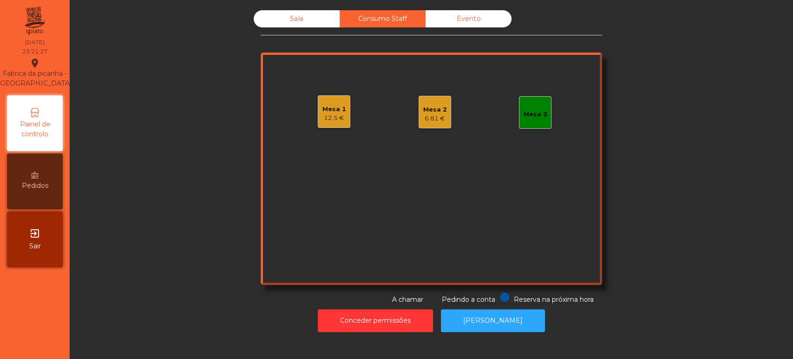
click at [333, 118] on div "12.5 €" at bounding box center [334, 117] width 24 height 9
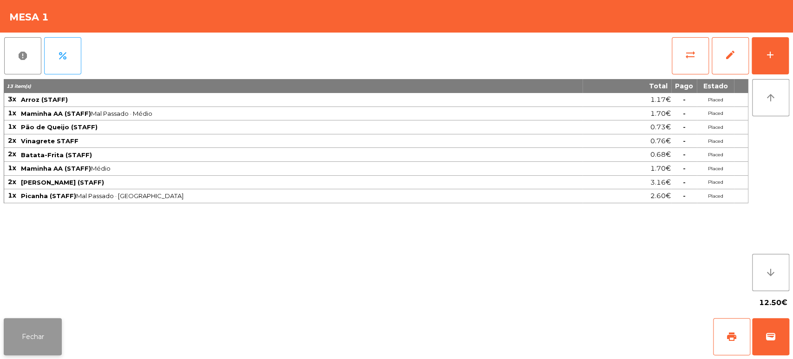
click at [39, 346] on button "Fechar" at bounding box center [33, 336] width 58 height 37
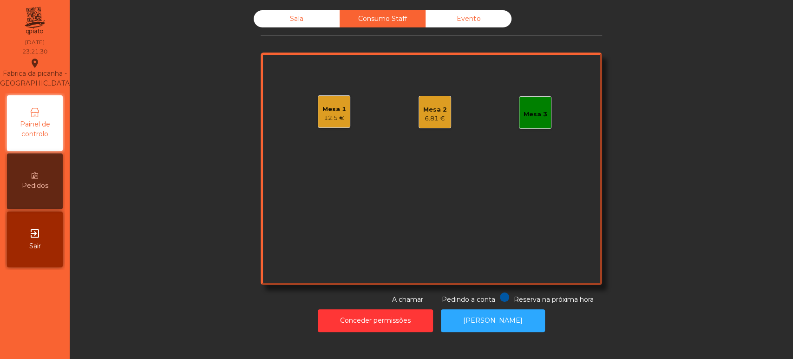
click at [334, 118] on div "12.5 €" at bounding box center [334, 117] width 24 height 9
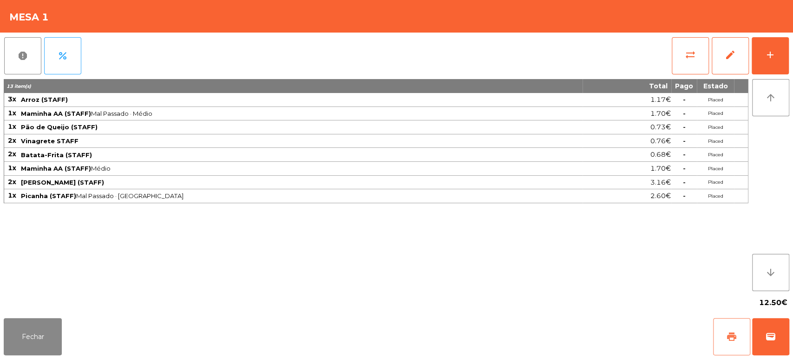
click at [737, 334] on button "print" at bounding box center [731, 336] width 37 height 37
click at [50, 354] on button "Fechar" at bounding box center [33, 336] width 58 height 37
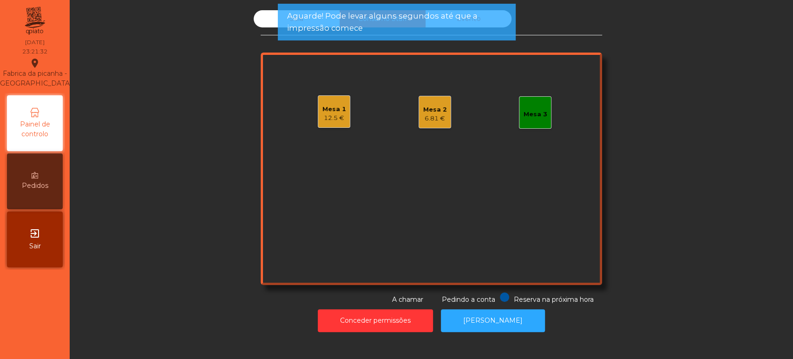
click at [439, 142] on div "Mesa 1 12.5 € Mesa 2 6.81 € Mesa 3" at bounding box center [431, 168] width 341 height 232
click at [418, 105] on div "Mesa 2 6.81 €" at bounding box center [434, 112] width 33 height 33
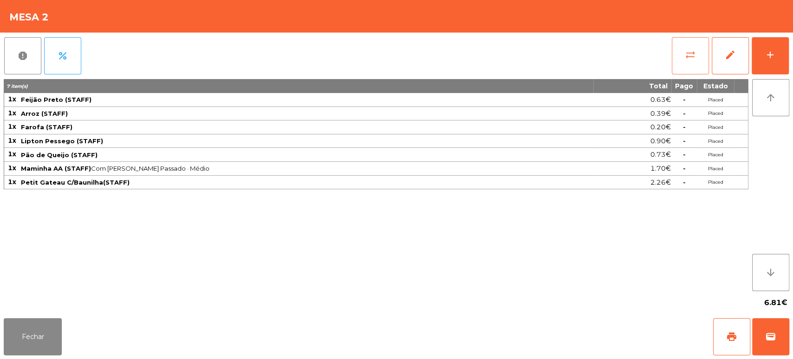
click at [682, 63] on button "sync_alt" at bounding box center [690, 55] width 37 height 37
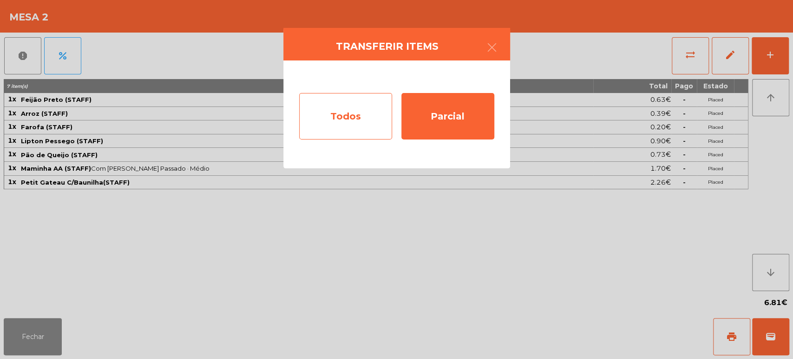
click at [367, 123] on div "Todos" at bounding box center [345, 116] width 93 height 46
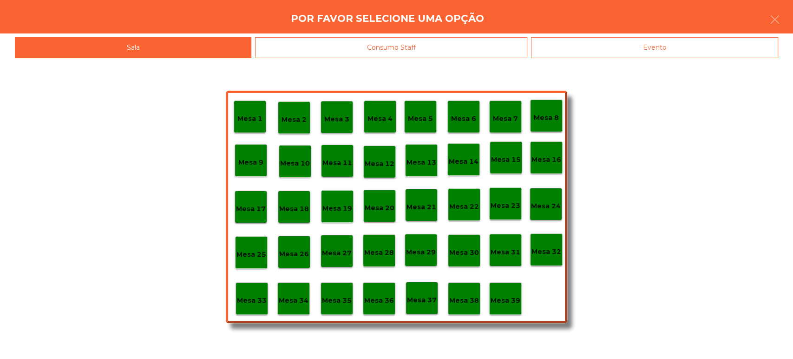
click at [372, 48] on div "Consumo Staff" at bounding box center [391, 47] width 272 height 21
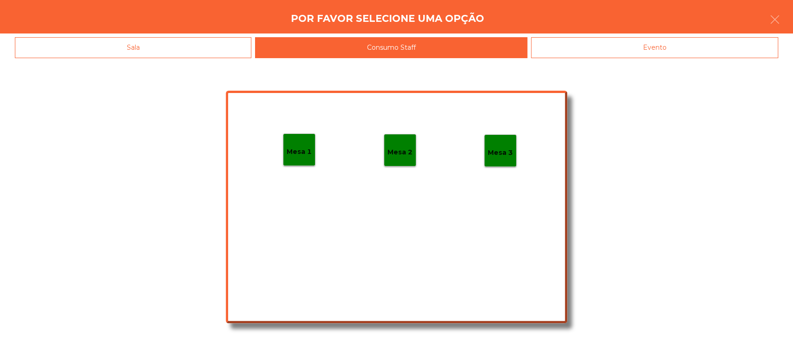
click at [303, 157] on div "Mesa 1" at bounding box center [299, 149] width 33 height 33
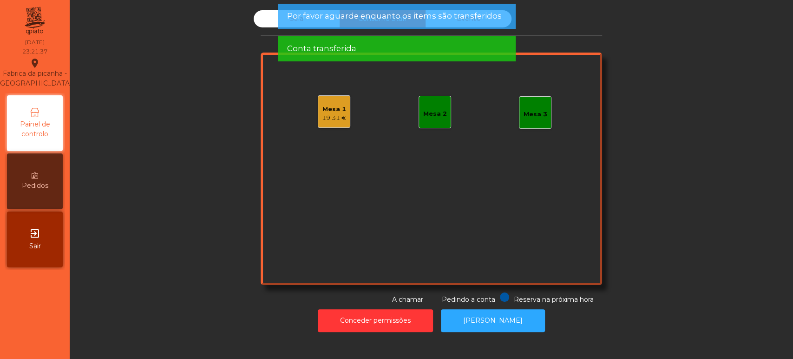
click at [331, 121] on div "19.31 €" at bounding box center [334, 117] width 25 height 9
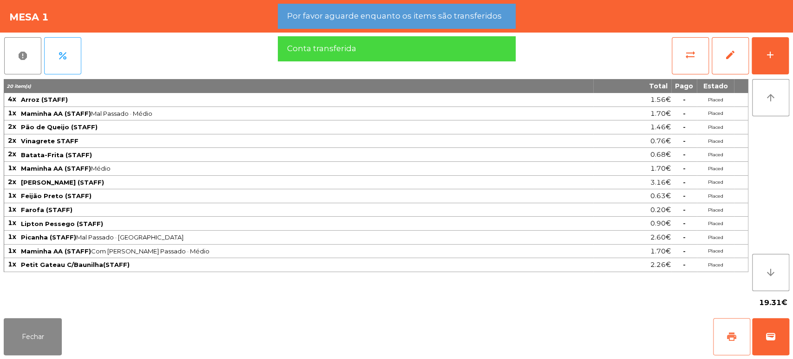
click at [734, 334] on span "print" at bounding box center [731, 336] width 11 height 11
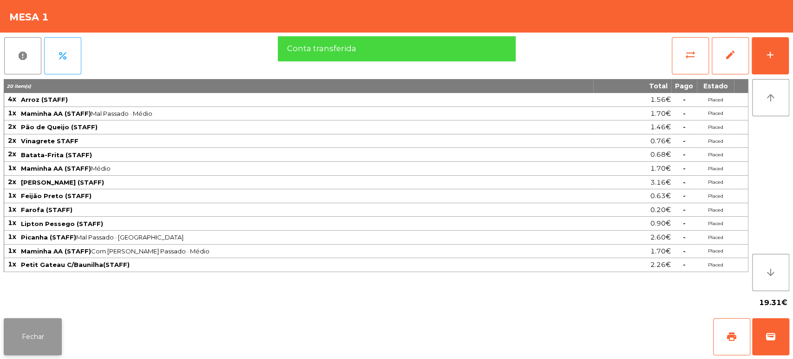
click at [20, 346] on button "Fechar" at bounding box center [33, 336] width 58 height 37
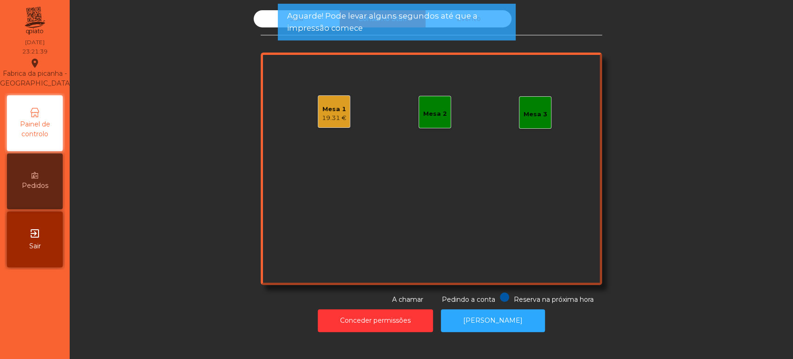
click at [341, 123] on div "Mesa 1 19.31 €" at bounding box center [334, 111] width 33 height 33
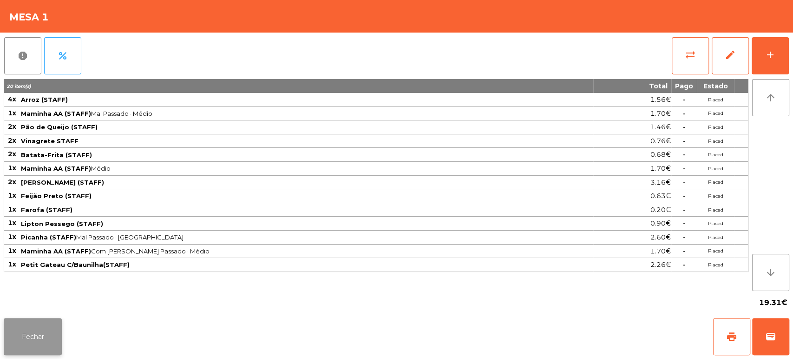
click at [39, 352] on button "Fechar" at bounding box center [33, 336] width 58 height 37
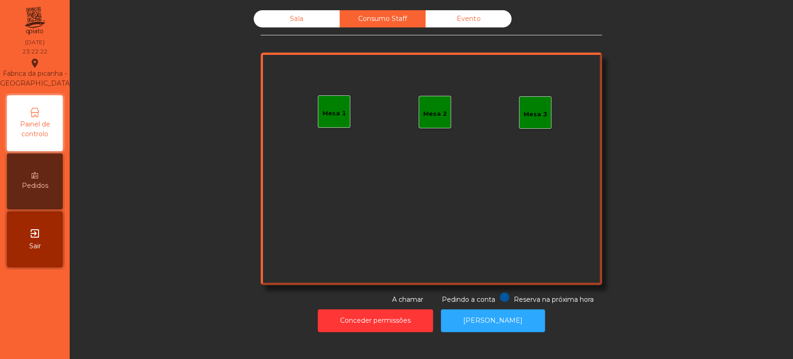
click at [280, 10] on div "Sala" at bounding box center [297, 18] width 86 height 17
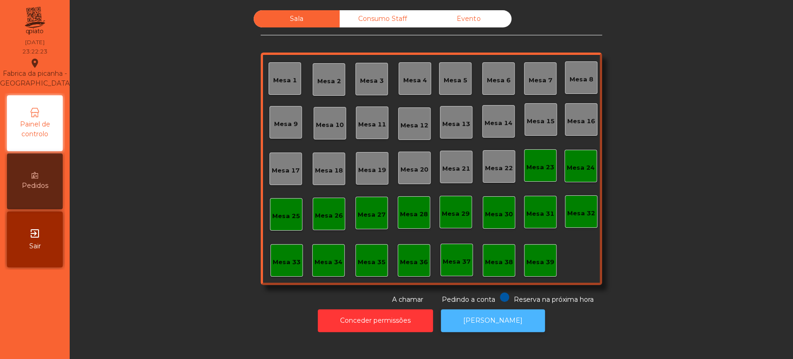
click at [478, 321] on button "[PERSON_NAME]" at bounding box center [493, 320] width 104 height 23
click at [492, 320] on button "[PERSON_NAME]" at bounding box center [493, 320] width 104 height 23
click at [406, 256] on div "Mesa 36" at bounding box center [414, 260] width 28 height 13
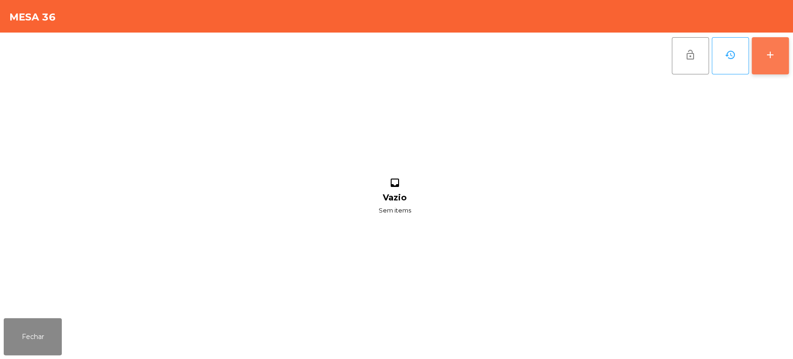
click at [771, 67] on button "add" at bounding box center [769, 55] width 37 height 37
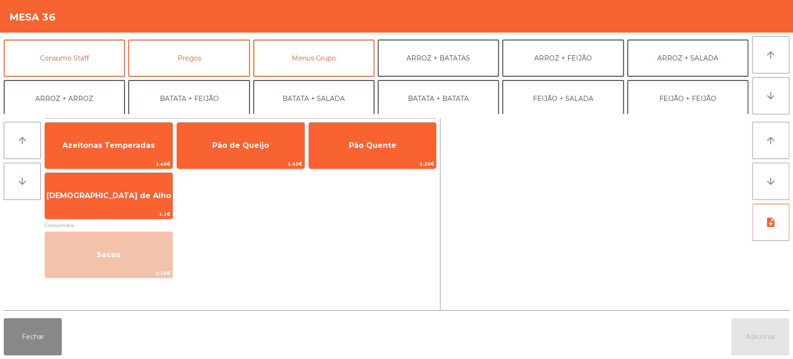
scroll to position [79, 0]
click at [96, 49] on button "Consumo Staff" at bounding box center [64, 56] width 121 height 37
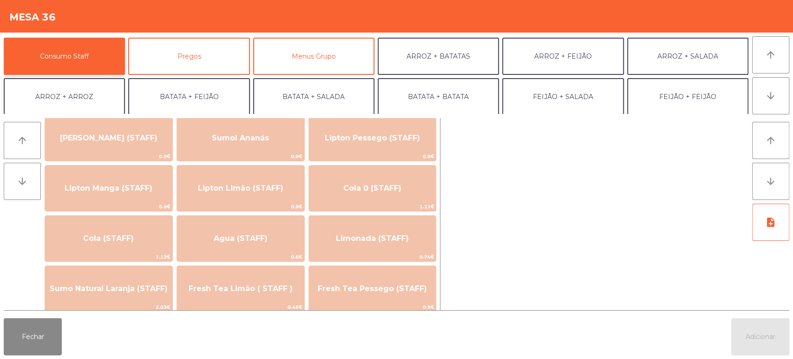
scroll to position [130, 0]
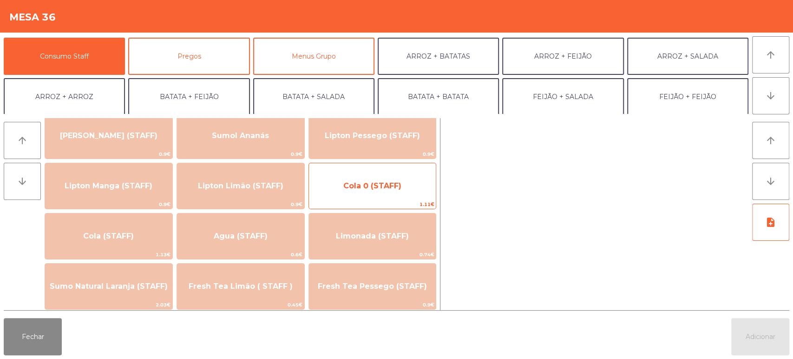
click at [380, 183] on span "Cola 0 (STAFF)" at bounding box center [372, 185] width 58 height 9
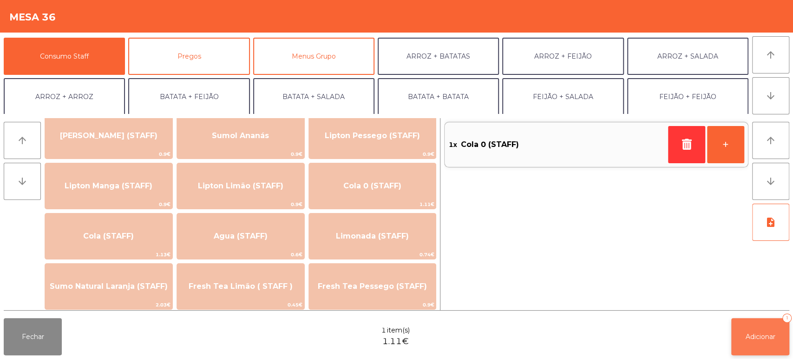
click at [748, 326] on button "Adicionar 1" at bounding box center [760, 336] width 58 height 37
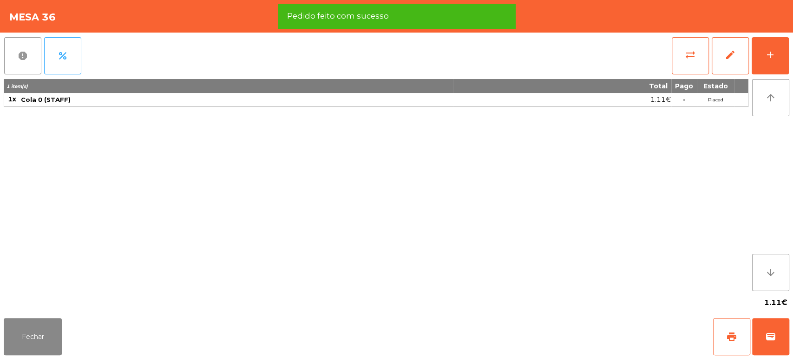
click at [22, 64] on button "report" at bounding box center [22, 55] width 37 height 37
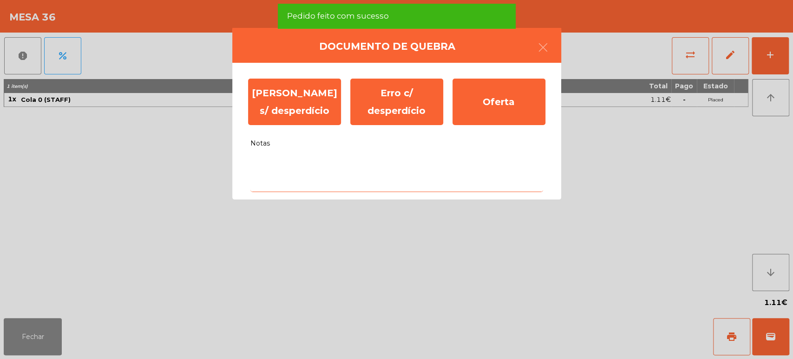
click at [318, 167] on textarea "Notas" at bounding box center [396, 172] width 293 height 39
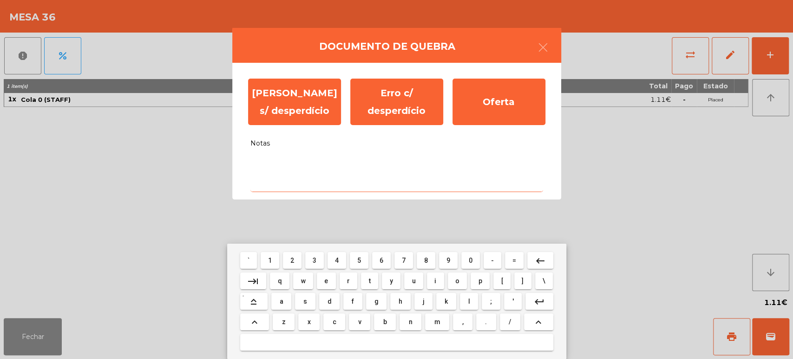
click at [305, 301] on span "s" at bounding box center [305, 300] width 4 height 7
click at [327, 282] on span "e" at bounding box center [326, 280] width 4 height 7
click at [436, 321] on span "m" at bounding box center [437, 321] width 6 height 7
type textarea "***"
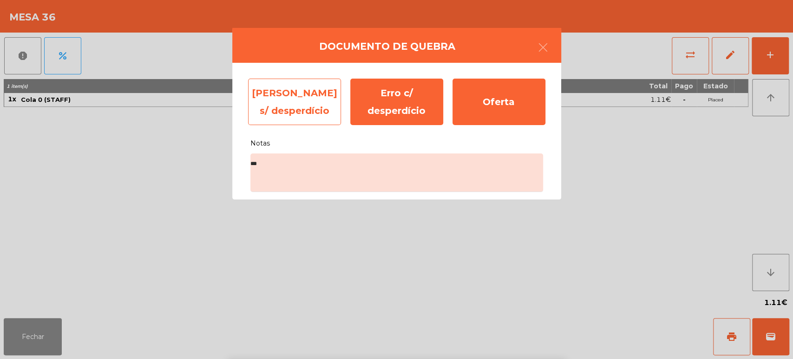
click at [303, 115] on div "Erro s/ desperdício" at bounding box center [294, 101] width 93 height 46
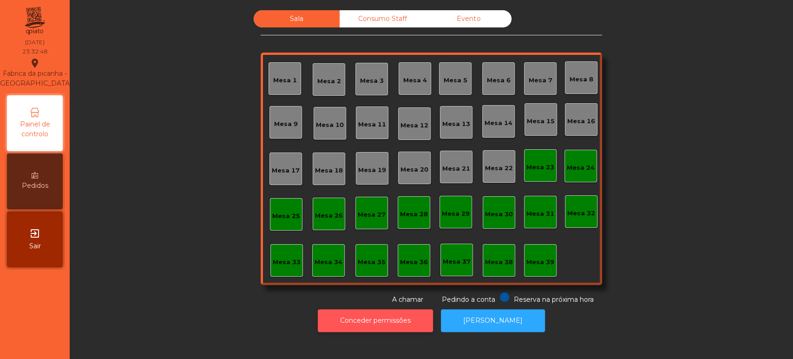
click at [395, 320] on button "Conceder permissões" at bounding box center [375, 320] width 115 height 23
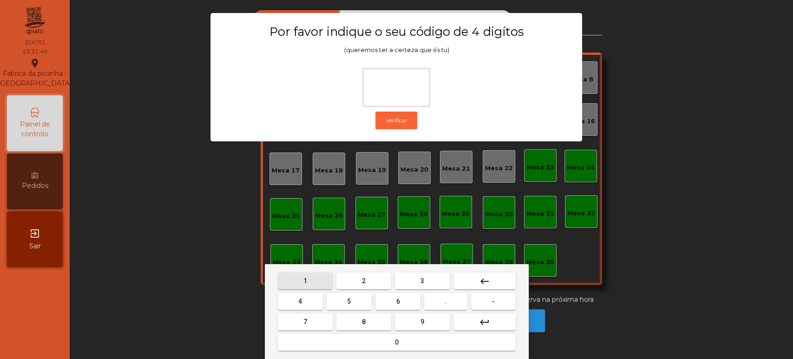
click at [305, 279] on span "1" at bounding box center [305, 280] width 4 height 7
click at [423, 283] on span "3" at bounding box center [422, 280] width 4 height 7
click at [342, 300] on button "5" at bounding box center [348, 301] width 45 height 17
click at [405, 342] on button "0" at bounding box center [397, 341] width 238 height 17
type input "****"
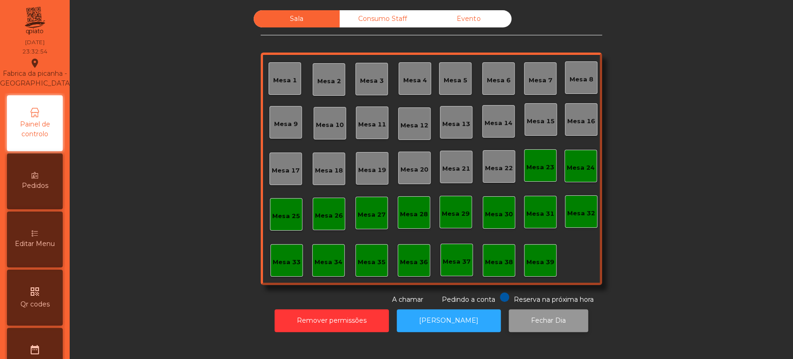
click at [549, 317] on button "Fechar Dia" at bounding box center [548, 320] width 79 height 23
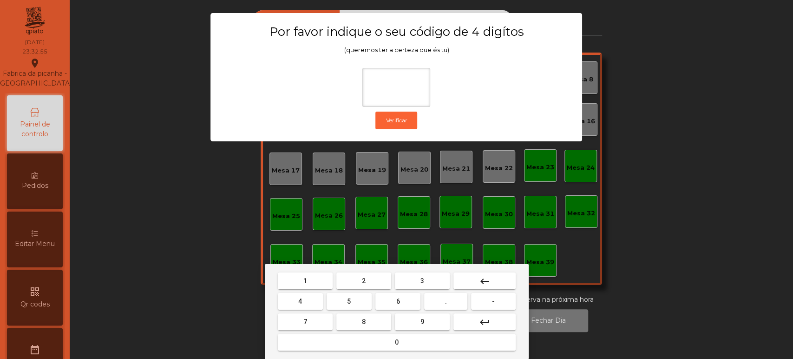
click at [305, 280] on span "1" at bounding box center [305, 280] width 4 height 7
click at [418, 280] on button "3" at bounding box center [422, 280] width 55 height 17
click at [349, 301] on span "5" at bounding box center [349, 300] width 4 height 7
click at [395, 339] on span "0" at bounding box center [397, 341] width 4 height 7
type input "****"
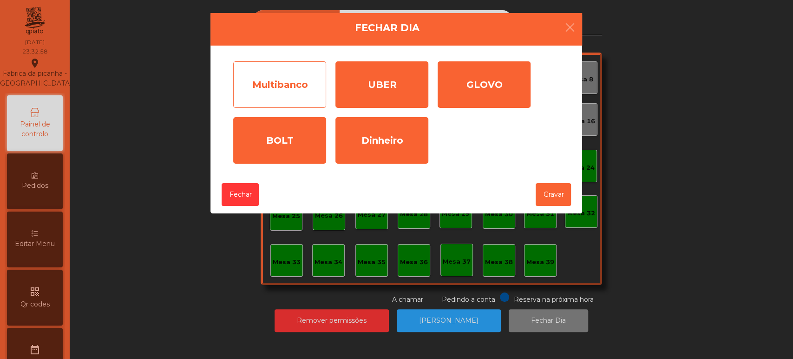
click at [294, 61] on div "Multibanco" at bounding box center [279, 84] width 93 height 46
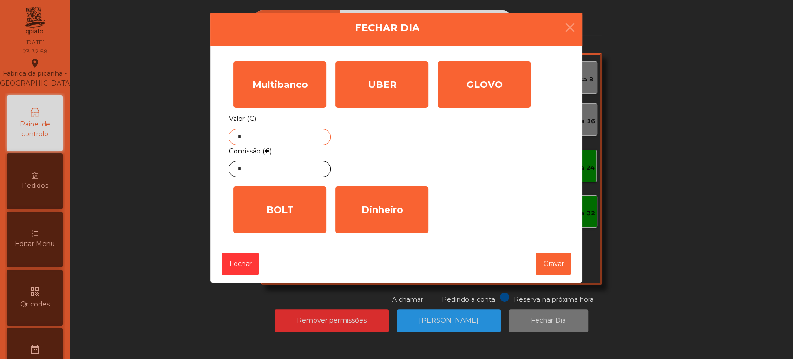
click at [284, 137] on input "*" at bounding box center [279, 137] width 102 height 16
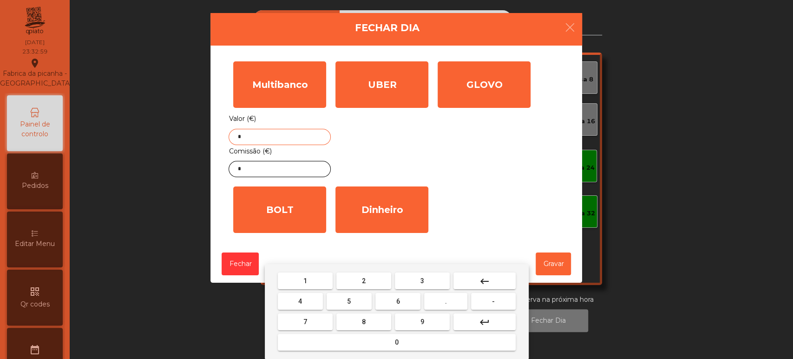
click at [479, 279] on mat-icon "keyboard_backspace" at bounding box center [484, 280] width 11 height 11
click at [316, 277] on button "1" at bounding box center [305, 280] width 55 height 17
click at [363, 321] on span "8" at bounding box center [364, 321] width 4 height 7
click at [365, 318] on span "8" at bounding box center [364, 321] width 4 height 7
click at [363, 321] on span "8" at bounding box center [364, 321] width 4 height 7
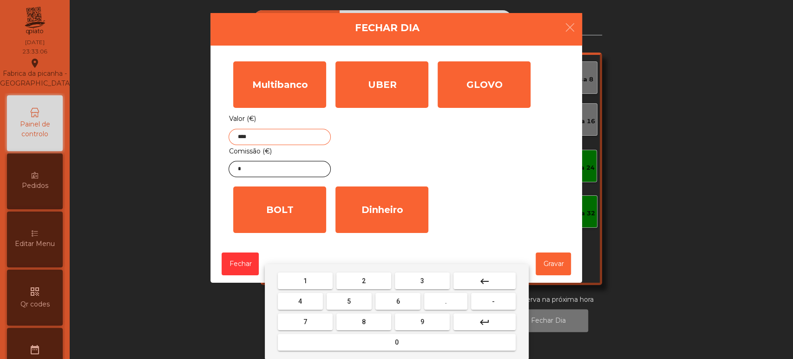
click at [454, 297] on button "." at bounding box center [445, 301] width 43 height 17
click at [363, 277] on span "2" at bounding box center [364, 280] width 4 height 7
click at [414, 301] on button "6" at bounding box center [397, 301] width 45 height 17
type input "*******"
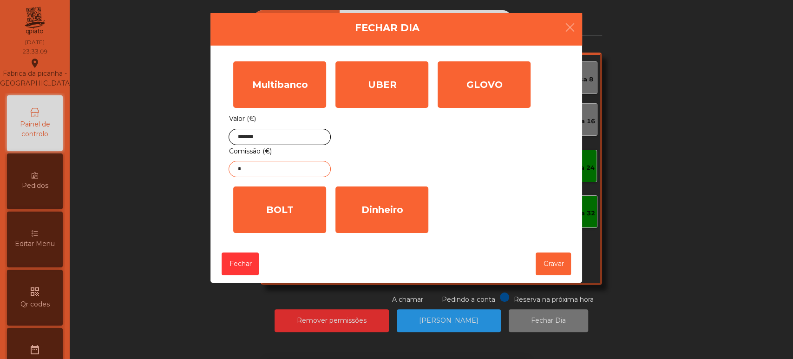
click at [285, 168] on input "*" at bounding box center [279, 169] width 102 height 16
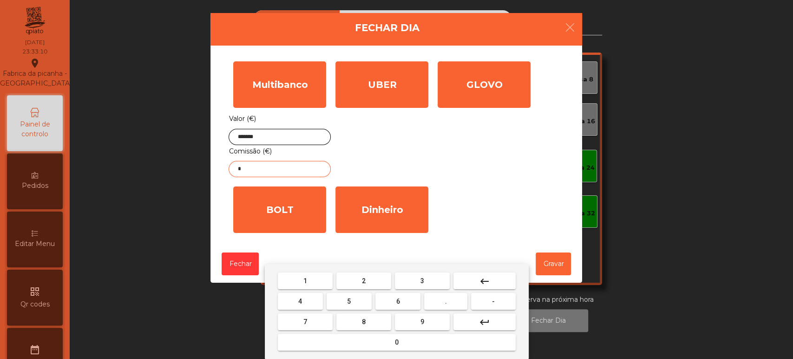
click at [485, 279] on mat-icon "keyboard_backspace" at bounding box center [484, 280] width 11 height 11
click at [309, 280] on button "1" at bounding box center [305, 280] width 55 height 17
click at [305, 280] on span "1" at bounding box center [305, 280] width 4 height 7
click at [446, 301] on span "." at bounding box center [446, 300] width 2 height 7
click at [422, 280] on span "3" at bounding box center [422, 280] width 4 height 7
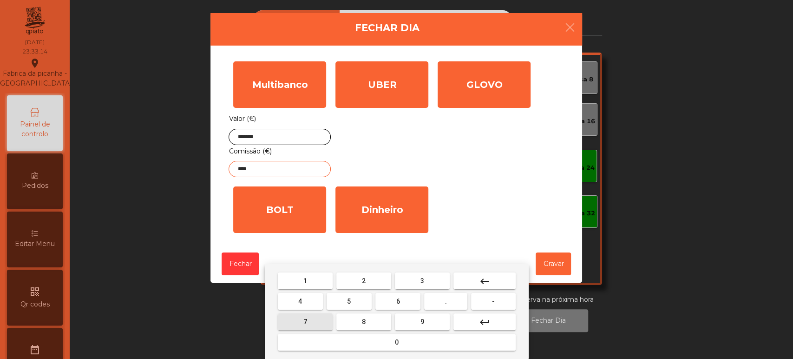
click at [314, 320] on button "7" at bounding box center [305, 321] width 55 height 17
type input "*****"
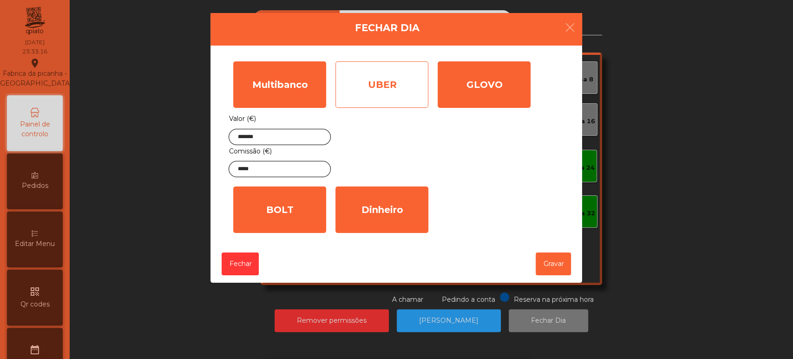
click at [380, 97] on div "UBER" at bounding box center [381, 84] width 93 height 46
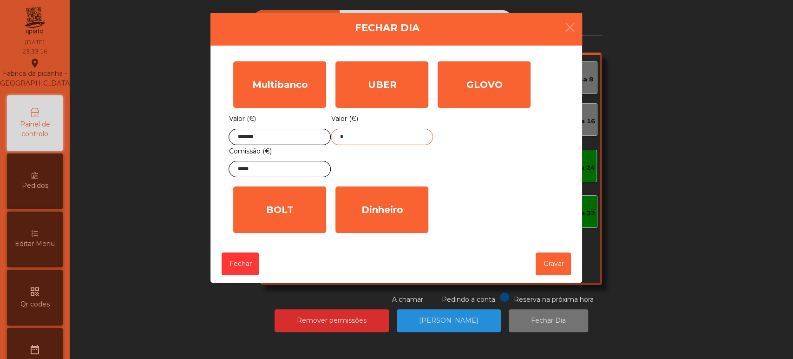
click at [385, 137] on input "*" at bounding box center [382, 137] width 102 height 16
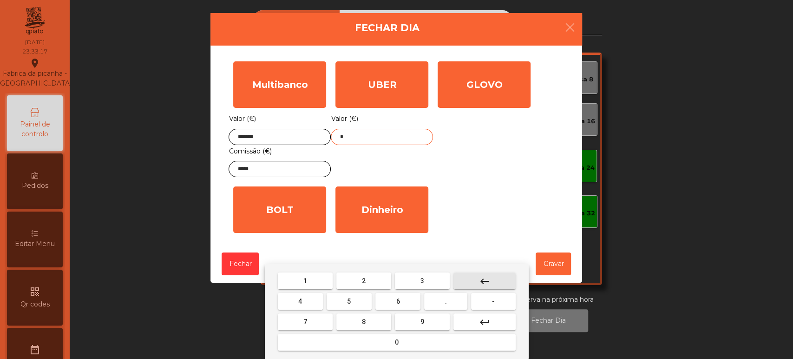
click at [482, 278] on mat-icon "keyboard_backspace" at bounding box center [484, 280] width 11 height 11
click at [303, 277] on span "1" at bounding box center [305, 280] width 4 height 7
click at [398, 301] on span "6" at bounding box center [398, 300] width 4 height 7
click at [312, 321] on button "7" at bounding box center [305, 321] width 55 height 17
click at [437, 304] on button "." at bounding box center [445, 301] width 43 height 17
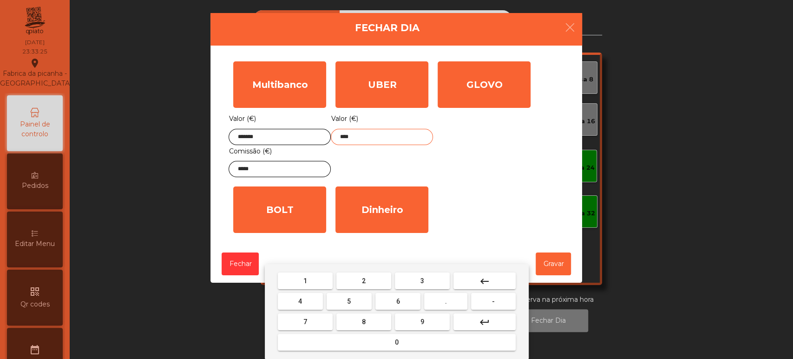
click at [429, 320] on button "9" at bounding box center [422, 321] width 55 height 17
click at [398, 301] on span "6" at bounding box center [398, 300] width 4 height 7
type input "******"
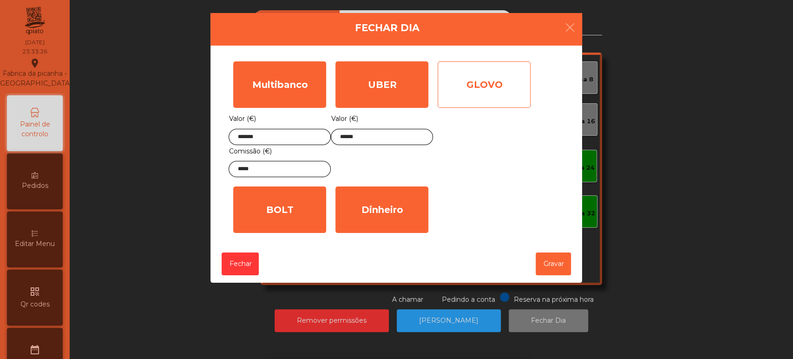
click at [470, 89] on div "GLOVO" at bounding box center [483, 84] width 93 height 46
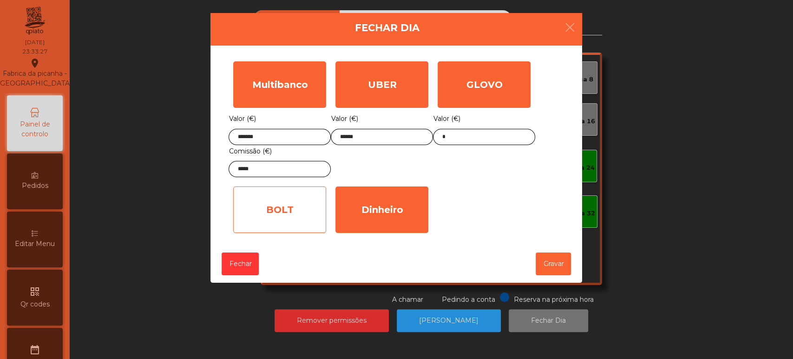
click at [276, 220] on div "BOLT" at bounding box center [279, 209] width 93 height 46
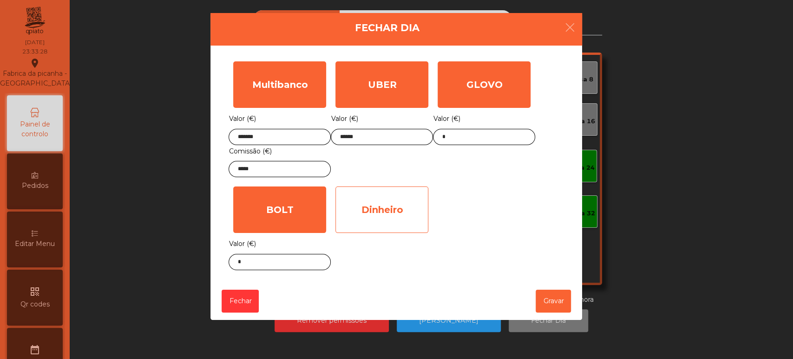
click at [373, 212] on div "Dinheiro" at bounding box center [381, 209] width 93 height 46
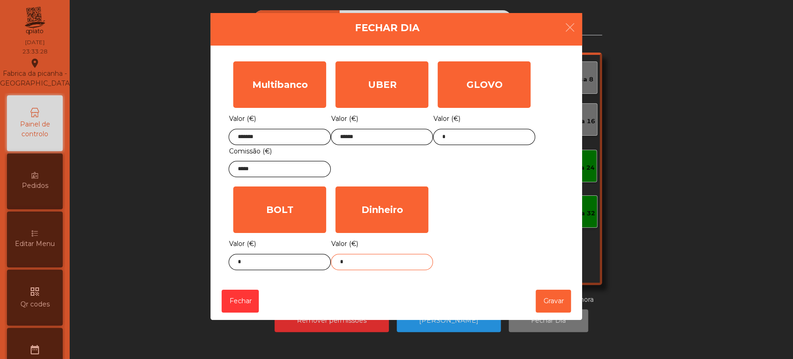
click at [371, 261] on input "*" at bounding box center [382, 262] width 102 height 16
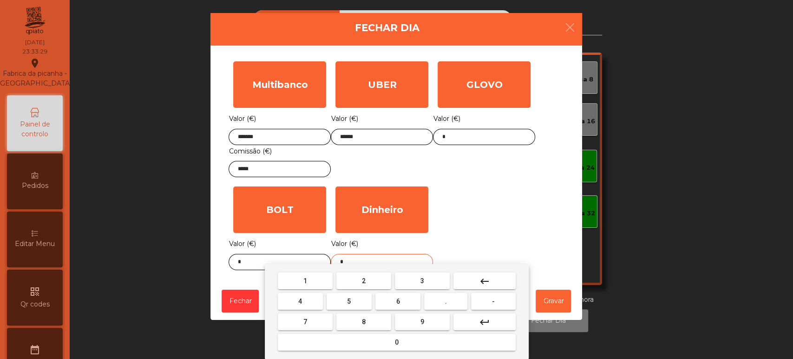
click at [492, 277] on button "keyboard_backspace" at bounding box center [484, 280] width 62 height 17
click at [304, 301] on button "4" at bounding box center [300, 301] width 45 height 17
click at [336, 305] on button "5" at bounding box center [348, 301] width 45 height 17
click at [363, 280] on span "2" at bounding box center [364, 280] width 4 height 7
click at [446, 301] on span "." at bounding box center [446, 300] width 2 height 7
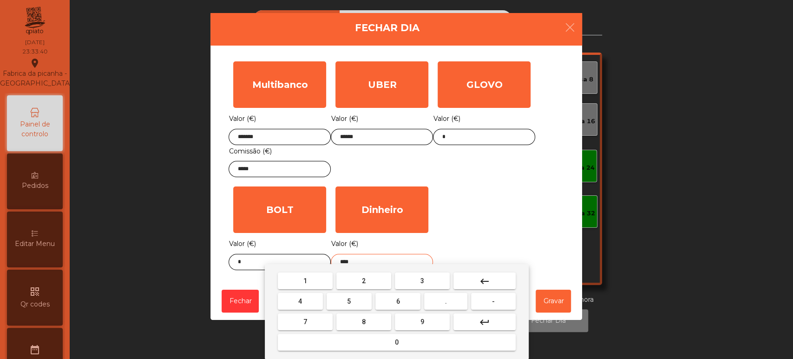
click at [318, 320] on button "7" at bounding box center [305, 321] width 55 height 17
click at [408, 343] on button "0" at bounding box center [397, 341] width 238 height 17
type input "******"
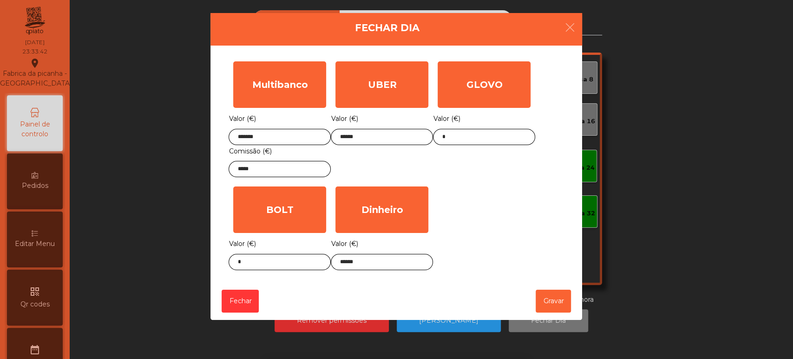
click at [475, 220] on div "Multibanco Valor (€) ******* Comissão (€) ***** UBER Valor (€) ****** GLOVO Val…" at bounding box center [395, 166] width 335 height 218
click at [550, 299] on button "Gravar" at bounding box center [552, 300] width 35 height 23
